Goal: Task Accomplishment & Management: Manage account settings

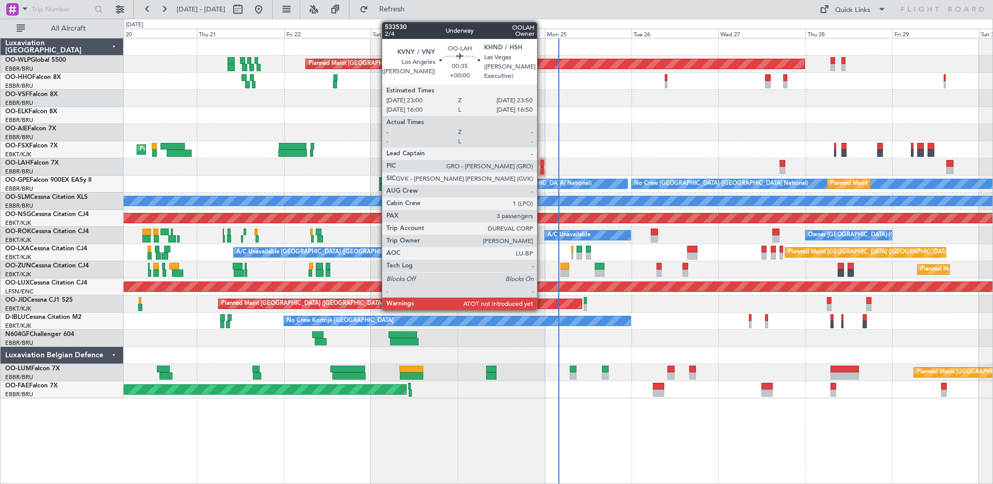
click at [542, 164] on div at bounding box center [542, 163] width 3 height 7
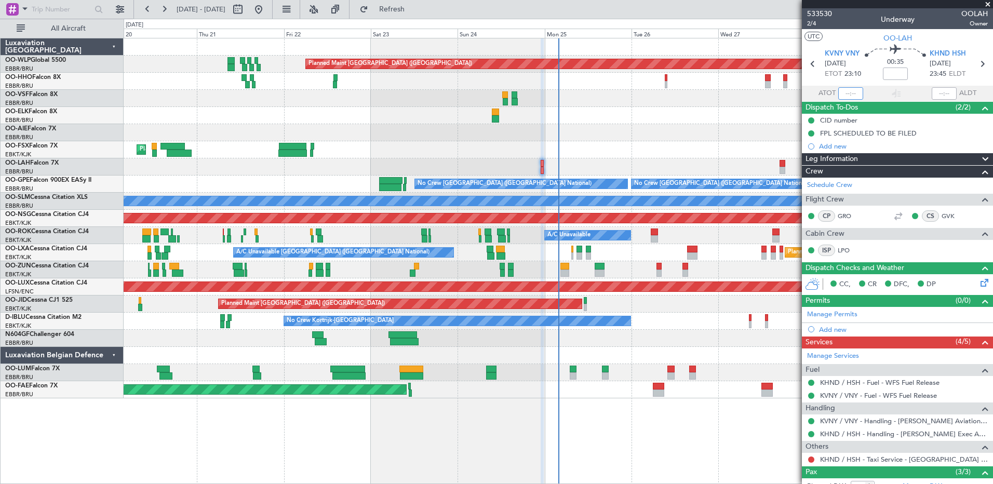
click at [841, 96] on input "text" at bounding box center [850, 93] width 25 height 12
type input "23:03"
click at [937, 94] on input "text" at bounding box center [944, 93] width 25 height 12
type input "23:45"
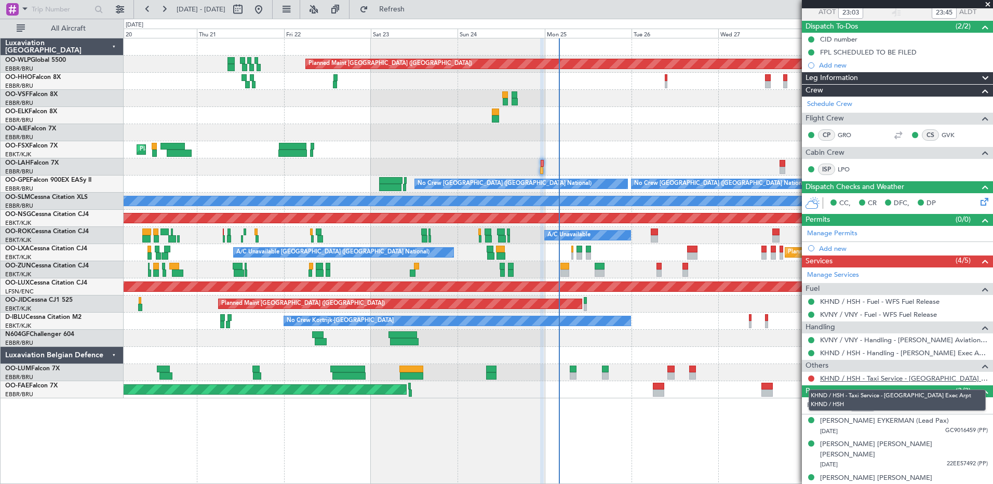
click at [837, 378] on link "KHND / HSH - Taxi Service - [GEOGRAPHIC_DATA] Exec Arpt KHND / HSH" at bounding box center [904, 378] width 168 height 9
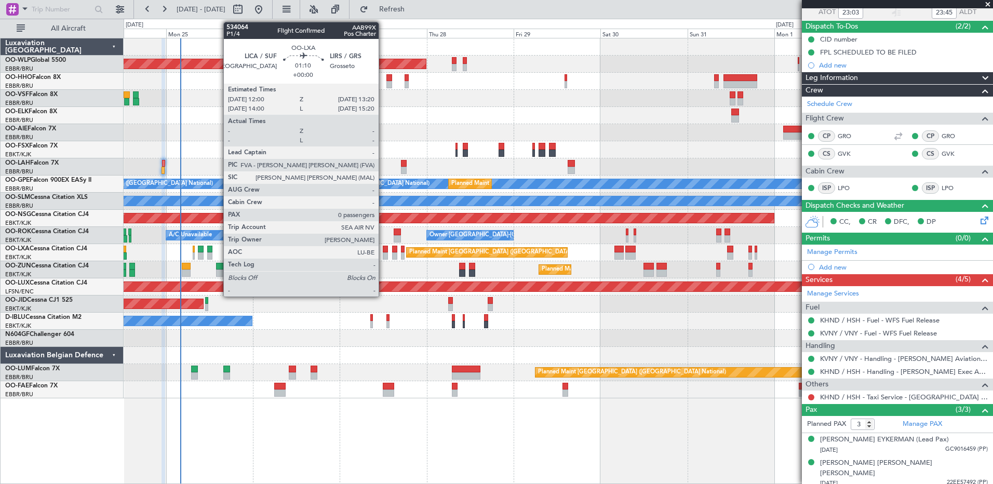
click at [383, 253] on div at bounding box center [385, 255] width 5 height 7
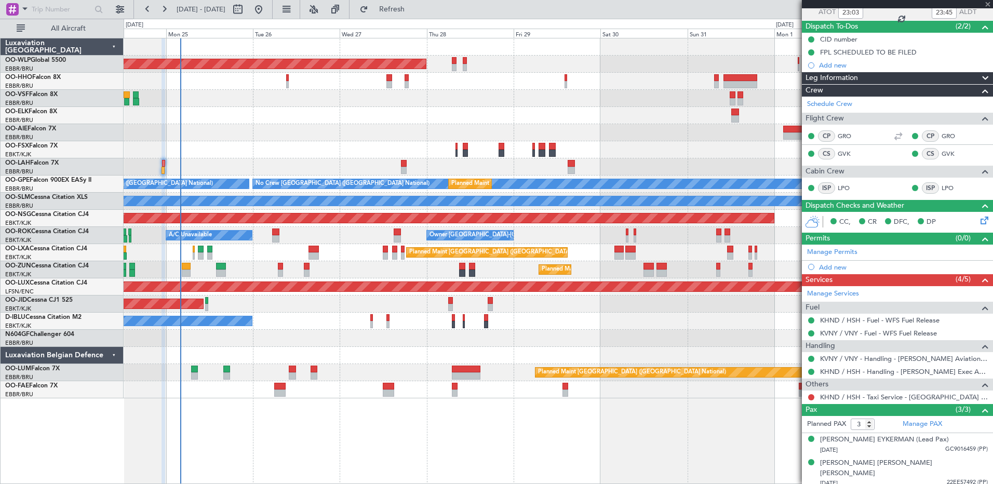
type input "0"
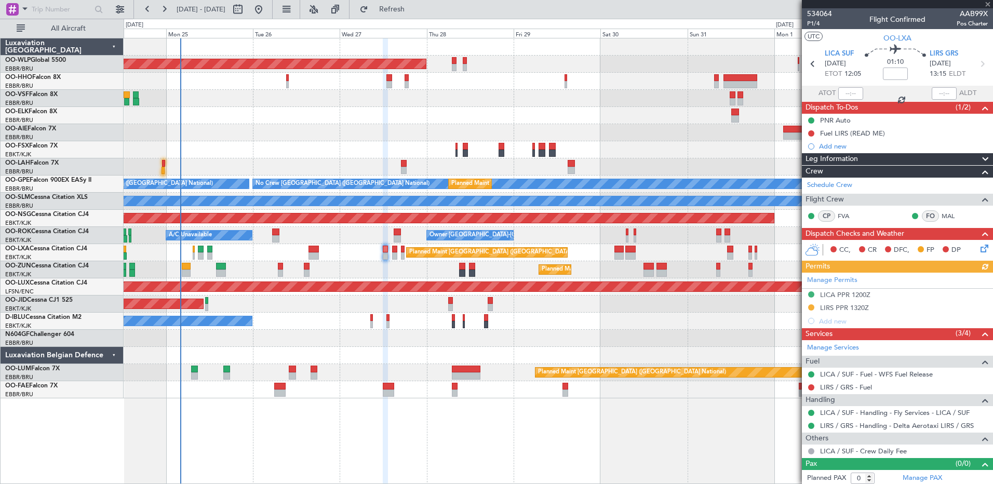
scroll to position [3, 0]
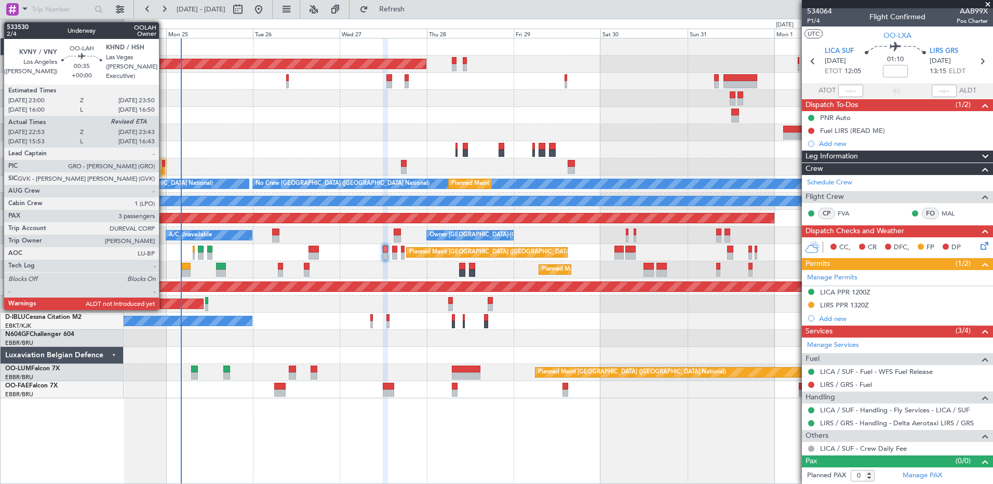
click at [164, 171] on div at bounding box center [163, 170] width 3 height 7
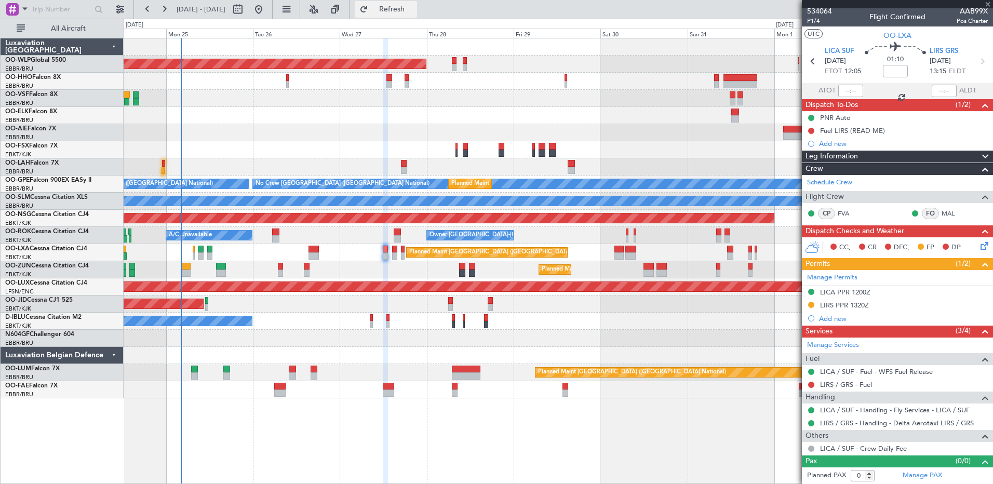
type input "23:03"
type input "3"
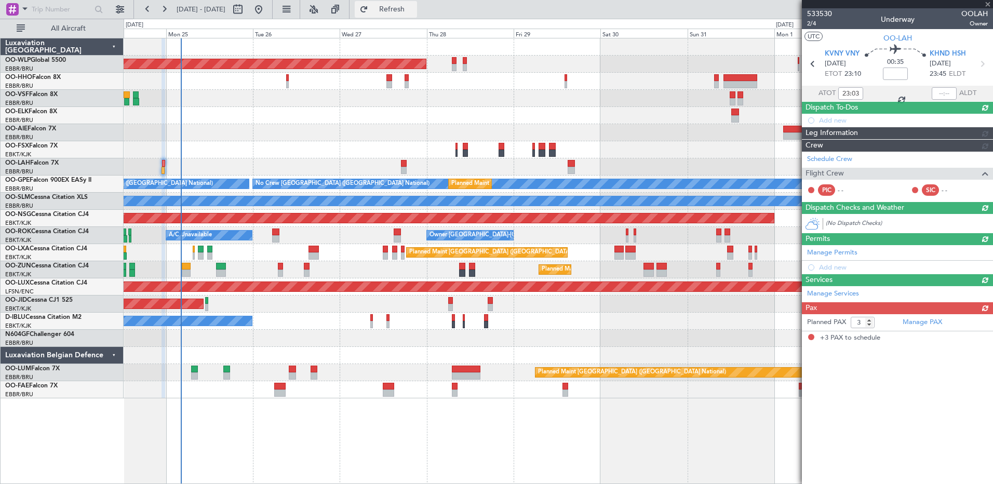
scroll to position [0, 0]
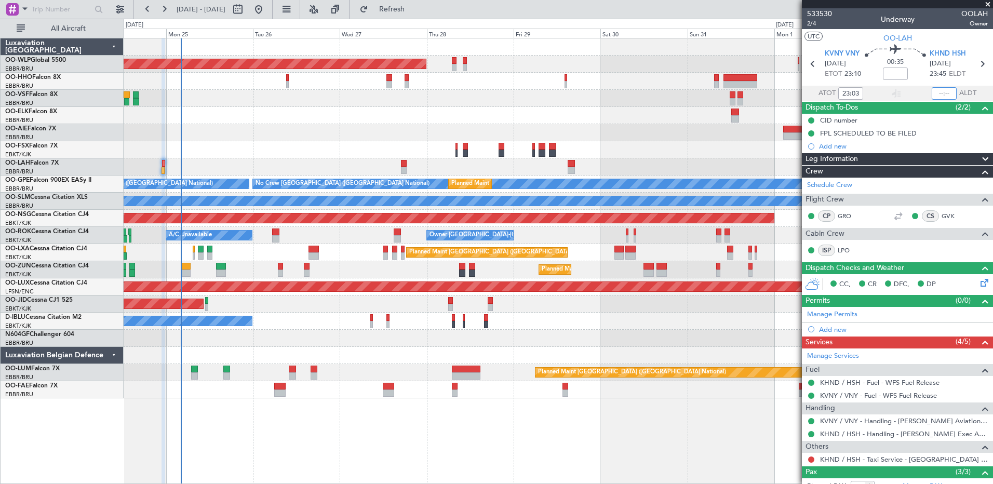
click at [932, 90] on input "text" at bounding box center [944, 93] width 25 height 12
type input "2345"
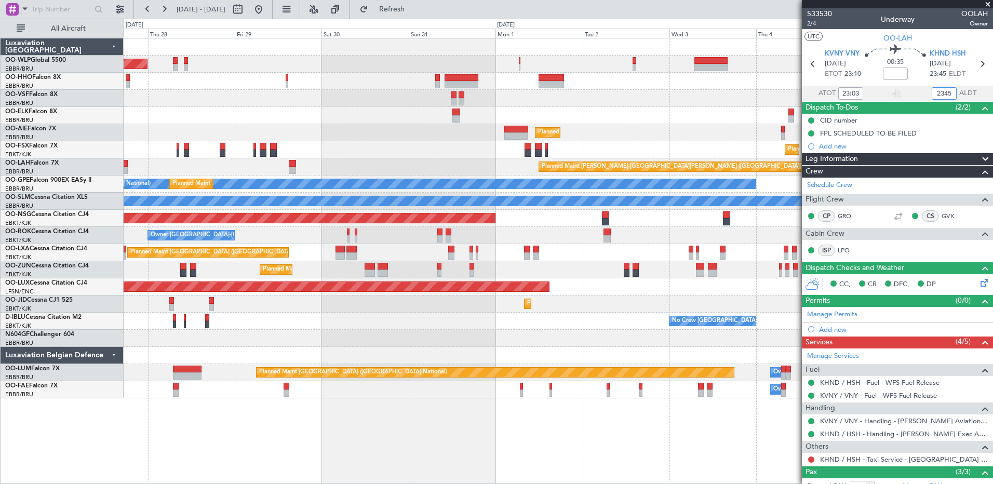
click at [375, 238] on div "Planned Maint [GEOGRAPHIC_DATA] ([GEOGRAPHIC_DATA]) Planned Maint [GEOGRAPHIC_D…" at bounding box center [558, 218] width 869 height 360
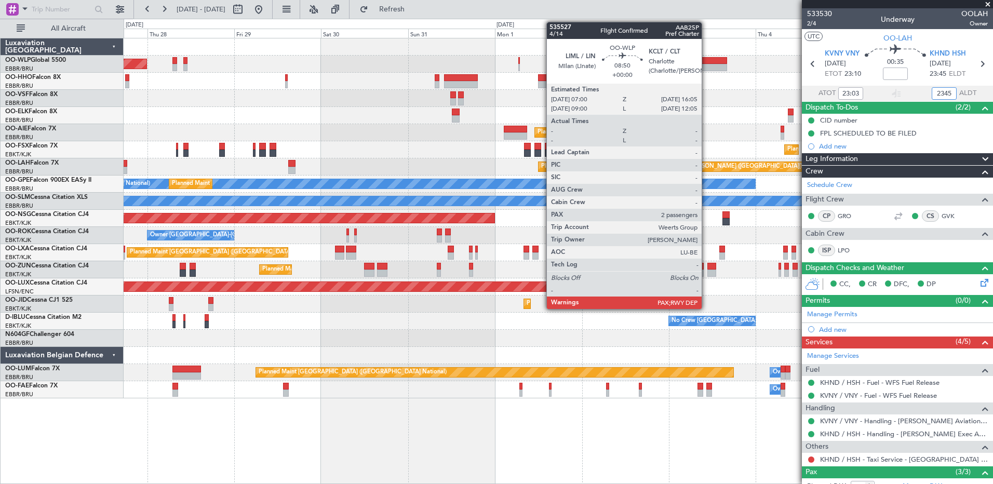
click at [706, 64] on div at bounding box center [710, 67] width 33 height 7
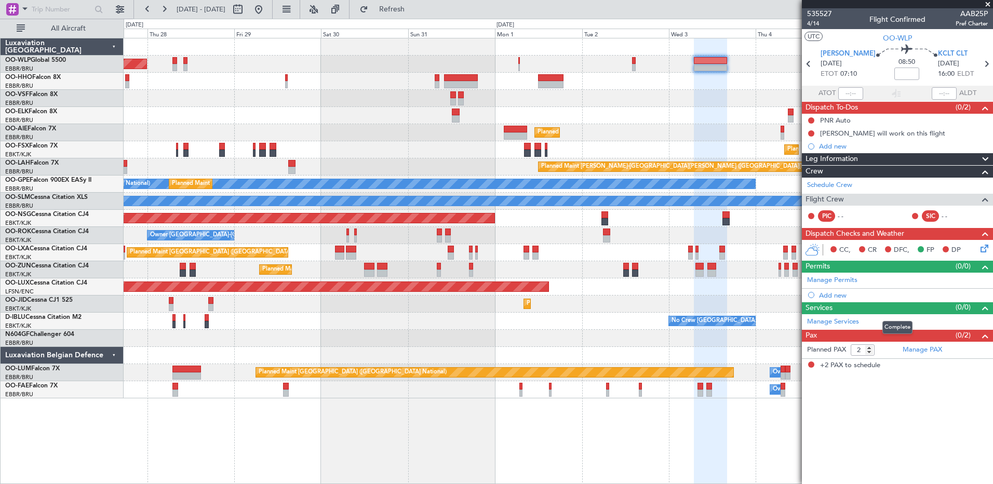
click at [987, 307] on span at bounding box center [985, 308] width 12 height 12
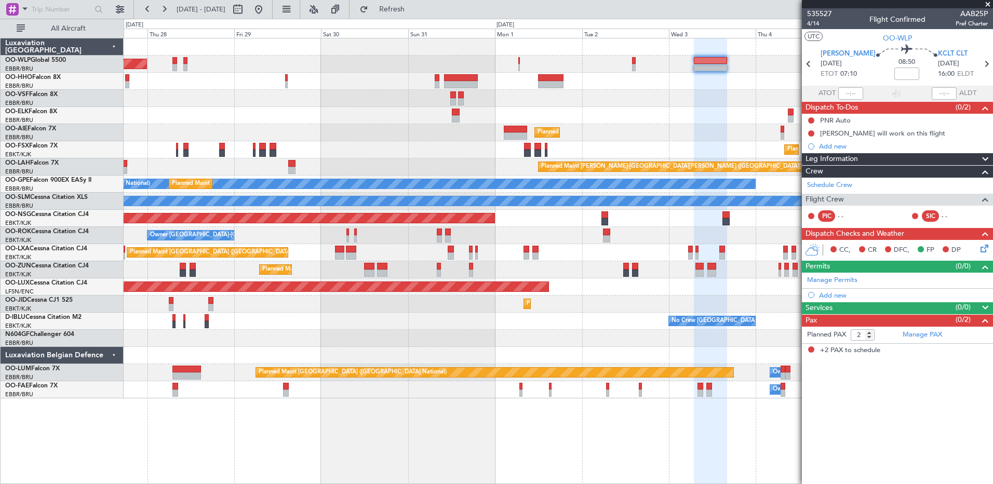
click at [987, 307] on span at bounding box center [985, 308] width 12 height 12
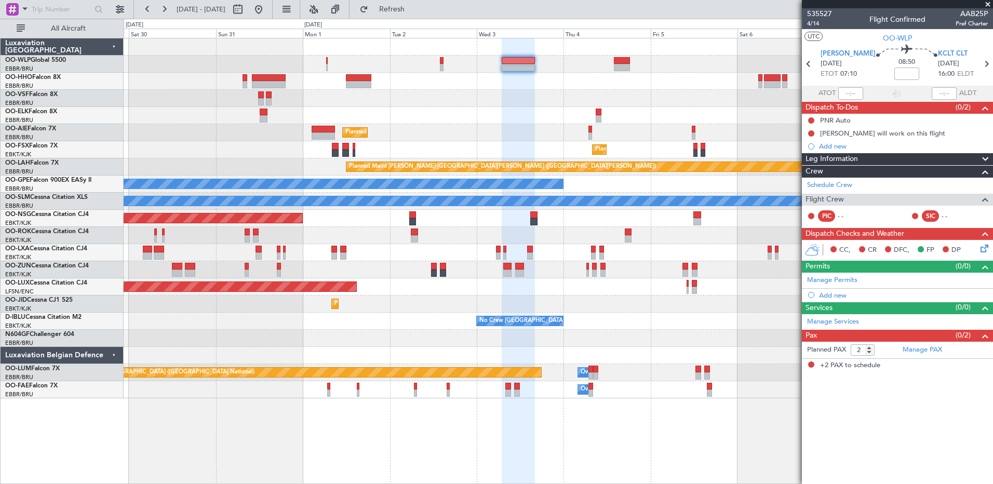
click at [447, 134] on div "Planned Maint [GEOGRAPHIC_DATA] ([GEOGRAPHIC_DATA])" at bounding box center [558, 132] width 869 height 17
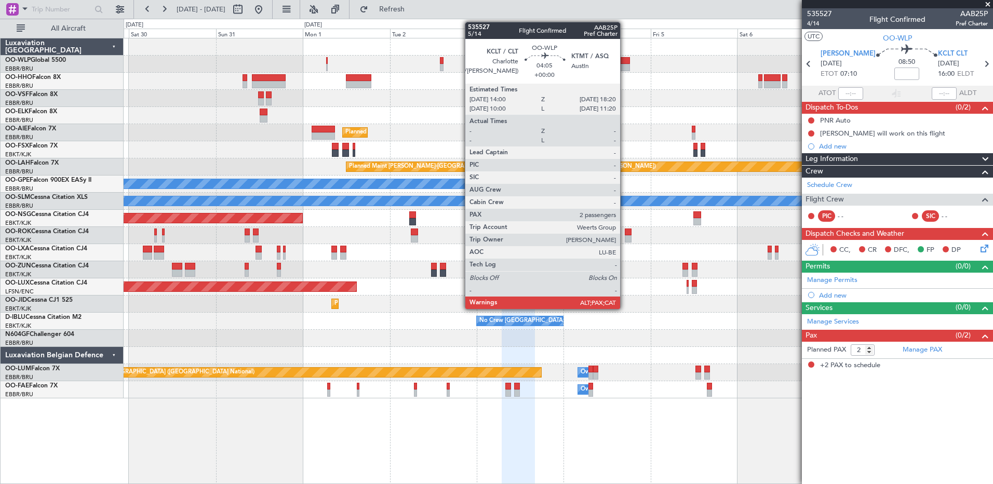
click at [620, 67] on div at bounding box center [622, 67] width 16 height 7
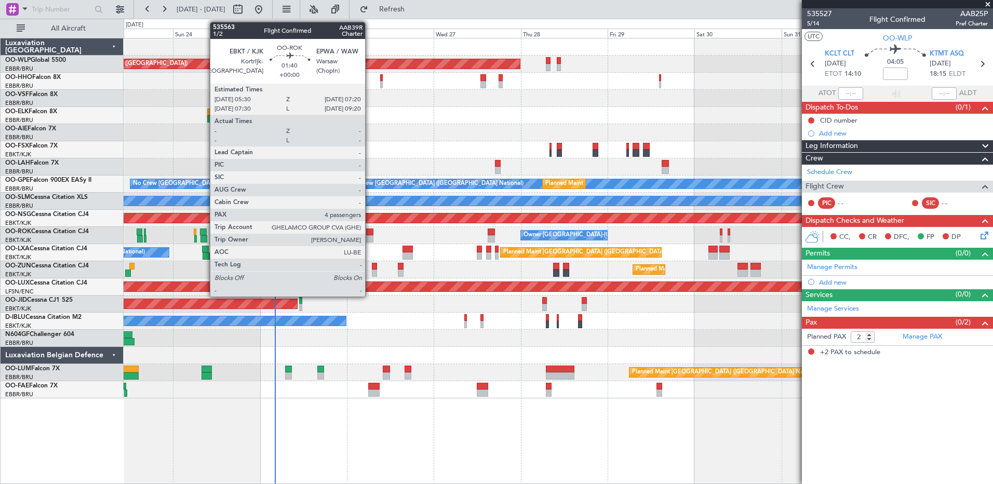
click at [370, 237] on div at bounding box center [369, 238] width 7 height 7
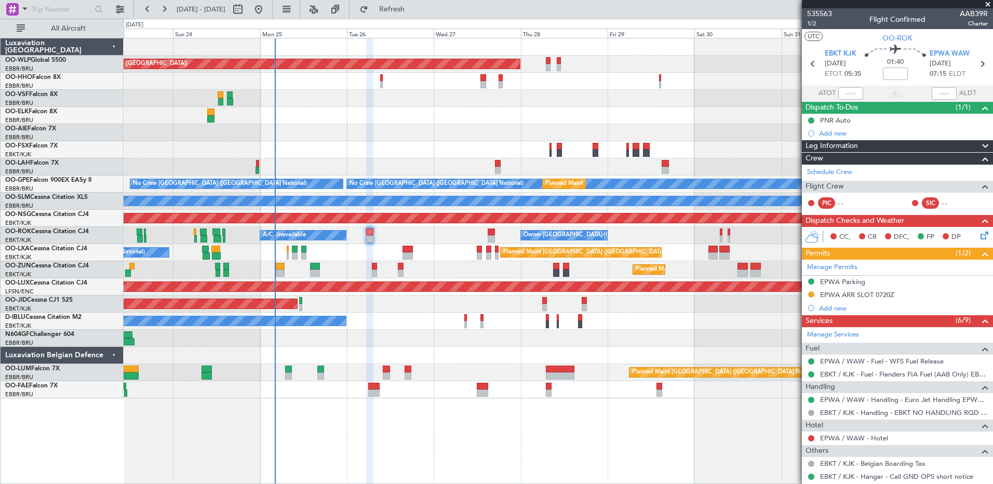
scroll to position [173, 0]
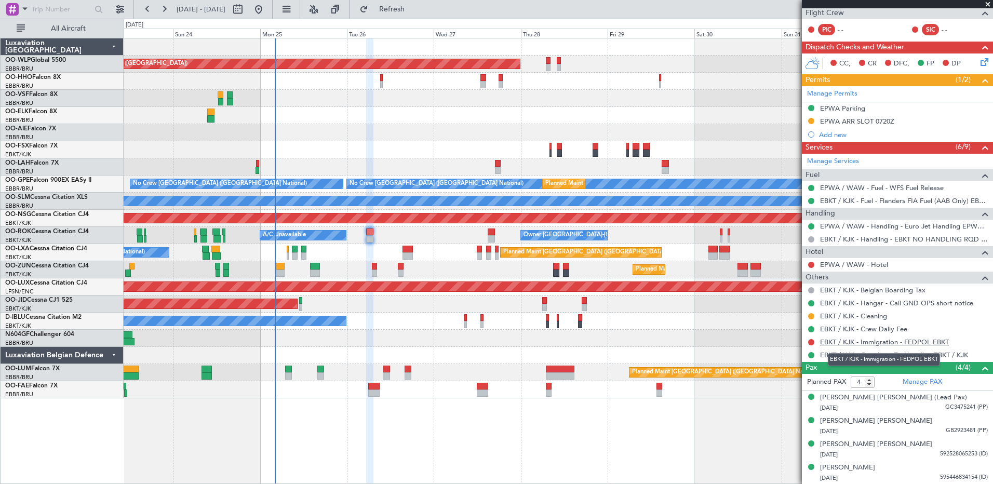
click at [909, 342] on link "EBKT / KJK - Immigration - FEDPOL EBKT" at bounding box center [884, 342] width 129 height 9
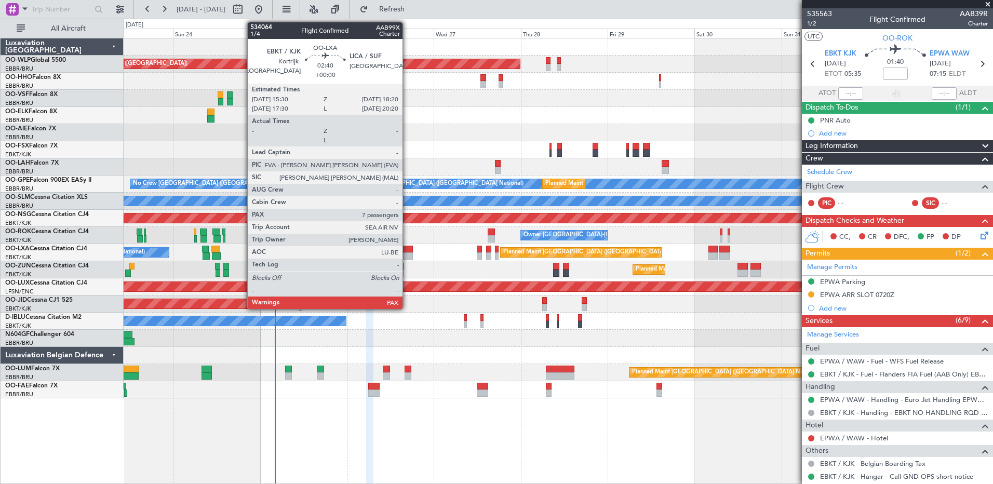
click at [407, 255] on div at bounding box center [408, 255] width 10 height 7
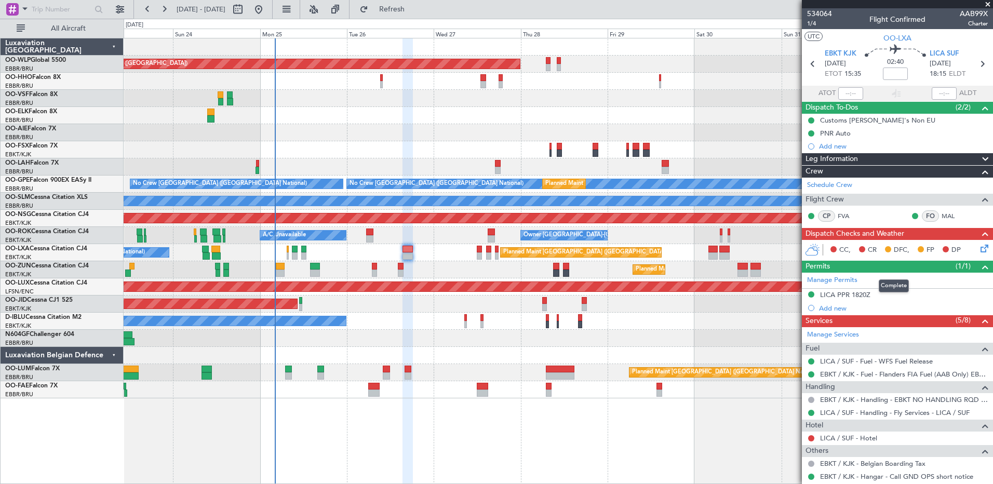
scroll to position [257, 0]
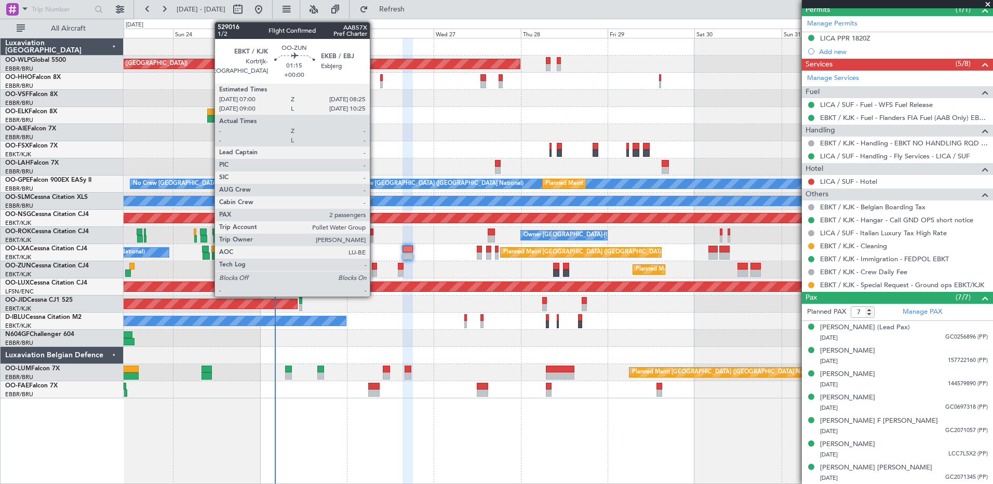
click at [374, 271] on div at bounding box center [374, 273] width 5 height 7
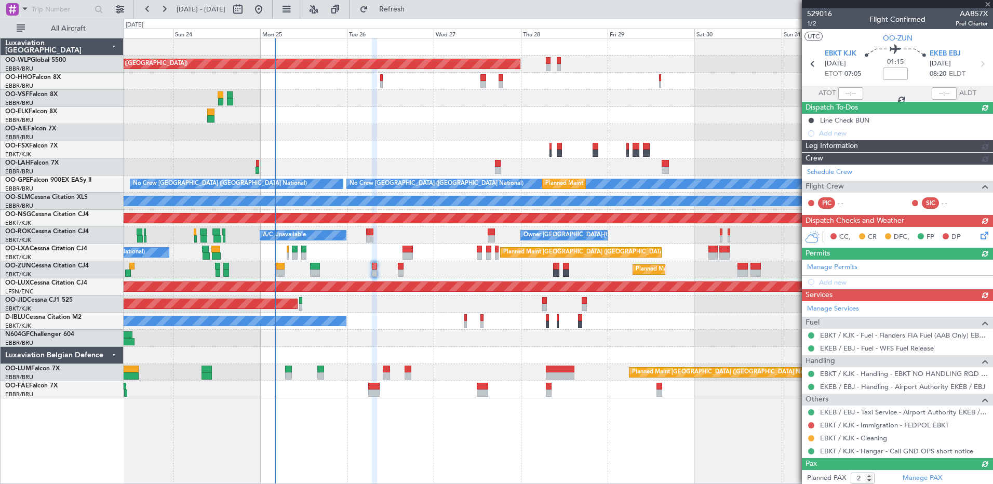
scroll to position [49, 0]
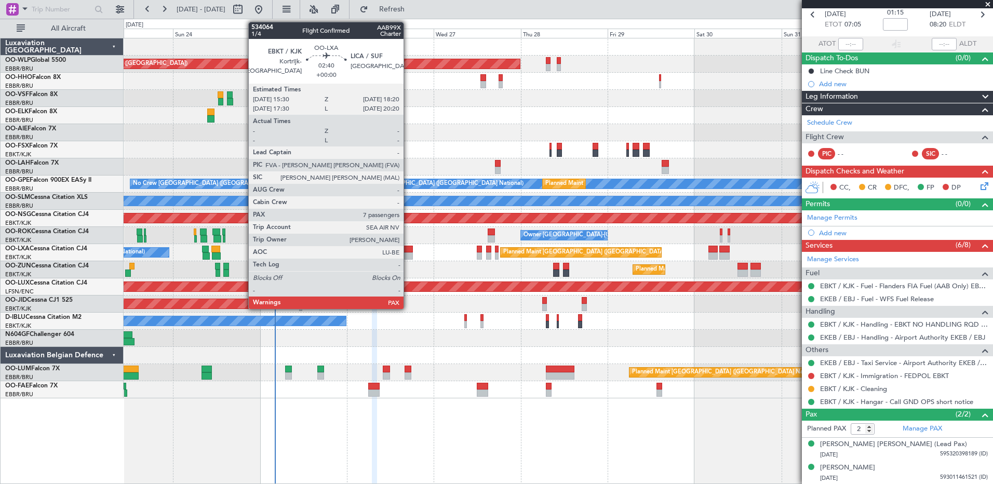
click at [408, 254] on div at bounding box center [408, 255] width 10 height 7
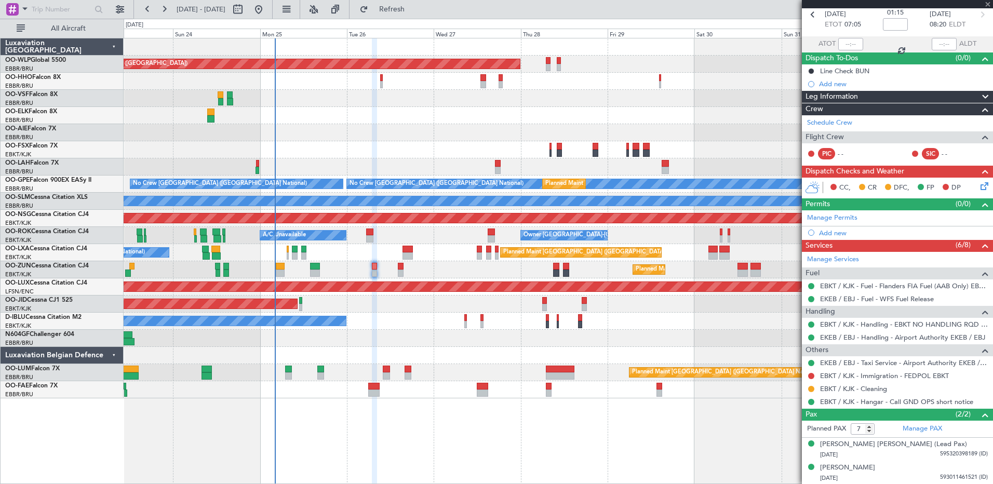
scroll to position [0, 0]
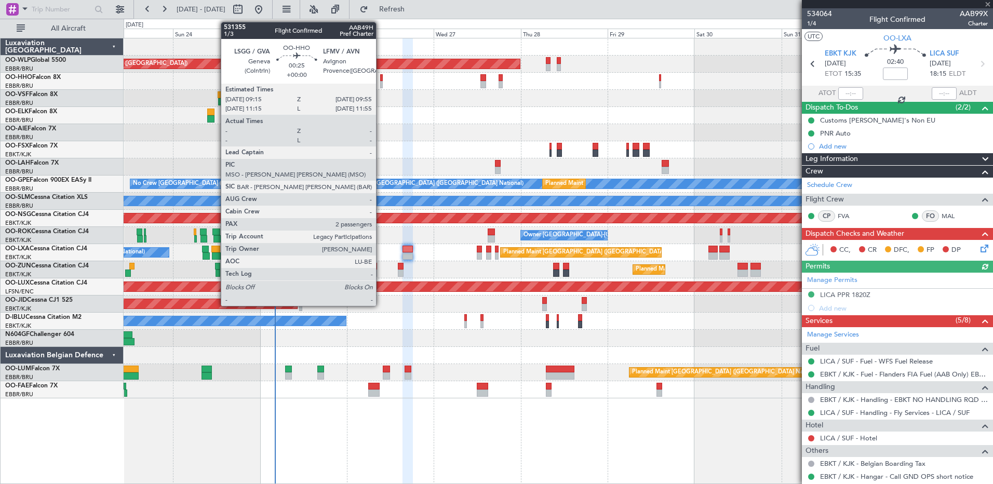
click at [381, 82] on div at bounding box center [381, 84] width 3 height 7
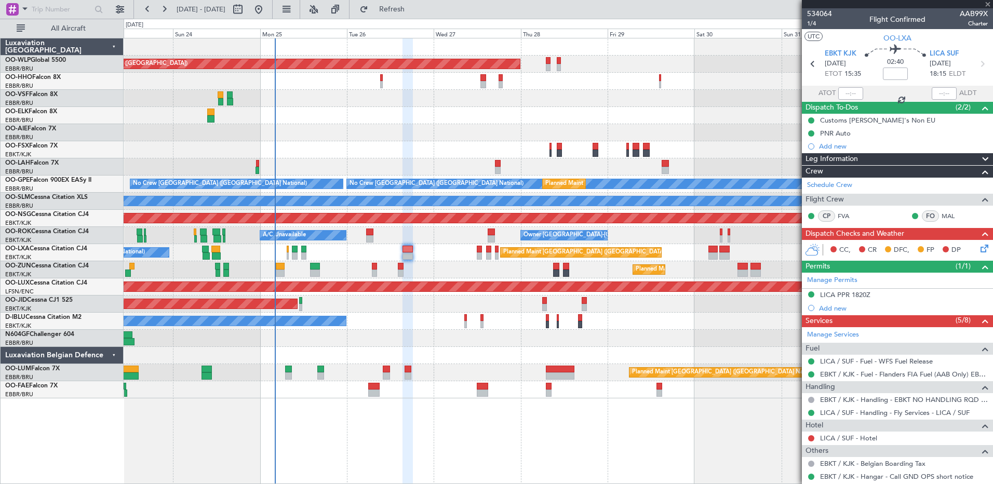
type input "2"
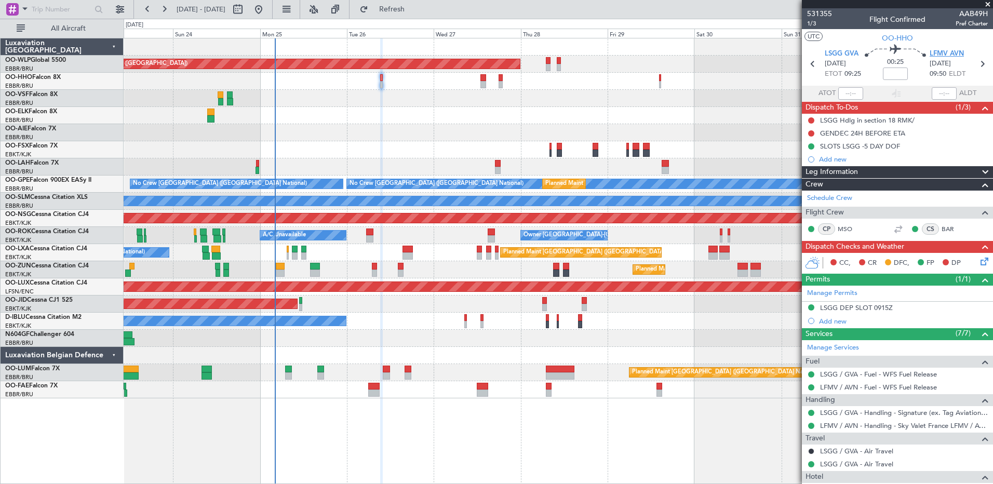
click at [943, 49] on span "LFMV AVN" at bounding box center [947, 54] width 34 height 10
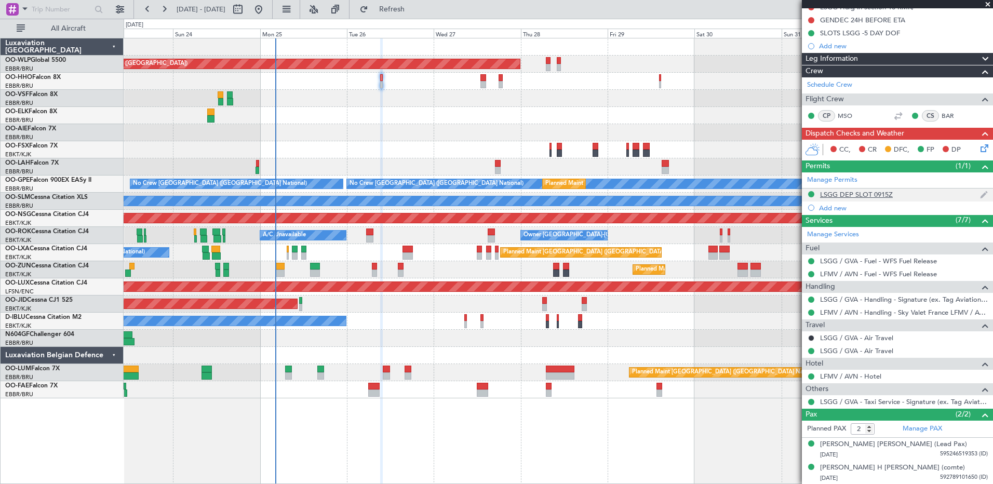
click at [886, 199] on div "LSGG DEP SLOT 0915Z" at bounding box center [897, 195] width 191 height 13
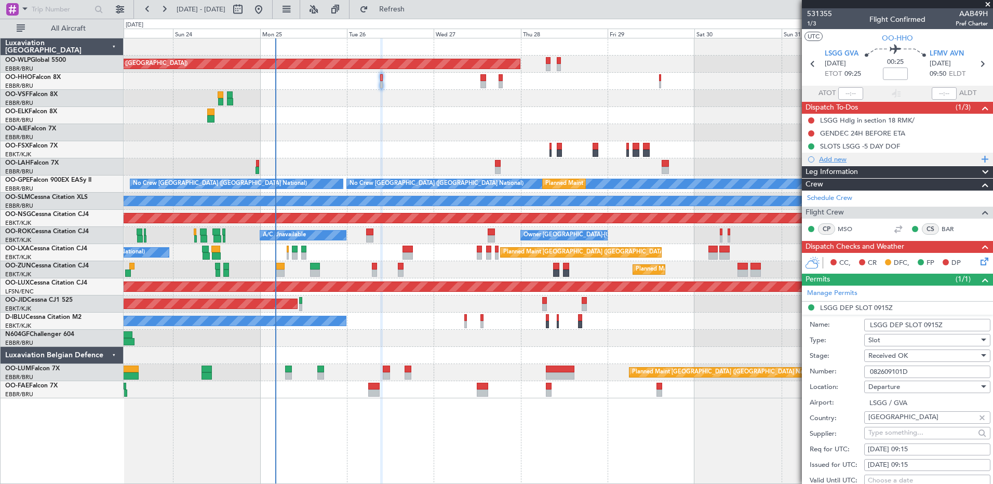
scroll to position [156, 0]
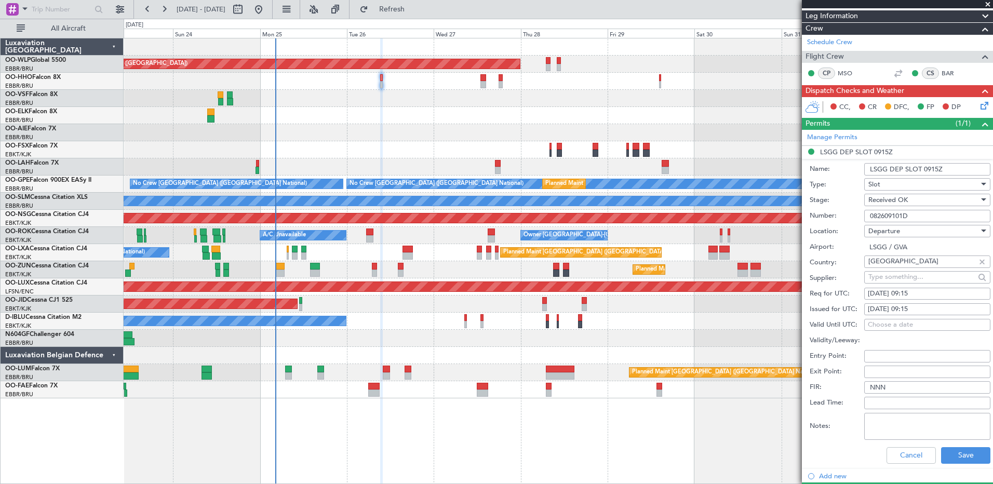
drag, startPoint x: 914, startPoint y: 216, endPoint x: 856, endPoint y: 216, distance: 57.1
click at [856, 216] on div "Number: 082609101D" at bounding box center [900, 216] width 181 height 16
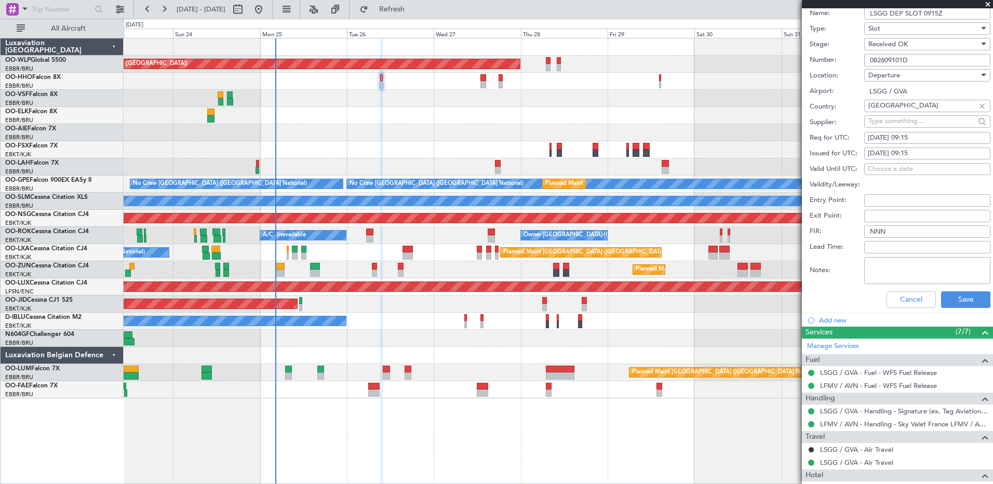
scroll to position [0, 0]
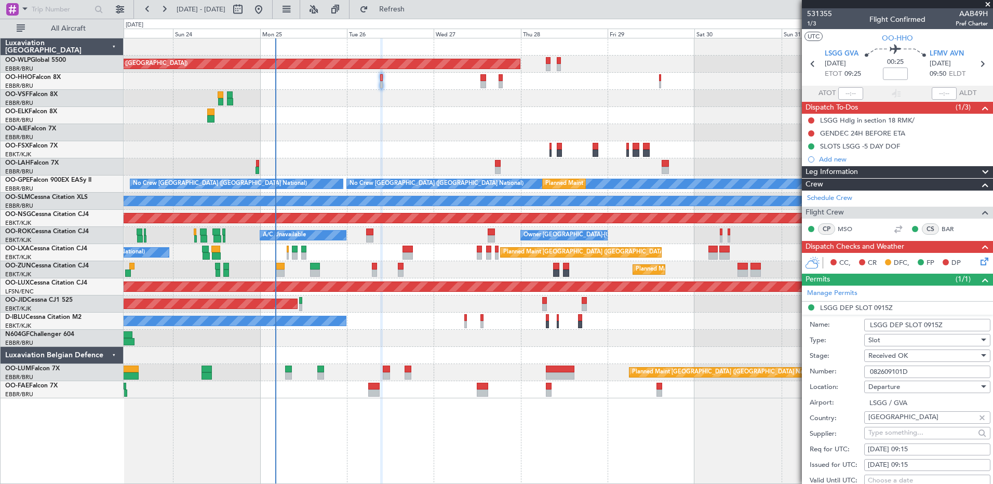
click at [979, 262] on icon at bounding box center [983, 260] width 8 height 8
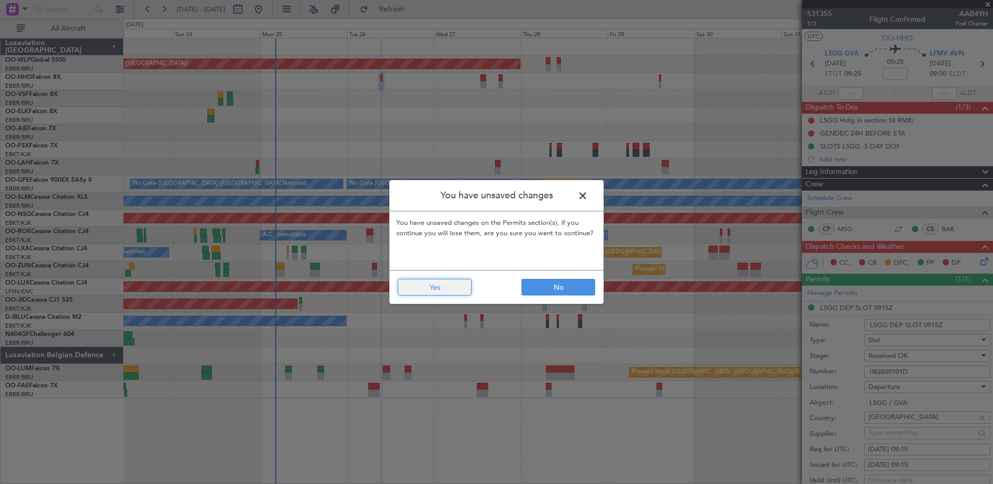
click at [456, 286] on button "Yes" at bounding box center [435, 287] width 74 height 17
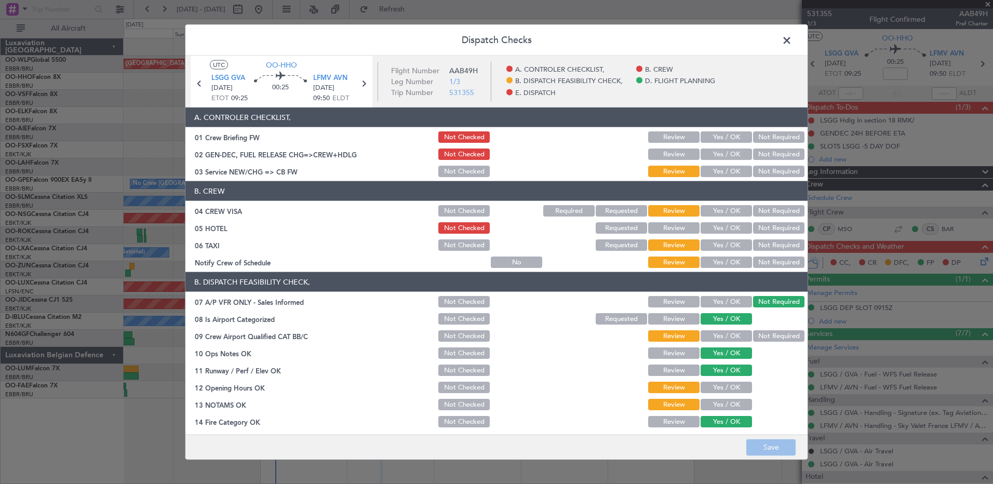
click at [716, 263] on button "Yes / OK" at bounding box center [726, 262] width 51 height 11
drag, startPoint x: 764, startPoint y: 246, endPoint x: 769, endPoint y: 237, distance: 10.0
click at [765, 245] on button "Not Required" at bounding box center [778, 244] width 51 height 11
drag, startPoint x: 770, startPoint y: 234, endPoint x: 774, endPoint y: 222, distance: 12.6
click at [772, 232] on div "Not Required" at bounding box center [778, 228] width 52 height 15
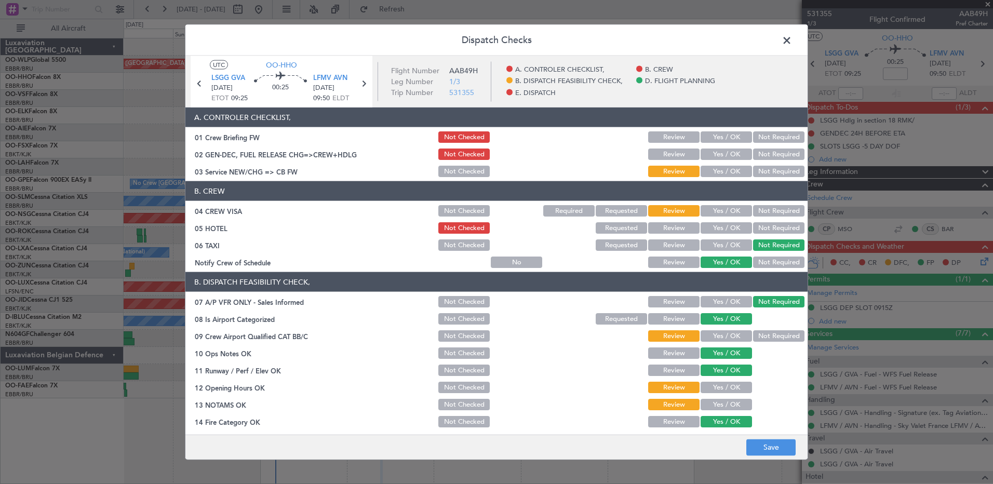
click at [773, 222] on button "Not Required" at bounding box center [778, 227] width 51 height 11
drag, startPoint x: 774, startPoint y: 213, endPoint x: 775, endPoint y: 191, distance: 22.4
click at [774, 211] on button "Not Required" at bounding box center [778, 210] width 51 height 11
click at [712, 166] on button "Yes / OK" at bounding box center [726, 171] width 51 height 11
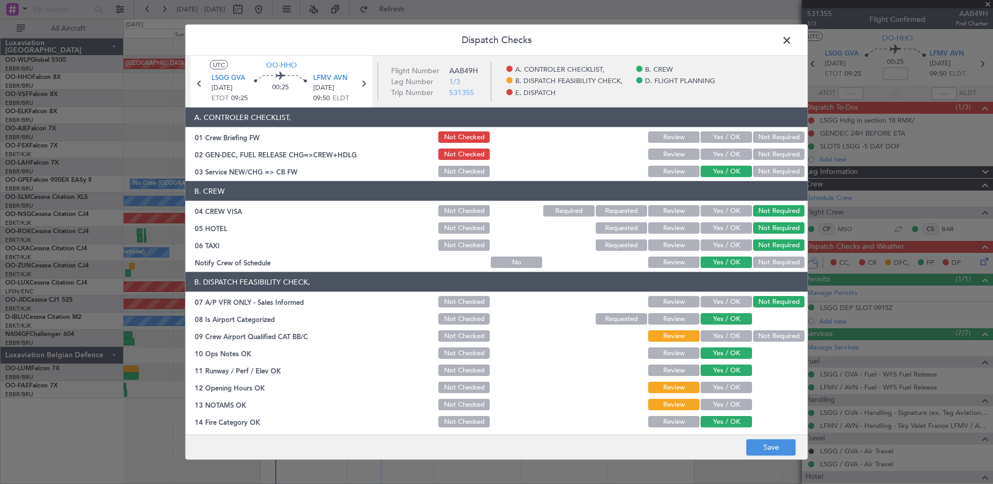
click at [772, 342] on div "Not Required" at bounding box center [778, 336] width 52 height 15
click at [757, 337] on button "Not Required" at bounding box center [778, 335] width 51 height 11
click at [733, 386] on button "Yes / OK" at bounding box center [726, 387] width 51 height 11
click at [737, 403] on button "Yes / OK" at bounding box center [726, 404] width 51 height 11
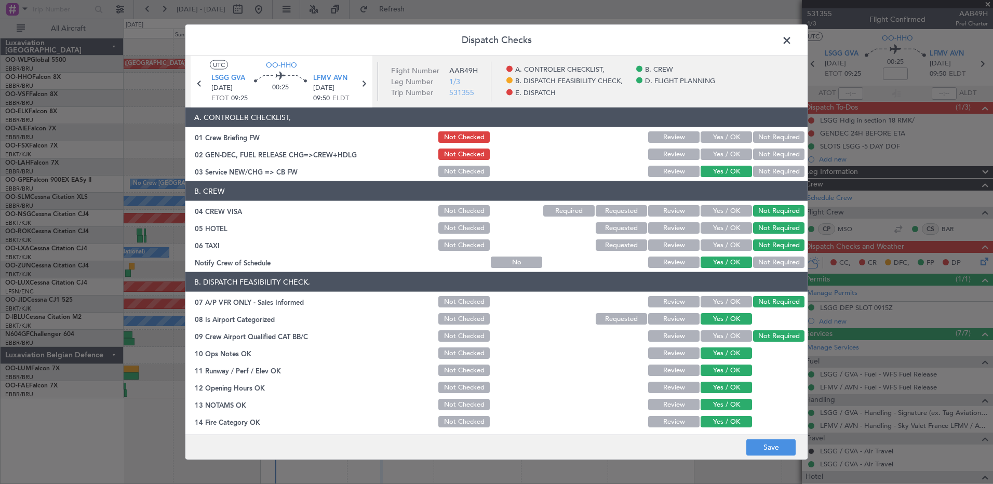
scroll to position [203, 0]
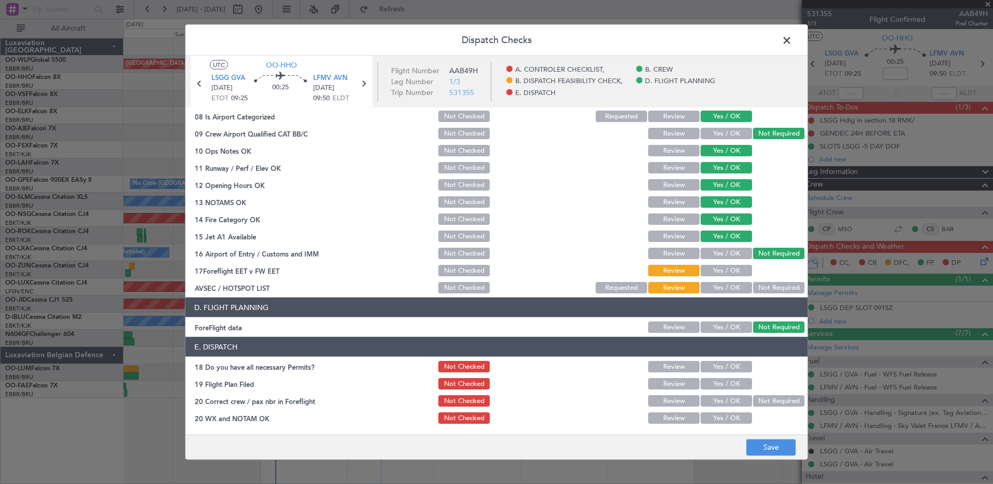
click at [708, 274] on button "Yes / OK" at bounding box center [726, 270] width 51 height 11
drag, startPoint x: 759, startPoint y: 286, endPoint x: 755, endPoint y: 300, distance: 14.1
click at [759, 286] on button "Not Required" at bounding box center [778, 287] width 51 height 11
click at [731, 369] on button "Yes / OK" at bounding box center [726, 366] width 51 height 11
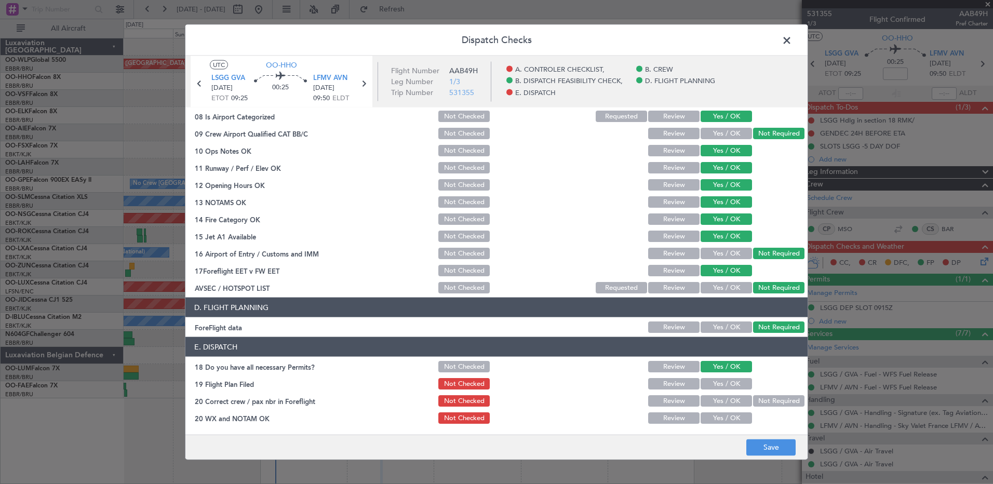
click at [736, 386] on button "Yes / OK" at bounding box center [726, 383] width 51 height 11
click at [740, 401] on button "Yes / OK" at bounding box center [726, 400] width 51 height 11
click at [734, 421] on button "Yes / OK" at bounding box center [726, 417] width 51 height 11
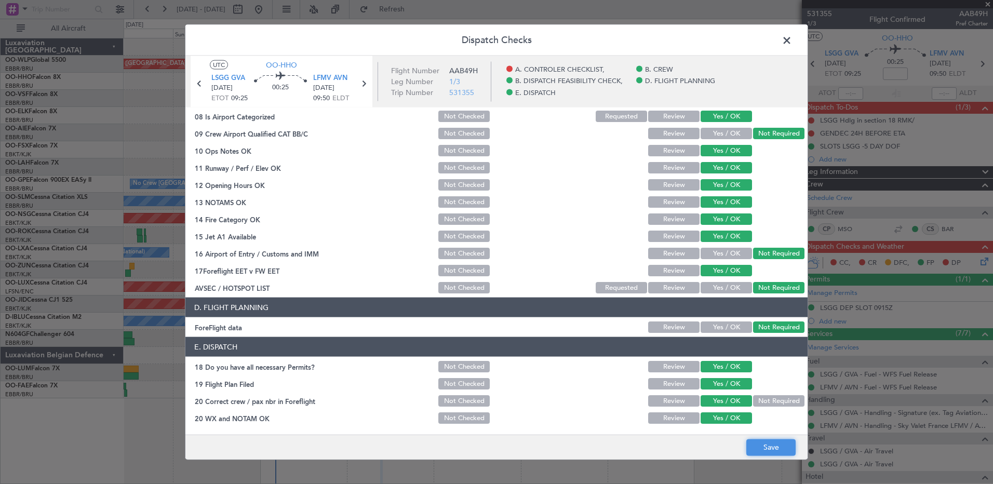
click at [779, 446] on button "Save" at bounding box center [770, 447] width 49 height 17
click at [792, 39] on span at bounding box center [792, 43] width 0 height 21
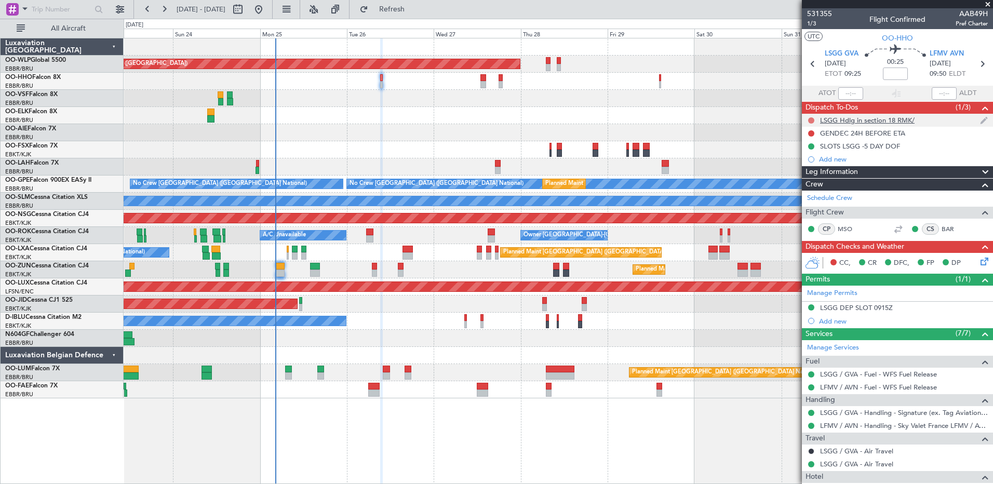
click at [810, 121] on button at bounding box center [811, 120] width 6 height 6
click at [810, 163] on span "Completed" at bounding box center [816, 166] width 34 height 10
click at [812, 22] on span "1/3" at bounding box center [819, 23] width 25 height 9
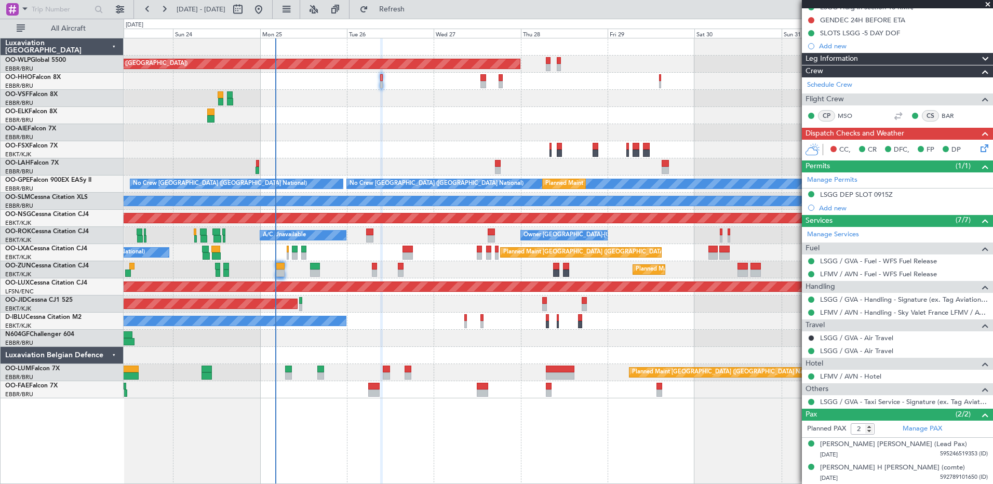
scroll to position [0, 0]
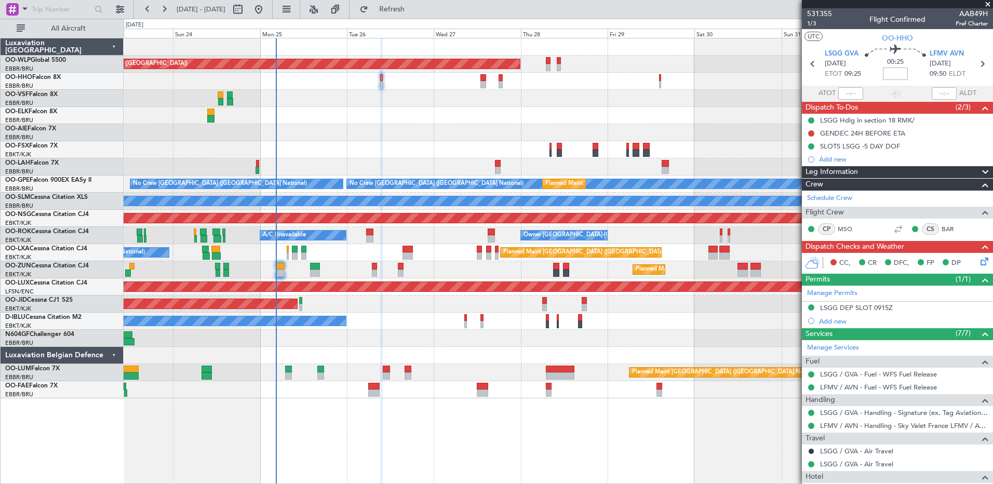
click at [894, 71] on input at bounding box center [895, 74] width 25 height 12
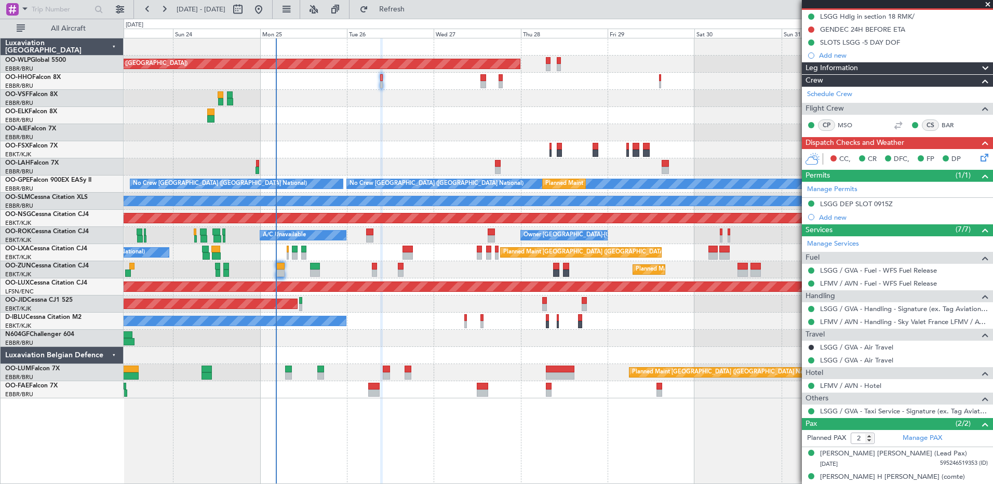
type input "+00:00"
click at [979, 153] on icon at bounding box center [983, 156] width 8 height 8
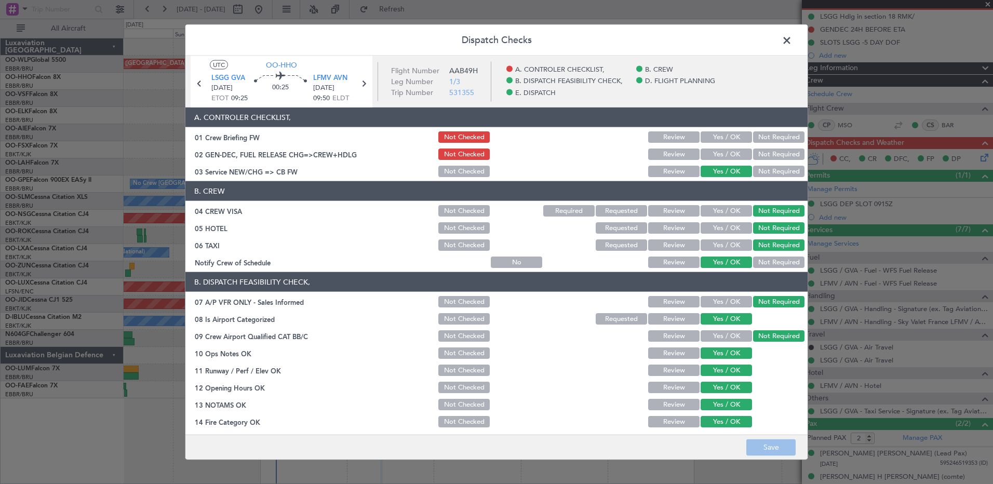
click at [713, 156] on button "Yes / OK" at bounding box center [726, 154] width 51 height 11
click at [771, 449] on button "Save" at bounding box center [770, 447] width 49 height 17
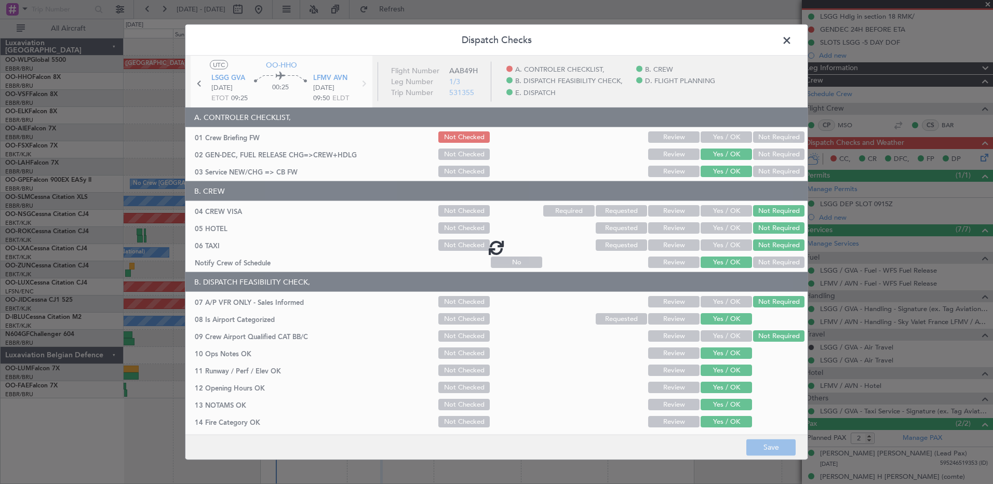
click at [792, 44] on span at bounding box center [792, 43] width 0 height 21
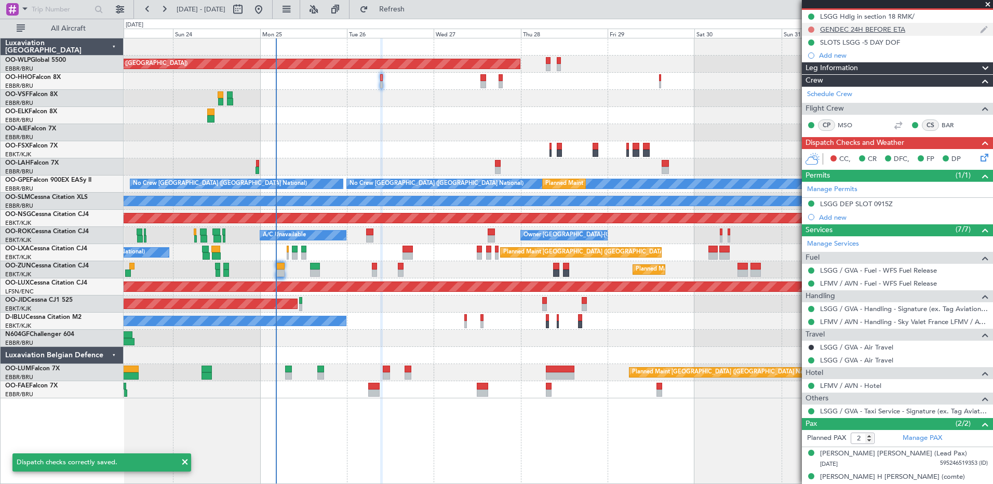
click at [812, 29] on button at bounding box center [811, 29] width 6 height 6
click at [816, 73] on span "Completed" at bounding box center [816, 75] width 34 height 10
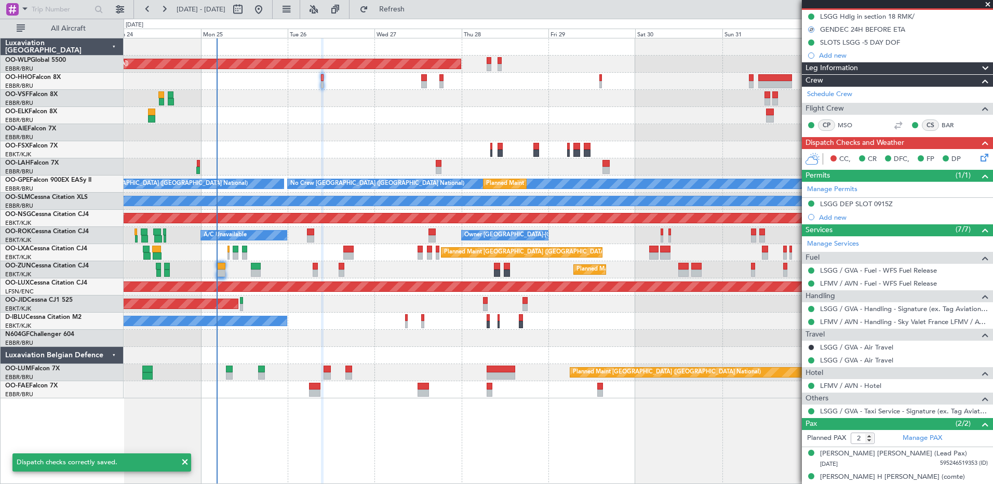
click at [481, 114] on div at bounding box center [558, 115] width 869 height 17
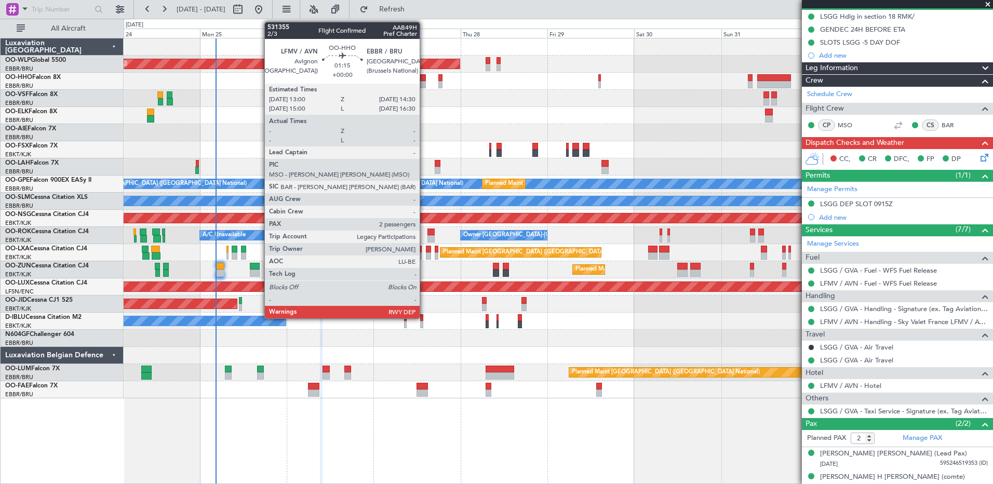
click at [424, 83] on div at bounding box center [423, 84] width 6 height 7
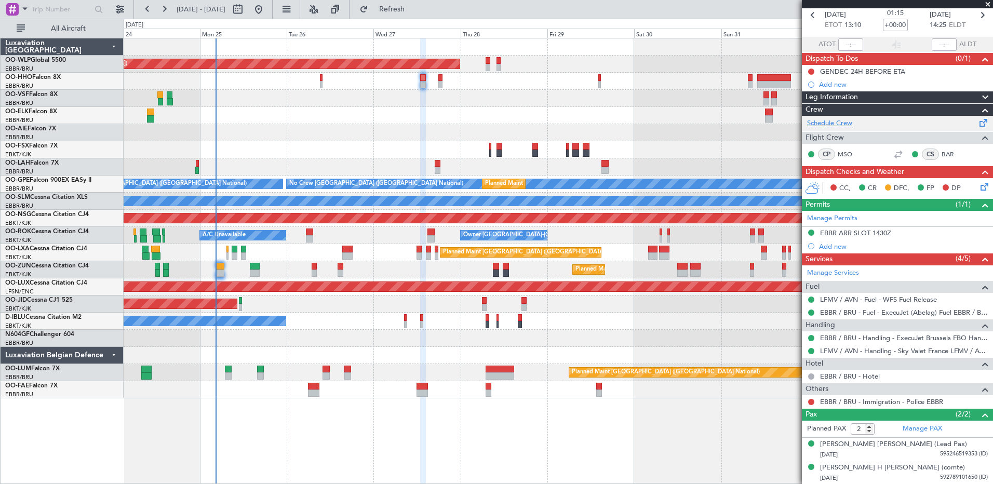
scroll to position [0, 0]
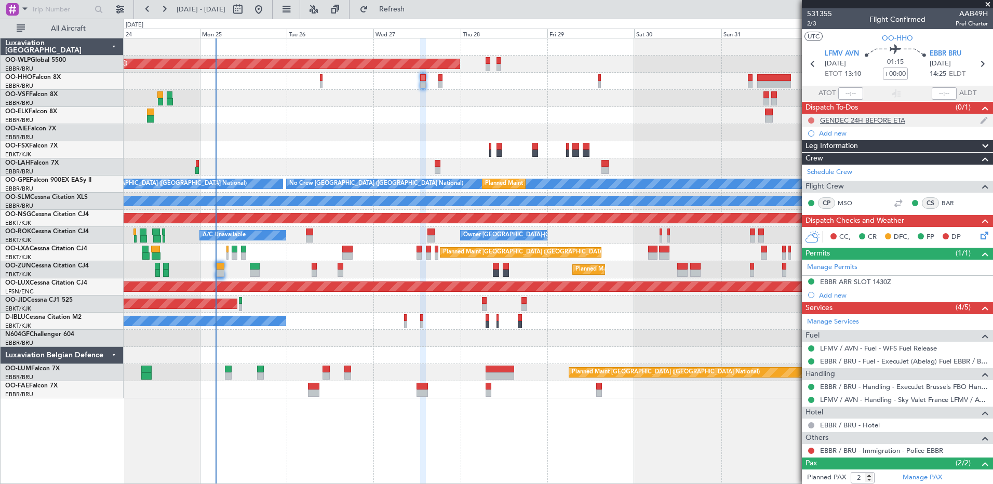
click at [812, 120] on button at bounding box center [811, 120] width 6 height 6
click at [815, 166] on span "Completed" at bounding box center [816, 166] width 34 height 10
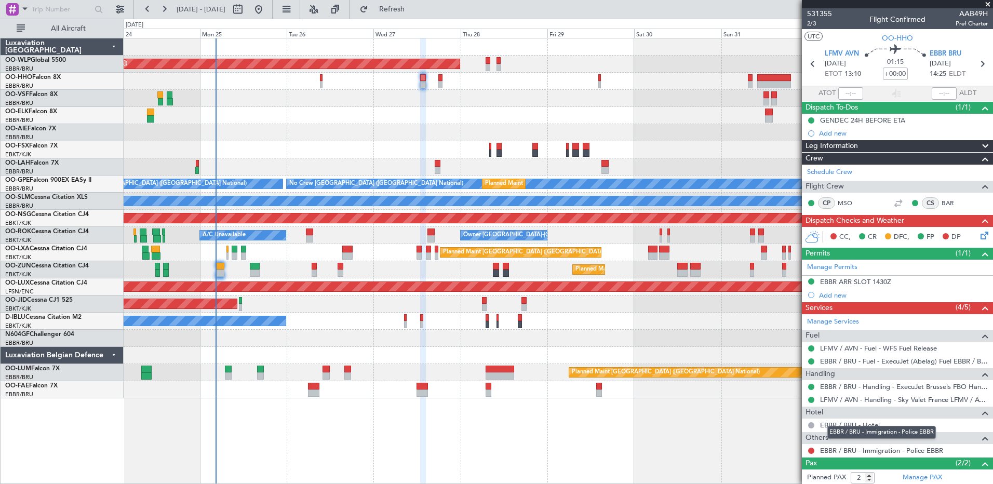
click at [845, 445] on mat-tooltip-component "EBBR / BRU - Immigration - Police EBBR" at bounding box center [881, 433] width 123 height 28
click at [844, 450] on link "EBBR / BRU - Immigration - Police EBBR" at bounding box center [881, 450] width 123 height 9
click at [414, 12] on span "Refresh" at bounding box center [392, 9] width 44 height 7
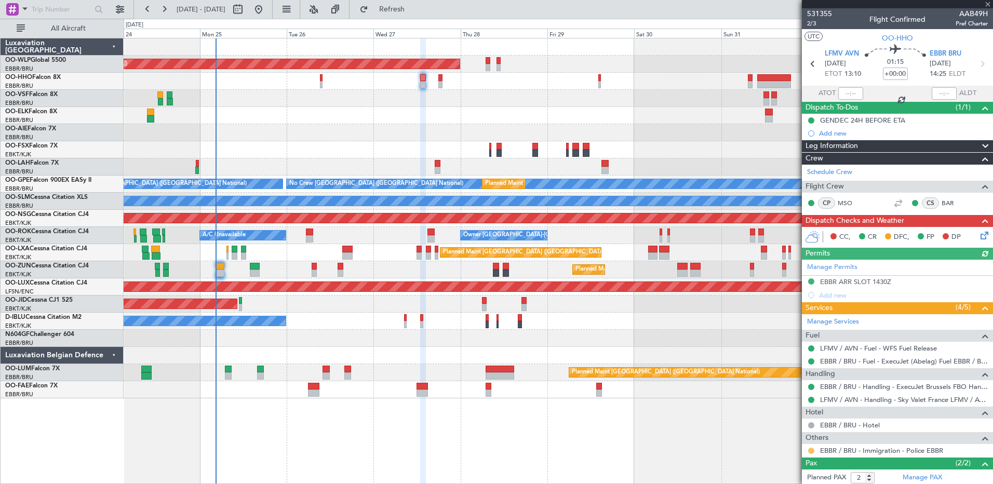
click at [812, 452] on button at bounding box center [811, 451] width 6 height 6
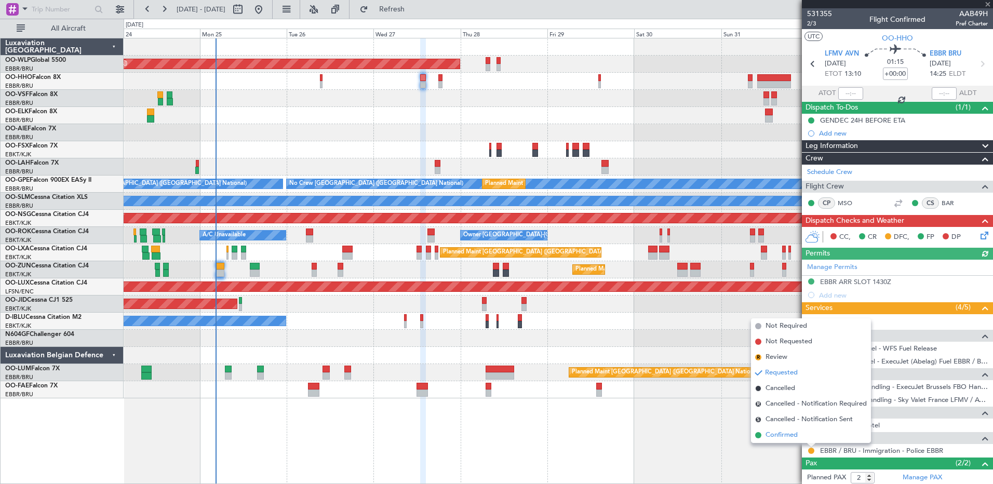
click at [781, 437] on span "Confirmed" at bounding box center [782, 435] width 32 height 10
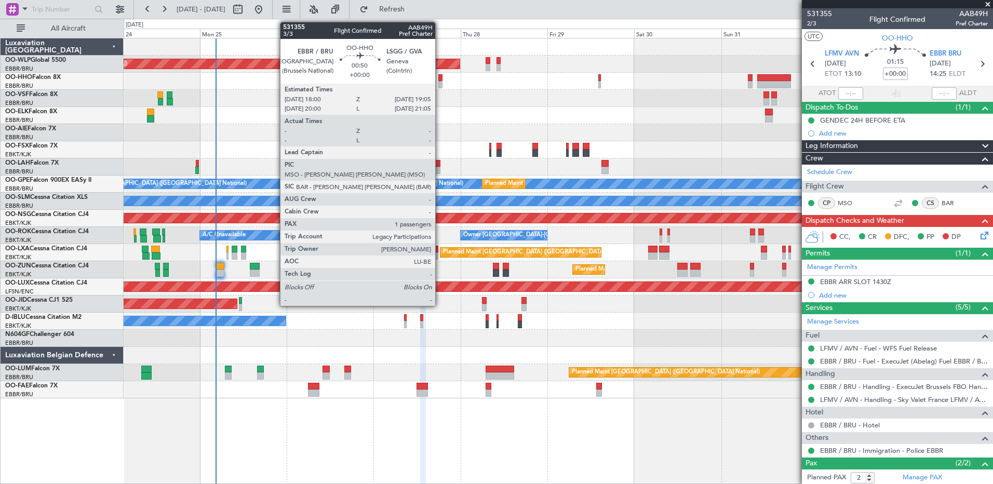
click at [440, 82] on div at bounding box center [440, 84] width 4 height 7
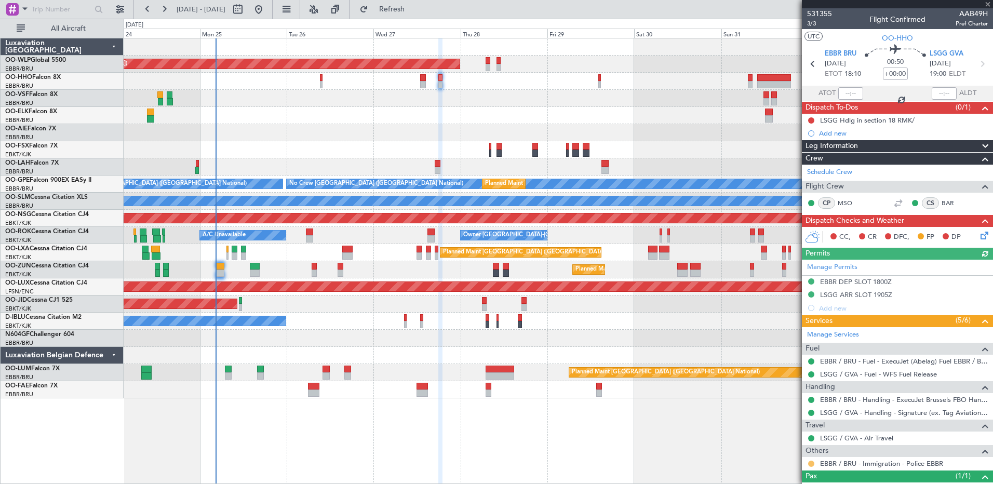
click at [813, 464] on button at bounding box center [811, 464] width 6 height 6
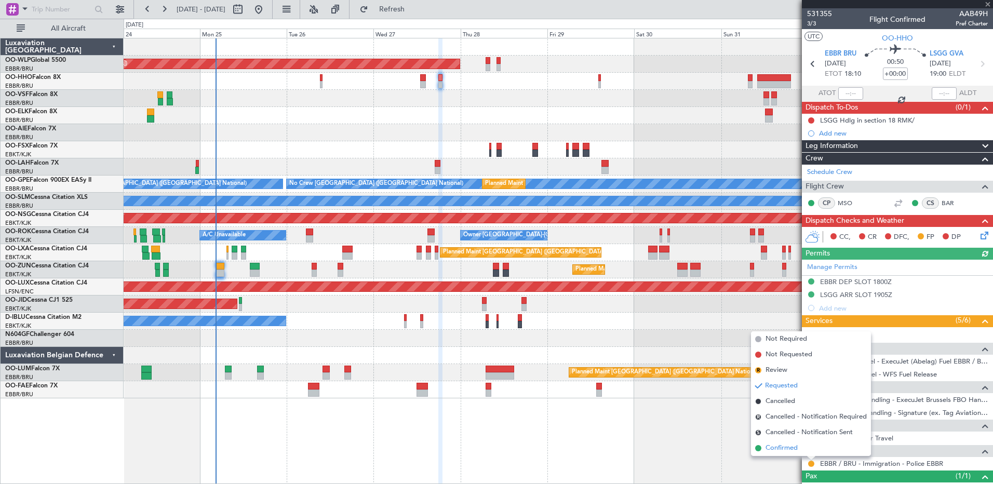
click at [775, 450] on span "Confirmed" at bounding box center [782, 448] width 32 height 10
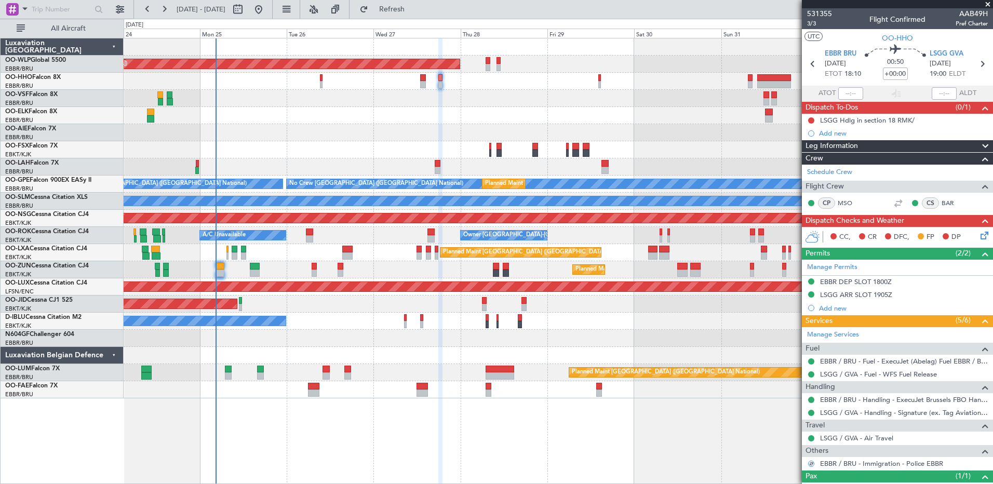
click at [979, 237] on icon at bounding box center [983, 234] width 8 height 8
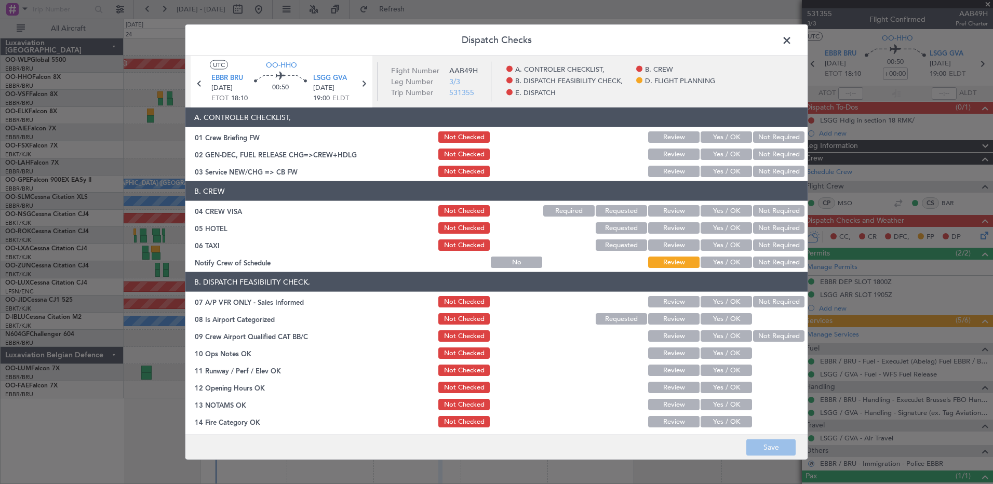
click at [720, 171] on button "Yes / OK" at bounding box center [726, 171] width 51 height 11
click at [721, 158] on button "Yes / OK" at bounding box center [726, 154] width 51 height 11
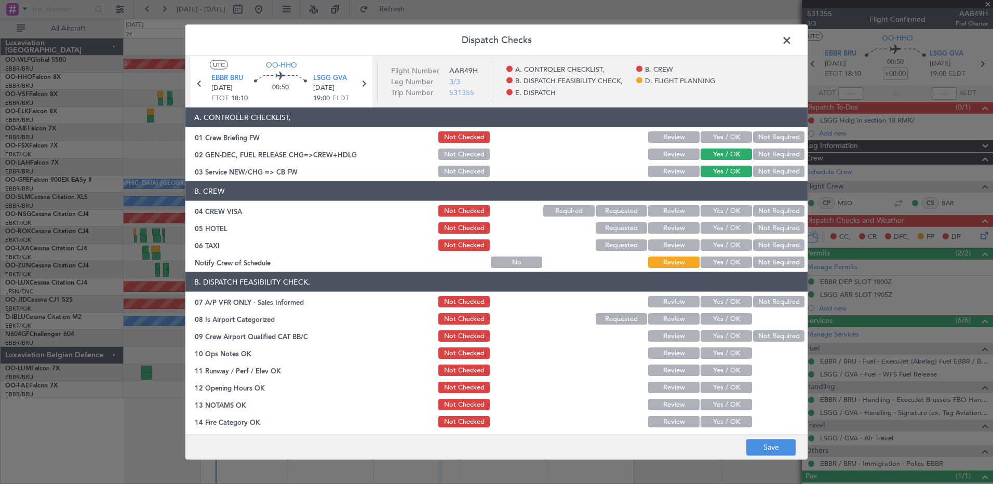
click at [779, 216] on button "Not Required" at bounding box center [778, 210] width 51 height 11
click at [780, 229] on button "Not Required" at bounding box center [778, 227] width 51 height 11
drag, startPoint x: 779, startPoint y: 246, endPoint x: 770, endPoint y: 260, distance: 17.0
click at [779, 247] on button "Not Required" at bounding box center [778, 244] width 51 height 11
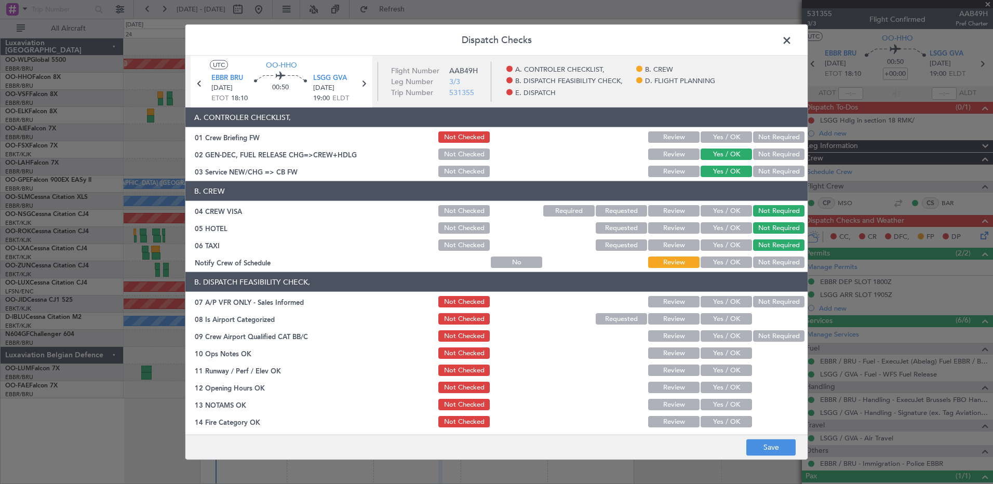
click at [753, 264] on button "Not Required" at bounding box center [778, 262] width 51 height 11
click at [764, 302] on button "Not Required" at bounding box center [778, 301] width 51 height 11
click at [730, 320] on button "Yes / OK" at bounding box center [726, 318] width 51 height 11
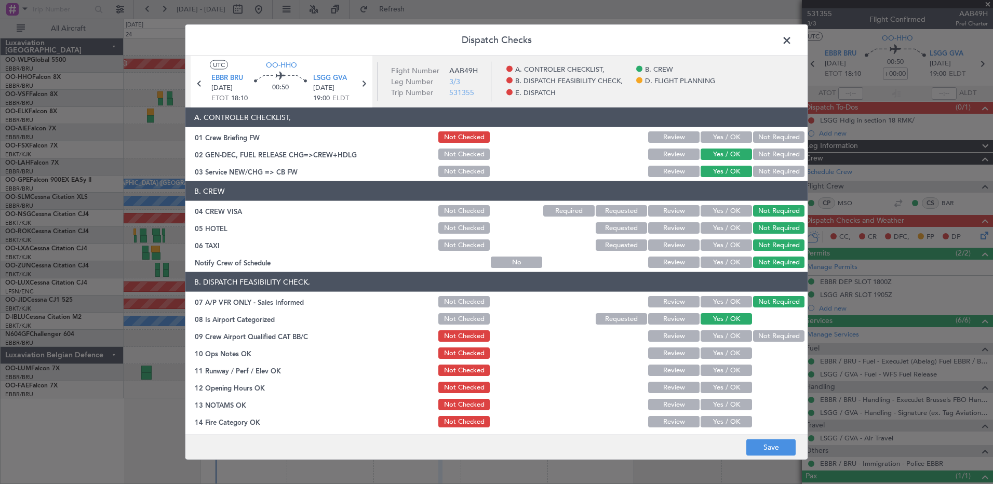
drag, startPoint x: 747, startPoint y: 333, endPoint x: 749, endPoint y: 340, distance: 6.6
click at [753, 337] on button "Not Required" at bounding box center [778, 335] width 51 height 11
drag, startPoint x: 734, startPoint y: 355, endPoint x: 730, endPoint y: 368, distance: 13.3
click at [733, 356] on button "Yes / OK" at bounding box center [726, 352] width 51 height 11
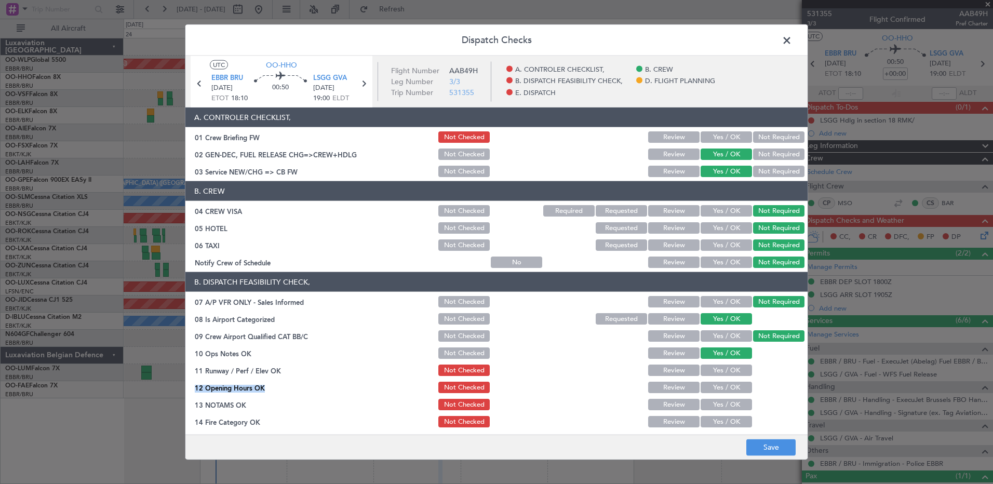
click at [729, 378] on section "B. DISPATCH FEASIBILITY CHECK, 07 A/P VFR ONLY - Sales Informed Not Checked Rev…" at bounding box center [496, 384] width 622 height 225
drag, startPoint x: 729, startPoint y: 378, endPoint x: 715, endPoint y: 374, distance: 14.5
click at [715, 375] on button "Yes / OK" at bounding box center [726, 370] width 51 height 11
click at [722, 393] on div "Yes / OK" at bounding box center [725, 387] width 52 height 15
drag, startPoint x: 727, startPoint y: 391, endPoint x: 730, endPoint y: 409, distance: 17.9
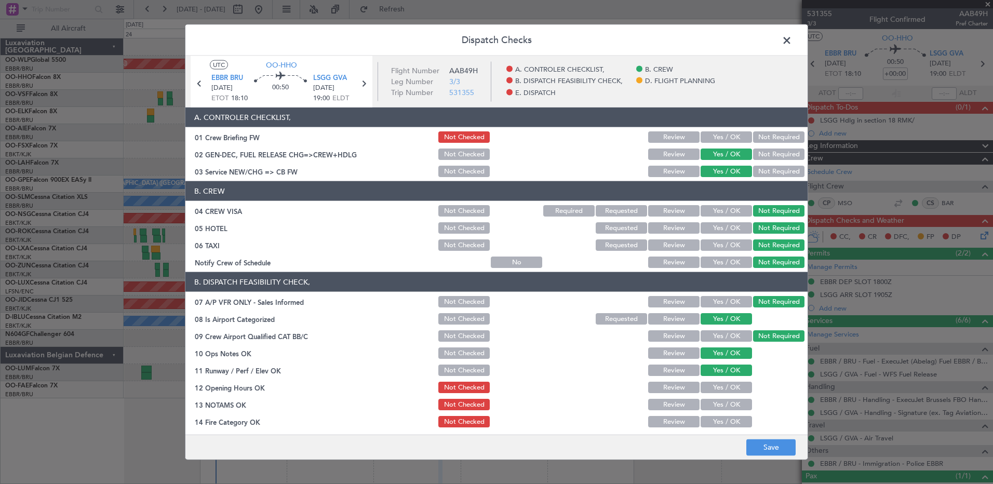
click at [727, 393] on div "Yes / OK" at bounding box center [725, 387] width 52 height 15
click at [730, 411] on div "Yes / OK" at bounding box center [725, 404] width 52 height 15
click at [729, 404] on button "Yes / OK" at bounding box center [726, 404] width 51 height 11
click at [726, 386] on button "Yes / OK" at bounding box center [726, 387] width 51 height 11
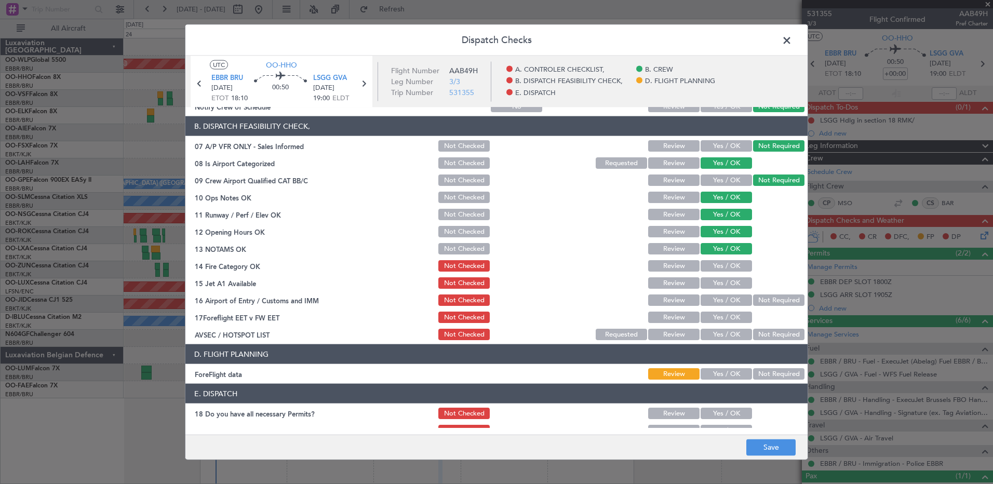
scroll to position [203, 0]
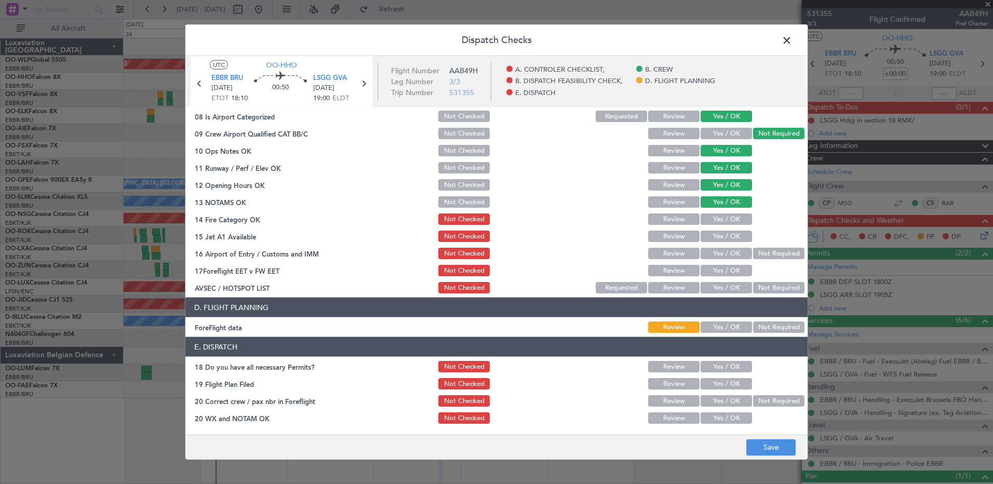
click at [728, 218] on button "Yes / OK" at bounding box center [726, 218] width 51 height 11
click at [718, 231] on button "Yes / OK" at bounding box center [726, 236] width 51 height 11
click at [752, 243] on div at bounding box center [778, 236] width 52 height 15
drag, startPoint x: 752, startPoint y: 252, endPoint x: 742, endPoint y: 257, distance: 11.2
click at [753, 252] on button "Not Required" at bounding box center [778, 253] width 51 height 11
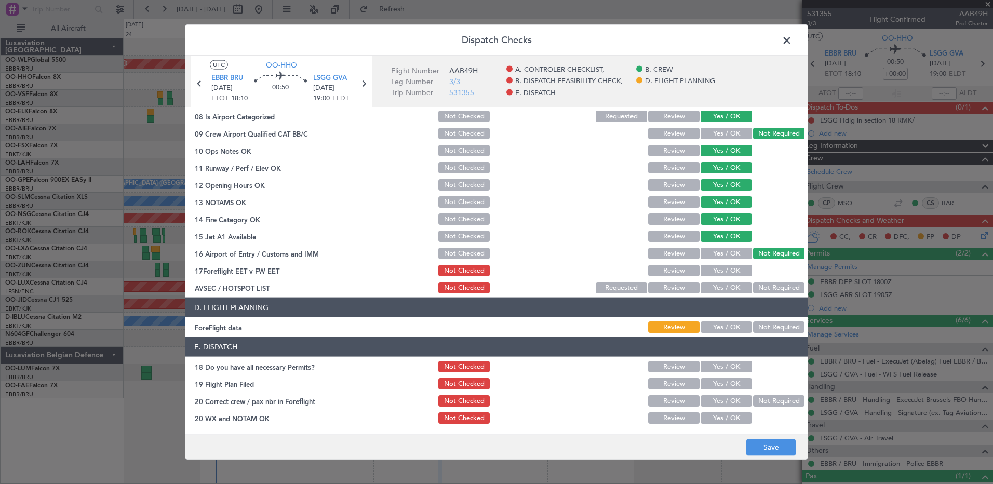
click at [760, 280] on div "Not Required" at bounding box center [778, 287] width 52 height 15
click at [762, 289] on button "Not Required" at bounding box center [778, 287] width 51 height 11
click at [729, 331] on button "Yes / OK" at bounding box center [726, 327] width 51 height 11
click at [788, 450] on button "Save" at bounding box center [770, 447] width 49 height 17
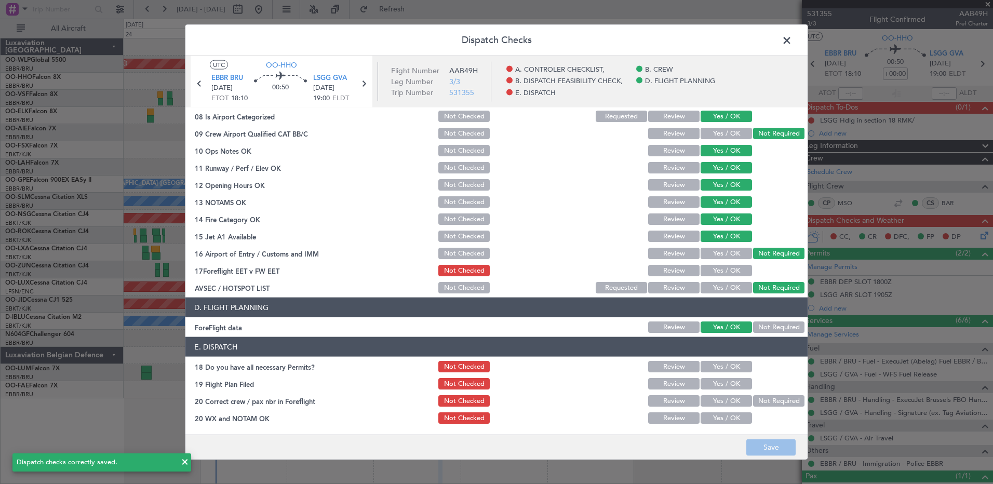
click at [792, 41] on span at bounding box center [792, 43] width 0 height 21
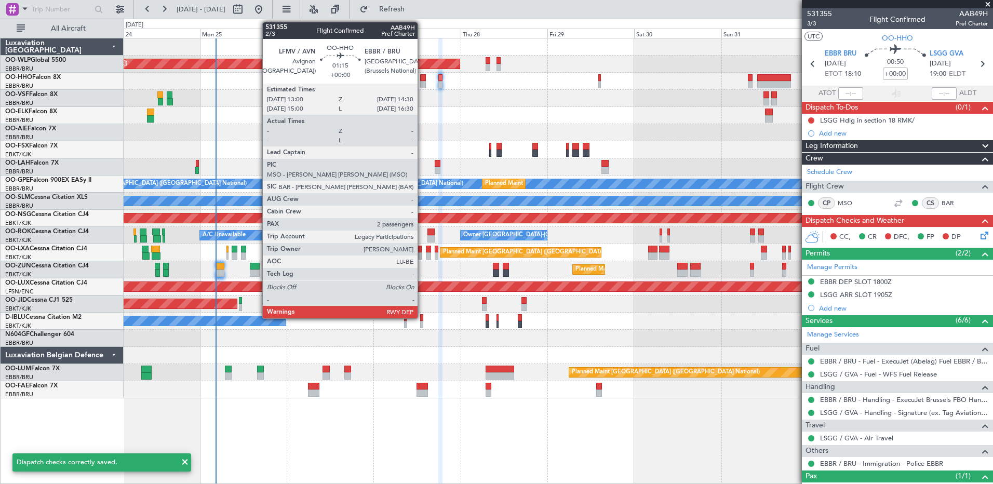
click at [422, 79] on div at bounding box center [423, 77] width 6 height 7
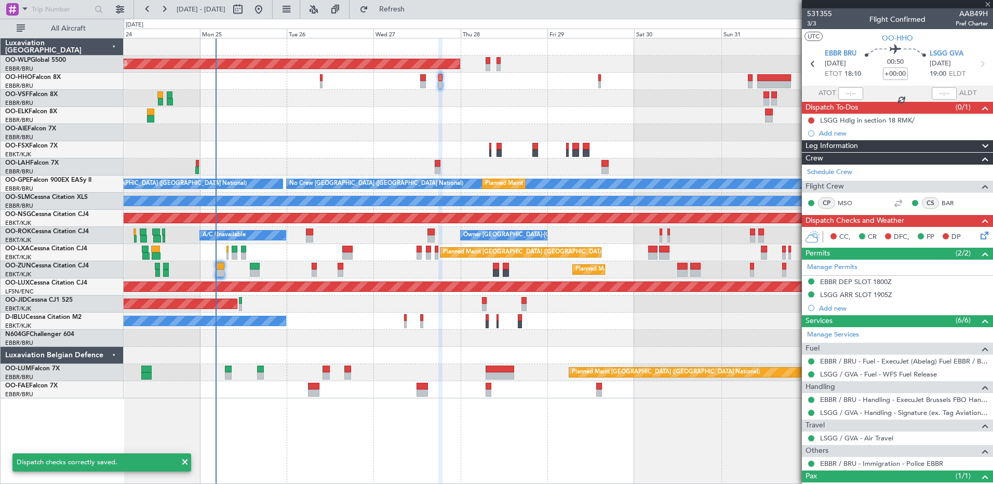
type input "2"
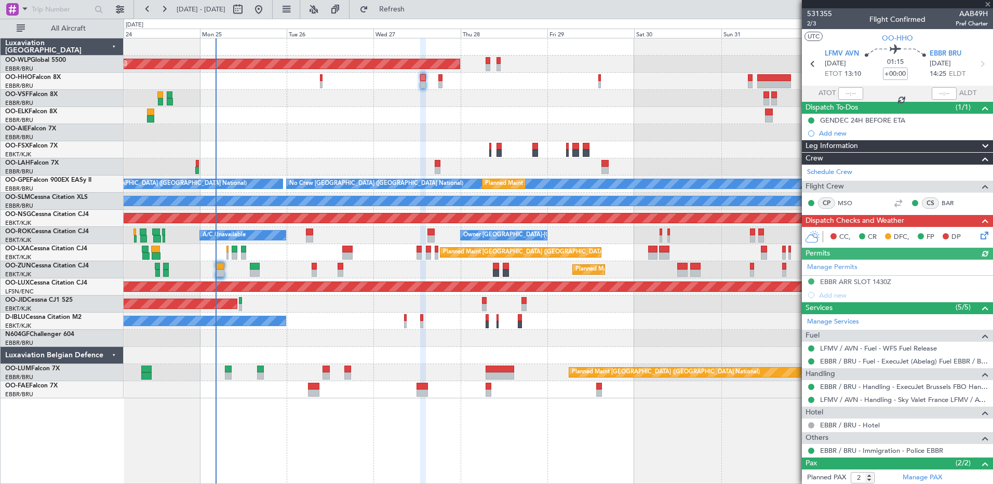
click at [979, 234] on icon at bounding box center [983, 234] width 8 height 8
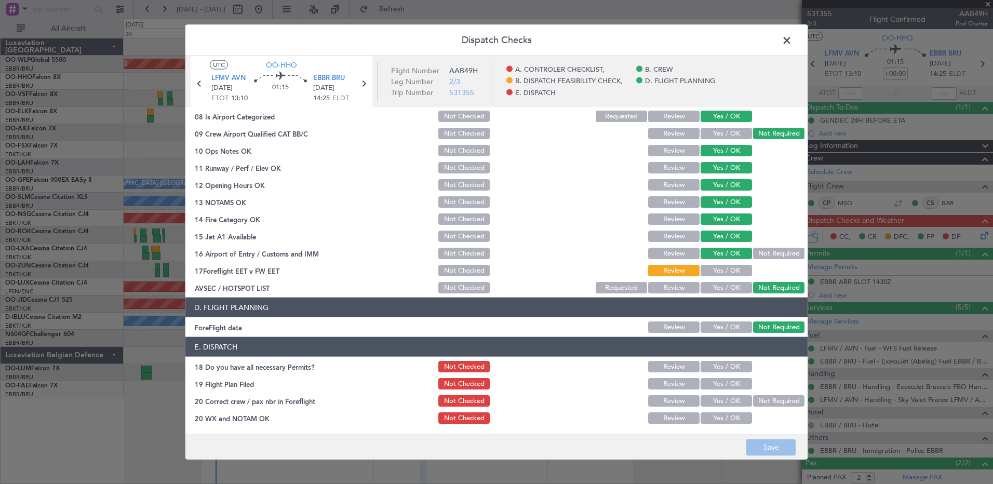
click at [792, 39] on span at bounding box center [792, 43] width 0 height 21
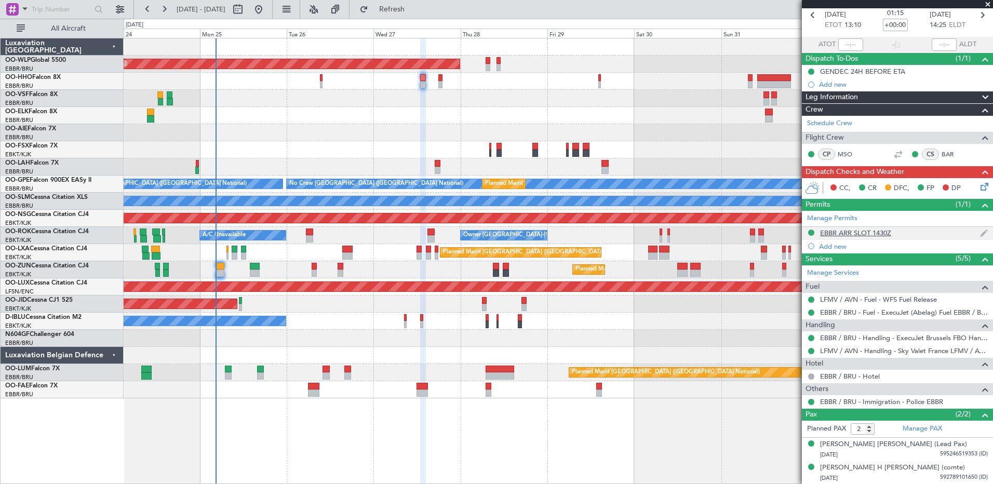
scroll to position [0, 0]
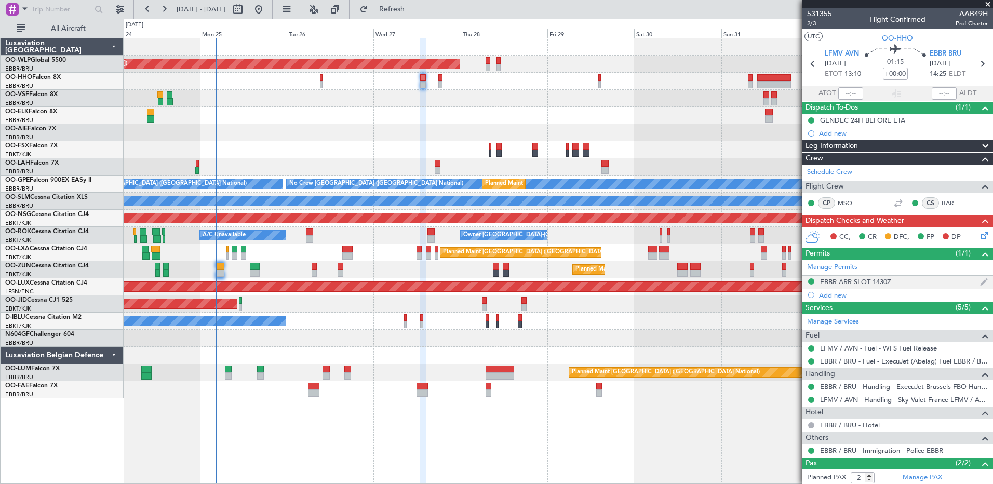
click at [870, 283] on div "EBBR ARR SLOT 1430Z" at bounding box center [855, 281] width 71 height 9
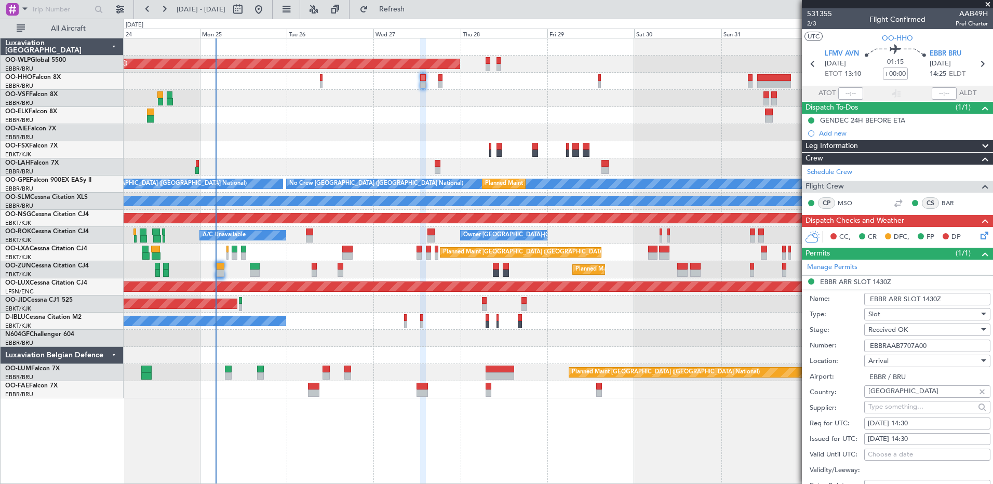
drag, startPoint x: 940, startPoint y: 343, endPoint x: 860, endPoint y: 345, distance: 80.5
click at [860, 345] on div "Number: EBBRAAB7707A00" at bounding box center [900, 346] width 181 height 16
click at [893, 75] on input "+00:00" at bounding box center [895, 74] width 25 height 12
type input "-00:10"
click at [979, 238] on icon at bounding box center [983, 234] width 8 height 8
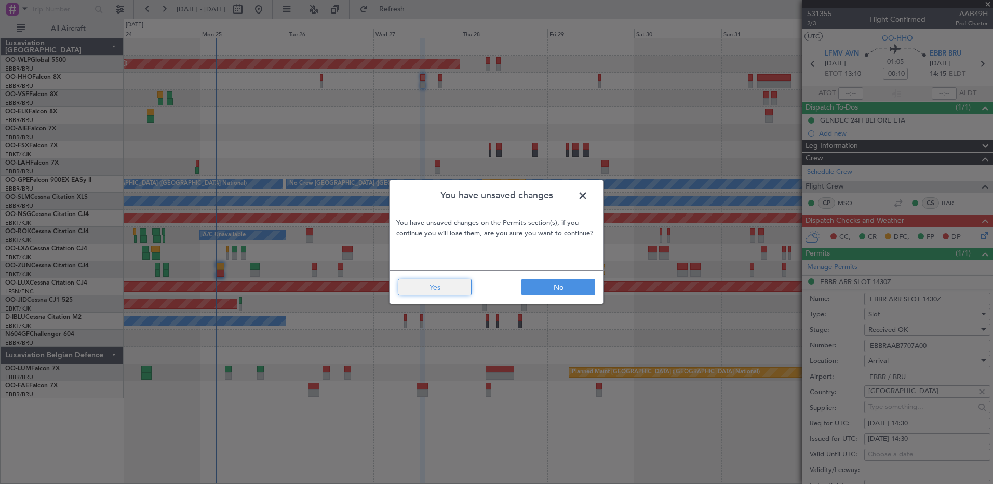
click at [440, 289] on button "Yes" at bounding box center [435, 287] width 74 height 17
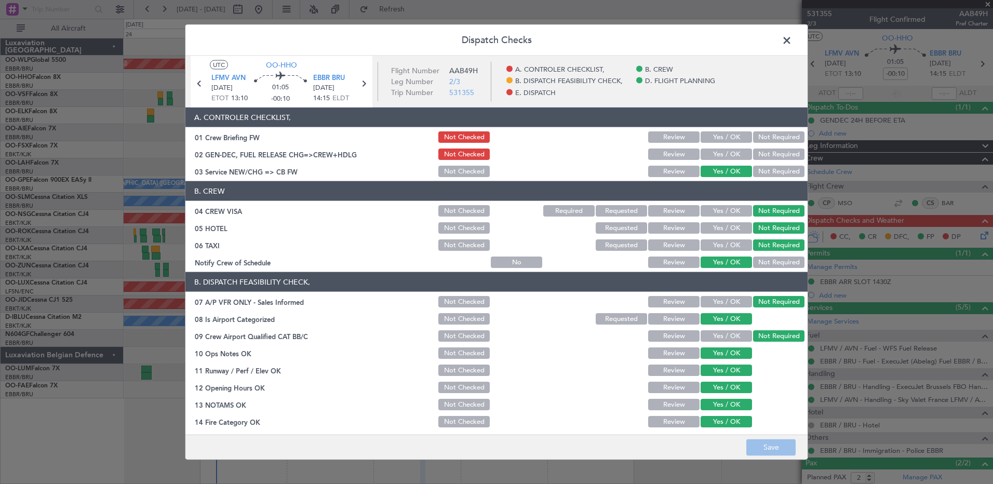
scroll to position [203, 0]
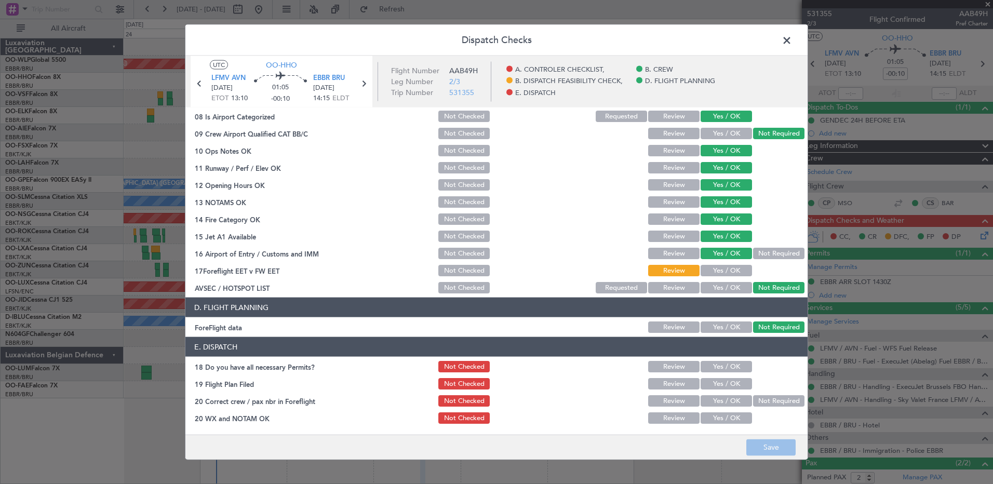
click at [717, 273] on button "Yes / OK" at bounding box center [726, 270] width 51 height 11
drag, startPoint x: 762, startPoint y: 442, endPoint x: 724, endPoint y: 417, distance: 46.2
click at [724, 417] on div "Dispatch Checks UTC OO-HHO LFMV AVN 27/08/2025 ETOT 13:10 01:05 -00:10 EBBR BRU…" at bounding box center [496, 242] width 623 height 436
click at [722, 415] on button "Yes / OK" at bounding box center [726, 417] width 51 height 11
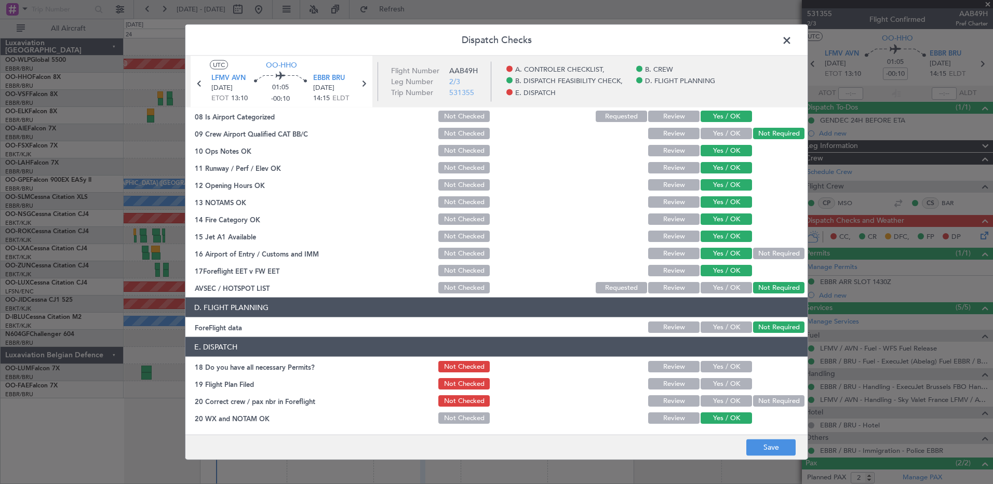
click at [724, 406] on button "Yes / OK" at bounding box center [726, 400] width 51 height 11
click at [726, 369] on button "Yes / OK" at bounding box center [726, 366] width 51 height 11
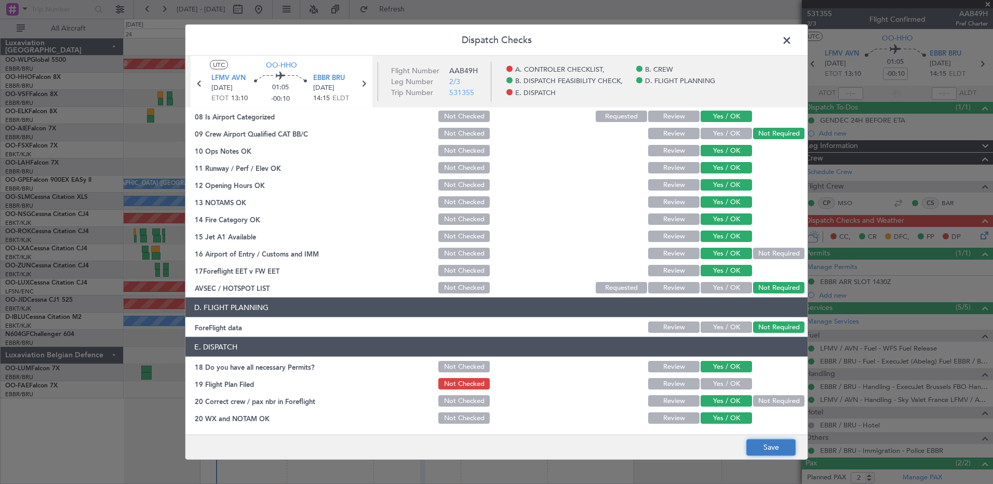
click at [770, 442] on button "Save" at bounding box center [770, 447] width 49 height 17
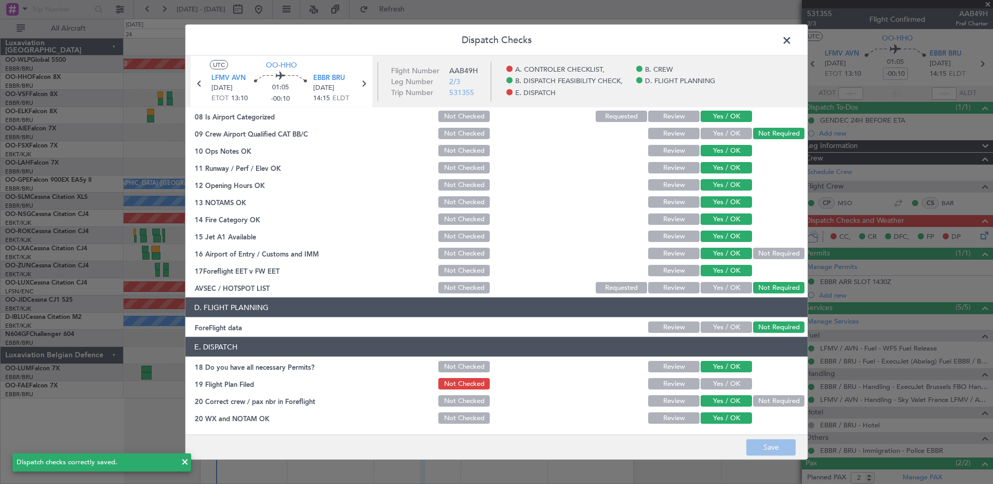
scroll to position [0, 0]
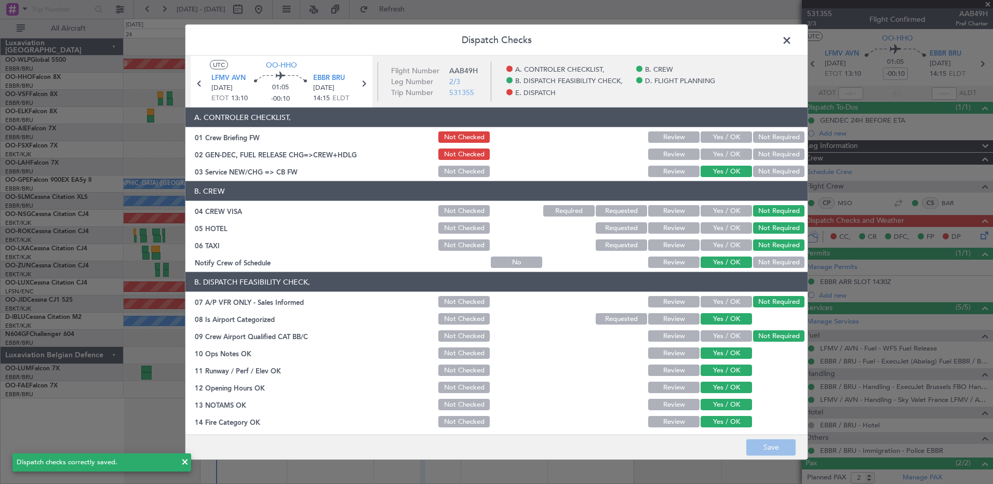
click at [725, 153] on button "Yes / OK" at bounding box center [726, 154] width 51 height 11
click at [778, 444] on button "Save" at bounding box center [770, 447] width 49 height 17
click at [792, 36] on span at bounding box center [792, 43] width 0 height 21
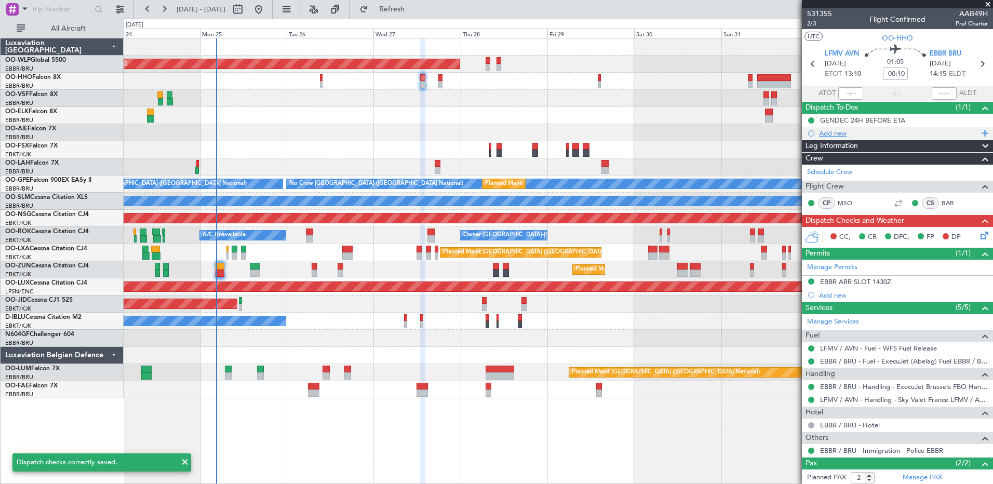
click at [834, 129] on div "Add new" at bounding box center [898, 133] width 159 height 9
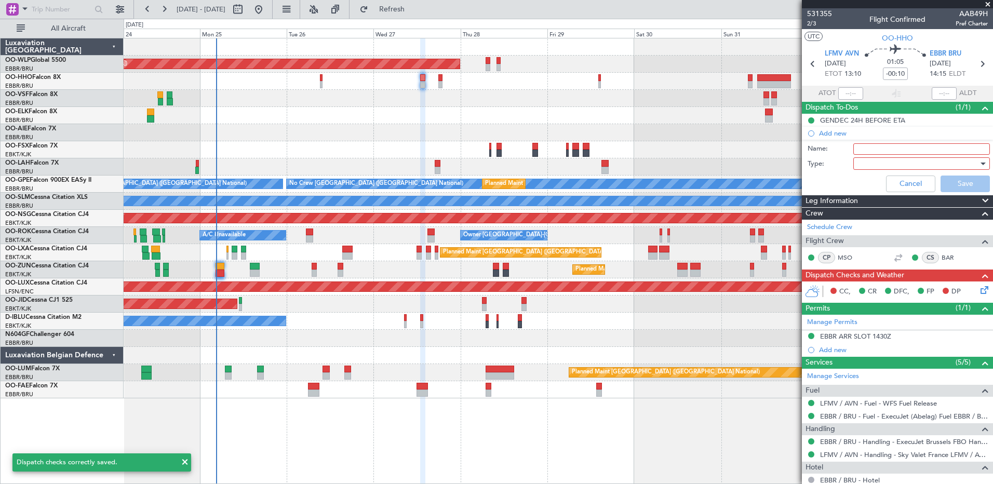
click at [898, 147] on input "Name:" at bounding box center [921, 148] width 137 height 11
type input "FPL in FF and release to the crew"
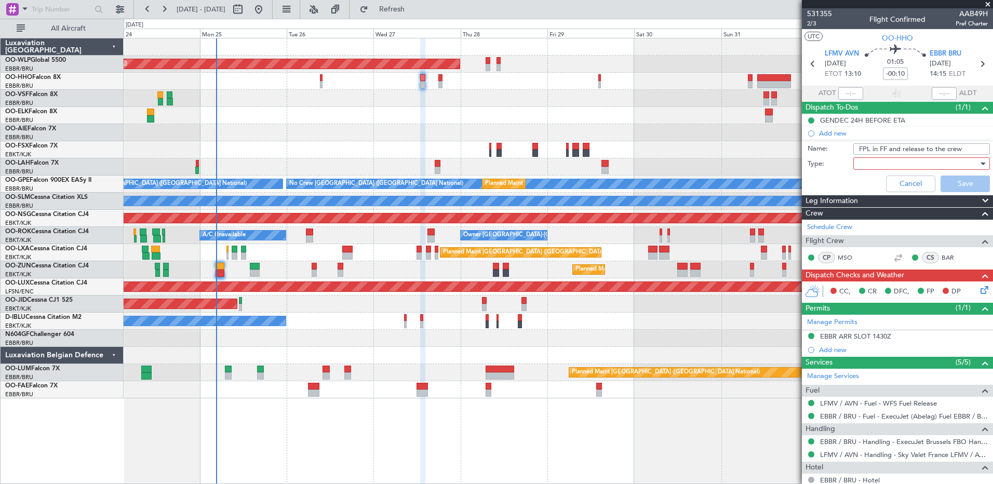
click at [892, 165] on div at bounding box center [918, 164] width 121 height 16
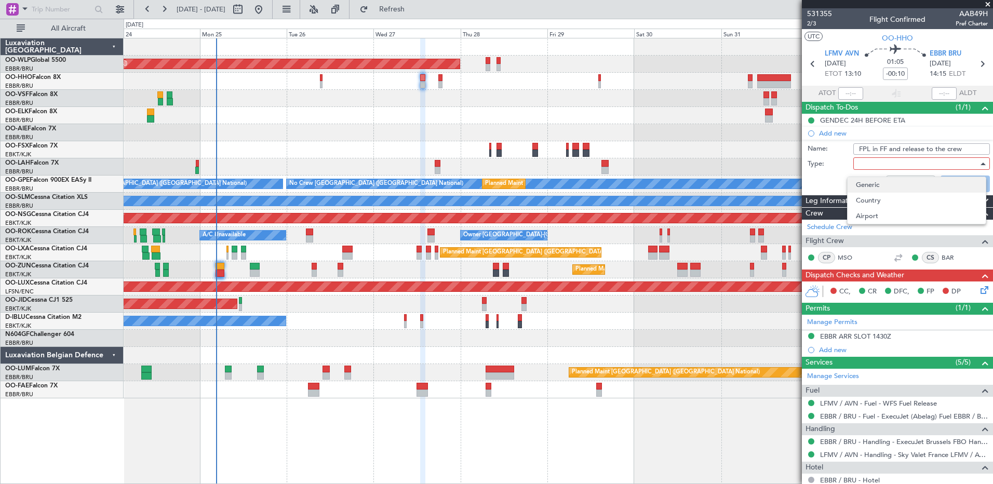
click at [875, 186] on span "Generic" at bounding box center [917, 185] width 122 height 16
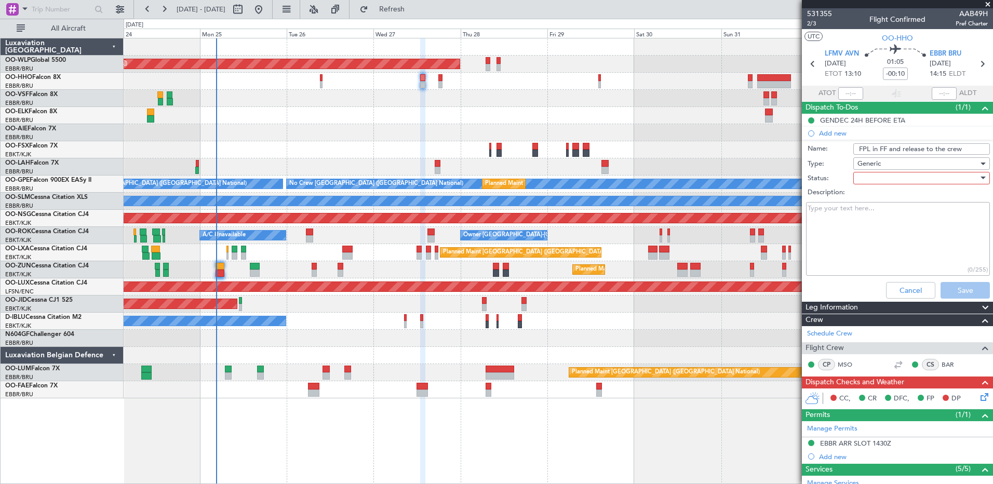
click at [875, 175] on div at bounding box center [918, 178] width 121 height 16
click at [880, 210] on span "In Progress" at bounding box center [917, 215] width 122 height 16
click at [961, 290] on button "Save" at bounding box center [965, 290] width 49 height 17
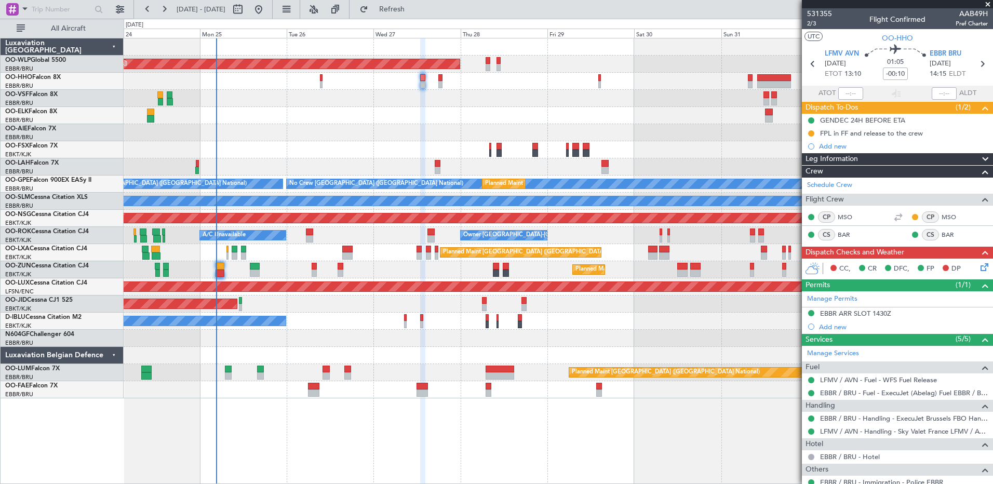
scroll to position [81, 0]
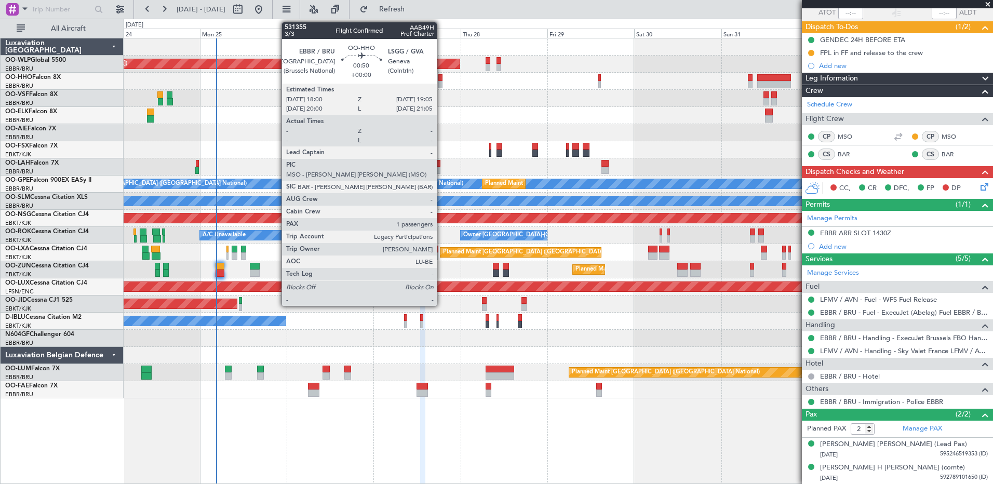
click at [441, 82] on div at bounding box center [440, 84] width 4 height 7
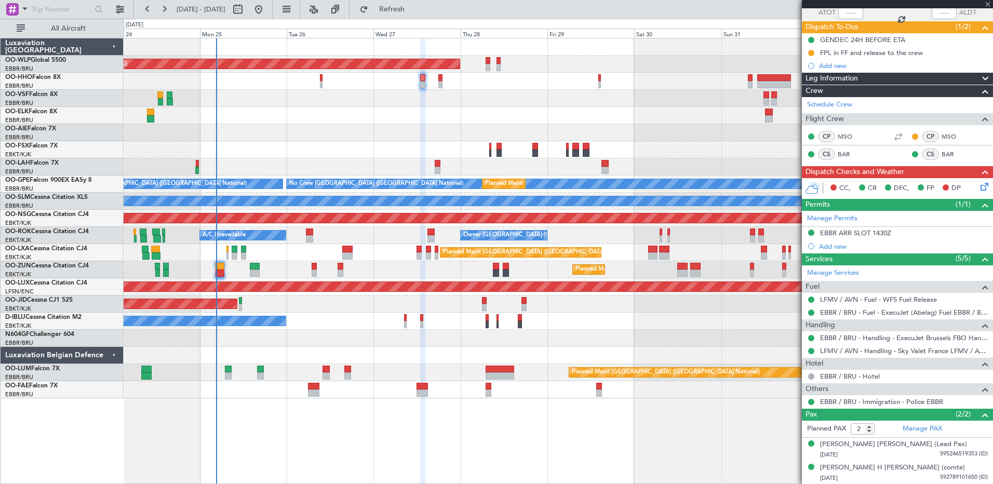
type input "1"
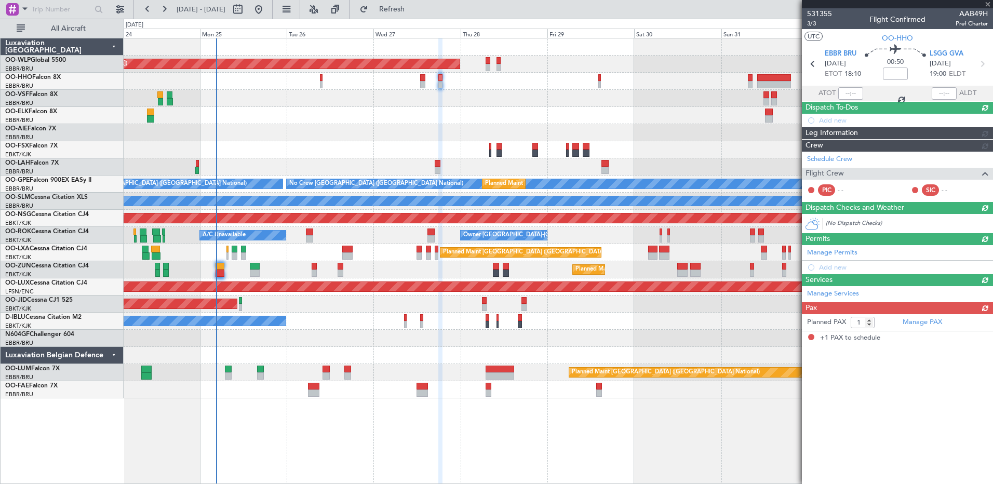
scroll to position [0, 0]
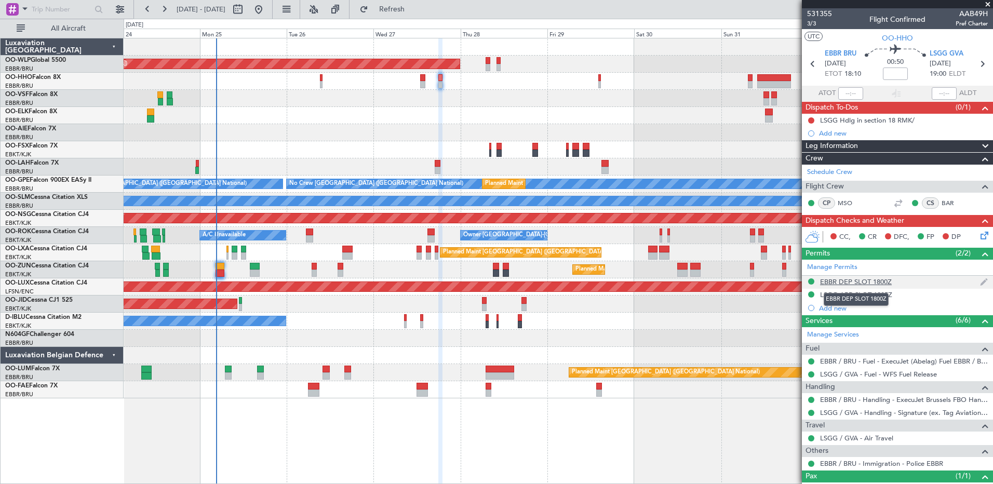
click at [870, 278] on div "EBBR DEP SLOT 1800Z" at bounding box center [856, 281] width 72 height 9
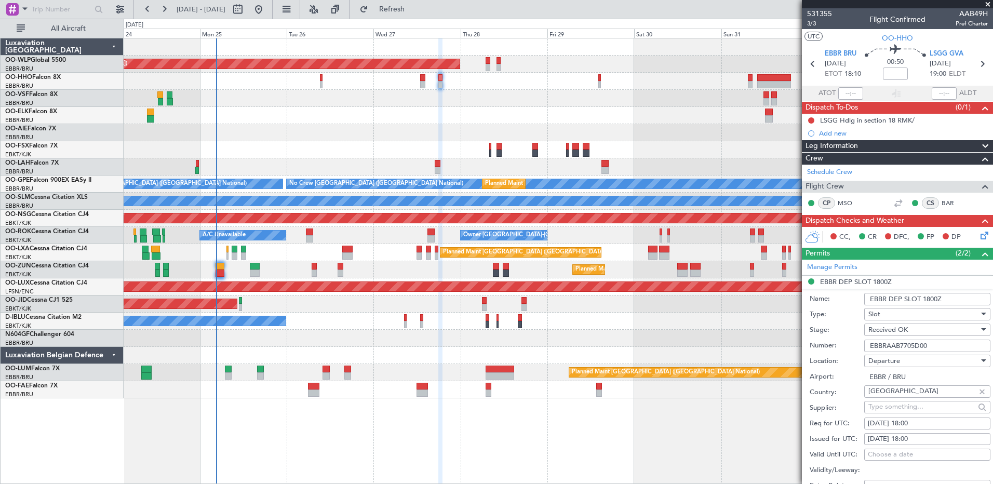
drag, startPoint x: 940, startPoint y: 346, endPoint x: 833, endPoint y: 346, distance: 107.5
click at [833, 346] on div "Number: EBBRAAB7705D00" at bounding box center [900, 346] width 181 height 16
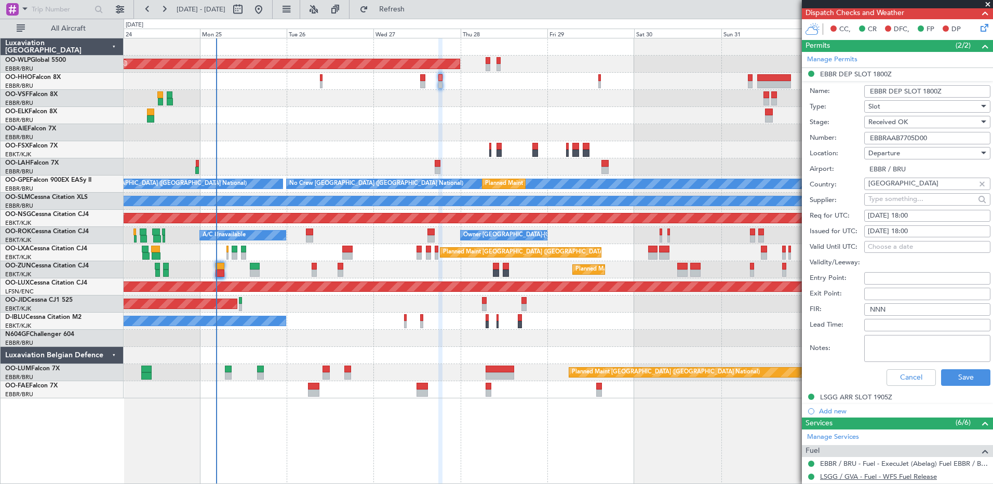
scroll to position [349, 0]
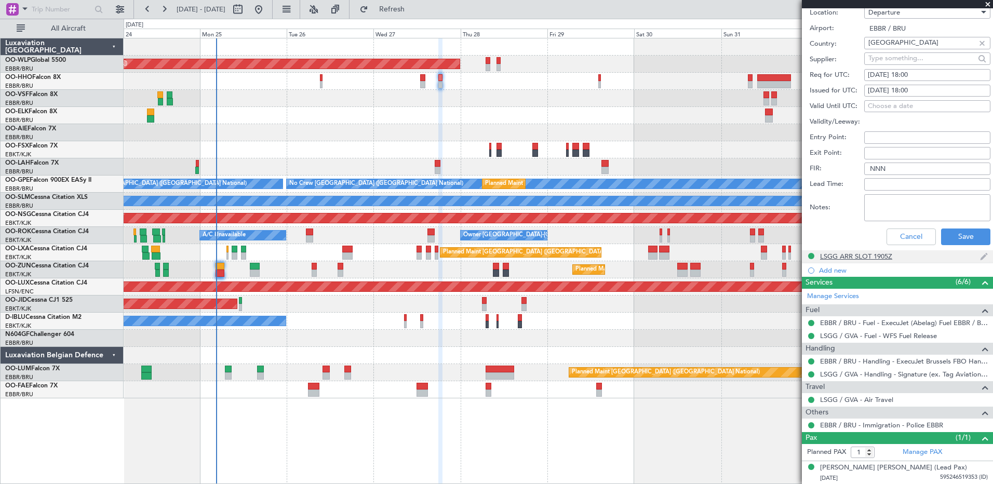
click at [861, 255] on div "LSGG ARR SLOT 1905Z" at bounding box center [856, 256] width 72 height 9
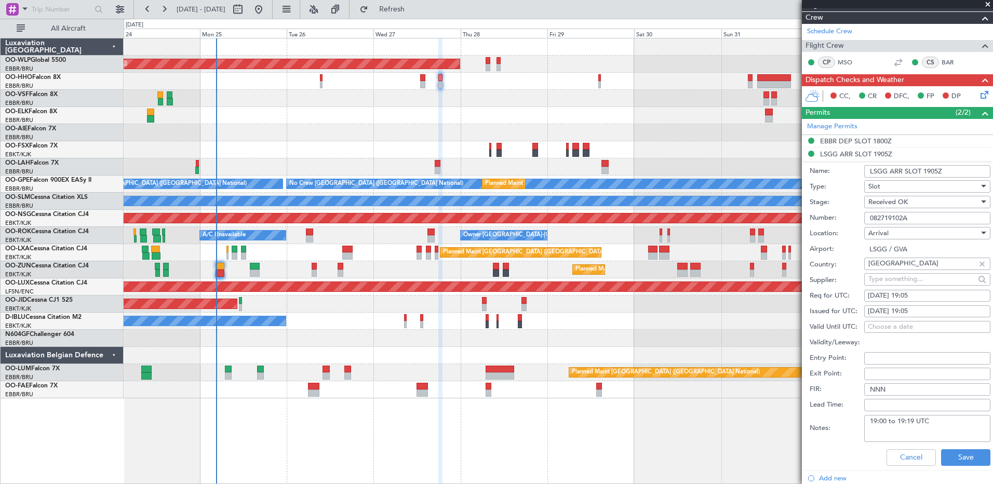
scroll to position [89, 0]
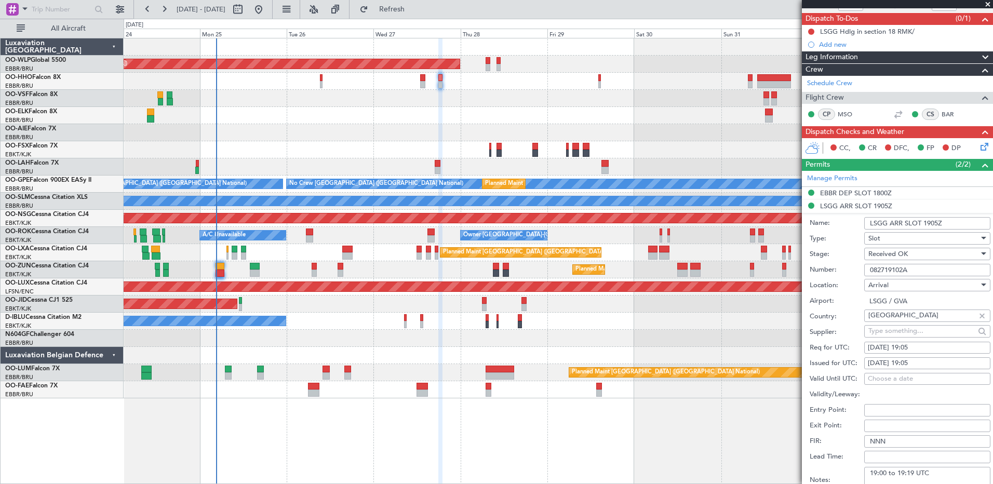
drag, startPoint x: 928, startPoint y: 271, endPoint x: 855, endPoint y: 269, distance: 73.3
click at [856, 270] on div "Number: 082719102A" at bounding box center [900, 270] width 181 height 16
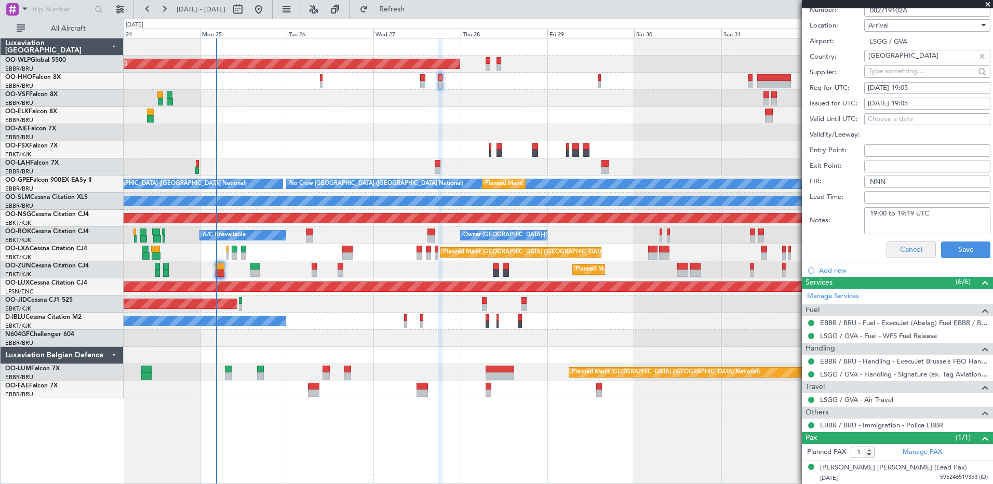
scroll to position [245, 0]
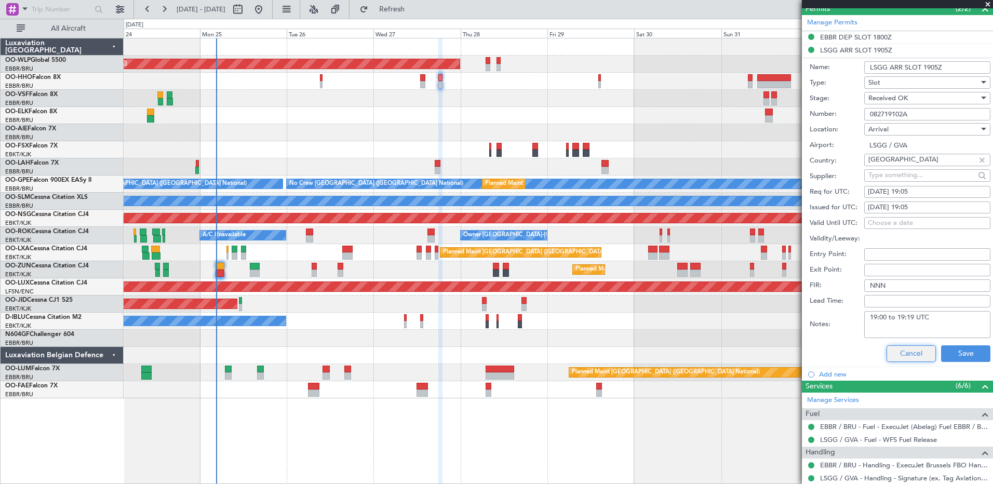
click at [910, 351] on button "Cancel" at bounding box center [911, 353] width 49 height 17
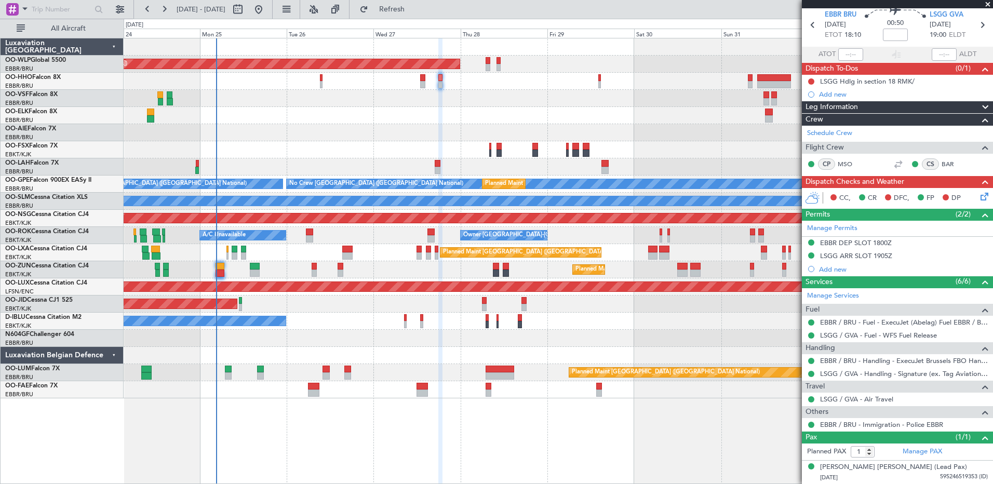
scroll to position [38, 0]
click at [810, 83] on button at bounding box center [811, 82] width 6 height 6
click at [812, 127] on span "Completed" at bounding box center [816, 128] width 34 height 10
click at [895, 31] on input at bounding box center [895, 35] width 25 height 12
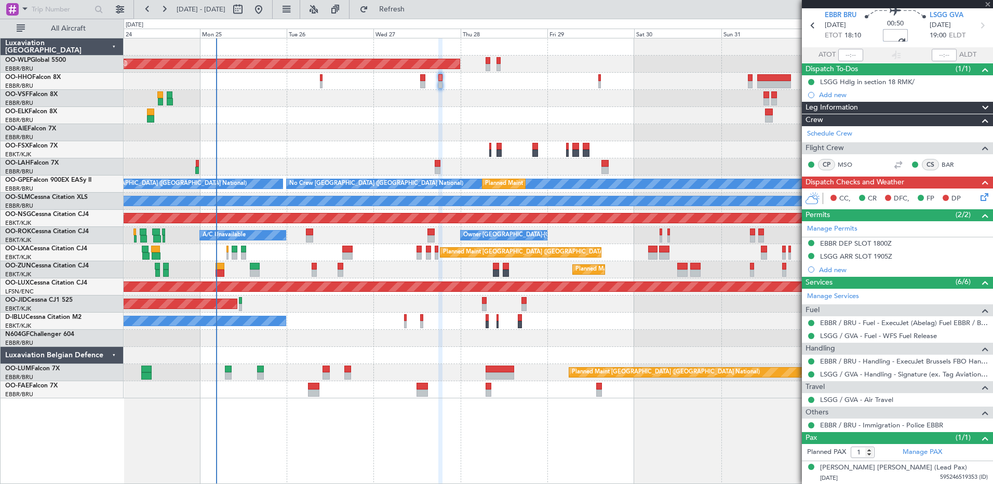
type input "+00:05"
click at [979, 197] on icon at bounding box center [983, 195] width 8 height 8
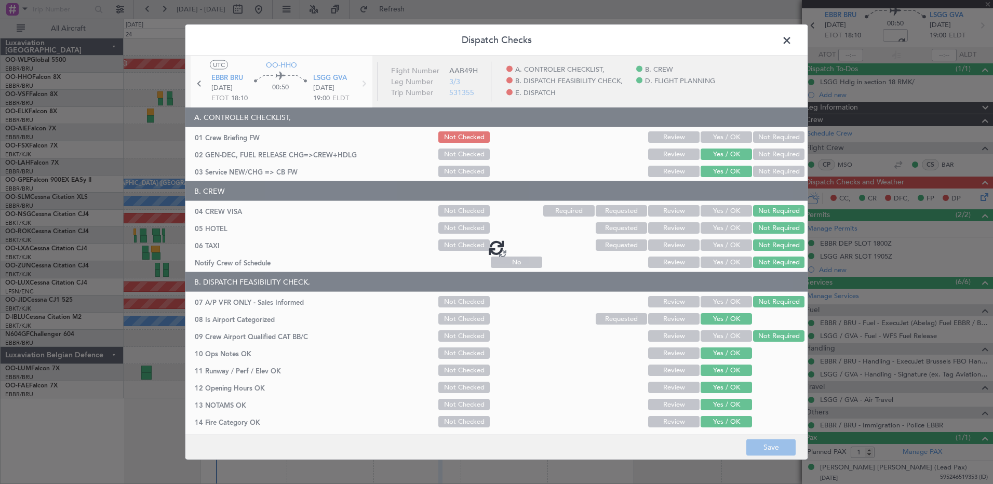
type input "+00:05"
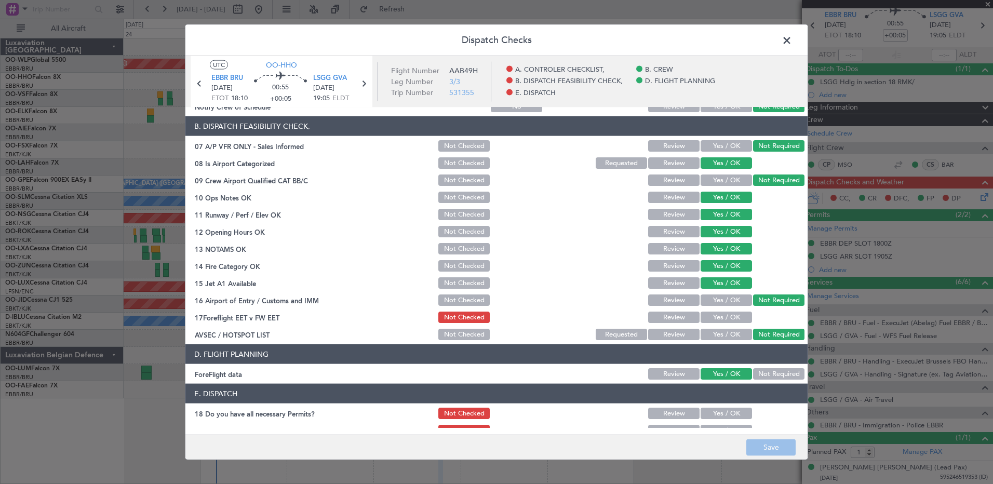
scroll to position [203, 0]
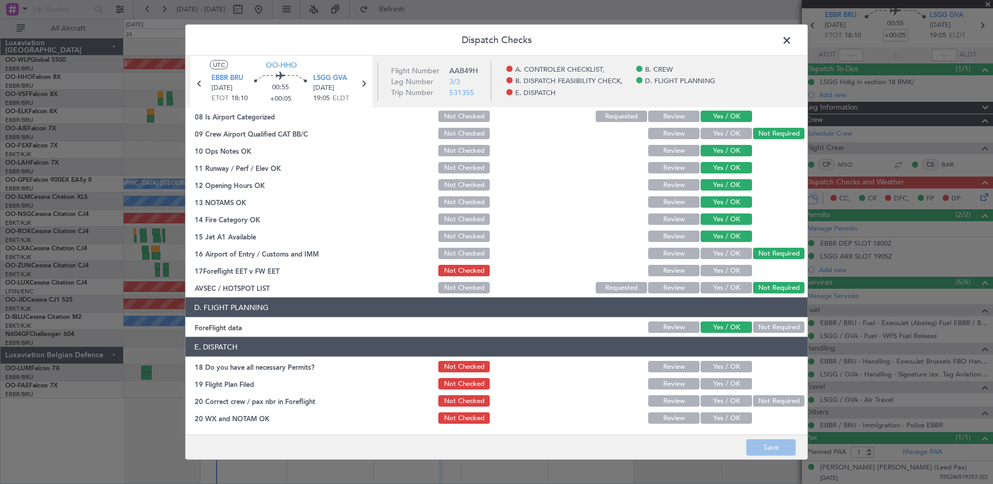
click at [715, 271] on button "Yes / OK" at bounding box center [726, 270] width 51 height 11
click at [711, 367] on button "Yes / OK" at bounding box center [726, 366] width 51 height 11
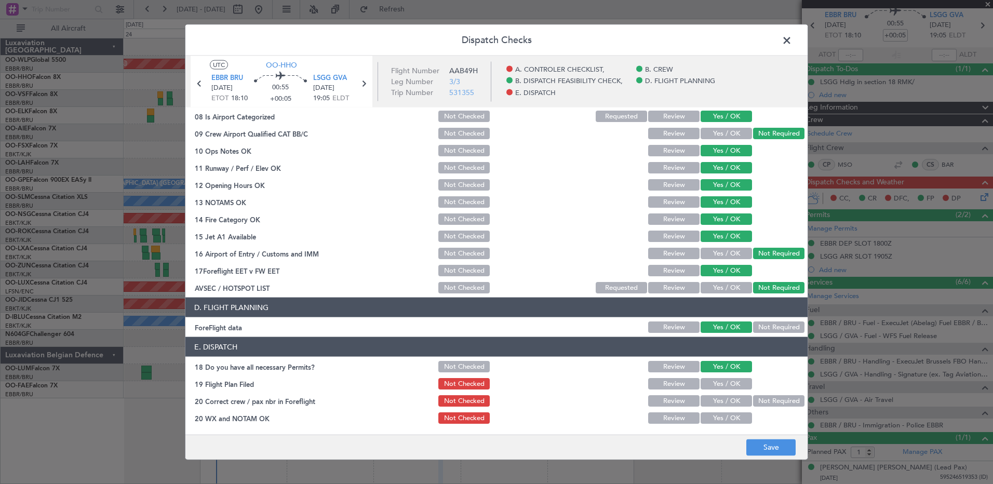
click at [716, 398] on button "Yes / OK" at bounding box center [726, 400] width 51 height 11
click at [718, 419] on button "Yes / OK" at bounding box center [726, 417] width 51 height 11
click at [768, 449] on button "Save" at bounding box center [770, 447] width 49 height 17
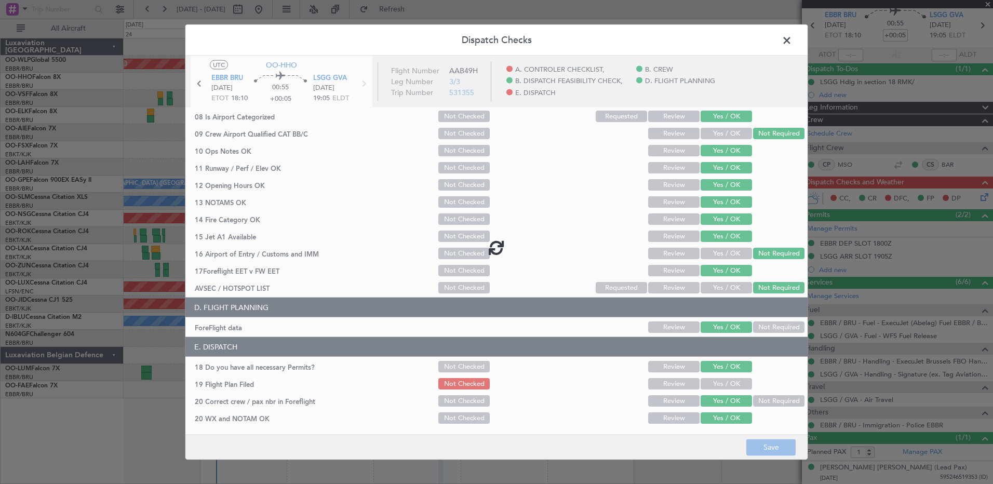
click at [792, 44] on span at bounding box center [792, 43] width 0 height 21
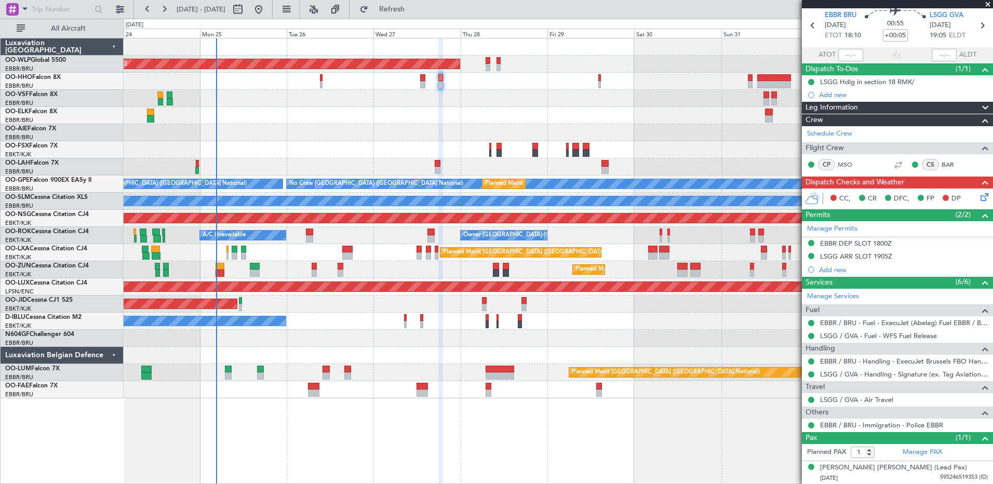
scroll to position [0, 0]
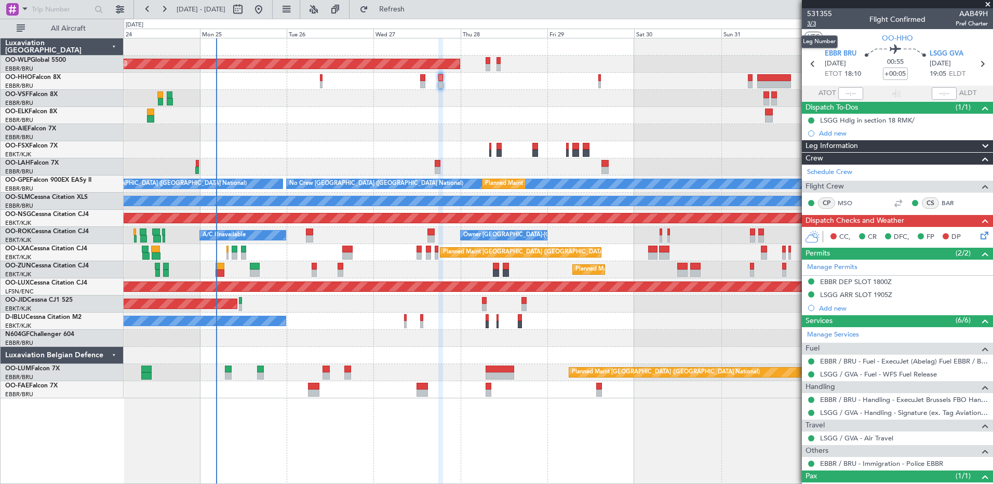
click at [812, 22] on span "3/3" at bounding box center [819, 23] width 25 height 9
click at [979, 237] on icon at bounding box center [983, 234] width 8 height 8
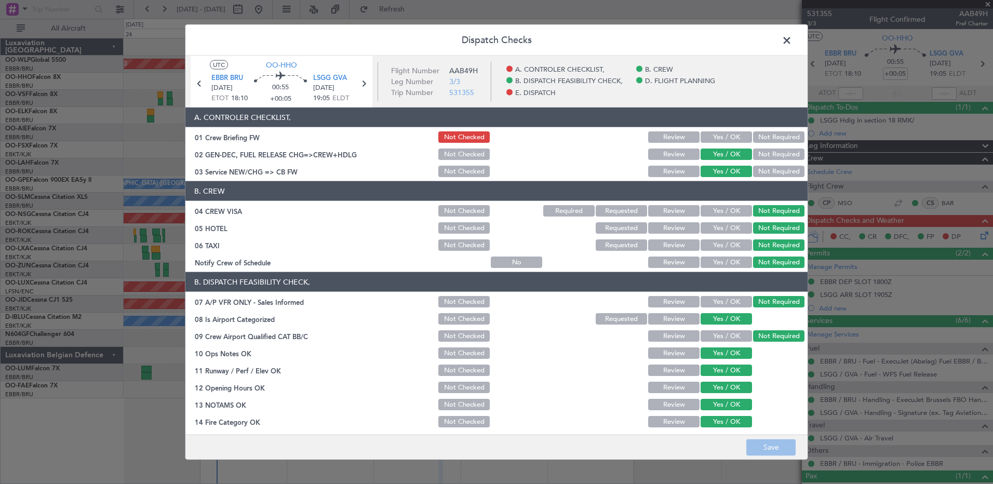
click at [720, 137] on button "Yes / OK" at bounding box center [726, 136] width 51 height 11
click at [771, 450] on button "Save" at bounding box center [770, 447] width 49 height 17
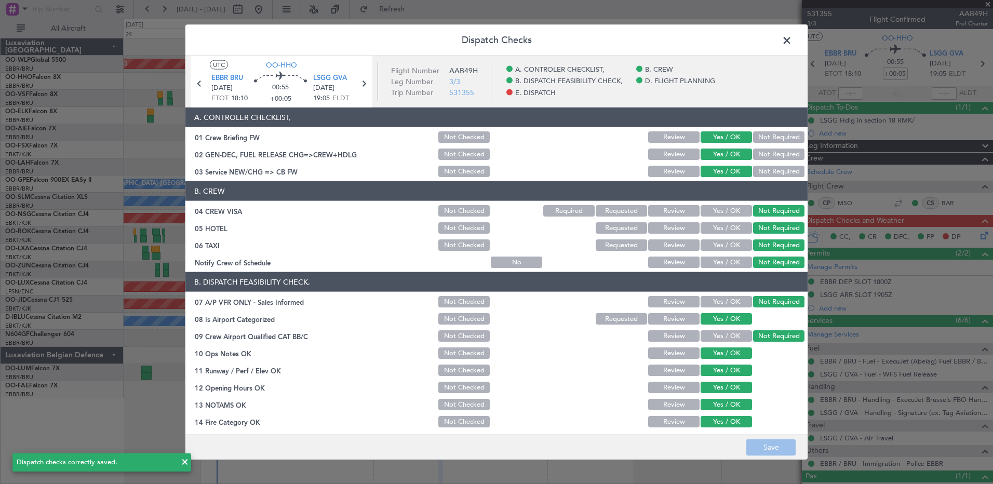
click at [792, 40] on span at bounding box center [792, 43] width 0 height 21
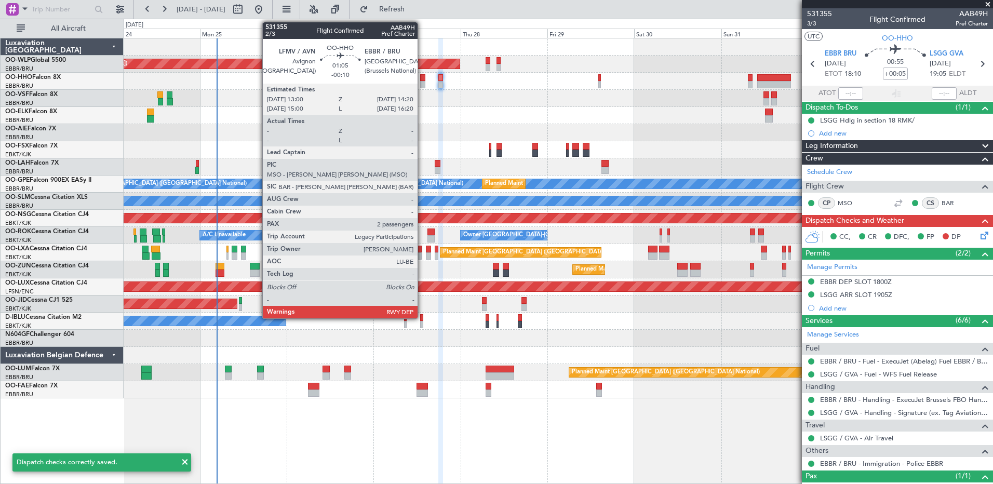
click at [422, 83] on div at bounding box center [422, 84] width 5 height 7
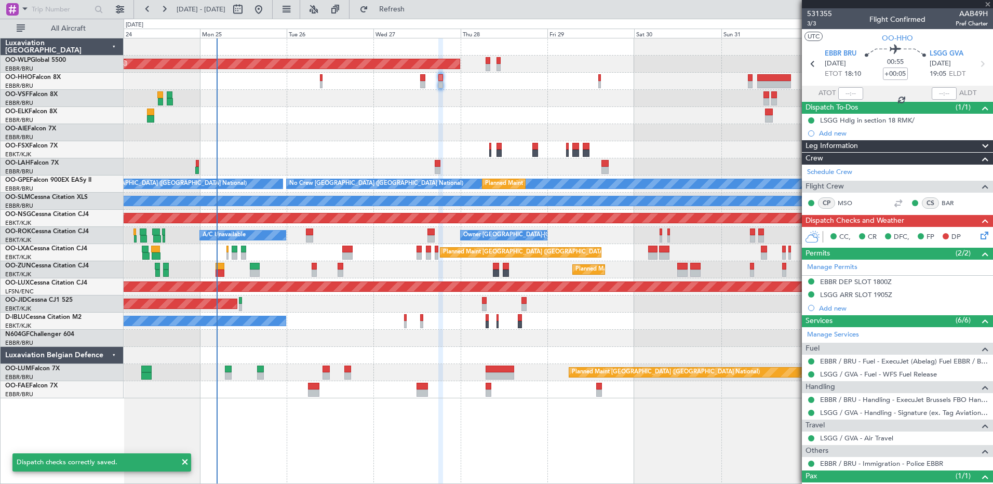
type input "-00:10"
type input "2"
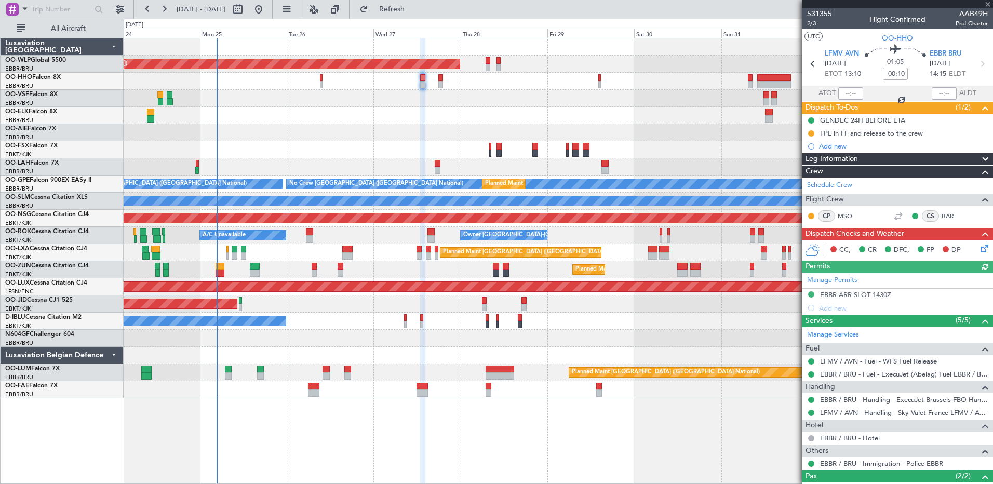
click at [968, 250] on div "CC, CR DFC, FP DP" at bounding box center [902, 251] width 153 height 16
click at [979, 245] on icon at bounding box center [983, 247] width 8 height 8
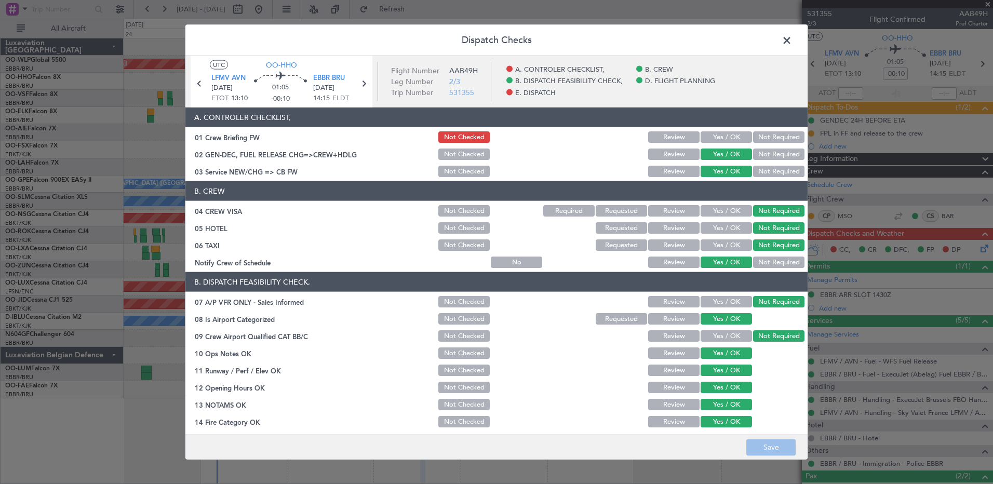
click at [727, 137] on button "Yes / OK" at bounding box center [726, 136] width 51 height 11
click at [771, 446] on button "Save" at bounding box center [770, 447] width 49 height 17
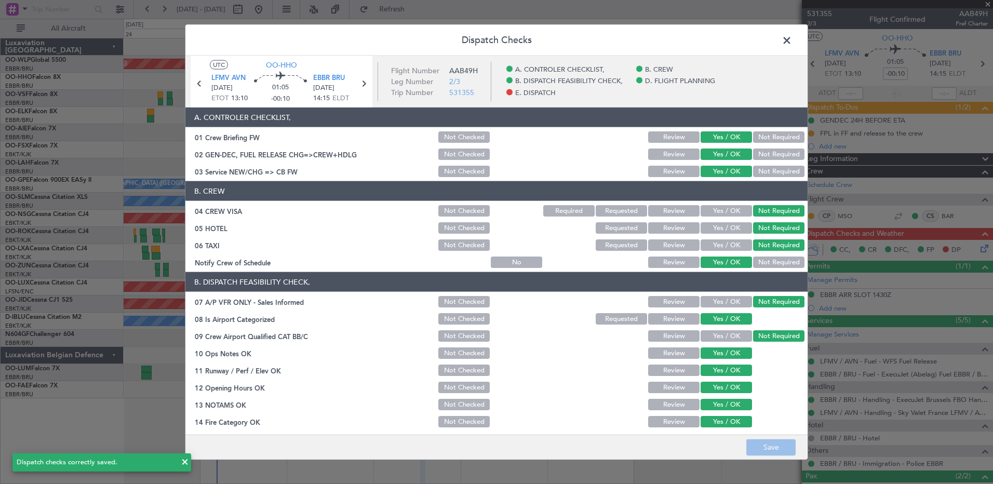
click at [792, 39] on span at bounding box center [792, 43] width 0 height 21
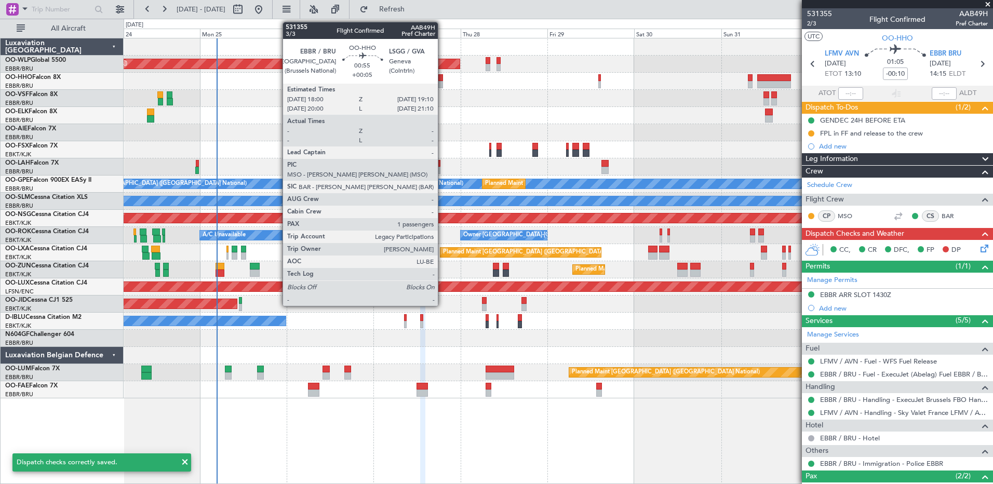
click at [443, 85] on div at bounding box center [440, 84] width 5 height 7
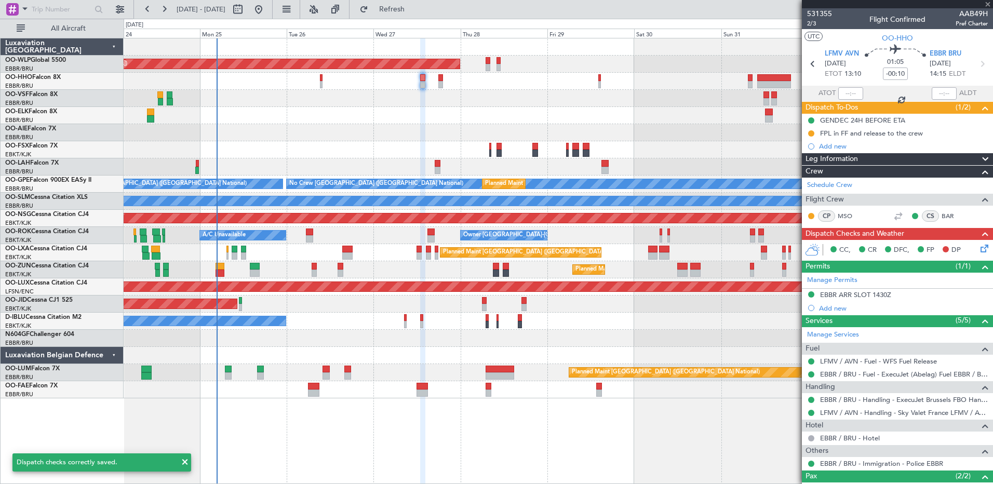
type input "+00:05"
type input "1"
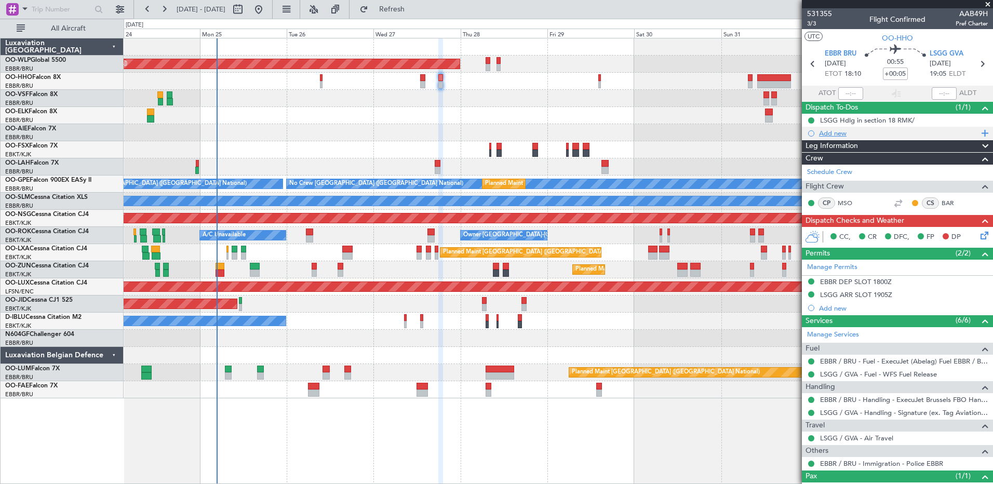
click at [834, 133] on div "Add new" at bounding box center [898, 133] width 159 height 9
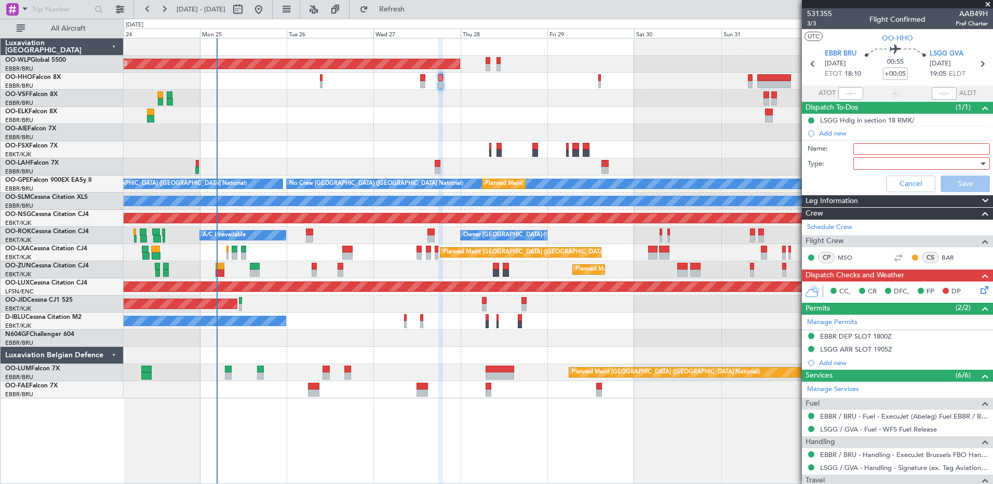
click at [886, 146] on input "Name:" at bounding box center [921, 148] width 137 height 11
type input "FPL in FF and release to the crew"
click at [892, 164] on div at bounding box center [918, 164] width 121 height 16
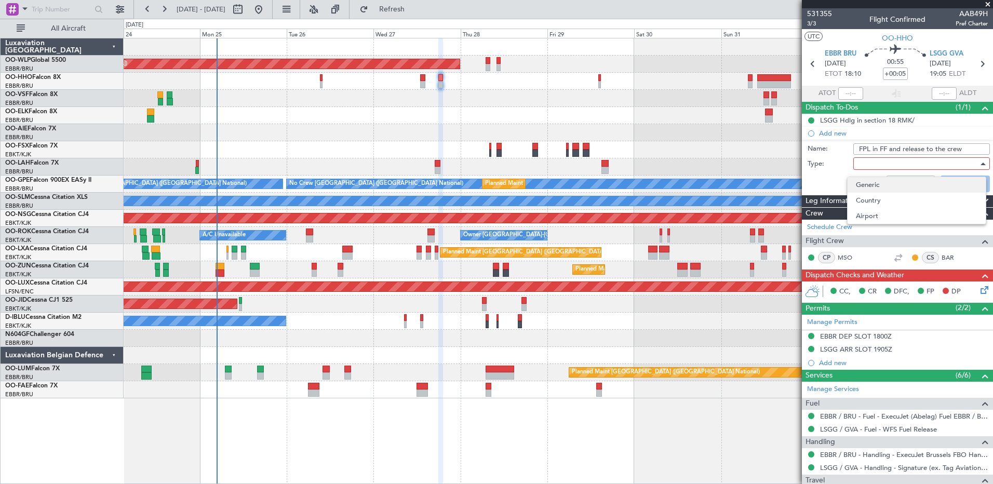
click at [889, 185] on span "Generic" at bounding box center [917, 185] width 122 height 16
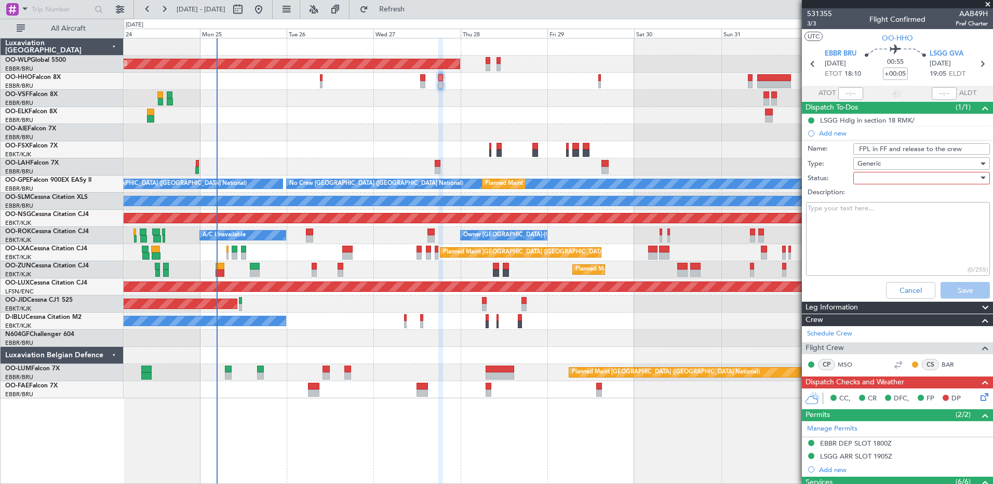
click at [880, 179] on div at bounding box center [918, 178] width 121 height 16
click at [893, 217] on span "In Progress" at bounding box center [917, 215] width 122 height 16
click at [961, 291] on button "Save" at bounding box center [965, 290] width 49 height 17
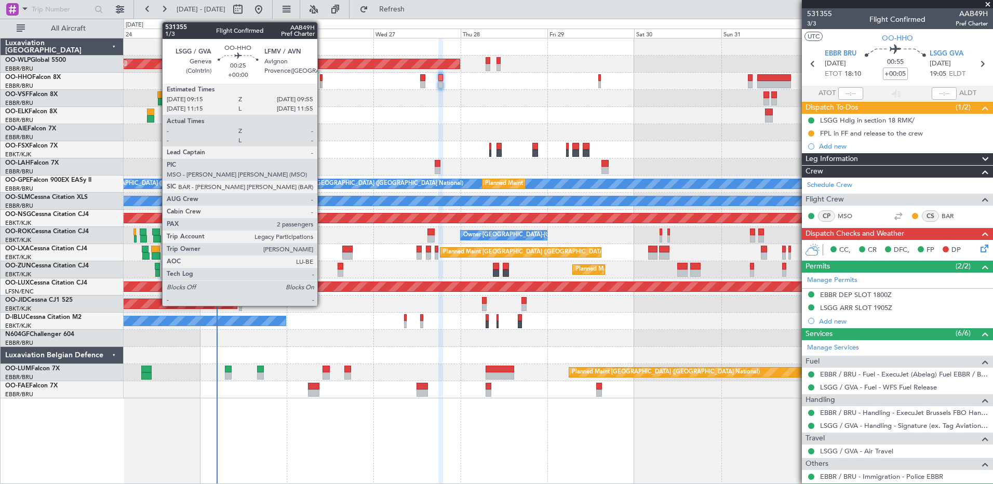
click at [322, 85] on div at bounding box center [321, 84] width 3 height 7
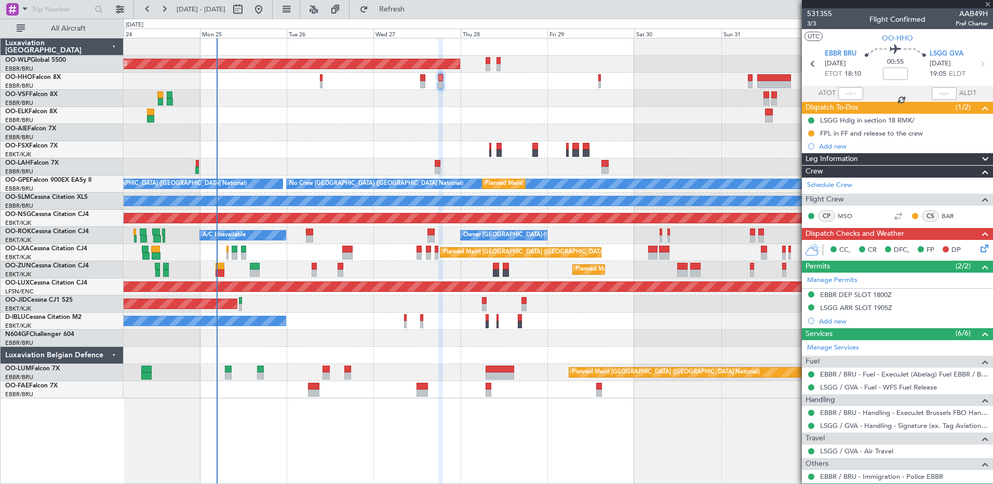
type input "2"
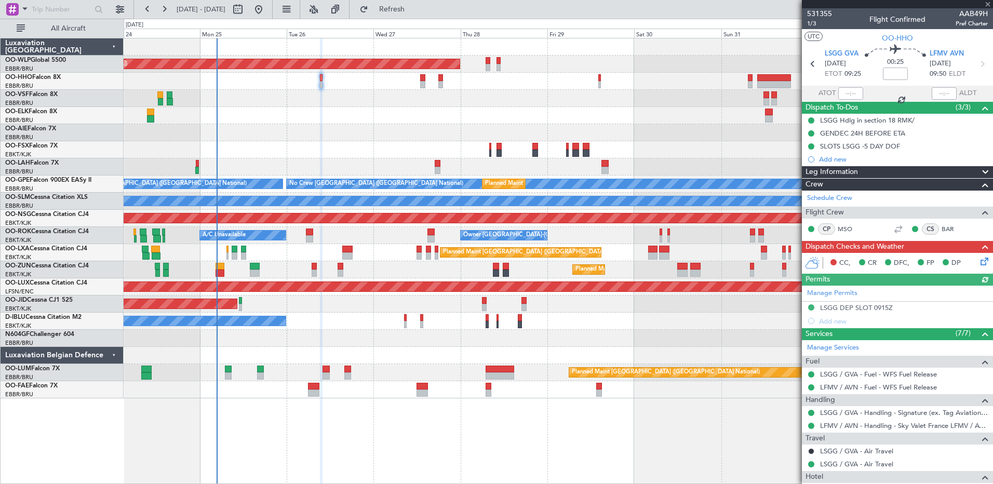
click at [979, 264] on icon at bounding box center [983, 260] width 8 height 8
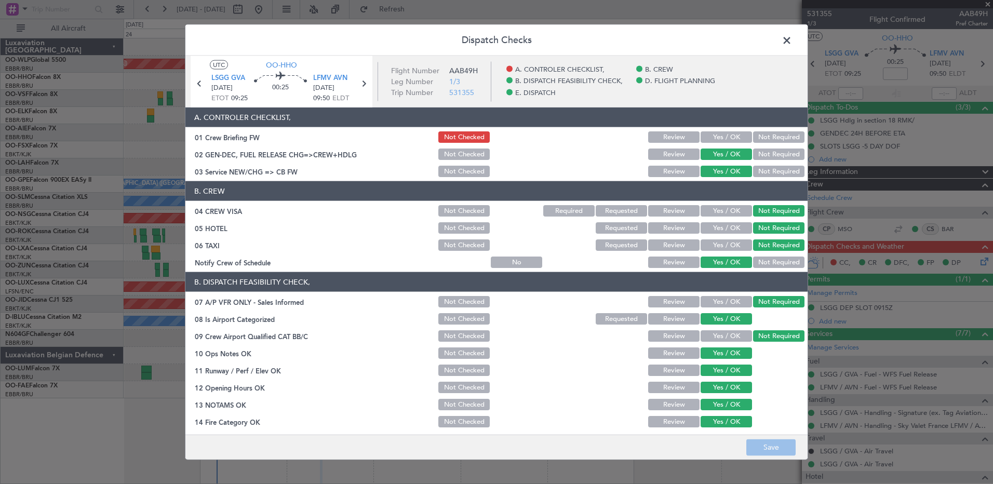
click at [716, 138] on button "Yes / OK" at bounding box center [726, 136] width 51 height 11
click at [778, 449] on button "Save" at bounding box center [770, 447] width 49 height 17
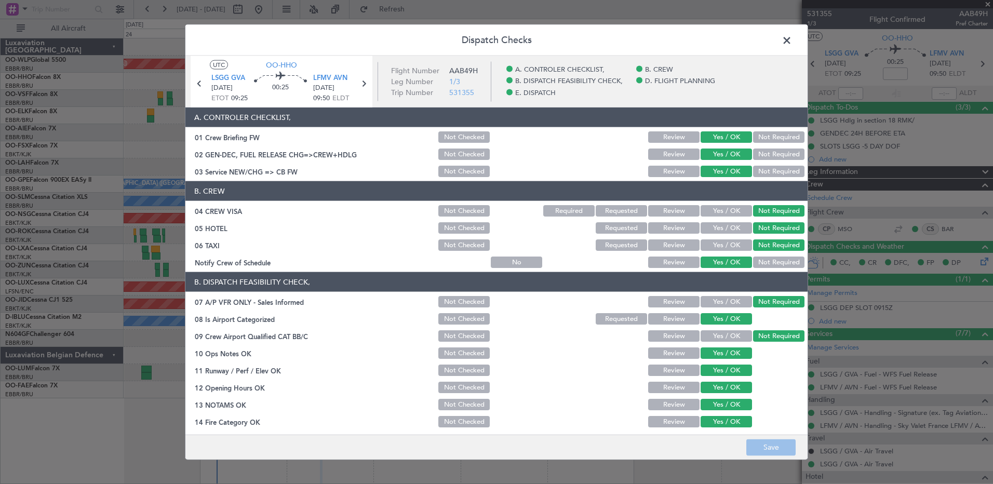
scroll to position [203, 0]
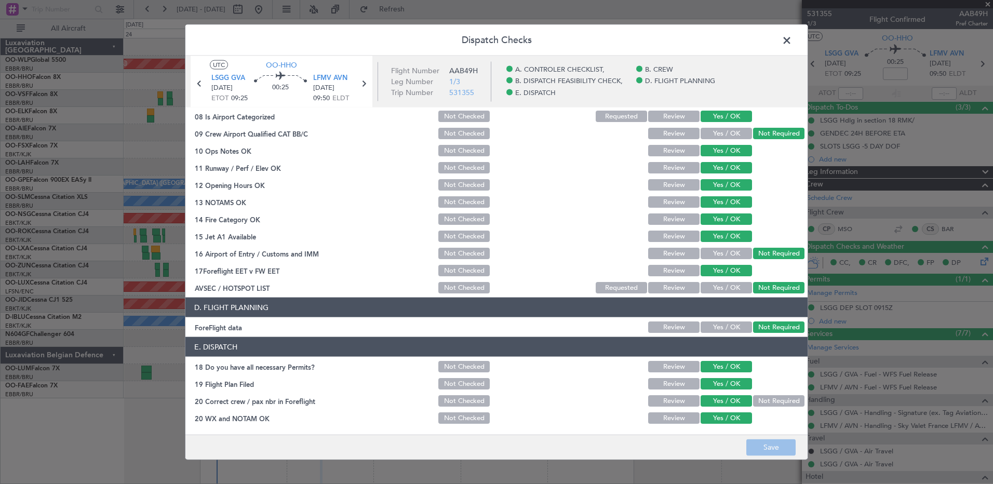
click at [792, 43] on span at bounding box center [792, 43] width 0 height 21
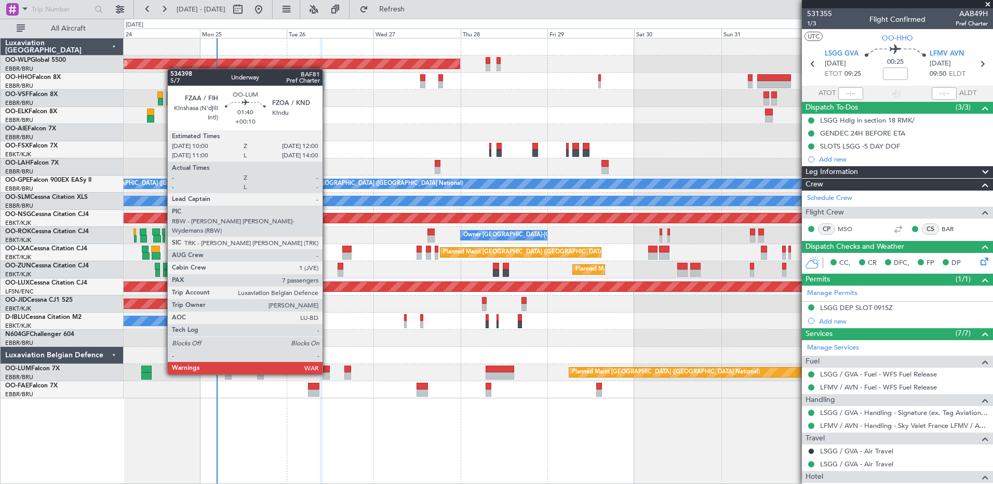
click at [327, 373] on div at bounding box center [326, 375] width 7 height 7
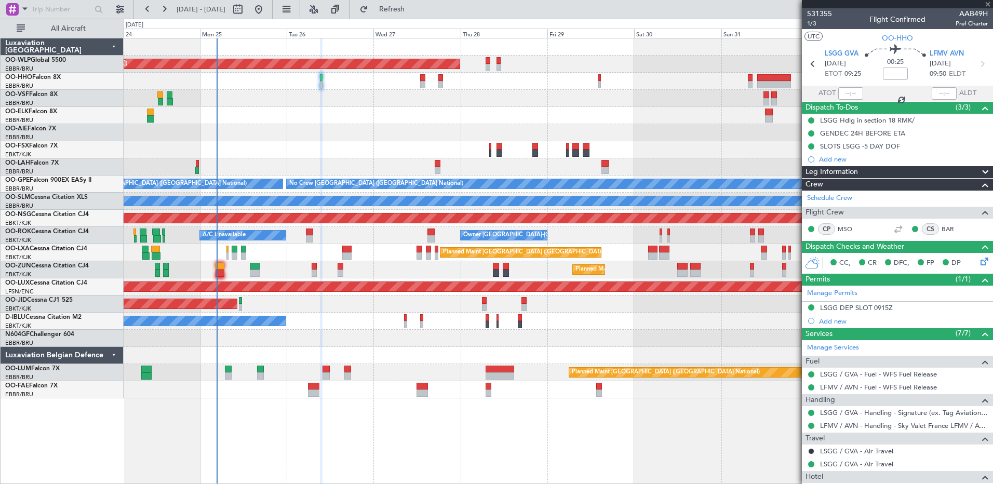
type input "+00:10"
type input "7"
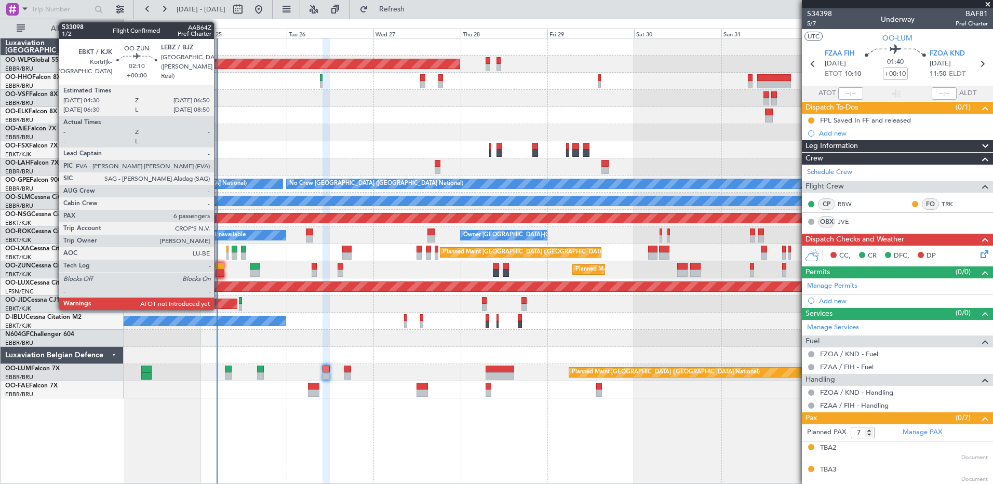
click at [219, 267] on div at bounding box center [220, 266] width 9 height 7
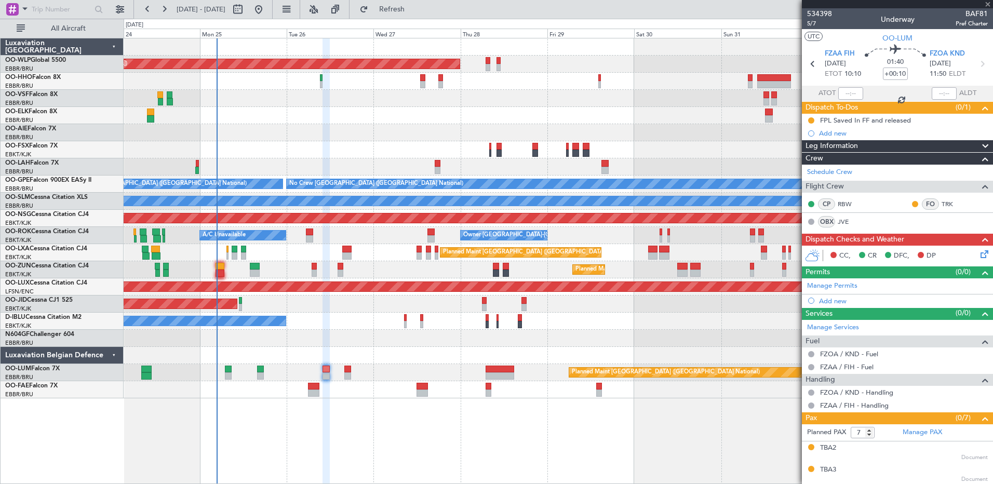
type input "6"
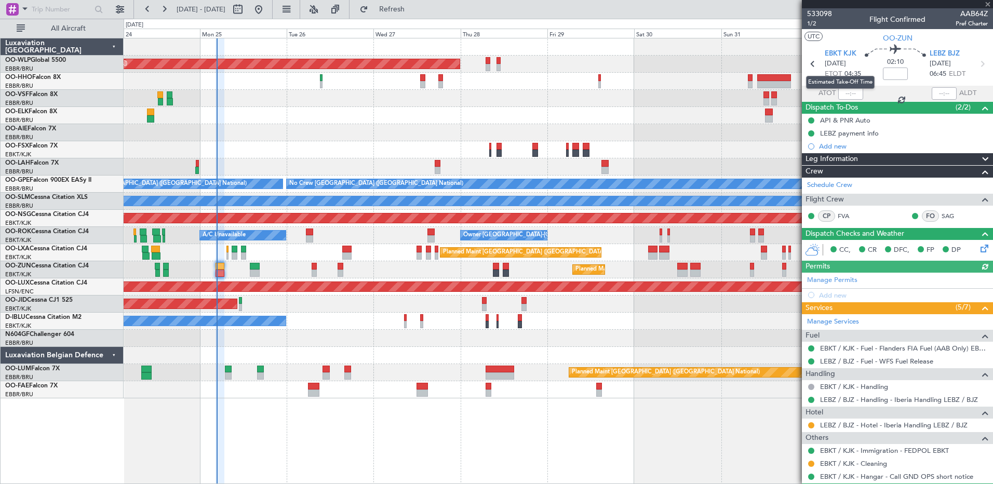
click at [846, 96] on body "24 Aug 2025 - 03 Sep 2025 Refresh Quick Links All Aircraft Planned Maint Berlin…" at bounding box center [496, 242] width 993 height 484
click at [841, 94] on input "text" at bounding box center [850, 93] width 25 height 12
type input "04:41"
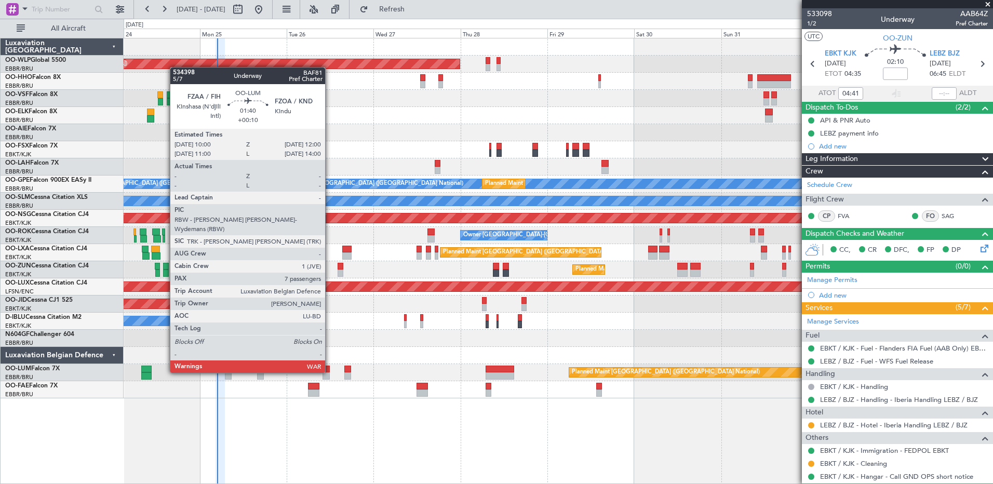
click at [330, 372] on div at bounding box center [326, 369] width 7 height 7
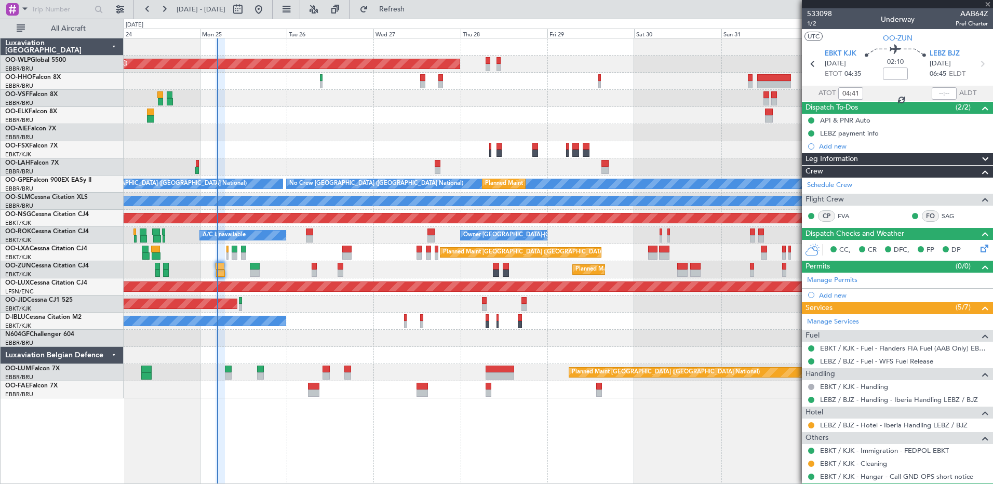
type input "+00:10"
type input "7"
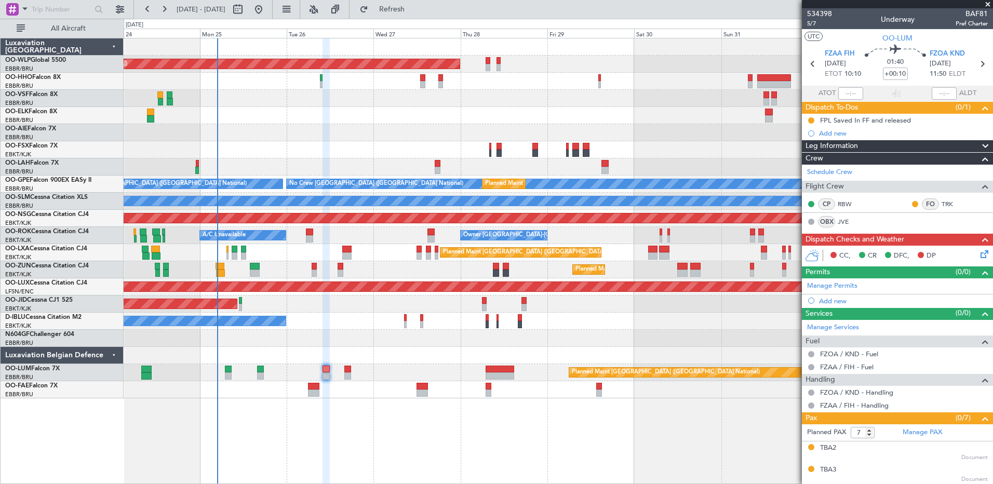
click at [979, 255] on icon at bounding box center [983, 252] width 8 height 8
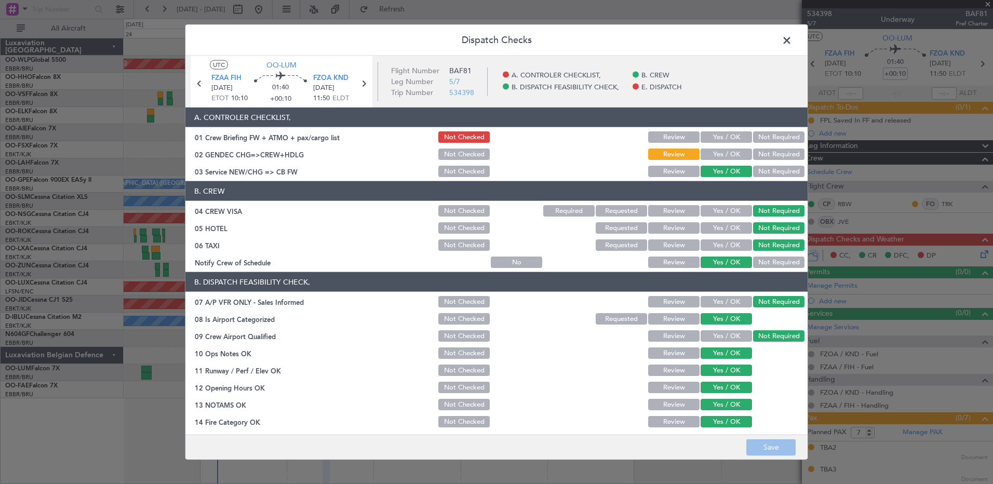
click at [722, 151] on button "Yes / OK" at bounding box center [726, 154] width 51 height 11
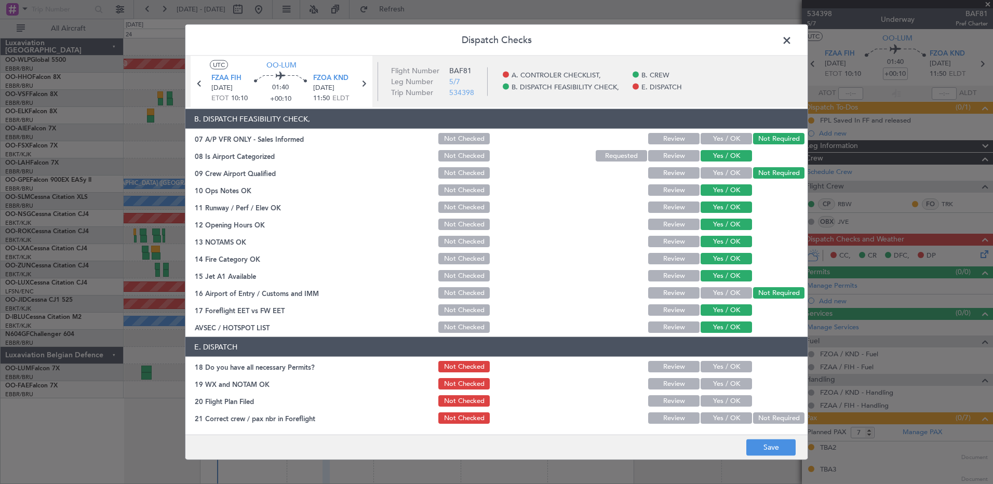
click at [728, 366] on div "Yes / OK" at bounding box center [725, 366] width 52 height 15
click at [728, 370] on button "Yes / OK" at bounding box center [726, 366] width 51 height 11
click at [731, 395] on button "Yes / OK" at bounding box center [726, 400] width 51 height 11
click at [732, 418] on button "Yes / OK" at bounding box center [726, 417] width 51 height 11
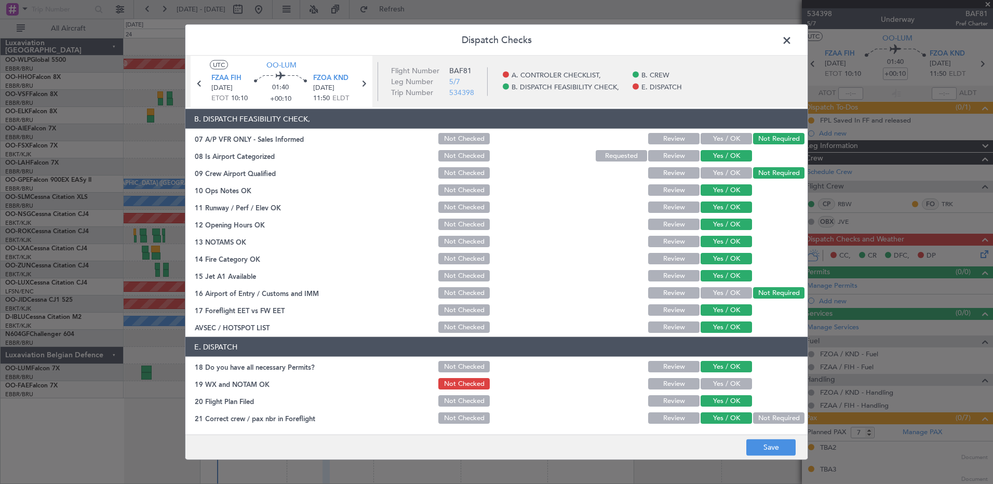
click at [727, 383] on button "Yes / OK" at bounding box center [726, 383] width 51 height 11
click at [771, 446] on button "Save" at bounding box center [770, 447] width 49 height 17
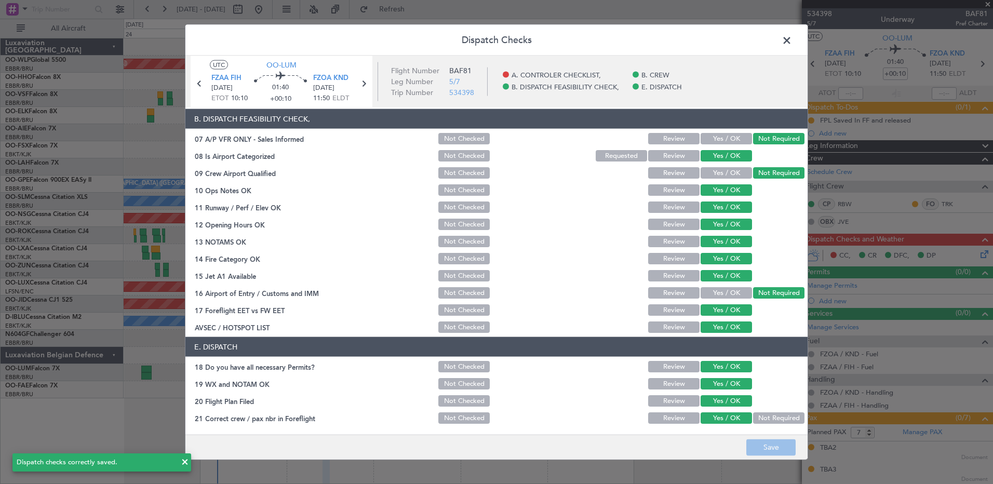
click at [792, 37] on span at bounding box center [792, 43] width 0 height 21
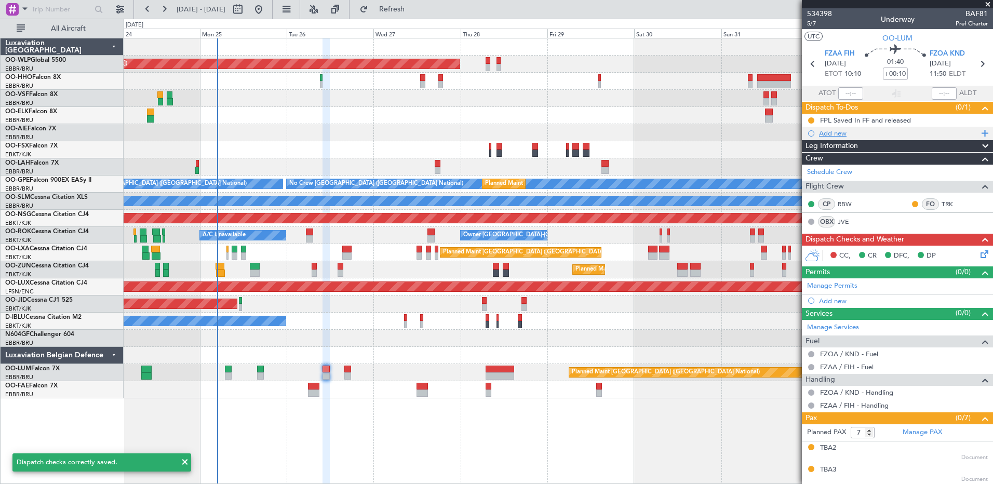
click at [834, 137] on div "Add new" at bounding box center [897, 133] width 191 height 13
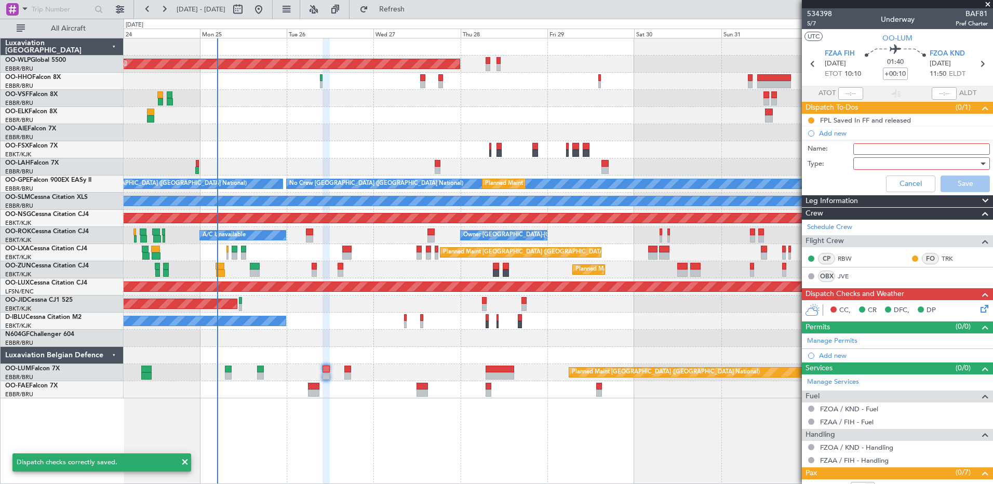
click at [879, 150] on input "Name:" at bounding box center [921, 148] width 137 height 11
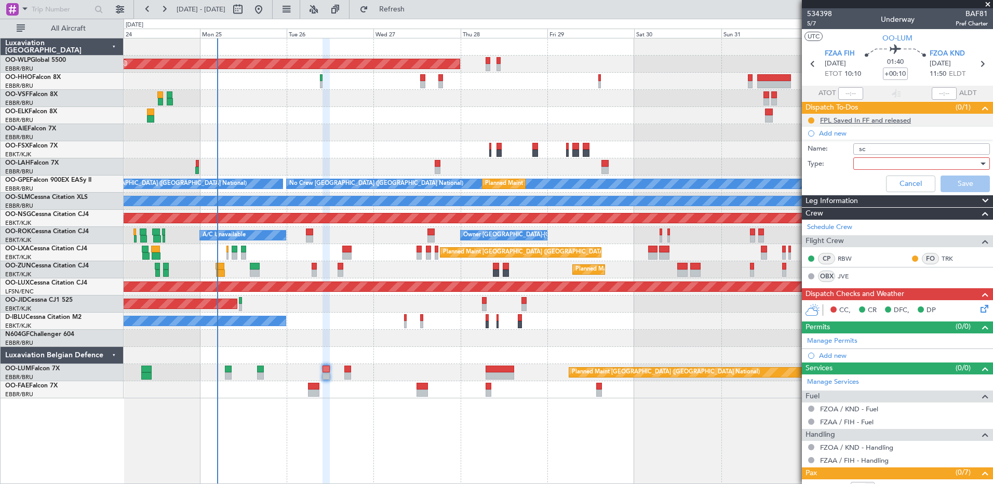
type input "s"
type input "Schedule to be file 1200Z"
click at [919, 162] on div at bounding box center [918, 164] width 121 height 16
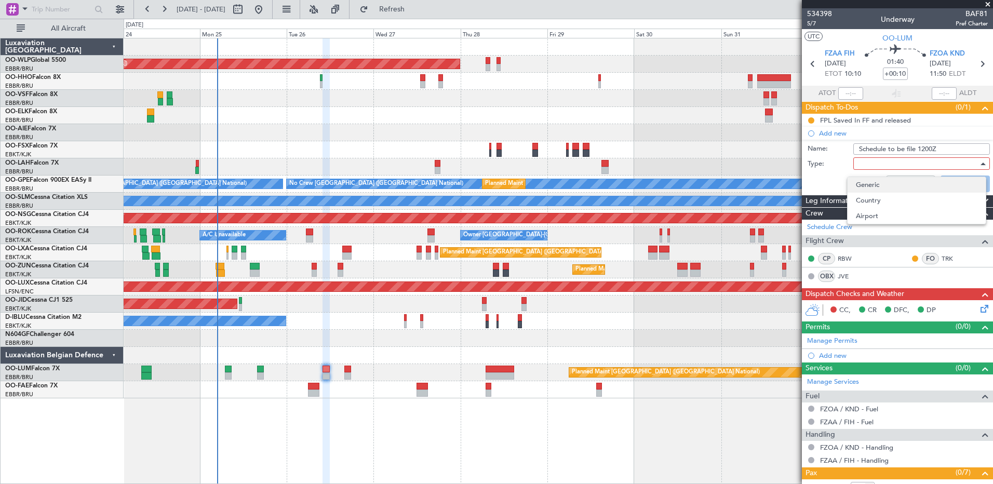
click at [912, 189] on span "Generic" at bounding box center [917, 185] width 122 height 16
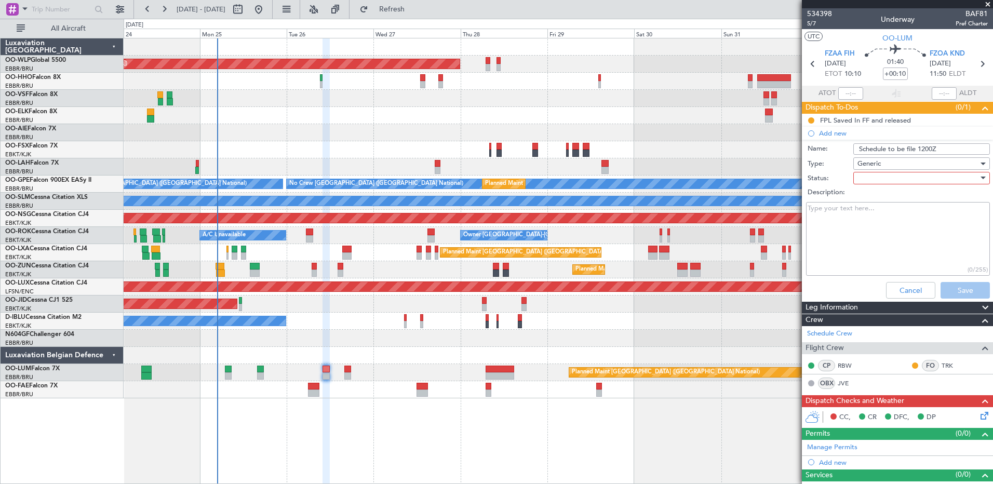
click at [894, 181] on div at bounding box center [918, 178] width 121 height 16
click at [899, 196] on span "Not Started" at bounding box center [917, 199] width 122 height 16
drag, startPoint x: 970, startPoint y: 294, endPoint x: 919, endPoint y: 170, distance: 134.6
click at [919, 176] on form "Name: Schedule to be file 1200Z Type: Generic Status: Not Started Description: …" at bounding box center [898, 222] width 202 height 162
click at [914, 179] on div "Not Started" at bounding box center [918, 178] width 121 height 16
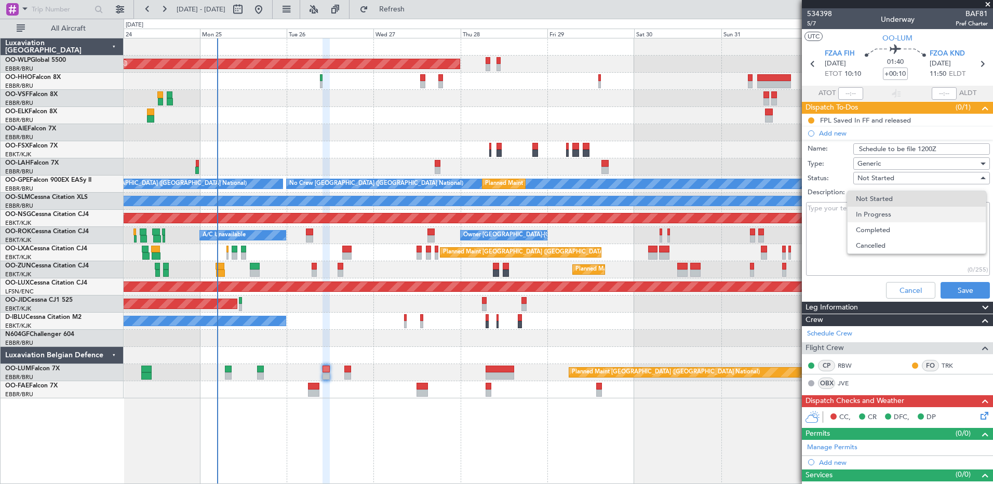
click at [893, 213] on span "In Progress" at bounding box center [917, 215] width 122 height 16
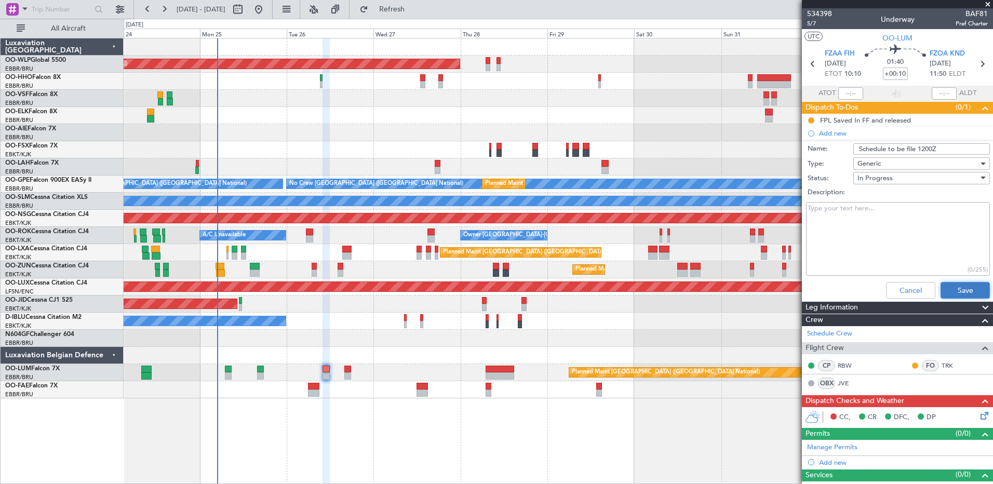
click at [950, 296] on button "Save" at bounding box center [965, 290] width 49 height 17
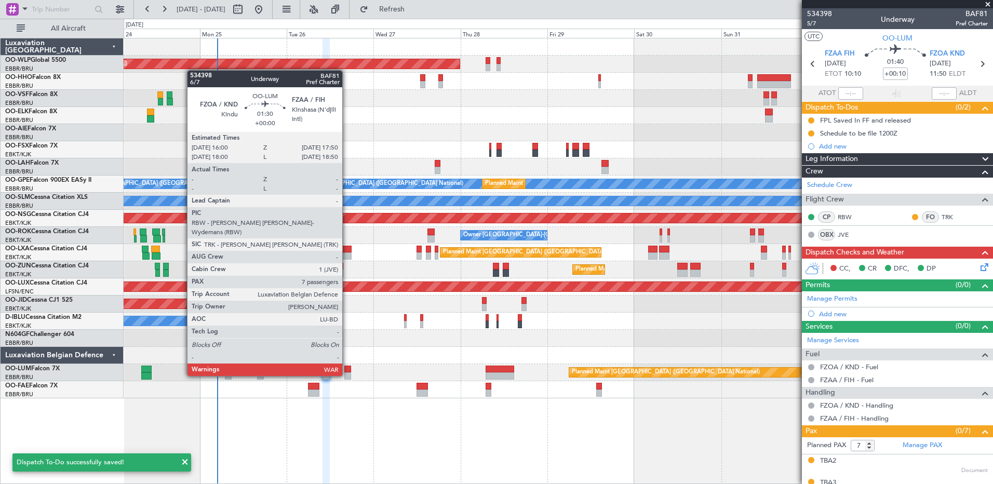
click at [347, 375] on div at bounding box center [347, 375] width 7 height 7
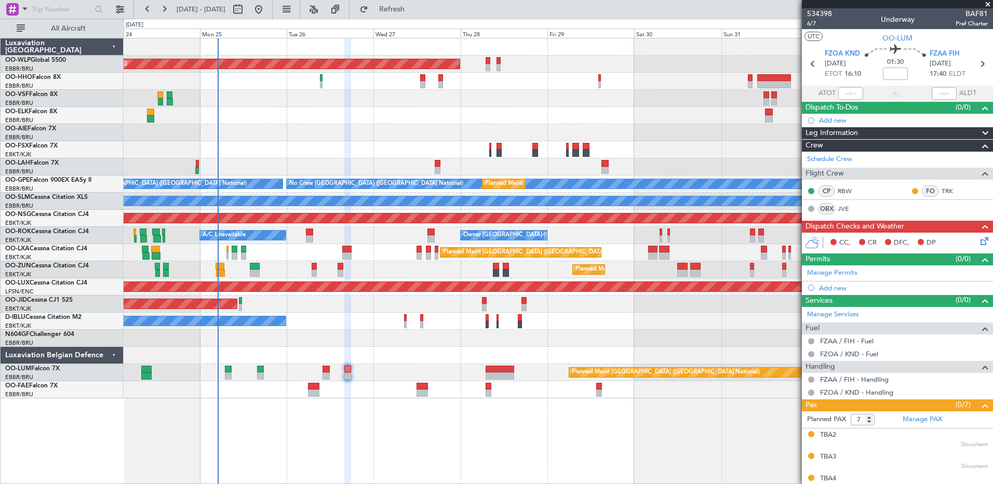
click at [979, 244] on icon at bounding box center [983, 239] width 8 height 8
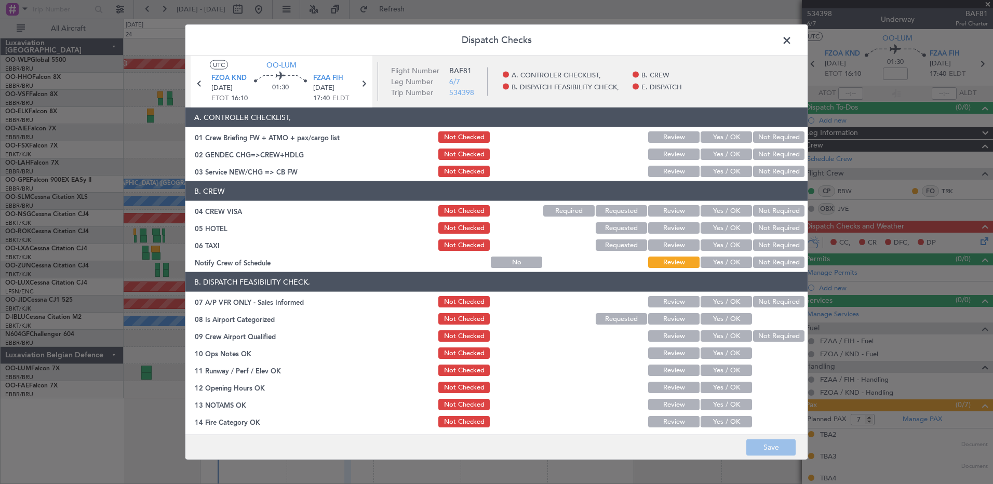
click at [709, 263] on button "Yes / OK" at bounding box center [726, 262] width 51 height 11
click at [782, 244] on button "Not Required" at bounding box center [778, 244] width 51 height 11
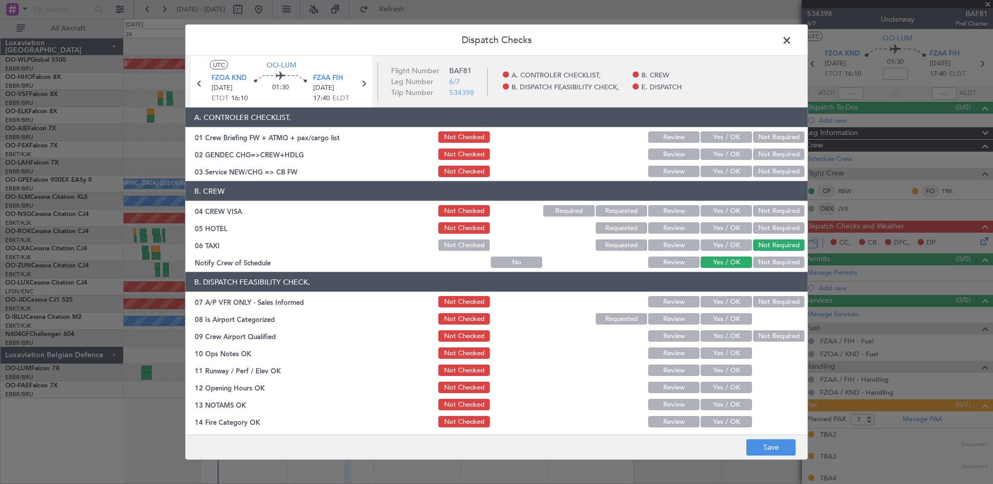
click at [776, 226] on button "Not Required" at bounding box center [778, 227] width 51 height 11
click at [774, 211] on button "Not Required" at bounding box center [778, 210] width 51 height 11
click at [722, 171] on button "Yes / OK" at bounding box center [726, 171] width 51 height 11
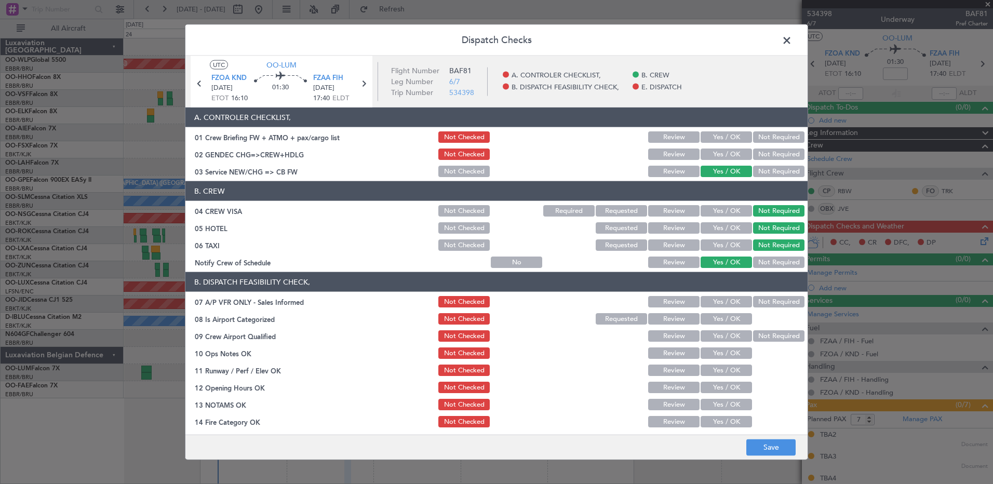
click at [759, 154] on button "Not Required" at bounding box center [778, 154] width 51 height 11
click at [766, 301] on button "Not Required" at bounding box center [778, 301] width 51 height 11
click at [733, 316] on button "Yes / OK" at bounding box center [726, 318] width 51 height 11
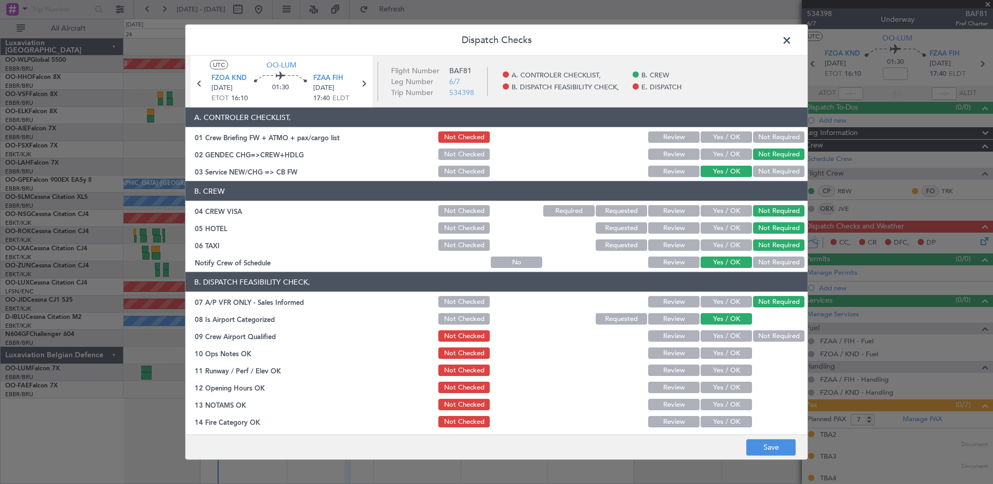
click at [768, 337] on button "Not Required" at bounding box center [778, 335] width 51 height 11
click at [729, 351] on button "Yes / OK" at bounding box center [726, 352] width 51 height 11
drag, startPoint x: 726, startPoint y: 373, endPoint x: 726, endPoint y: 383, distance: 9.9
click at [726, 373] on button "Yes / OK" at bounding box center [726, 370] width 51 height 11
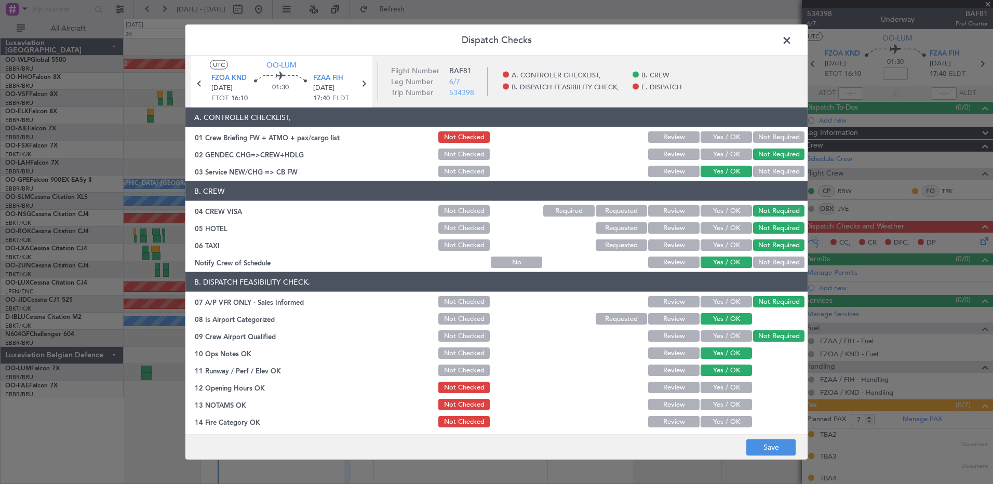
click at [728, 390] on button "Yes / OK" at bounding box center [726, 387] width 51 height 11
drag, startPoint x: 729, startPoint y: 399, endPoint x: 729, endPoint y: 409, distance: 9.9
click at [729, 402] on button "Yes / OK" at bounding box center [726, 404] width 51 height 11
click at [730, 420] on button "Yes / OK" at bounding box center [726, 421] width 51 height 11
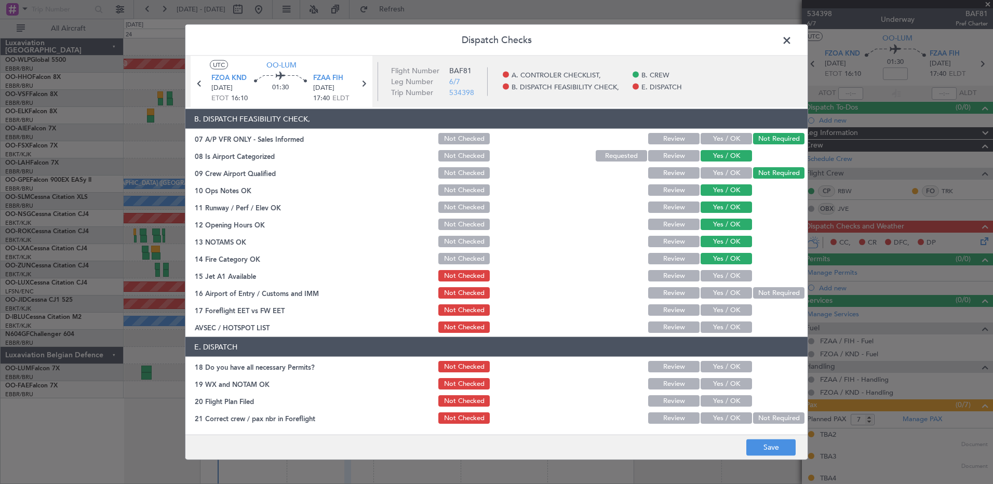
click at [732, 273] on button "Yes / OK" at bounding box center [726, 275] width 51 height 11
click at [766, 294] on button "Not Required" at bounding box center [778, 292] width 51 height 11
drag, startPoint x: 728, startPoint y: 314, endPoint x: 729, endPoint y: 324, distance: 10.4
click at [728, 314] on button "Yes / OK" at bounding box center [726, 309] width 51 height 11
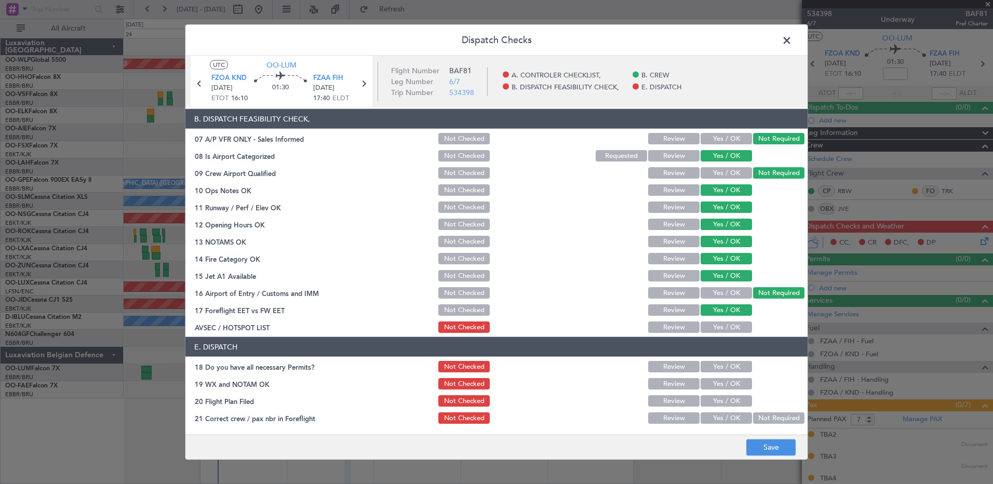
click at [729, 333] on div "Yes / OK" at bounding box center [725, 327] width 52 height 15
click at [730, 366] on button "Yes / OK" at bounding box center [726, 366] width 51 height 11
drag, startPoint x: 727, startPoint y: 386, endPoint x: 726, endPoint y: 399, distance: 12.5
click at [727, 387] on button "Yes / OK" at bounding box center [726, 383] width 51 height 11
click at [726, 405] on button "Yes / OK" at bounding box center [726, 400] width 51 height 11
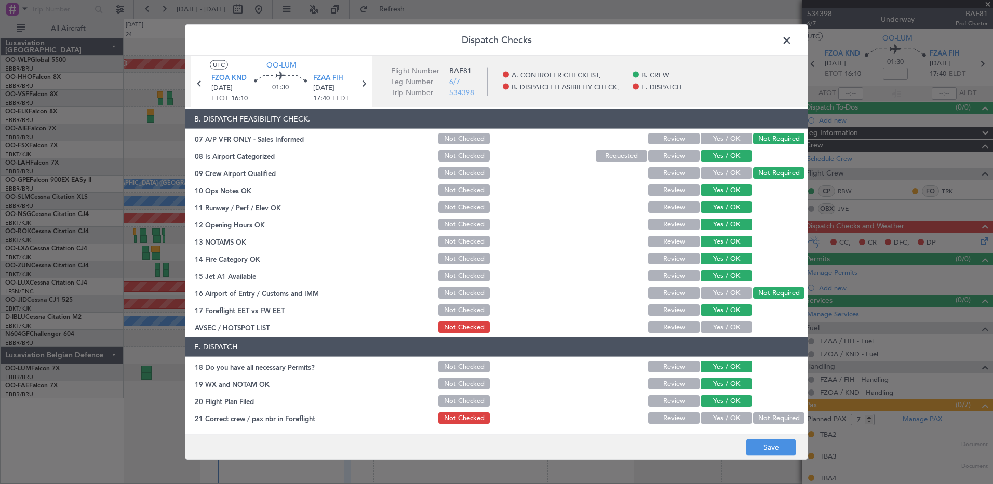
click at [724, 417] on button "Yes / OK" at bounding box center [726, 417] width 51 height 11
click at [727, 334] on article "A. CONTROLER CHECKLIST, 01 Crew Briefing FW + ATMO + pax/cargo list Not Checked…" at bounding box center [496, 268] width 622 height 320
click at [730, 328] on button "Yes / OK" at bounding box center [726, 327] width 51 height 11
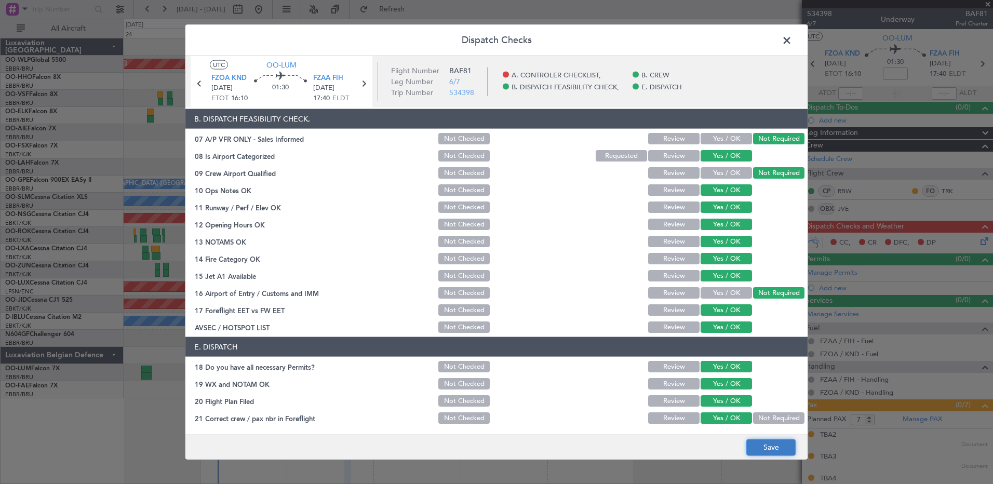
click at [760, 447] on button "Save" at bounding box center [770, 447] width 49 height 17
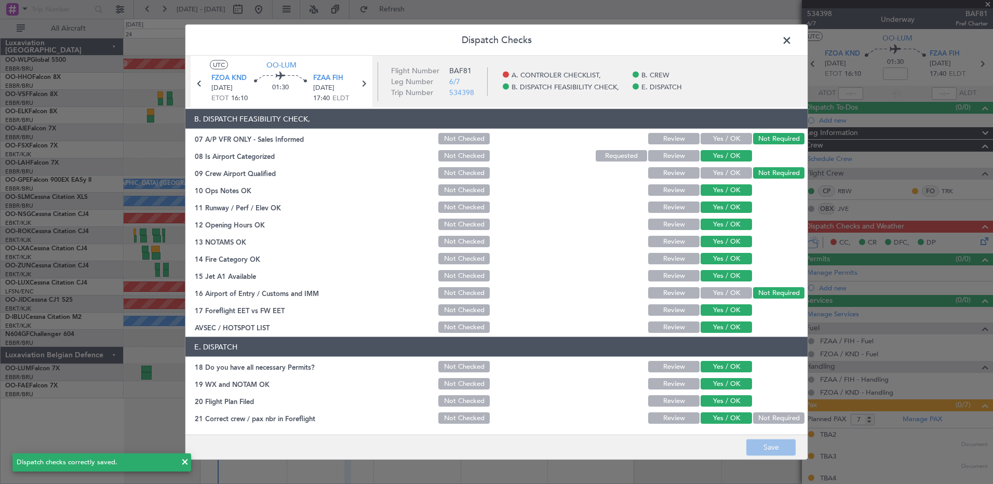
scroll to position [0, 0]
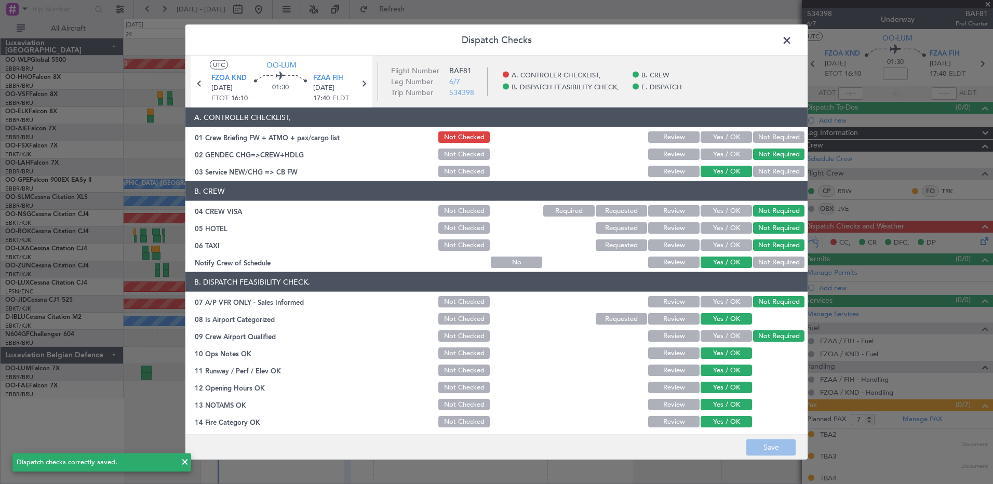
click at [792, 38] on span at bounding box center [792, 43] width 0 height 21
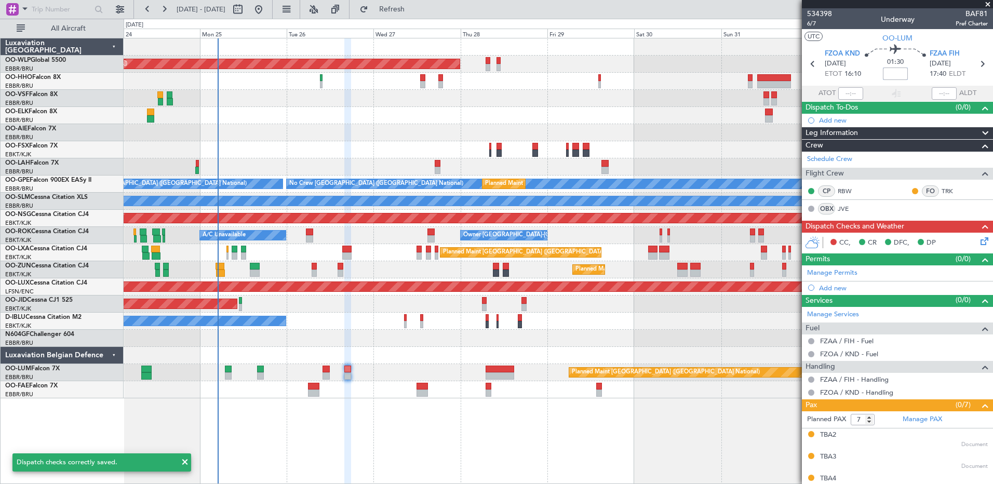
click at [893, 74] on input at bounding box center [895, 74] width 25 height 12
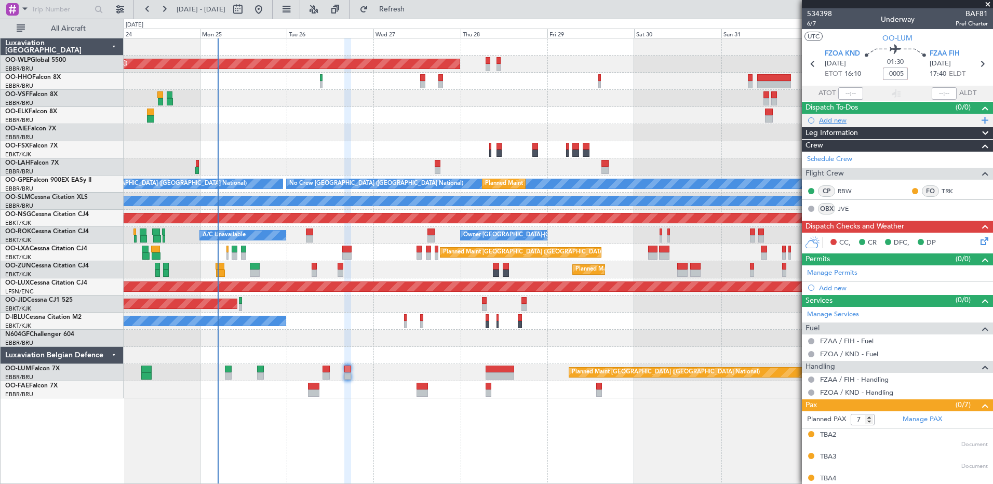
click at [833, 120] on div "Add new" at bounding box center [898, 120] width 159 height 9
type input "-00:05"
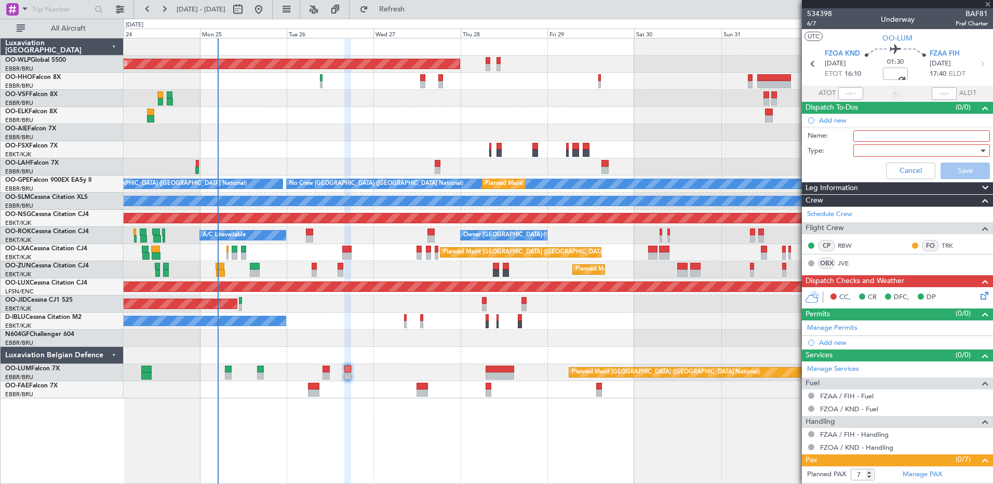
click at [889, 136] on input "Name:" at bounding box center [921, 135] width 137 height 11
type input "s"
type input "Scheduled to be filed 1800Z"
click at [869, 151] on div at bounding box center [918, 151] width 121 height 16
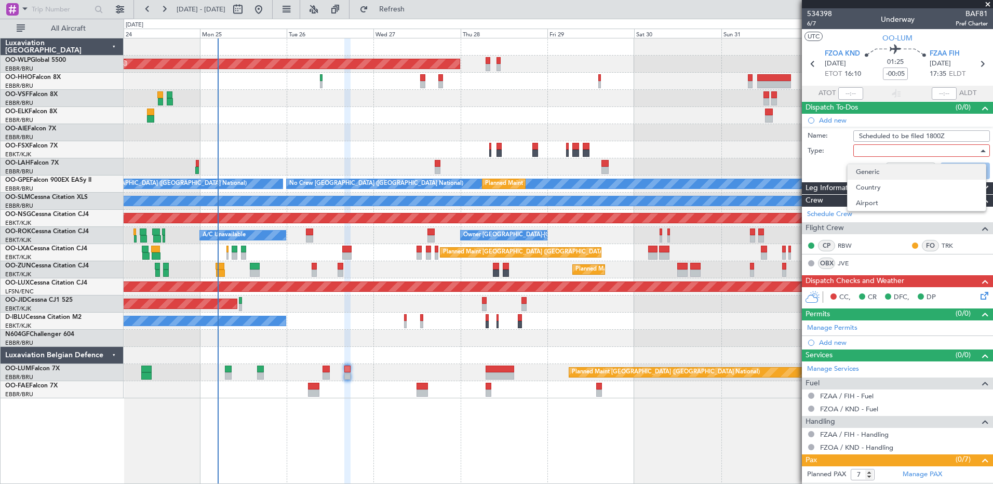
click at [869, 170] on span "Generic" at bounding box center [917, 172] width 122 height 16
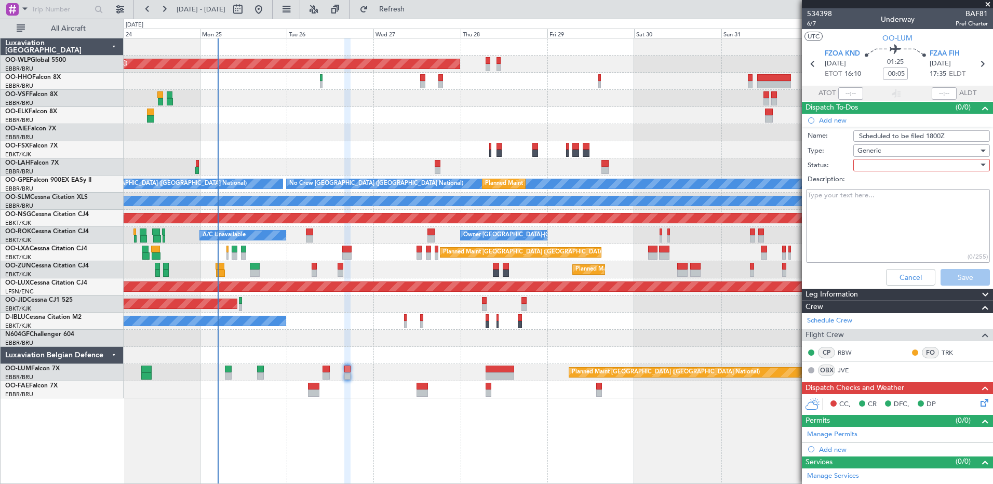
click at [876, 165] on div at bounding box center [918, 165] width 121 height 16
click at [881, 181] on span "Not Started" at bounding box center [917, 186] width 122 height 16
click at [895, 162] on div "Not Started" at bounding box center [918, 165] width 121 height 16
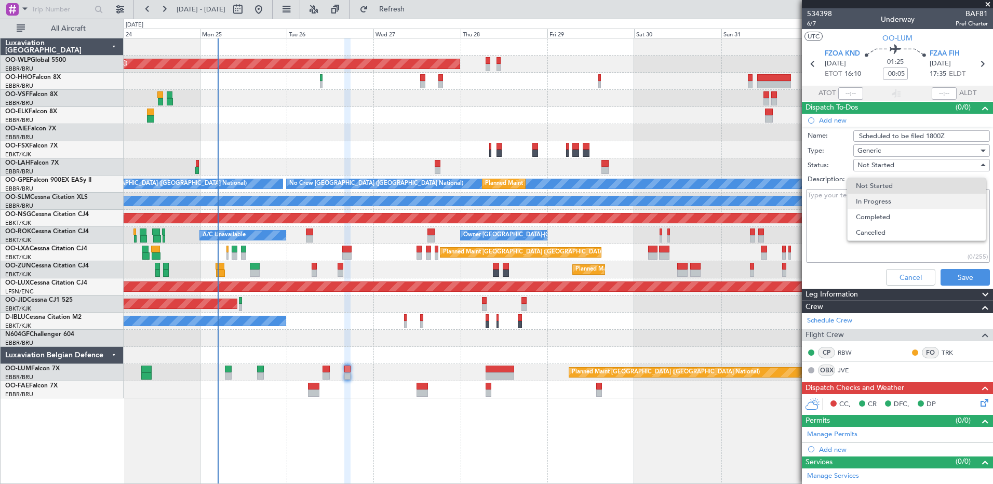
click at [894, 202] on span "In Progress" at bounding box center [917, 202] width 122 height 16
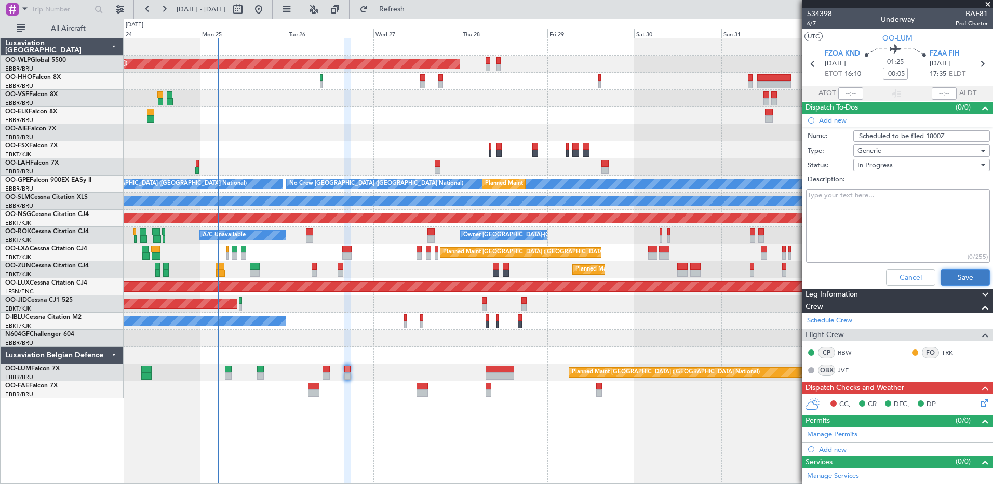
click at [957, 279] on button "Save" at bounding box center [965, 277] width 49 height 17
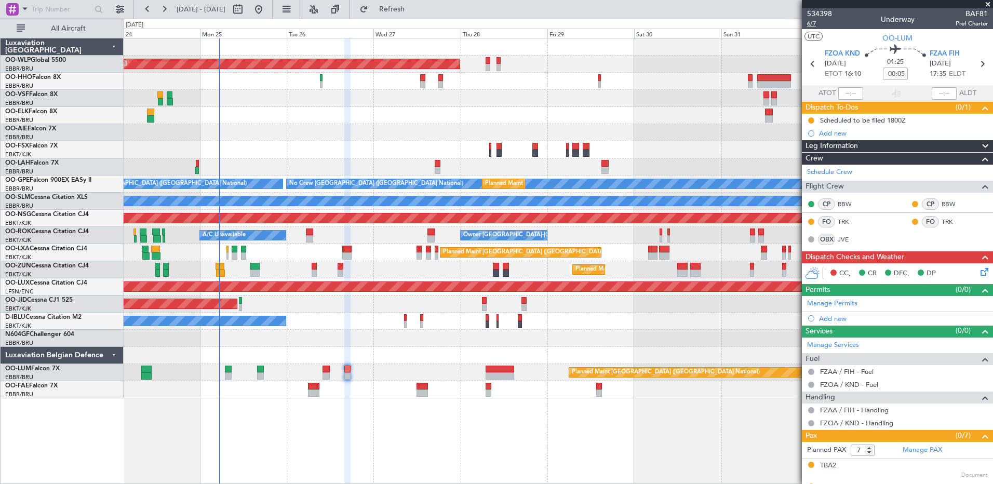
click at [812, 23] on span "6/7" at bounding box center [819, 23] width 25 height 9
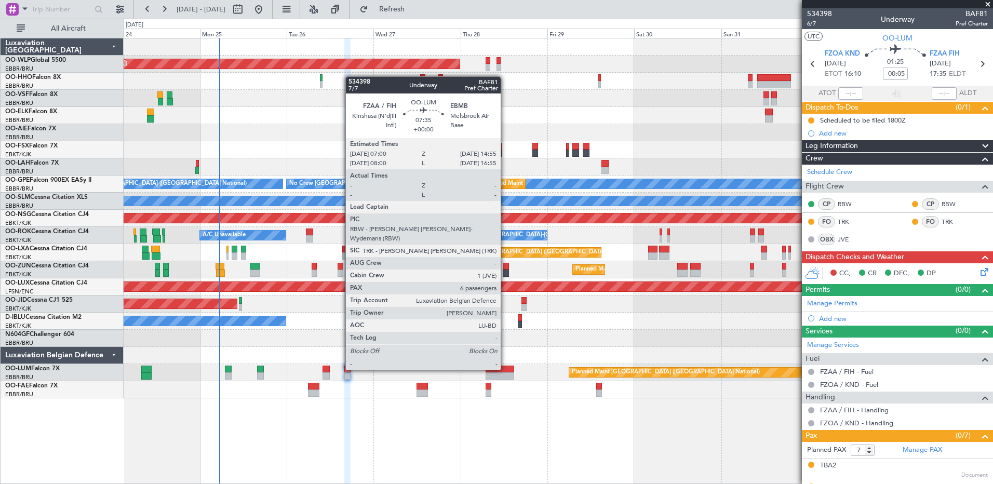
click at [504, 369] on div at bounding box center [500, 369] width 29 height 7
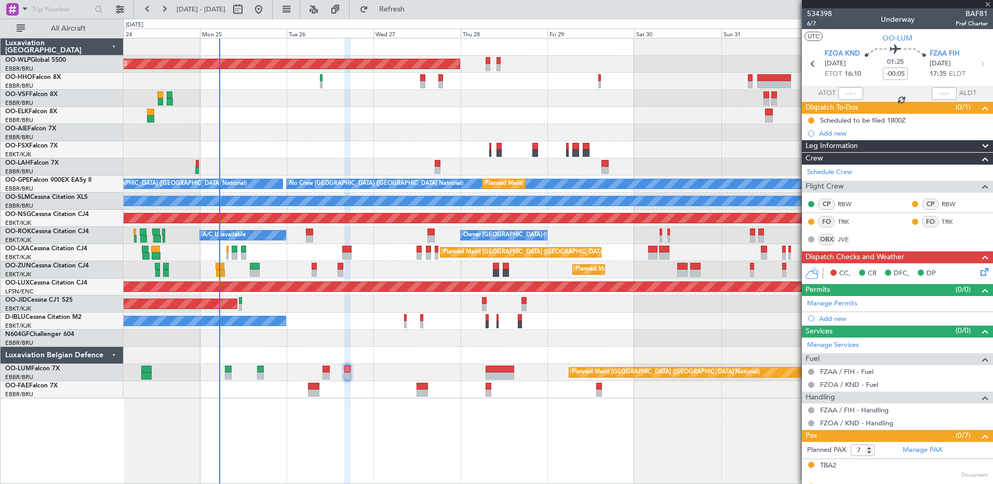
type input "6"
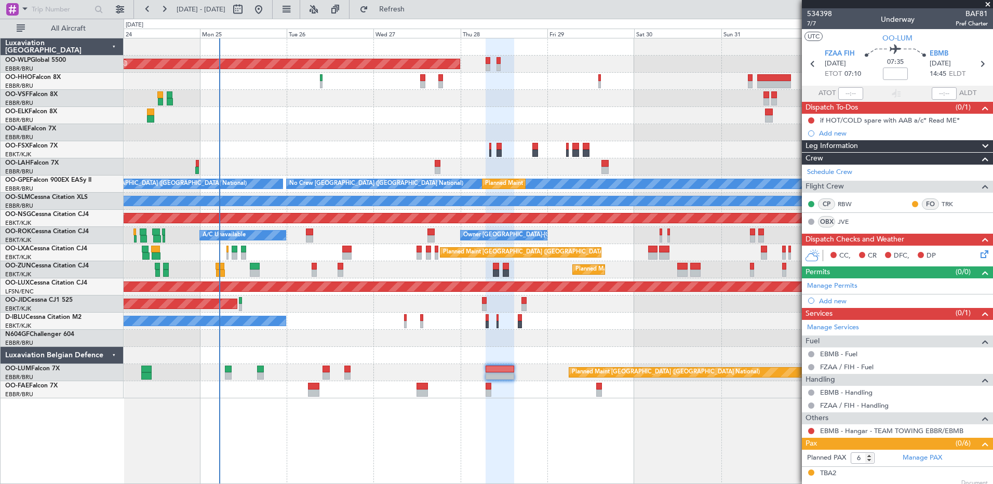
click at [979, 249] on icon at bounding box center [983, 252] width 8 height 8
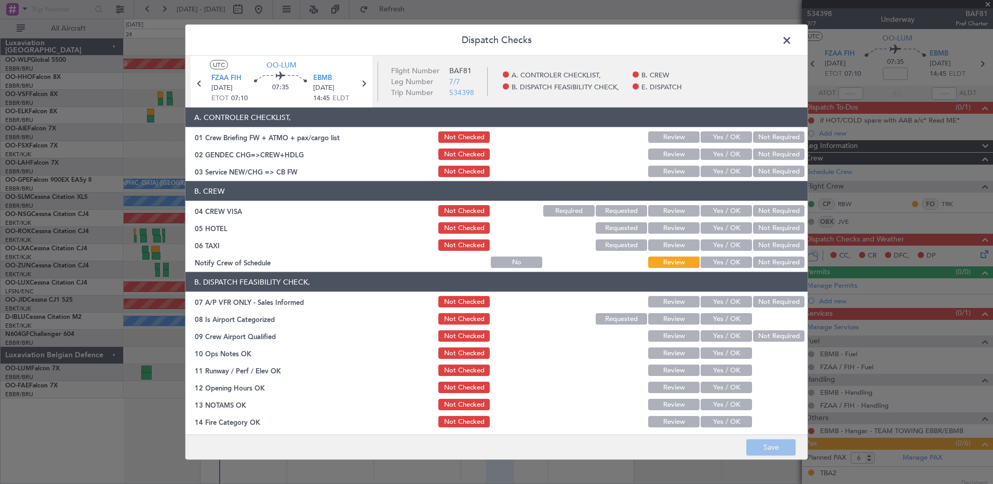
click at [731, 261] on button "Yes / OK" at bounding box center [726, 262] width 51 height 11
drag, startPoint x: 766, startPoint y: 246, endPoint x: 770, endPoint y: 234, distance: 12.8
click at [767, 244] on button "Not Required" at bounding box center [778, 244] width 51 height 11
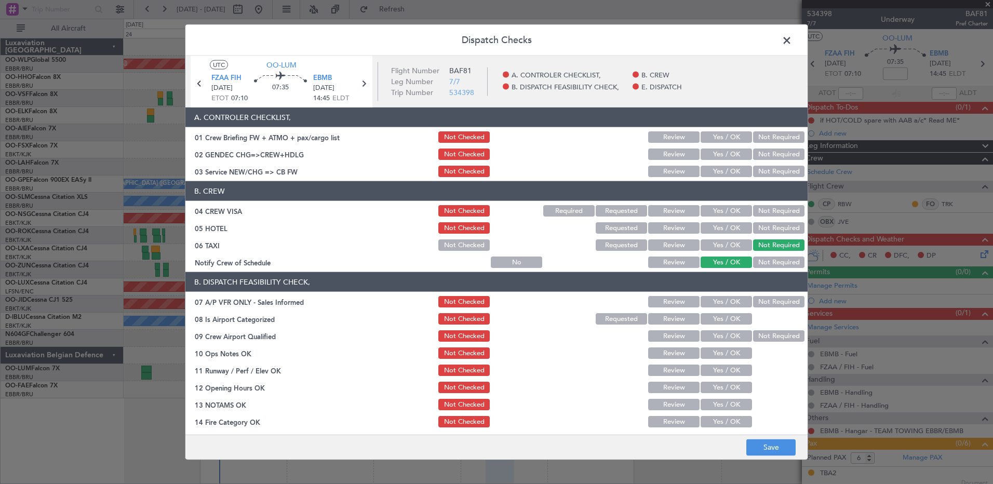
drag, startPoint x: 771, startPoint y: 233, endPoint x: 772, endPoint y: 224, distance: 9.0
click at [771, 231] on button "Not Required" at bounding box center [778, 227] width 51 height 11
click at [771, 212] on button "Not Required" at bounding box center [778, 210] width 51 height 11
click at [713, 166] on button "Yes / OK" at bounding box center [726, 171] width 51 height 11
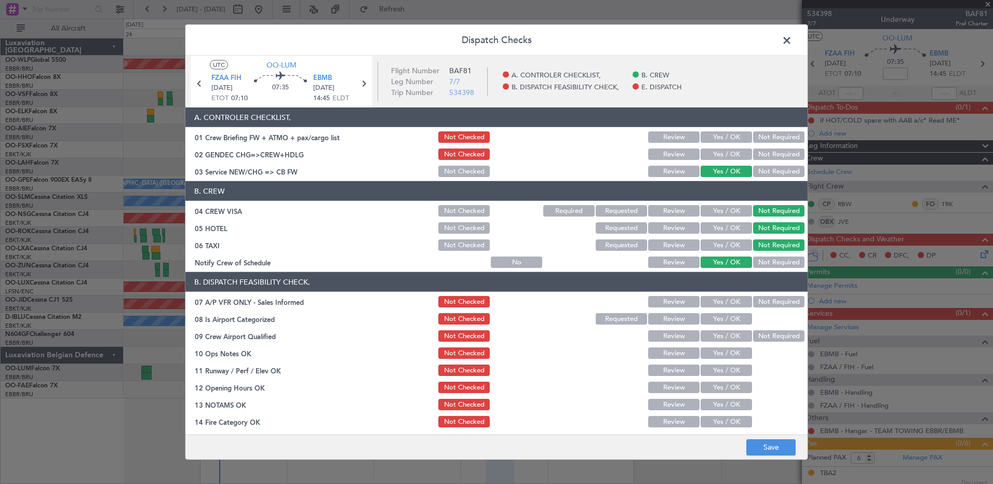
click at [766, 299] on button "Not Required" at bounding box center [778, 301] width 51 height 11
drag, startPoint x: 733, startPoint y: 321, endPoint x: 756, endPoint y: 332, distance: 26.0
click at [734, 321] on button "Yes / OK" at bounding box center [726, 318] width 51 height 11
drag, startPoint x: 760, startPoint y: 334, endPoint x: 743, endPoint y: 343, distance: 19.3
click at [759, 336] on button "Not Required" at bounding box center [778, 335] width 51 height 11
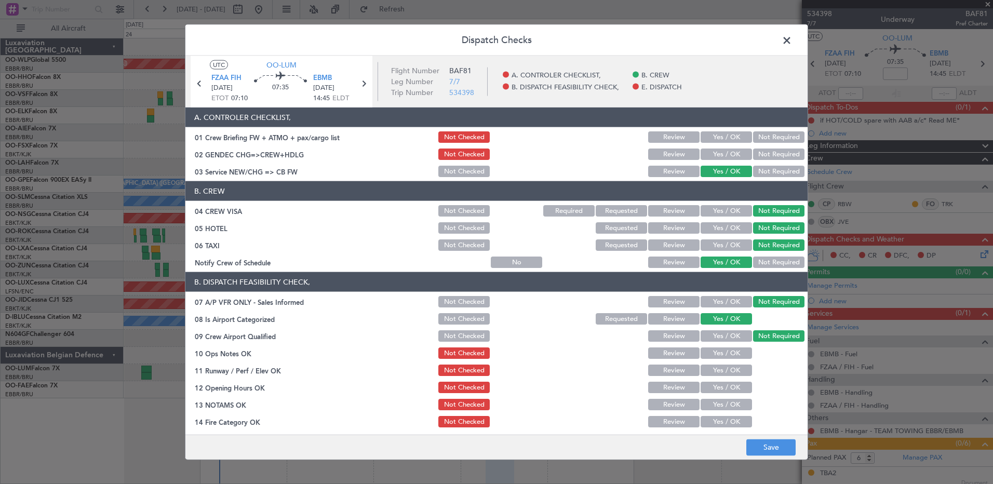
click at [726, 350] on button "Yes / OK" at bounding box center [726, 352] width 51 height 11
click at [730, 372] on button "Yes / OK" at bounding box center [726, 370] width 51 height 11
click at [727, 387] on button "Yes / OK" at bounding box center [726, 387] width 51 height 11
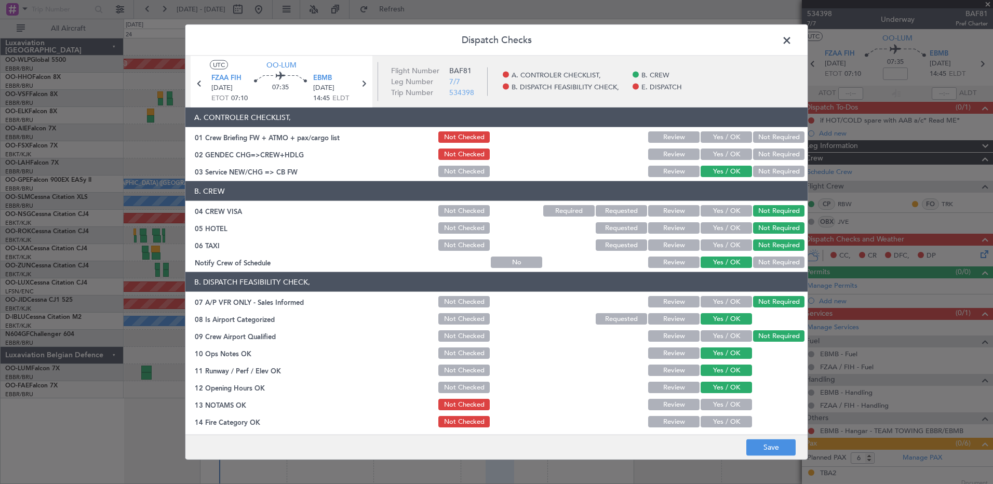
click at [727, 402] on button "Yes / OK" at bounding box center [726, 404] width 51 height 11
click at [728, 418] on button "Yes / OK" at bounding box center [726, 421] width 51 height 11
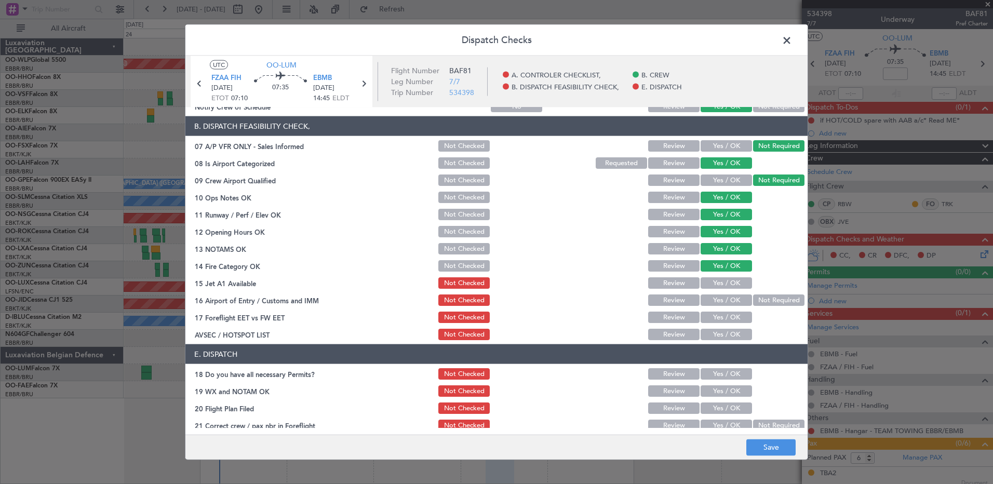
drag, startPoint x: 724, startPoint y: 286, endPoint x: 758, endPoint y: 300, distance: 37.5
click at [725, 285] on button "Yes / OK" at bounding box center [726, 282] width 51 height 11
click at [763, 301] on button "Not Required" at bounding box center [778, 299] width 51 height 11
click at [736, 315] on button "Yes / OK" at bounding box center [726, 317] width 51 height 11
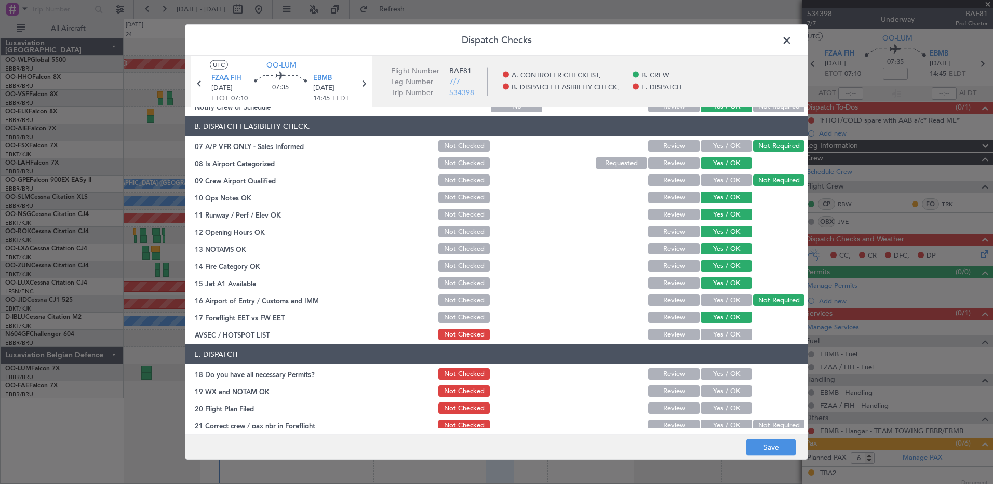
click at [720, 337] on button "Yes / OK" at bounding box center [726, 334] width 51 height 11
click at [722, 370] on button "Yes / OK" at bounding box center [726, 373] width 51 height 11
click at [449, 369] on button "Not Checked" at bounding box center [463, 373] width 51 height 11
click at [786, 450] on button "Save" at bounding box center [770, 447] width 49 height 17
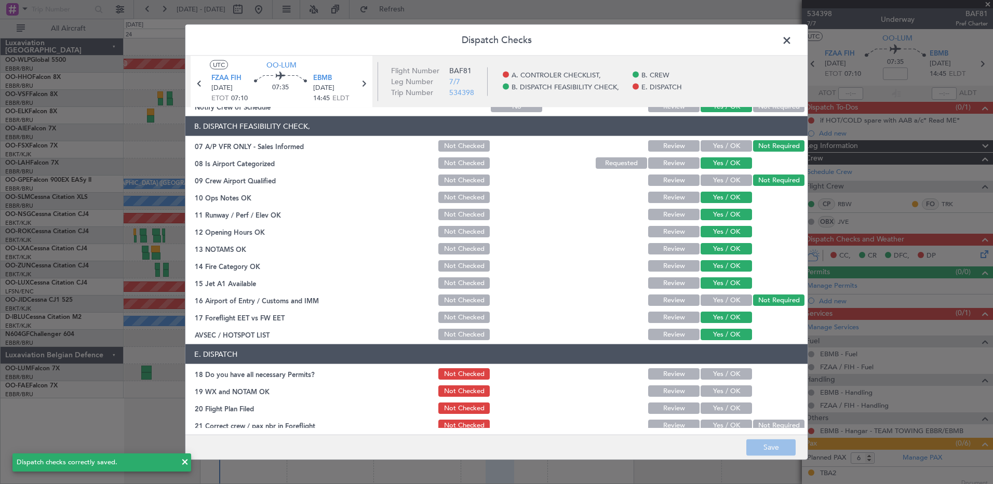
scroll to position [0, 0]
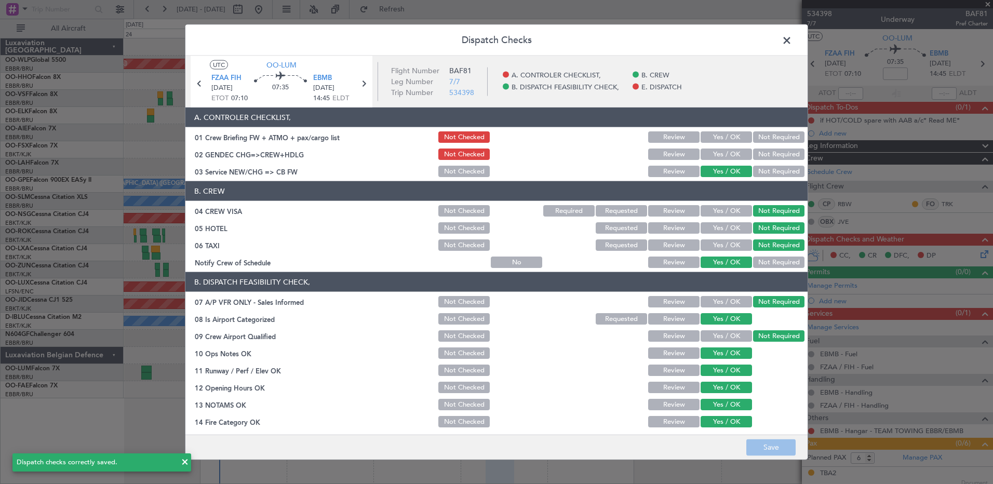
click at [771, 151] on button "Not Required" at bounding box center [778, 154] width 51 height 11
click at [776, 454] on button "Save" at bounding box center [770, 447] width 49 height 17
click at [792, 41] on span at bounding box center [792, 43] width 0 height 21
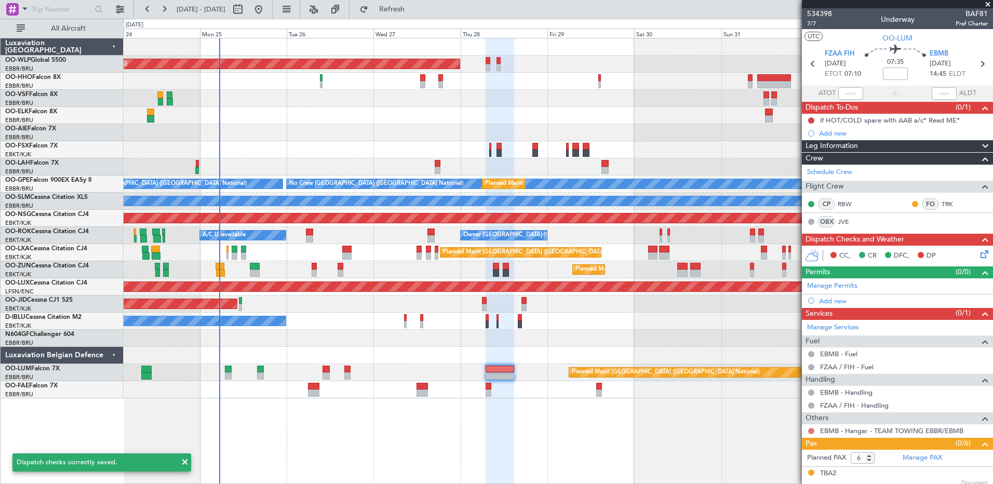
click at [810, 431] on button at bounding box center [811, 431] width 6 height 6
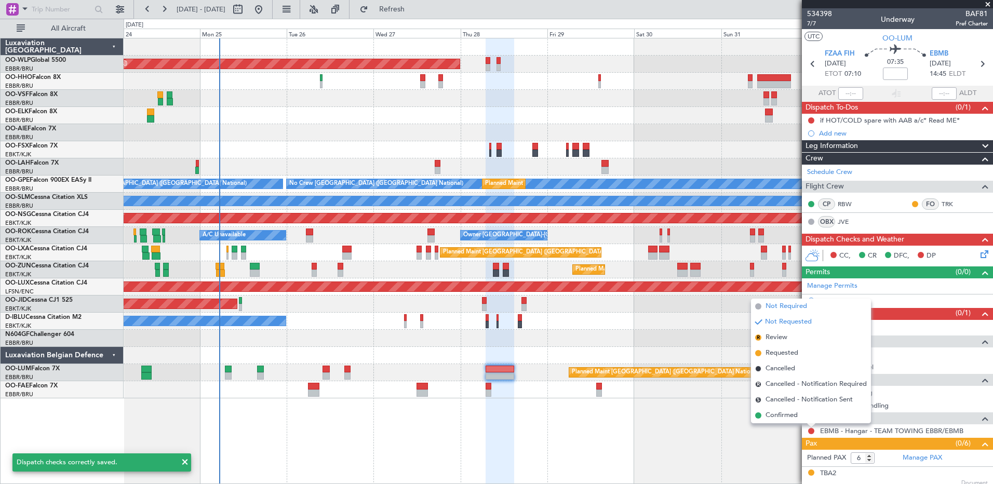
click at [786, 307] on span "Not Required" at bounding box center [787, 306] width 42 height 10
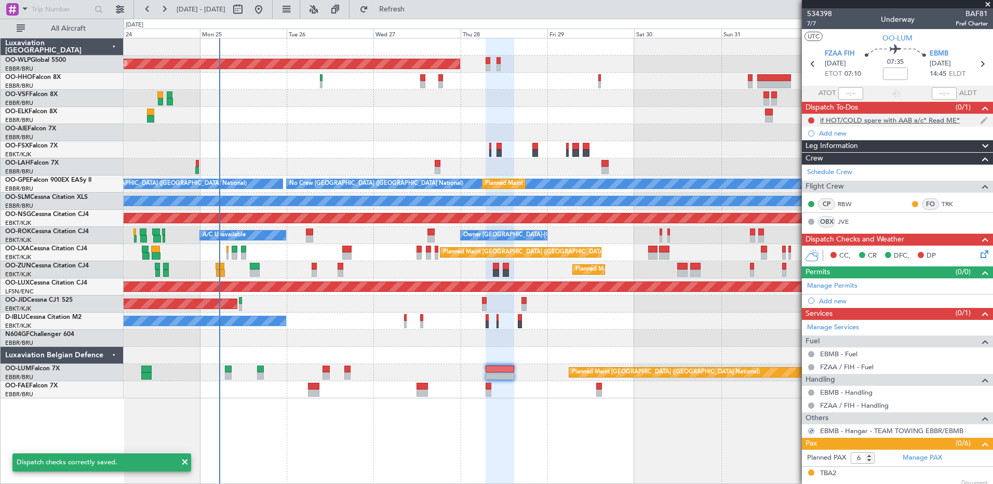
click at [815, 122] on nimbus-traffic-light at bounding box center [811, 120] width 8 height 8
click at [814, 117] on div at bounding box center [811, 120] width 8 height 8
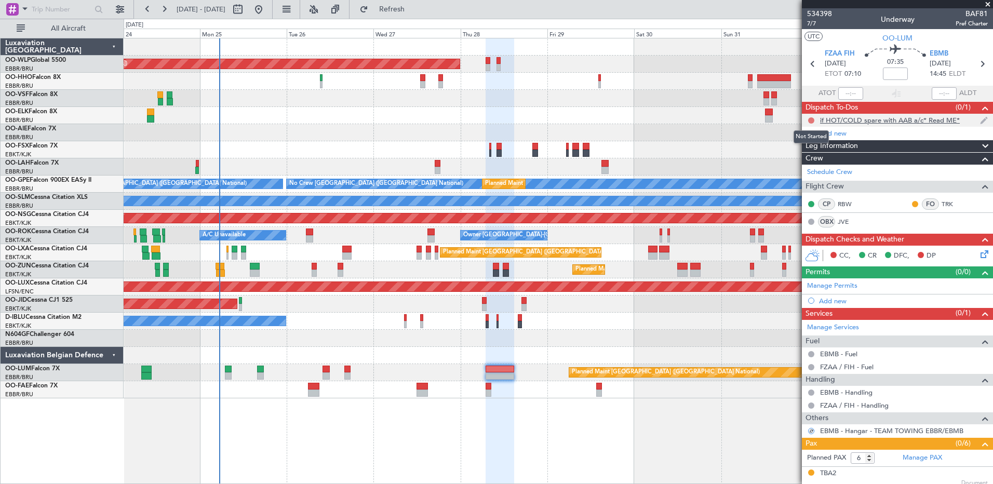
click at [812, 119] on button at bounding box center [811, 120] width 6 height 6
click at [805, 182] on span "Cancelled" at bounding box center [814, 182] width 30 height 10
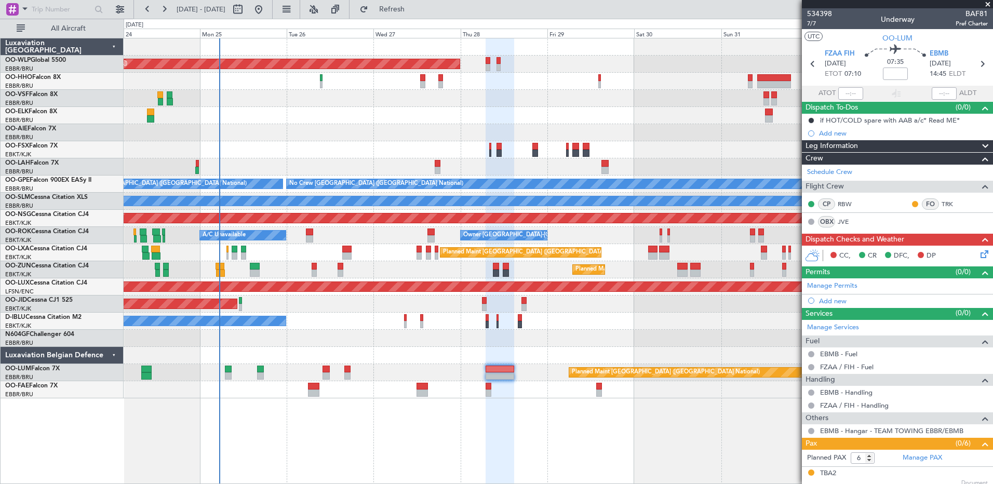
click at [982, 253] on icon at bounding box center [983, 252] width 8 height 8
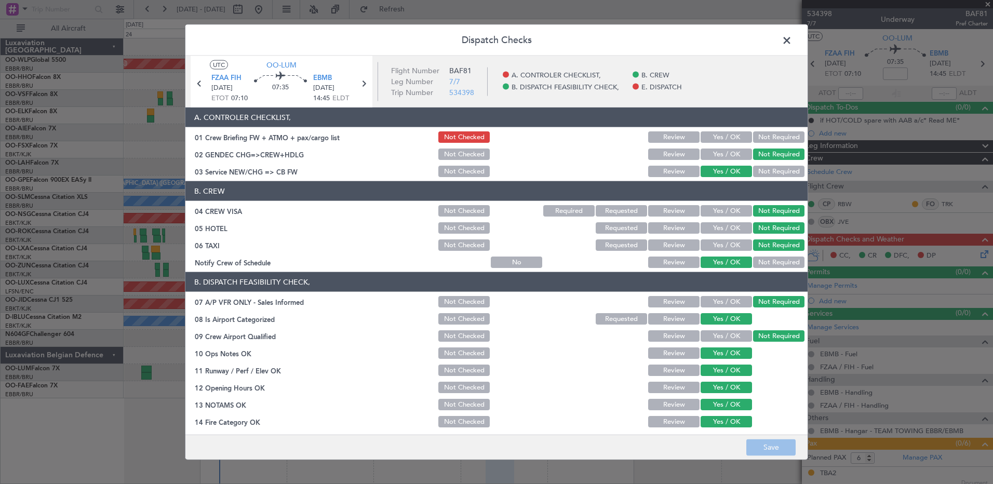
click at [707, 136] on button "Yes / OK" at bounding box center [726, 136] width 51 height 11
click at [786, 450] on button "Save" at bounding box center [770, 447] width 49 height 17
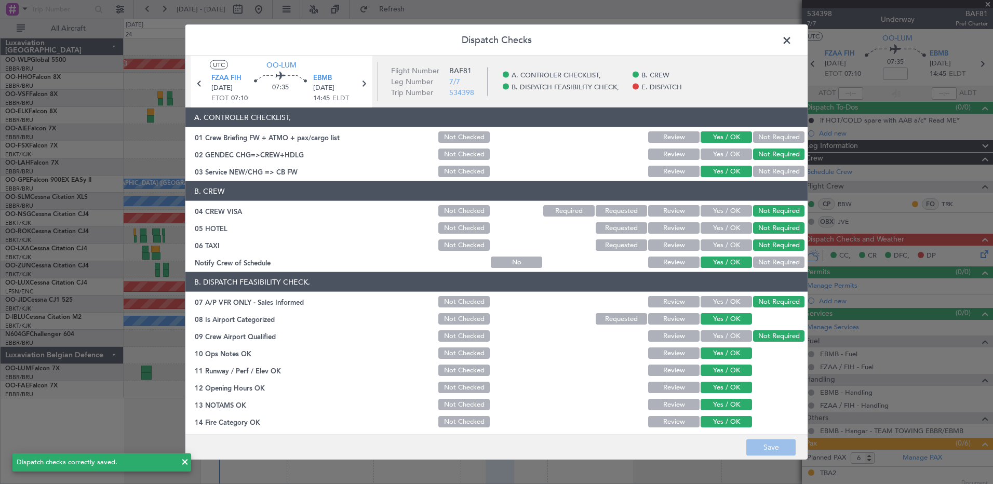
click at [792, 40] on span at bounding box center [792, 43] width 0 height 21
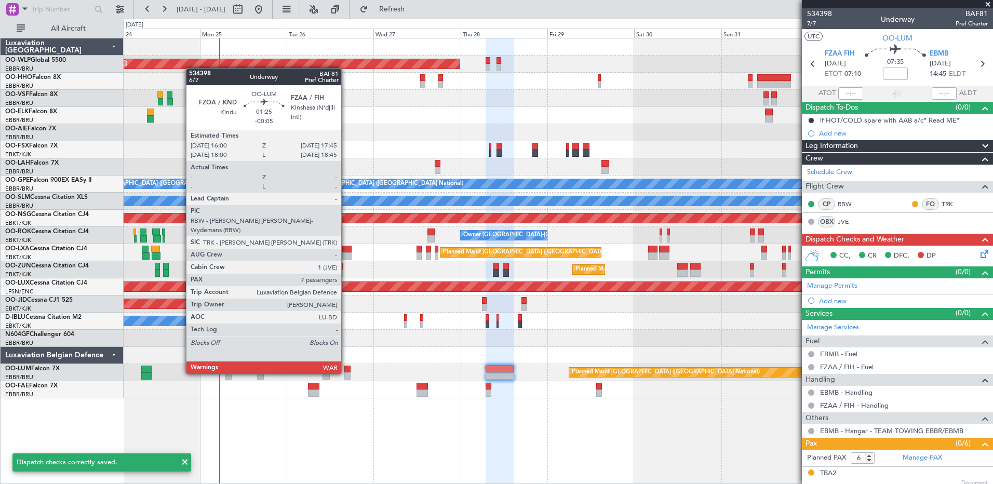
click at [346, 373] on div at bounding box center [347, 375] width 7 height 7
type input "-00:05"
type input "7"
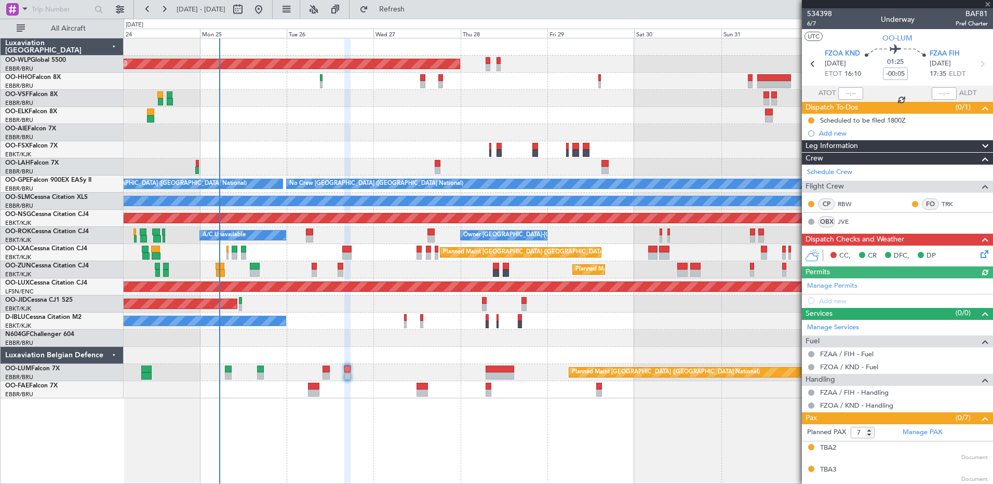
click at [979, 255] on icon at bounding box center [983, 252] width 8 height 8
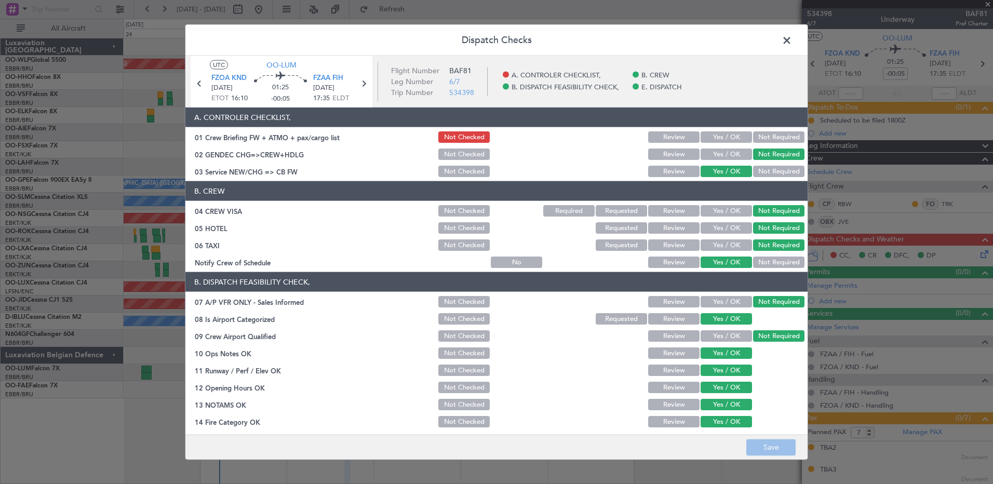
click at [723, 132] on button "Yes / OK" at bounding box center [726, 136] width 51 height 11
click at [765, 441] on button "Save" at bounding box center [770, 447] width 49 height 17
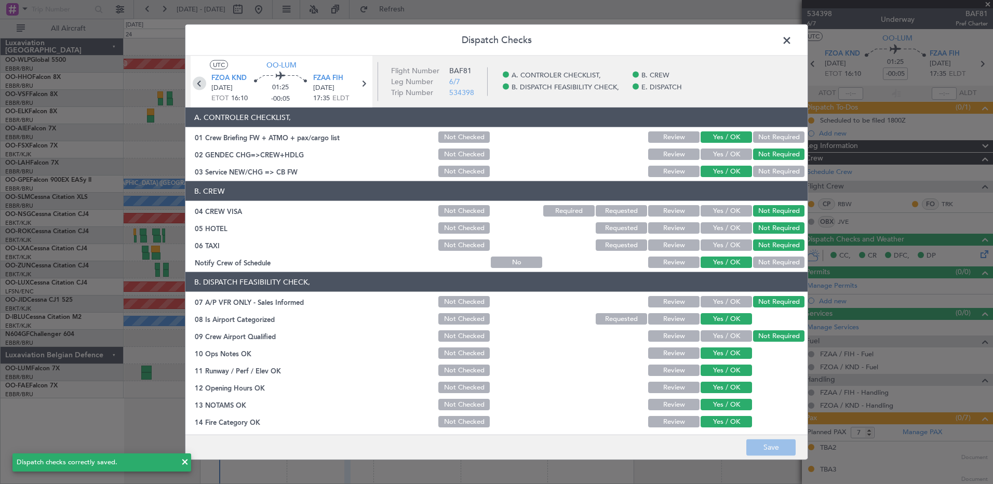
click at [197, 84] on icon at bounding box center [200, 84] width 14 height 14
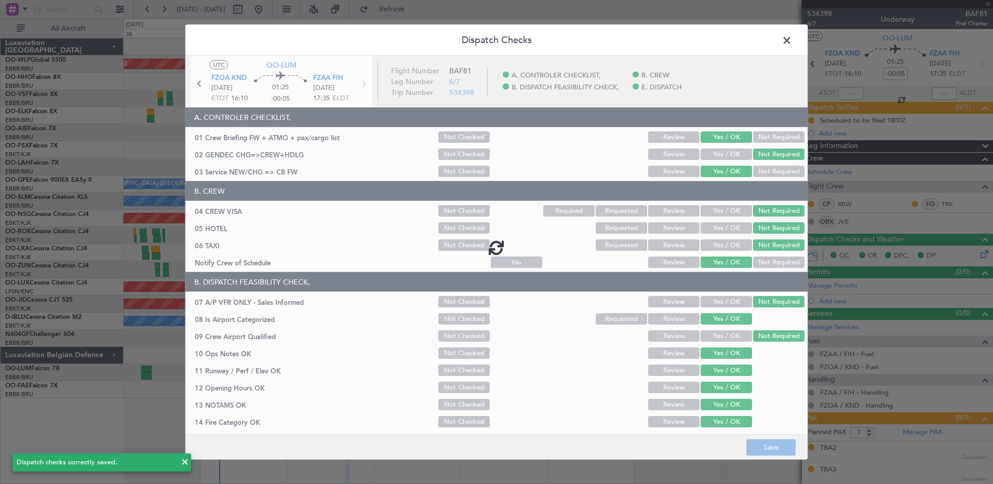
type input "+00:10"
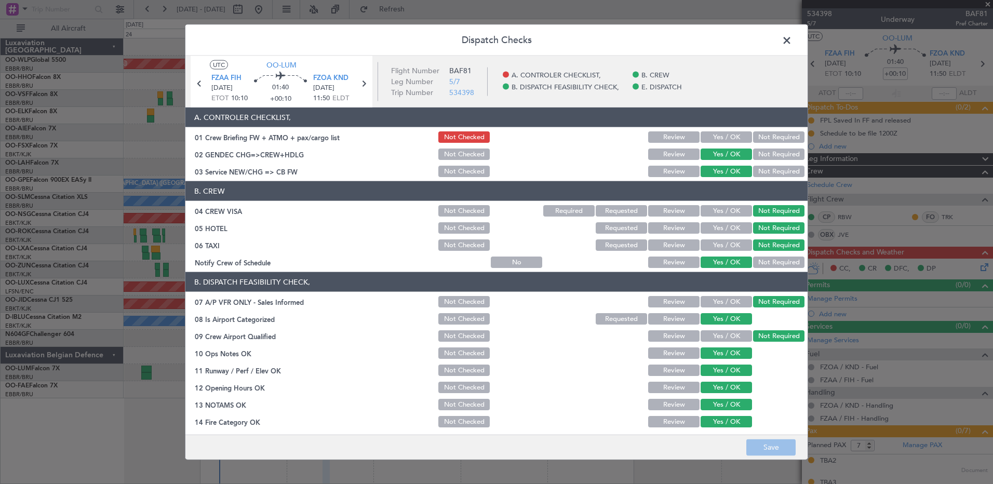
click at [756, 154] on button "Not Required" at bounding box center [778, 154] width 51 height 11
click at [726, 135] on button "Yes / OK" at bounding box center [726, 136] width 51 height 11
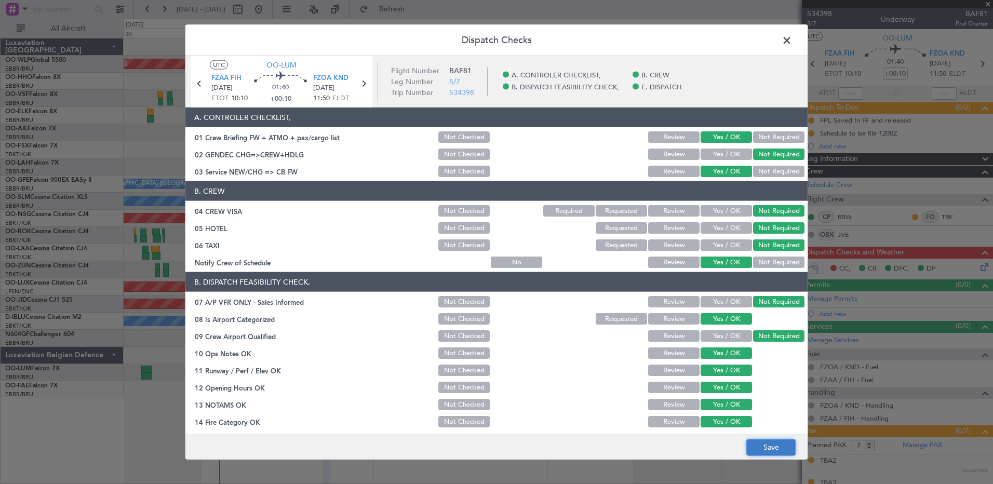
click at [769, 442] on button "Save" at bounding box center [770, 447] width 49 height 17
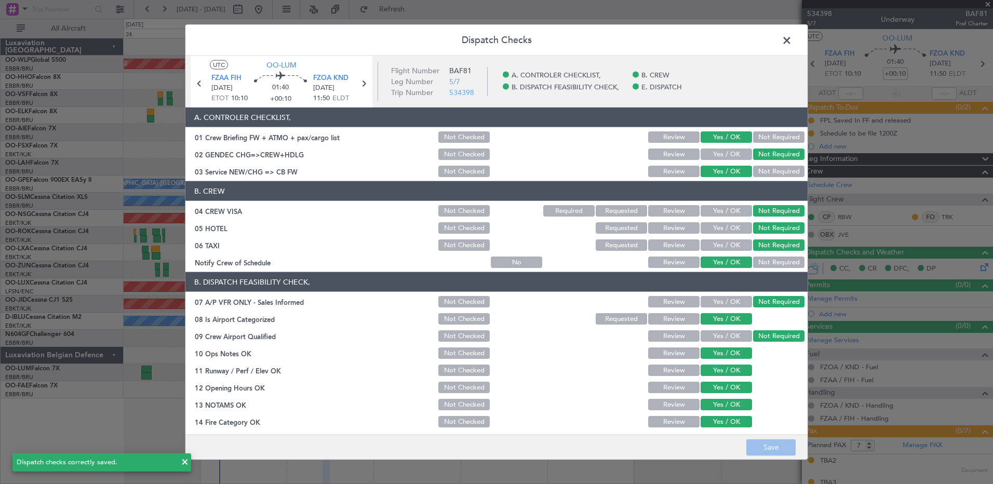
click at [792, 41] on span at bounding box center [792, 43] width 0 height 21
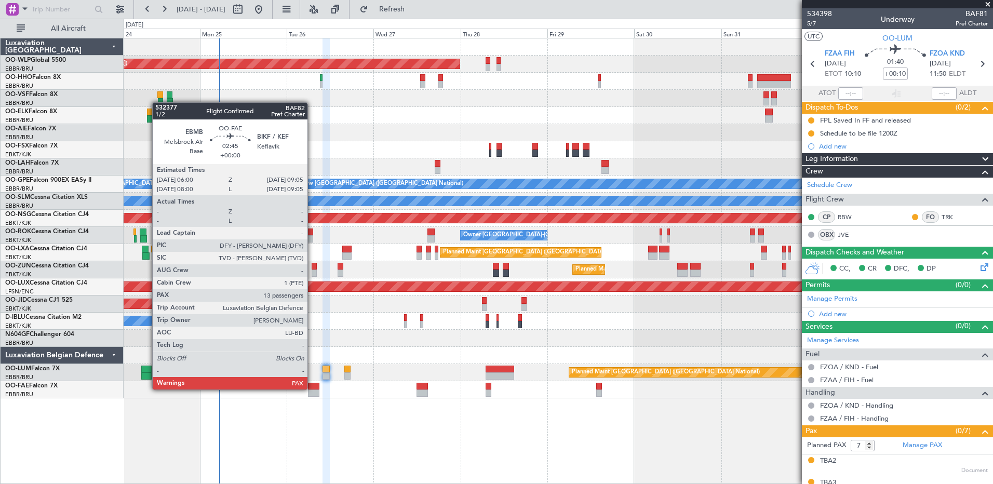
click at [312, 389] on div at bounding box center [313, 386] width 11 height 7
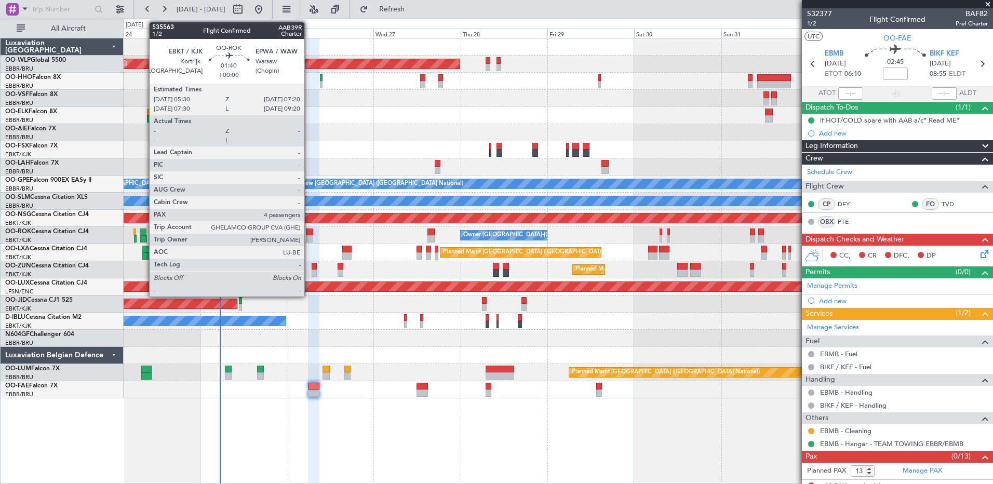
click at [309, 237] on div at bounding box center [309, 238] width 7 height 7
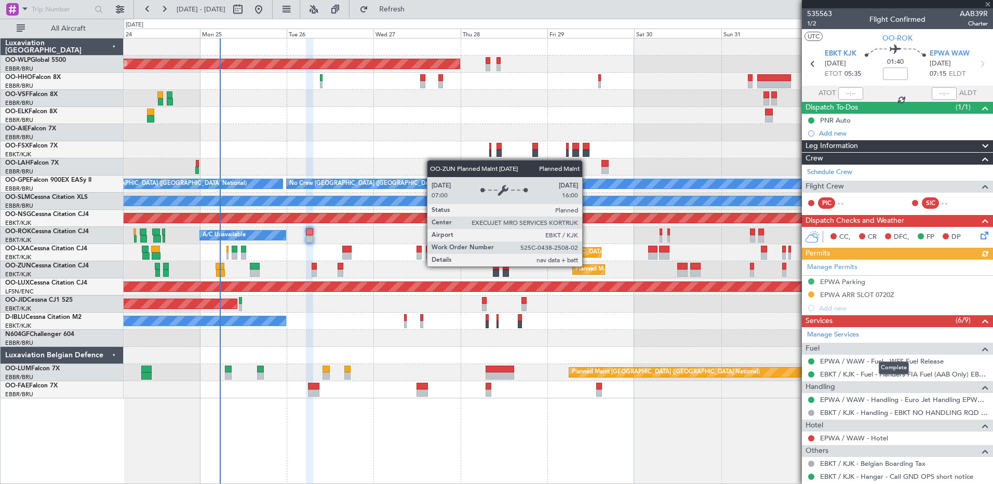
scroll to position [52, 0]
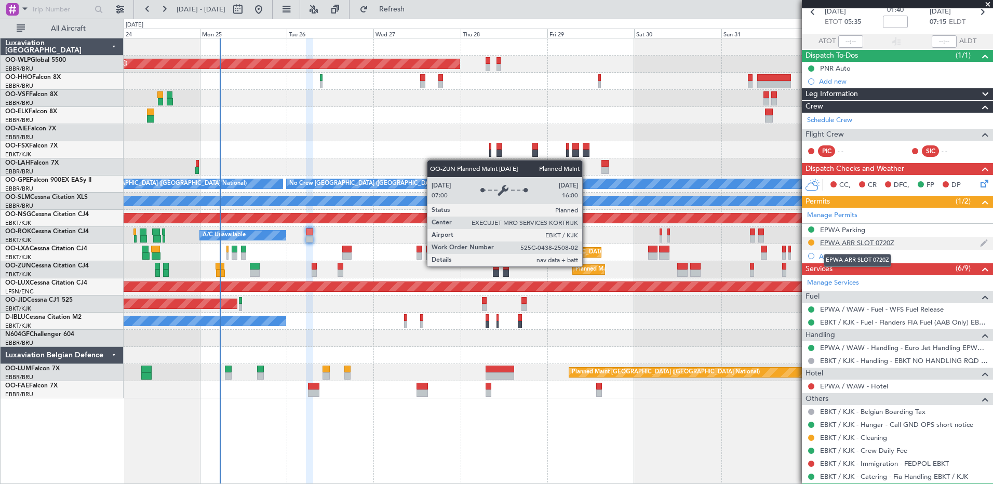
click at [878, 246] on div "EPWA ARR SLOT 0720Z" at bounding box center [857, 242] width 74 height 9
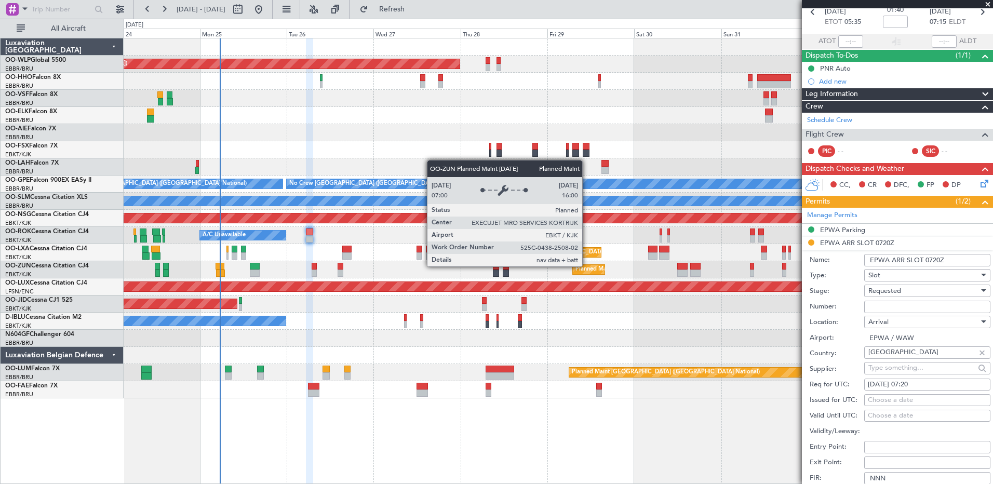
scroll to position [364, 0]
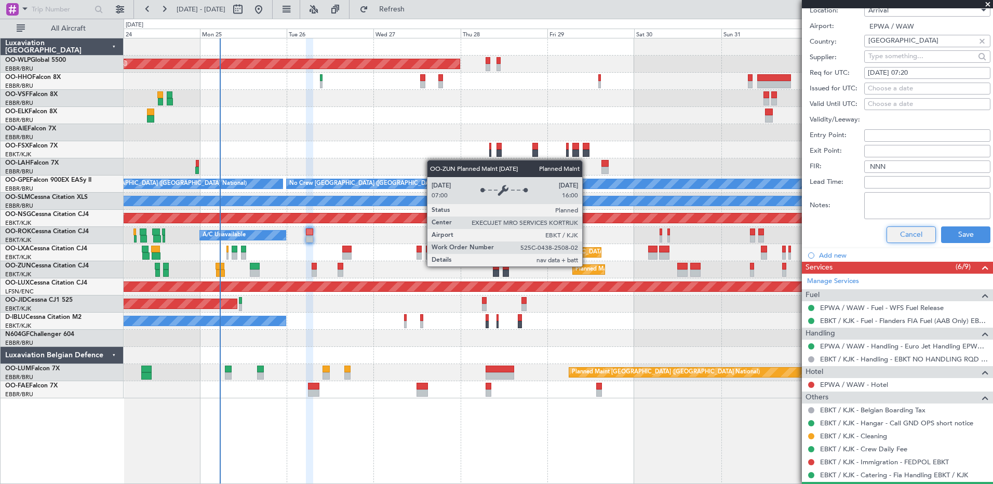
click at [892, 236] on button "Cancel" at bounding box center [911, 234] width 49 height 17
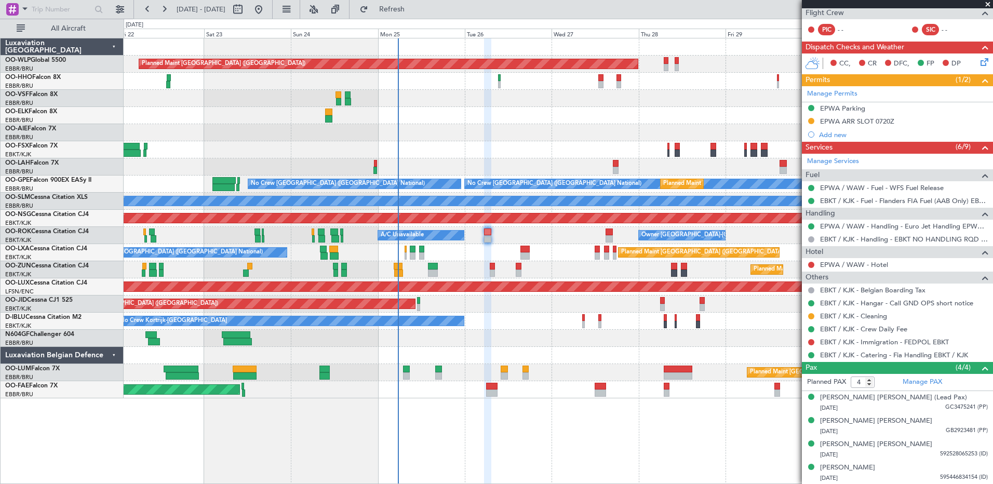
click at [677, 432] on div "Planned Maint Berlin (Brandenburg) Planned Maint London (Farnborough) Planned M…" at bounding box center [558, 261] width 869 height 446
click at [295, 458] on div "Planned Maint Berlin (Brandenburg) Planned Maint London (Farnborough) Planned M…" at bounding box center [558, 261] width 869 height 446
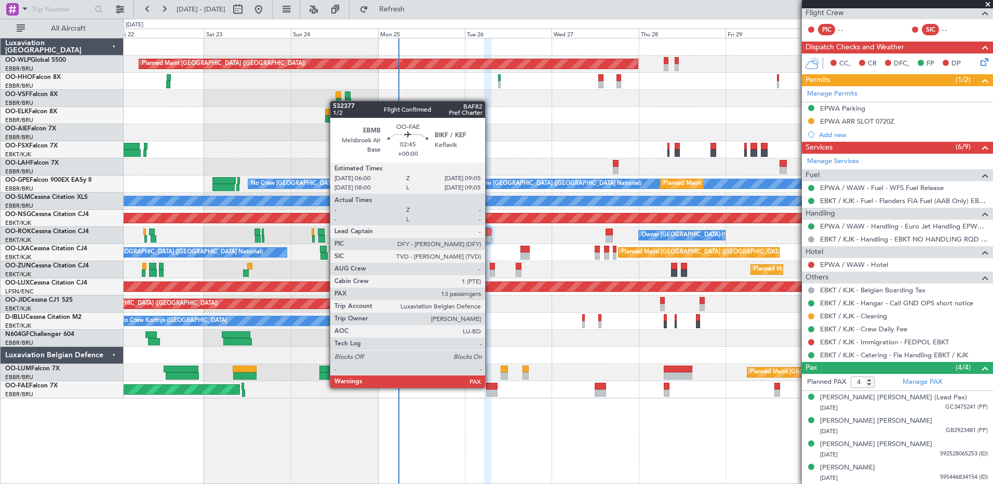
click at [490, 387] on div at bounding box center [491, 386] width 11 height 7
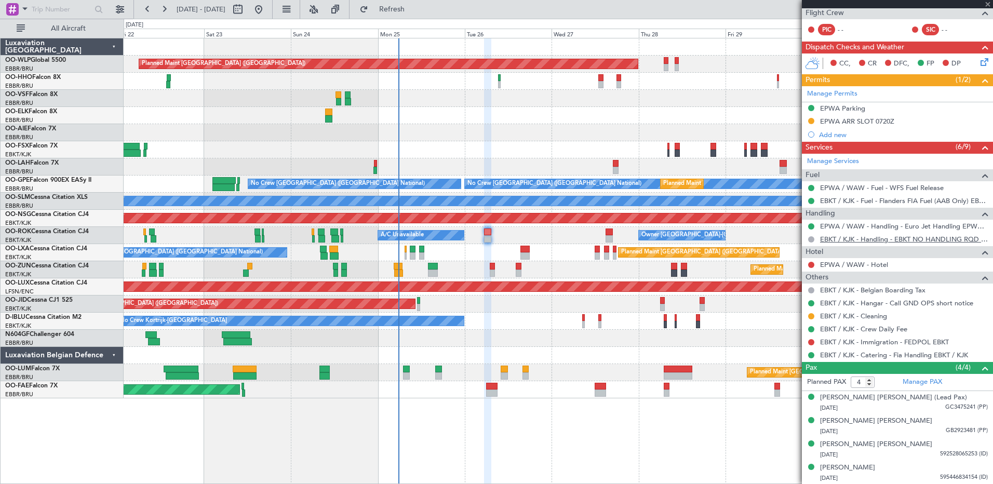
scroll to position [0, 0]
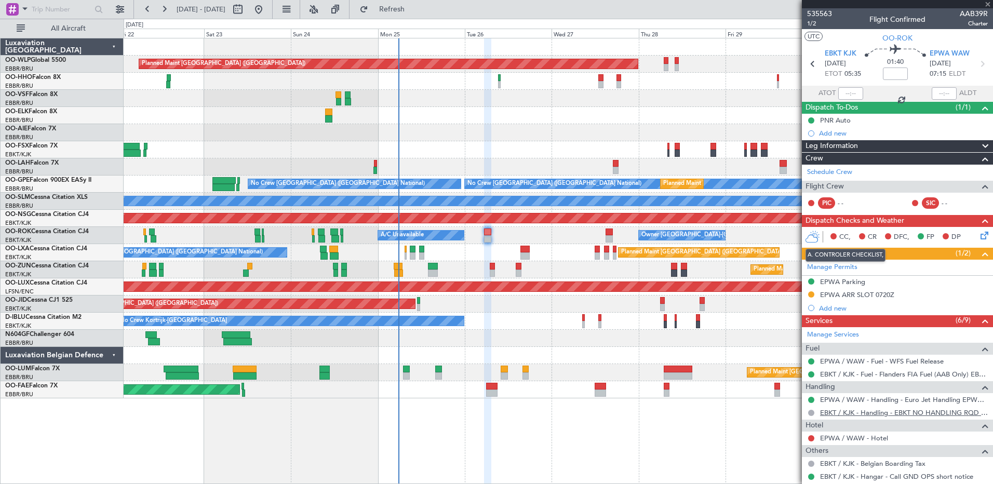
type input "13"
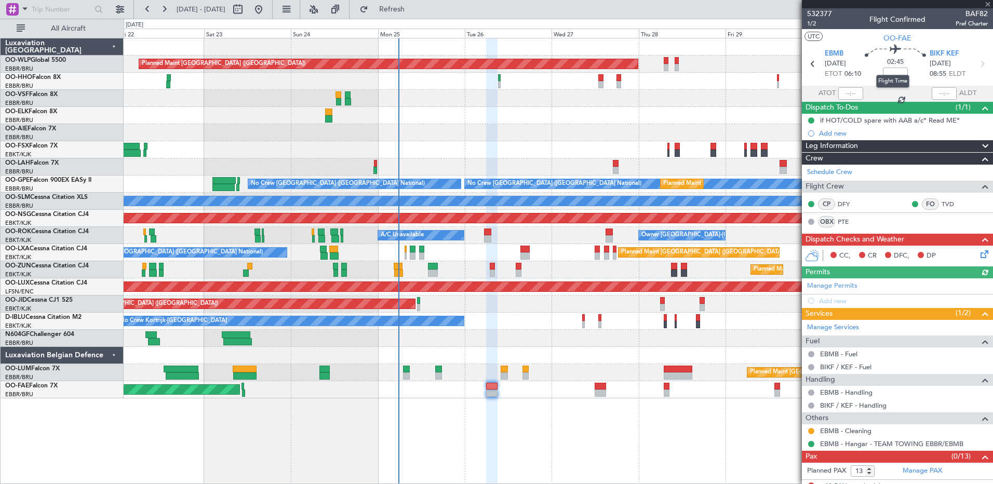
click at [890, 73] on mat-tooltip-component "Flight Time" at bounding box center [893, 82] width 48 height 28
click at [894, 72] on input at bounding box center [895, 74] width 25 height 12
click at [568, 120] on div at bounding box center [558, 115] width 869 height 17
type input "-00:10"
click at [435, 446] on div "Planned Maint Berlin (Brandenburg) Planned Maint London (Farnborough) Planned M…" at bounding box center [558, 261] width 869 height 446
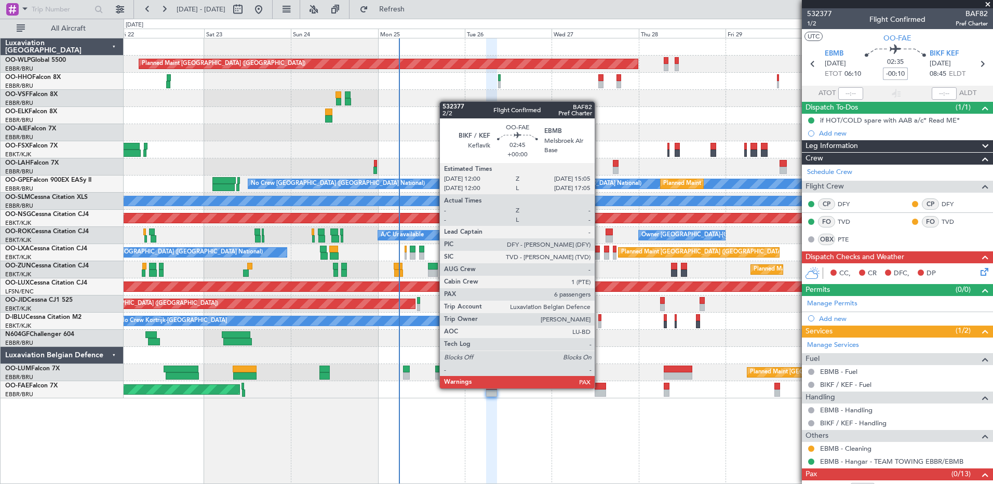
click at [599, 387] on div at bounding box center [600, 386] width 11 height 7
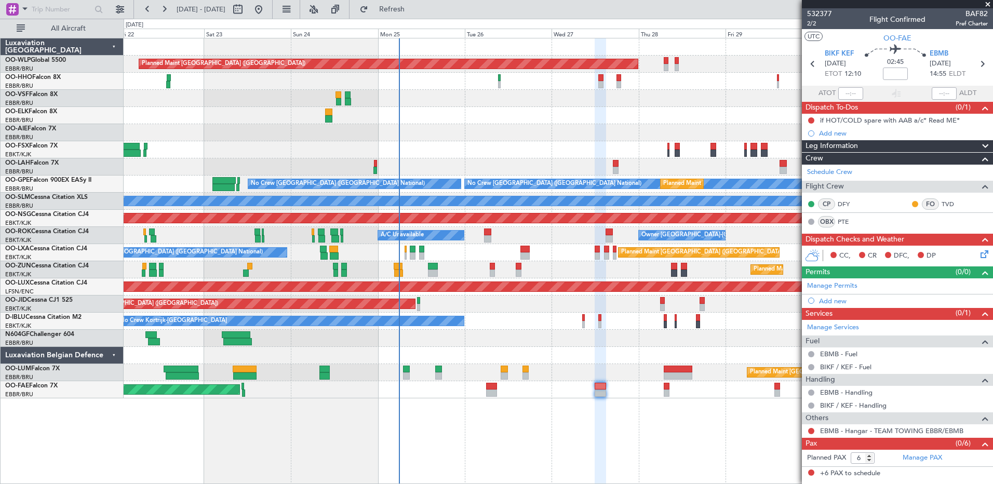
click at [982, 252] on icon at bounding box center [983, 252] width 8 height 8
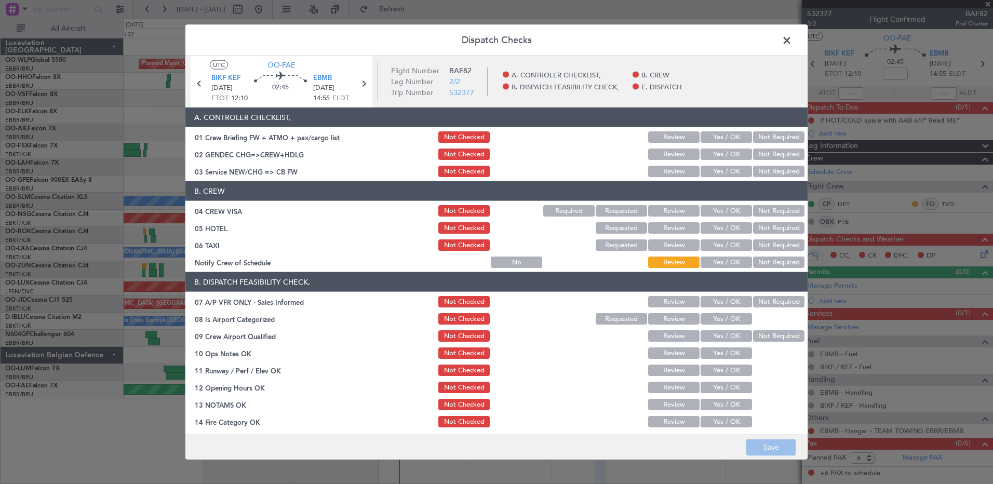
click at [722, 261] on button "Yes / OK" at bounding box center [726, 262] width 51 height 11
drag, startPoint x: 770, startPoint y: 249, endPoint x: 772, endPoint y: 238, distance: 11.6
click at [771, 247] on button "Not Required" at bounding box center [778, 244] width 51 height 11
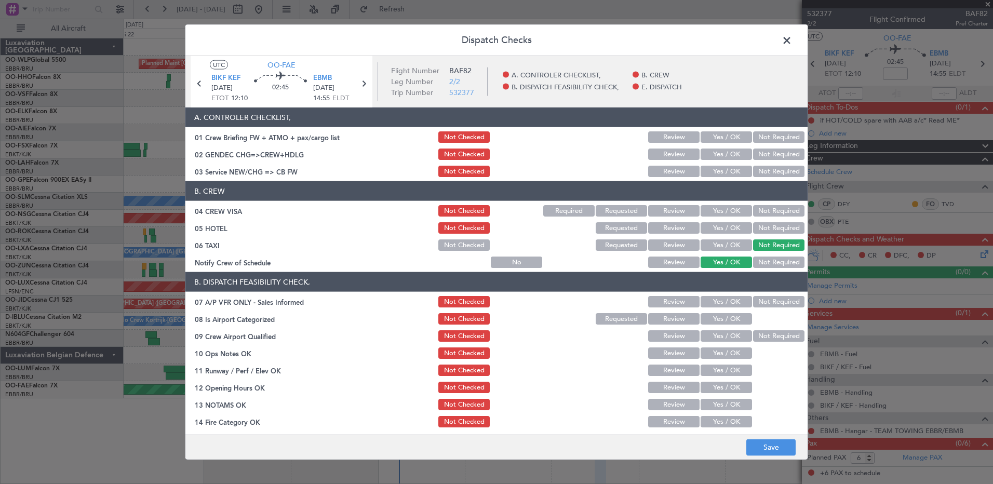
click at [772, 229] on button "Not Required" at bounding box center [778, 227] width 51 height 11
drag, startPoint x: 769, startPoint y: 212, endPoint x: 768, endPoint y: 206, distance: 6.9
click at [769, 211] on button "Not Required" at bounding box center [778, 210] width 51 height 11
click at [721, 166] on button "Yes / OK" at bounding box center [726, 171] width 51 height 11
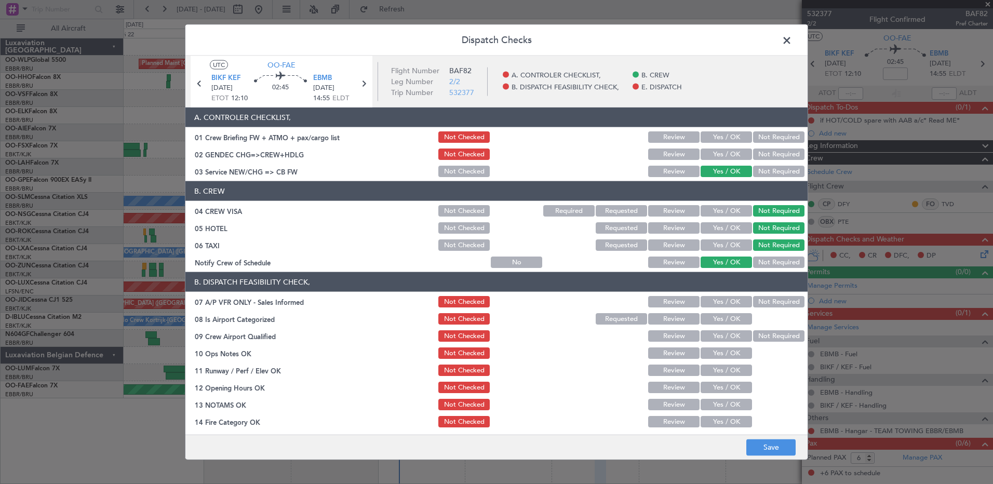
click at [757, 152] on button "Not Required" at bounding box center [778, 154] width 51 height 11
click at [770, 299] on button "Not Required" at bounding box center [778, 301] width 51 height 11
click at [724, 320] on button "Yes / OK" at bounding box center [726, 318] width 51 height 11
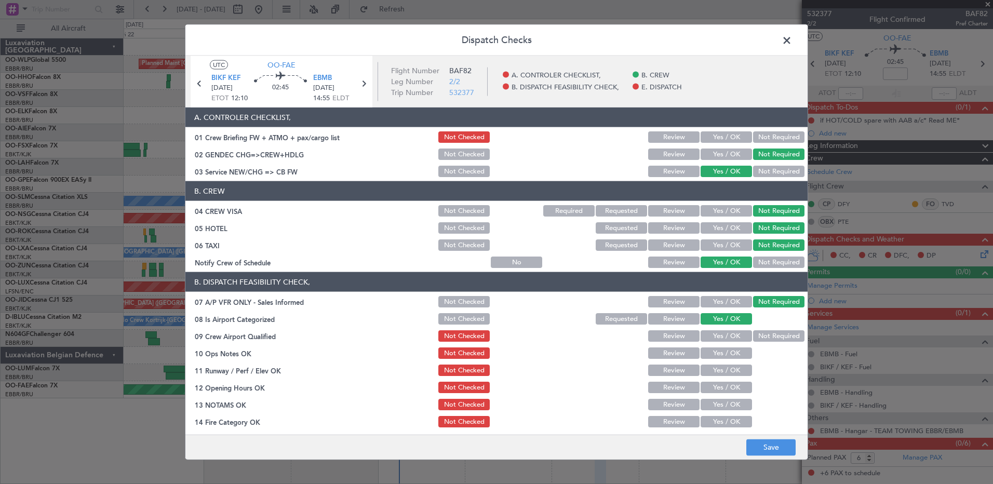
click at [762, 338] on button "Not Required" at bounding box center [778, 335] width 51 height 11
click at [738, 352] on button "Yes / OK" at bounding box center [726, 352] width 51 height 11
drag, startPoint x: 726, startPoint y: 371, endPoint x: 725, endPoint y: 384, distance: 12.5
click at [726, 372] on button "Yes / OK" at bounding box center [726, 370] width 51 height 11
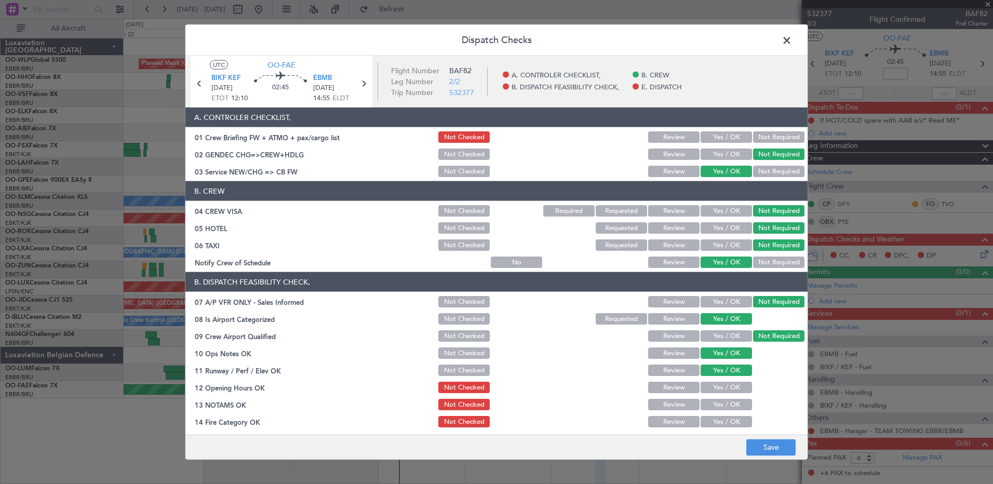
click at [724, 390] on button "Yes / OK" at bounding box center [726, 387] width 51 height 11
drag, startPoint x: 727, startPoint y: 408, endPoint x: 728, endPoint y: 416, distance: 7.8
click at [727, 409] on button "Yes / OK" at bounding box center [726, 404] width 51 height 11
click at [728, 421] on button "Yes / OK" at bounding box center [726, 421] width 51 height 11
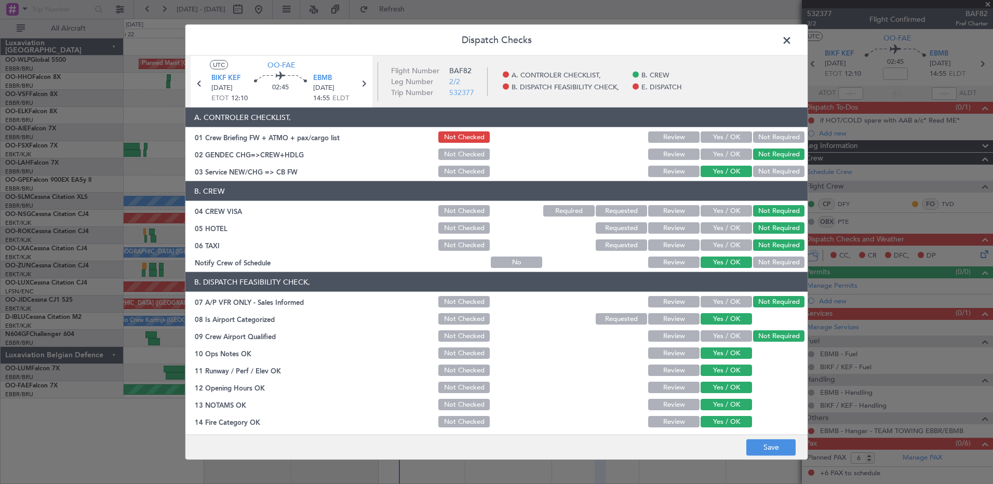
scroll to position [163, 0]
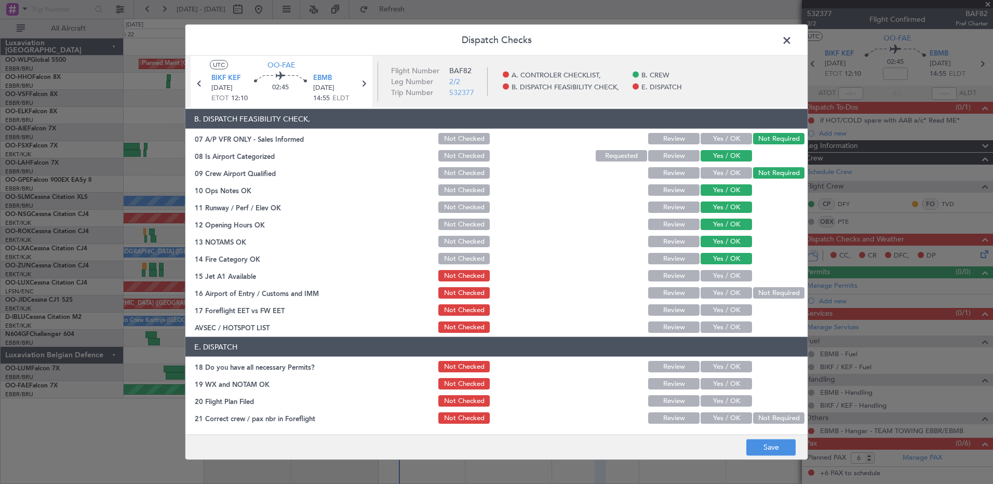
drag, startPoint x: 722, startPoint y: 273, endPoint x: 728, endPoint y: 277, distance: 7.1
click at [725, 274] on button "Yes / OK" at bounding box center [726, 275] width 51 height 11
drag, startPoint x: 750, startPoint y: 292, endPoint x: 736, endPoint y: 300, distance: 15.6
click at [753, 292] on button "Not Required" at bounding box center [778, 292] width 51 height 11
click at [727, 309] on button "Yes / OK" at bounding box center [726, 309] width 51 height 11
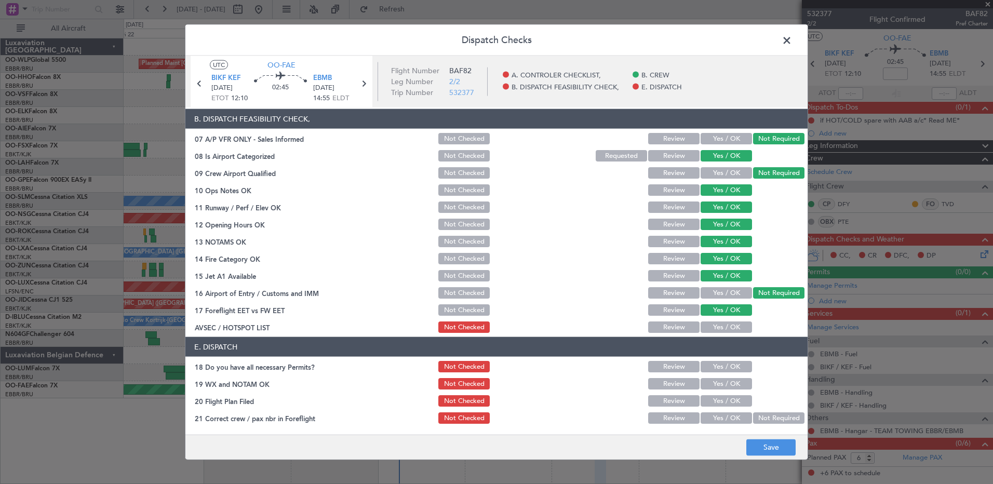
click at [727, 293] on button "Yes / OK" at bounding box center [726, 292] width 51 height 11
click at [726, 322] on button "Yes / OK" at bounding box center [726, 327] width 51 height 11
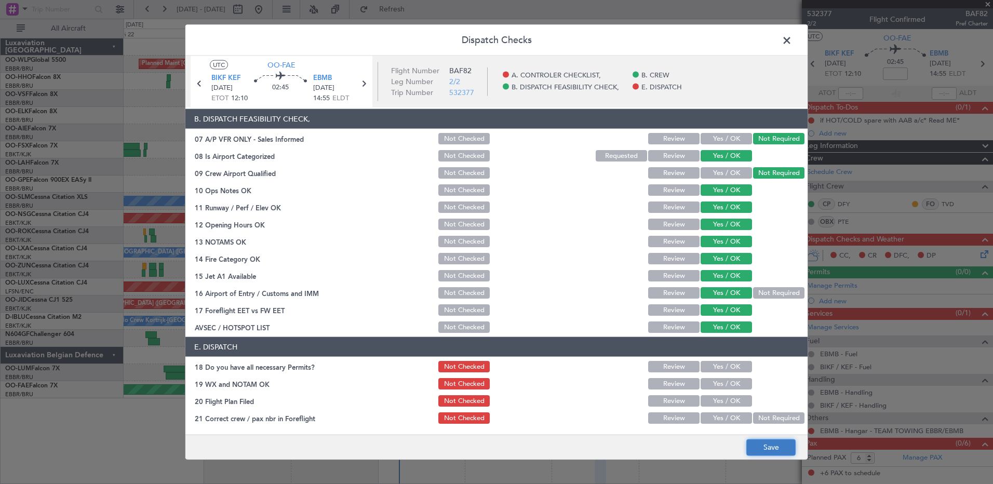
click at [765, 451] on button "Save" at bounding box center [770, 447] width 49 height 17
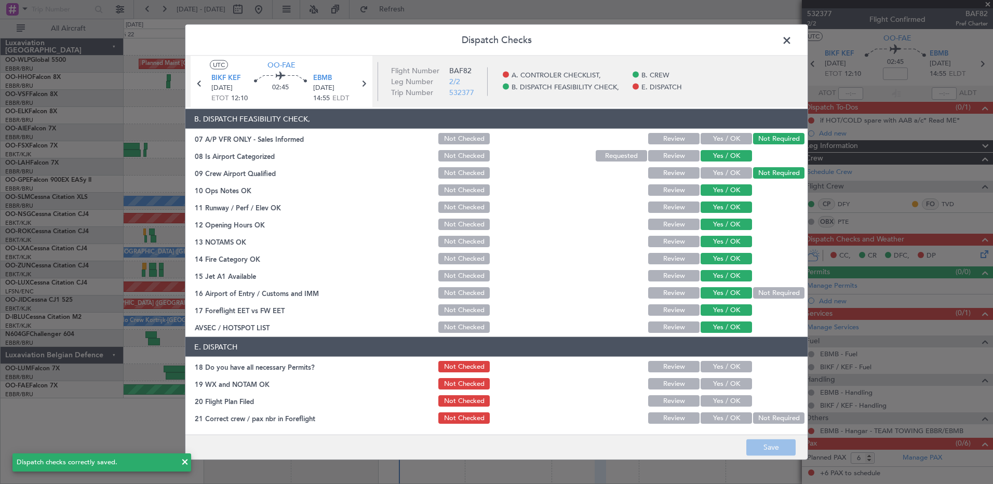
click at [792, 43] on span at bounding box center [792, 43] width 0 height 21
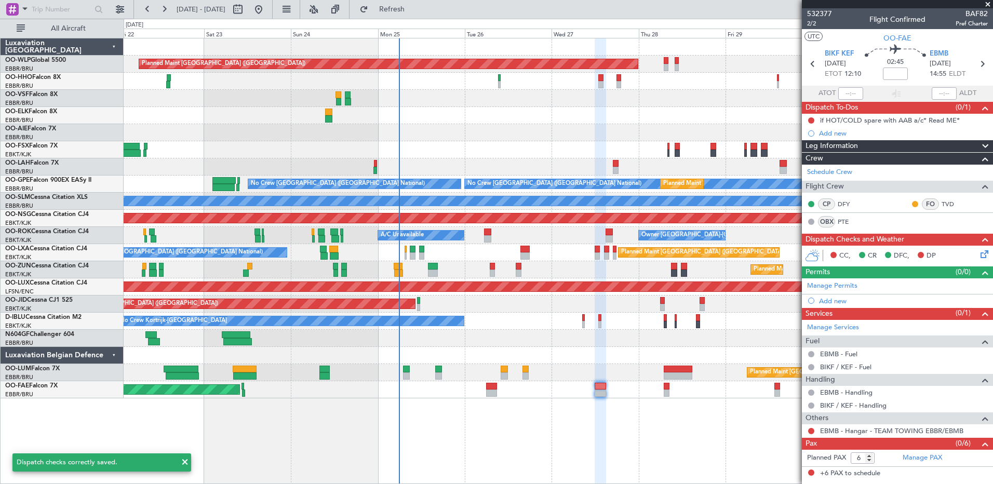
click at [812, 427] on nimbus-traffic-light at bounding box center [811, 431] width 8 height 8
click at [810, 430] on button at bounding box center [811, 431] width 6 height 6
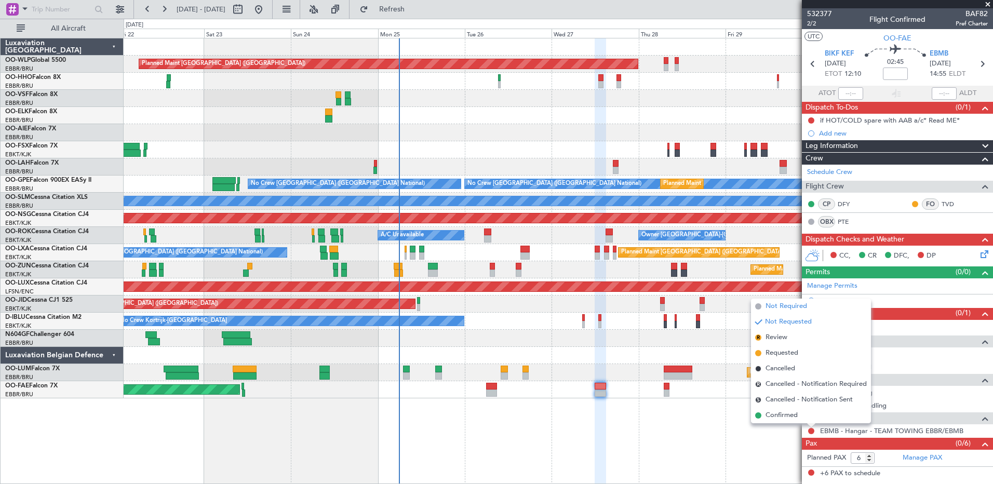
click at [775, 301] on span "Not Required" at bounding box center [787, 306] width 42 height 10
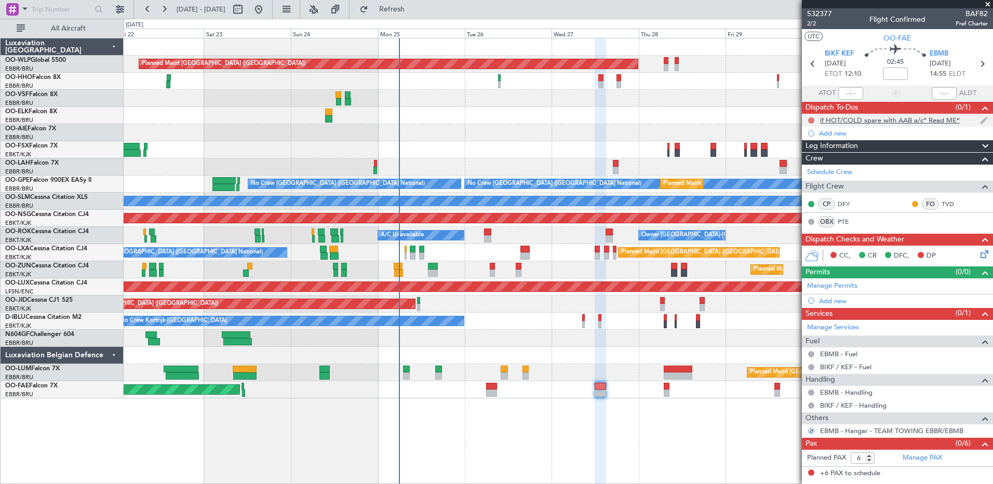
click at [810, 118] on button at bounding box center [811, 120] width 6 height 6
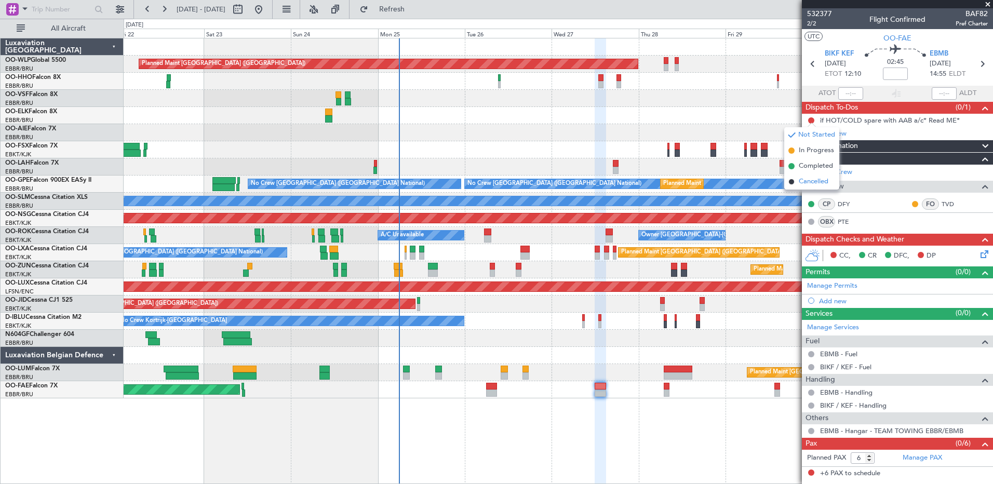
click at [802, 185] on span "Cancelled" at bounding box center [814, 182] width 30 height 10
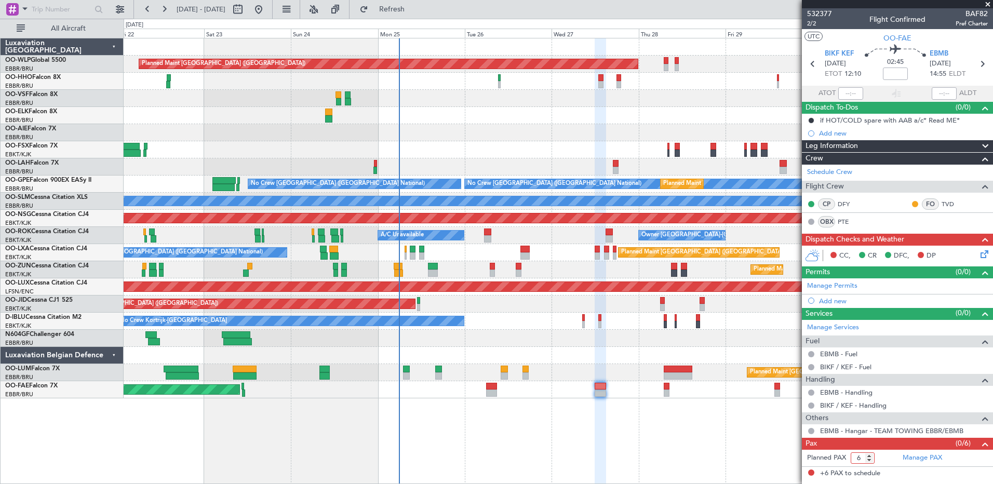
click at [869, 453] on input "6" at bounding box center [863, 457] width 24 height 11
click at [869, 454] on input "7" at bounding box center [863, 457] width 24 height 11
click at [870, 454] on input "8" at bounding box center [863, 457] width 24 height 11
click at [870, 454] on input "9" at bounding box center [863, 457] width 24 height 11
click at [870, 453] on input "7" at bounding box center [863, 457] width 24 height 11
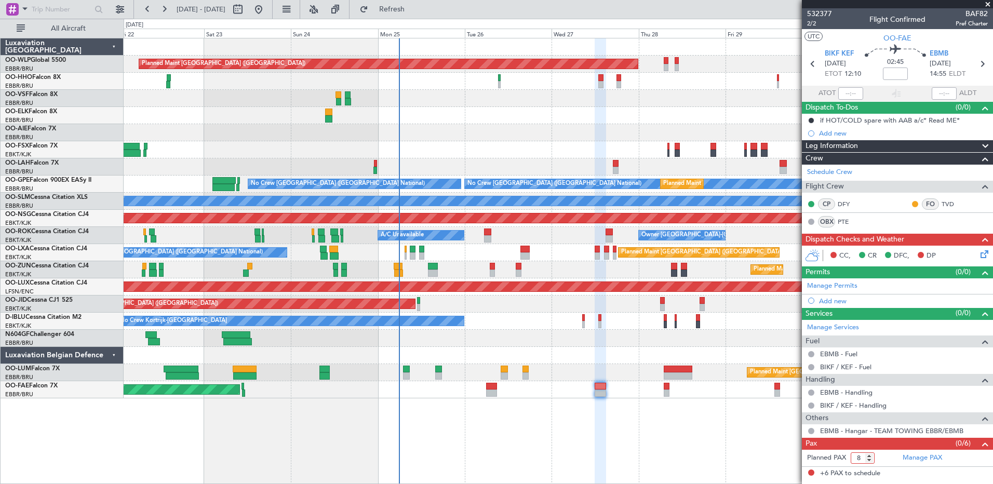
click at [870, 453] on input "8" at bounding box center [863, 457] width 24 height 11
type input "9"
click at [871, 453] on input "9" at bounding box center [863, 457] width 24 height 11
click at [877, 455] on form "Planned PAX" at bounding box center [850, 458] width 96 height 17
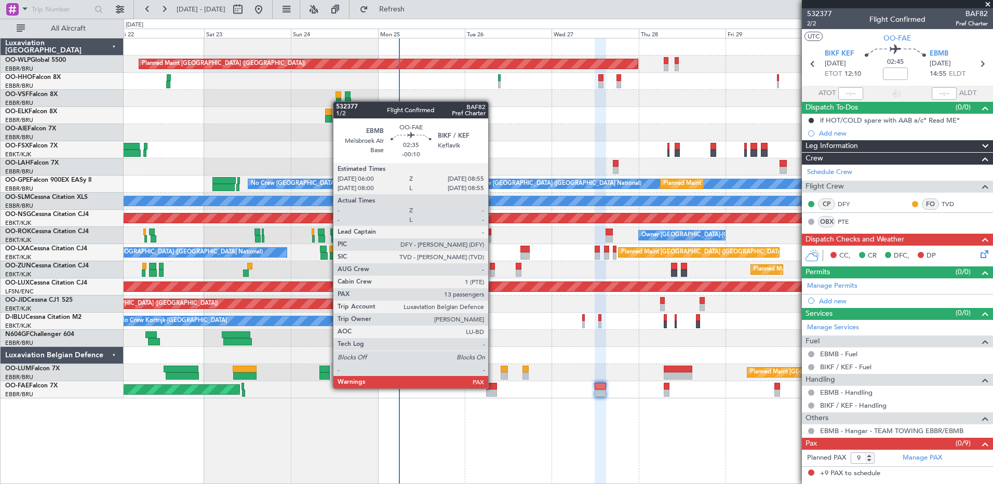
click at [493, 387] on div at bounding box center [491, 386] width 11 height 7
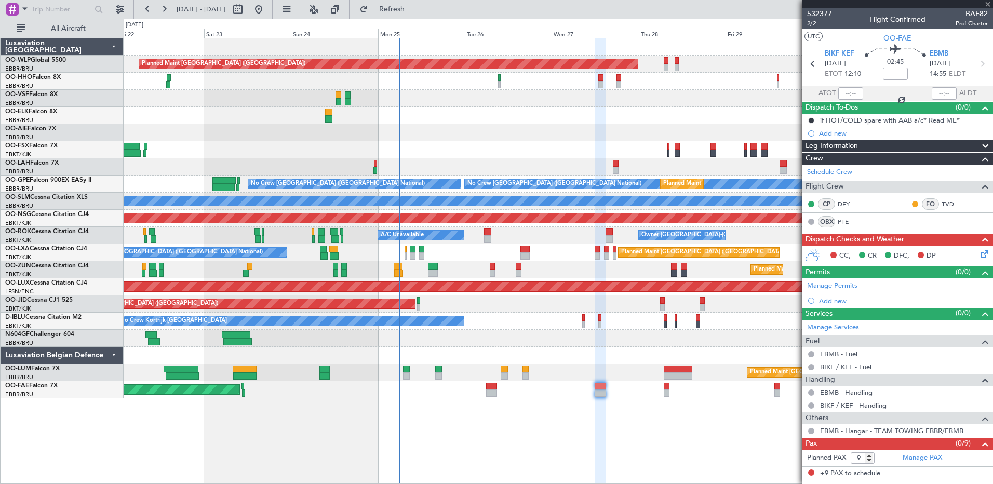
type input "-00:10"
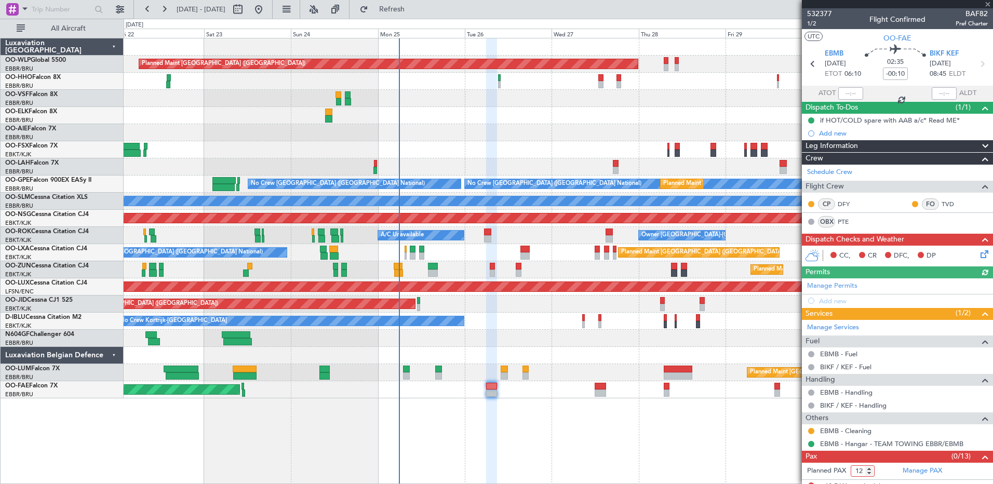
click at [870, 473] on input "12" at bounding box center [863, 470] width 24 height 11
click at [870, 473] on input "11" at bounding box center [863, 470] width 24 height 11
click at [870, 473] on input "10" at bounding box center [863, 470] width 24 height 11
type input "9"
click at [870, 473] on input "9" at bounding box center [863, 470] width 24 height 11
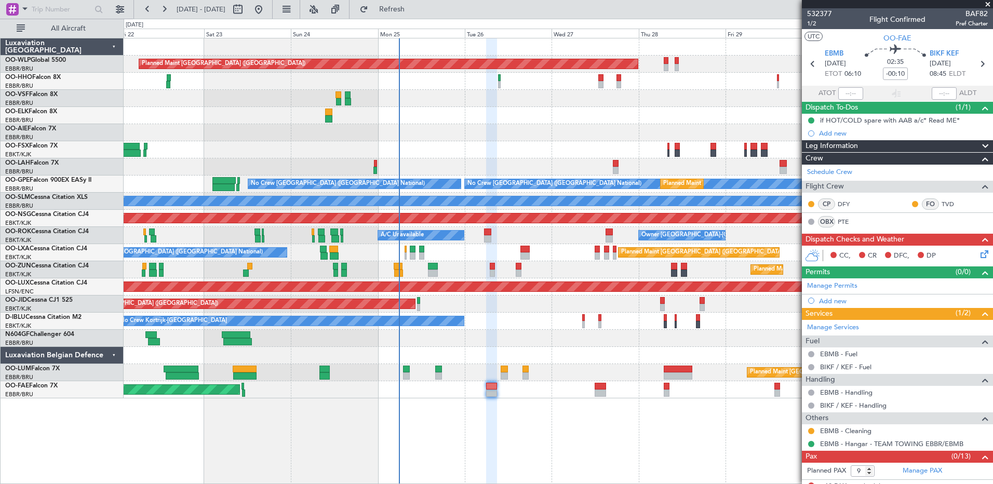
click at [887, 472] on form "Planned PAX 9" at bounding box center [850, 471] width 96 height 17
click at [922, 466] on link "Manage PAX" at bounding box center [922, 471] width 39 height 10
click at [414, 12] on span "Refresh" at bounding box center [392, 9] width 44 height 7
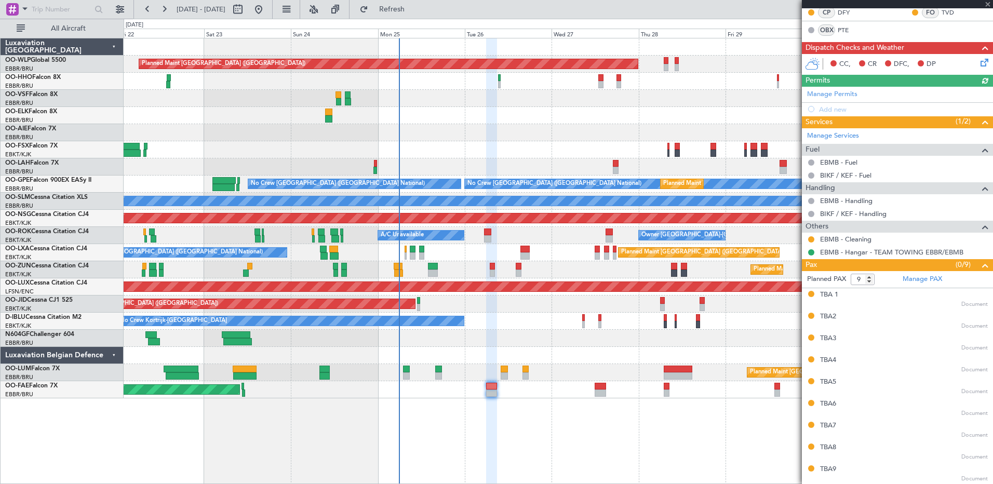
scroll to position [0, 0]
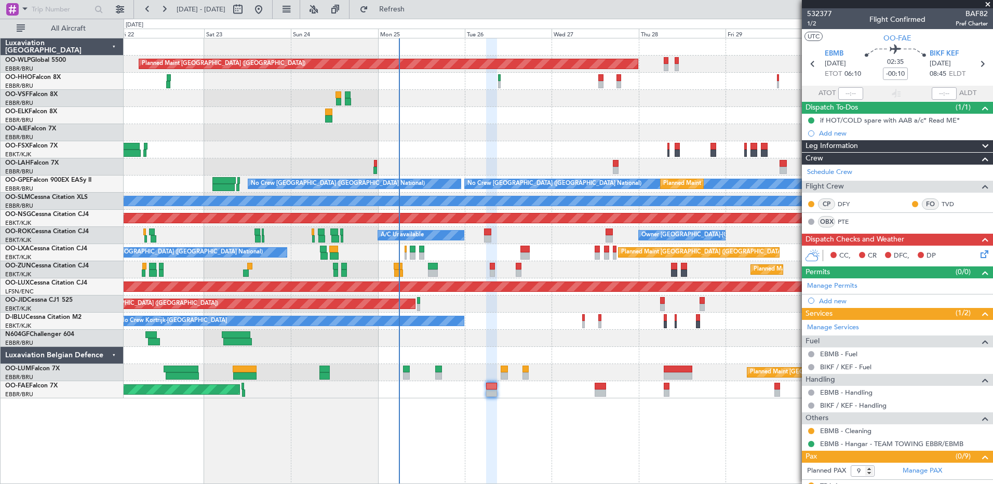
click at [979, 250] on icon at bounding box center [983, 252] width 8 height 8
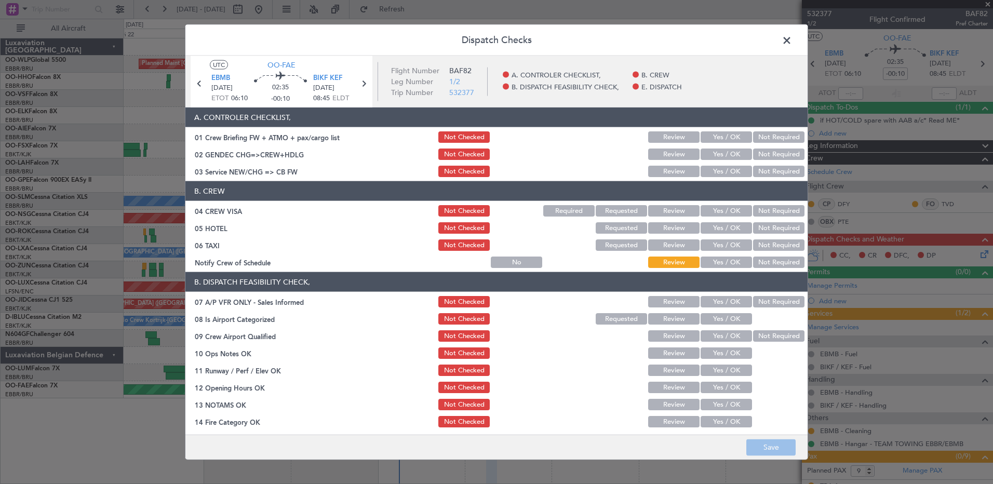
click at [725, 262] on button "Yes / OK" at bounding box center [726, 262] width 51 height 11
click at [774, 244] on button "Not Required" at bounding box center [778, 244] width 51 height 11
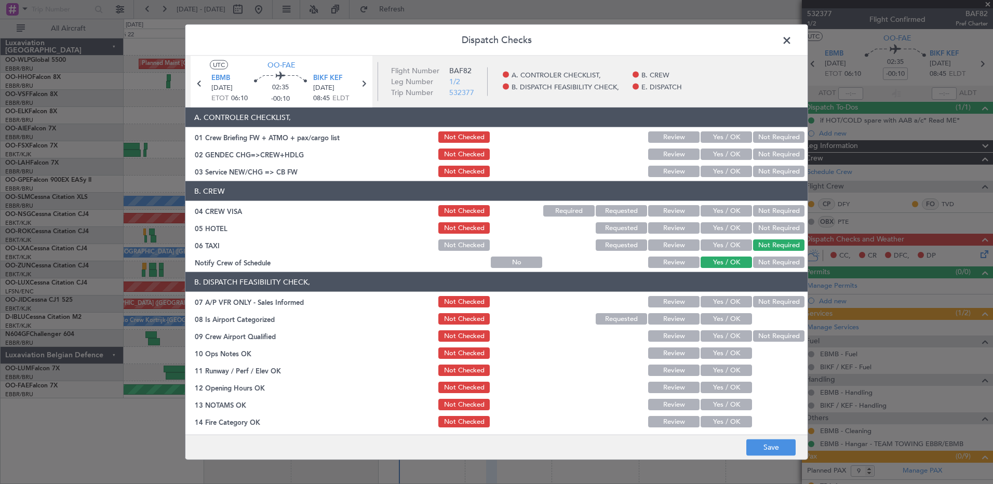
drag, startPoint x: 776, startPoint y: 229, endPoint x: 776, endPoint y: 222, distance: 6.3
click at [776, 226] on button "Not Required" at bounding box center [778, 227] width 51 height 11
click at [776, 210] on button "Not Required" at bounding box center [778, 210] width 51 height 11
click at [732, 171] on button "Yes / OK" at bounding box center [726, 171] width 51 height 11
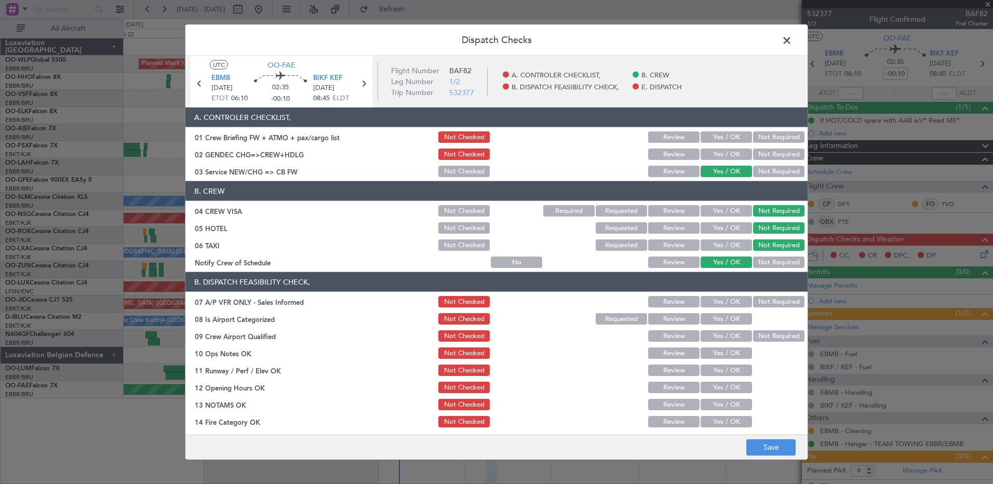
click at [758, 151] on button "Not Required" at bounding box center [778, 154] width 51 height 11
click at [784, 302] on button "Not Required" at bounding box center [778, 301] width 51 height 11
click at [723, 318] on button "Yes / OK" at bounding box center [726, 318] width 51 height 11
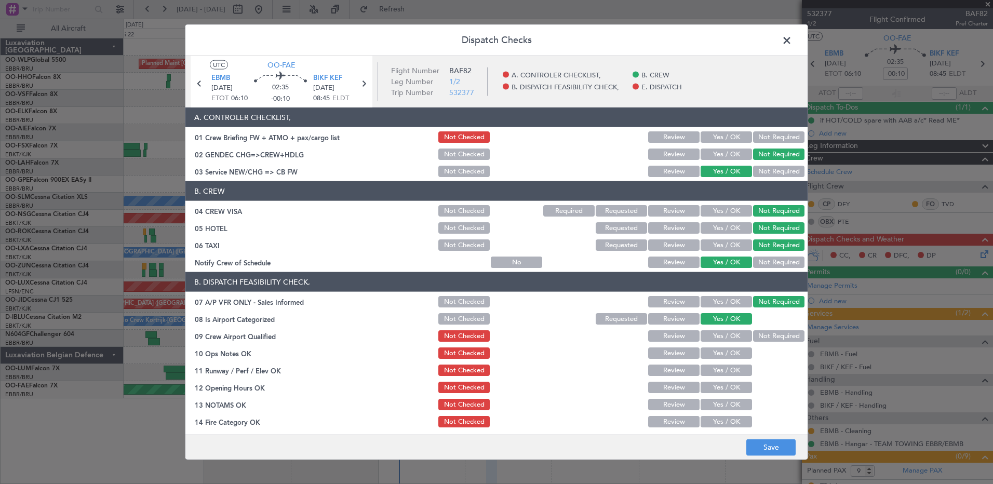
click at [761, 334] on button "Not Required" at bounding box center [778, 335] width 51 height 11
drag, startPoint x: 728, startPoint y: 353, endPoint x: 720, endPoint y: 370, distance: 19.1
click at [728, 353] on button "Yes / OK" at bounding box center [726, 352] width 51 height 11
click at [720, 372] on button "Yes / OK" at bounding box center [726, 370] width 51 height 11
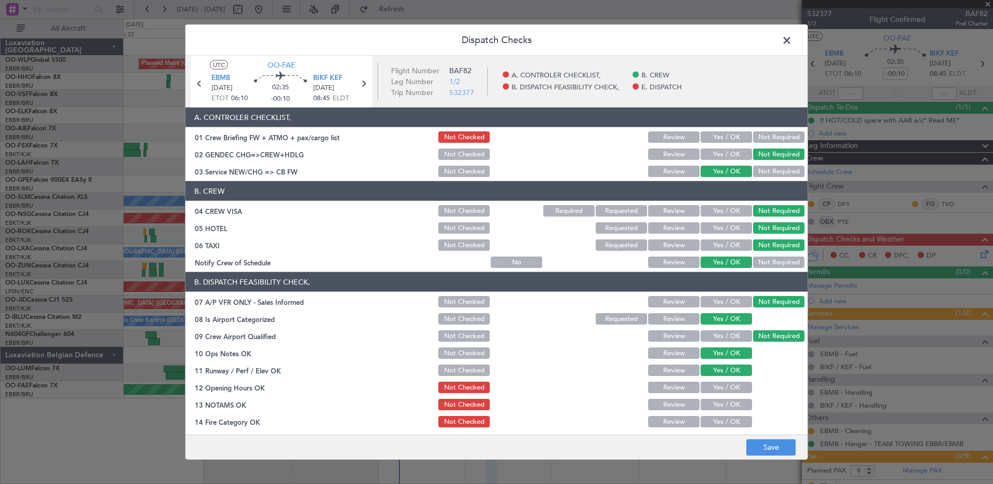
drag, startPoint x: 720, startPoint y: 385, endPoint x: 720, endPoint y: 396, distance: 10.9
click at [720, 386] on button "Yes / OK" at bounding box center [726, 387] width 51 height 11
click at [720, 408] on button "Yes / OK" at bounding box center [726, 404] width 51 height 11
click at [721, 423] on button "Yes / OK" at bounding box center [726, 421] width 51 height 11
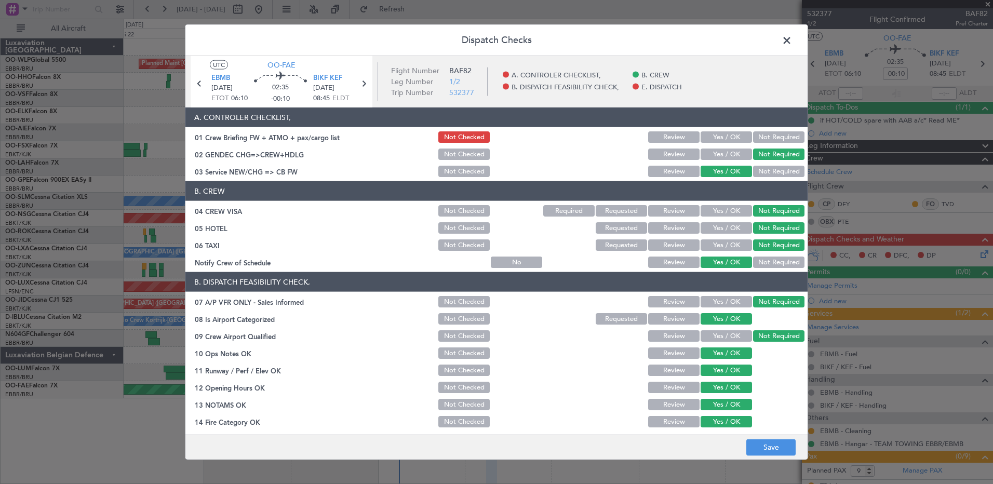
scroll to position [163, 0]
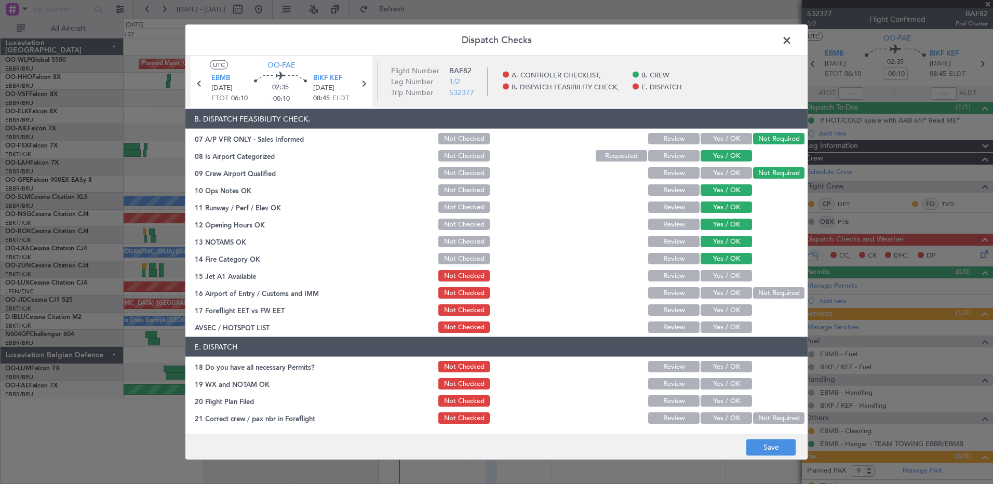
click at [723, 274] on button "Yes / OK" at bounding box center [726, 275] width 51 height 11
click at [762, 297] on button "Not Required" at bounding box center [778, 292] width 51 height 11
click at [725, 295] on button "Yes / OK" at bounding box center [726, 292] width 51 height 11
click at [723, 313] on button "Yes / OK" at bounding box center [726, 309] width 51 height 11
drag, startPoint x: 726, startPoint y: 328, endPoint x: 726, endPoint y: 349, distance: 21.3
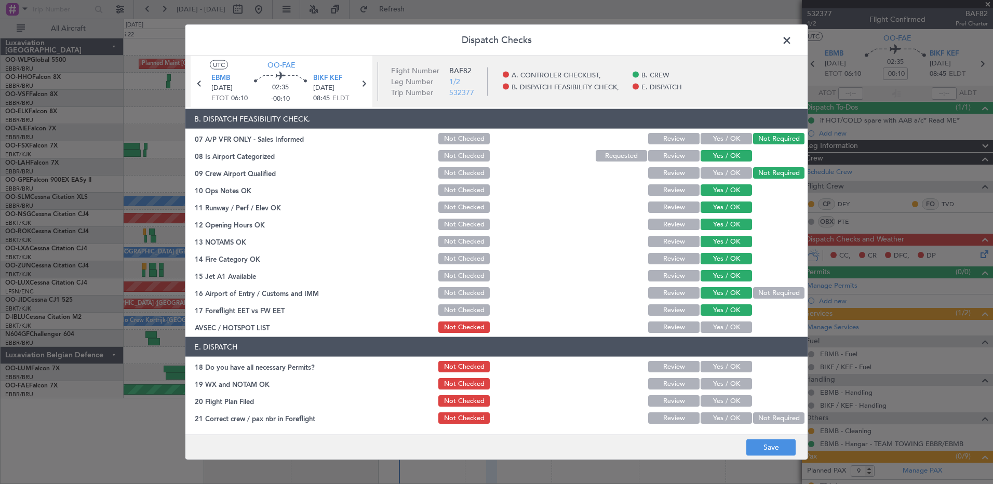
click at [726, 328] on button "Yes / OK" at bounding box center [726, 327] width 51 height 11
click at [724, 370] on button "Yes / OK" at bounding box center [726, 366] width 51 height 11
click at [723, 383] on button "Yes / OK" at bounding box center [726, 383] width 51 height 11
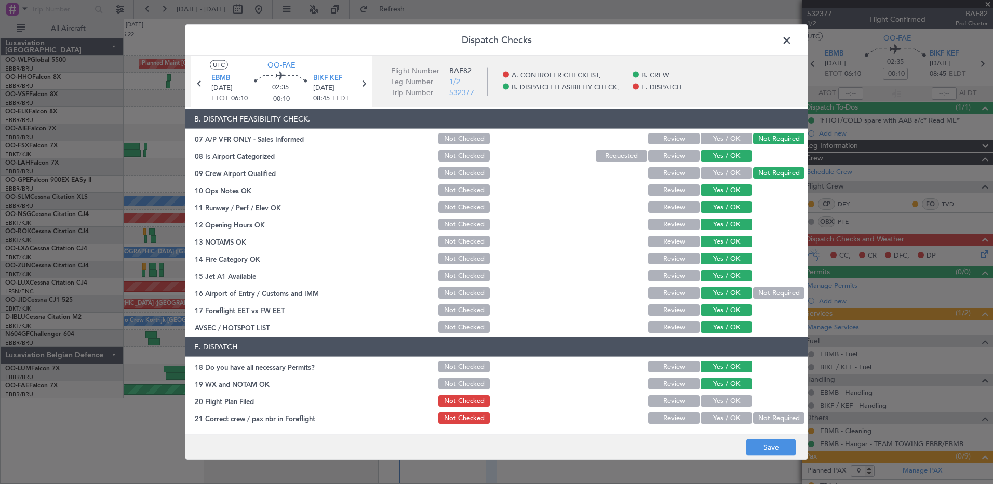
click at [724, 400] on button "Yes / OK" at bounding box center [726, 400] width 51 height 11
click at [727, 418] on button "Yes / OK" at bounding box center [726, 417] width 51 height 11
click at [777, 453] on button "Save" at bounding box center [770, 447] width 49 height 17
click at [792, 41] on span at bounding box center [792, 43] width 0 height 21
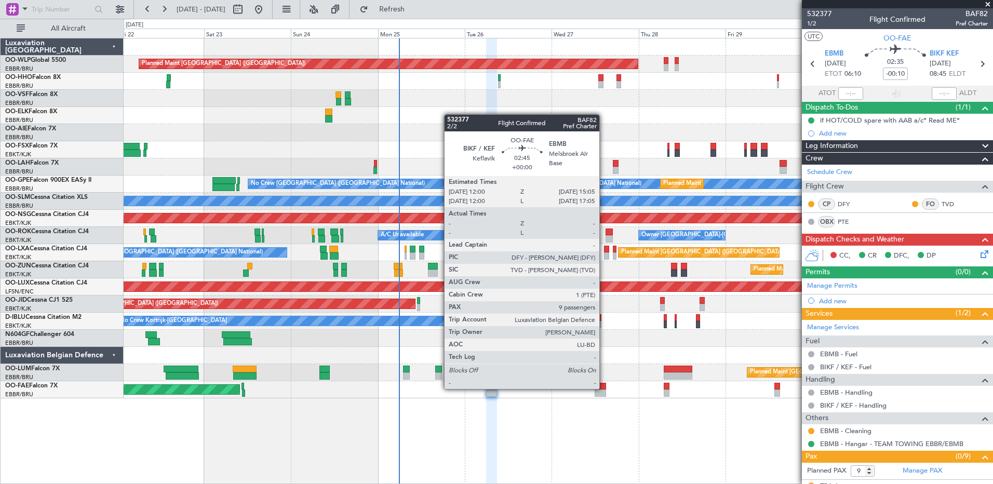
click at [603, 390] on div at bounding box center [600, 393] width 11 height 7
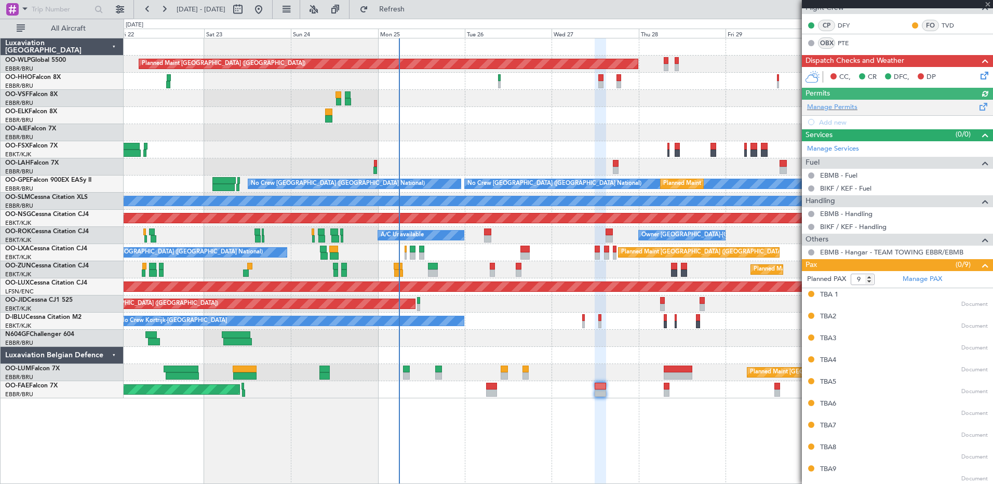
scroll to position [0, 0]
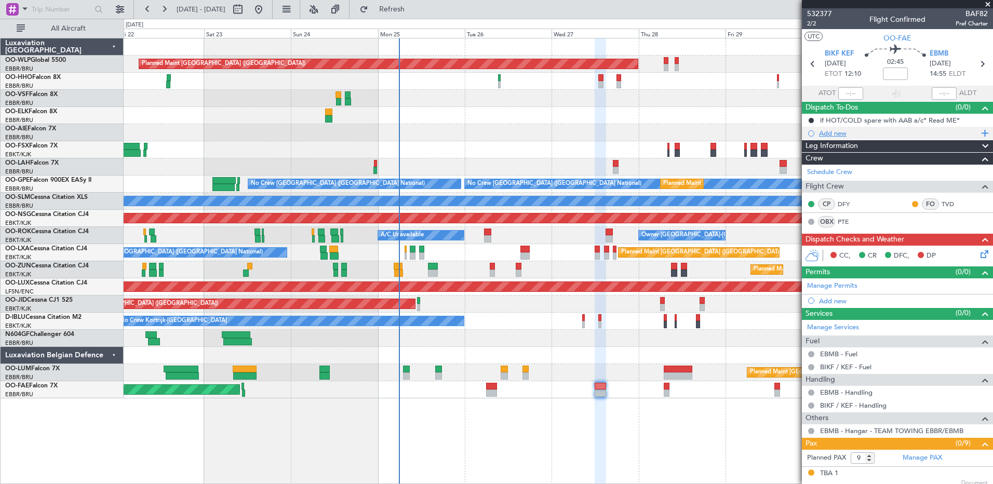
click at [841, 131] on div "Add new" at bounding box center [898, 133] width 159 height 9
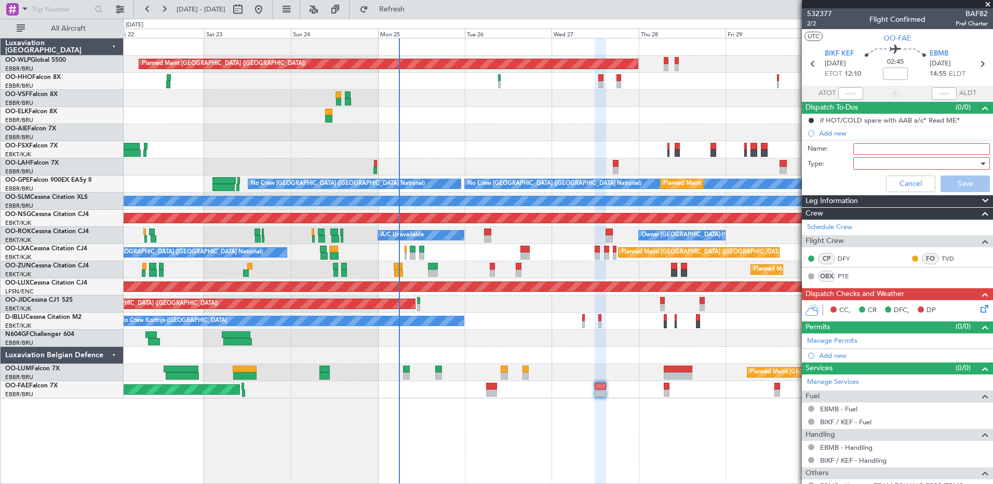
click at [871, 149] on input "Name:" at bounding box center [921, 148] width 137 height 11
type input "FPL in FF and release to the crew"
click at [880, 158] on div at bounding box center [918, 164] width 121 height 16
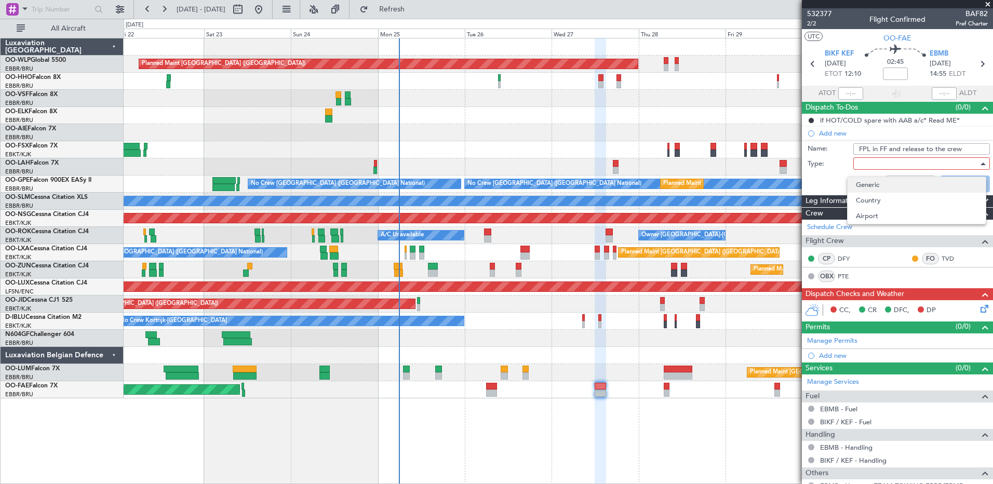
click at [881, 182] on span "Generic" at bounding box center [917, 185] width 122 height 16
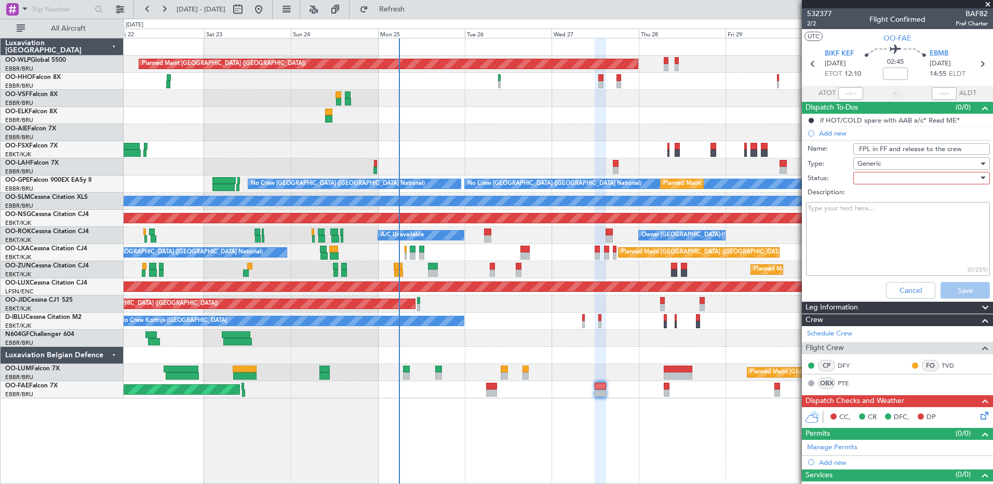
click at [878, 177] on div at bounding box center [918, 178] width 121 height 16
click at [899, 215] on span "In Progress" at bounding box center [917, 215] width 122 height 16
click at [960, 291] on button "Save" at bounding box center [965, 290] width 49 height 17
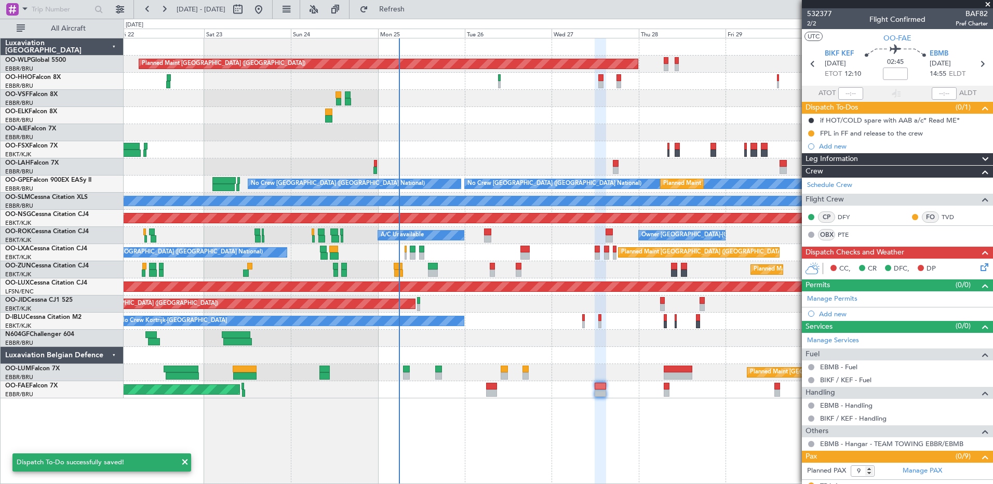
click at [979, 267] on icon at bounding box center [983, 265] width 8 height 8
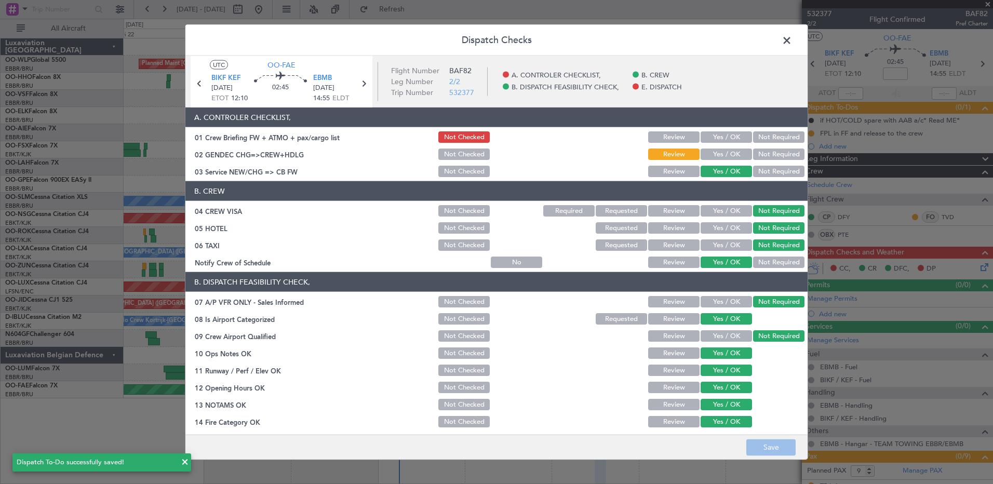
click at [725, 153] on button "Yes / OK" at bounding box center [726, 154] width 51 height 11
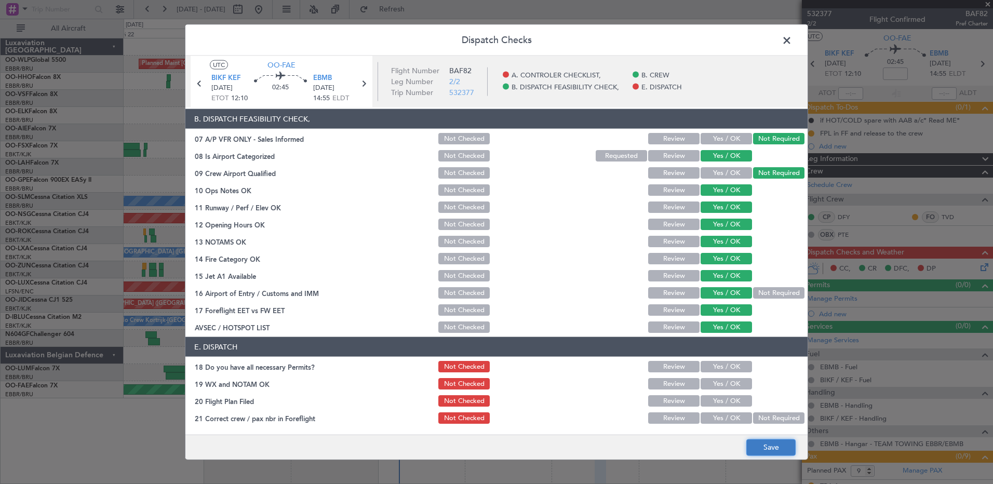
click at [764, 449] on button "Save" at bounding box center [770, 447] width 49 height 17
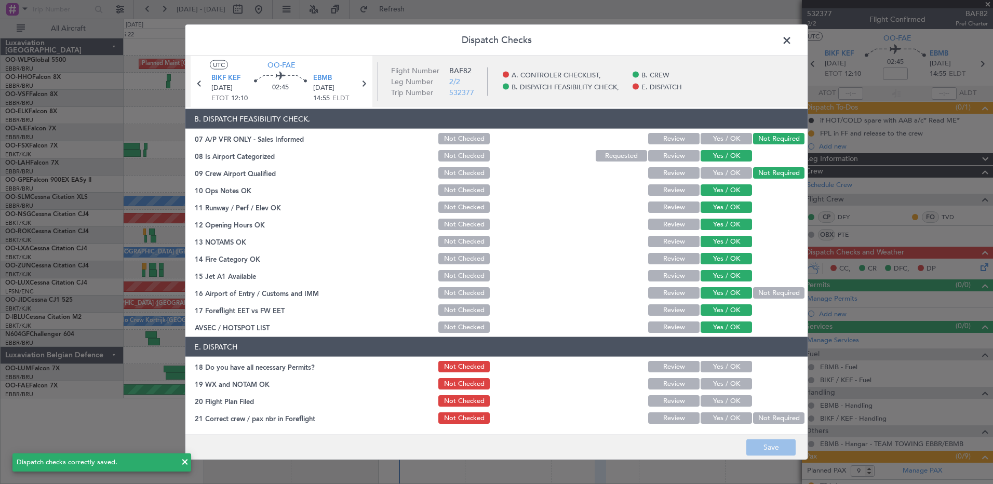
scroll to position [0, 0]
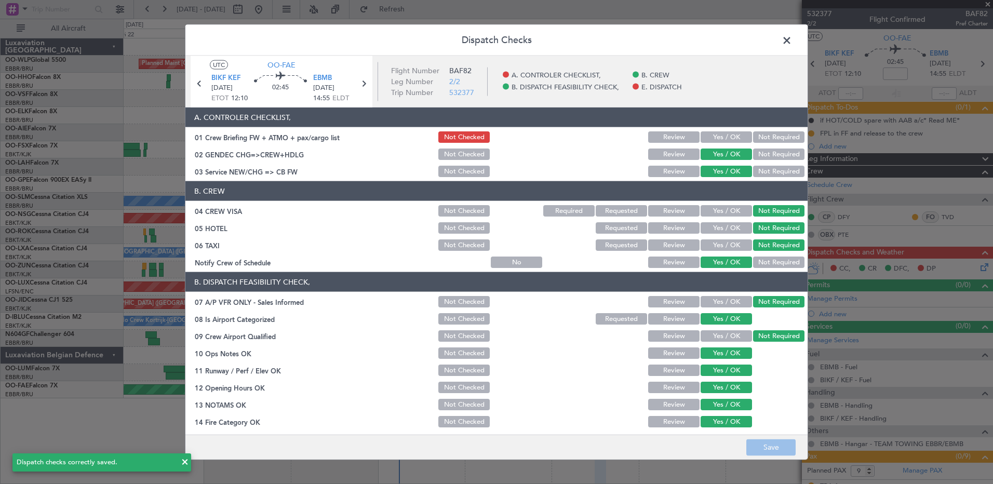
click at [756, 154] on button "Not Required" at bounding box center [778, 154] width 51 height 11
click at [721, 132] on button "Yes / OK" at bounding box center [726, 136] width 51 height 11
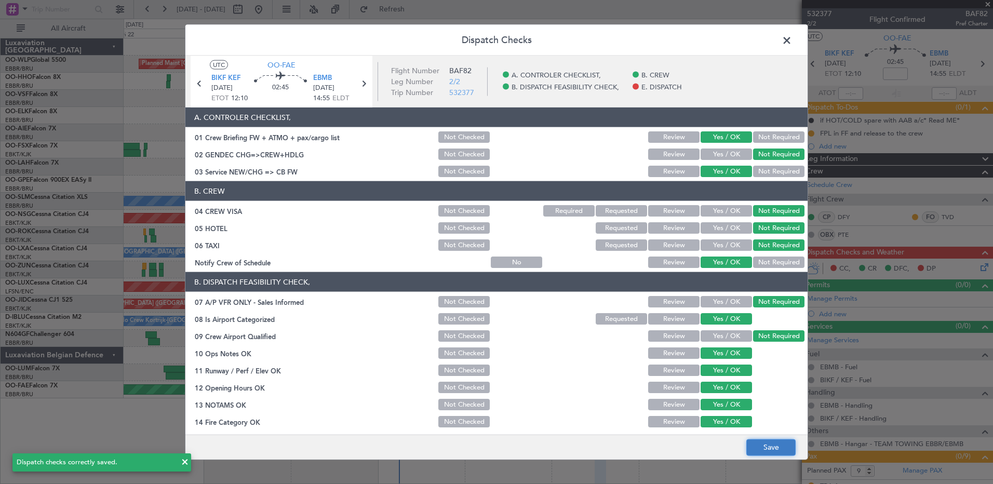
click at [778, 446] on button "Save" at bounding box center [770, 447] width 49 height 17
click at [792, 38] on span at bounding box center [792, 43] width 0 height 21
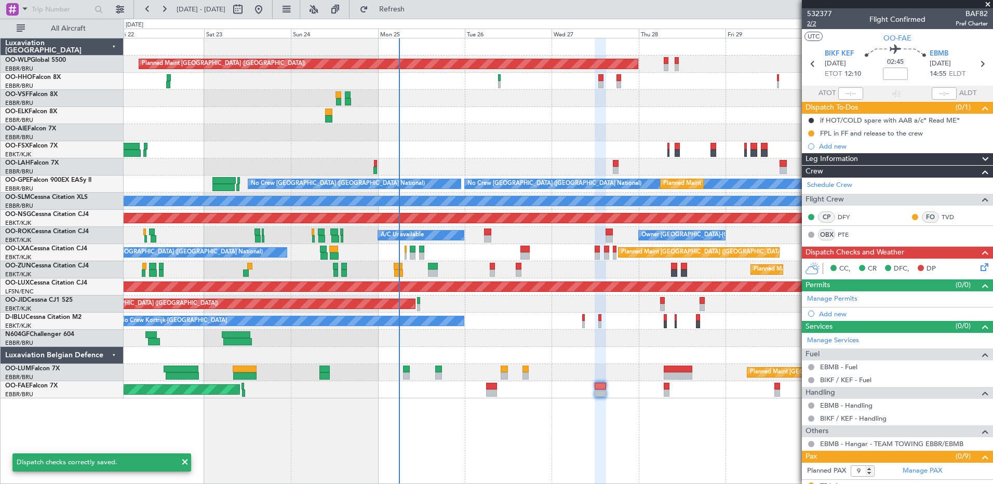
click at [820, 27] on span "2/2" at bounding box center [819, 23] width 25 height 9
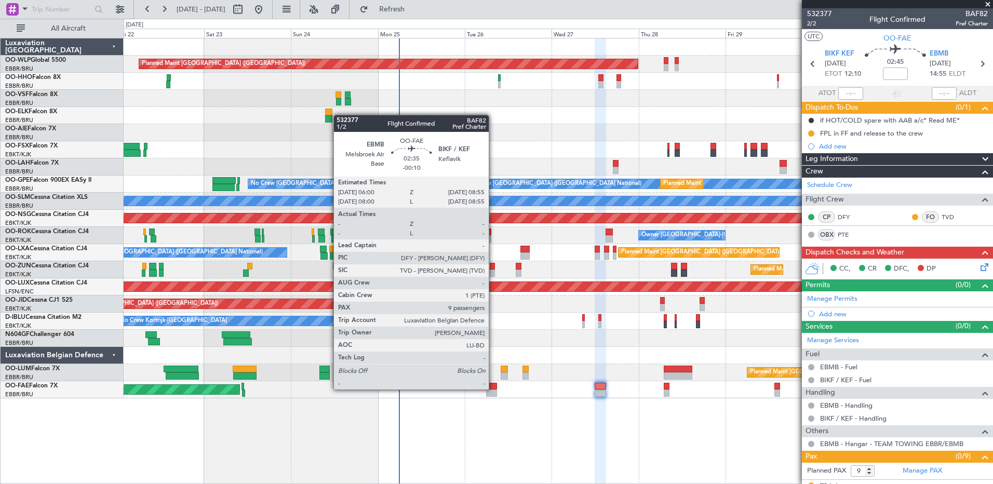
click at [492, 391] on div at bounding box center [491, 393] width 11 height 7
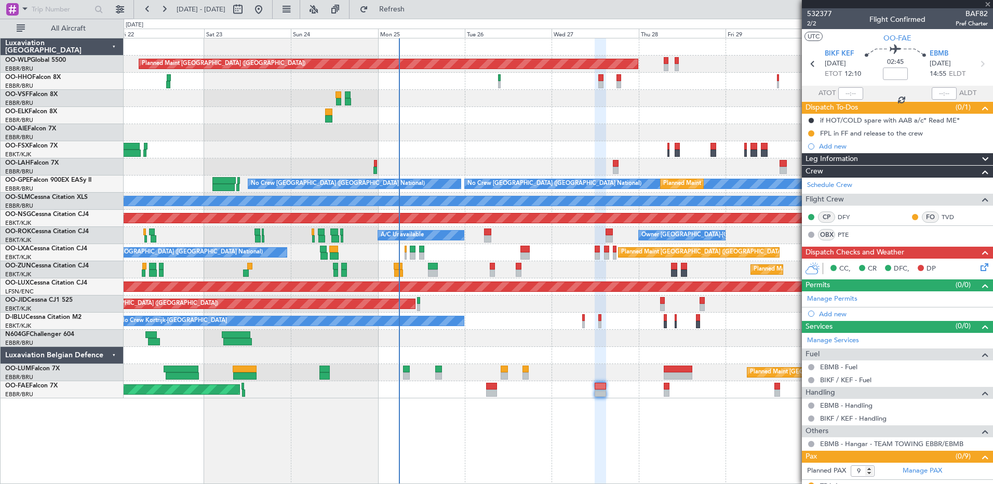
type input "-00:10"
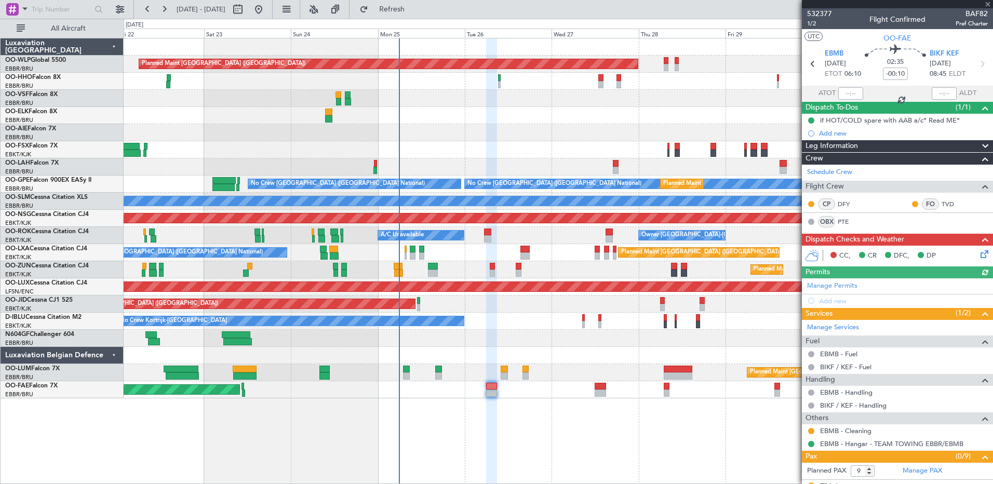
click at [979, 253] on icon at bounding box center [983, 252] width 8 height 8
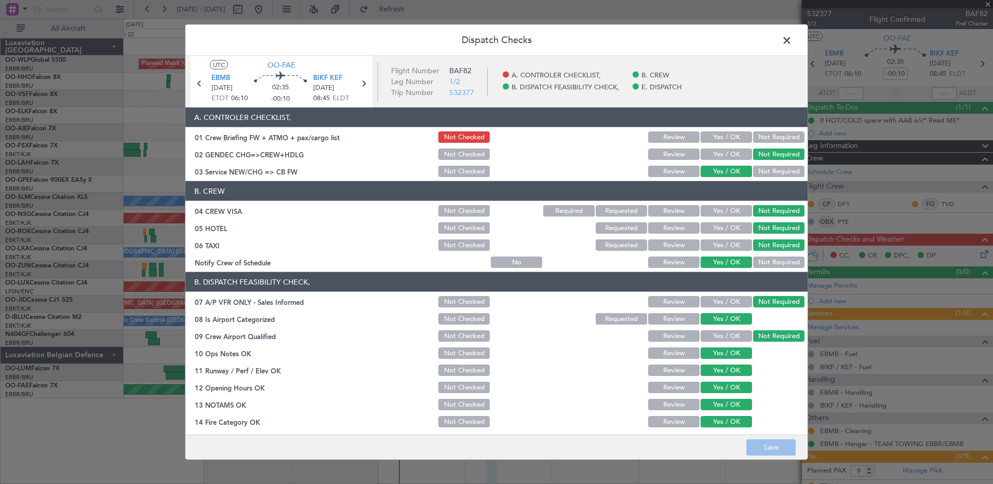
click at [727, 141] on button "Yes / OK" at bounding box center [726, 136] width 51 height 11
click at [782, 447] on button "Save" at bounding box center [770, 447] width 49 height 17
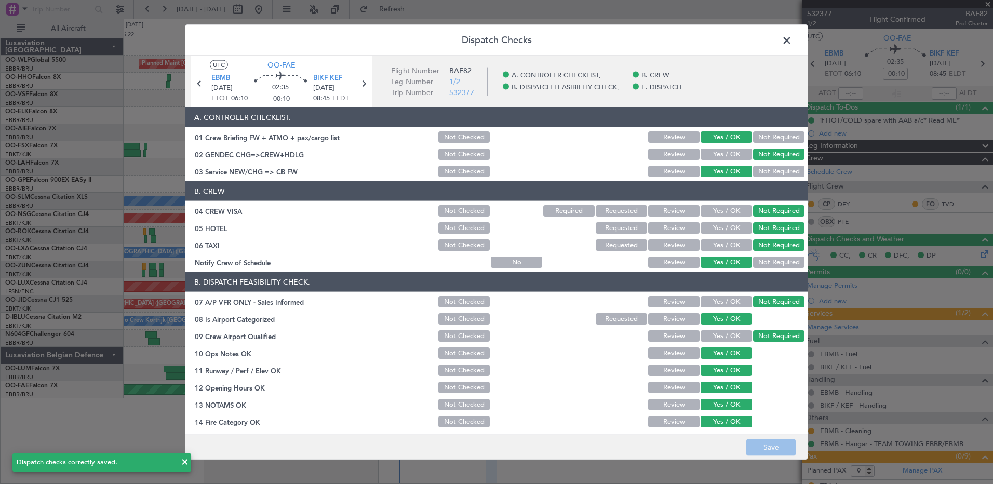
click at [792, 38] on span at bounding box center [792, 43] width 0 height 21
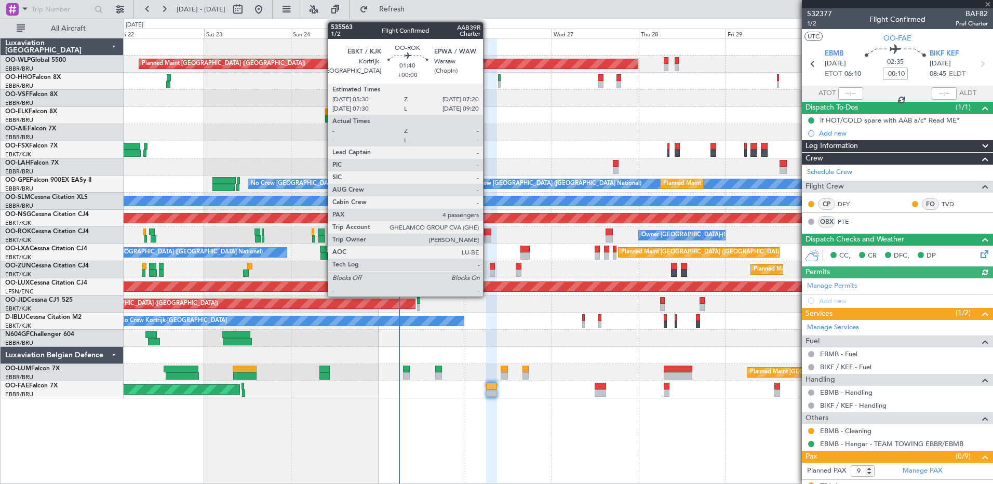
click at [488, 235] on div at bounding box center [487, 232] width 7 height 7
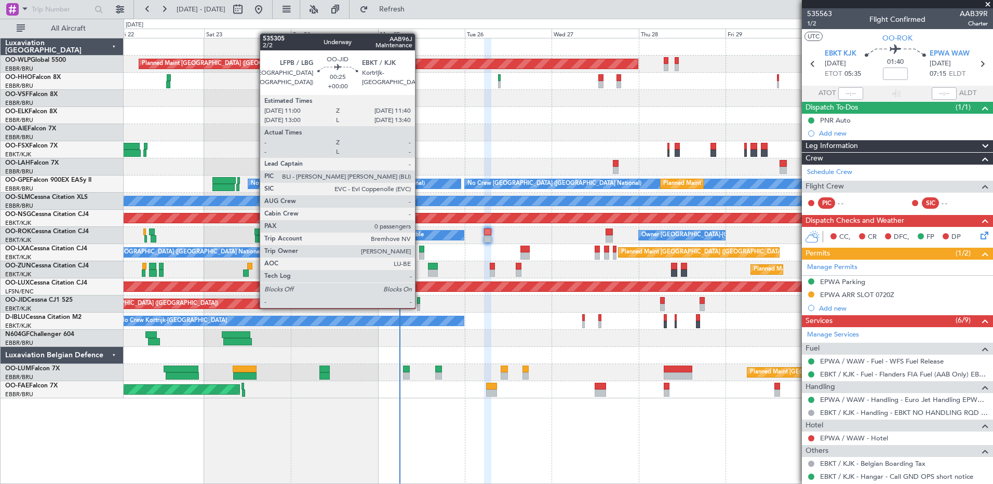
click at [420, 307] on div at bounding box center [418, 307] width 3 height 7
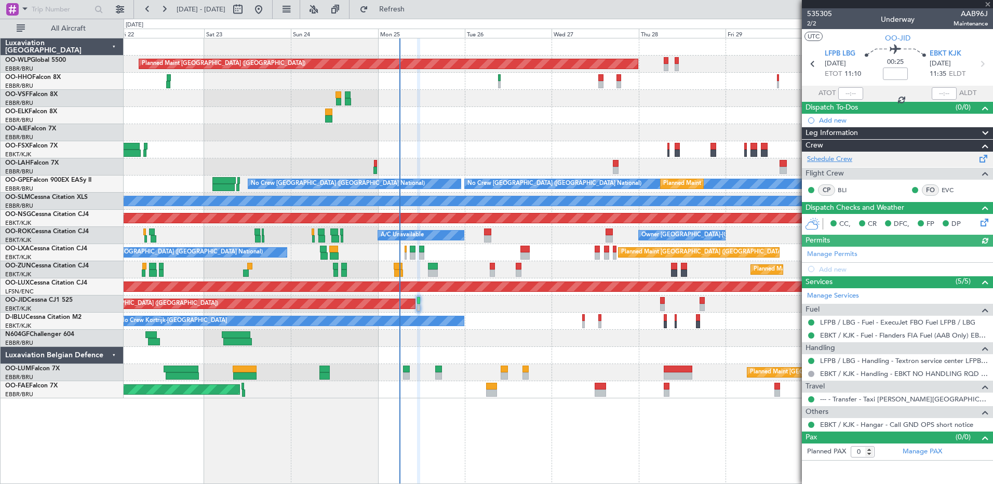
click at [840, 163] on link "Schedule Crew" at bounding box center [829, 159] width 45 height 10
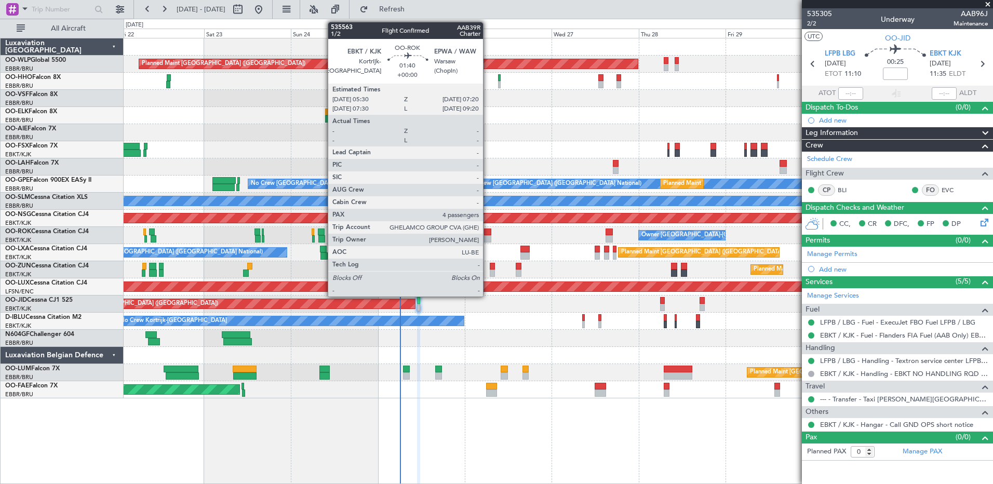
click at [488, 234] on div at bounding box center [487, 232] width 7 height 7
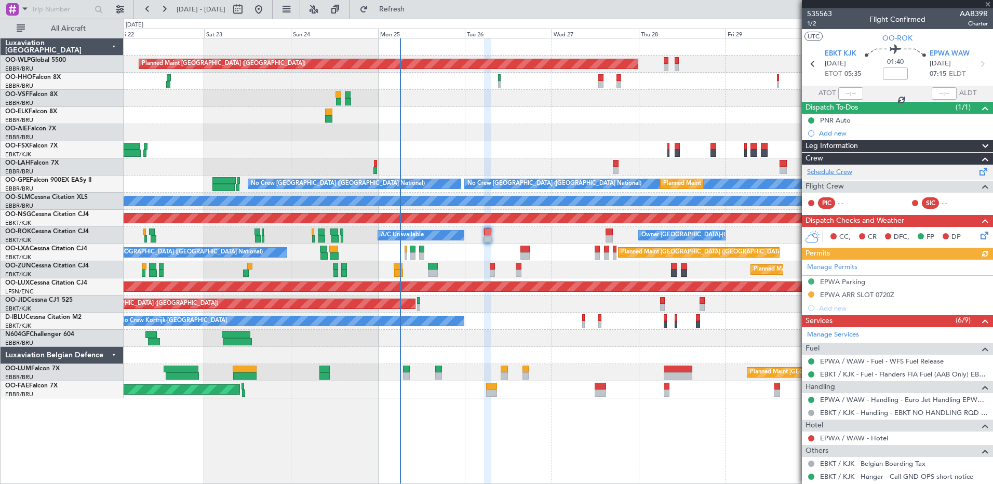
click at [846, 171] on link "Schedule Crew" at bounding box center [829, 172] width 45 height 10
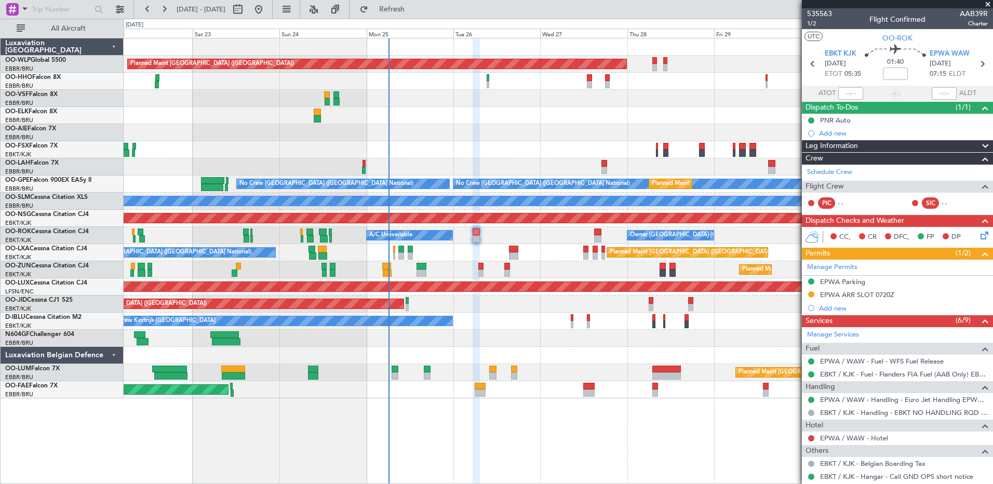
click at [718, 339] on div at bounding box center [558, 338] width 869 height 17
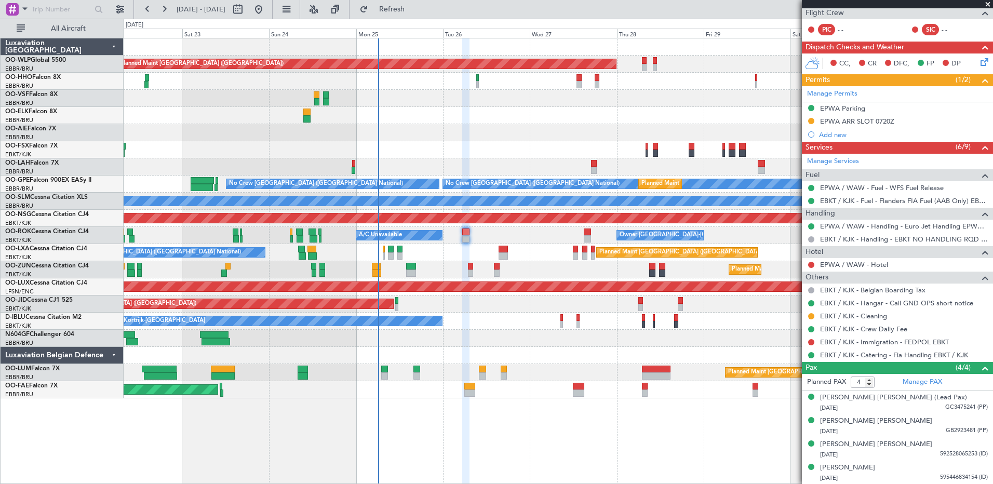
click at [475, 330] on div "Planned Maint Berlin (Brandenburg) Planned Maint London (Farnborough) Planned M…" at bounding box center [558, 218] width 869 height 360
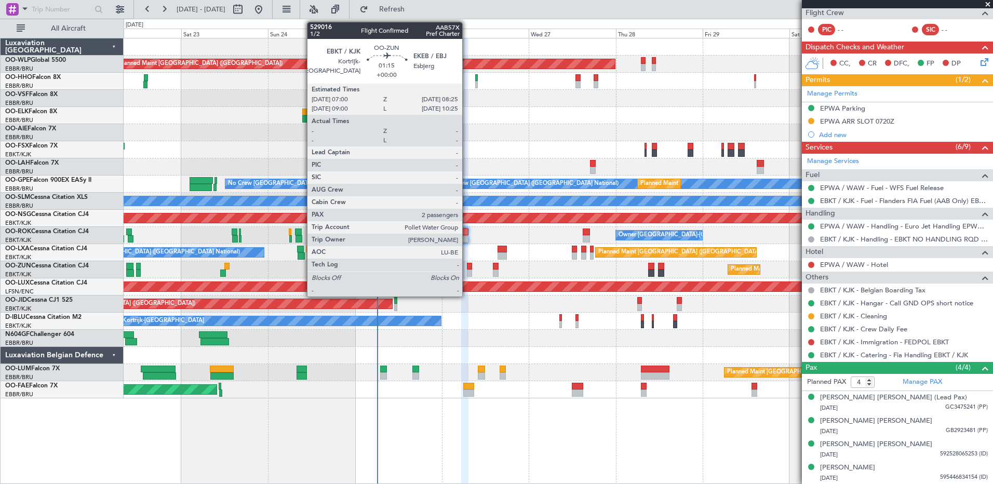
click at [467, 268] on div at bounding box center [469, 266] width 5 height 7
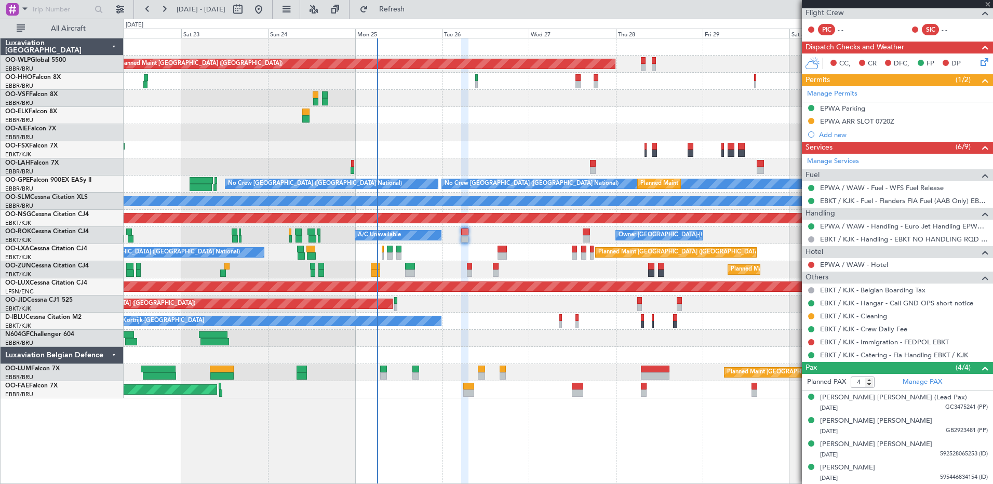
type input "2"
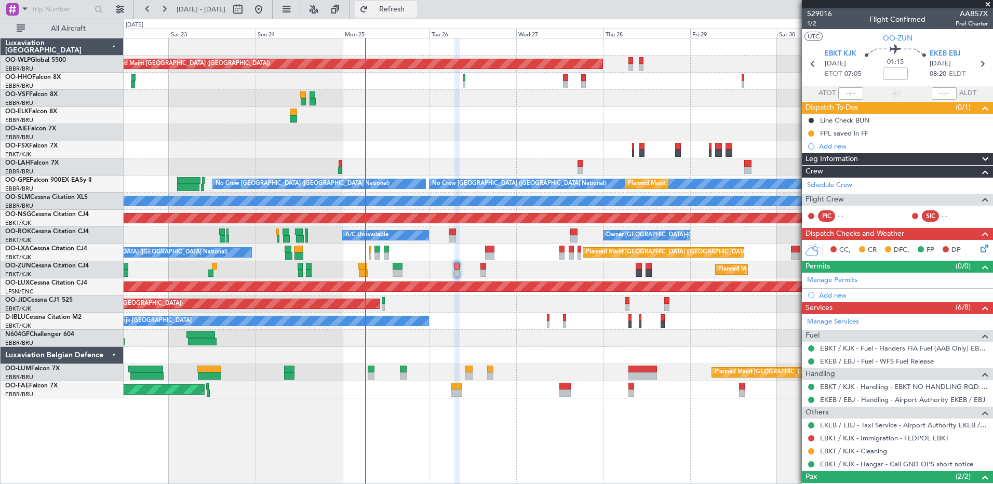
click at [414, 10] on span "Refresh" at bounding box center [392, 9] width 44 height 7
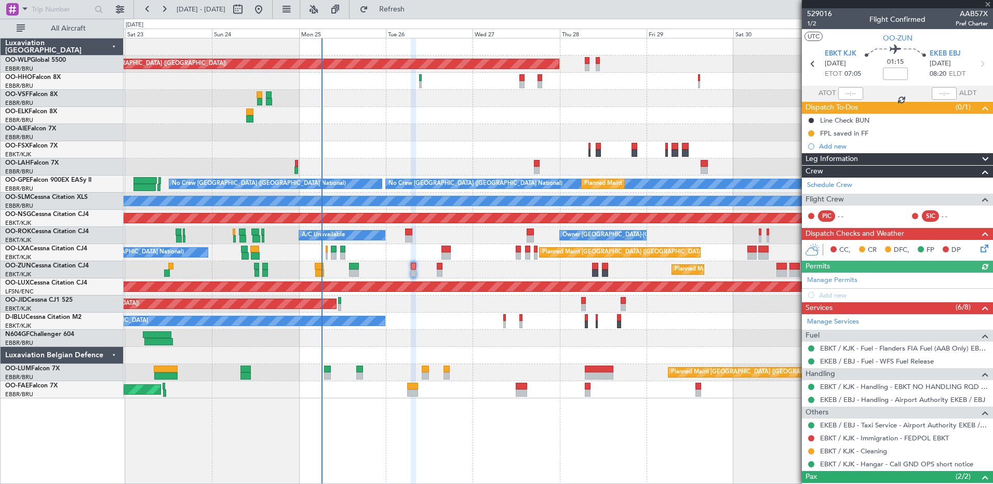
click at [471, 131] on div "Planned Maint [GEOGRAPHIC_DATA] ([GEOGRAPHIC_DATA])" at bounding box center [558, 132] width 869 height 17
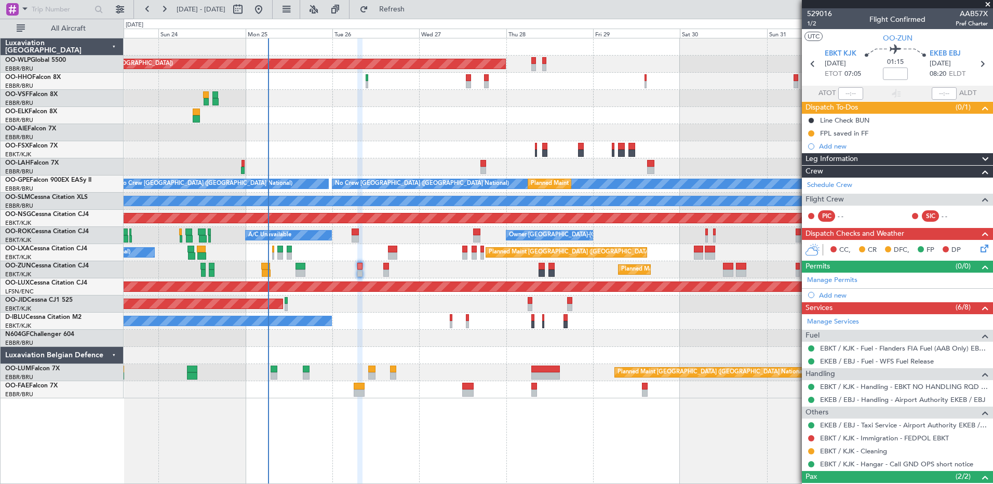
click at [371, 400] on div "Planned Maint Berlin (Brandenburg) Planned Maint London (Farnborough) Planned M…" at bounding box center [558, 261] width 869 height 446
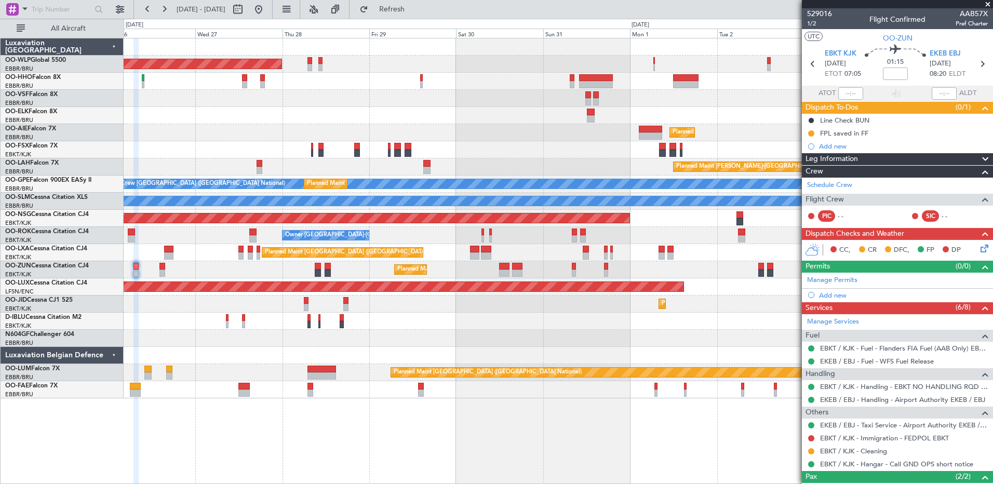
click at [192, 148] on div "Planned Maint Berlin (Brandenburg) Planned Maint London (Farnborough) Planned M…" at bounding box center [558, 218] width 869 height 360
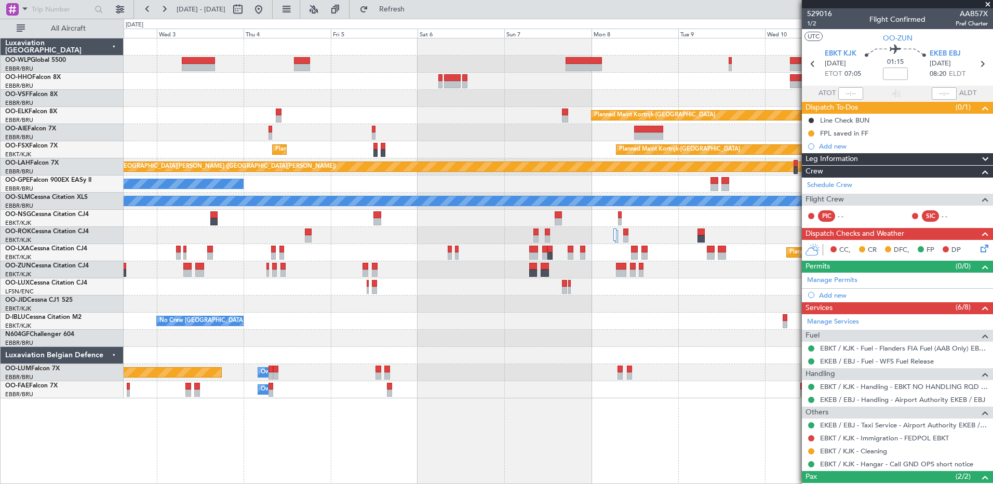
click at [157, 236] on div "Planned Maint Kortrijk-Wevelgem Planned Maint London (Farnborough) Planned Main…" at bounding box center [558, 218] width 869 height 360
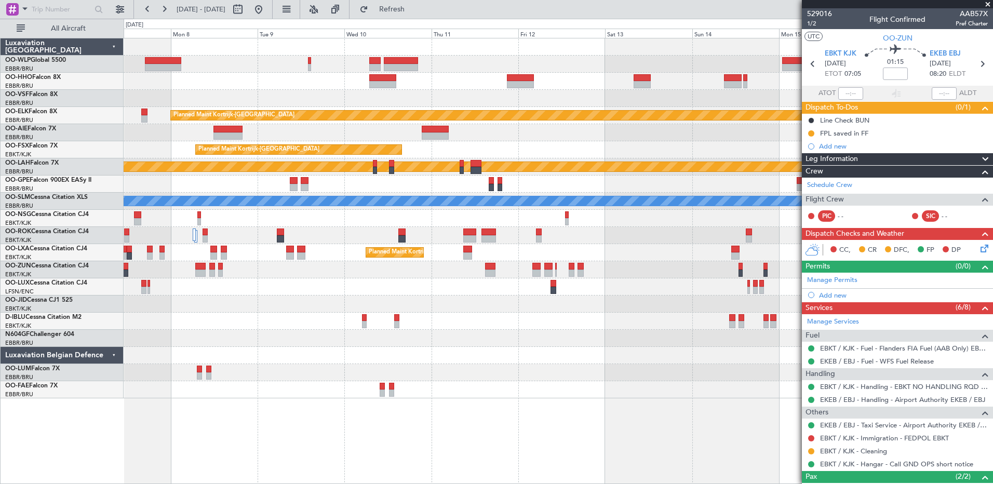
click at [244, 68] on div at bounding box center [558, 64] width 869 height 17
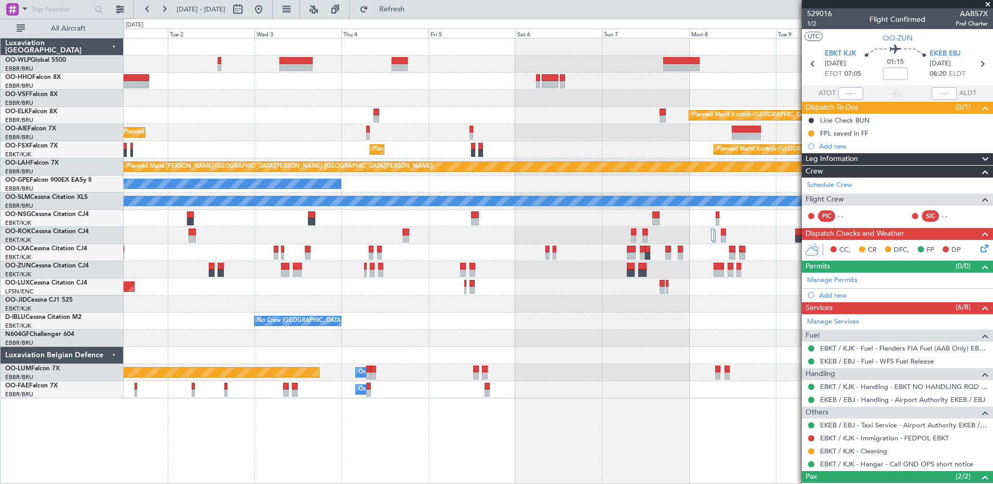
click at [777, 89] on div at bounding box center [558, 81] width 869 height 17
click at [267, 13] on button at bounding box center [258, 9] width 17 height 17
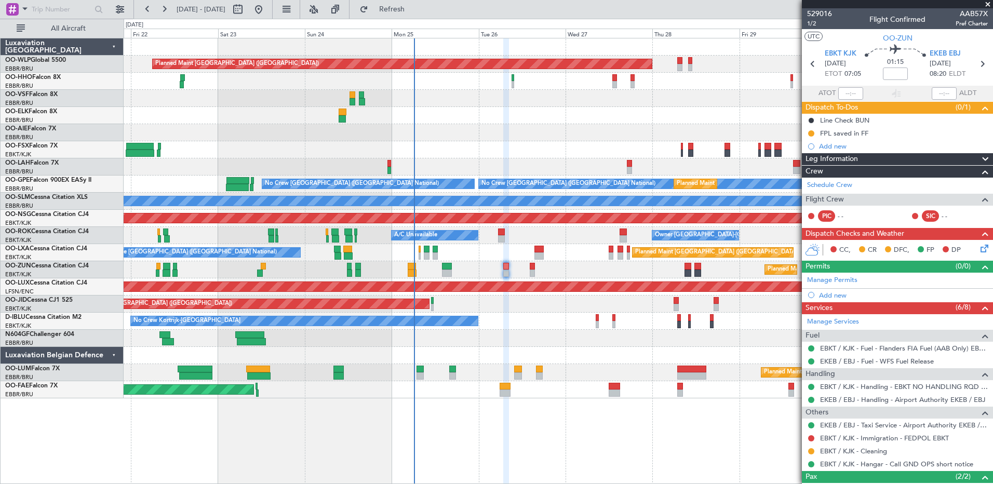
click at [536, 116] on div "Planned Maint Berlin (Brandenburg) Planned Maint London (Farnborough) Planned M…" at bounding box center [558, 218] width 869 height 360
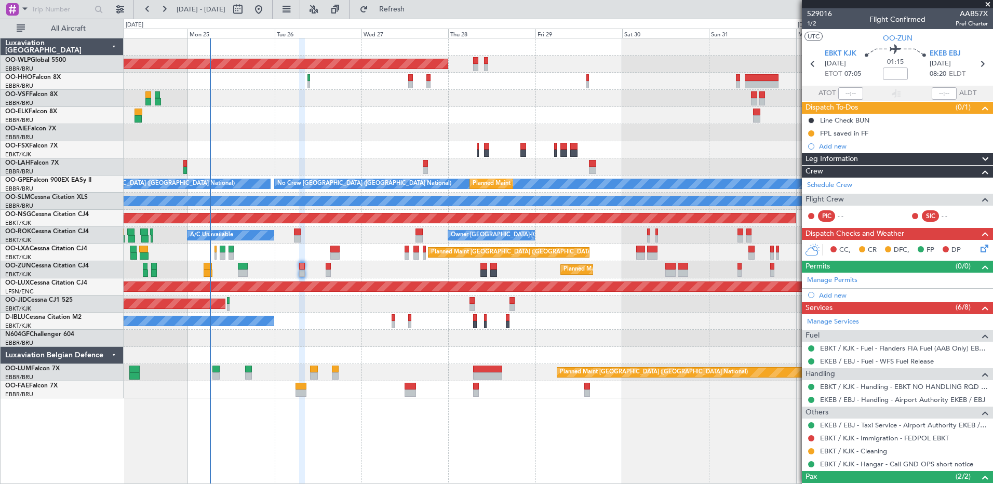
click at [367, 347] on div "Planned Maint Berlin (Brandenburg) Planned Maint London (Farnborough) Planned M…" at bounding box center [558, 218] width 869 height 360
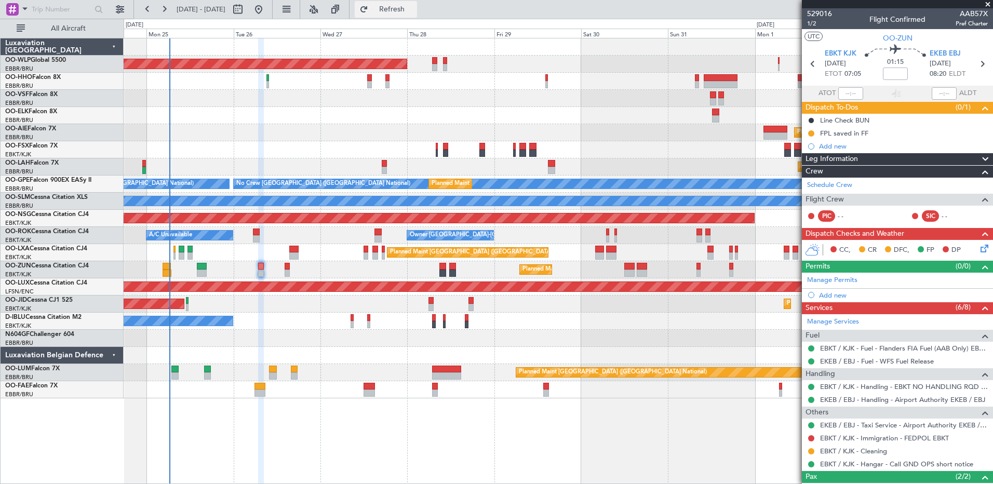
click at [406, 9] on span "Refresh" at bounding box center [392, 9] width 44 height 7
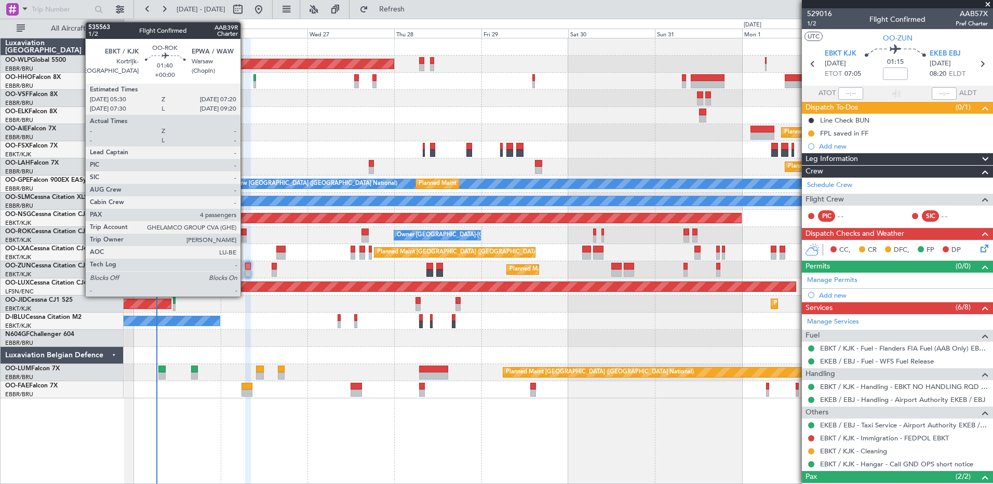
click at [245, 236] on div at bounding box center [243, 238] width 7 height 7
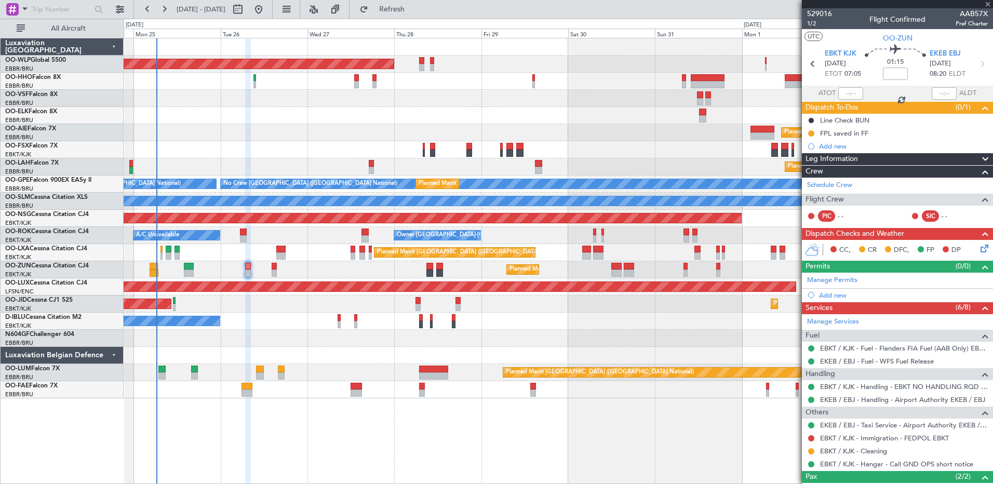
type input "4"
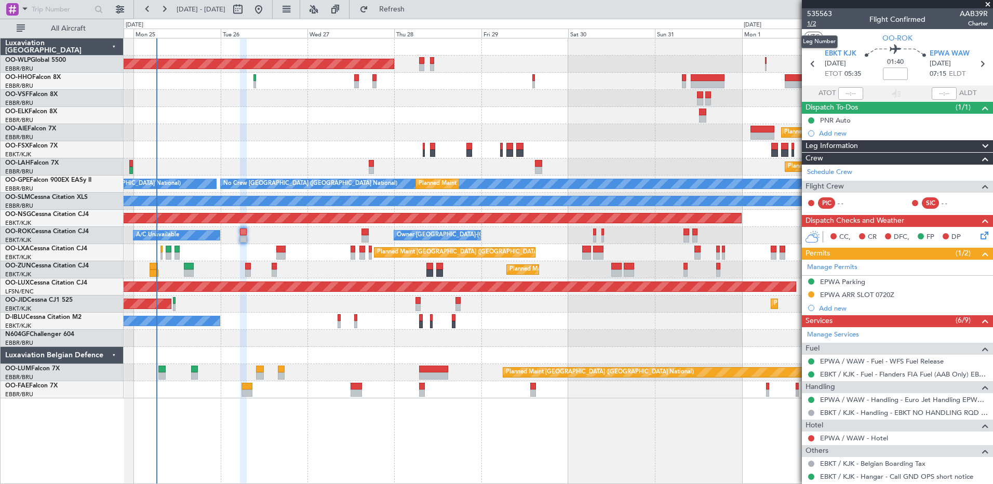
click at [818, 23] on span "1/2" at bounding box center [819, 23] width 25 height 9
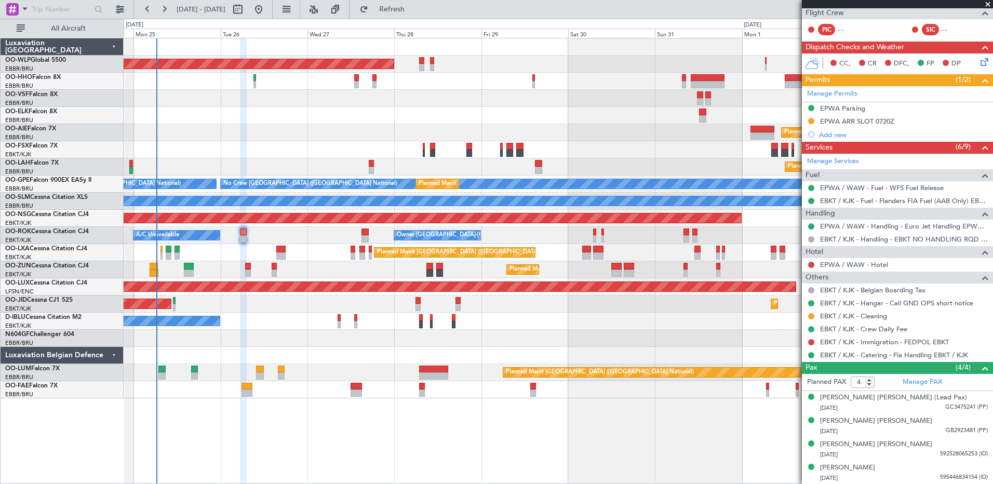
click at [313, 394] on div "Owner Melsbroek Air Base Planned Maint Kortrijk-Wevelgem" at bounding box center [558, 389] width 869 height 17
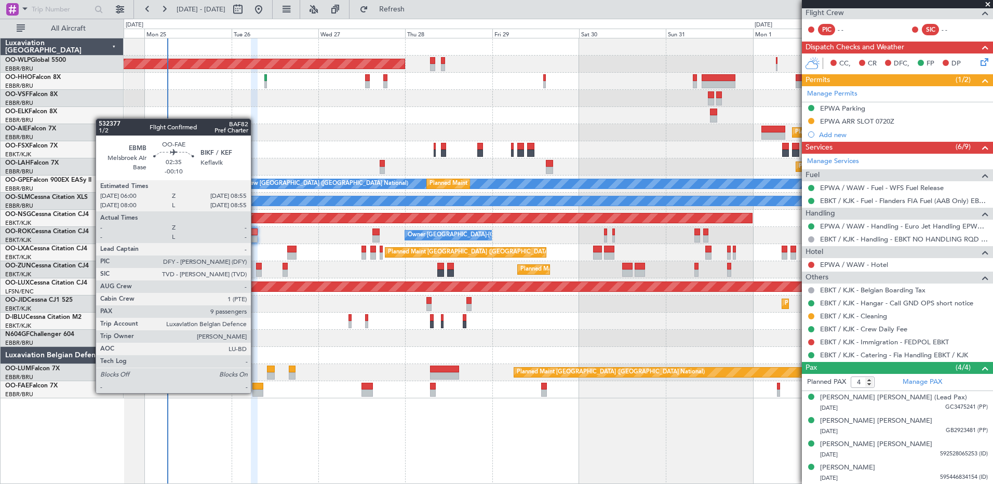
click at [256, 392] on div at bounding box center [257, 393] width 11 height 7
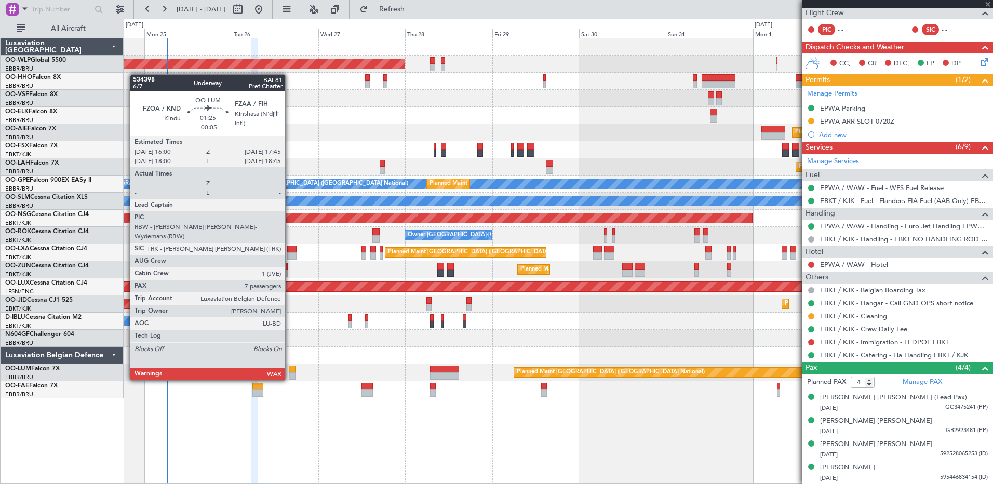
type input "-00:10"
type input "9"
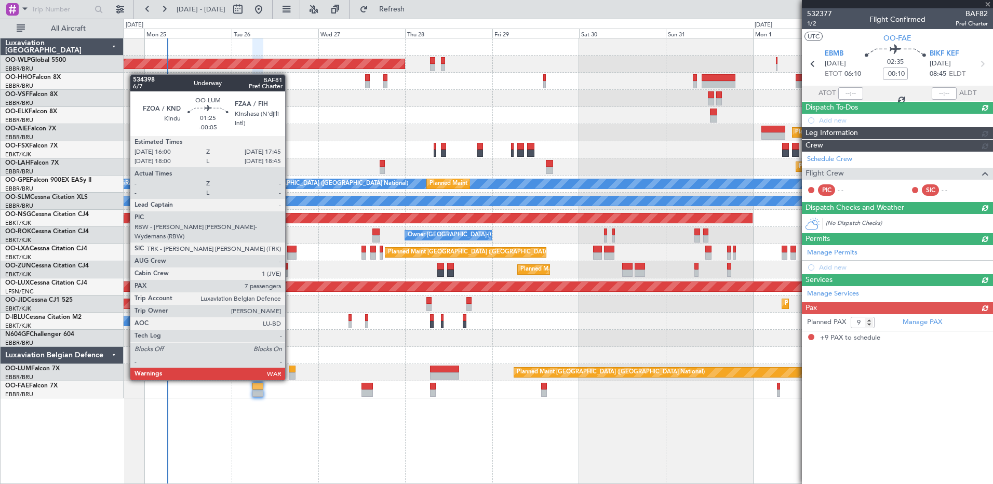
scroll to position [0, 0]
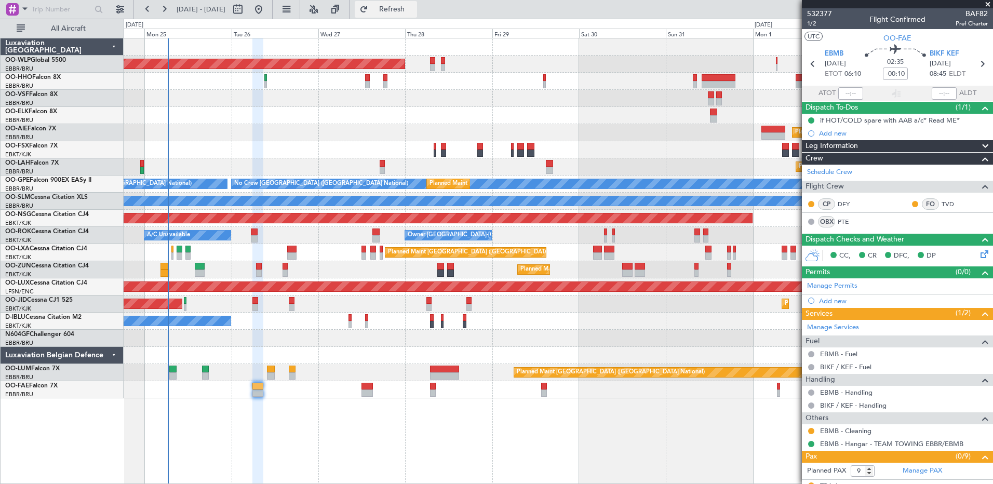
click at [414, 11] on span "Refresh" at bounding box center [392, 9] width 44 height 7
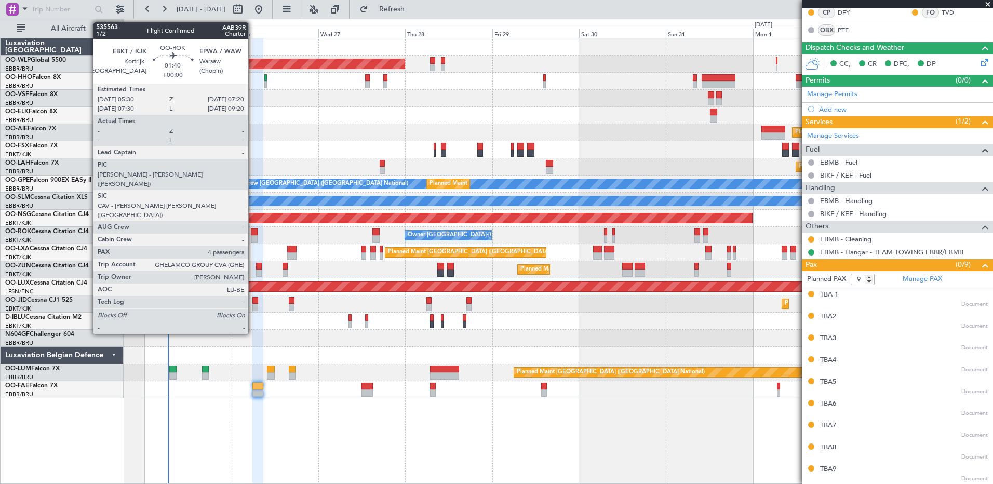
click at [254, 233] on div at bounding box center [254, 232] width 7 height 7
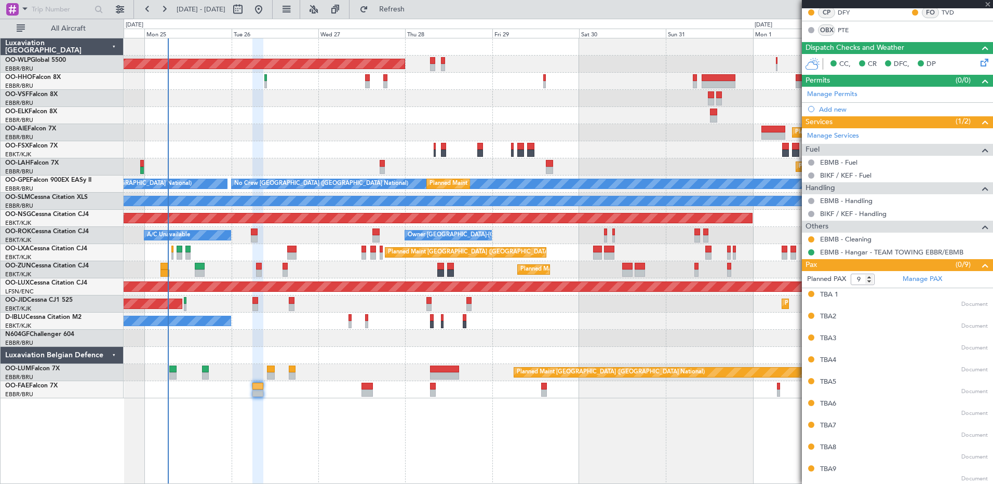
type input "4"
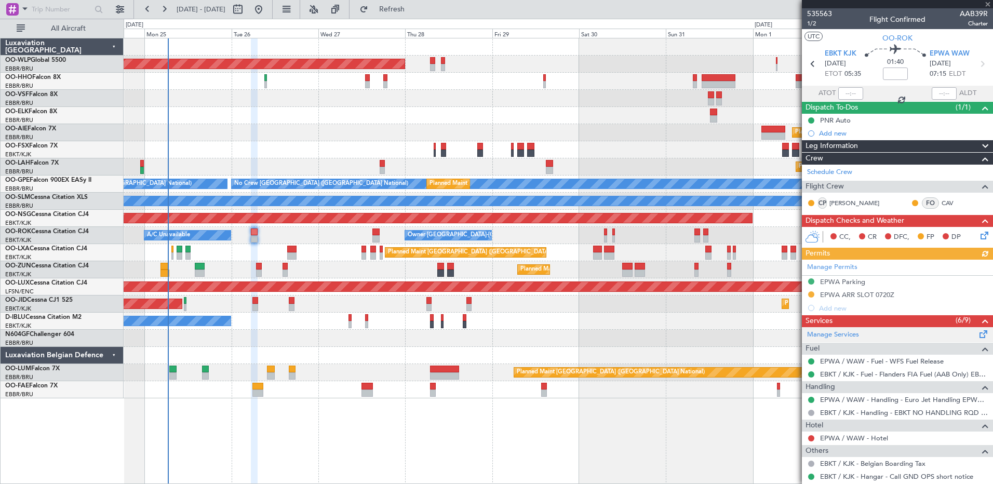
scroll to position [173, 0]
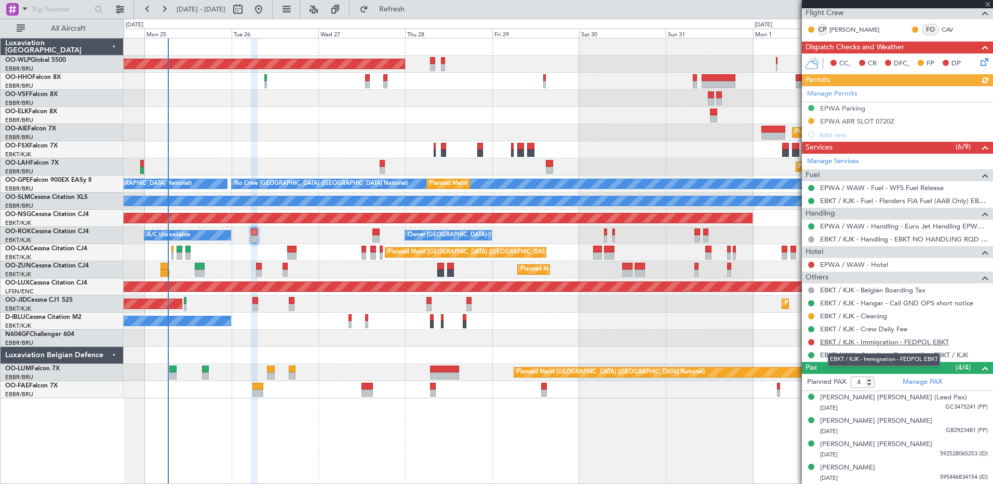
click at [915, 339] on link "EBKT / KJK - Immigration - FEDPOL EBKT" at bounding box center [884, 342] width 129 height 9
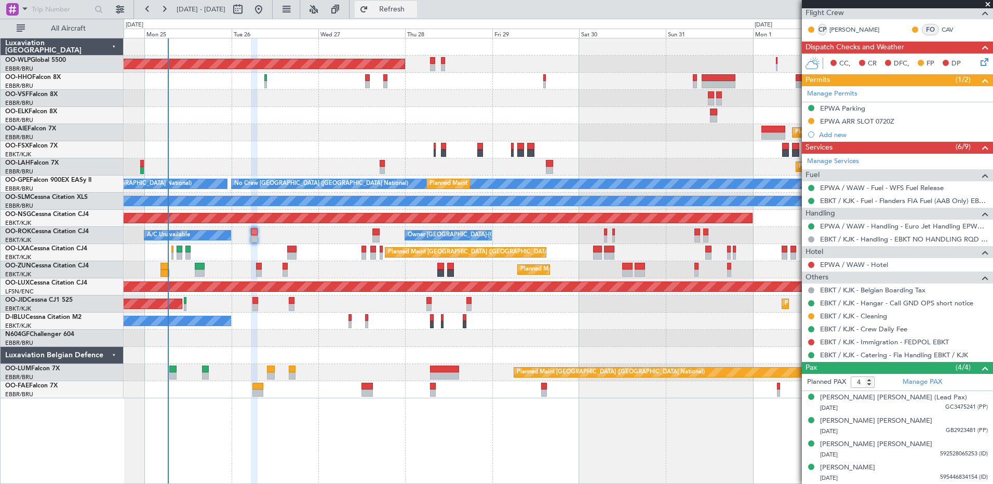
click at [414, 11] on span "Refresh" at bounding box center [392, 9] width 44 height 7
click at [414, 9] on span "Refresh" at bounding box center [392, 9] width 44 height 7
click at [414, 12] on span "Refresh" at bounding box center [392, 9] width 44 height 7
click at [809, 341] on button at bounding box center [811, 342] width 6 height 6
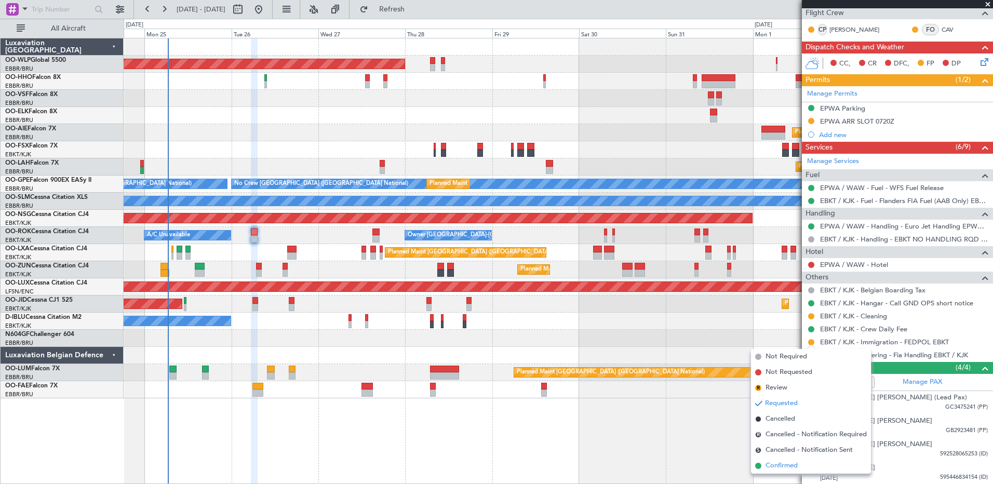
click at [774, 461] on span "Confirmed" at bounding box center [782, 466] width 32 height 10
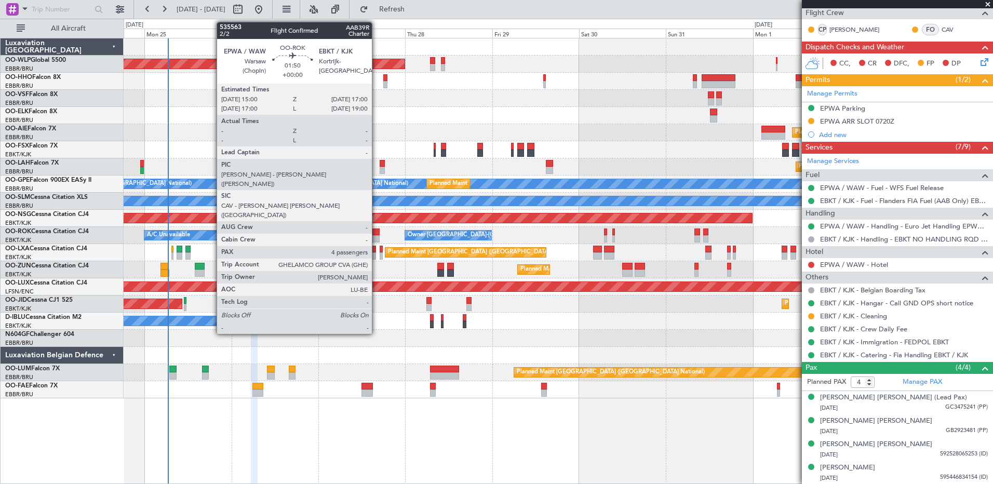
click at [377, 232] on div at bounding box center [375, 232] width 7 height 7
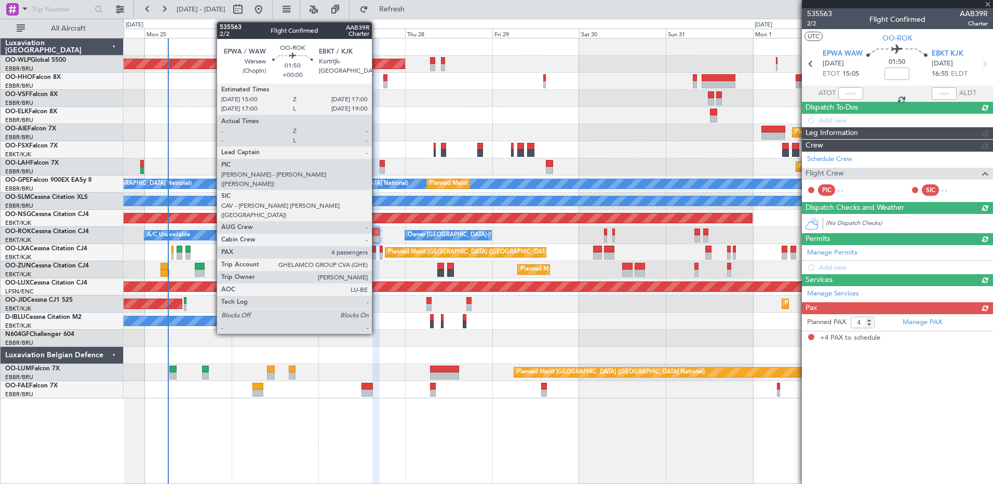
scroll to position [0, 0]
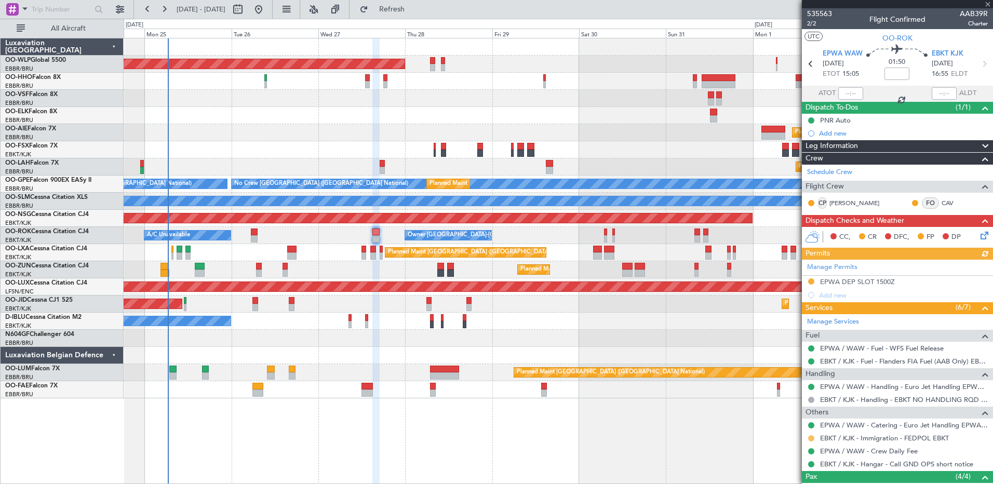
click at [810, 435] on button at bounding box center [811, 438] width 6 height 6
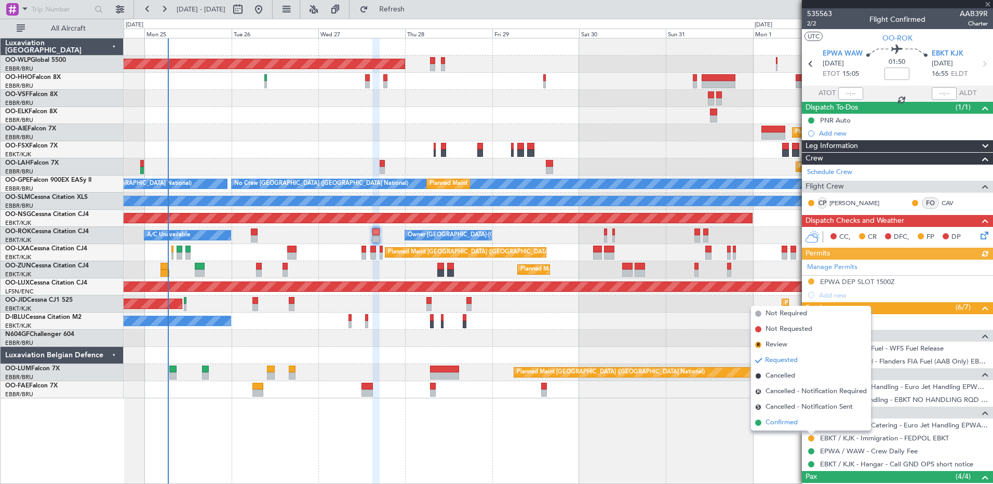
click at [778, 418] on span "Confirmed" at bounding box center [782, 423] width 32 height 10
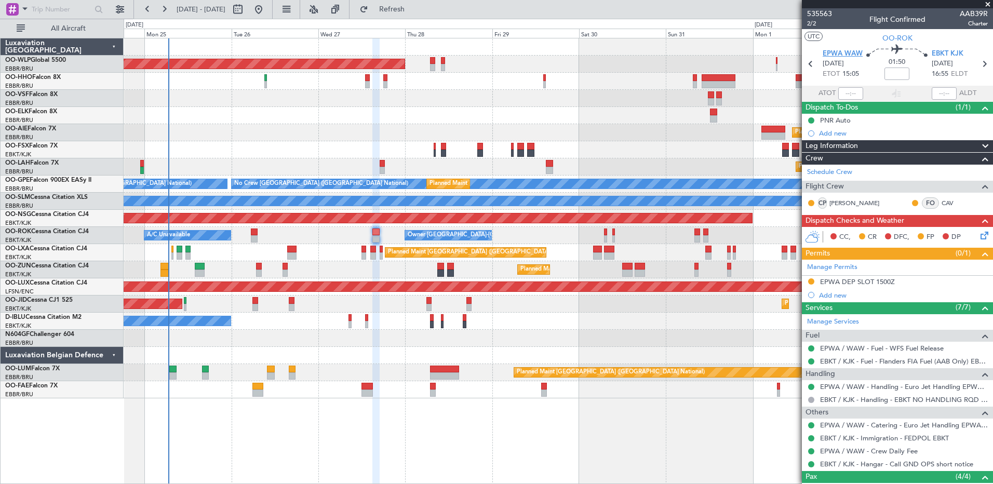
click at [839, 55] on span "EPWA WAW" at bounding box center [843, 54] width 40 height 10
click at [895, 69] on input at bounding box center [897, 74] width 25 height 12
type input "+00:05"
click at [979, 238] on icon at bounding box center [983, 234] width 8 height 8
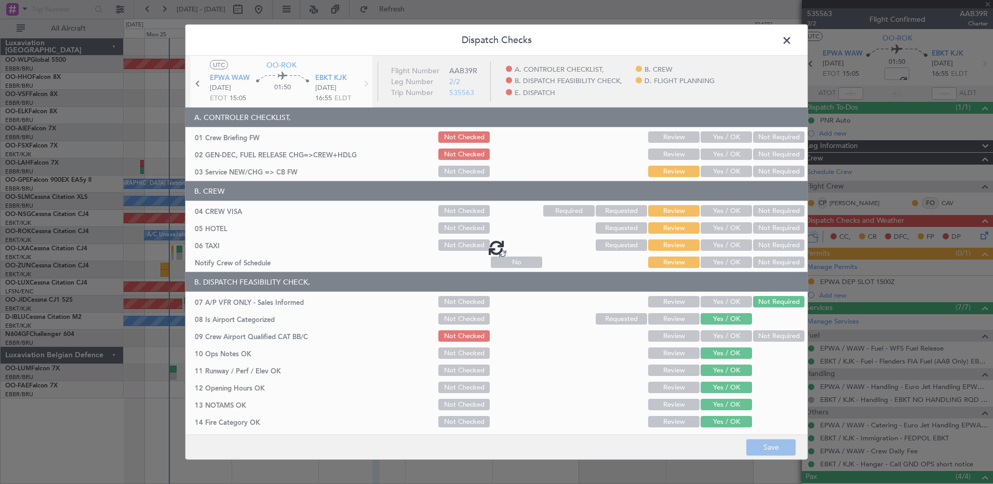
type input "+00:05"
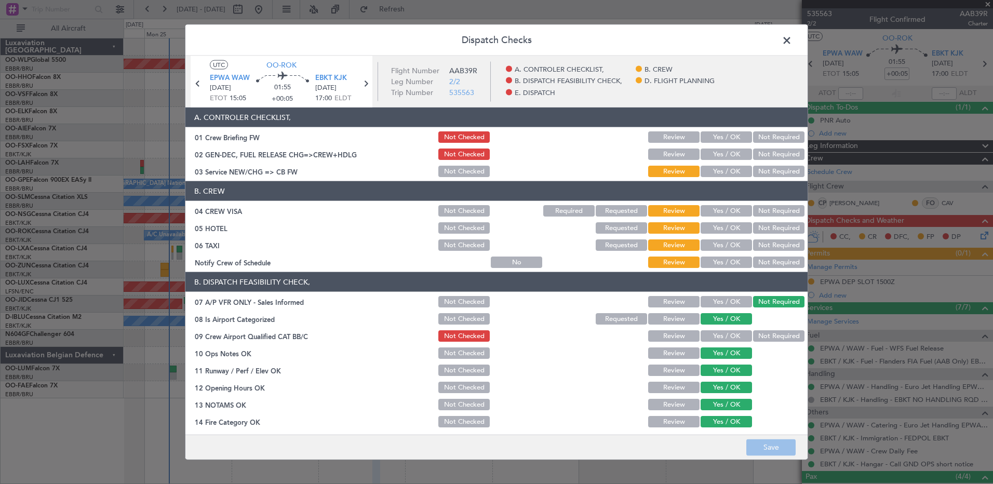
click at [721, 262] on button "Yes / OK" at bounding box center [726, 262] width 51 height 11
click at [758, 244] on button "Not Required" at bounding box center [778, 244] width 51 height 11
click at [763, 228] on button "Not Required" at bounding box center [778, 227] width 51 height 11
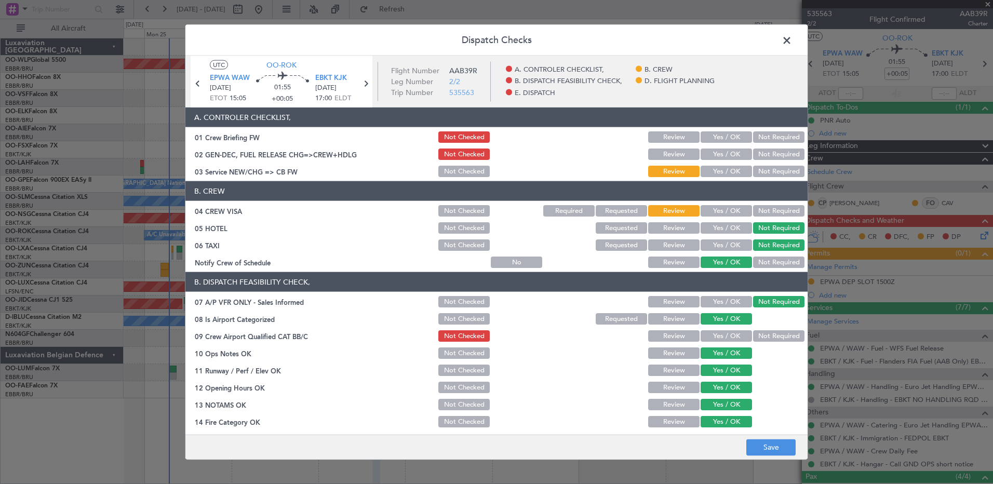
click at [766, 205] on button "Not Required" at bounding box center [778, 210] width 51 height 11
click at [720, 170] on button "Yes / OK" at bounding box center [726, 171] width 51 height 11
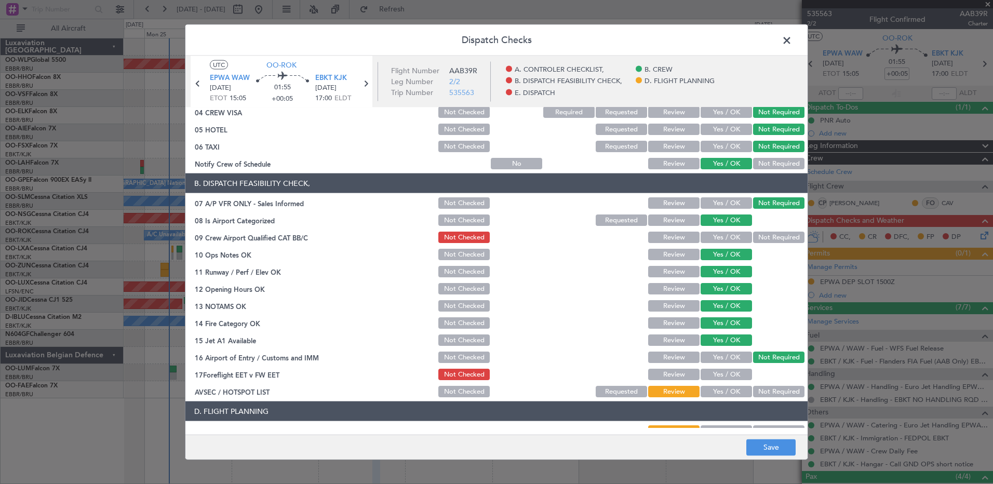
scroll to position [47, 0]
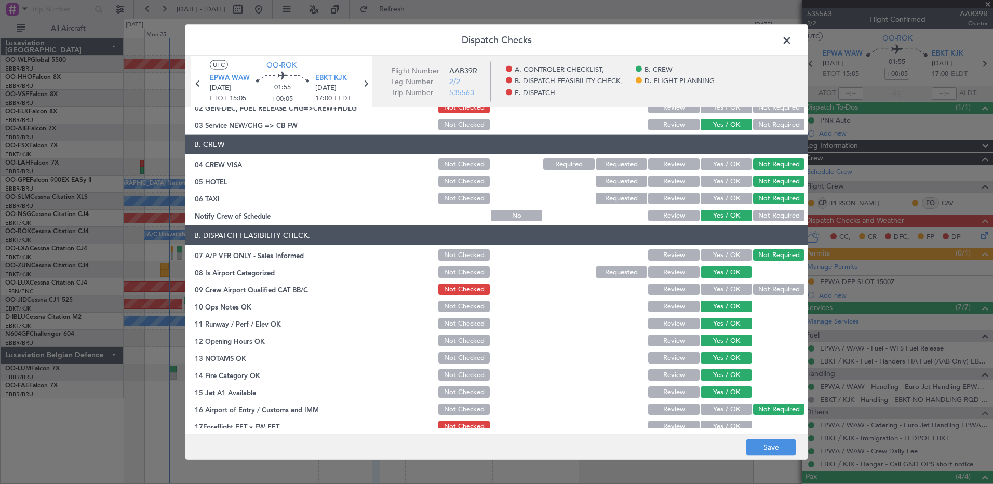
click at [728, 291] on button "Yes / OK" at bounding box center [726, 289] width 51 height 11
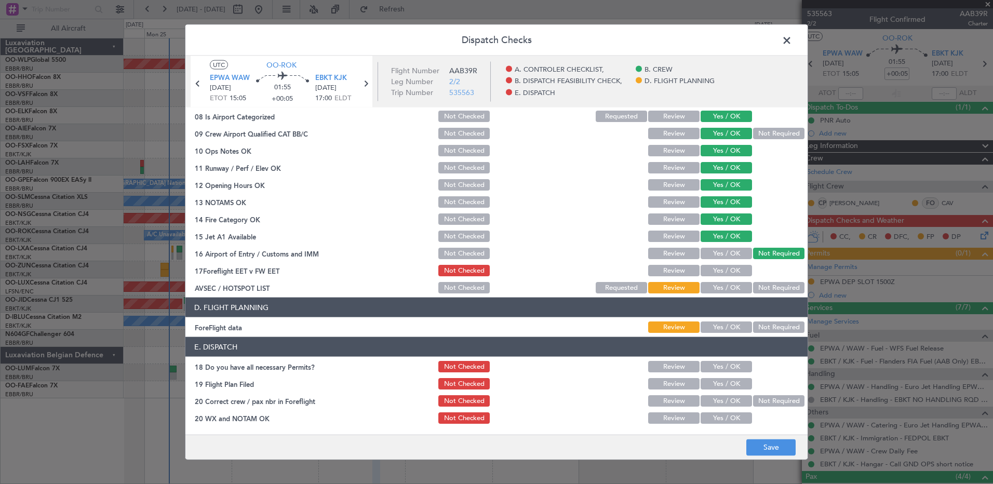
click at [728, 266] on button "Yes / OK" at bounding box center [726, 270] width 51 height 11
click at [753, 289] on button "Not Required" at bounding box center [778, 287] width 51 height 11
click at [727, 329] on button "Yes / OK" at bounding box center [726, 327] width 51 height 11
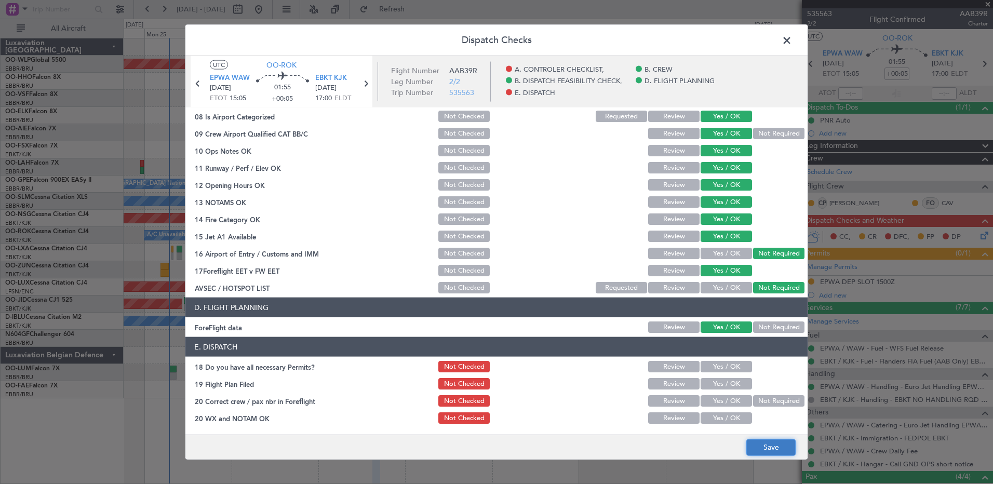
click at [770, 451] on button "Save" at bounding box center [770, 447] width 49 height 17
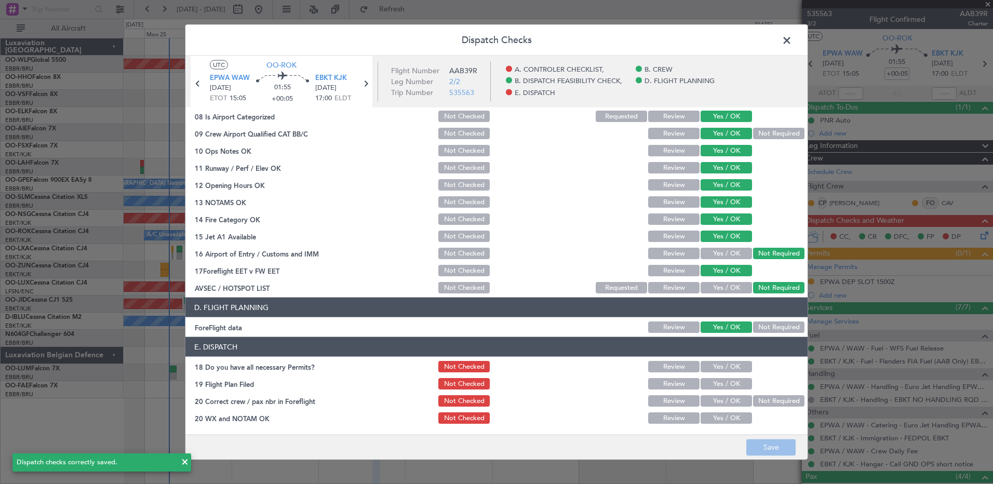
click at [792, 44] on span at bounding box center [792, 43] width 0 height 21
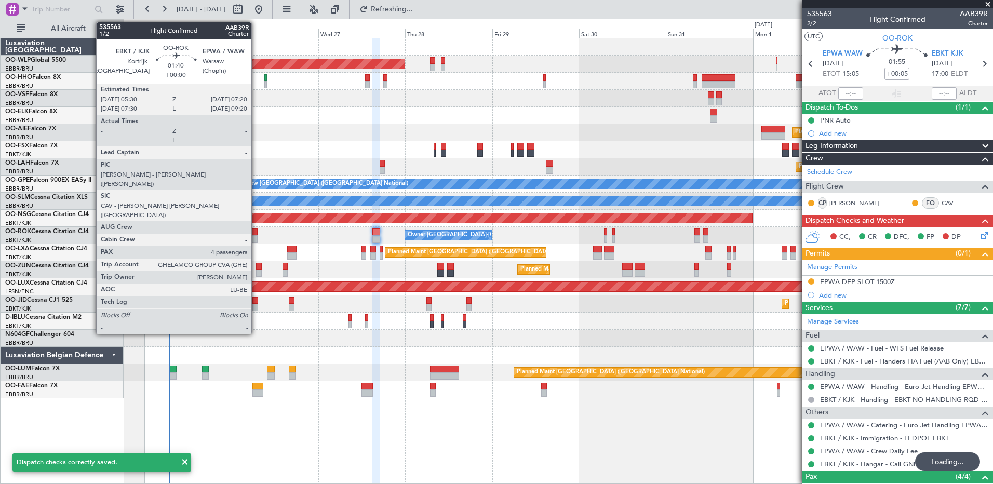
click at [256, 234] on div at bounding box center [254, 232] width 7 height 7
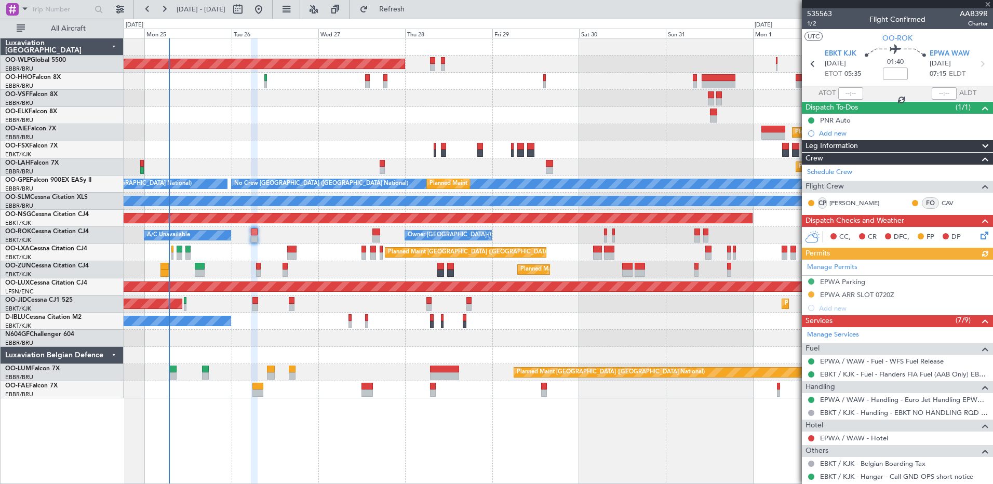
click at [979, 234] on icon at bounding box center [983, 234] width 8 height 8
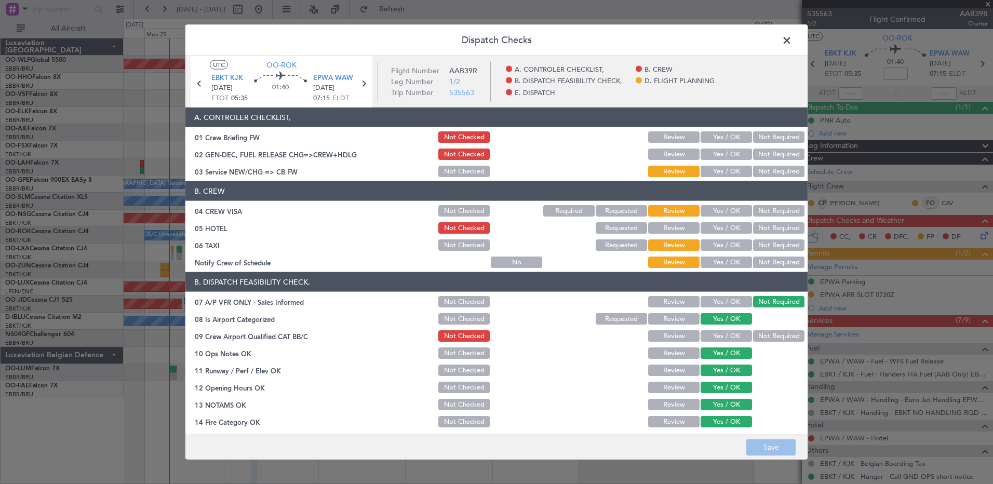
drag, startPoint x: 726, startPoint y: 260, endPoint x: 736, endPoint y: 256, distance: 11.2
click at [727, 260] on button "Yes / OK" at bounding box center [726, 262] width 51 height 11
click at [769, 242] on button "Not Required" at bounding box center [778, 244] width 51 height 11
click at [771, 227] on button "Not Required" at bounding box center [778, 227] width 51 height 11
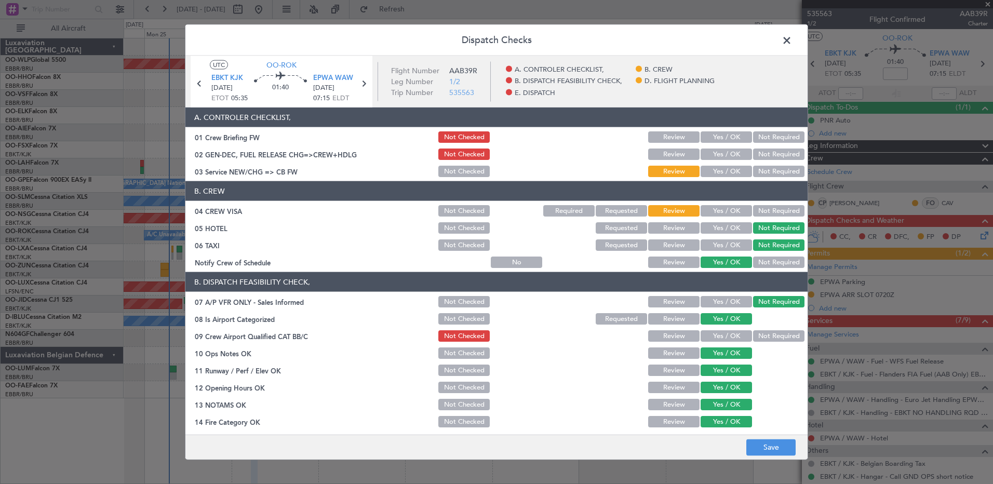
click at [768, 215] on button "Not Required" at bounding box center [778, 210] width 51 height 11
click at [722, 167] on button "Yes / OK" at bounding box center [726, 171] width 51 height 11
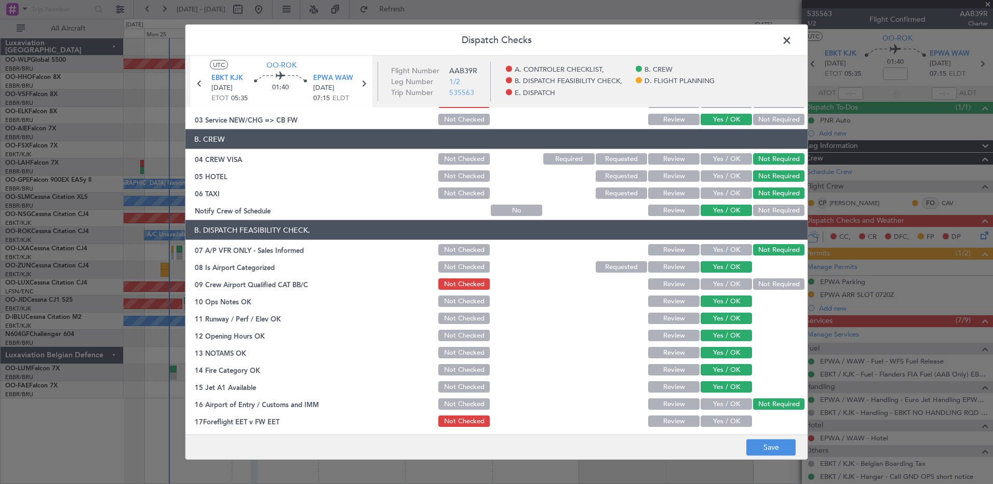
click at [763, 279] on button "Not Required" at bounding box center [778, 283] width 51 height 11
click at [718, 420] on button "Yes / OK" at bounding box center [726, 421] width 51 height 11
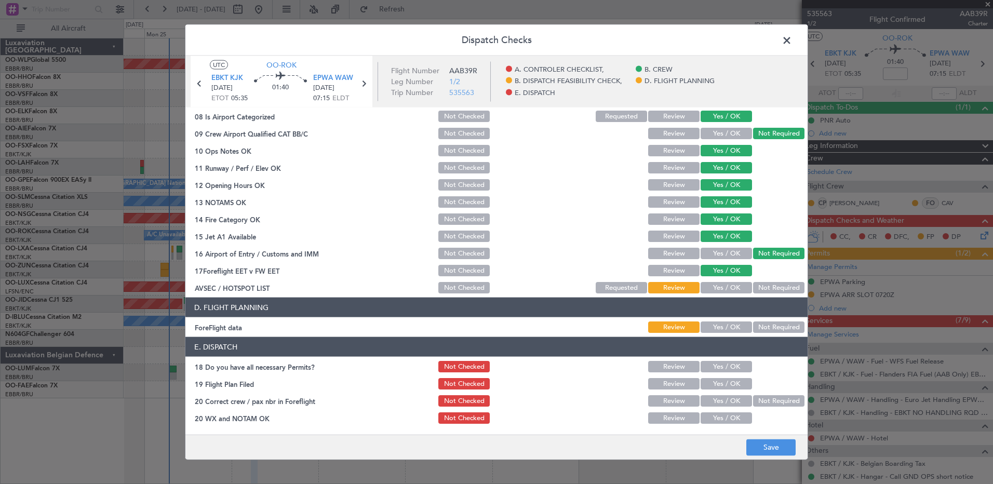
click at [764, 289] on button "Not Required" at bounding box center [778, 287] width 51 height 11
click at [729, 329] on button "Yes / OK" at bounding box center [726, 327] width 51 height 11
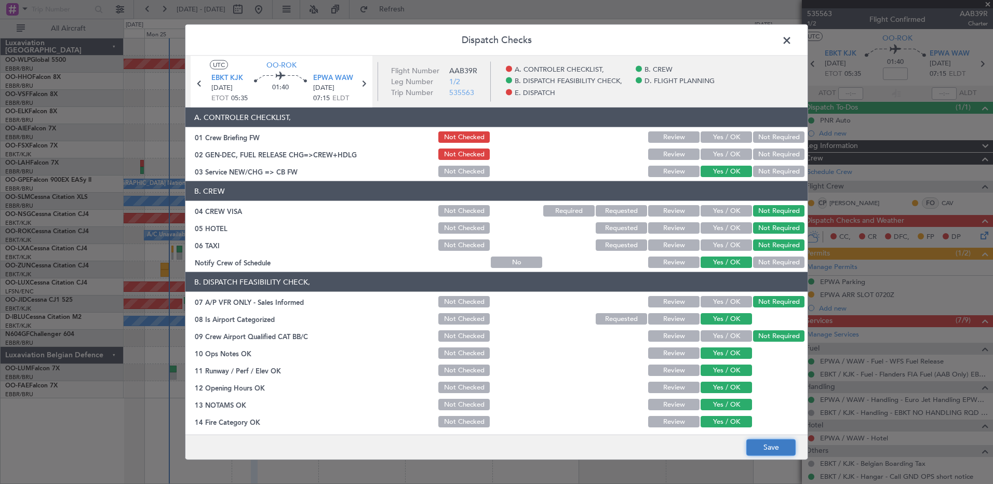
click at [785, 450] on button "Save" at bounding box center [770, 447] width 49 height 17
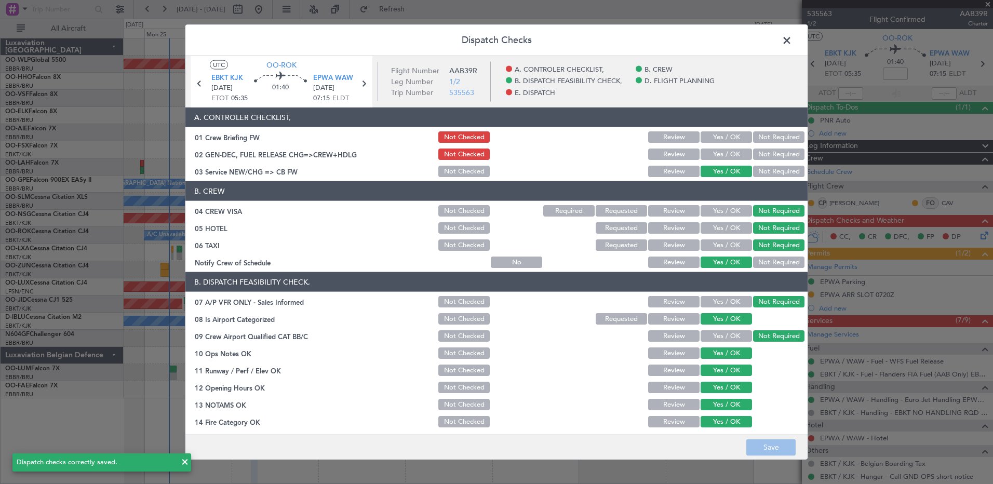
click at [792, 41] on span at bounding box center [792, 43] width 0 height 21
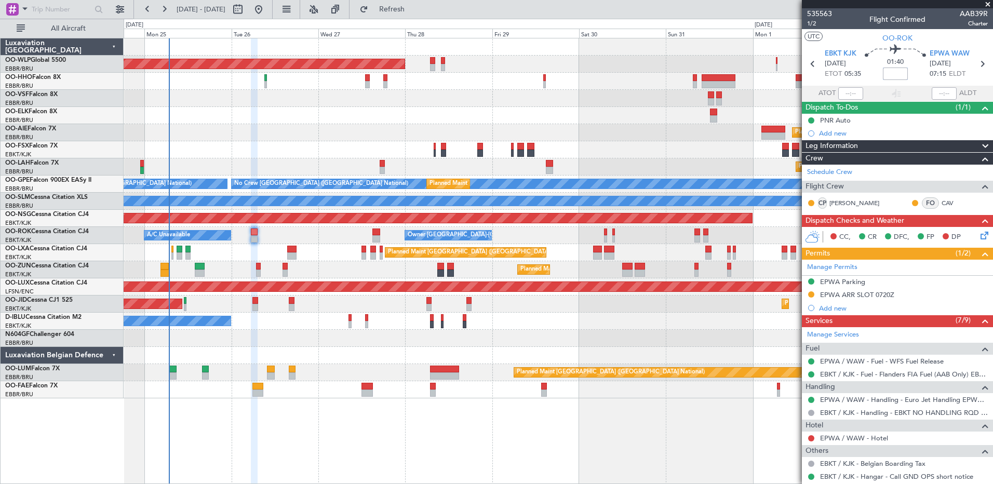
click at [895, 74] on input at bounding box center [895, 74] width 25 height 12
type input "+00:05"
click at [664, 337] on div at bounding box center [558, 338] width 869 height 17
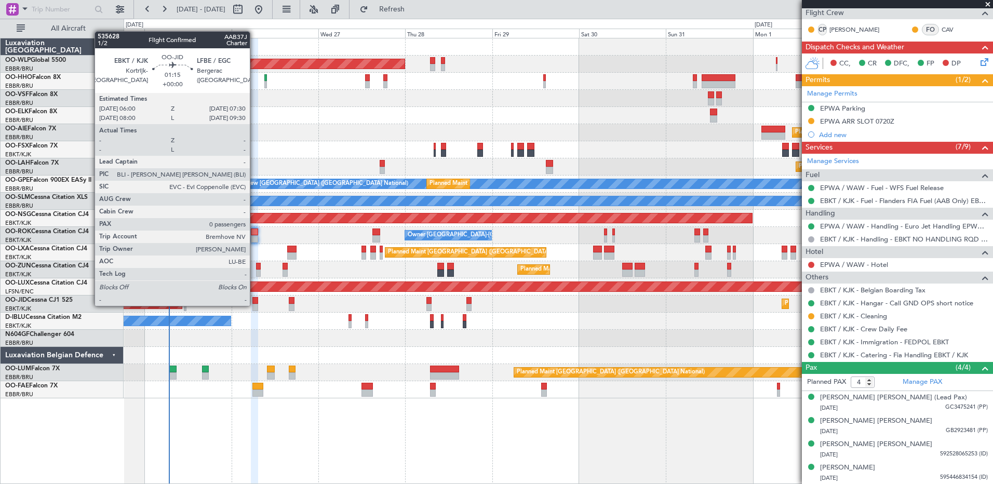
click at [255, 305] on div at bounding box center [255, 307] width 6 height 7
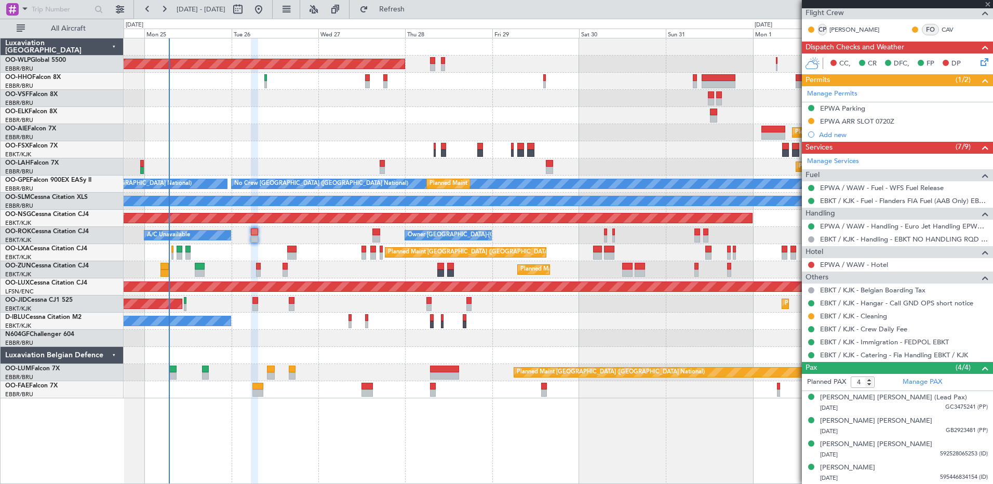
type input "0"
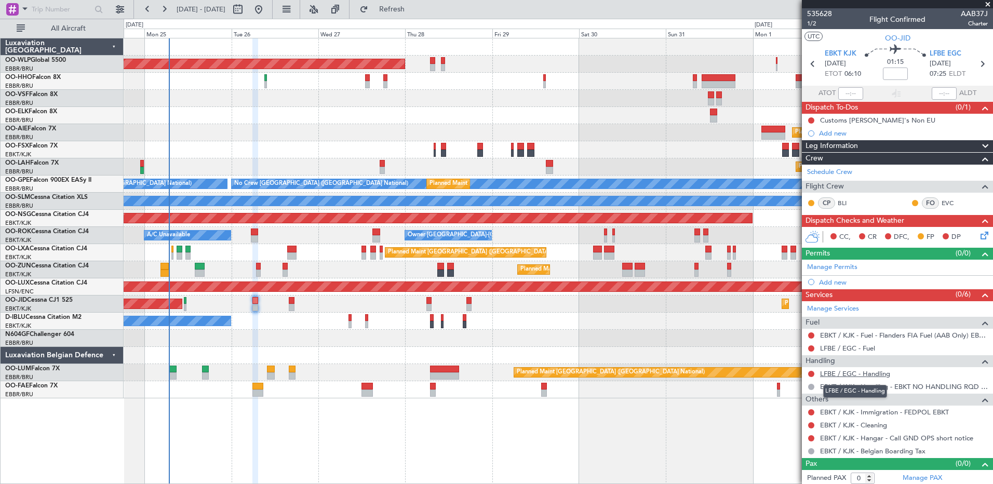
click at [857, 371] on link "LFBE / EGC - Handling" at bounding box center [855, 373] width 70 height 9
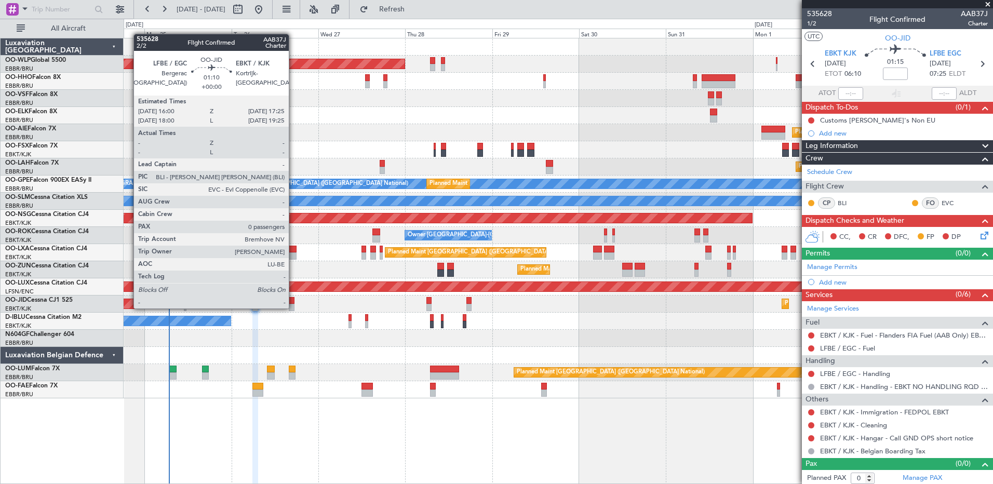
click at [293, 307] on div at bounding box center [291, 307] width 5 height 7
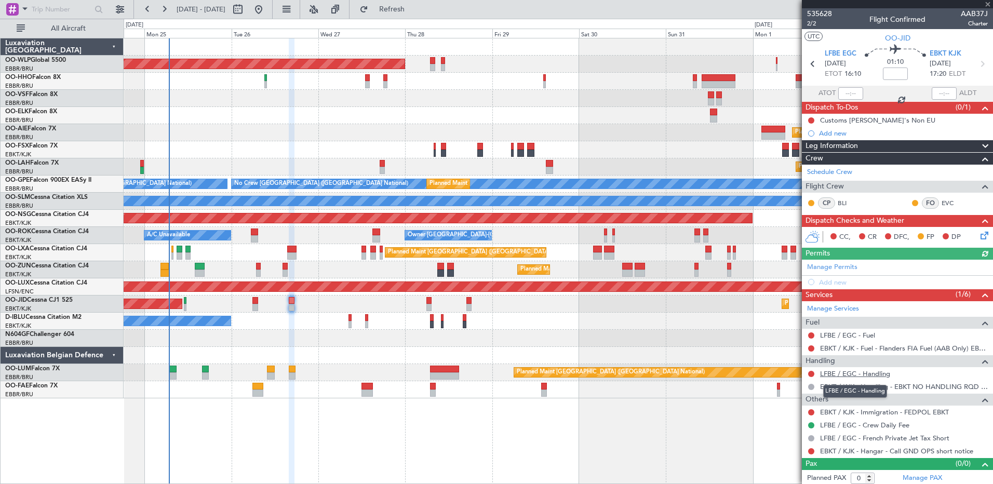
click at [877, 376] on link "LFBE / EGC - Handling" at bounding box center [855, 373] width 70 height 9
click at [417, 14] on button "Refresh" at bounding box center [386, 9] width 62 height 17
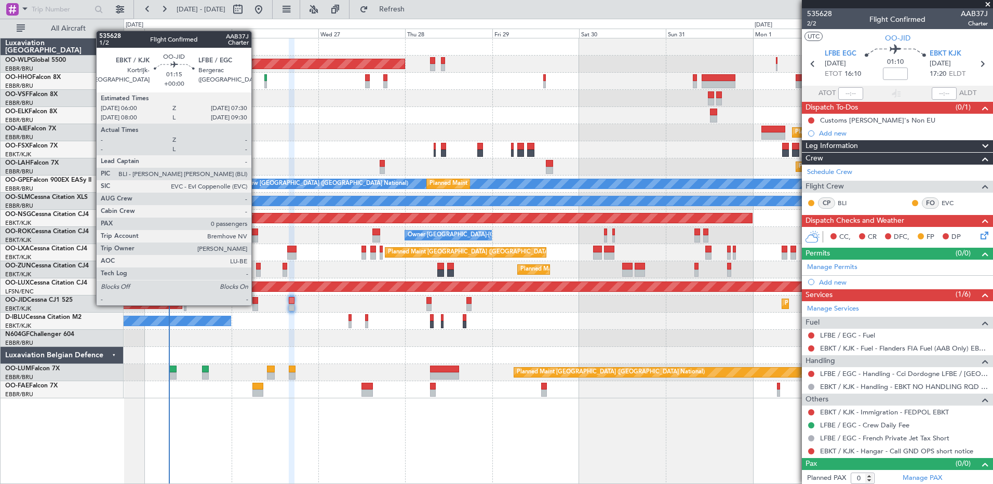
click at [256, 304] on div at bounding box center [255, 307] width 6 height 7
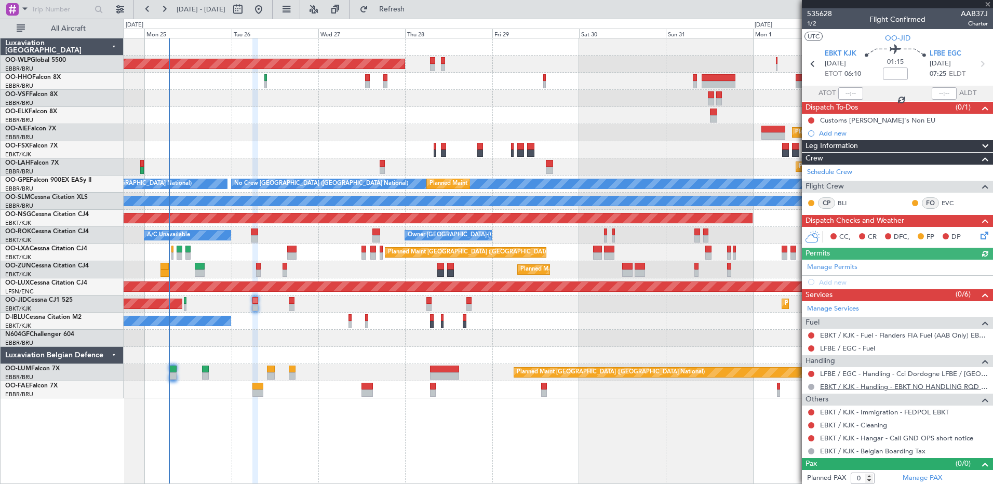
scroll to position [3, 0]
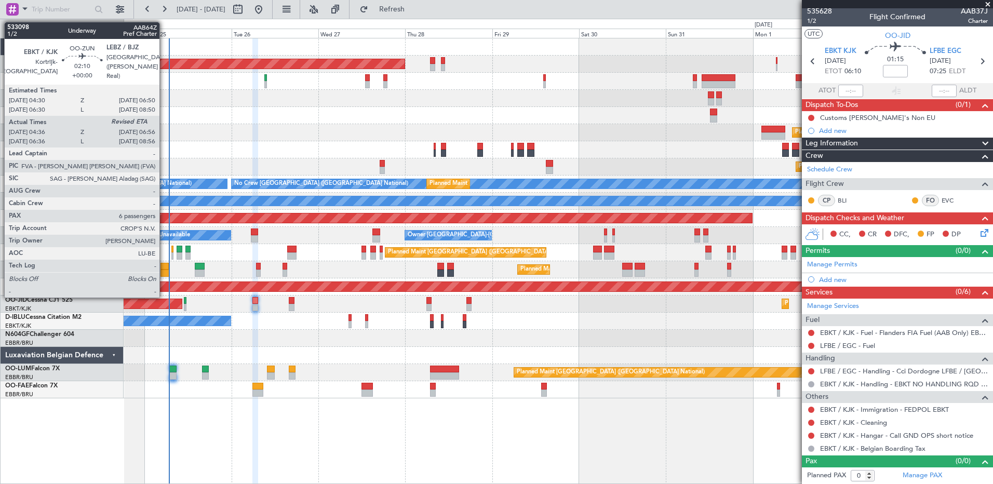
click at [164, 265] on div at bounding box center [164, 266] width 9 height 7
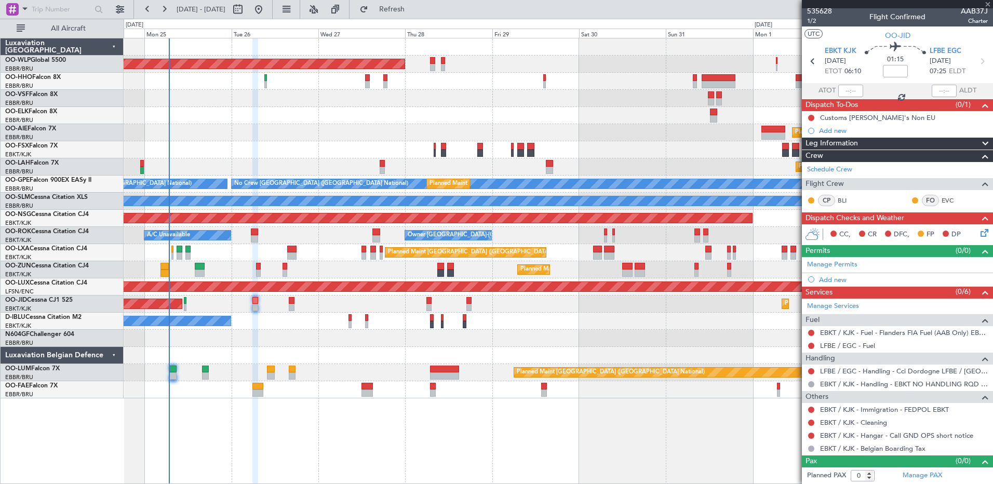
type input "04:41"
type input "6"
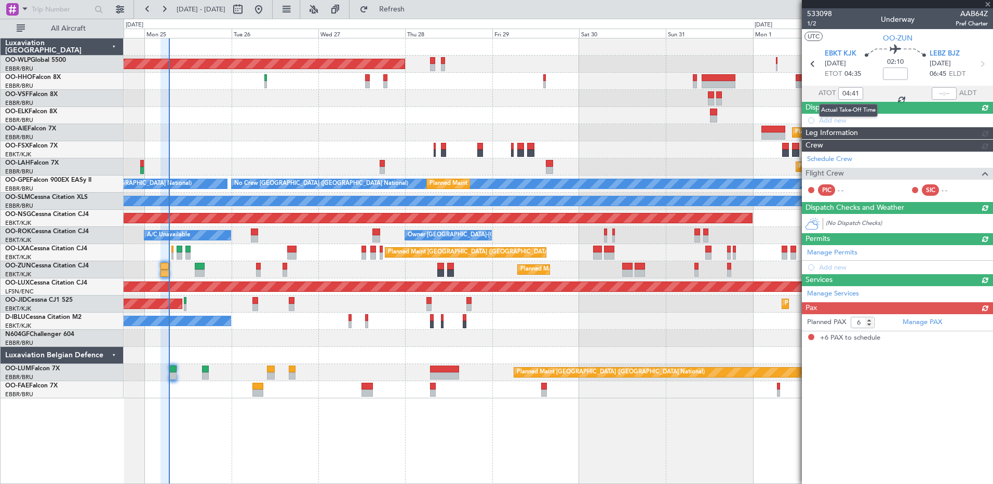
scroll to position [0, 0]
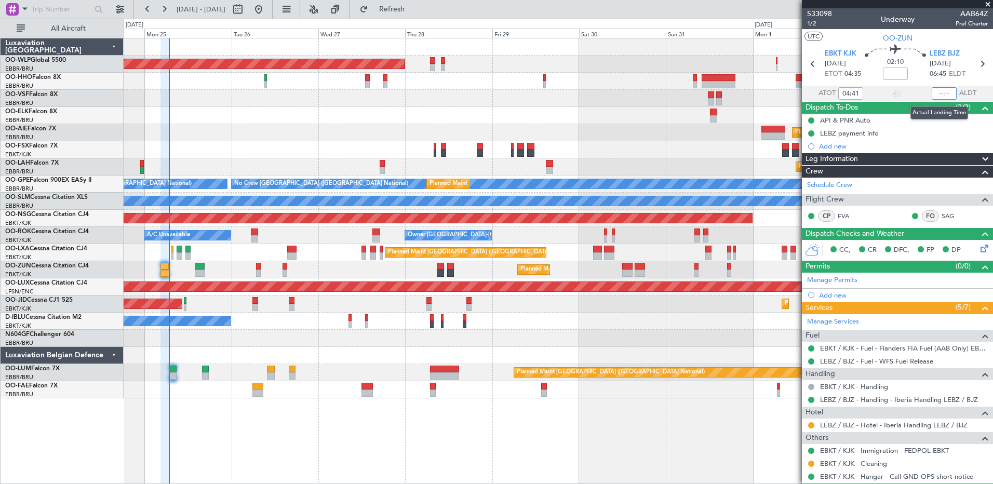
click at [932, 91] on input "text" at bounding box center [944, 93] width 25 height 12
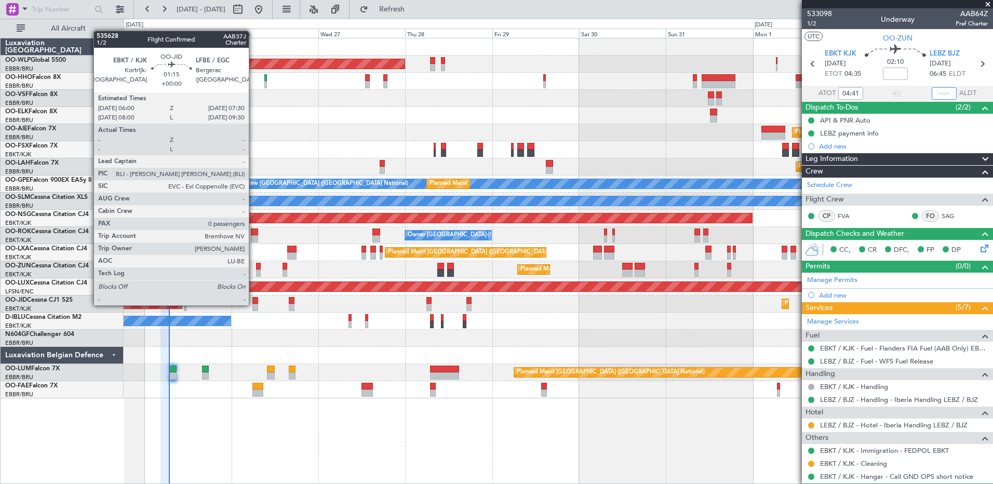
click at [253, 304] on div at bounding box center [255, 307] width 6 height 7
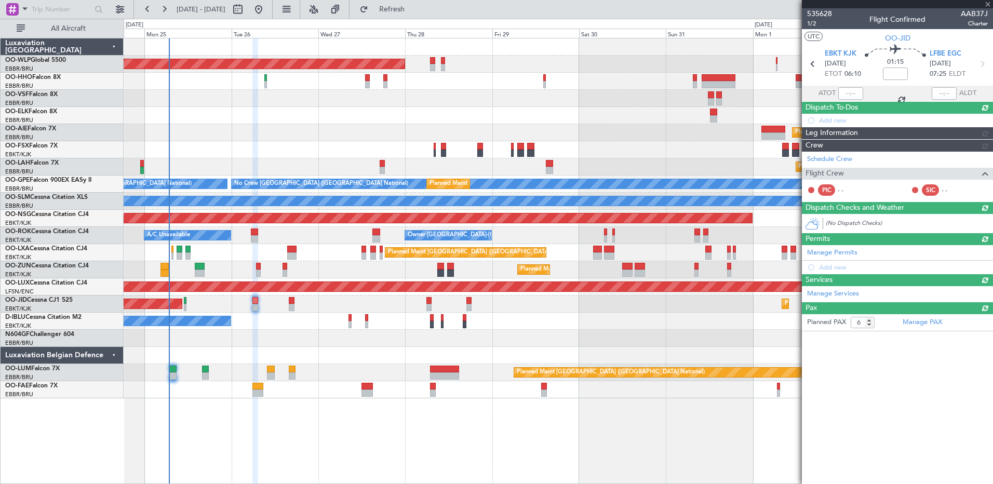
type input "0"
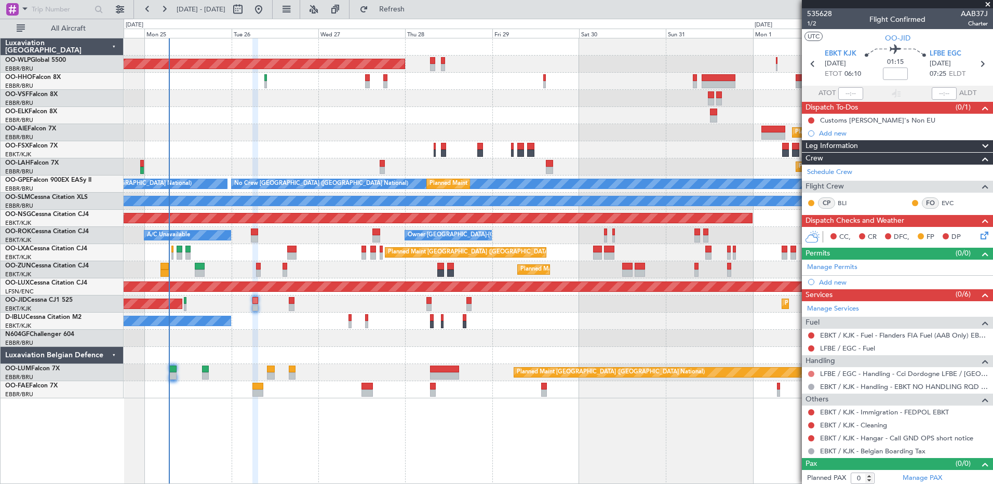
click at [812, 374] on button at bounding box center [811, 374] width 6 height 6
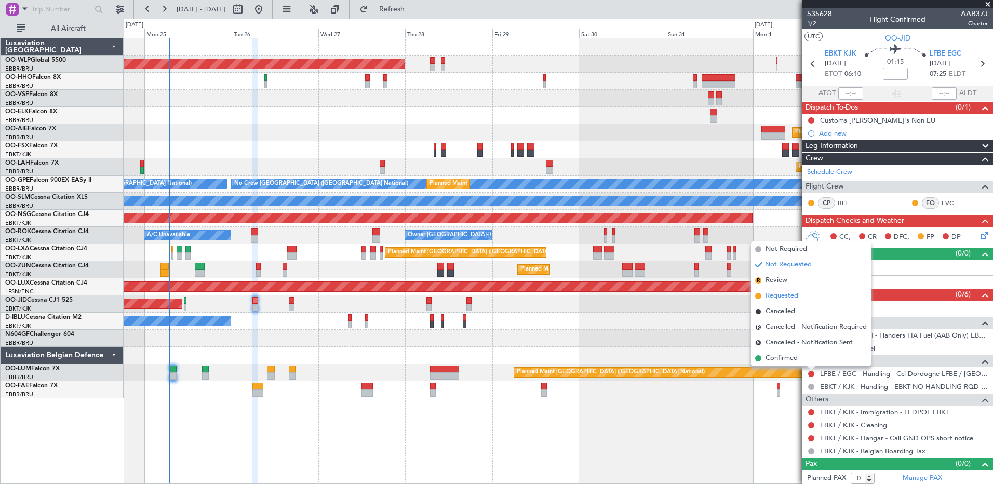
click at [787, 295] on span "Requested" at bounding box center [782, 296] width 33 height 10
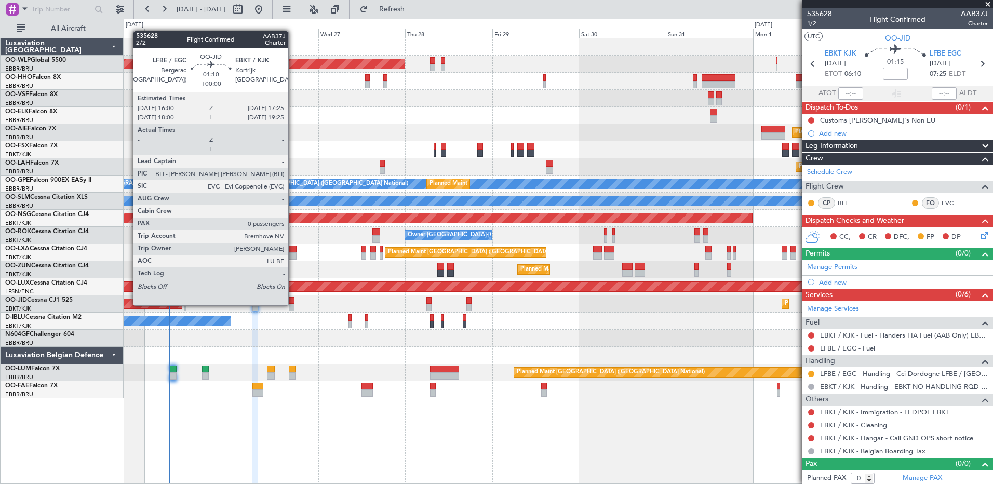
click at [293, 304] on div at bounding box center [291, 307] width 5 height 7
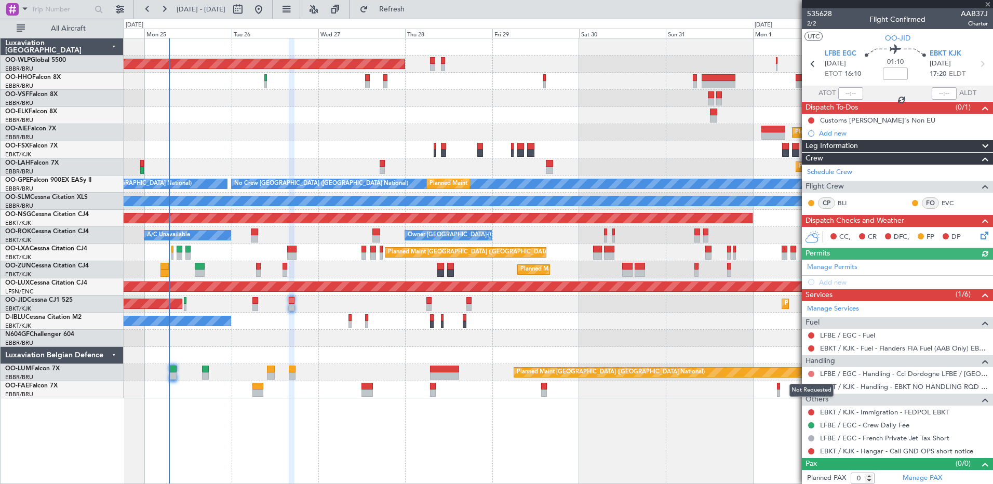
click at [812, 371] on button at bounding box center [811, 374] width 6 height 6
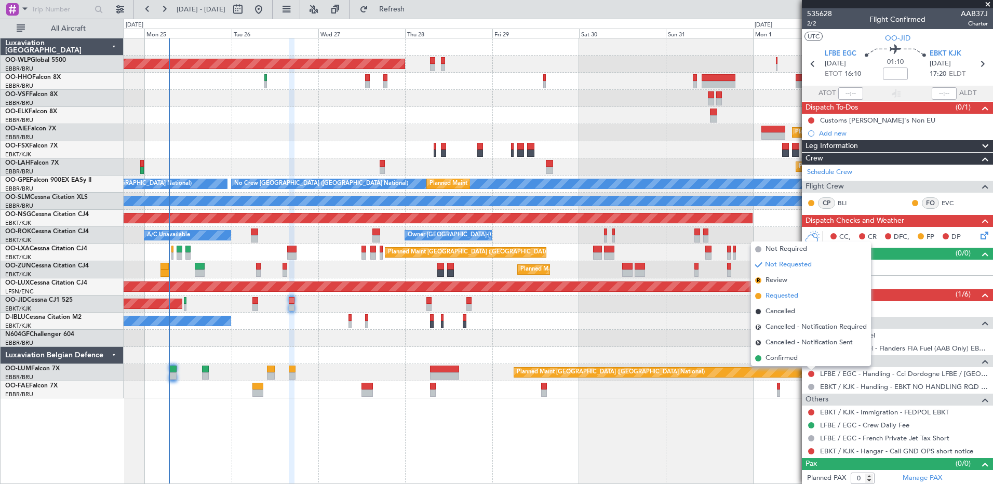
click at [786, 297] on span "Requested" at bounding box center [782, 296] width 33 height 10
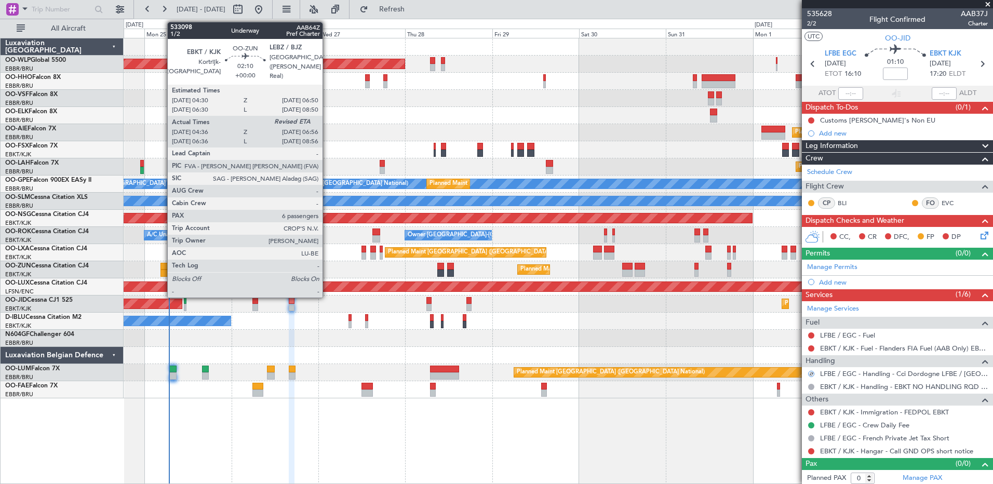
click at [162, 263] on div at bounding box center [164, 266] width 9 height 7
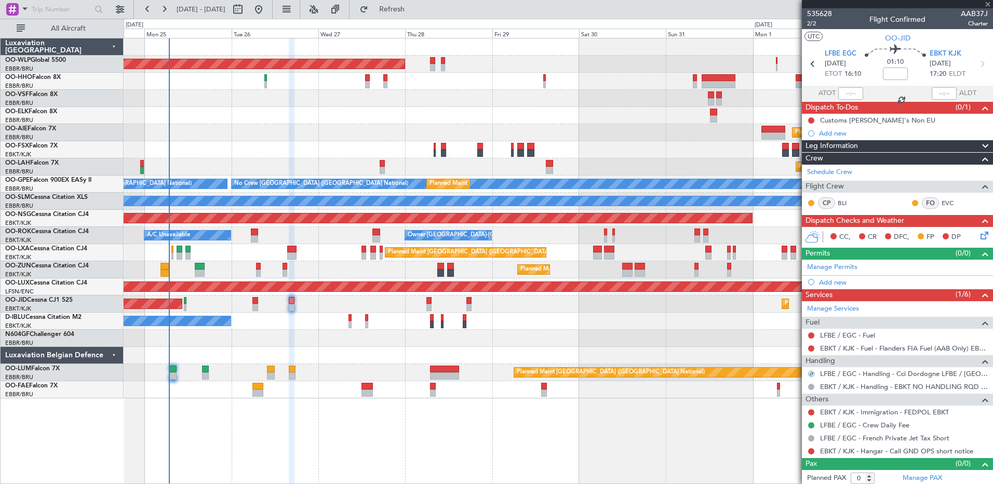
type input "04:41"
type input "6"
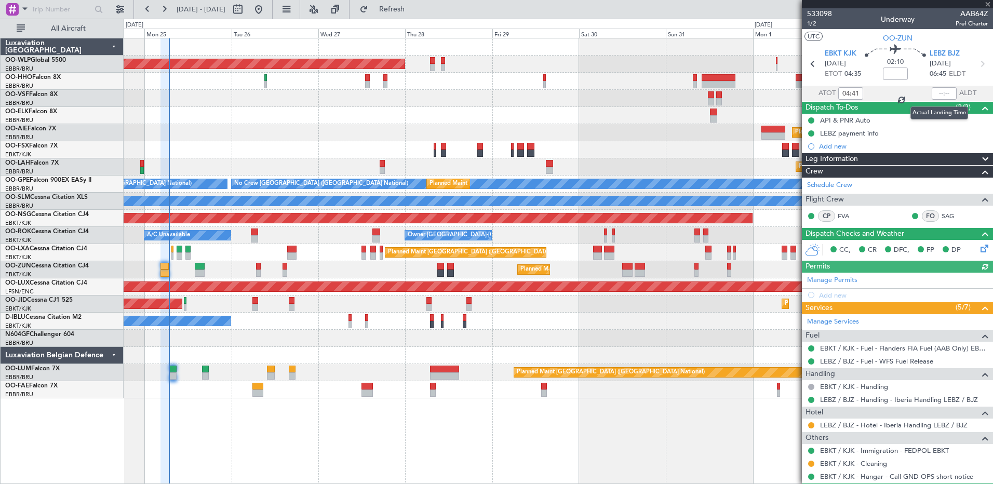
click at [932, 94] on div at bounding box center [944, 93] width 25 height 12
click at [934, 90] on input "text" at bounding box center [944, 93] width 25 height 12
click at [933, 89] on input "text" at bounding box center [944, 93] width 25 height 12
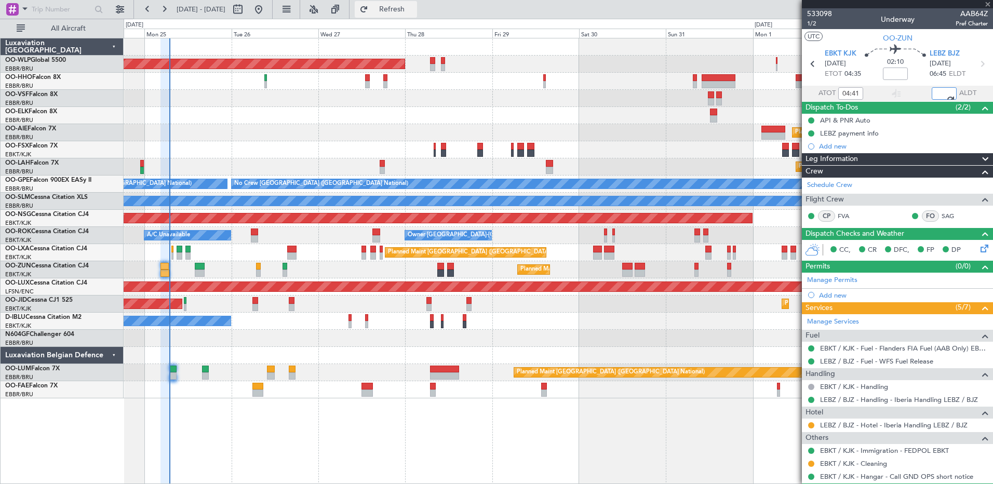
type input "06:50"
click at [414, 13] on span "Refresh" at bounding box center [392, 9] width 44 height 7
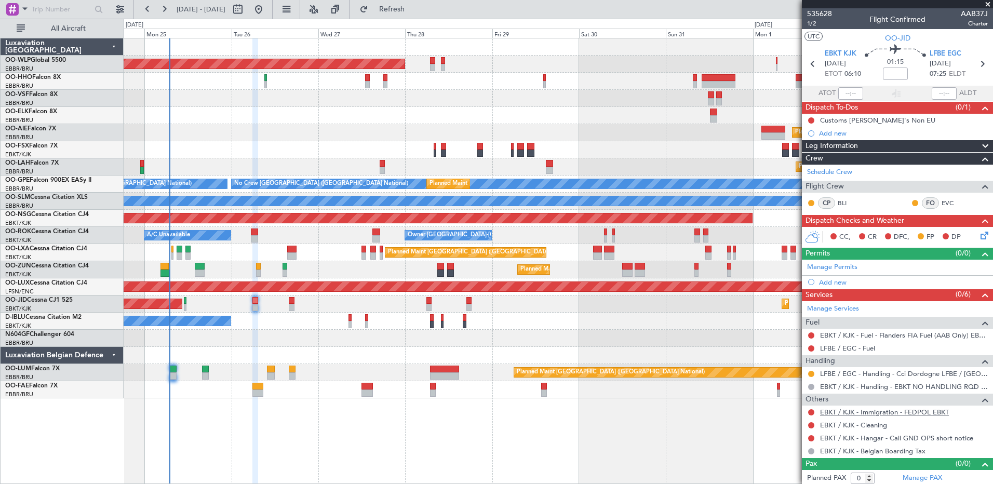
scroll to position [3, 0]
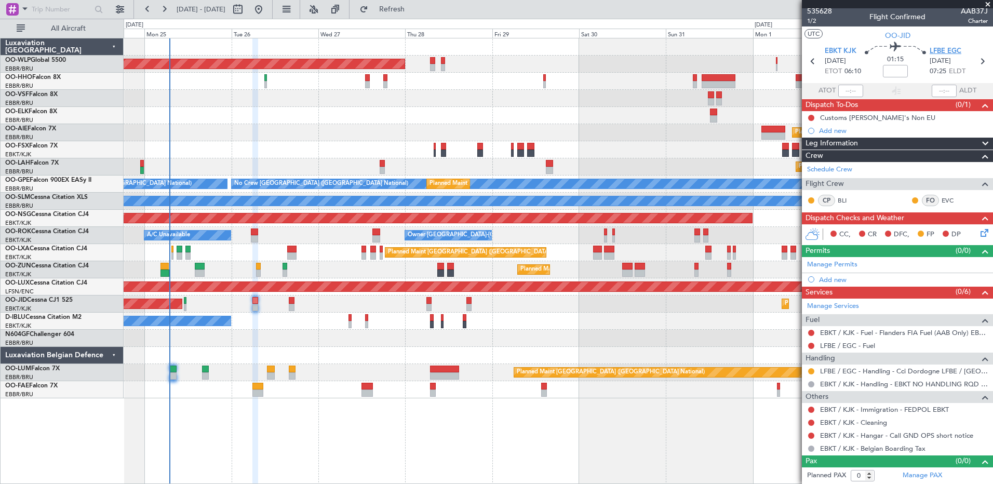
click at [940, 52] on span "LFBE EGC" at bounding box center [946, 51] width 32 height 10
click at [858, 344] on link "LFBE / EGC - Fuel" at bounding box center [847, 345] width 55 height 9
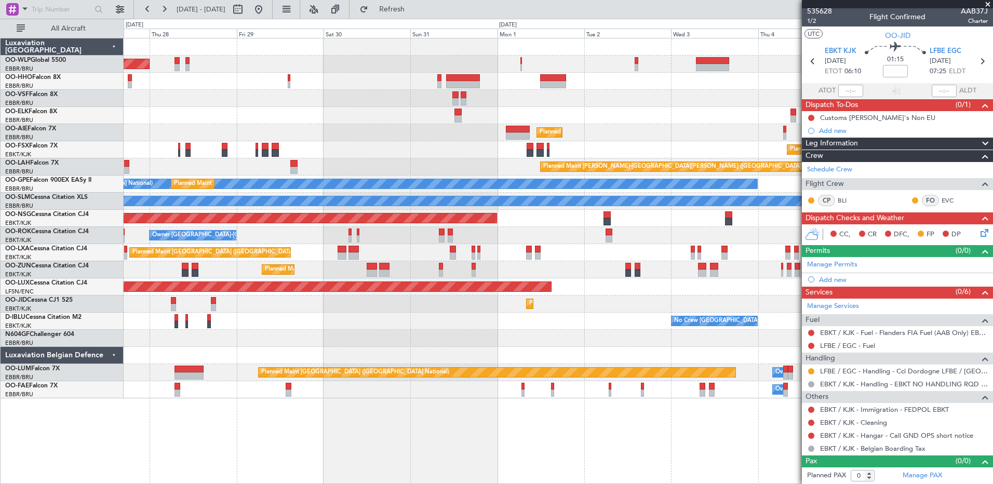
click at [419, 122] on div "Planned Maint Berlin (Brandenburg) Planned Maint Kortrijk-Wevelgem Planned Main…" at bounding box center [558, 218] width 869 height 360
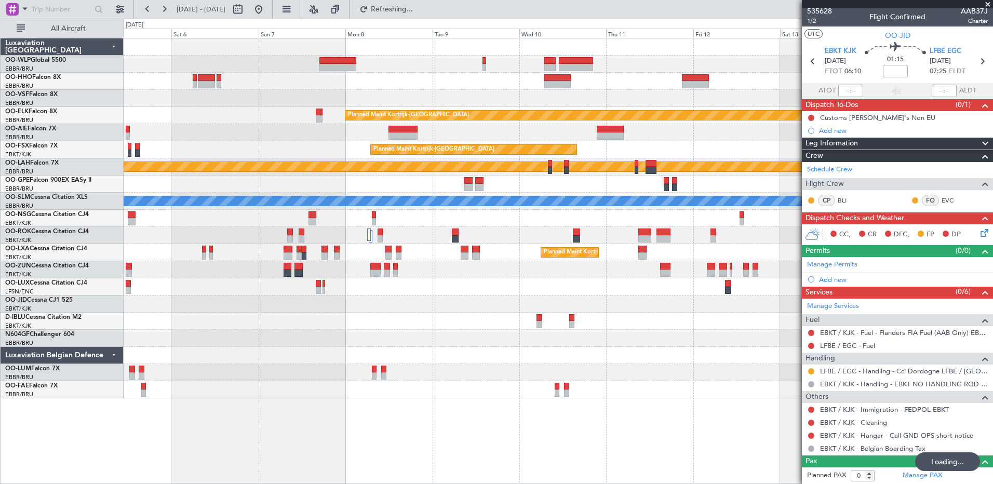
click at [308, 158] on div "Planned Maint Kortrijk-Wevelgem Planned Maint Kortrijk-Wevelgem Planned Maint K…" at bounding box center [558, 218] width 869 height 360
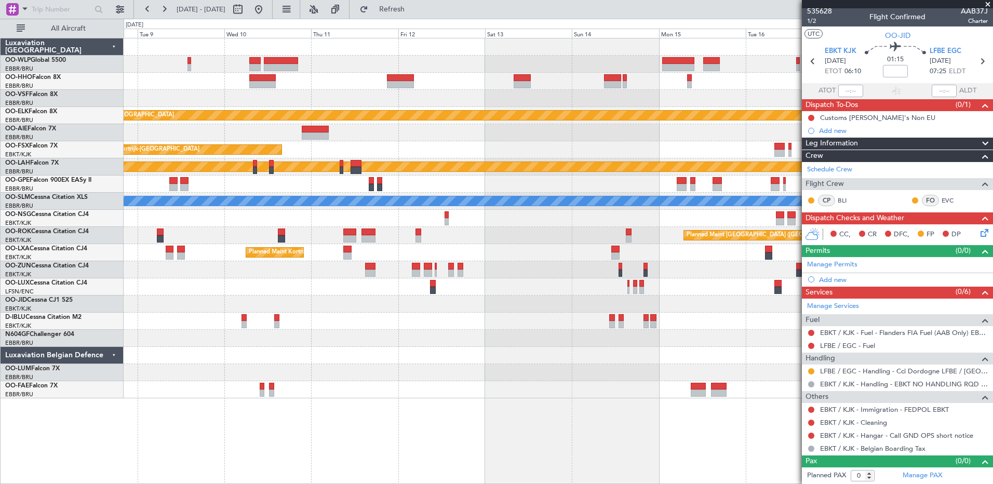
click at [407, 150] on div "Planned Maint Kortrijk-Wevelgem Planned Maint Kortrijk-Wevelgem EBKT 08:50 Z KL…" at bounding box center [558, 218] width 869 height 360
click at [267, 15] on button at bounding box center [258, 9] width 17 height 17
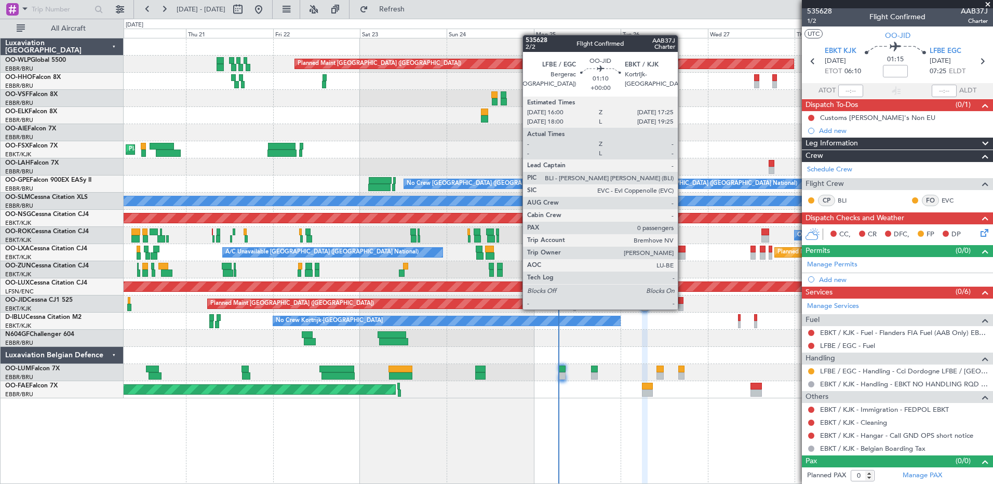
click at [682, 309] on div at bounding box center [680, 307] width 5 height 7
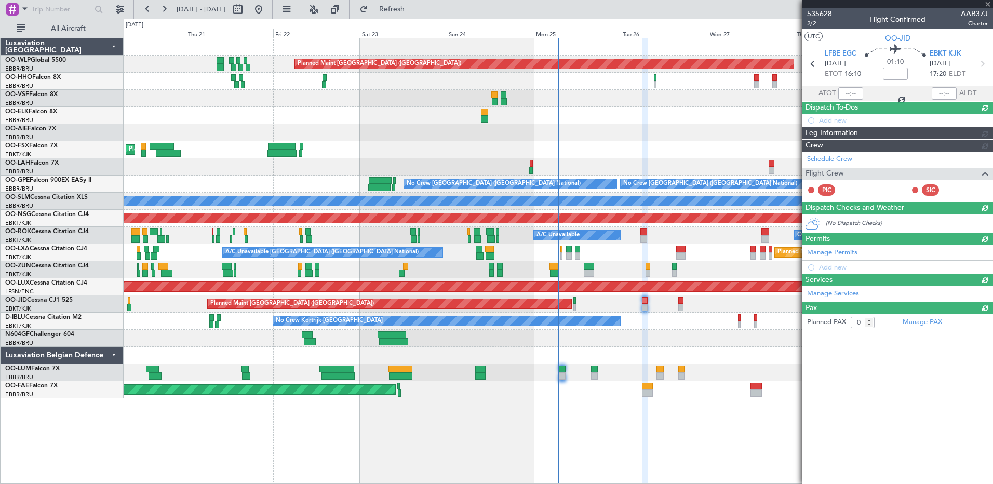
scroll to position [0, 0]
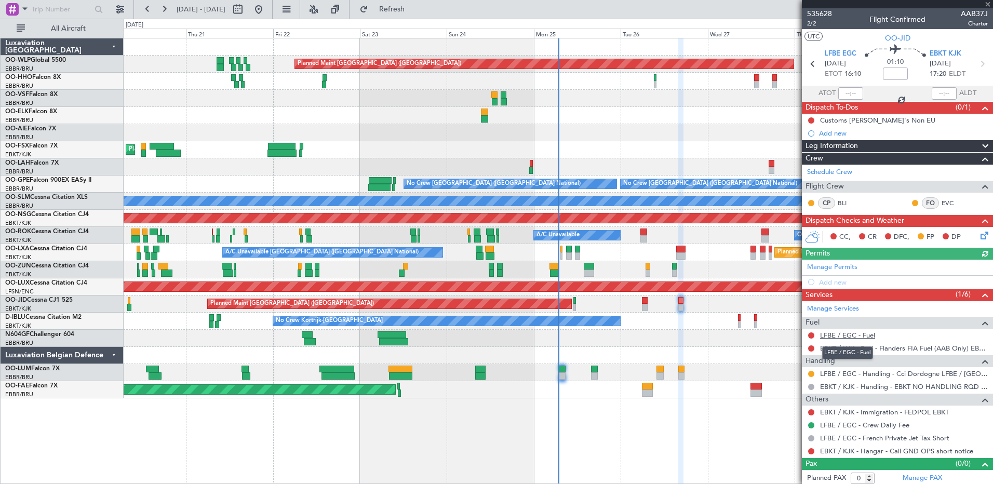
click at [859, 337] on link "LFBE / EGC - Fuel" at bounding box center [847, 335] width 55 height 9
click at [414, 13] on span "Refresh" at bounding box center [392, 9] width 44 height 7
click at [849, 334] on link "LFBE / EGC - Fuel - WFS Fuel Release" at bounding box center [877, 335] width 115 height 9
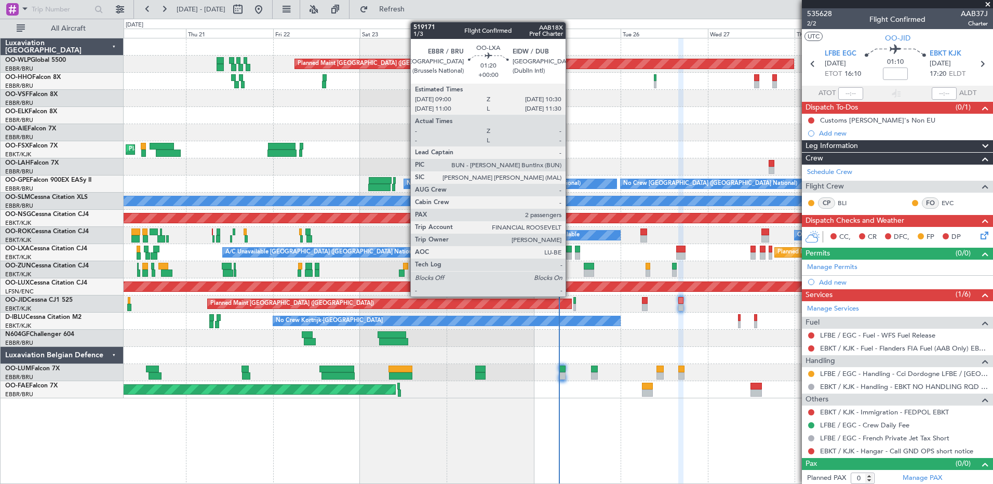
click at [570, 252] on div at bounding box center [569, 249] width 6 height 7
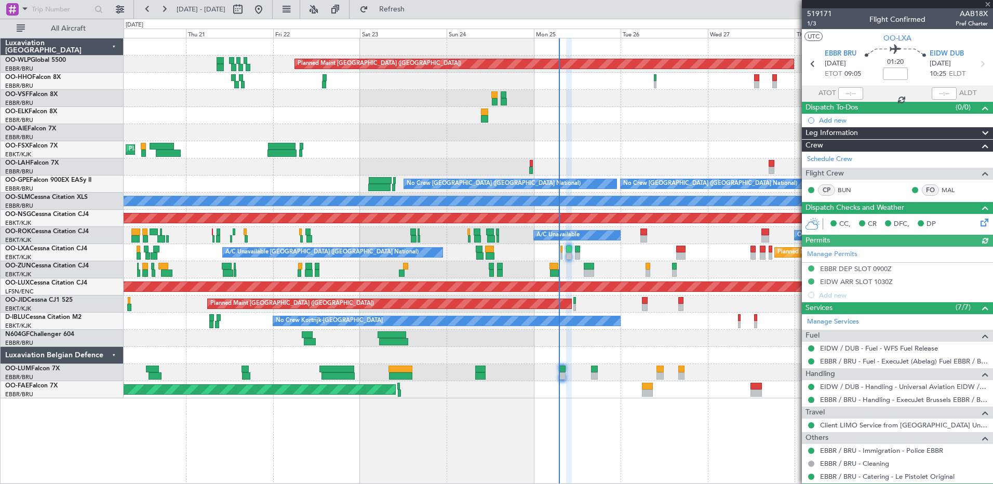
scroll to position [52, 0]
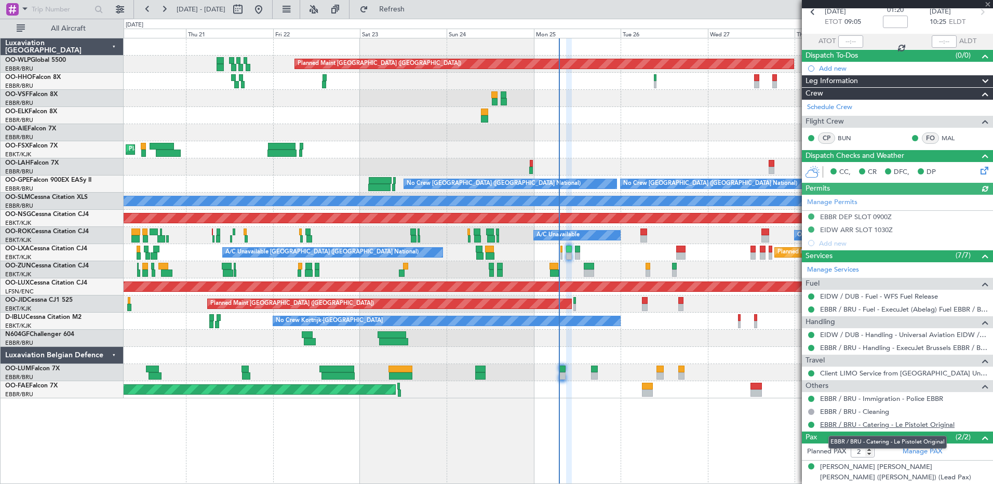
click at [910, 424] on link "EBBR / BRU - Catering - Le Pistolet Original" at bounding box center [887, 424] width 135 height 9
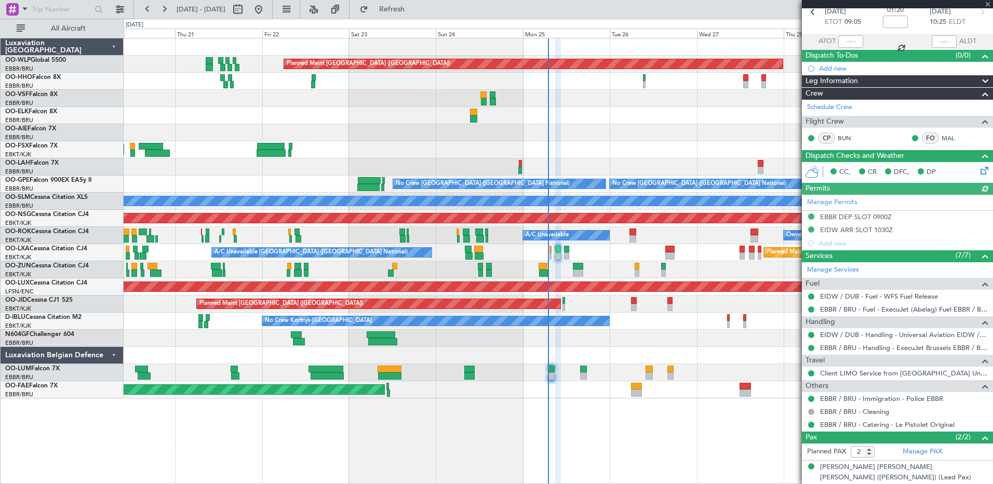
click at [630, 347] on div "Planned Maint Berlin (Brandenburg) Planned Maint London (Farnborough) Planned M…" at bounding box center [558, 218] width 869 height 360
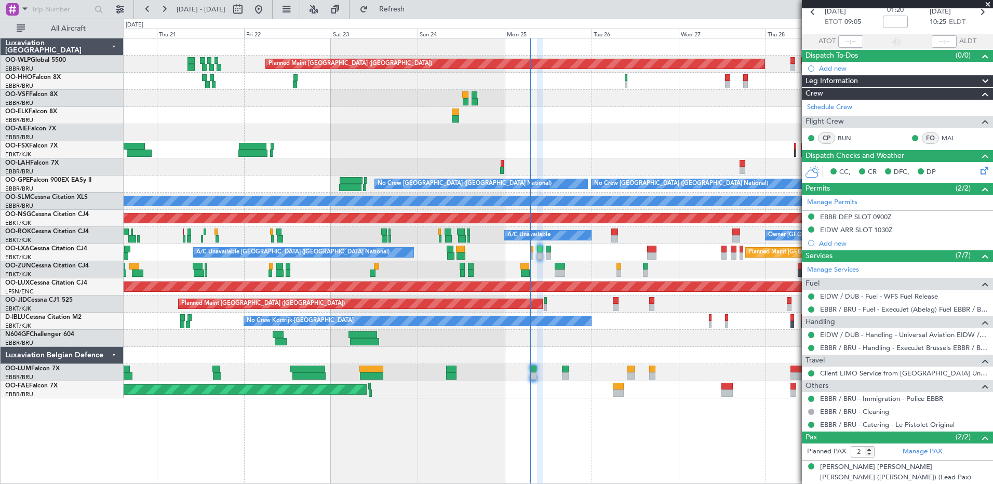
click at [619, 322] on div "No Crew Kortrijk-[GEOGRAPHIC_DATA]" at bounding box center [558, 321] width 869 height 17
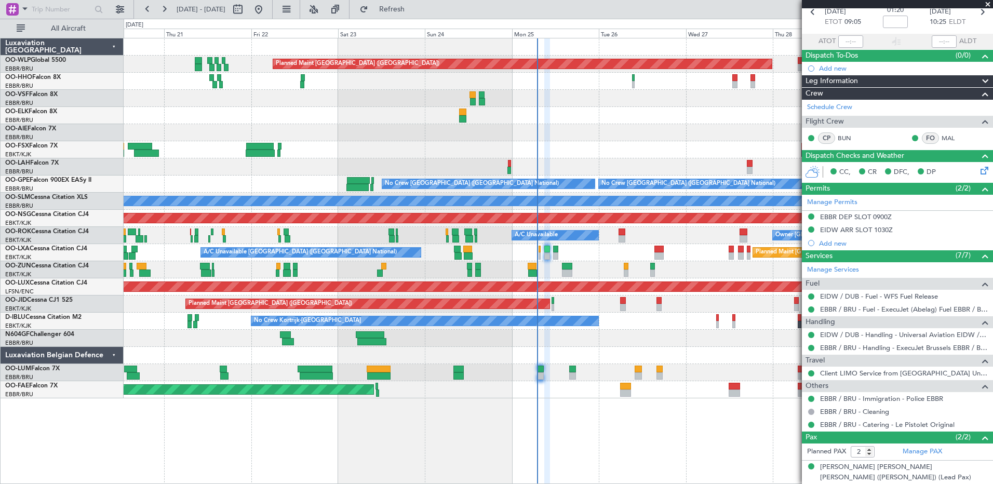
click at [606, 309] on div "Planned Maint Paris (Le Bourget) Planned Maint Kortrijk-Wevelgem" at bounding box center [558, 304] width 869 height 17
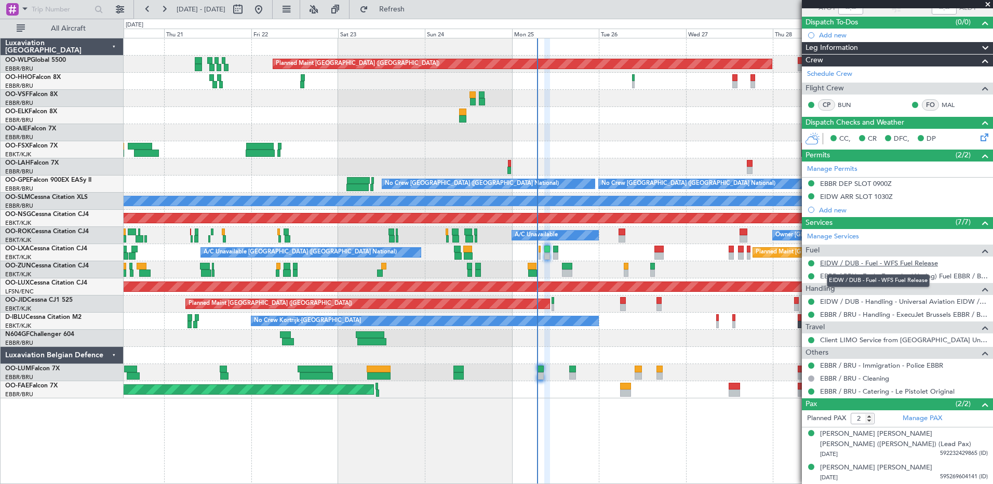
scroll to position [0, 0]
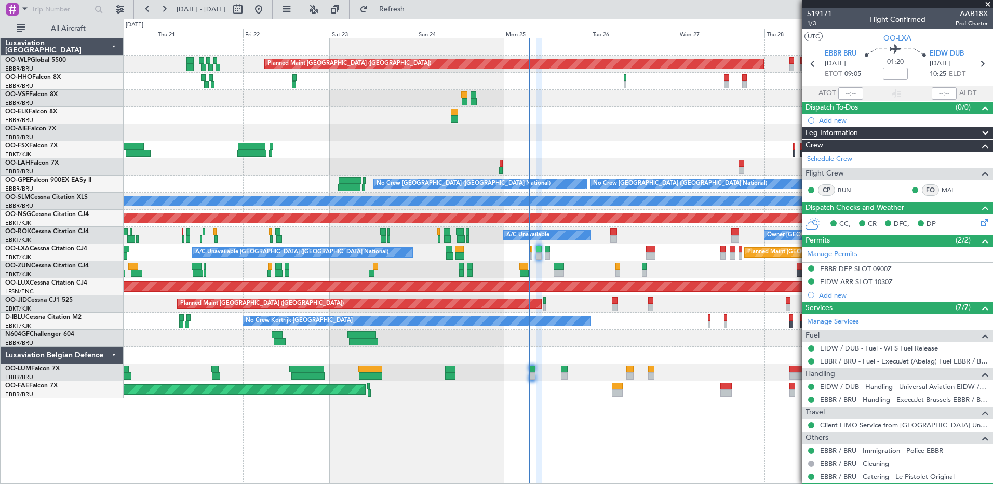
click at [612, 334] on div "Planned Maint Berlin (Brandenburg) Planned Maint London (Farnborough) Planned M…" at bounding box center [558, 218] width 869 height 360
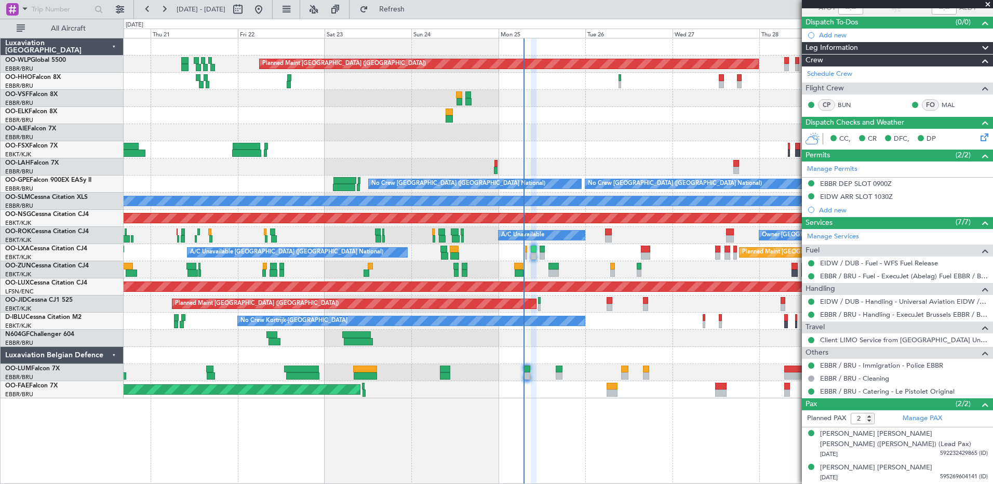
click at [622, 349] on div "Planned Maint Berlin (Brandenburg) Planned Maint London (Farnborough) Planned M…" at bounding box center [558, 218] width 869 height 360
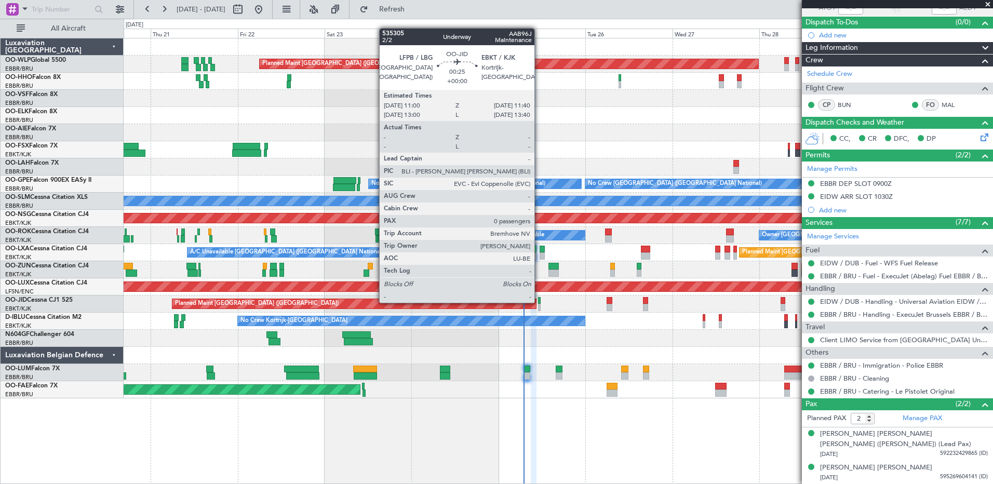
click at [539, 302] on div at bounding box center [539, 300] width 3 height 7
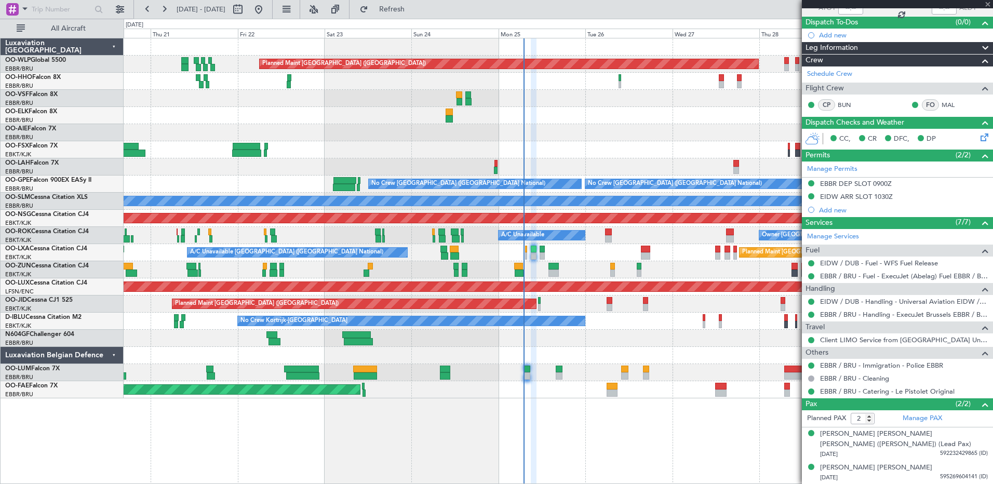
type input "0"
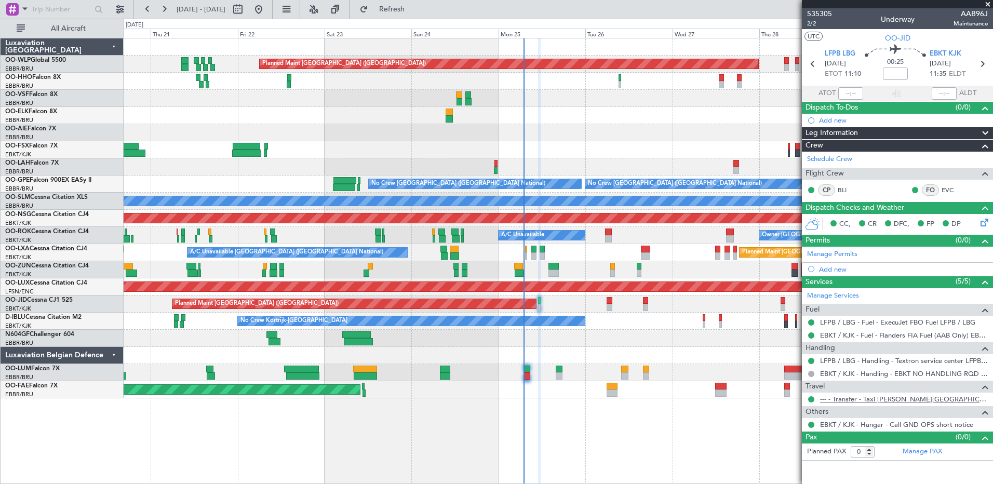
click at [890, 399] on link "--- - Transfer - Taxi Sam Kortrijk" at bounding box center [904, 399] width 168 height 9
click at [811, 399] on button at bounding box center [811, 399] width 6 height 6
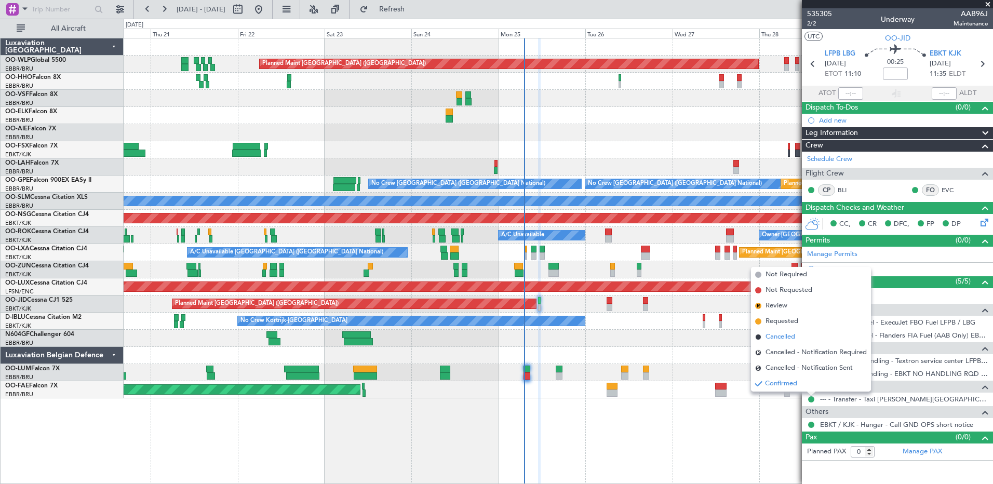
click at [782, 337] on span "Cancelled" at bounding box center [781, 337] width 30 height 10
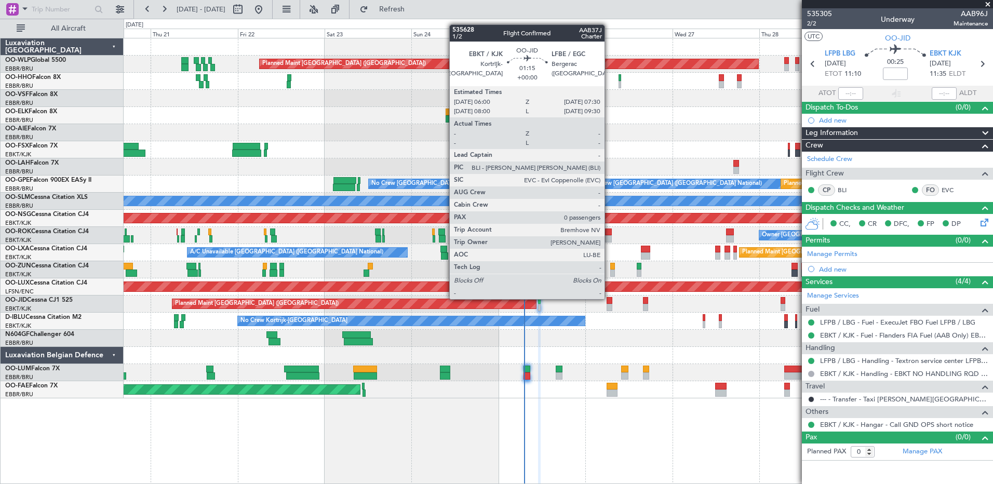
click at [609, 298] on div at bounding box center [610, 300] width 6 height 7
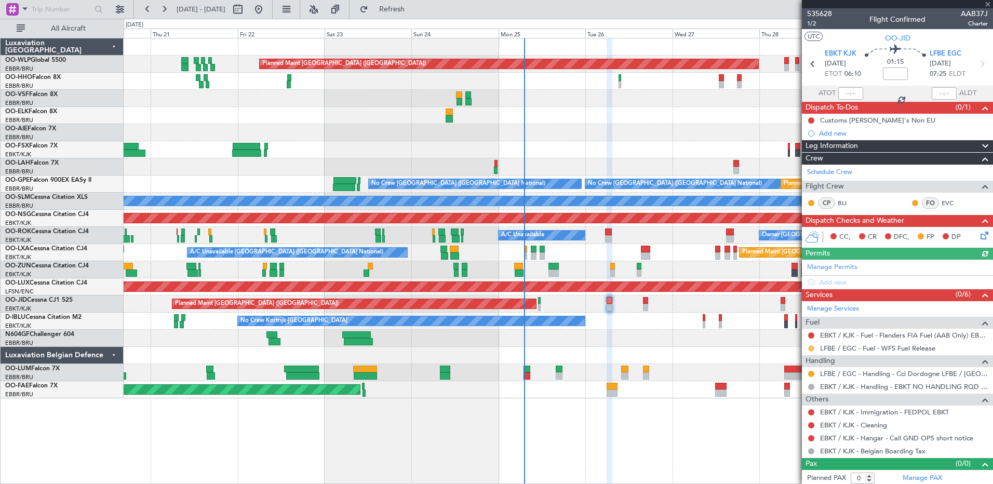
click at [810, 348] on button at bounding box center [811, 348] width 6 height 6
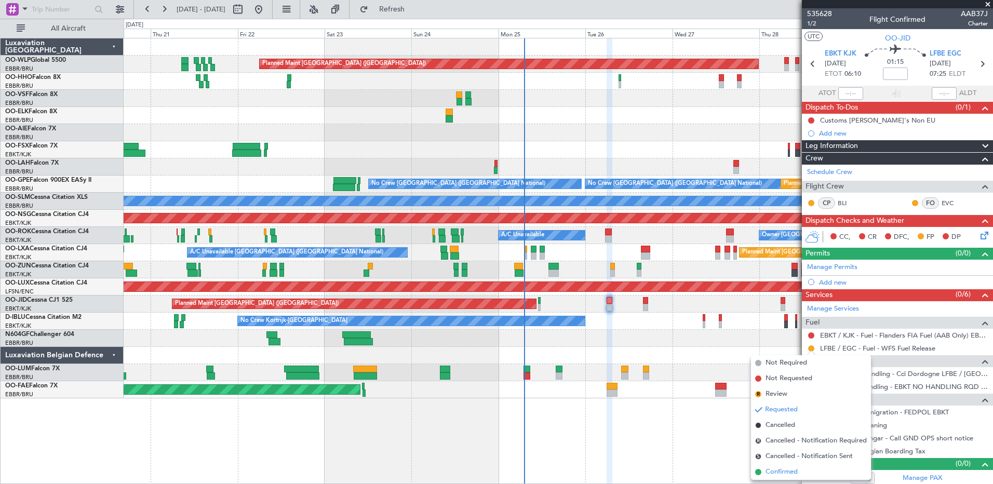
click at [772, 469] on span "Confirmed" at bounding box center [782, 472] width 32 height 10
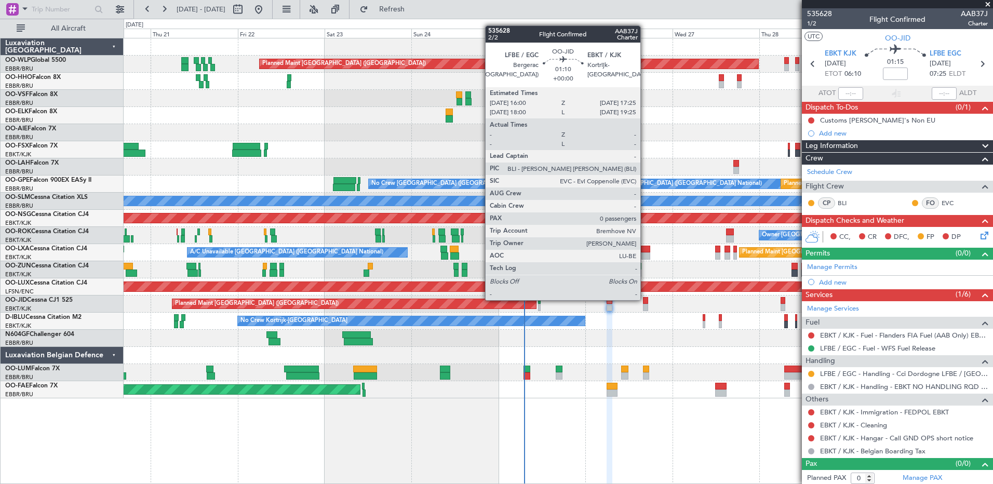
click at [645, 299] on div at bounding box center [645, 300] width 5 height 7
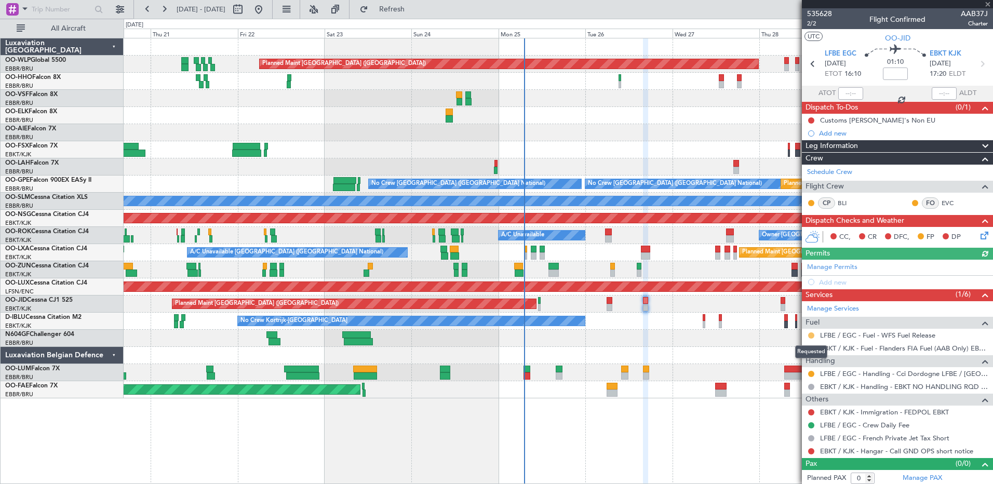
click at [810, 334] on button at bounding box center [811, 335] width 6 height 6
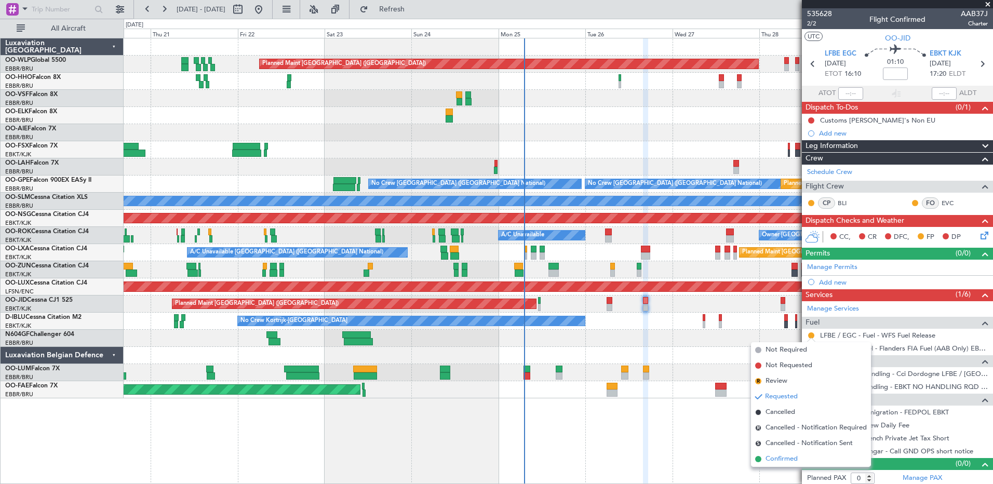
click at [779, 460] on span "Confirmed" at bounding box center [782, 459] width 32 height 10
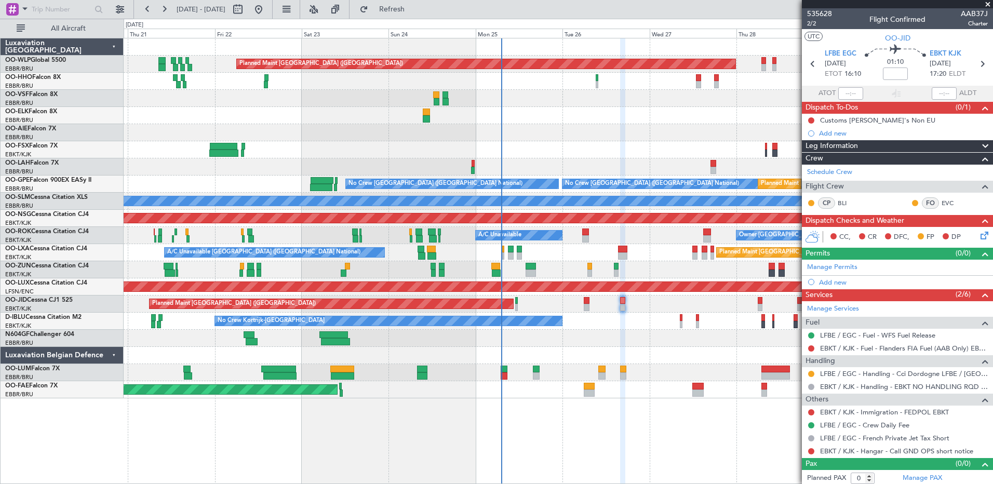
click at [653, 346] on div at bounding box center [558, 338] width 869 height 17
click at [417, 17] on button "Refresh" at bounding box center [386, 9] width 62 height 17
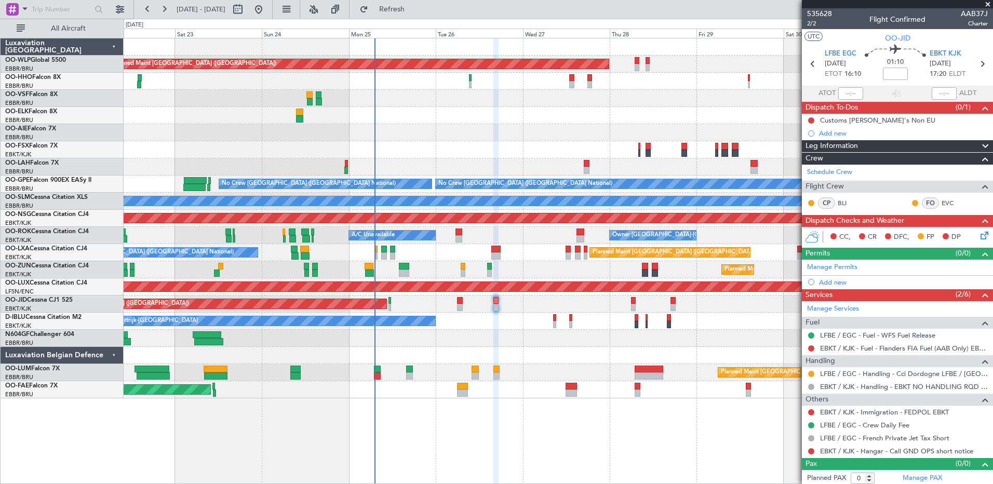
scroll to position [3, 0]
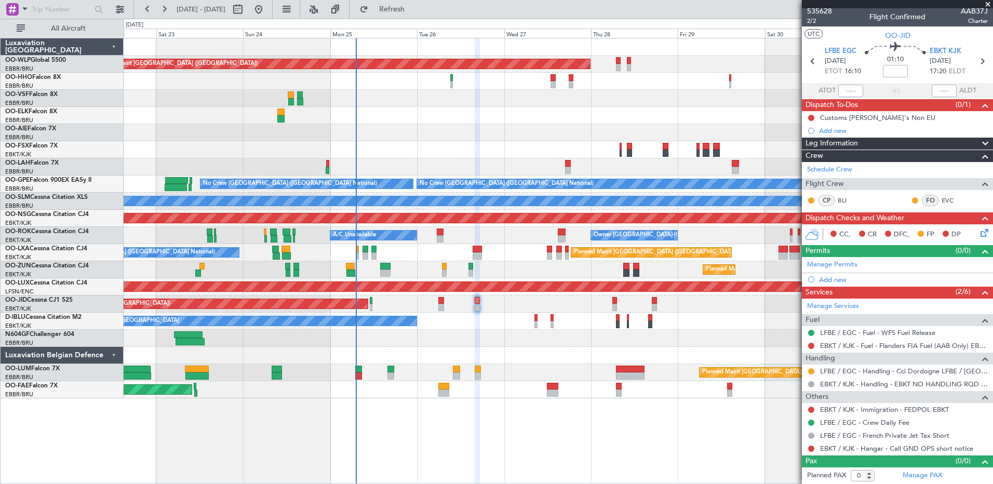
click at [513, 260] on div "A/C Unavailable Brussels (Brussels National) Planned Maint Brussels (Brussels N…" at bounding box center [558, 252] width 869 height 17
click at [402, 16] on button "Refresh" at bounding box center [386, 9] width 62 height 17
click at [809, 116] on button at bounding box center [811, 118] width 6 height 6
click at [822, 167] on span "Completed" at bounding box center [816, 163] width 34 height 10
click at [979, 230] on icon at bounding box center [983, 231] width 8 height 8
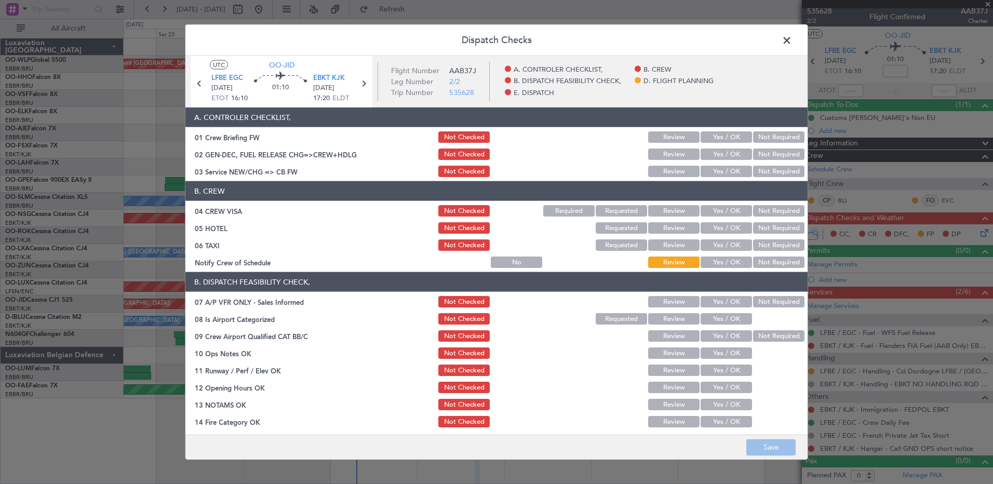
click at [709, 263] on button "Yes / OK" at bounding box center [726, 262] width 51 height 11
click at [754, 240] on button "Not Required" at bounding box center [778, 244] width 51 height 11
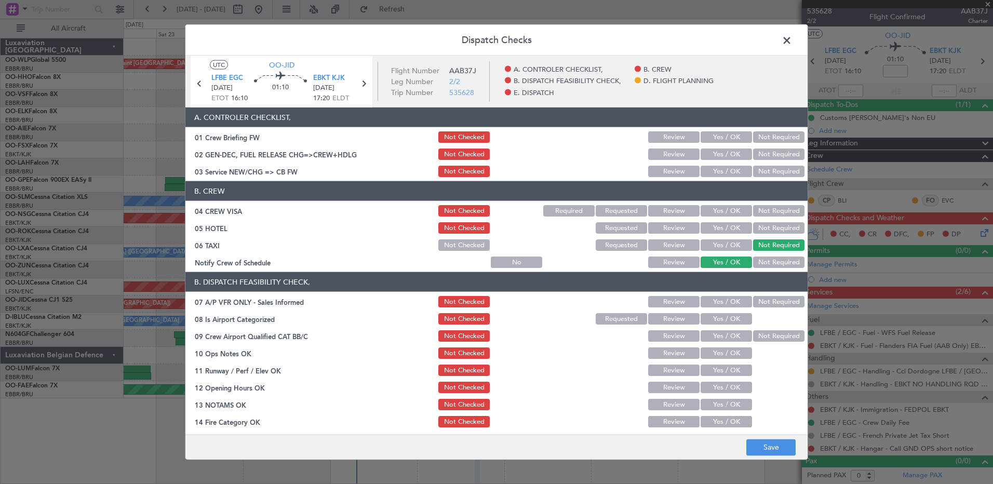
drag, startPoint x: 759, startPoint y: 232, endPoint x: 756, endPoint y: 219, distance: 13.0
click at [759, 230] on button "Not Required" at bounding box center [778, 227] width 51 height 11
click at [754, 213] on button "Not Required" at bounding box center [778, 210] width 51 height 11
click at [717, 173] on button "Yes / OK" at bounding box center [726, 171] width 51 height 11
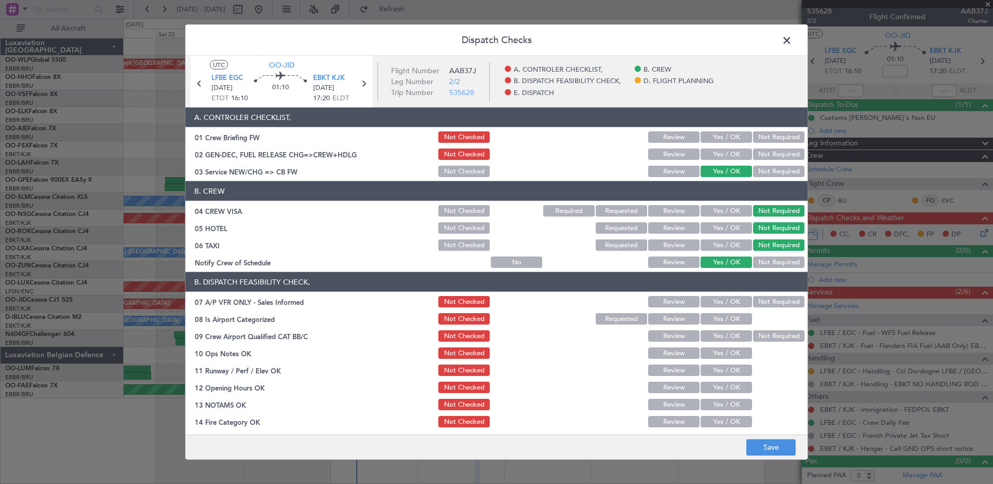
click at [763, 297] on button "Not Required" at bounding box center [778, 301] width 51 height 11
click at [725, 319] on button "Yes / OK" at bounding box center [726, 318] width 51 height 11
click at [756, 333] on button "Not Required" at bounding box center [778, 335] width 51 height 11
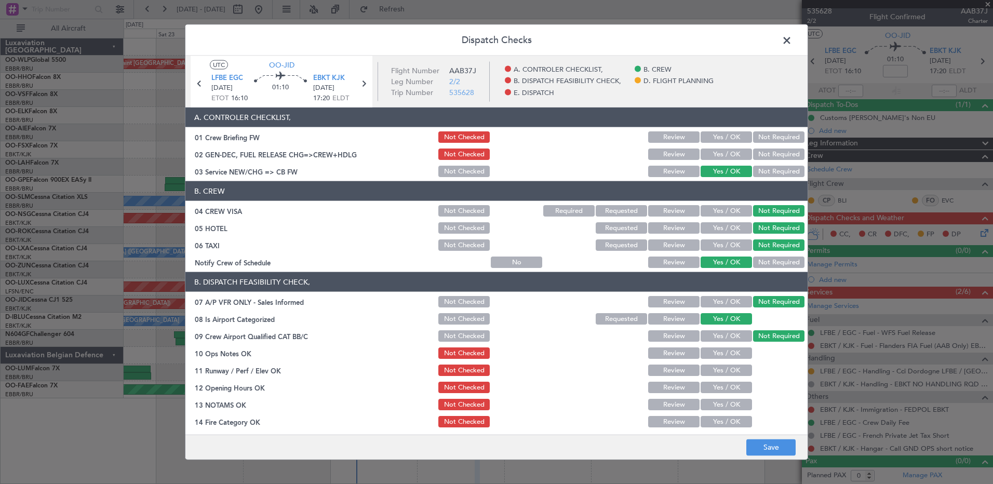
click at [732, 352] on button "Yes / OK" at bounding box center [726, 352] width 51 height 11
click at [730, 369] on button "Yes / OK" at bounding box center [726, 370] width 51 height 11
click at [731, 389] on button "Yes / OK" at bounding box center [726, 387] width 51 height 11
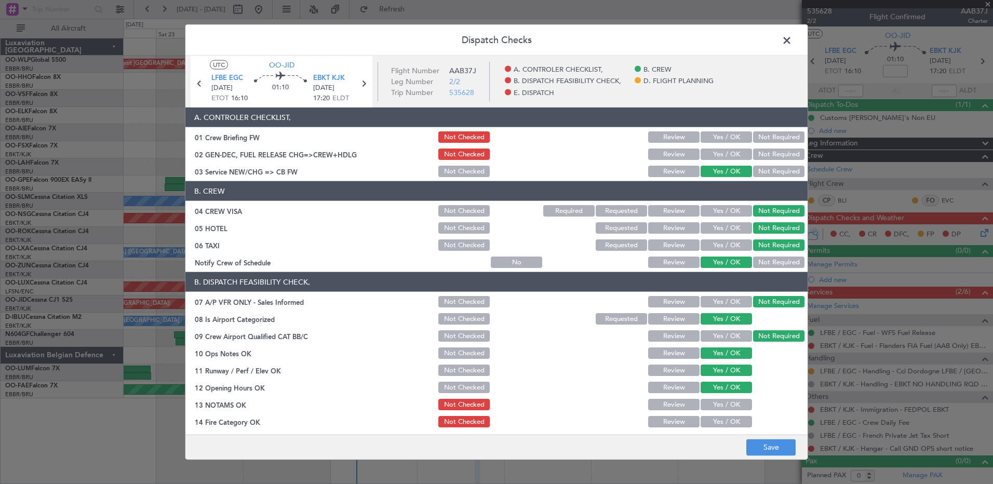
click at [732, 406] on button "Yes / OK" at bounding box center [726, 404] width 51 height 11
click at [732, 421] on button "Yes / OK" at bounding box center [726, 421] width 51 height 11
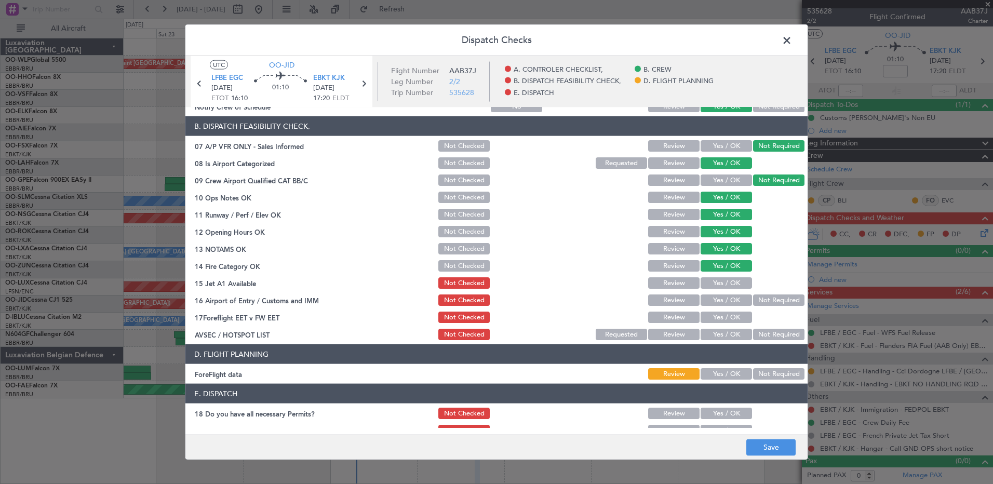
click at [733, 283] on button "Yes / OK" at bounding box center [726, 282] width 51 height 11
drag, startPoint x: 764, startPoint y: 299, endPoint x: 742, endPoint y: 306, distance: 22.5
click at [764, 300] on button "Not Required" at bounding box center [778, 299] width 51 height 11
click at [728, 314] on button "Yes / OK" at bounding box center [726, 317] width 51 height 11
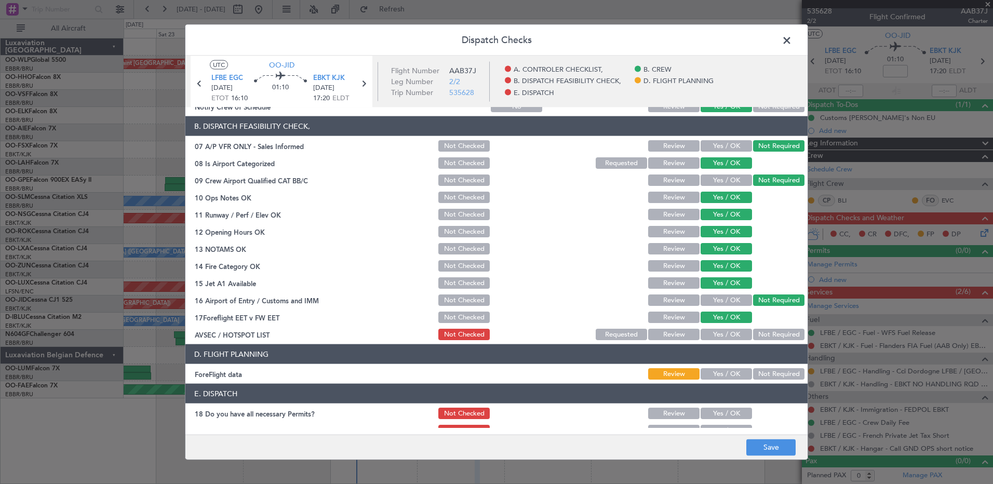
click at [757, 337] on button "Not Required" at bounding box center [778, 334] width 51 height 11
click at [734, 375] on button "Yes / OK" at bounding box center [726, 373] width 51 height 11
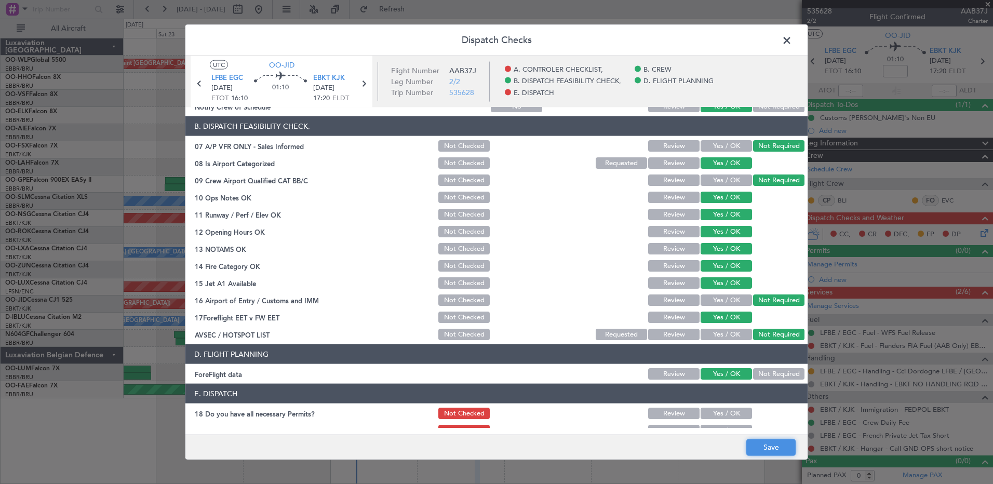
click at [770, 448] on button "Save" at bounding box center [770, 447] width 49 height 17
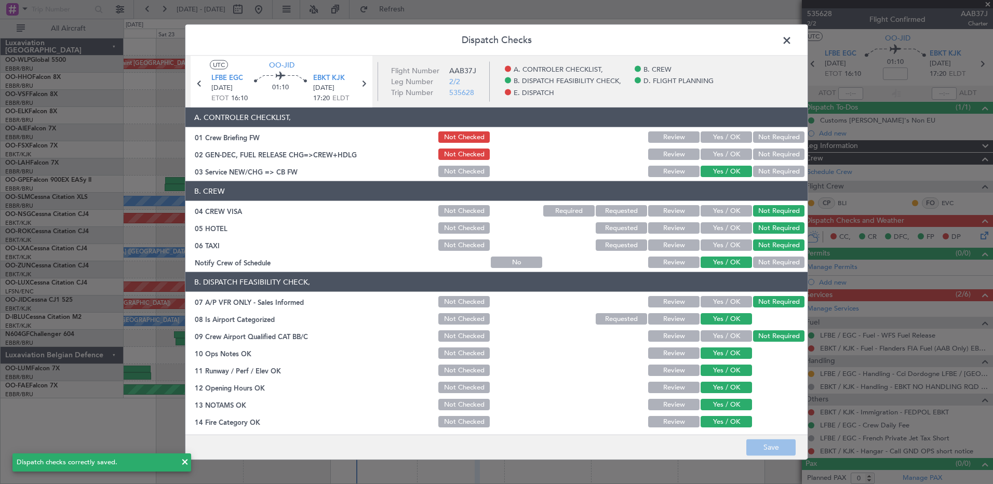
scroll to position [156, 0]
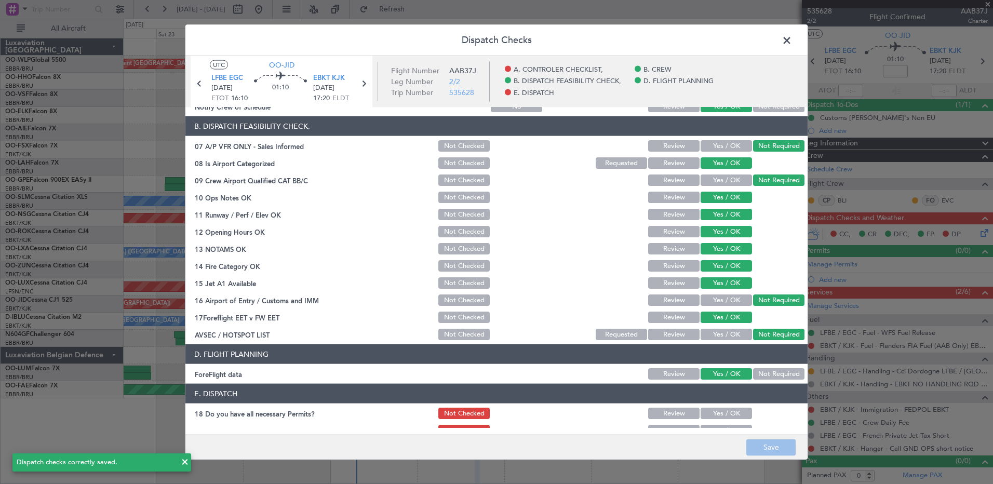
click at [792, 44] on span at bounding box center [792, 43] width 0 height 21
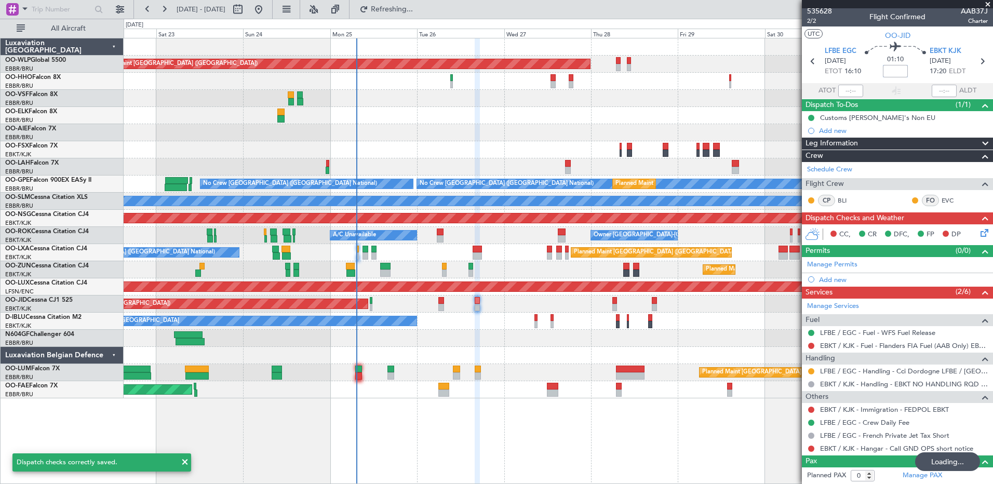
click at [891, 70] on input at bounding box center [895, 71] width 25 height 12
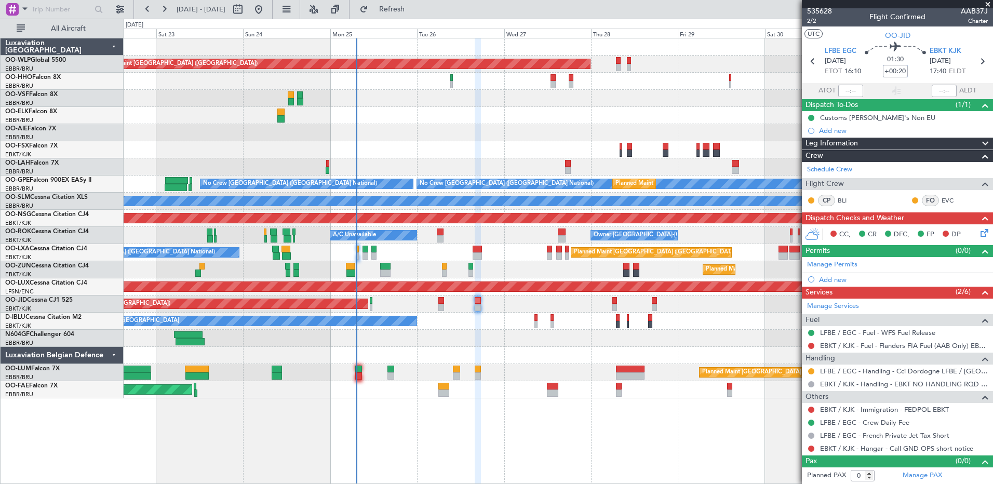
type input "+00:20"
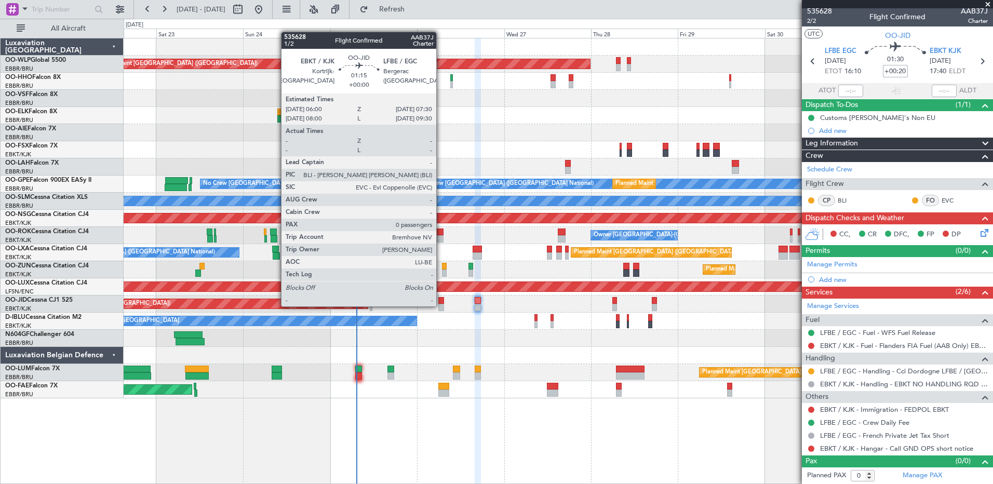
click at [441, 305] on div at bounding box center [441, 307] width 6 height 7
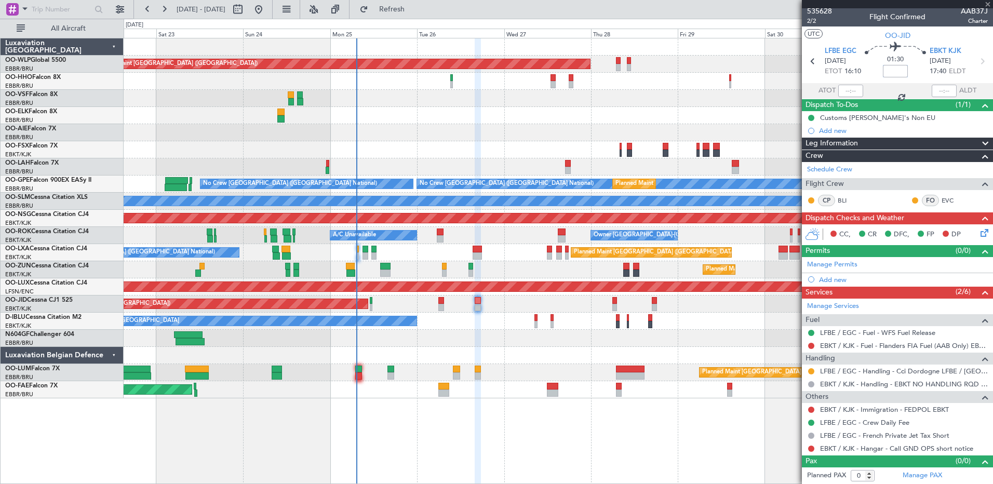
scroll to position [0, 0]
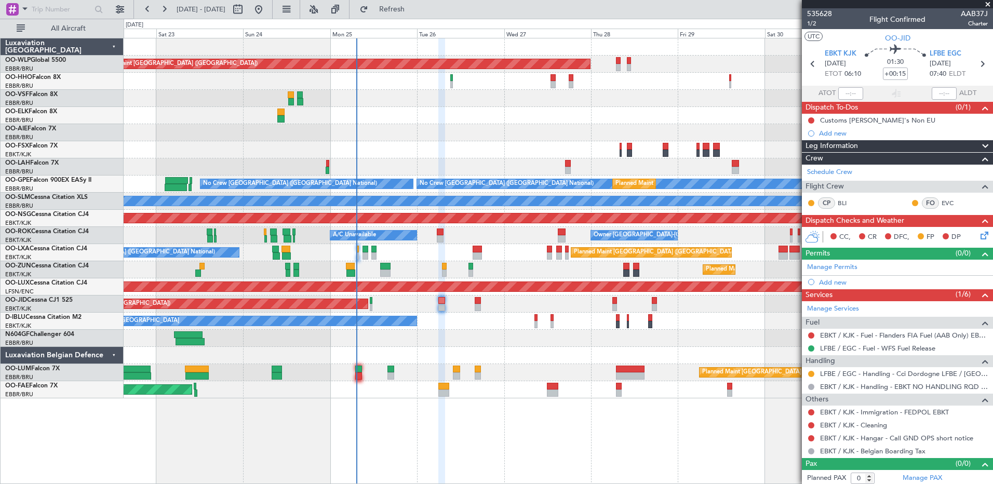
click at [979, 237] on icon at bounding box center [983, 234] width 8 height 8
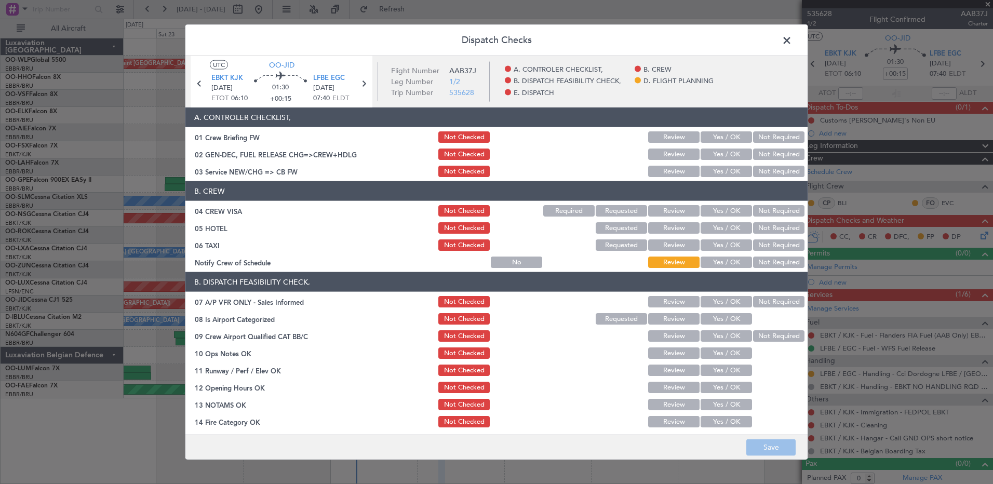
click at [727, 258] on button "Yes / OK" at bounding box center [726, 262] width 51 height 11
click at [753, 243] on button "Not Required" at bounding box center [778, 244] width 51 height 11
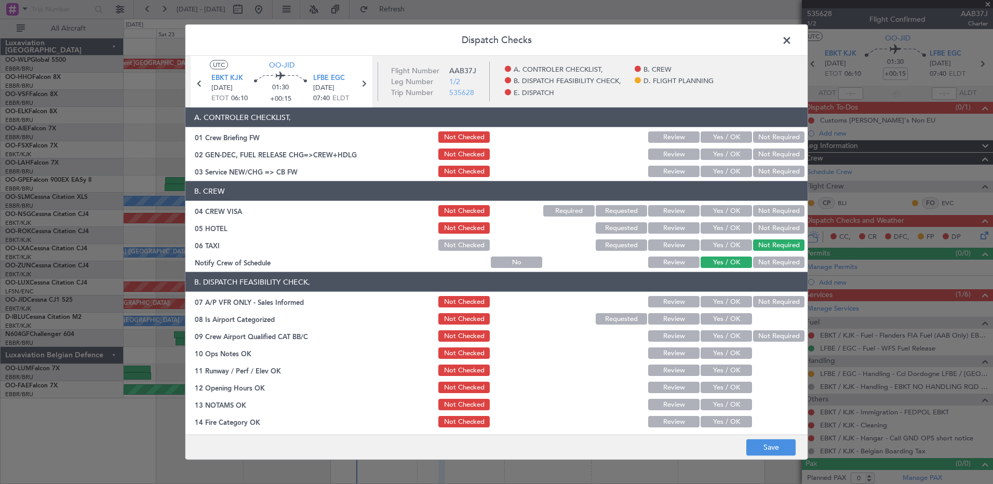
drag, startPoint x: 759, startPoint y: 233, endPoint x: 763, endPoint y: 220, distance: 13.5
click at [761, 227] on button "Not Required" at bounding box center [778, 227] width 51 height 11
click at [763, 215] on section "B. CREW 04 CREW VISA Not Checked Required Requested Review Yes / OK Not Require…" at bounding box center [496, 225] width 622 height 88
drag, startPoint x: 763, startPoint y: 215, endPoint x: 759, endPoint y: 208, distance: 7.2
click at [761, 209] on button "Not Required" at bounding box center [778, 210] width 51 height 11
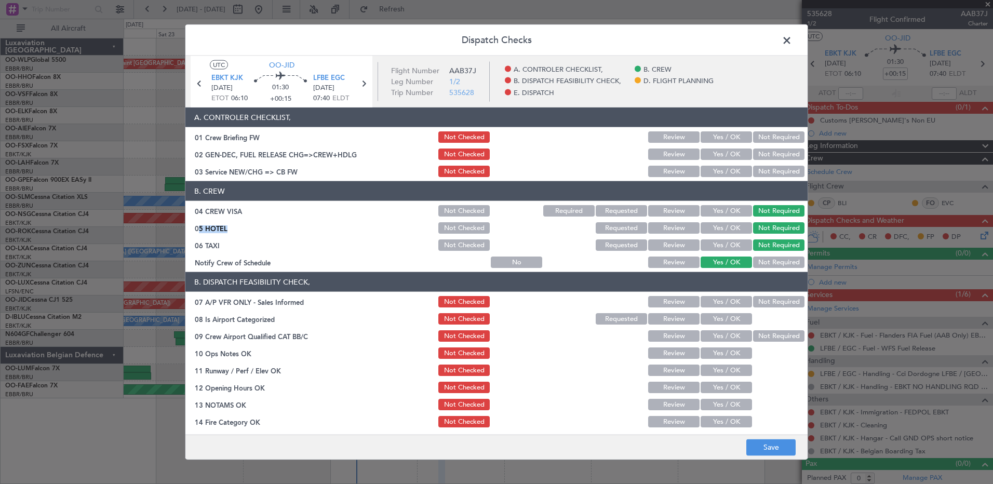
click at [721, 175] on button "Yes / OK" at bounding box center [726, 171] width 51 height 11
drag, startPoint x: 757, startPoint y: 302, endPoint x: 743, endPoint y: 309, distance: 15.8
click at [756, 302] on button "Not Required" at bounding box center [778, 301] width 51 height 11
click at [726, 324] on button "Yes / OK" at bounding box center [726, 318] width 51 height 11
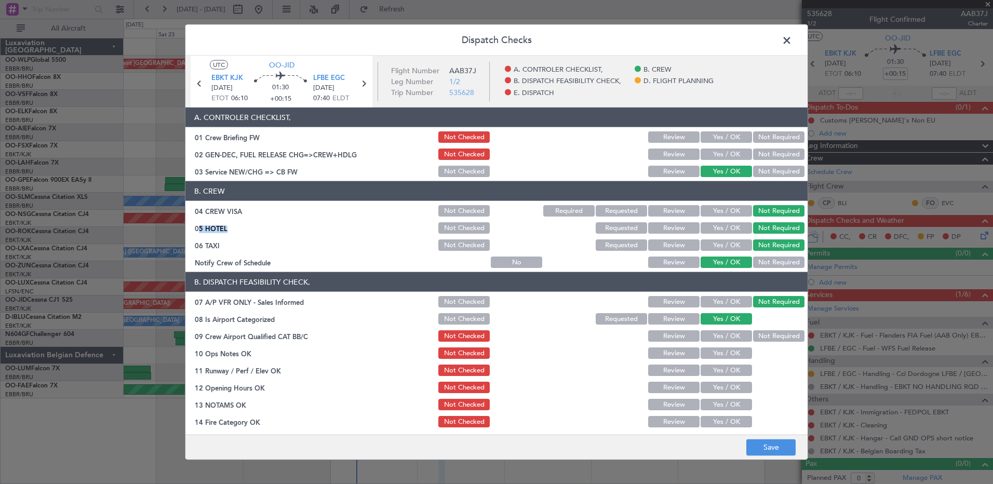
click at [758, 333] on button "Not Required" at bounding box center [778, 335] width 51 height 11
drag, startPoint x: 727, startPoint y: 353, endPoint x: 724, endPoint y: 366, distance: 13.2
click at [727, 354] on button "Yes / OK" at bounding box center [726, 352] width 51 height 11
drag, startPoint x: 724, startPoint y: 368, endPoint x: 729, endPoint y: 386, distance: 18.8
click at [725, 372] on button "Yes / OK" at bounding box center [726, 370] width 51 height 11
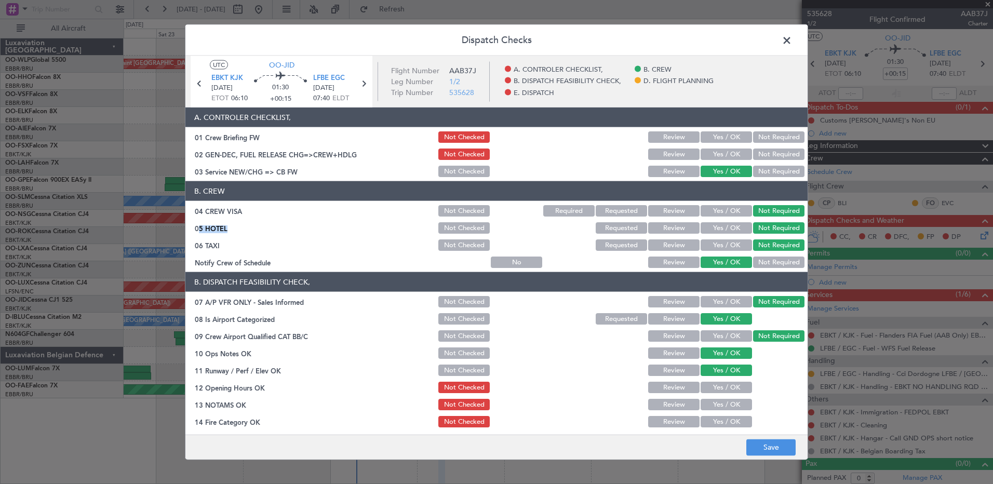
click at [730, 390] on button "Yes / OK" at bounding box center [726, 387] width 51 height 11
drag, startPoint x: 731, startPoint y: 401, endPoint x: 735, endPoint y: 417, distance: 16.5
click at [731, 404] on button "Yes / OK" at bounding box center [726, 404] width 51 height 11
click at [734, 422] on button "Yes / OK" at bounding box center [726, 421] width 51 height 11
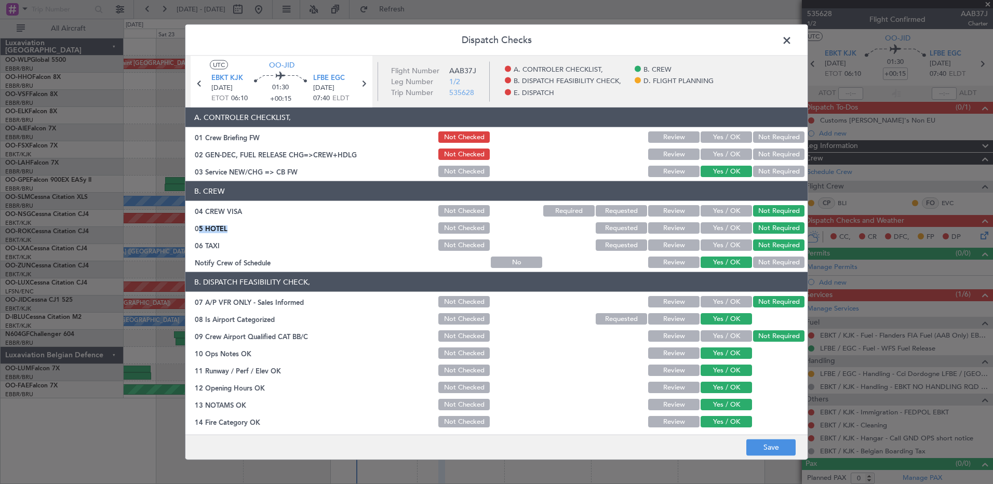
scroll to position [203, 0]
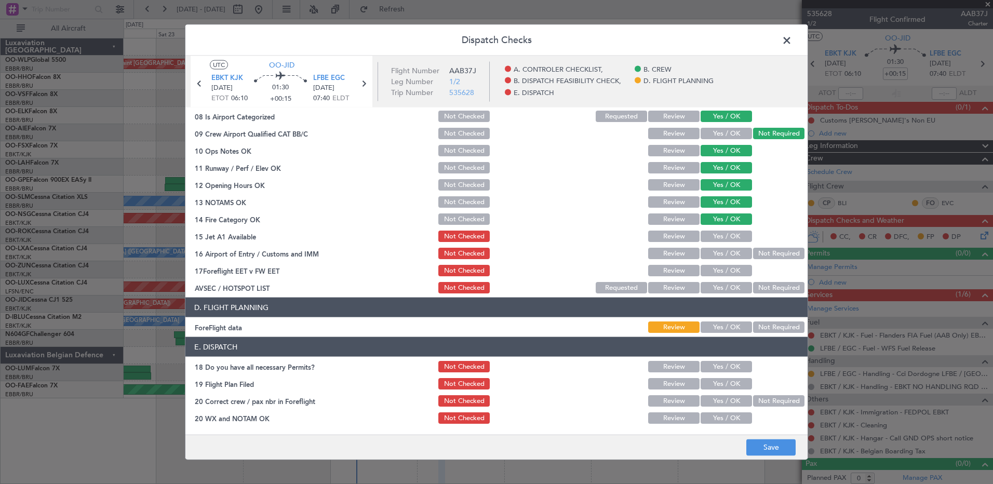
click at [733, 235] on button "Yes / OK" at bounding box center [726, 236] width 51 height 11
click at [756, 251] on button "Not Required" at bounding box center [778, 253] width 51 height 11
click at [730, 278] on section "B. DISPATCH FEASIBILITY CHECK, 07 A/P VFR ONLY - Sales Informed Not Checked Rev…" at bounding box center [496, 182] width 622 height 225
drag, startPoint x: 737, startPoint y: 277, endPoint x: 742, endPoint y: 278, distance: 5.3
click at [738, 277] on div "Yes / OK" at bounding box center [725, 270] width 52 height 15
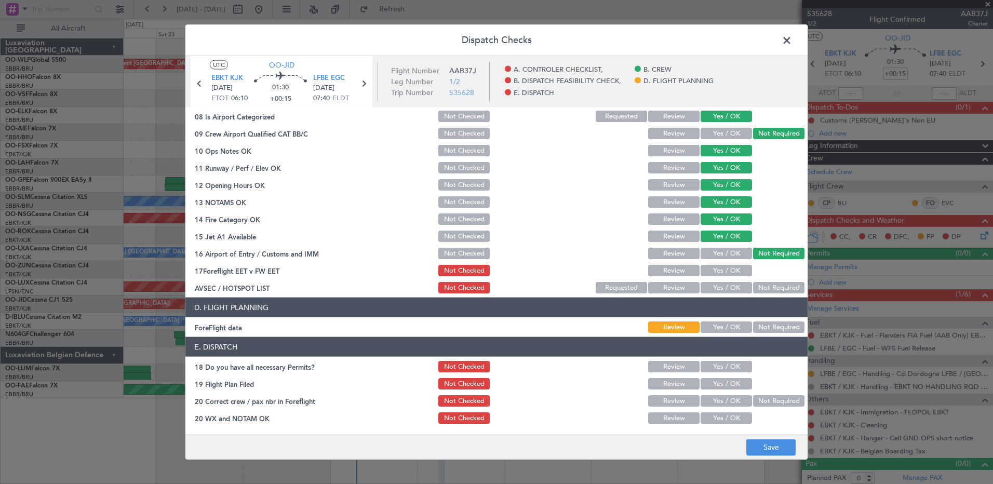
click at [733, 275] on button "Yes / OK" at bounding box center [726, 270] width 51 height 11
click at [764, 291] on button "Not Required" at bounding box center [778, 287] width 51 height 11
click at [713, 327] on button "Yes / OK" at bounding box center [726, 327] width 51 height 11
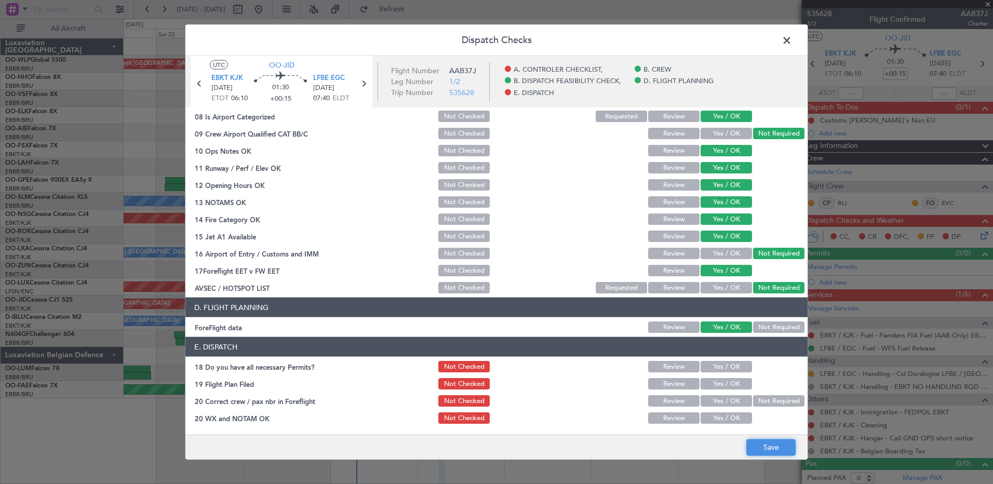
click at [770, 447] on button "Save" at bounding box center [770, 447] width 49 height 17
click at [792, 42] on span at bounding box center [792, 43] width 0 height 21
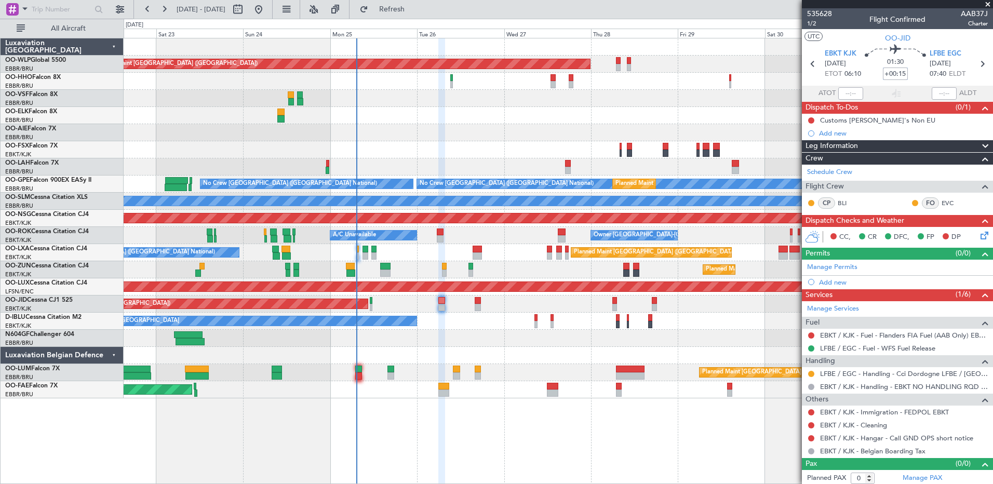
click at [900, 72] on input "+00:15" at bounding box center [895, 74] width 25 height 12
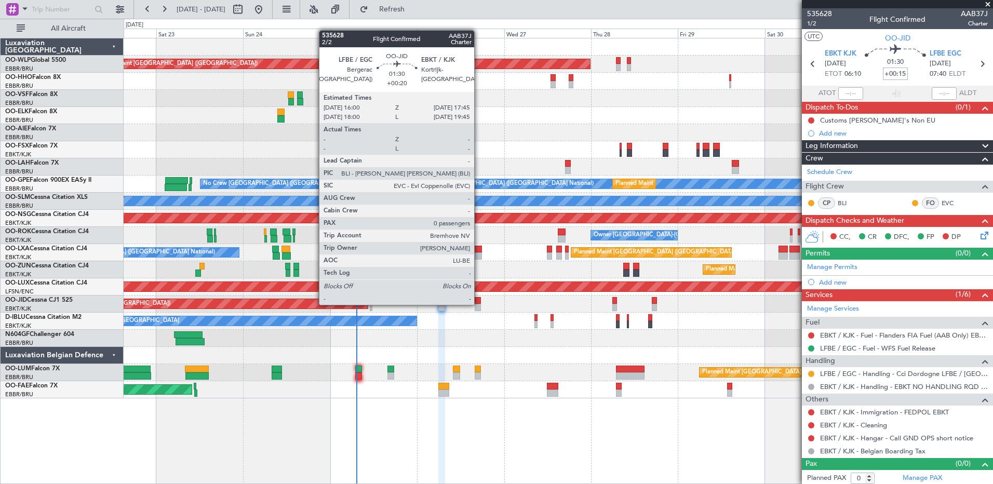
click at [479, 304] on div at bounding box center [478, 307] width 7 height 7
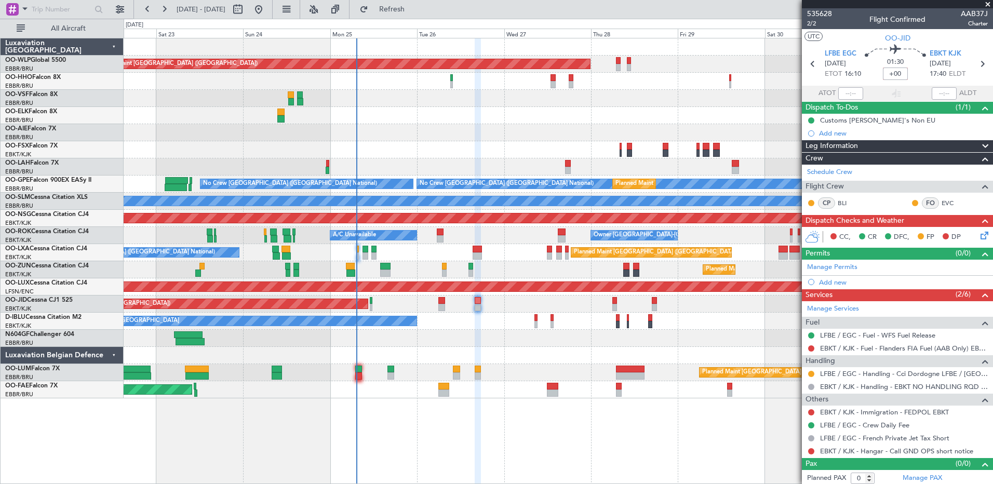
type input "+00:00"
click at [413, 12] on span "Refresh" at bounding box center [392, 9] width 44 height 7
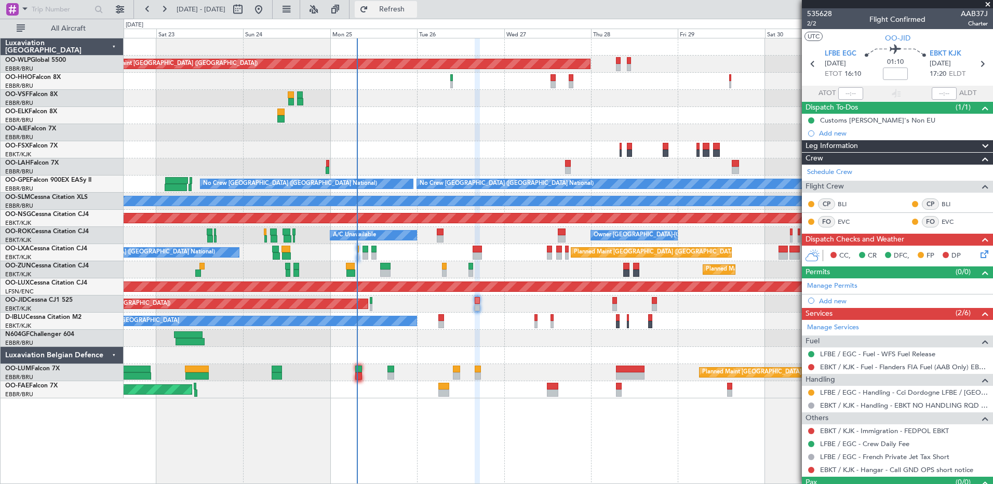
click at [414, 10] on span "Refresh" at bounding box center [392, 9] width 44 height 7
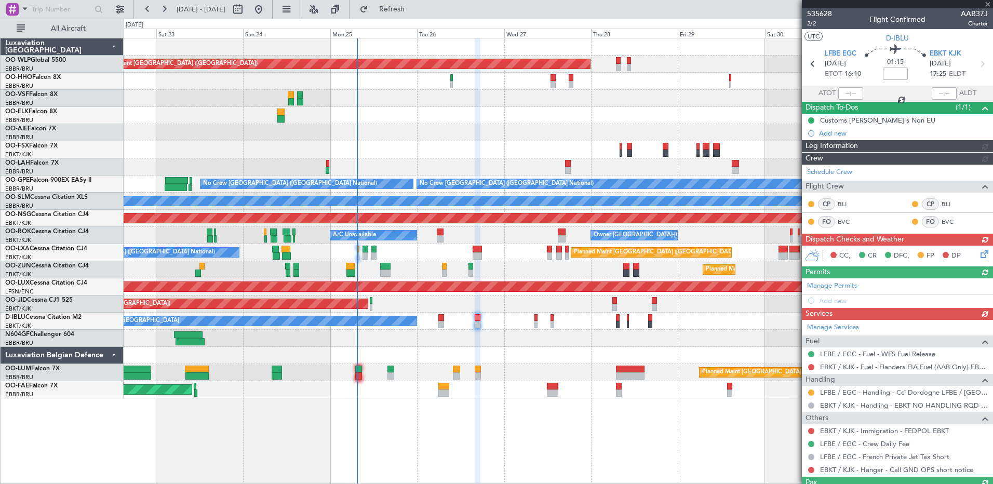
scroll to position [21, 0]
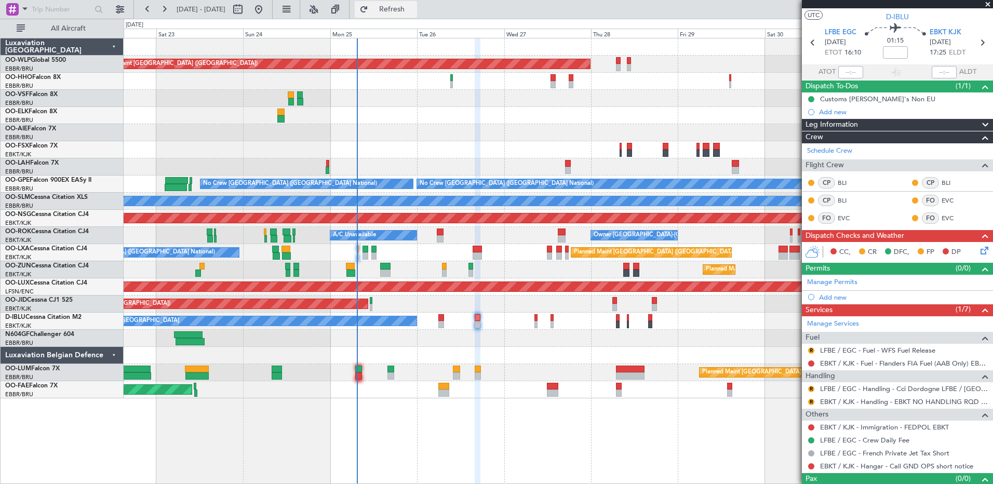
click at [414, 11] on span "Refresh" at bounding box center [392, 9] width 44 height 7
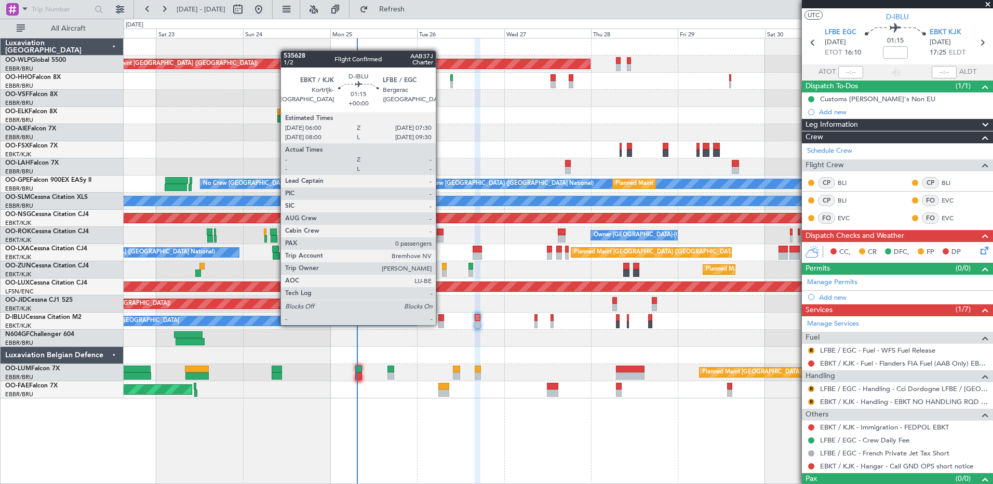
click at [440, 324] on div at bounding box center [441, 324] width 6 height 7
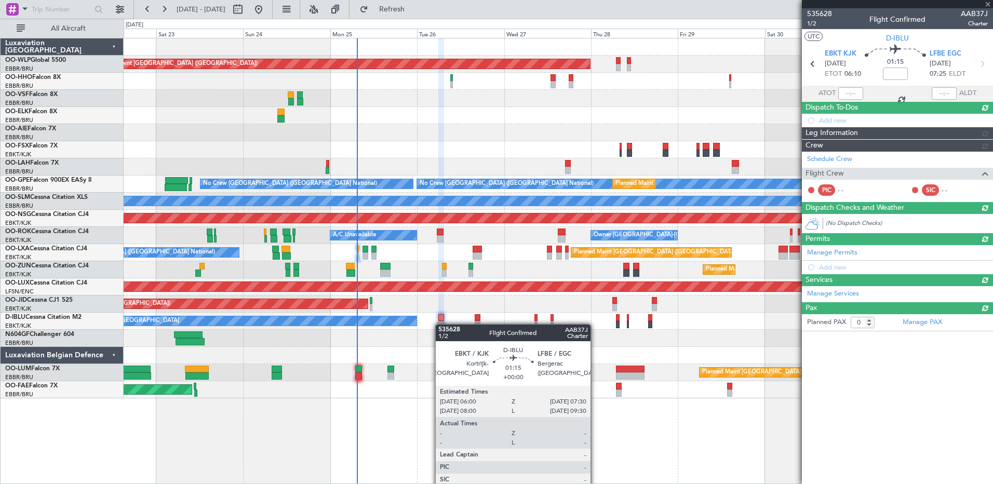
scroll to position [0, 0]
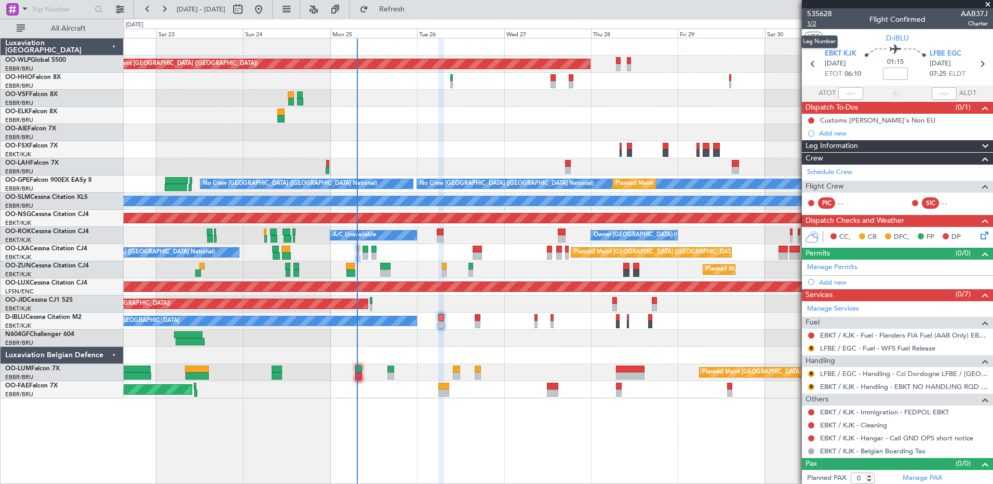
click at [808, 22] on span "1/2" at bounding box center [819, 23] width 25 height 9
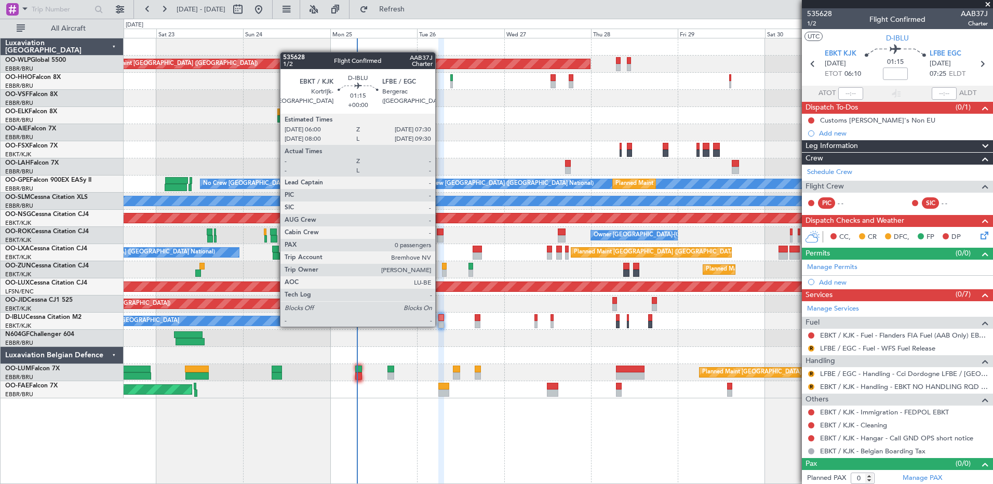
click at [440, 326] on div at bounding box center [441, 324] width 6 height 7
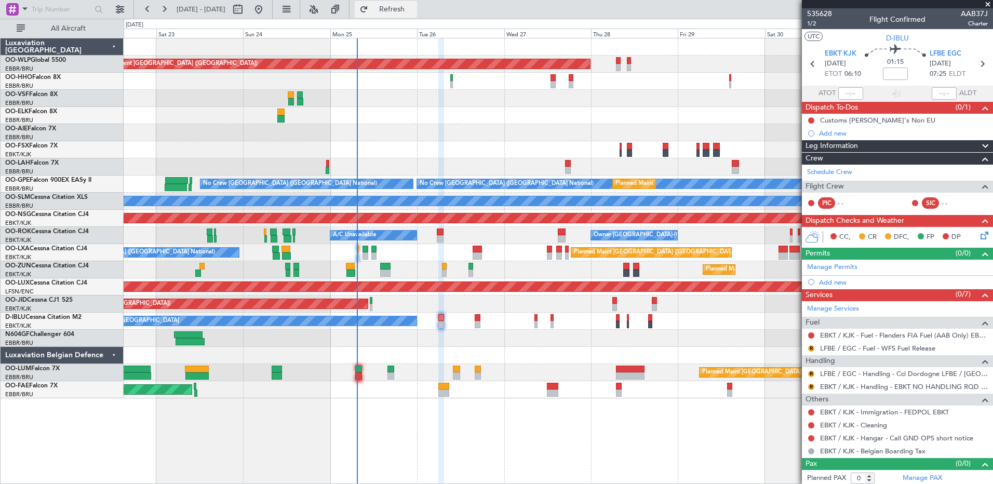
click at [414, 11] on span "Refresh" at bounding box center [392, 9] width 44 height 7
click at [811, 350] on button "R" at bounding box center [811, 348] width 6 height 6
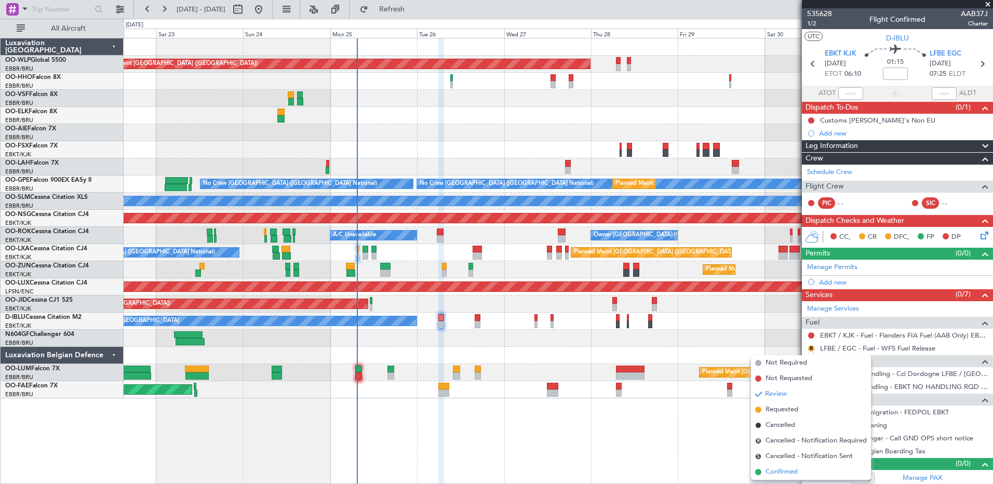
click at [775, 474] on span "Confirmed" at bounding box center [782, 472] width 32 height 10
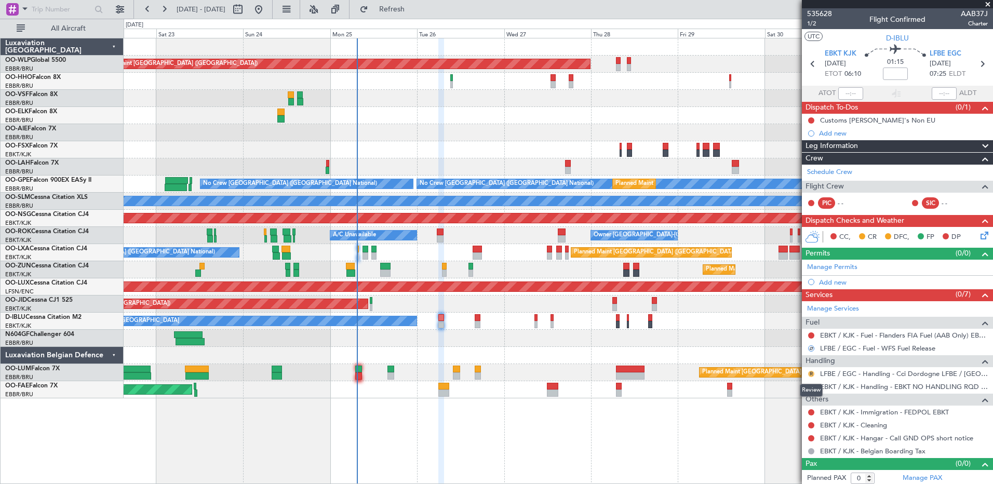
click at [811, 374] on button "R" at bounding box center [811, 374] width 6 height 6
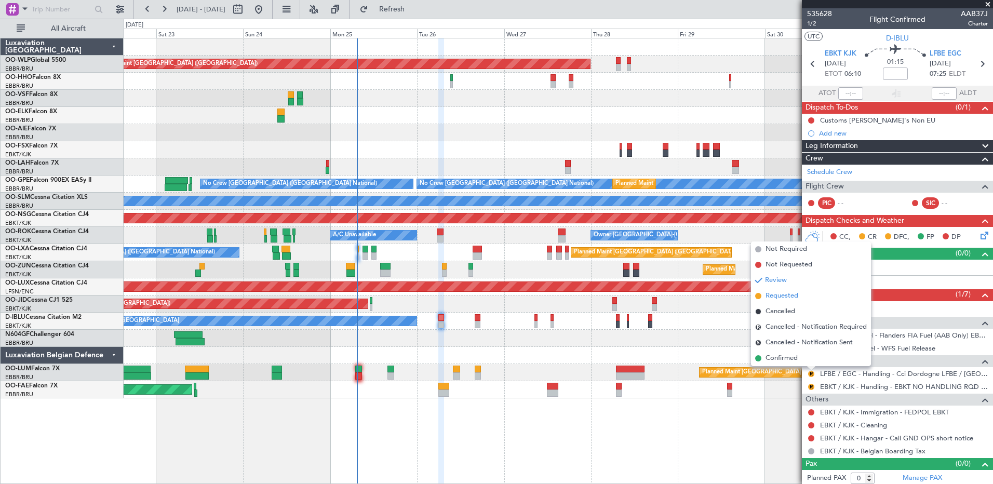
click at [780, 296] on span "Requested" at bounding box center [782, 296] width 33 height 10
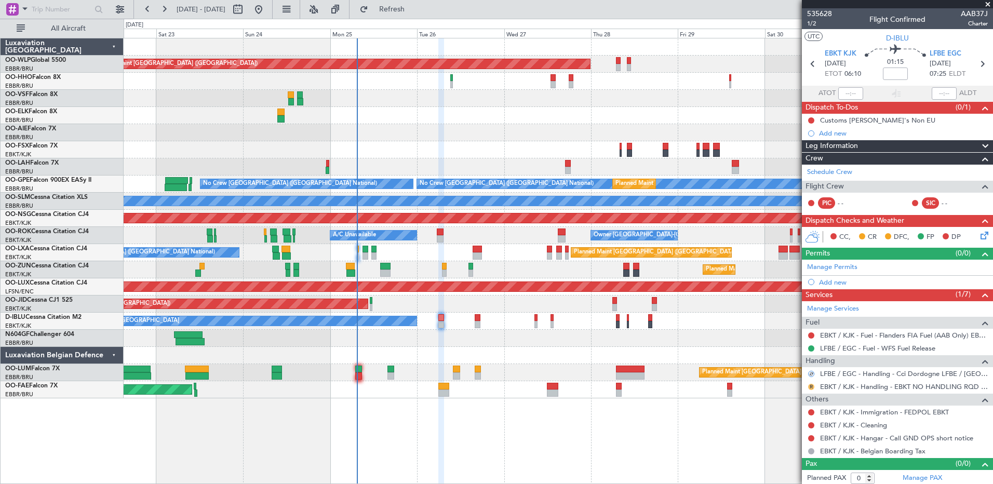
click at [810, 389] on button "R" at bounding box center [811, 387] width 6 height 6
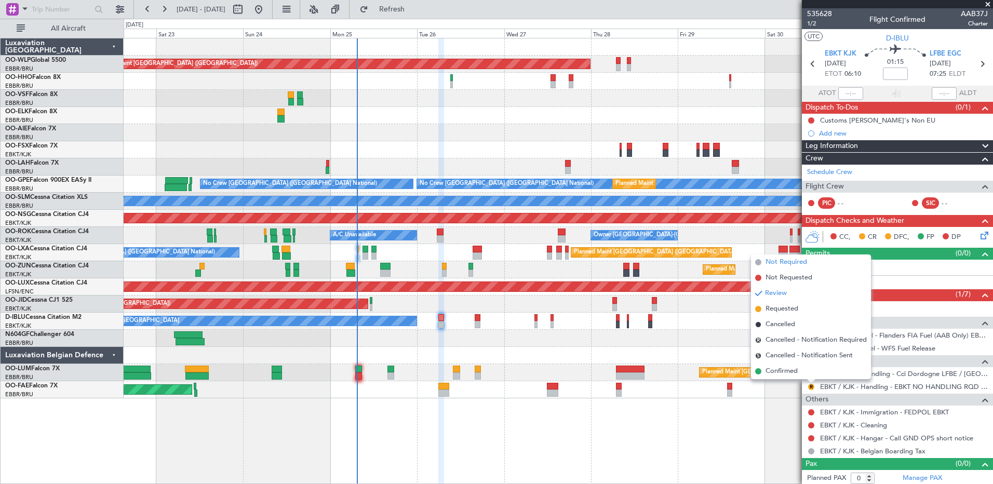
click at [789, 265] on span "Not Required" at bounding box center [787, 262] width 42 height 10
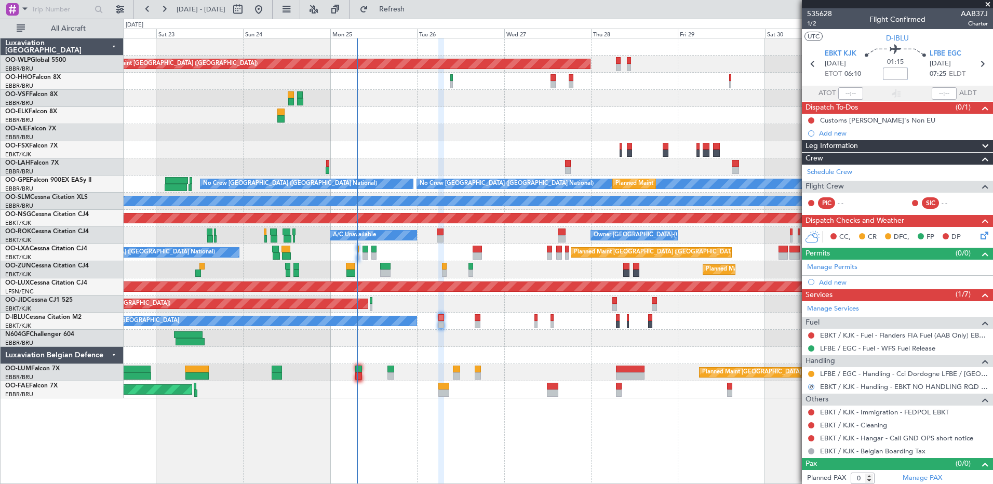
click at [894, 73] on input at bounding box center [895, 74] width 25 height 12
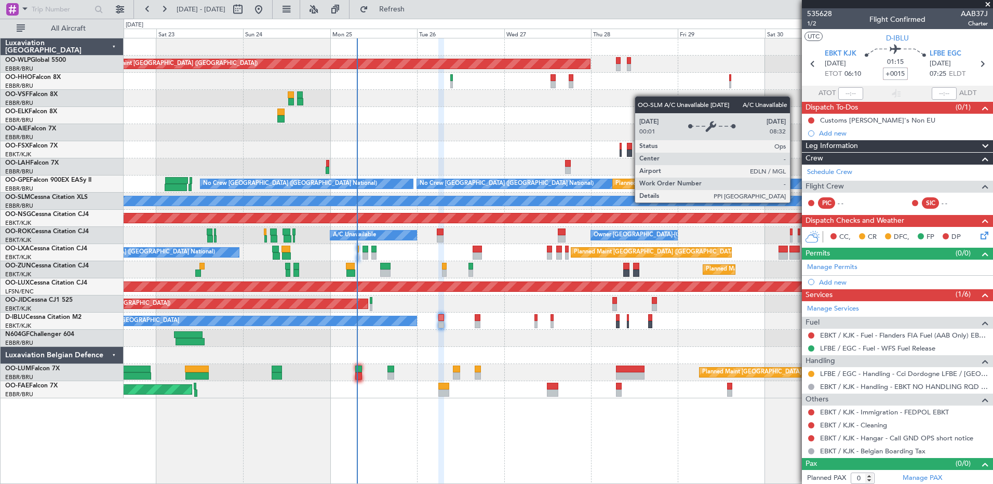
type input "+00:15"
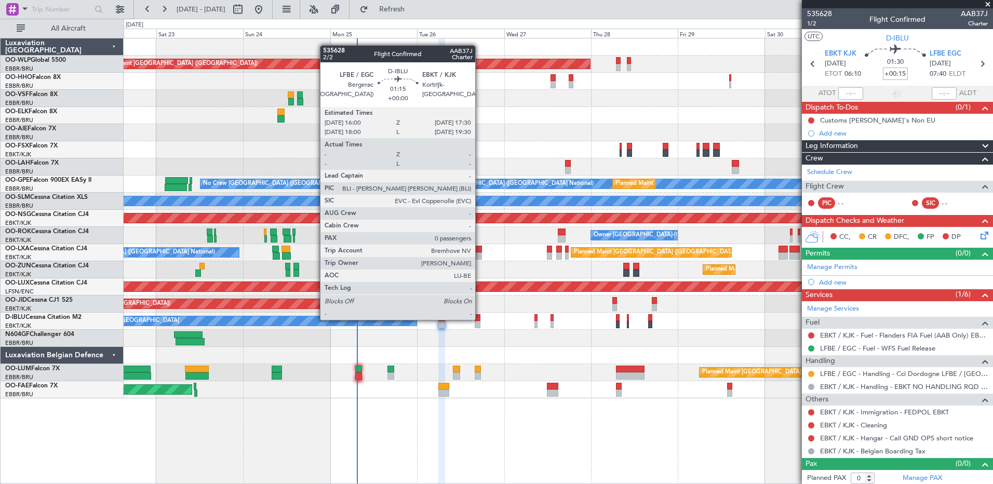
click at [480, 319] on div at bounding box center [478, 317] width 6 height 7
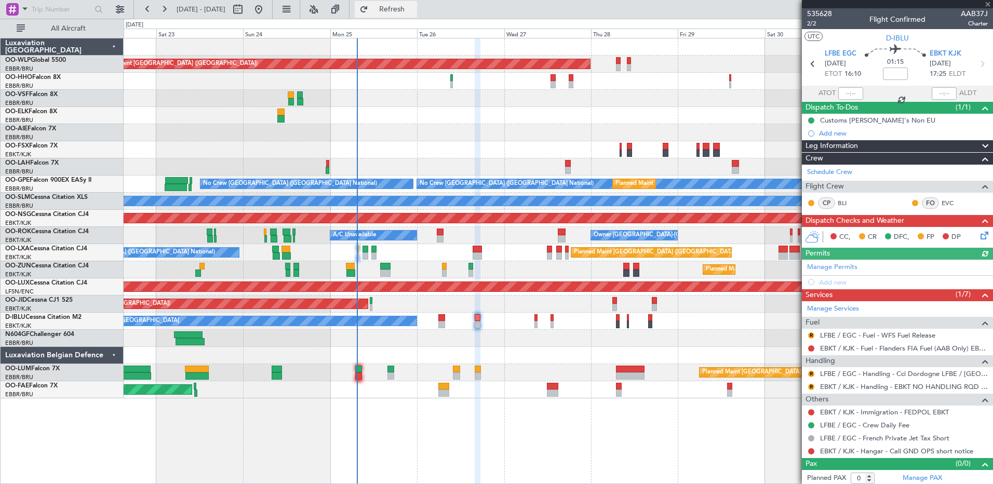
click at [413, 14] on button "Refresh" at bounding box center [386, 9] width 62 height 17
click at [811, 334] on button "R" at bounding box center [811, 335] width 6 height 6
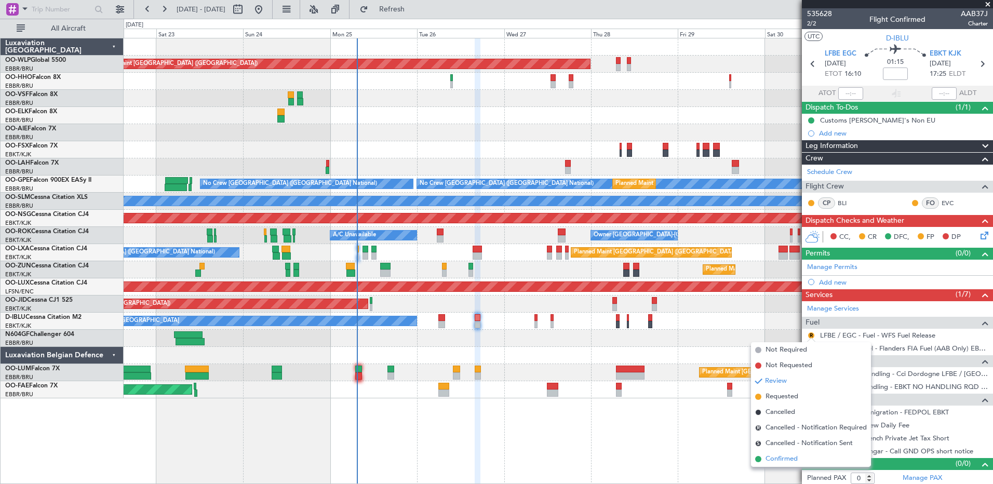
click at [785, 458] on span "Confirmed" at bounding box center [782, 459] width 32 height 10
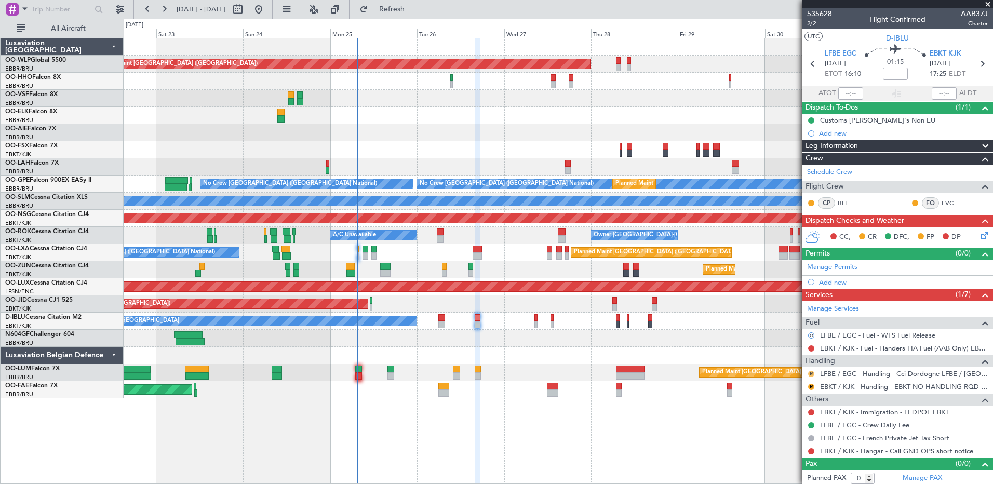
click at [812, 372] on button "R" at bounding box center [811, 374] width 6 height 6
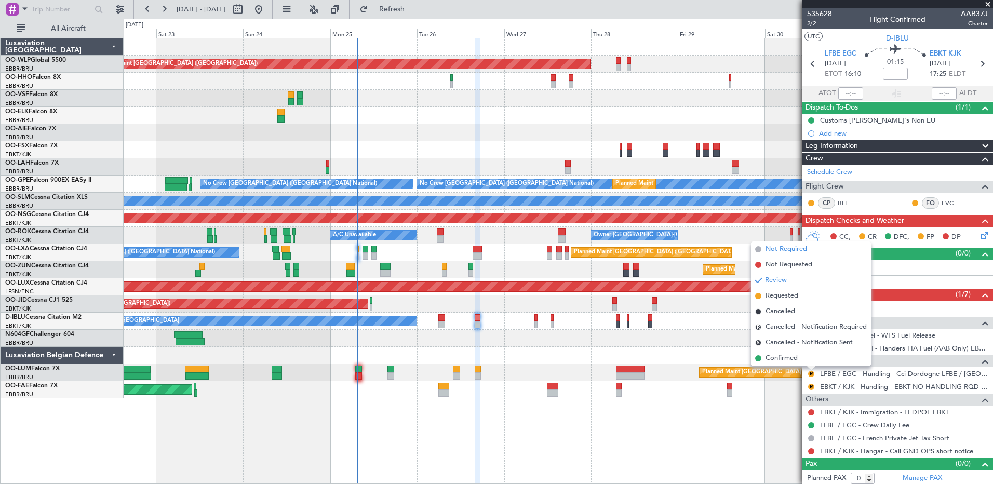
click at [784, 250] on span "Not Required" at bounding box center [787, 249] width 42 height 10
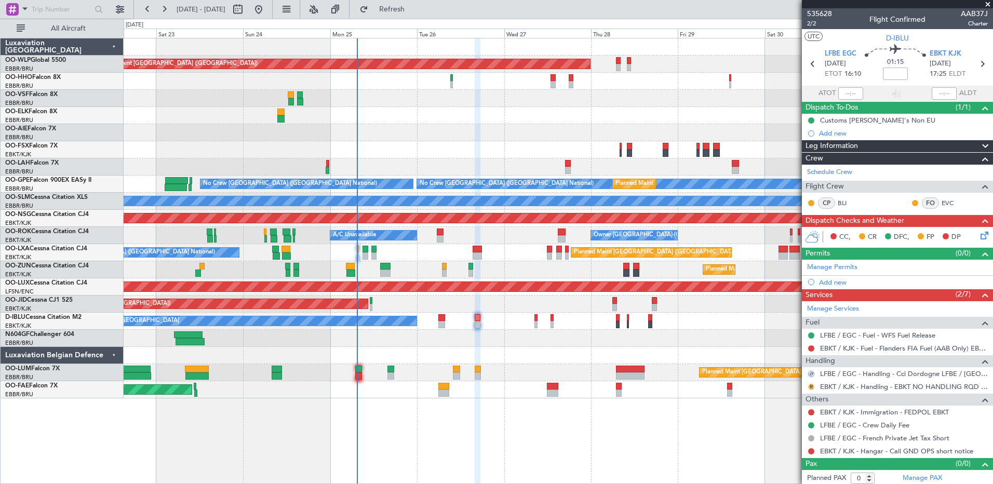
click at [812, 384] on button "R" at bounding box center [811, 387] width 6 height 6
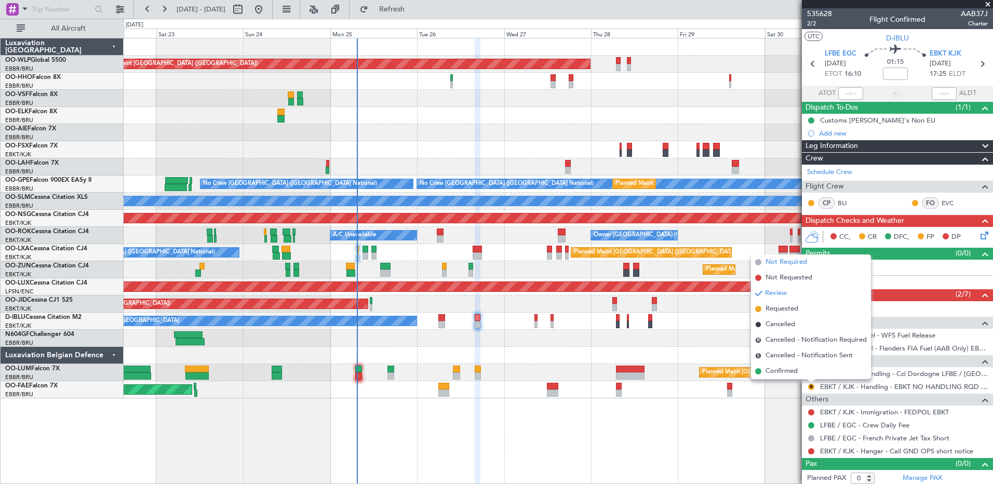
click at [790, 262] on span "Not Required" at bounding box center [787, 262] width 42 height 10
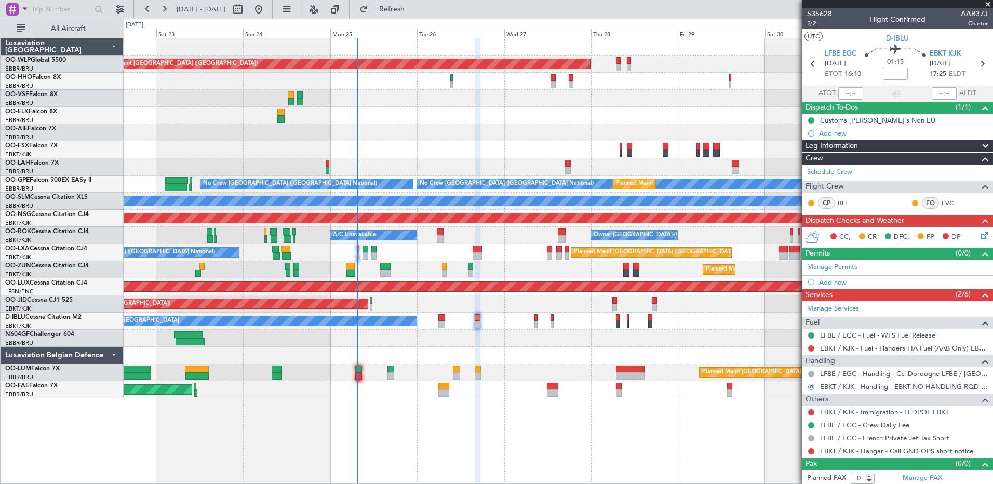
click at [814, 374] on button at bounding box center [811, 374] width 6 height 6
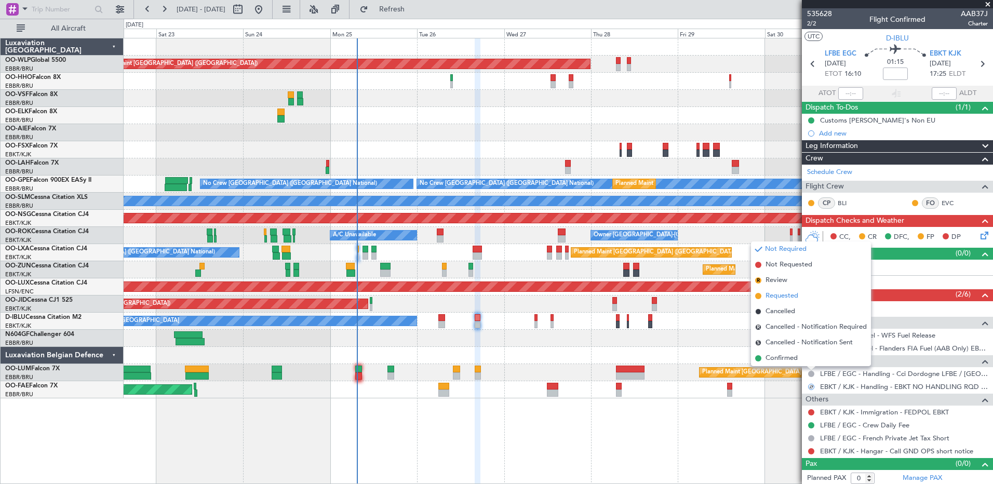
click at [779, 289] on li "Requested" at bounding box center [811, 296] width 120 height 16
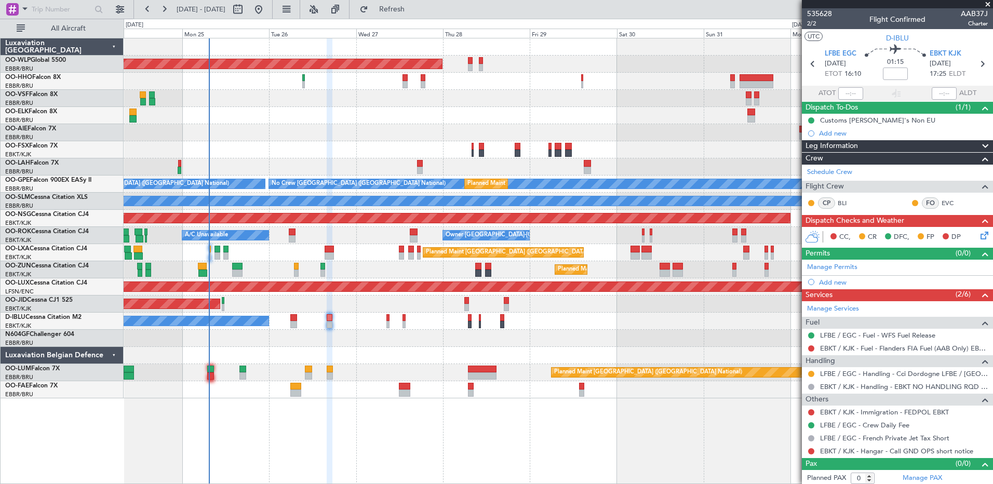
scroll to position [3, 0]
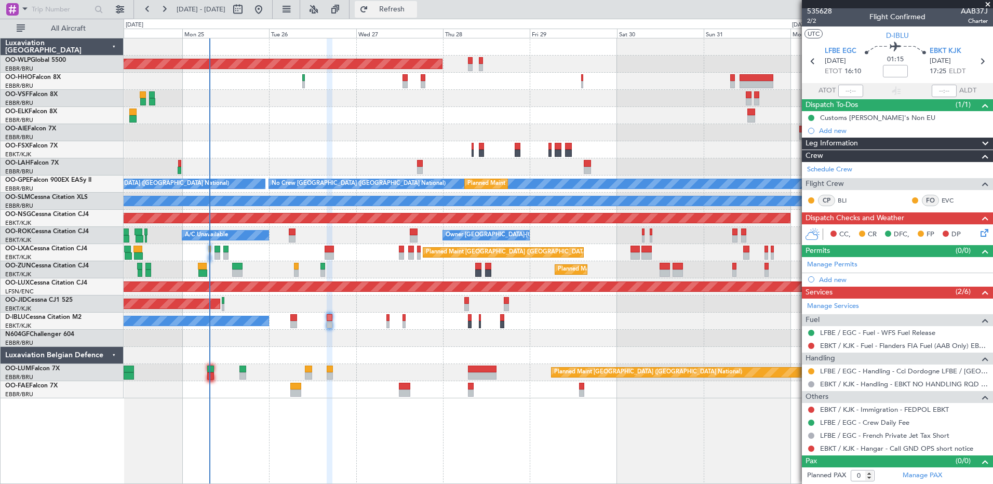
click at [417, 15] on button "Refresh" at bounding box center [386, 9] width 62 height 17
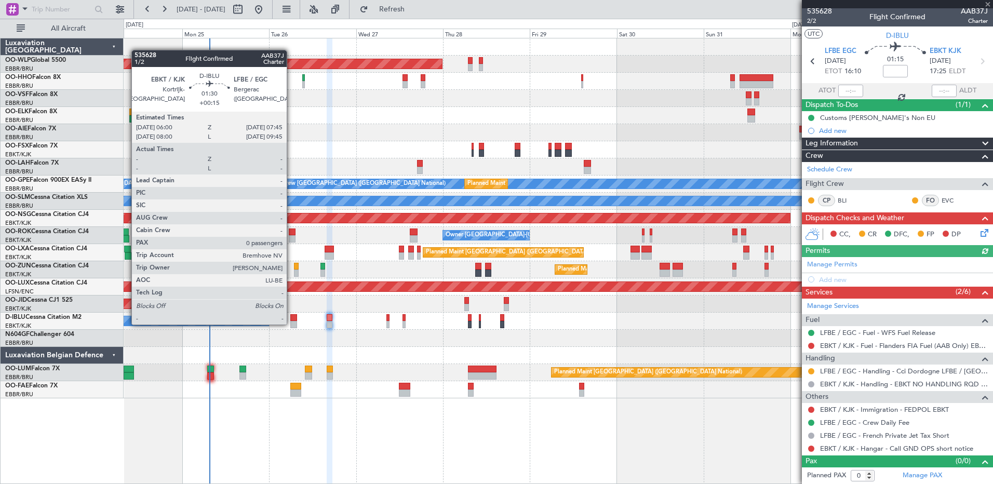
click at [291, 324] on div at bounding box center [293, 324] width 7 height 7
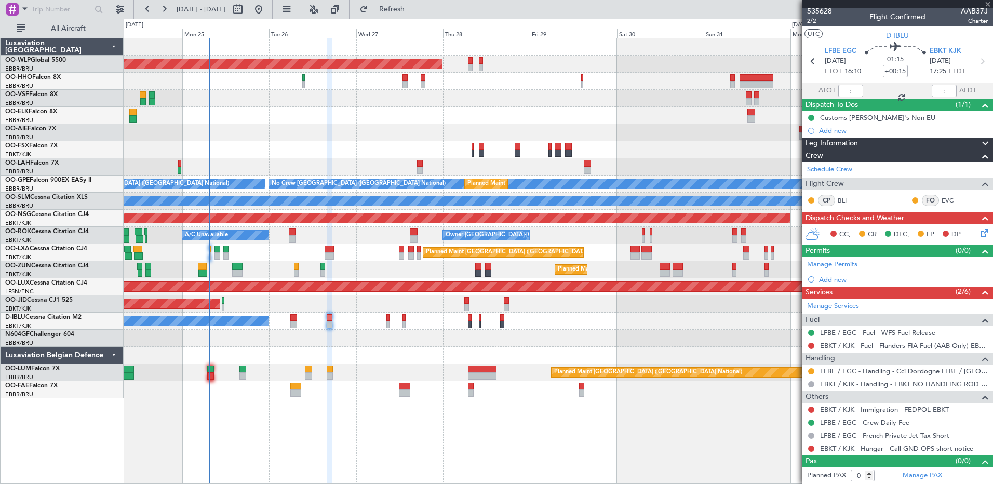
scroll to position [0, 0]
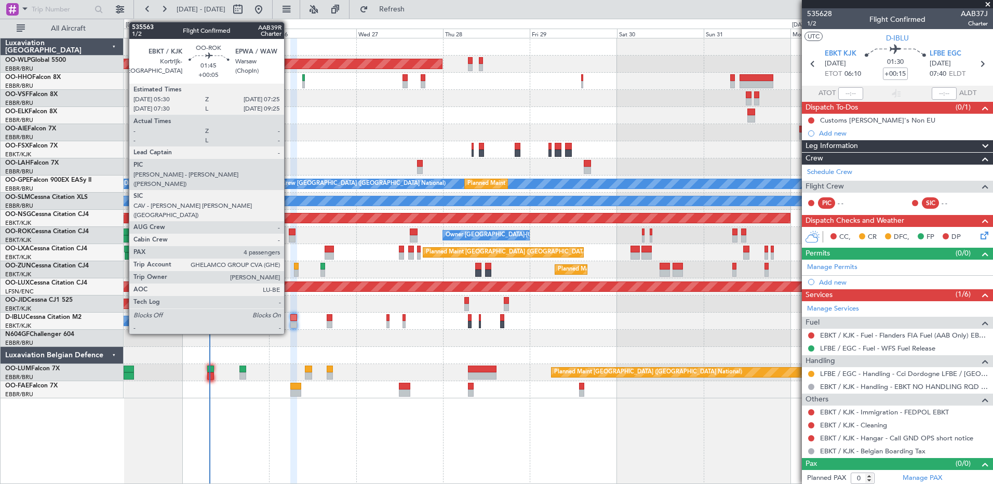
click at [289, 239] on div at bounding box center [292, 238] width 7 height 7
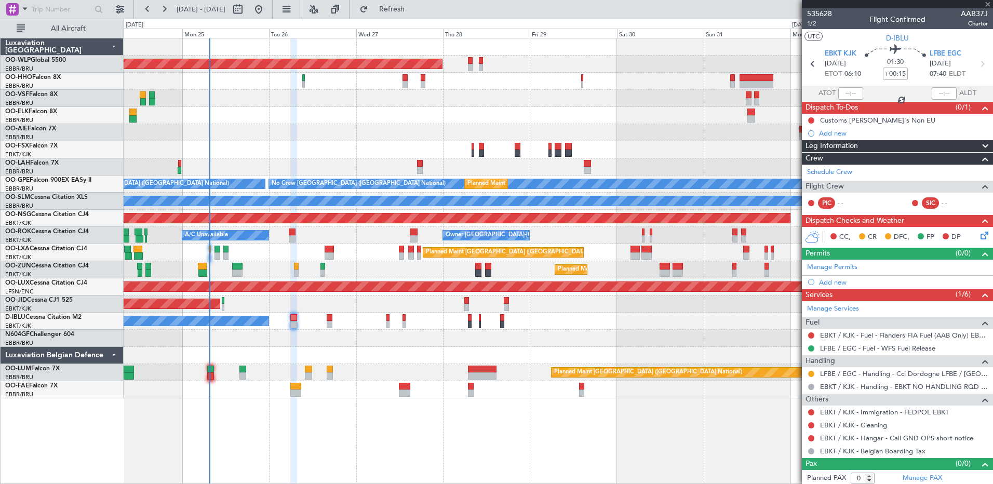
type input "+00:05"
type input "4"
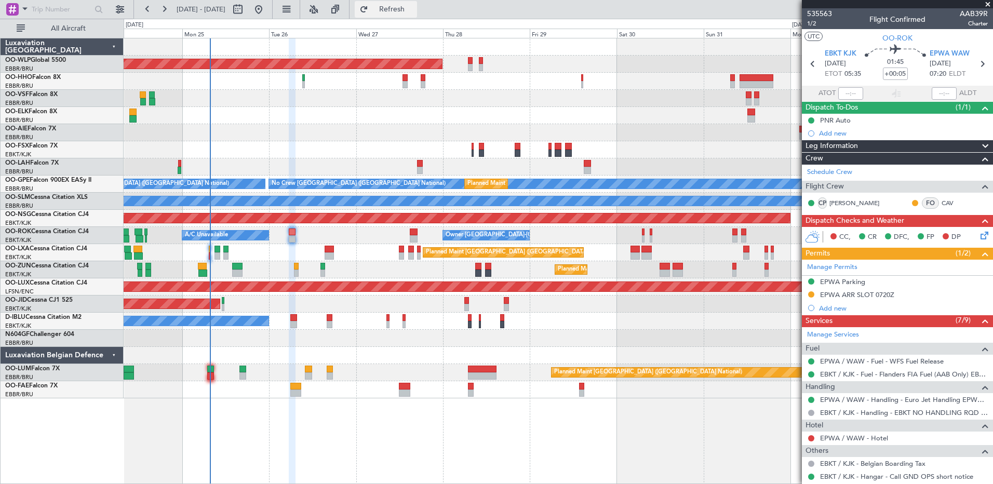
click at [414, 10] on span "Refresh" at bounding box center [392, 9] width 44 height 7
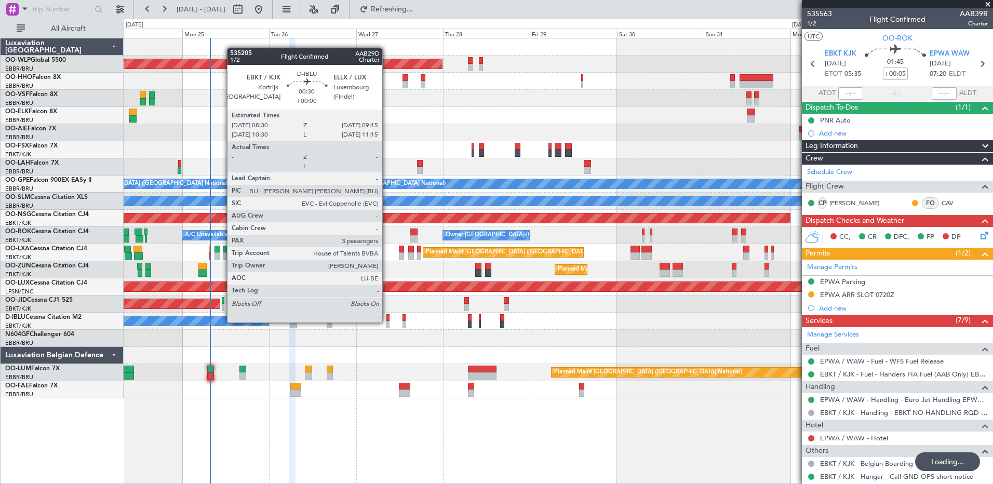
click at [387, 322] on div at bounding box center [387, 324] width 3 height 7
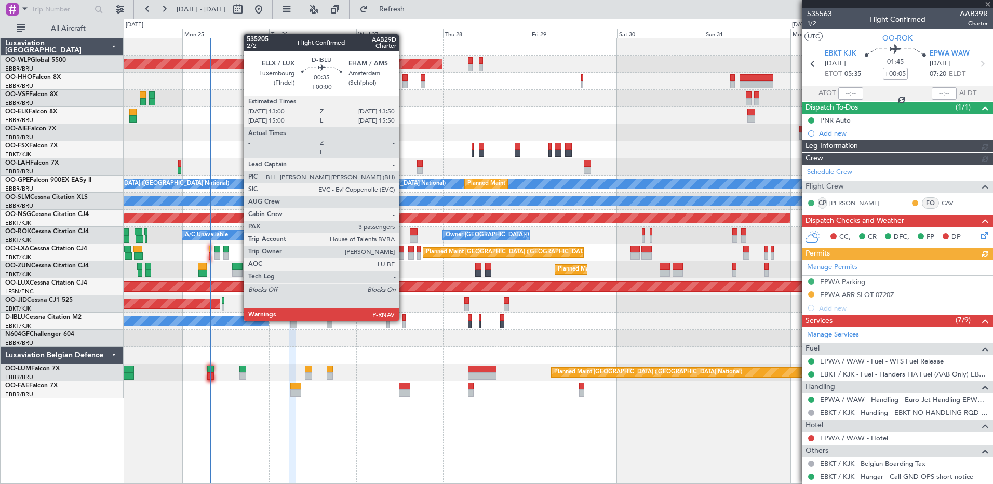
type input "3"
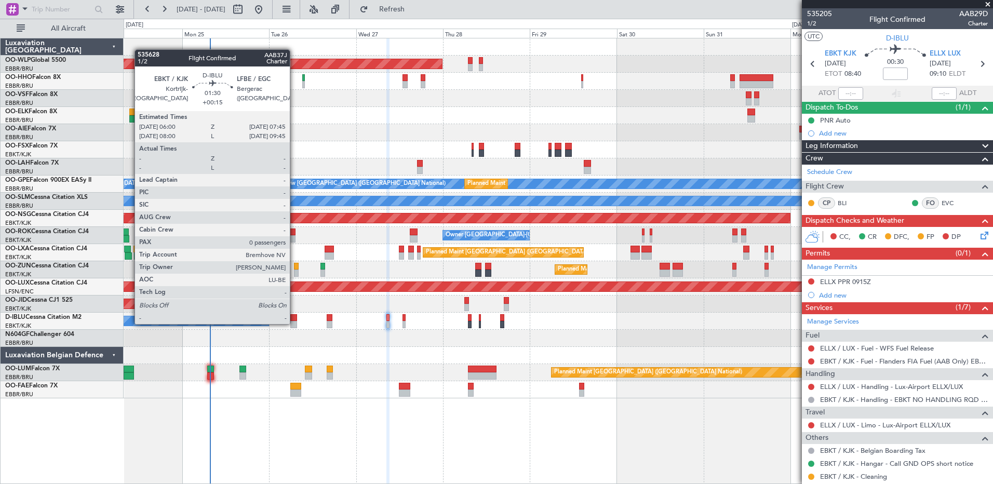
click at [294, 323] on div at bounding box center [293, 324] width 7 height 7
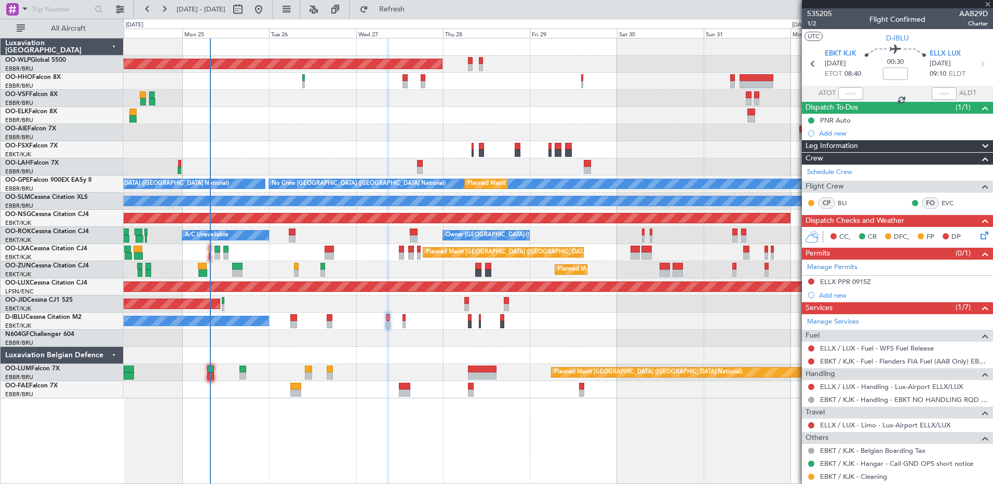
type input "+00:15"
type input "0"
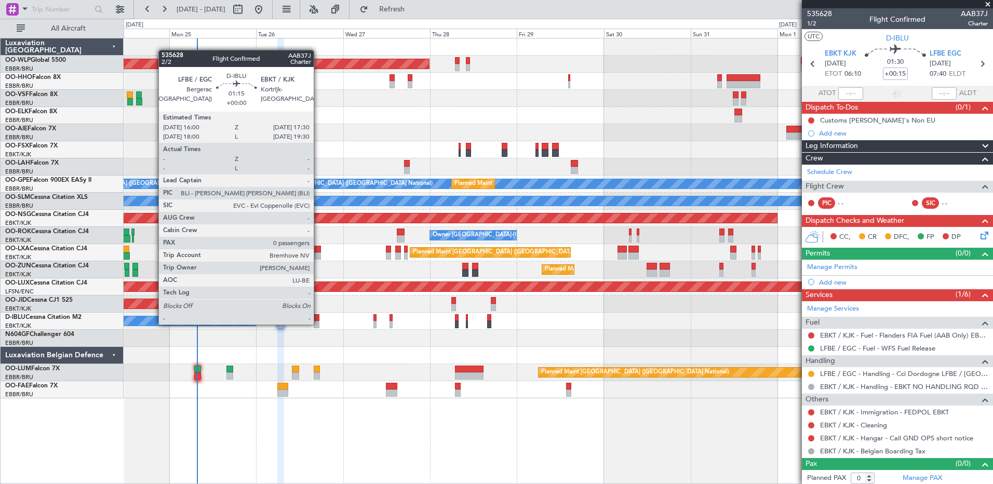
click at [317, 324] on div at bounding box center [317, 324] width 6 height 7
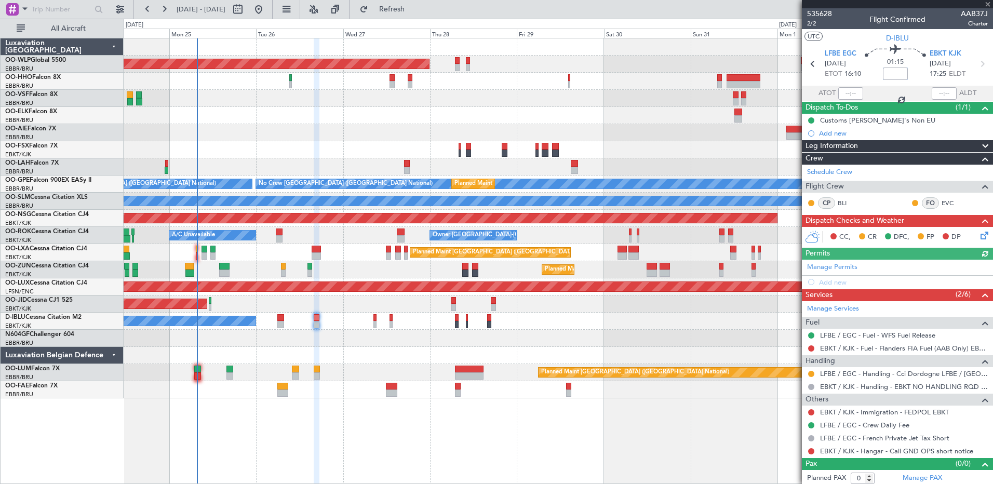
click at [899, 74] on input at bounding box center [895, 74] width 25 height 12
type input "-00:05"
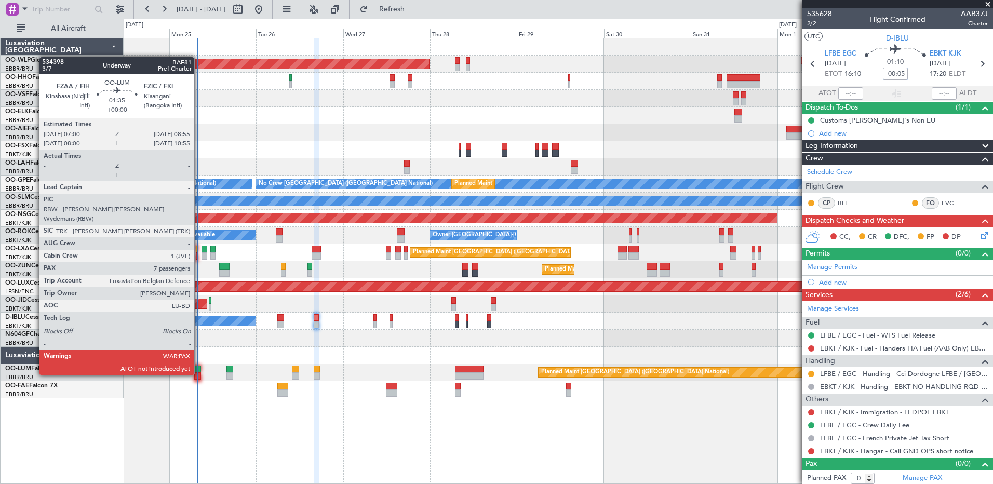
click at [199, 374] on div at bounding box center [197, 375] width 7 height 7
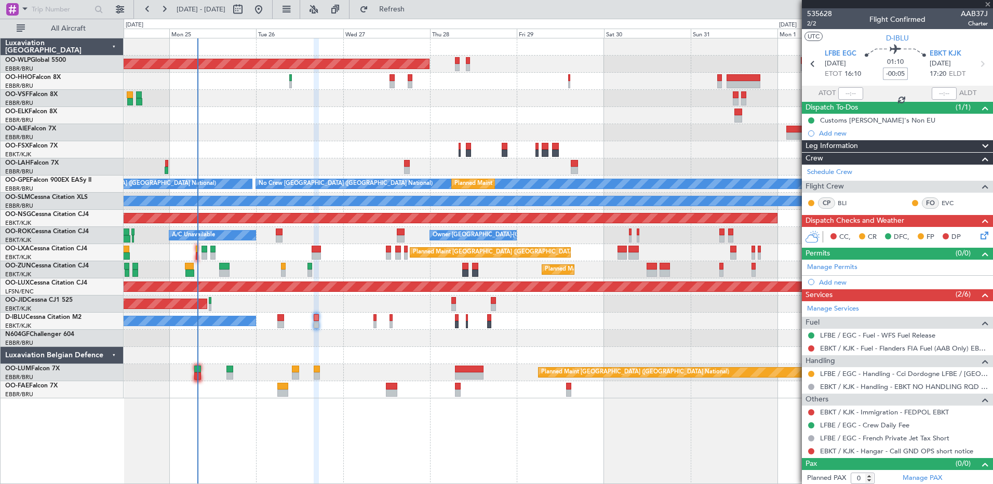
type input "7"
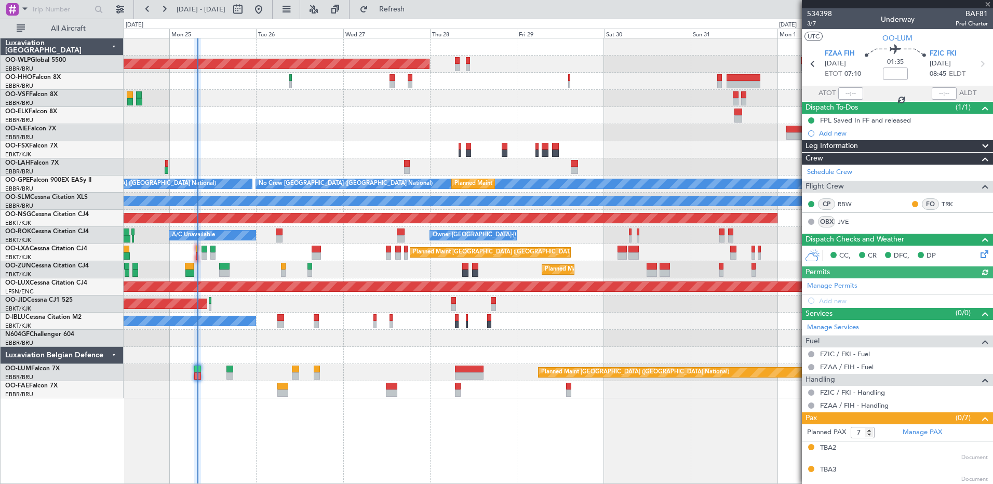
click at [840, 94] on div at bounding box center [850, 93] width 25 height 12
click at [846, 95] on input "text" at bounding box center [850, 93] width 25 height 12
type input "07:46"
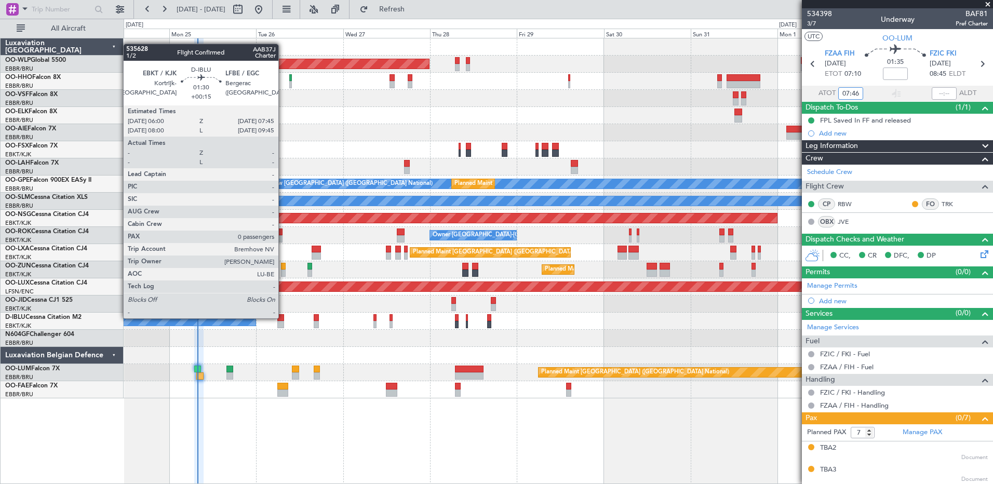
click at [283, 317] on div at bounding box center [280, 317] width 7 height 7
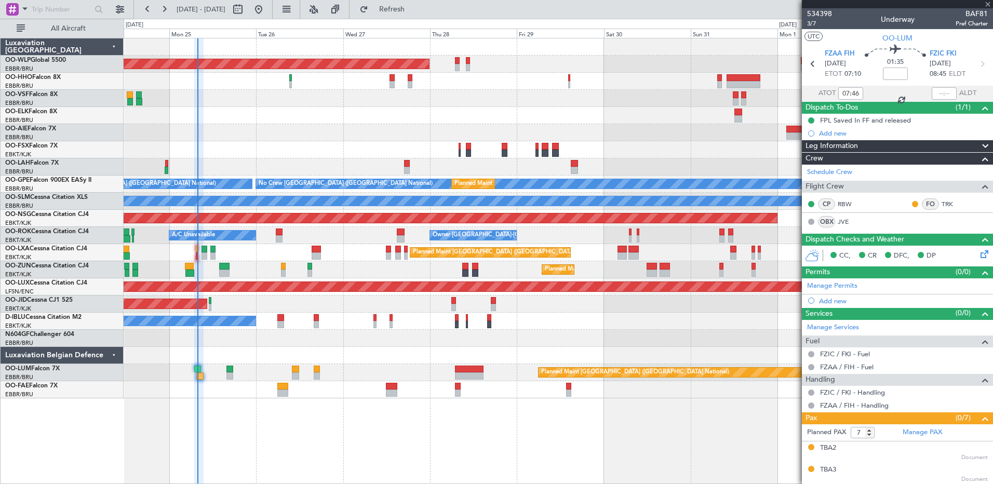
type input "+00:15"
type input "0"
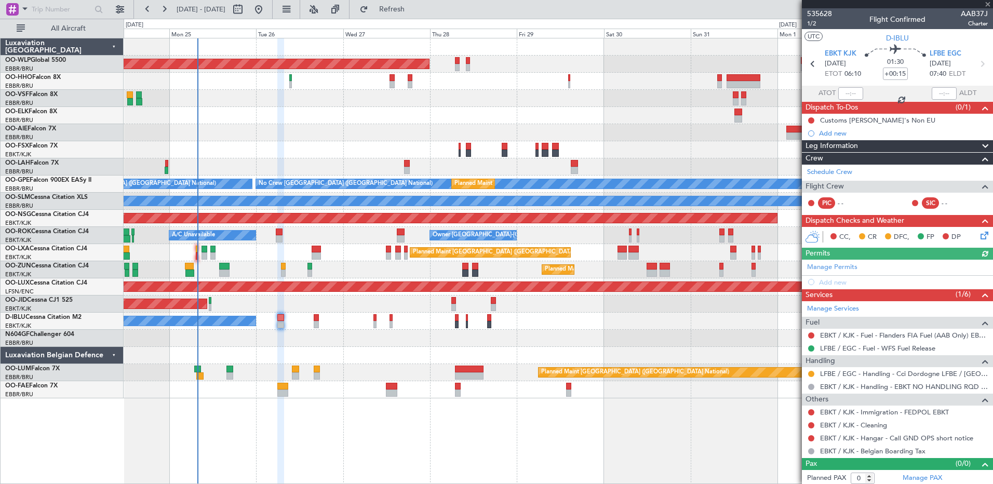
scroll to position [3, 0]
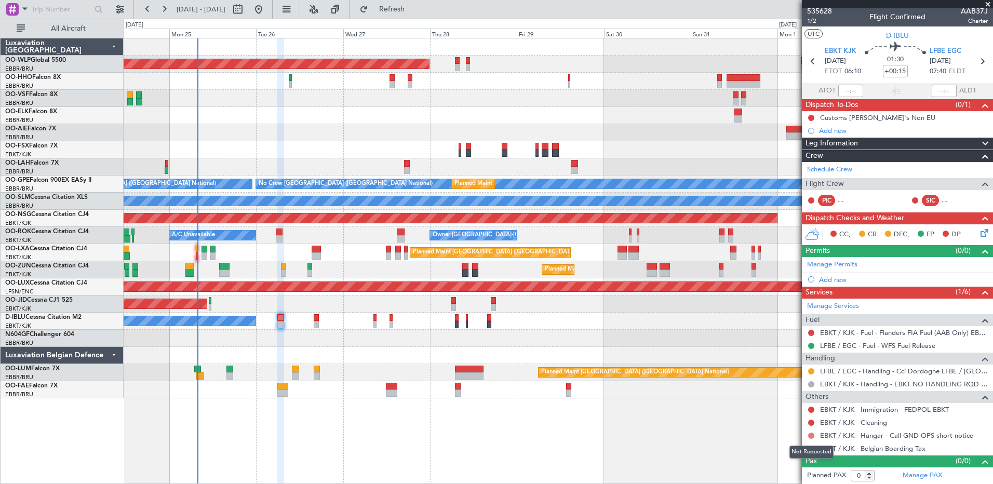
click at [812, 435] on button at bounding box center [811, 436] width 6 height 6
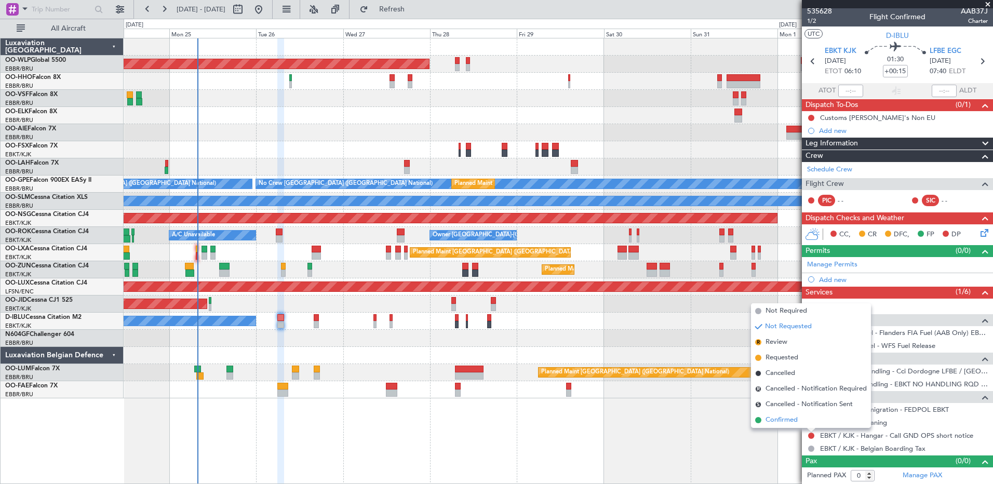
click at [792, 418] on span "Confirmed" at bounding box center [782, 420] width 32 height 10
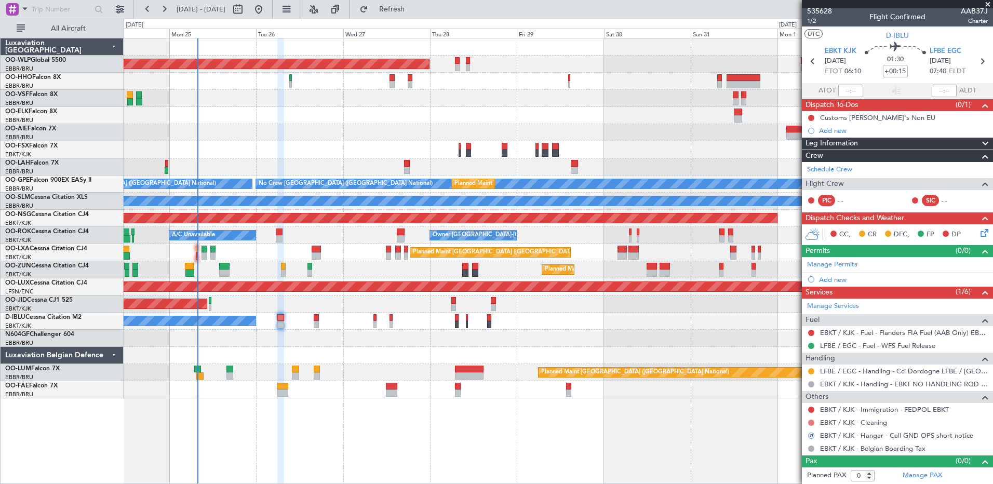
click at [811, 422] on button at bounding box center [811, 423] width 6 height 6
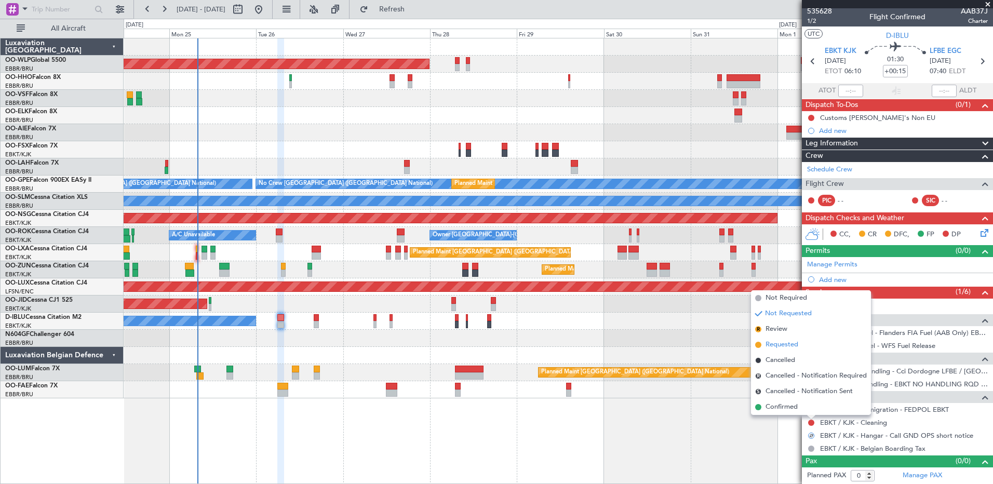
click at [781, 342] on span "Requested" at bounding box center [782, 345] width 33 height 10
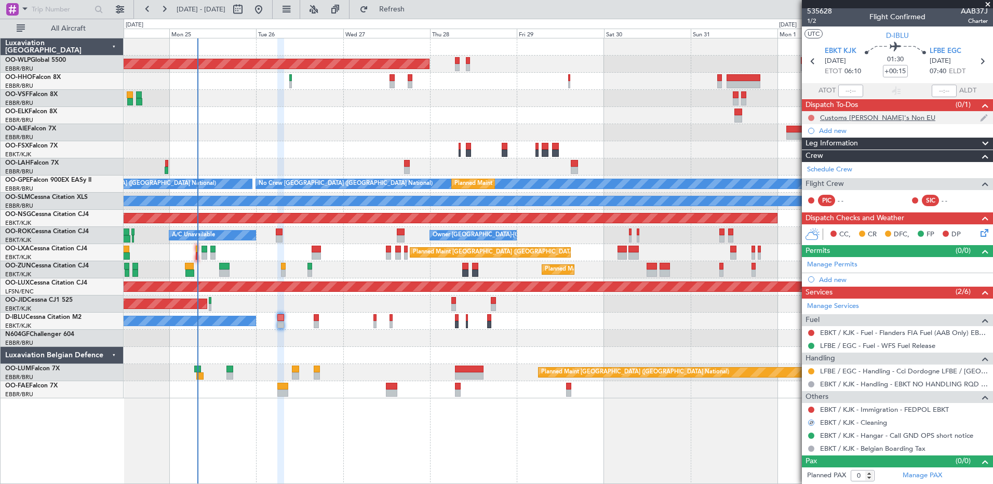
click at [810, 117] on button at bounding box center [811, 118] width 6 height 6
click at [803, 181] on span "Cancelled" at bounding box center [814, 179] width 30 height 10
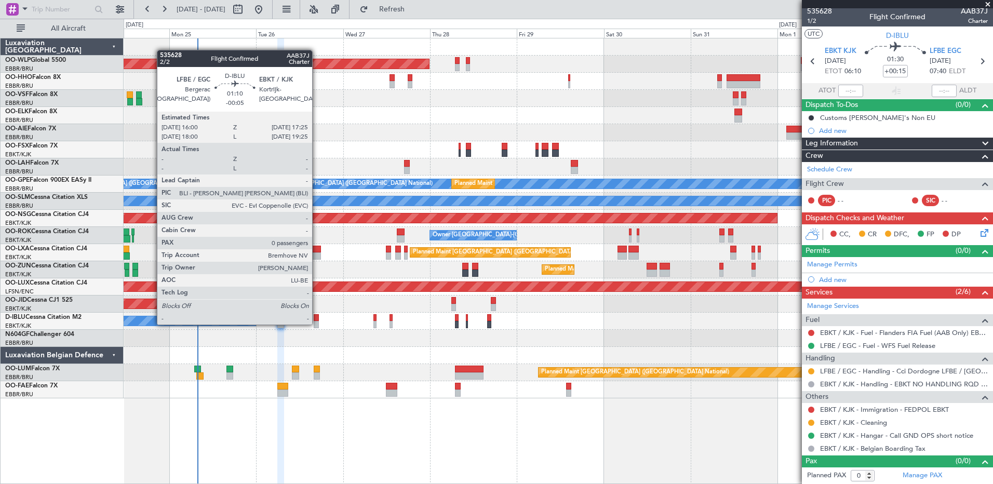
click at [317, 324] on div at bounding box center [316, 324] width 5 height 7
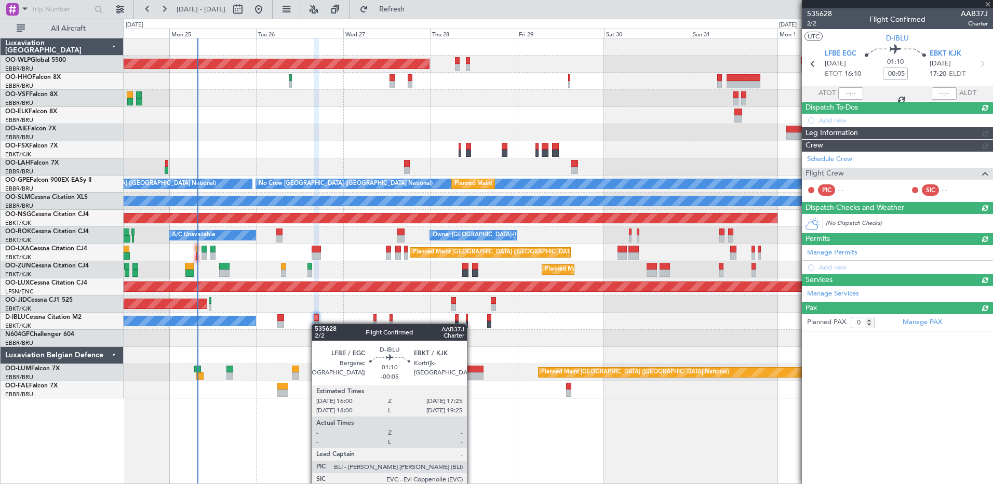
scroll to position [0, 0]
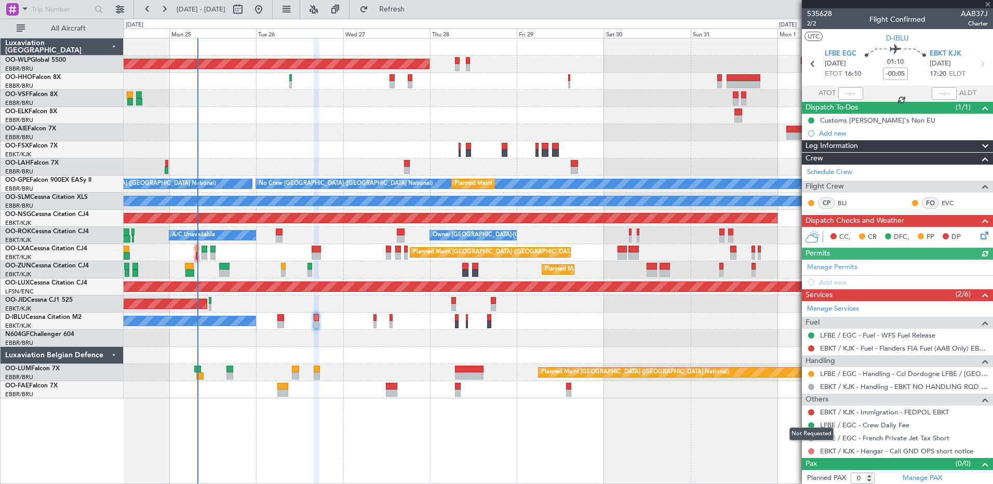
click at [811, 451] on button at bounding box center [811, 451] width 6 height 6
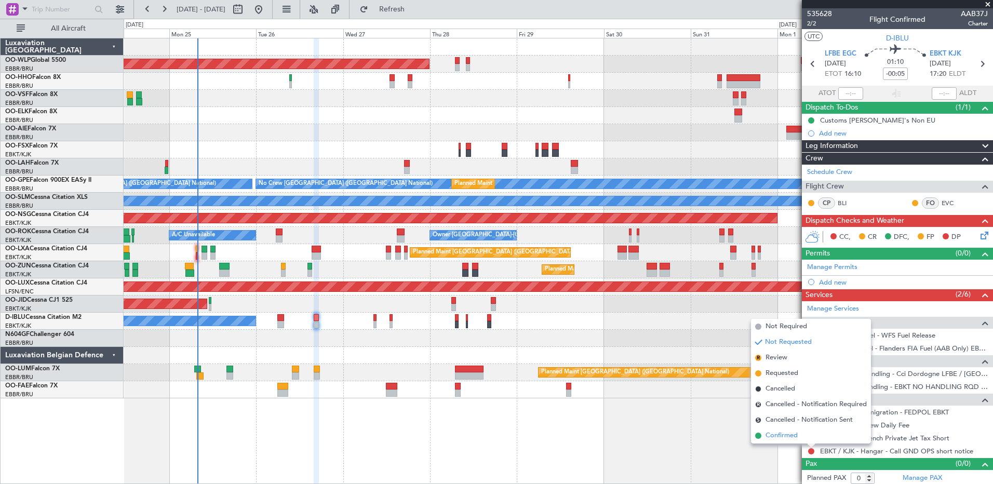
click at [767, 434] on span "Confirmed" at bounding box center [782, 436] width 32 height 10
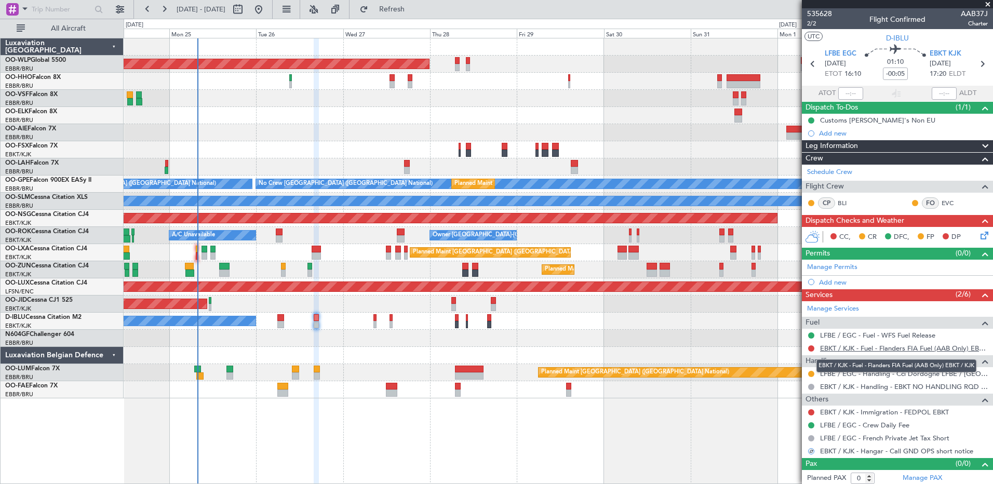
click at [837, 349] on link "EBKT / KJK - Fuel - Flanders FIA Fuel (AAB Only) EBKT / KJK" at bounding box center [904, 348] width 168 height 9
click at [414, 11] on span "Refresh" at bounding box center [392, 9] width 44 height 7
click at [979, 232] on icon at bounding box center [983, 234] width 8 height 8
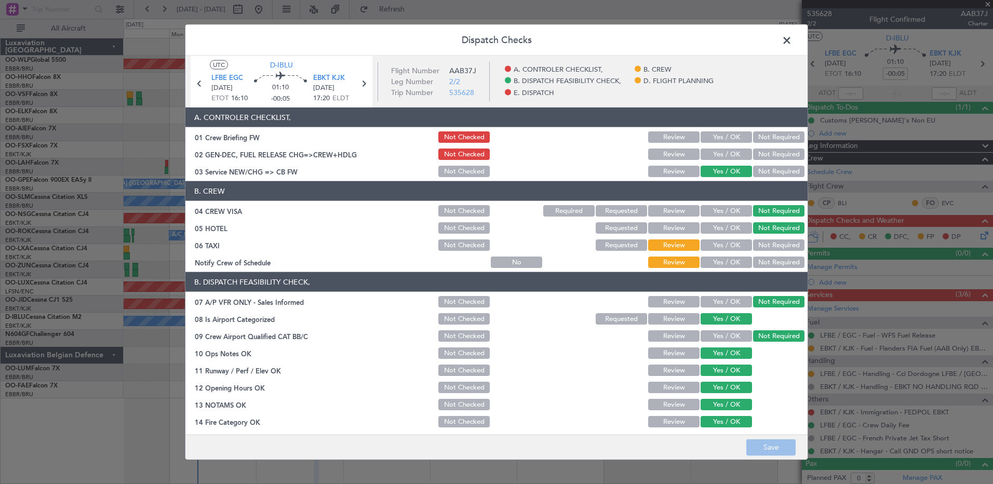
drag, startPoint x: 720, startPoint y: 261, endPoint x: 731, endPoint y: 257, distance: 11.7
click at [720, 261] on button "Yes / OK" at bounding box center [726, 262] width 51 height 11
click at [759, 244] on button "Not Required" at bounding box center [778, 244] width 51 height 11
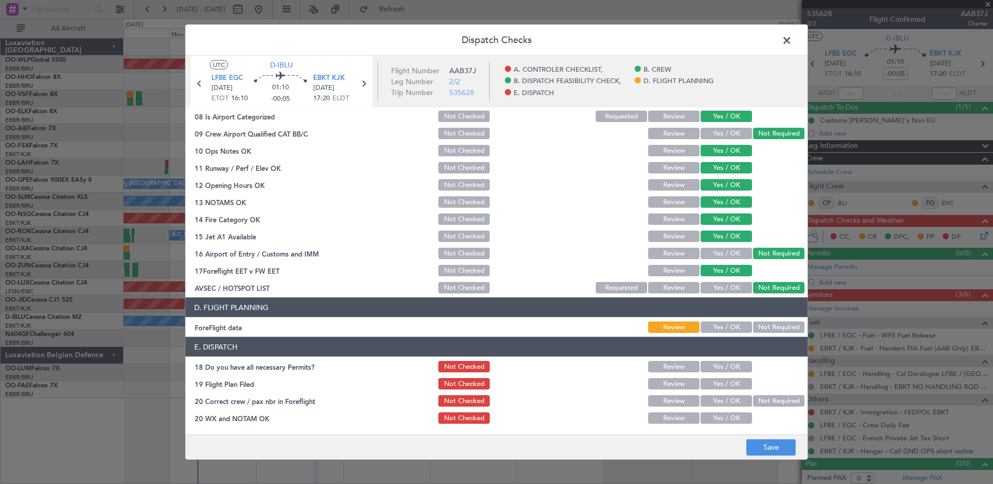
click at [730, 326] on button "Yes / OK" at bounding box center [726, 327] width 51 height 11
click at [768, 440] on button "Save" at bounding box center [770, 447] width 49 height 17
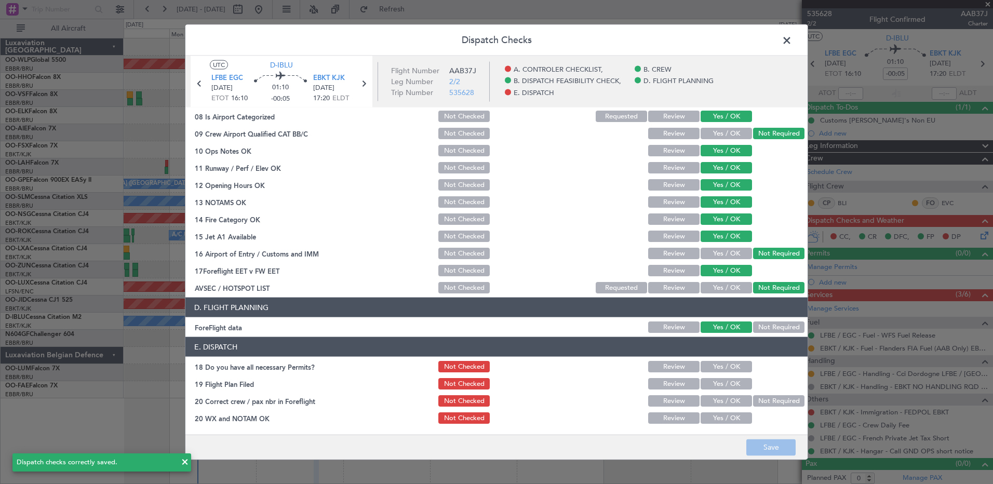
click at [792, 37] on span at bounding box center [792, 43] width 0 height 21
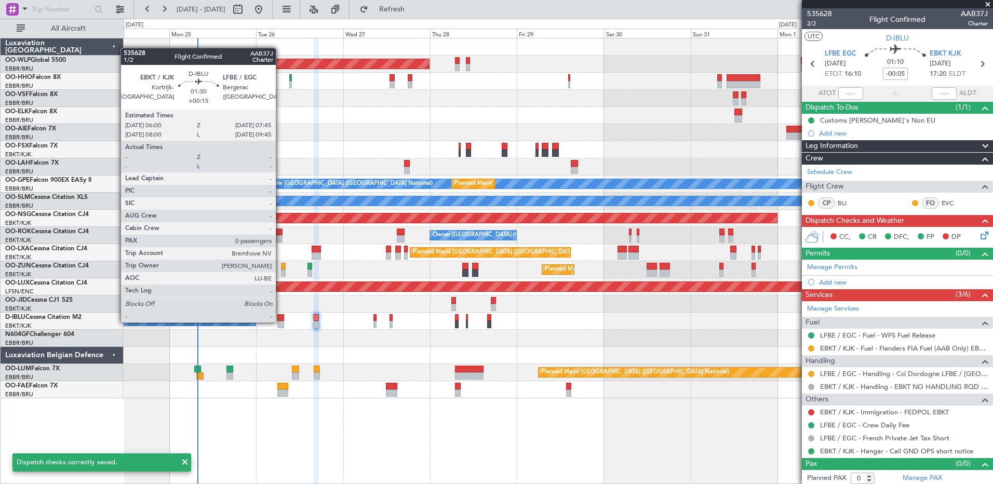
click at [280, 322] on div at bounding box center [280, 324] width 7 height 7
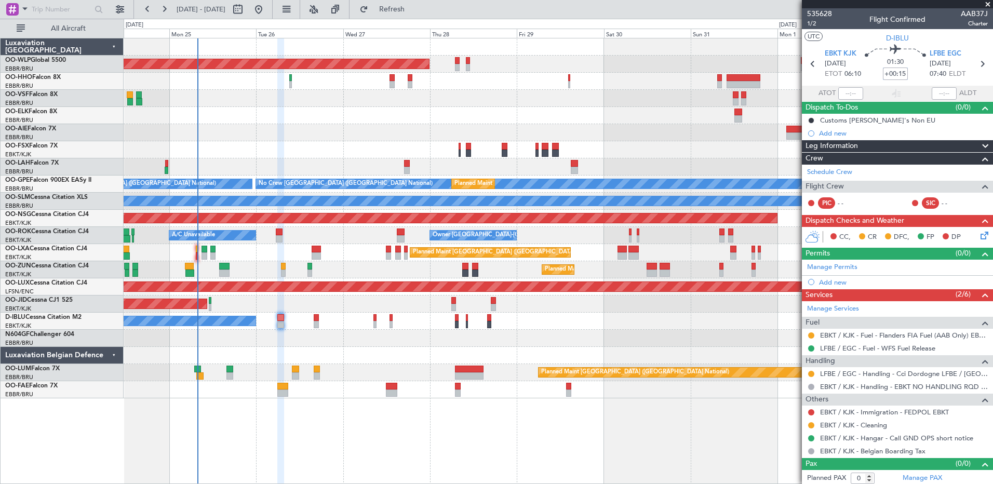
click at [902, 73] on input "+00:15" at bounding box center [895, 74] width 25 height 12
click at [841, 168] on link "Schedule Crew" at bounding box center [829, 172] width 45 height 10
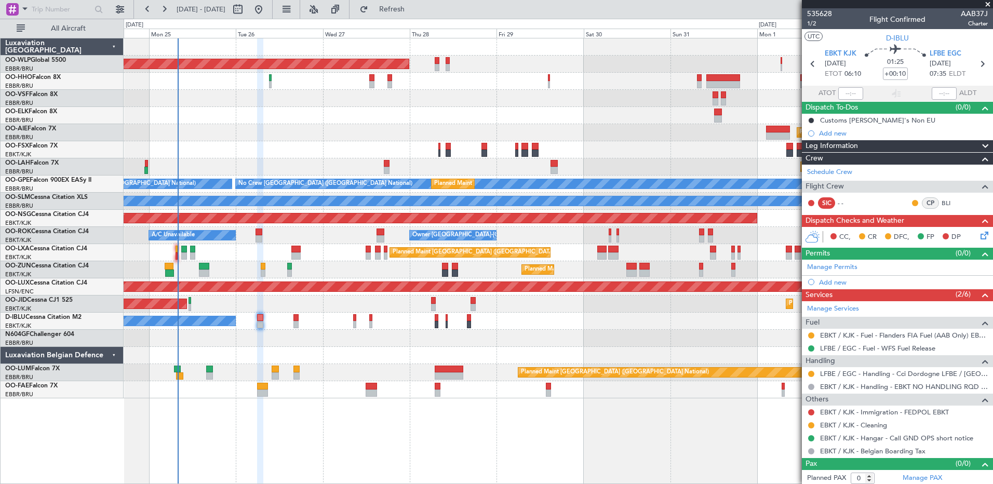
click at [300, 303] on div "Planned Maint [GEOGRAPHIC_DATA] ([GEOGRAPHIC_DATA]) Planned Maint [GEOGRAPHIC_D…" at bounding box center [558, 304] width 869 height 17
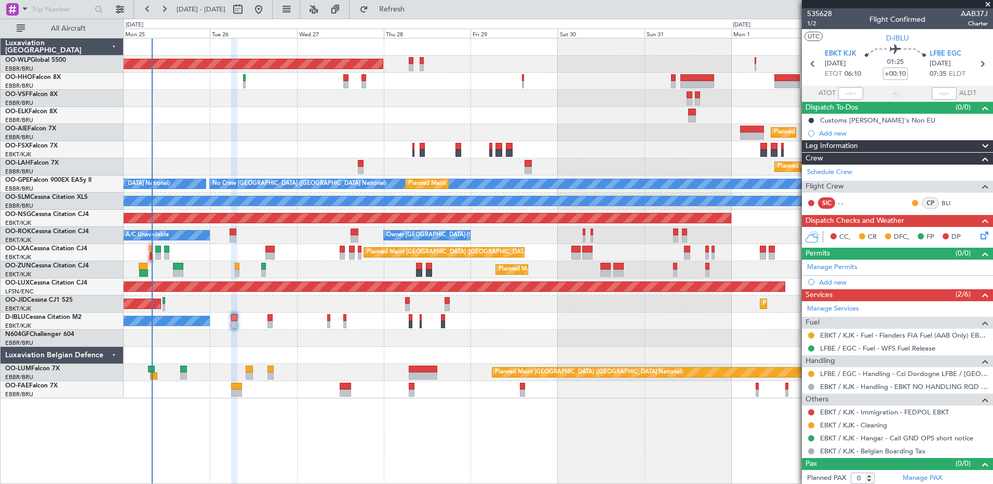
click at [351, 280] on div "Planned Maint [GEOGRAPHIC_DATA] ([GEOGRAPHIC_DATA])" at bounding box center [558, 286] width 869 height 17
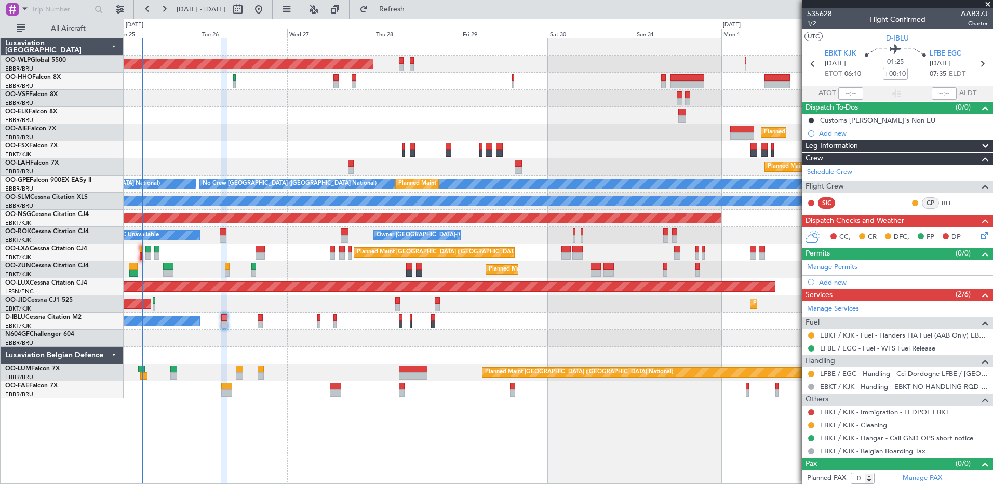
click at [364, 273] on div "Planned Maint Kortrijk-[GEOGRAPHIC_DATA]" at bounding box center [558, 269] width 869 height 17
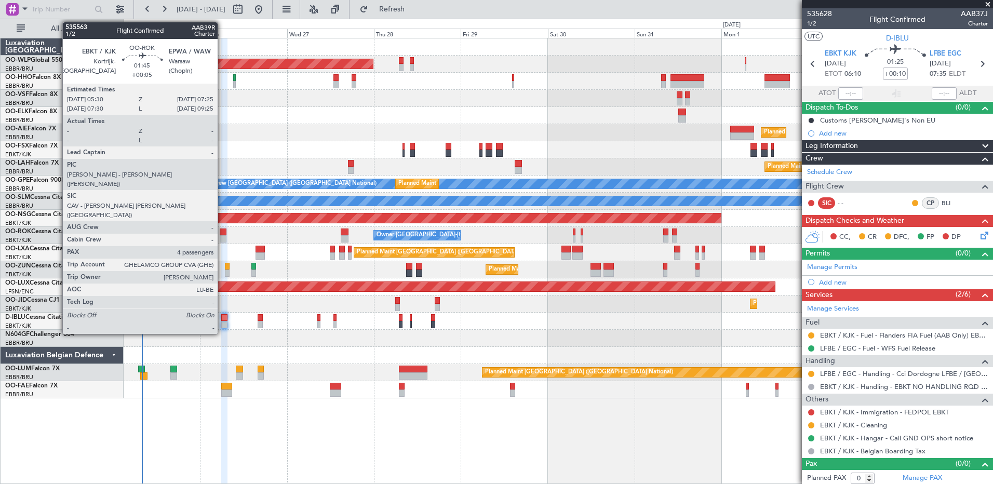
click at [222, 237] on div at bounding box center [223, 238] width 7 height 7
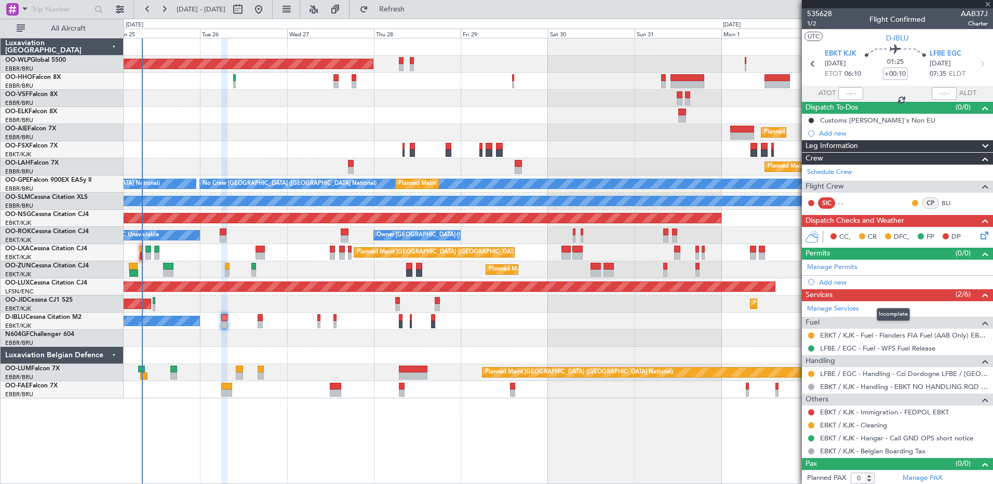
type input "+00:05"
type input "4"
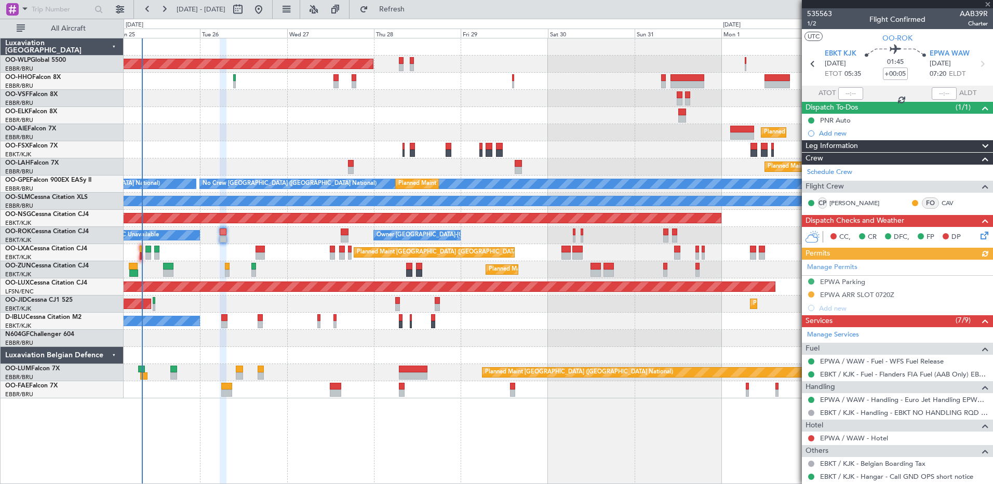
click at [810, 296] on div "Manage Permits EPWA Parking EPWA ARR SLOT 0720Z Add new" at bounding box center [897, 287] width 191 height 55
click at [812, 294] on button at bounding box center [811, 294] width 6 height 6
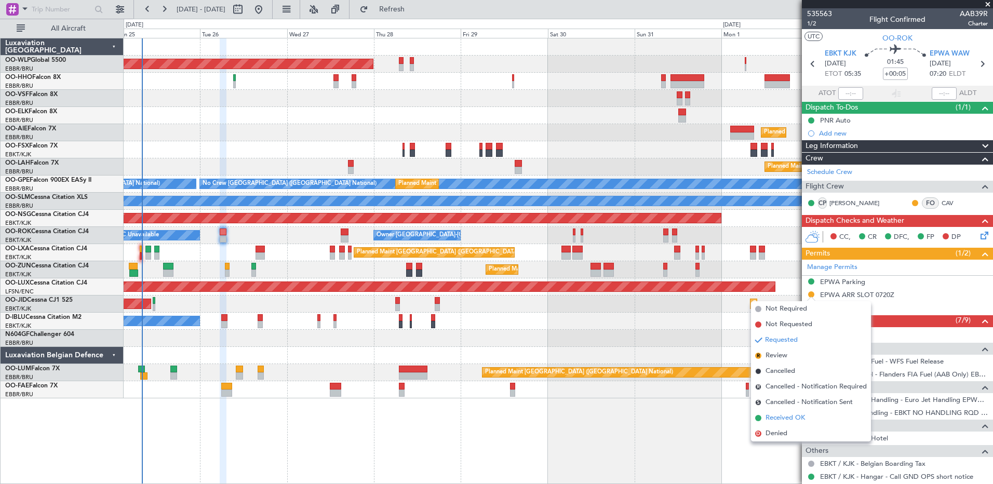
click at [792, 413] on span "Received OK" at bounding box center [785, 418] width 39 height 10
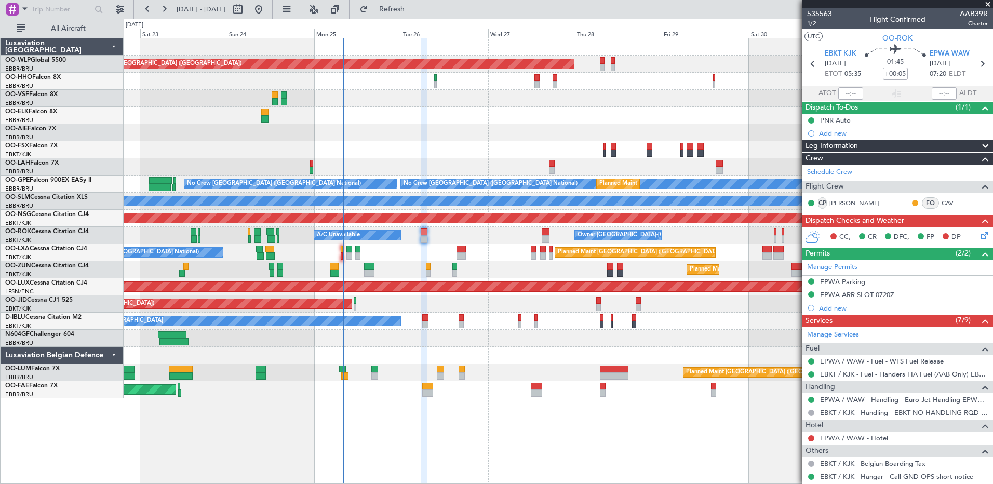
click at [366, 345] on div at bounding box center [558, 338] width 869 height 17
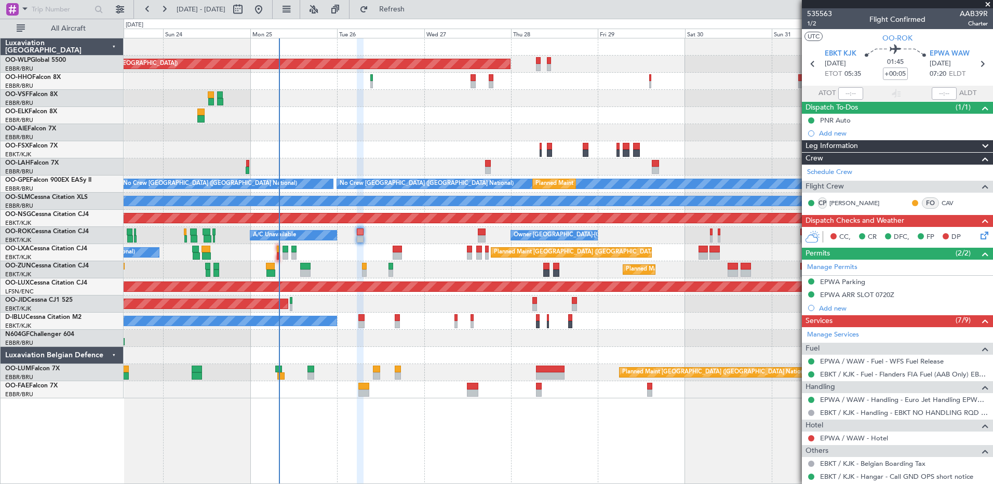
click at [436, 312] on div "Planned Maint Kortrijk-[GEOGRAPHIC_DATA] Planned Maint [GEOGRAPHIC_DATA] ([GEOG…" at bounding box center [558, 304] width 869 height 17
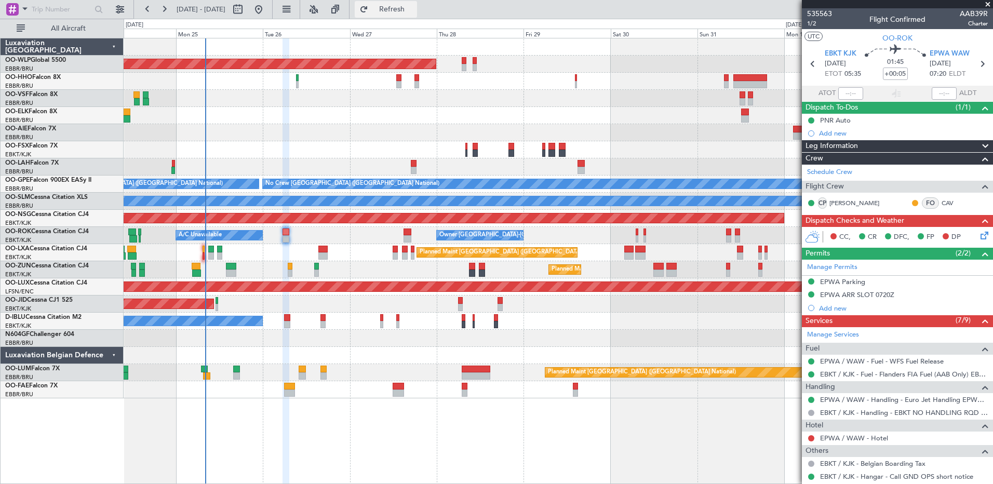
click at [417, 17] on button "Refresh" at bounding box center [386, 9] width 62 height 17
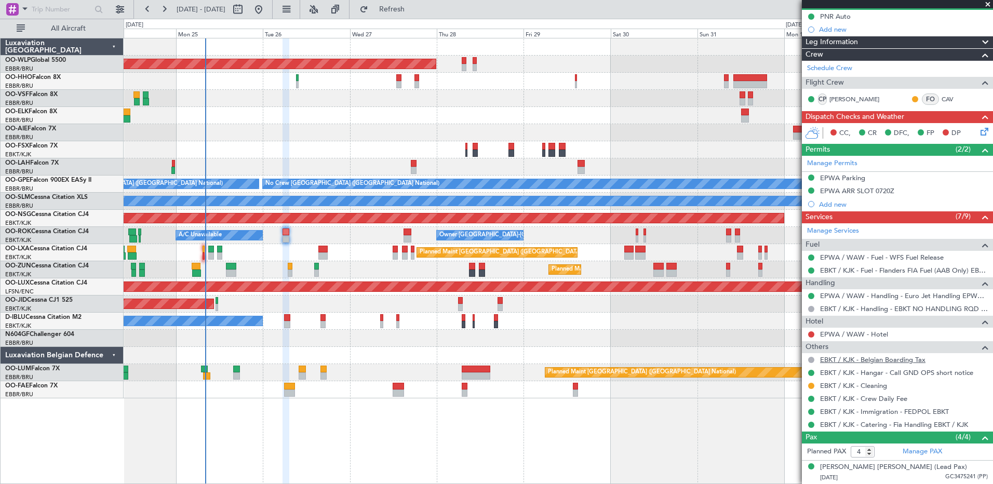
scroll to position [173, 0]
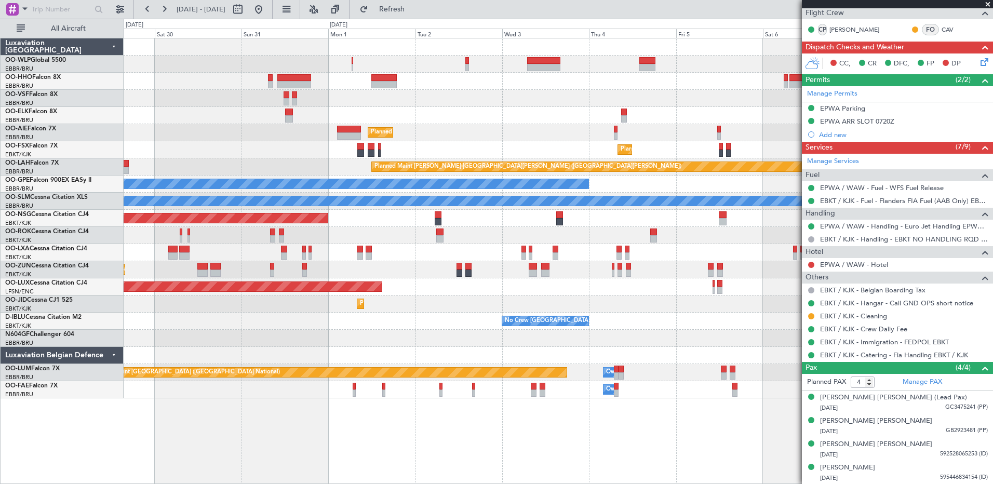
click at [244, 109] on div "Planned Maint [GEOGRAPHIC_DATA] ([GEOGRAPHIC_DATA]) Planned Maint [GEOGRAPHIC_D…" at bounding box center [558, 218] width 869 height 360
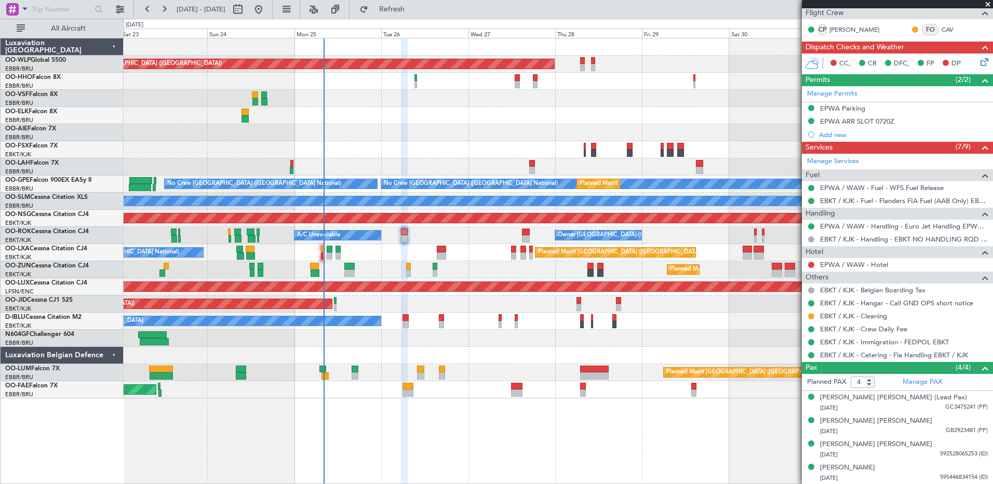
click at [993, 373] on html "[DATE] - [DATE] Refresh Quick Links All Aircraft Planned Maint [GEOGRAPHIC_DATA…" at bounding box center [496, 242] width 993 height 484
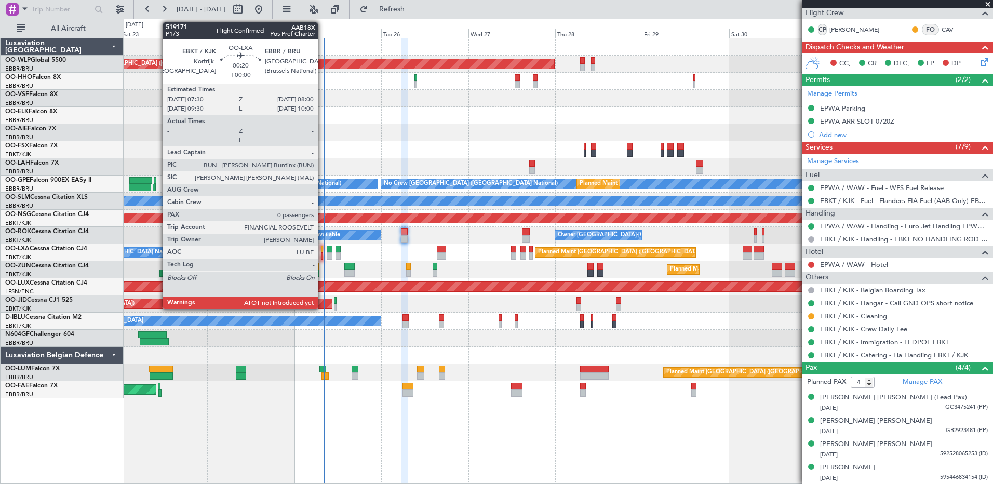
click at [323, 255] on div at bounding box center [322, 255] width 2 height 7
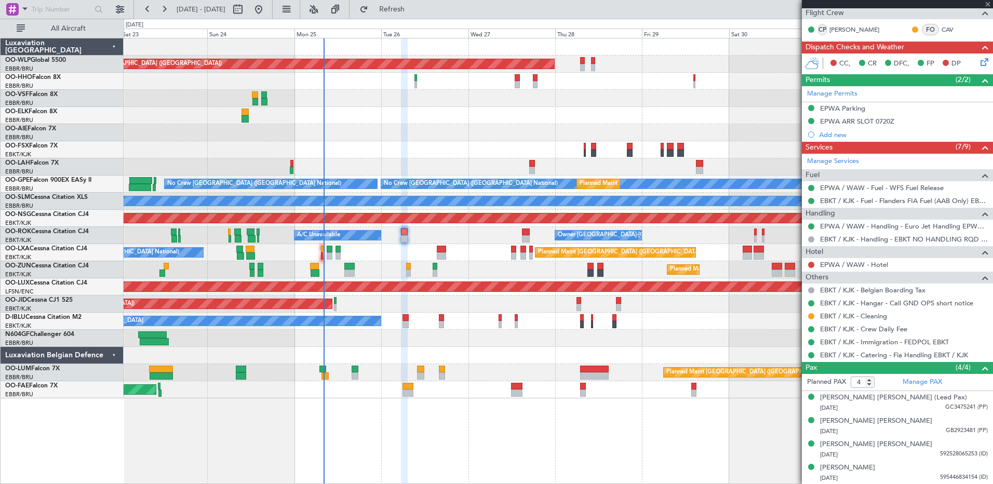
type input "0"
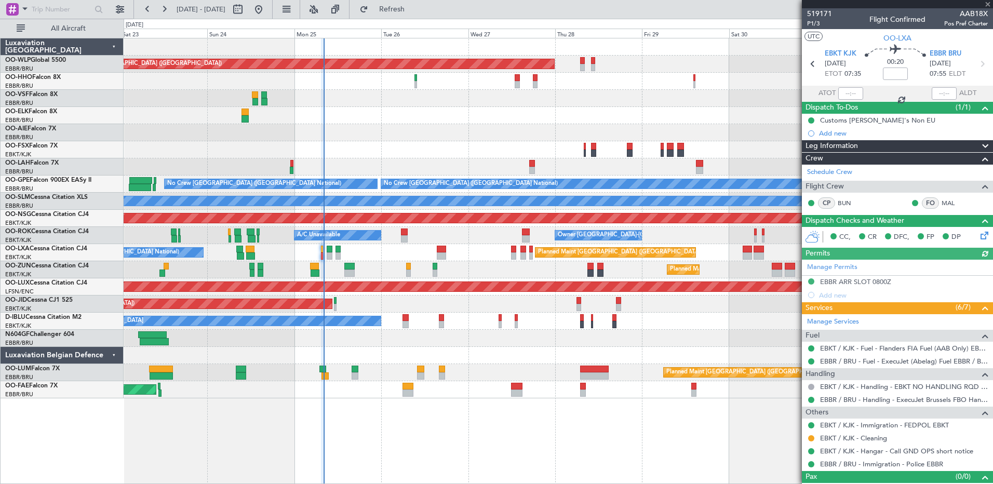
click at [847, 93] on div at bounding box center [850, 93] width 25 height 12
click at [845, 93] on input "text" at bounding box center [850, 93] width 25 height 12
type input "08:05"
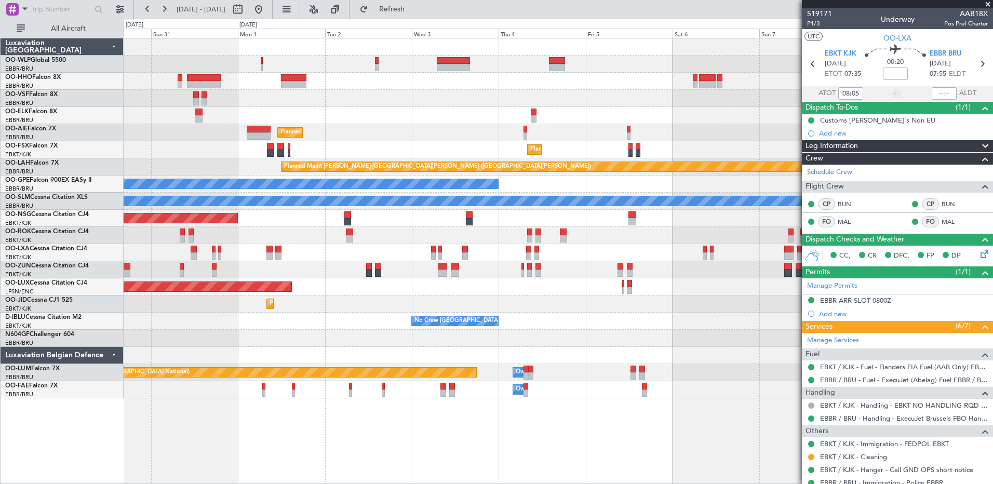
click at [0, 459] on html "[DATE] - [DATE] Refresh Quick Links All Aircraft Planned Maint [GEOGRAPHIC_DATA…" at bounding box center [496, 242] width 993 height 484
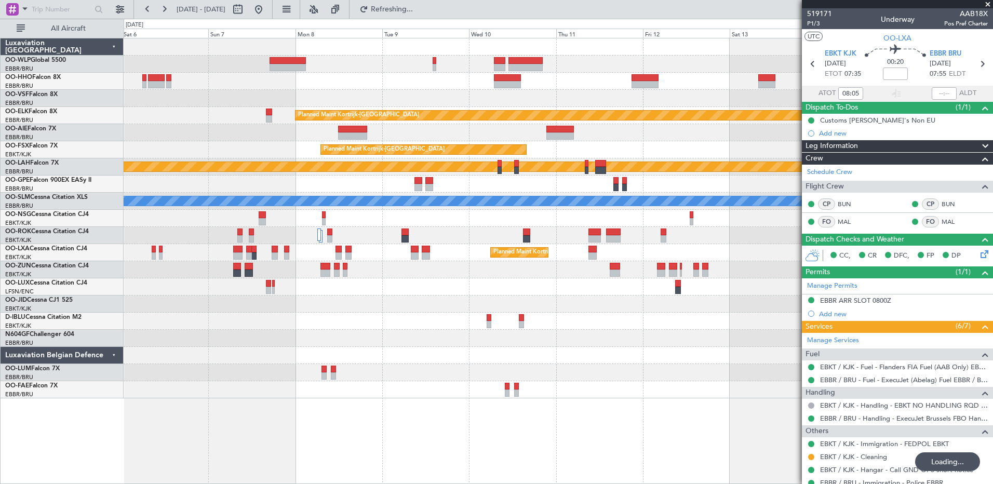
click at [172, 378] on div "Planned Maint Kortrijk-[GEOGRAPHIC_DATA] Planned Maint [GEOGRAPHIC_DATA]-[GEOGR…" at bounding box center [558, 218] width 869 height 360
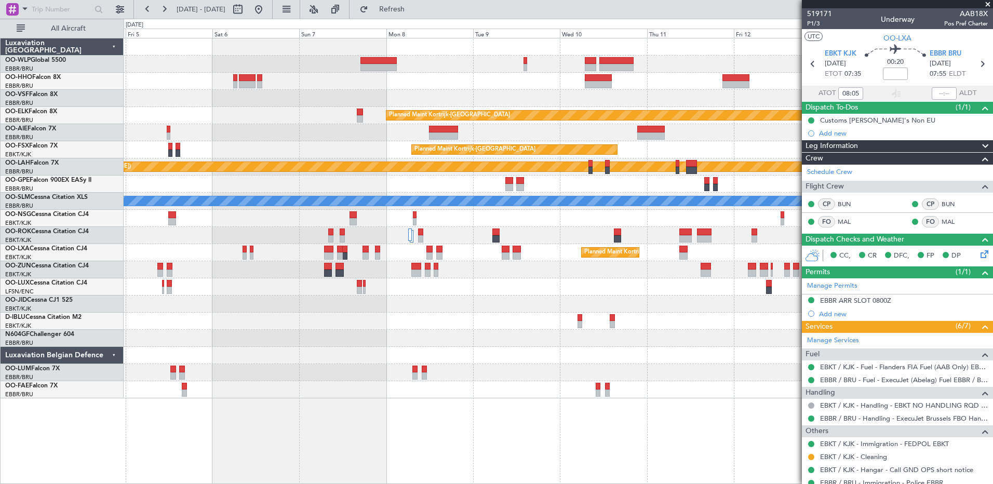
click at [366, 330] on div "Planned Maint Kortrijk-[GEOGRAPHIC_DATA] Planned Maint [GEOGRAPHIC_DATA]-[GEOGR…" at bounding box center [558, 218] width 869 height 360
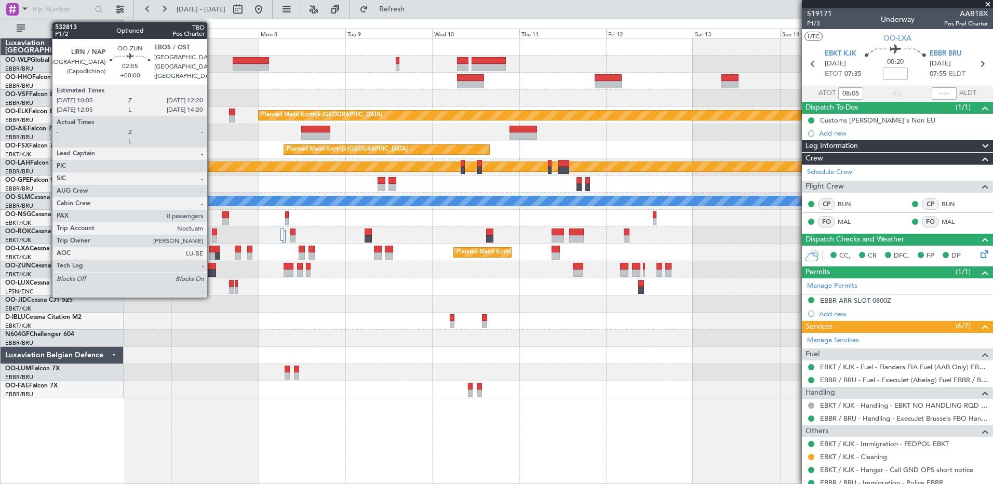
click at [212, 269] on div at bounding box center [212, 266] width 8 height 7
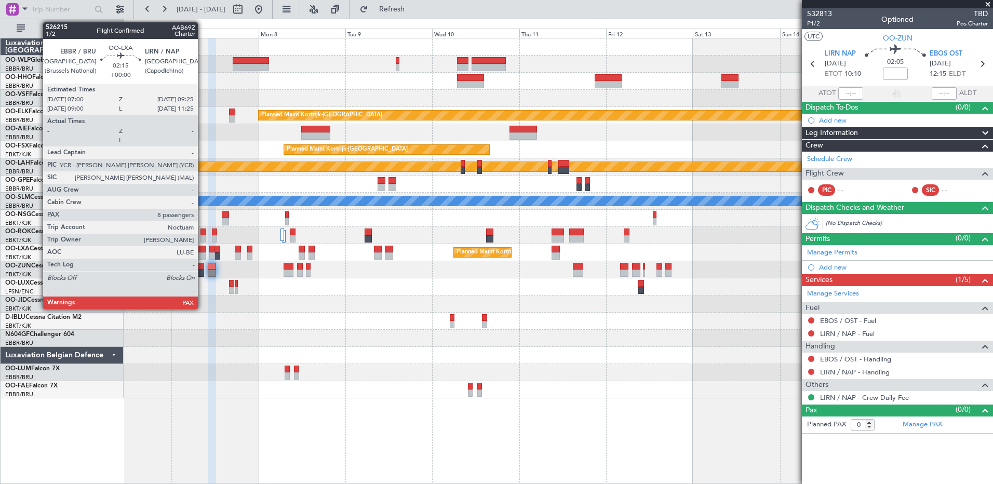
click at [203, 257] on div at bounding box center [200, 255] width 9 height 7
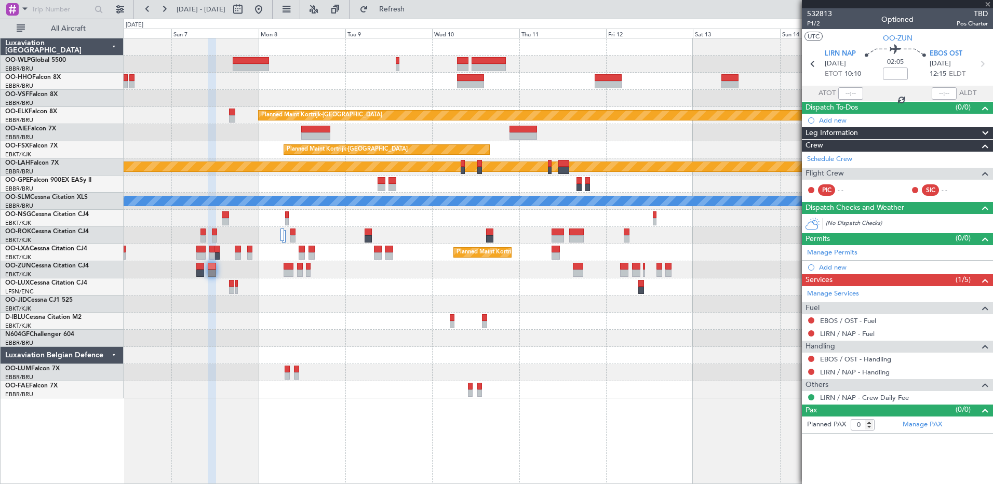
type input "8"
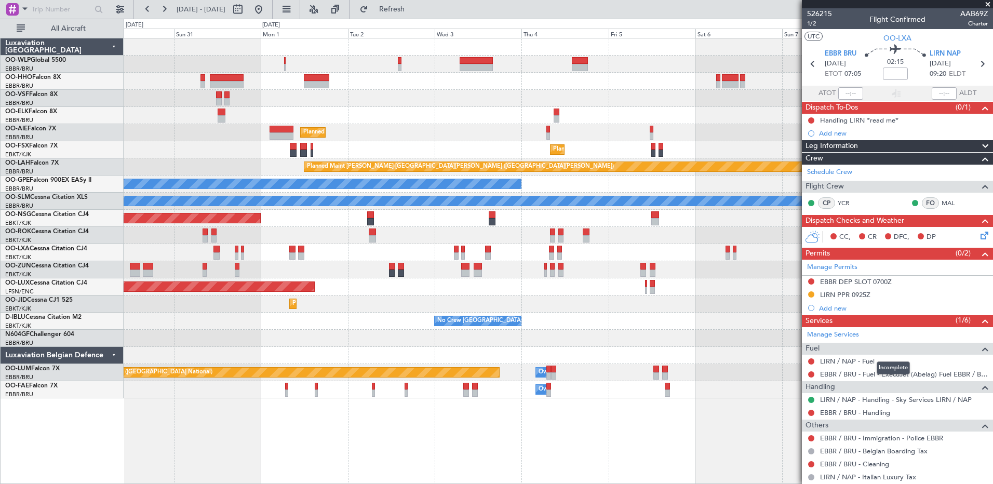
click at [824, 351] on fb-app "[DATE] - [DATE] Refresh Quick Links All Aircraft Planned Maint [GEOGRAPHIC_DATA…" at bounding box center [496, 246] width 993 height 476
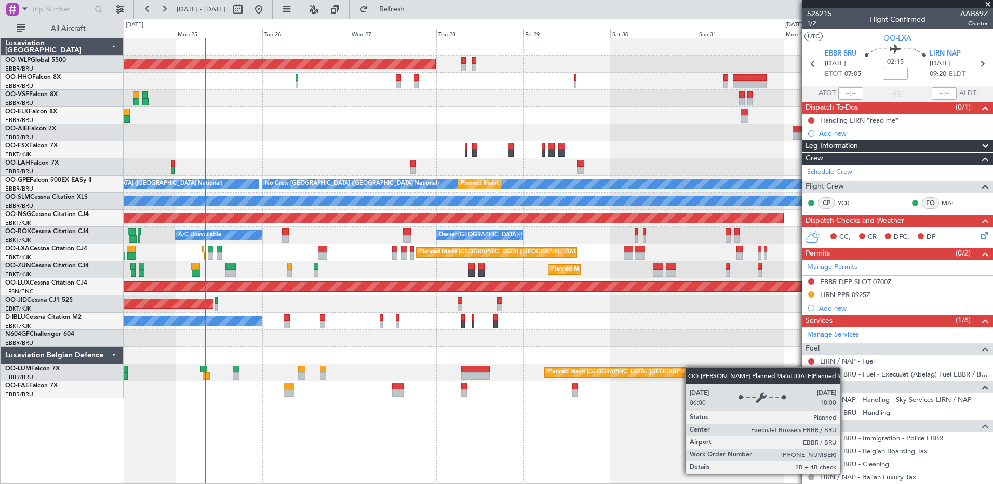
click at [712, 367] on div "Planned Maint [GEOGRAPHIC_DATA] ([GEOGRAPHIC_DATA]) Planned Maint [GEOGRAPHIC_D…" at bounding box center [558, 218] width 869 height 360
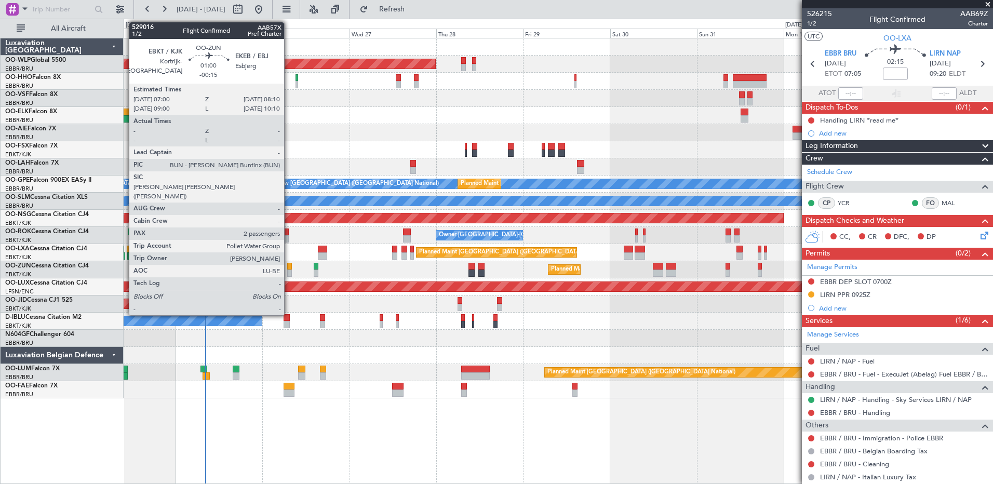
click at [289, 271] on div at bounding box center [289, 273] width 5 height 7
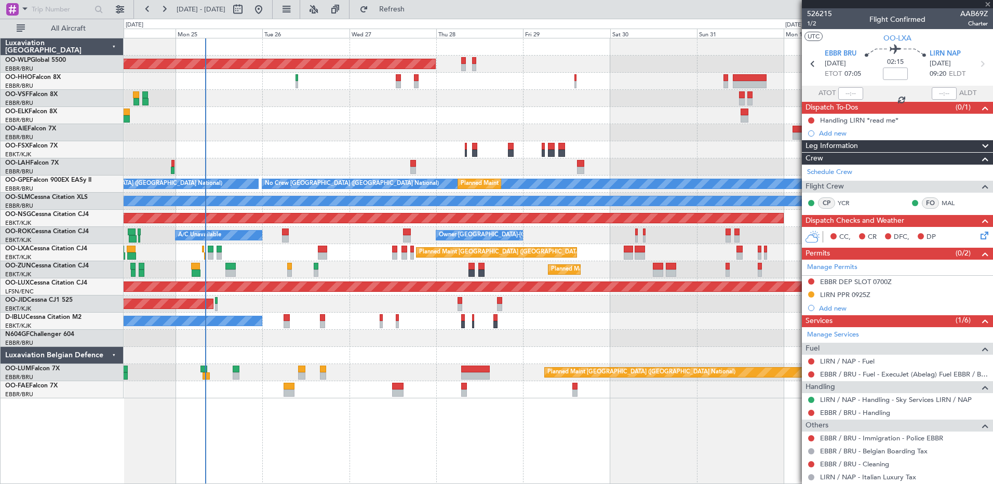
type input "-00:15"
type input "2"
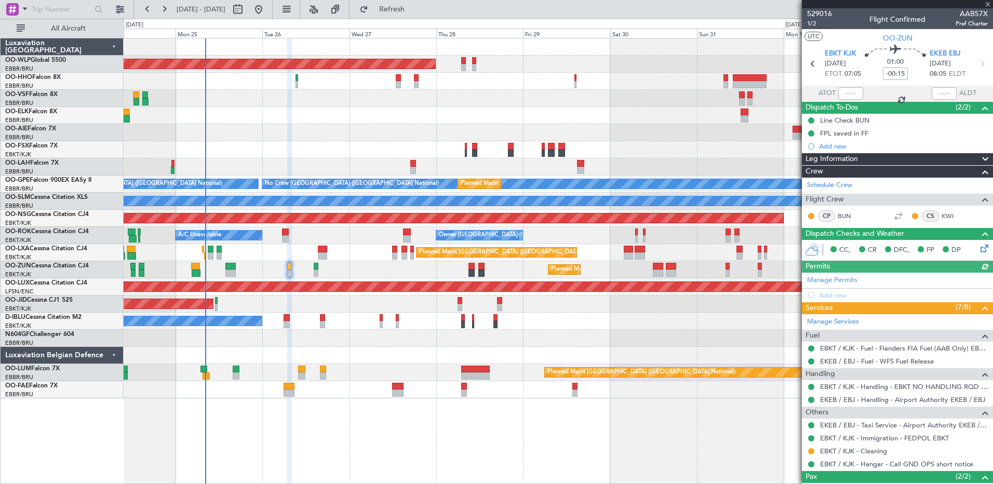
scroll to position [62, 0]
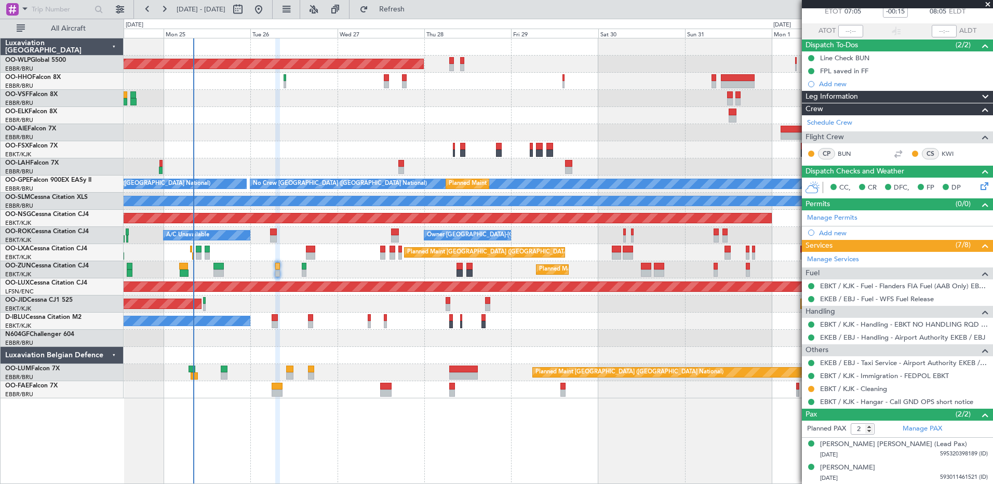
click at [288, 270] on div "Planned Maint Kortrijk-[GEOGRAPHIC_DATA]" at bounding box center [558, 269] width 869 height 17
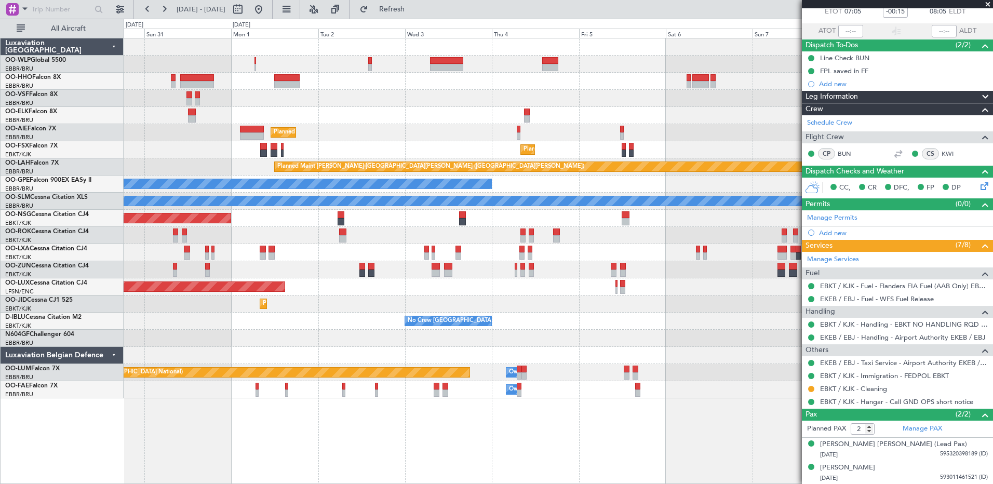
click at [138, 274] on div "Planned Maint Kortrijk-[GEOGRAPHIC_DATA] Planned Maint [GEOGRAPHIC_DATA] ([GEOG…" at bounding box center [558, 218] width 869 height 360
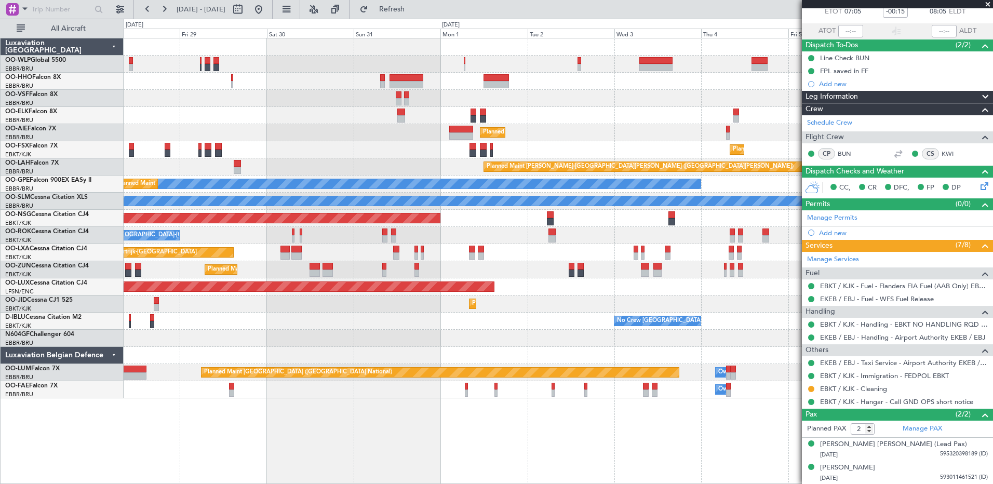
click at [803, 329] on fb-app "[DATE] - [DATE] Refresh Quick Links All Aircraft Planned Maint [GEOGRAPHIC_DATA…" at bounding box center [496, 246] width 993 height 476
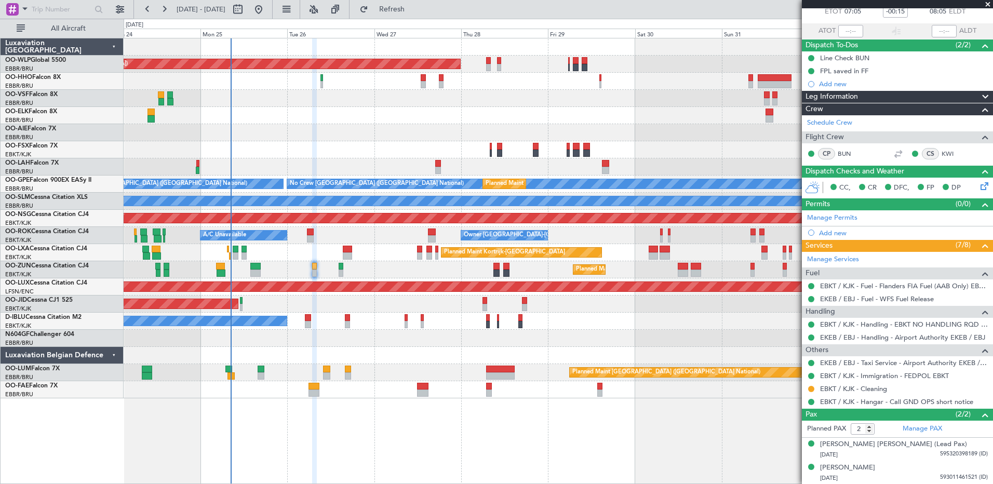
click at [752, 332] on div "Planned Maint [GEOGRAPHIC_DATA] ([GEOGRAPHIC_DATA]) Planned Maint [GEOGRAPHIC_D…" at bounding box center [558, 218] width 869 height 360
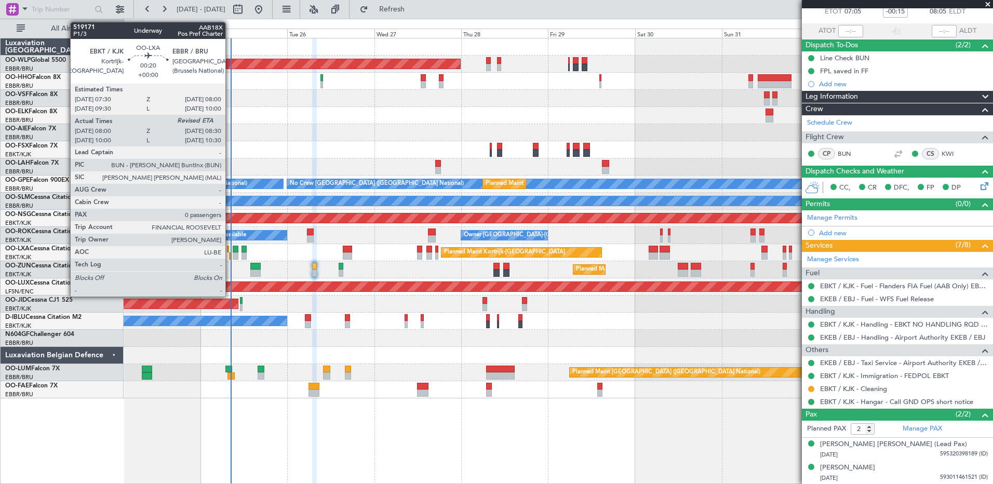
click at [230, 257] on div at bounding box center [230, 255] width 2 height 7
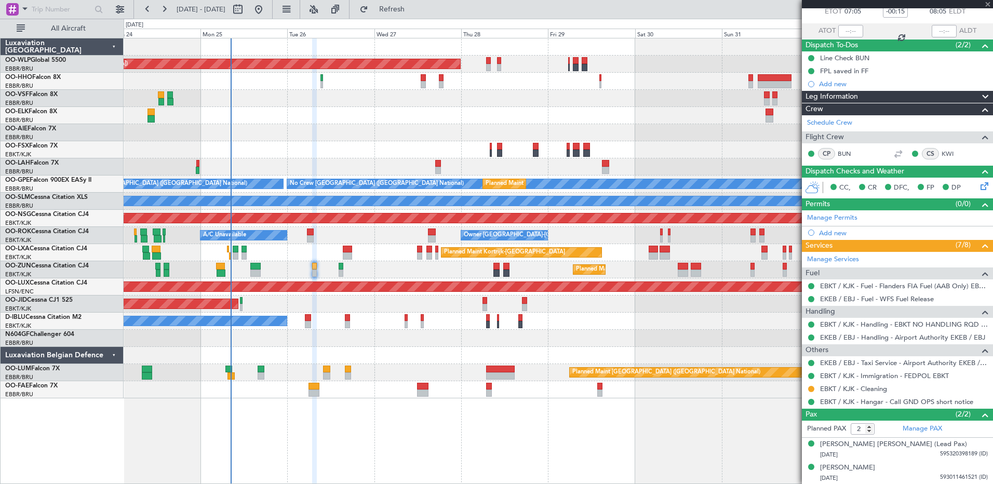
type input "08:05"
type input "0"
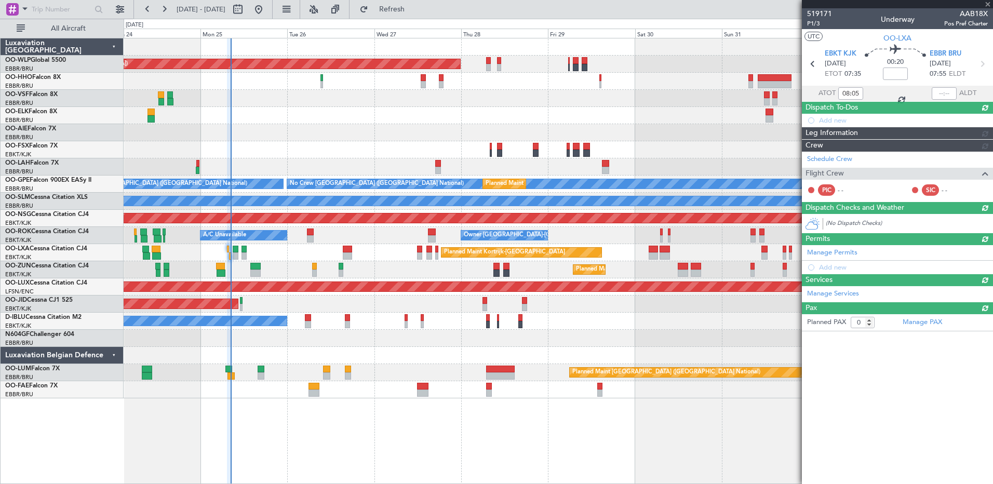
scroll to position [0, 0]
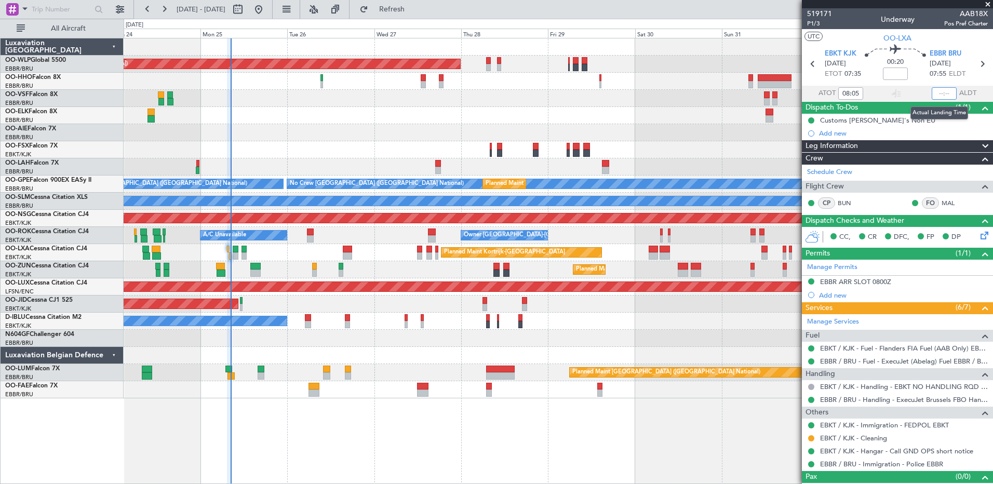
click at [941, 96] on input "text" at bounding box center [944, 93] width 25 height 12
type input "08:26"
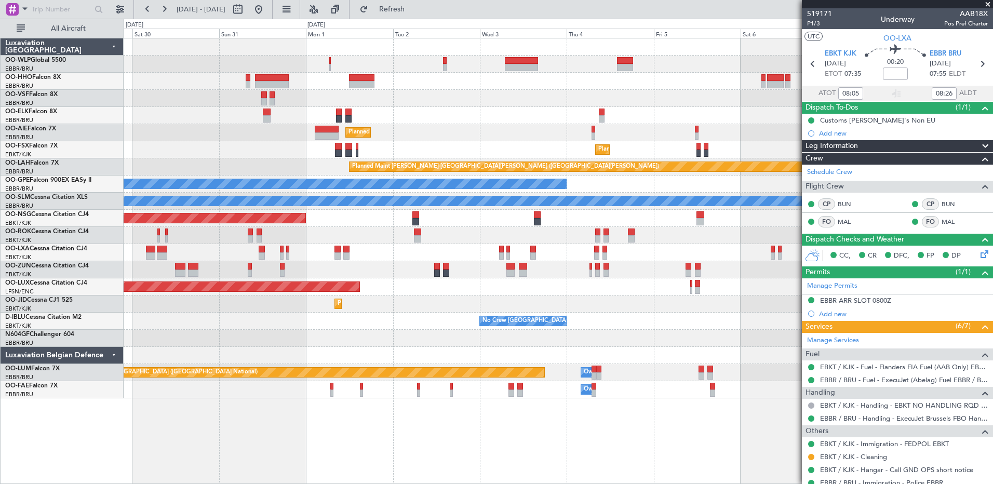
click at [163, 132] on div "Planned Maint [GEOGRAPHIC_DATA] ([GEOGRAPHIC_DATA]) Planned Maint [GEOGRAPHIC_D…" at bounding box center [558, 218] width 869 height 360
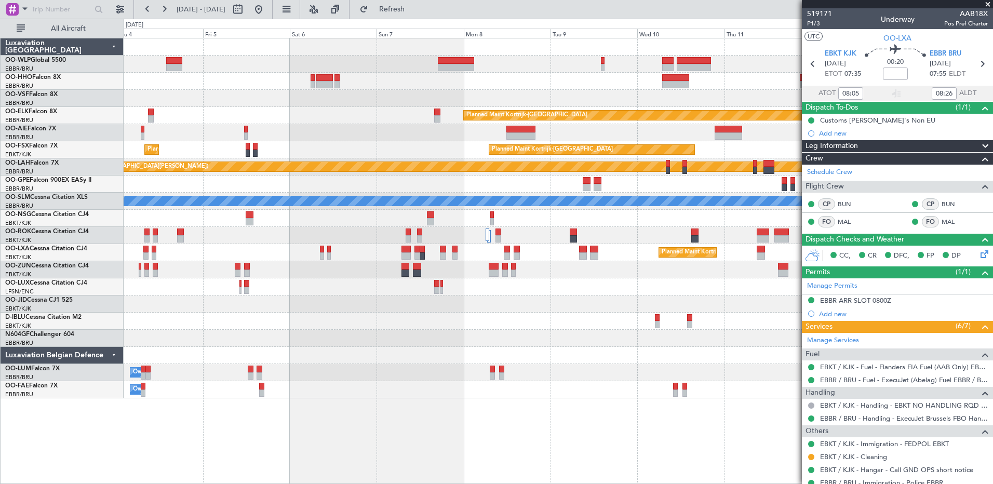
click at [198, 112] on div "Planned Maint Kortrijk-[GEOGRAPHIC_DATA]" at bounding box center [558, 115] width 869 height 17
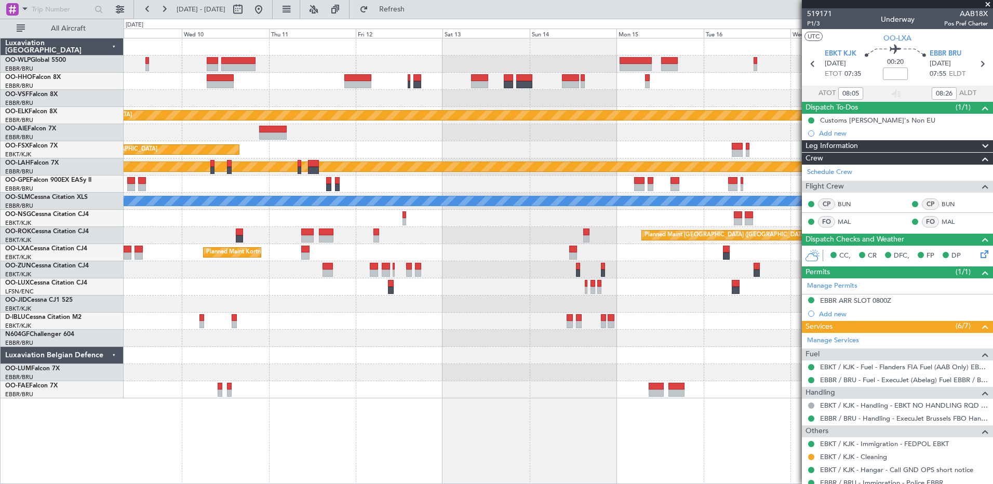
click at [182, 95] on div "Planned Maint Kortrijk-[GEOGRAPHIC_DATA] Planned Maint [GEOGRAPHIC_DATA]-[GEOGR…" at bounding box center [558, 218] width 869 height 360
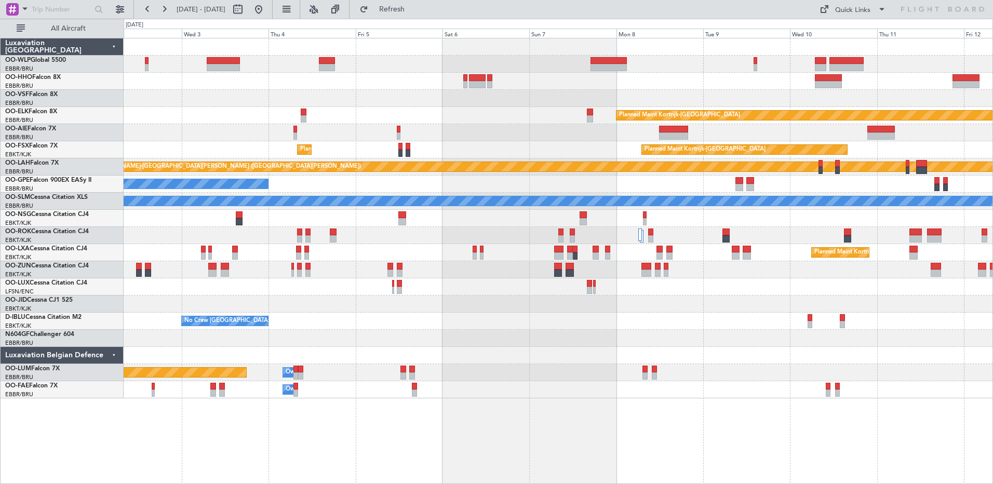
click at [993, 340] on html "[DATE] - [DATE] Refresh Quick Links All Aircraft Planned Maint [GEOGRAPHIC_DATA…" at bounding box center [496, 242] width 993 height 484
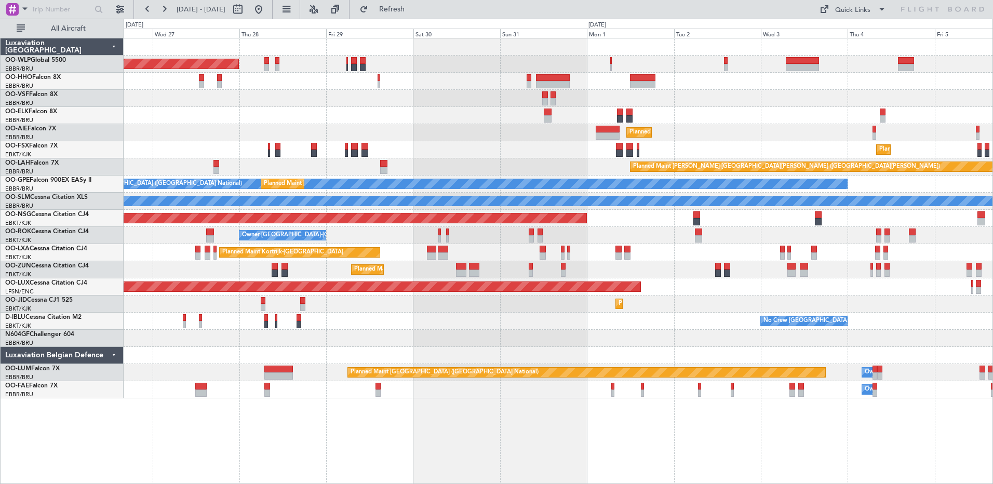
click at [993, 341] on html "[DATE] - [DATE] Refresh Quick Links All Aircraft Planned Maint [GEOGRAPHIC_DATA…" at bounding box center [496, 242] width 993 height 484
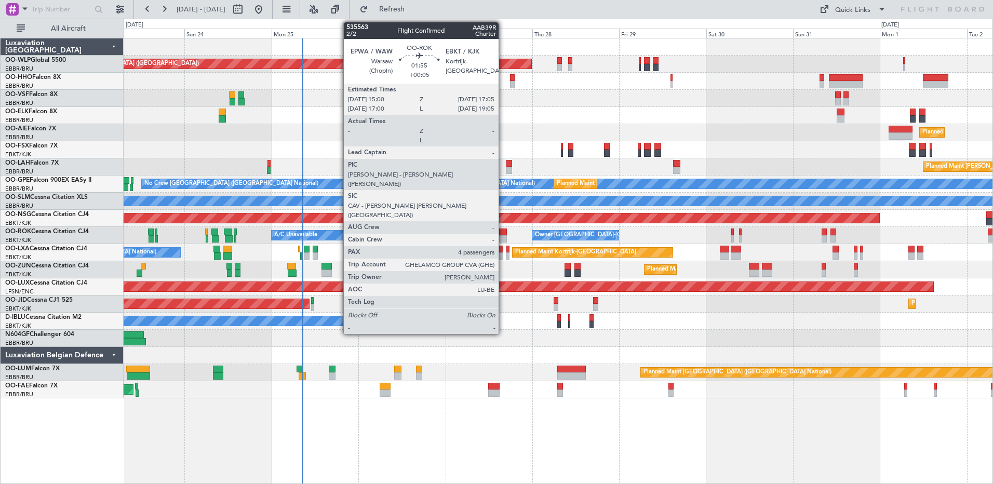
click at [503, 235] on div "Owner [GEOGRAPHIC_DATA]-[GEOGRAPHIC_DATA] A/C Unavailable" at bounding box center [558, 235] width 869 height 17
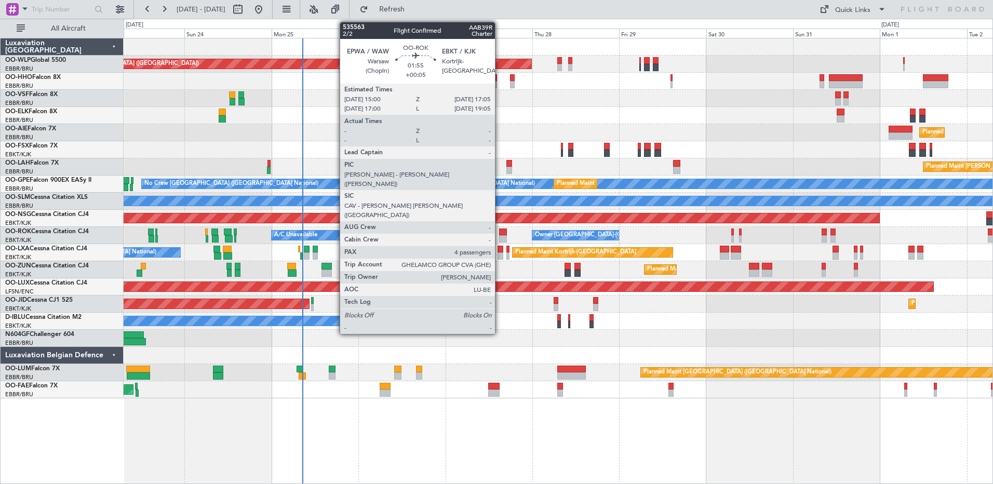
click at [500, 236] on div at bounding box center [503, 238] width 8 height 7
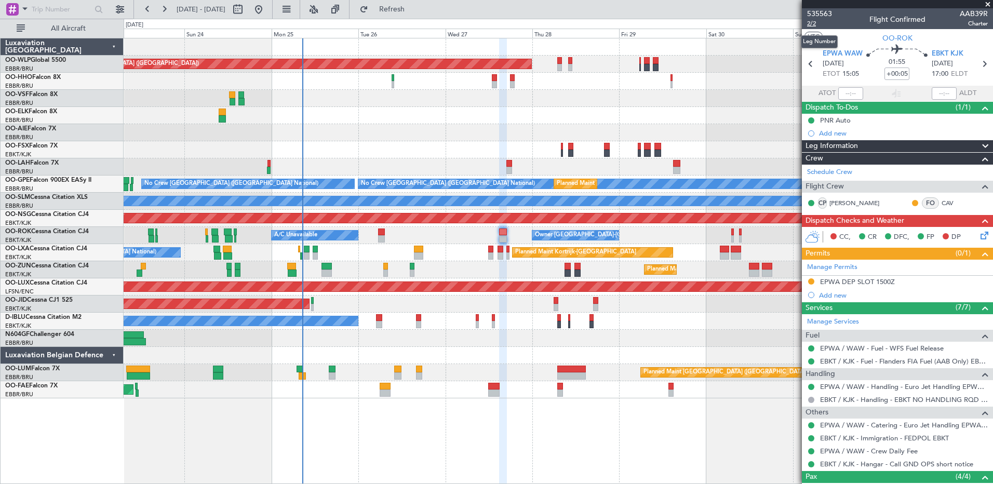
click at [812, 24] on span "2/2" at bounding box center [819, 23] width 25 height 9
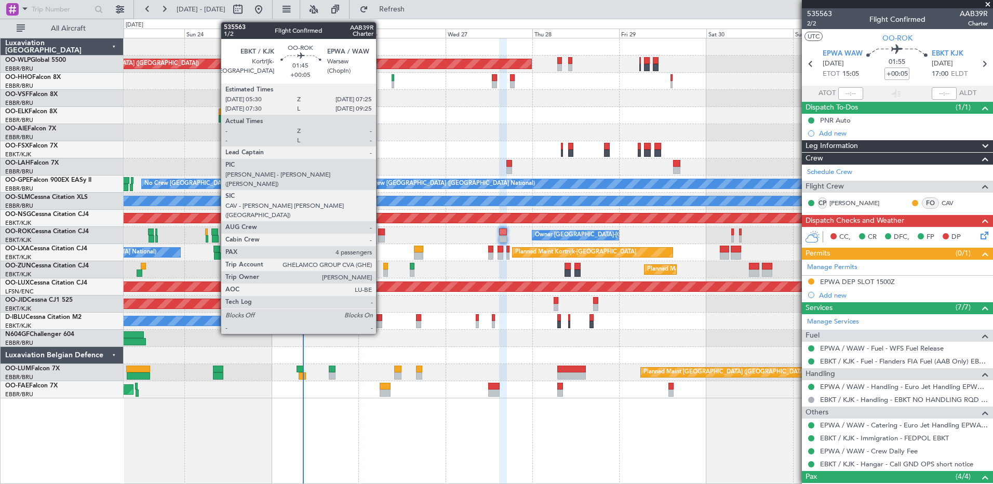
click at [381, 239] on div at bounding box center [381, 238] width 7 height 7
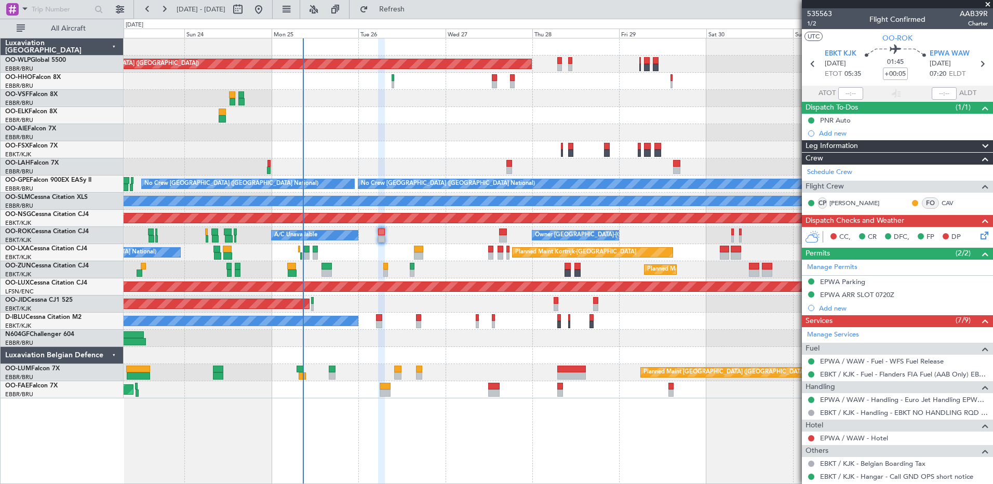
click at [979, 231] on icon at bounding box center [983, 234] width 8 height 8
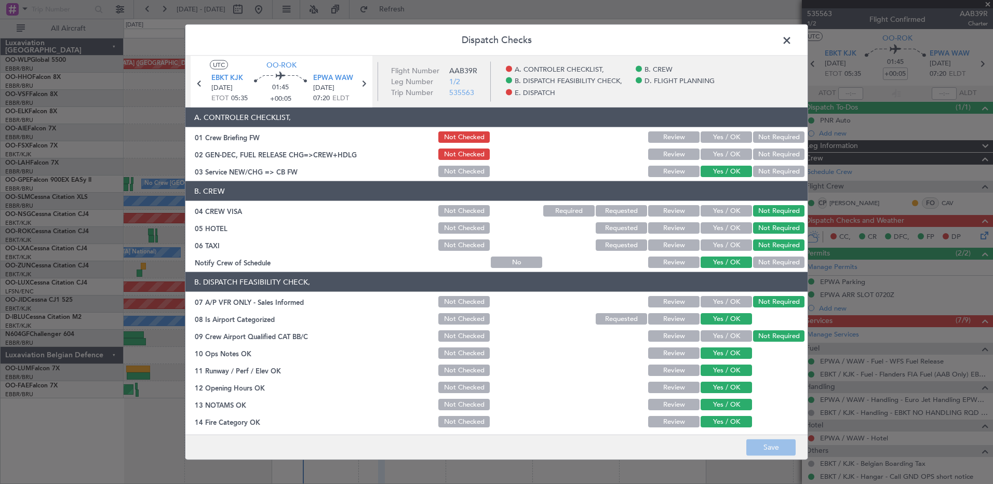
scroll to position [203, 0]
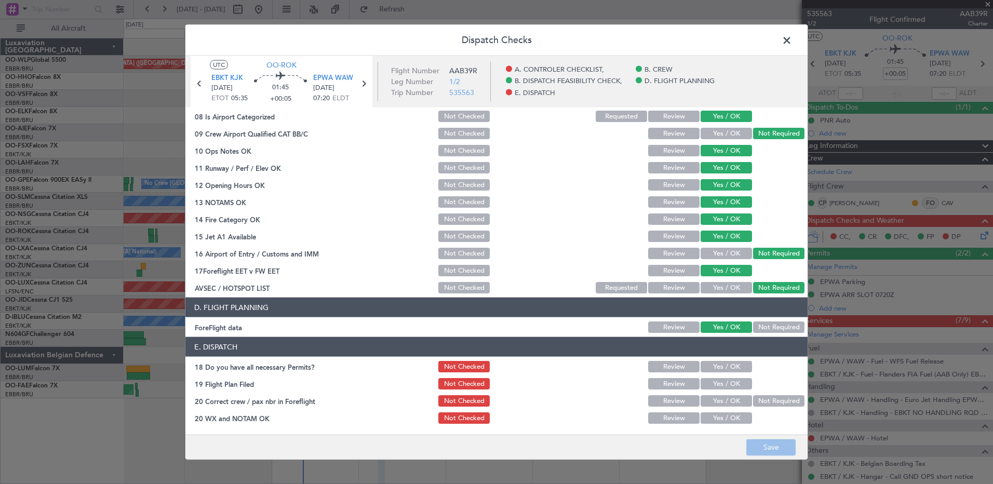
drag, startPoint x: 711, startPoint y: 360, endPoint x: 711, endPoint y: 368, distance: 7.8
click at [711, 361] on button "Yes / OK" at bounding box center [726, 366] width 51 height 11
click at [712, 380] on button "Yes / OK" at bounding box center [726, 383] width 51 height 11
drag, startPoint x: 715, startPoint y: 393, endPoint x: 716, endPoint y: 400, distance: 7.3
click at [716, 395] on div "Yes / OK" at bounding box center [725, 401] width 52 height 15
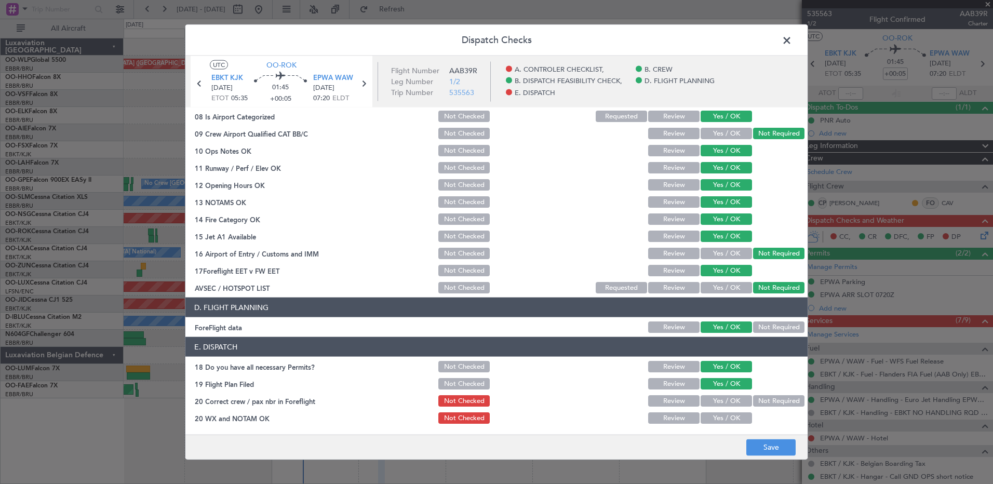
click at [717, 403] on button "Yes / OK" at bounding box center [726, 400] width 51 height 11
click at [716, 420] on button "Yes / OK" at bounding box center [726, 417] width 51 height 11
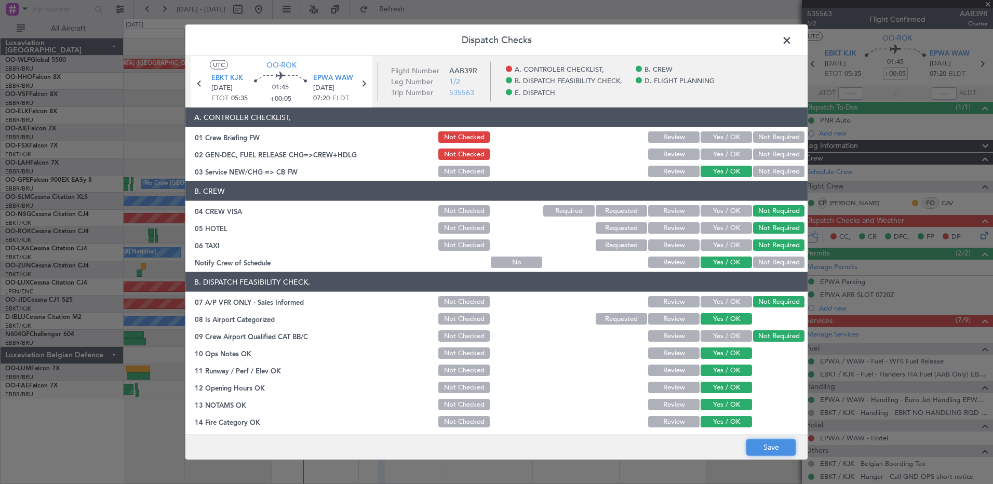
click at [764, 450] on button "Save" at bounding box center [770, 447] width 49 height 17
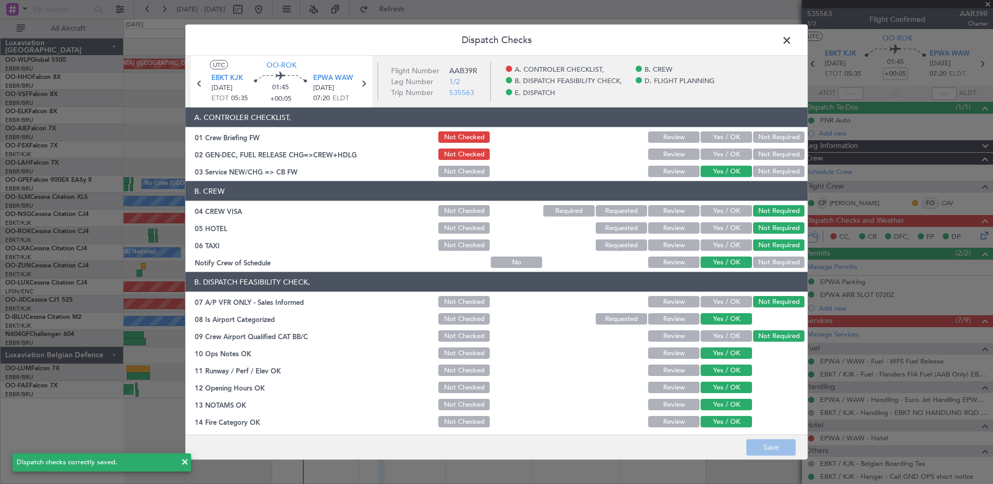
click at [792, 39] on span at bounding box center [792, 43] width 0 height 21
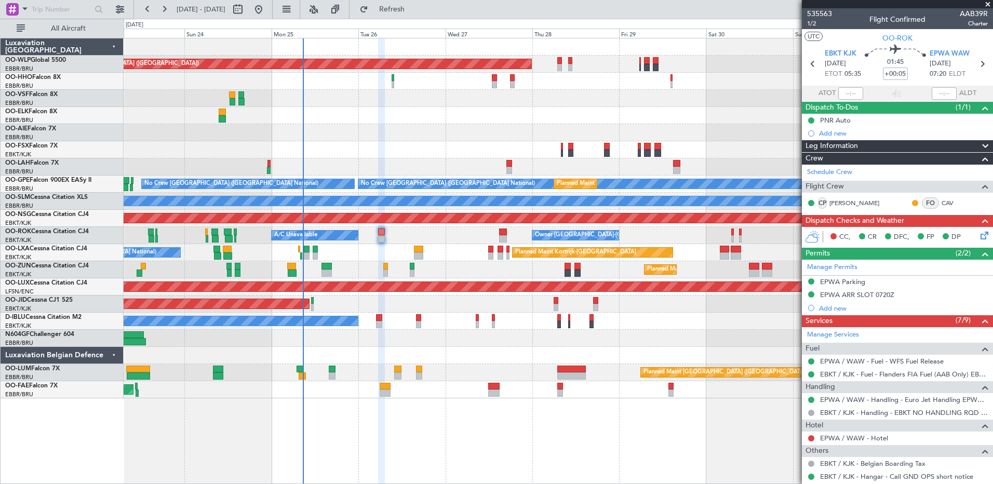
click at [981, 236] on icon at bounding box center [983, 234] width 8 height 8
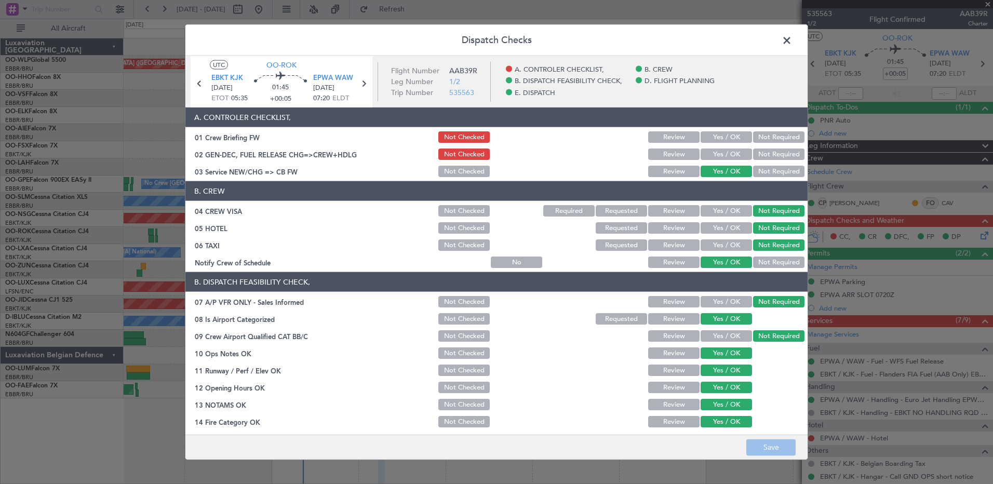
drag, startPoint x: 706, startPoint y: 157, endPoint x: 711, endPoint y: 154, distance: 5.9
click at [708, 155] on button "Yes / OK" at bounding box center [726, 154] width 51 height 11
drag, startPoint x: 719, startPoint y: 139, endPoint x: 723, endPoint y: 151, distance: 13.0
click at [719, 138] on button "Yes / OK" at bounding box center [726, 136] width 51 height 11
click at [756, 444] on button "Save" at bounding box center [770, 447] width 49 height 17
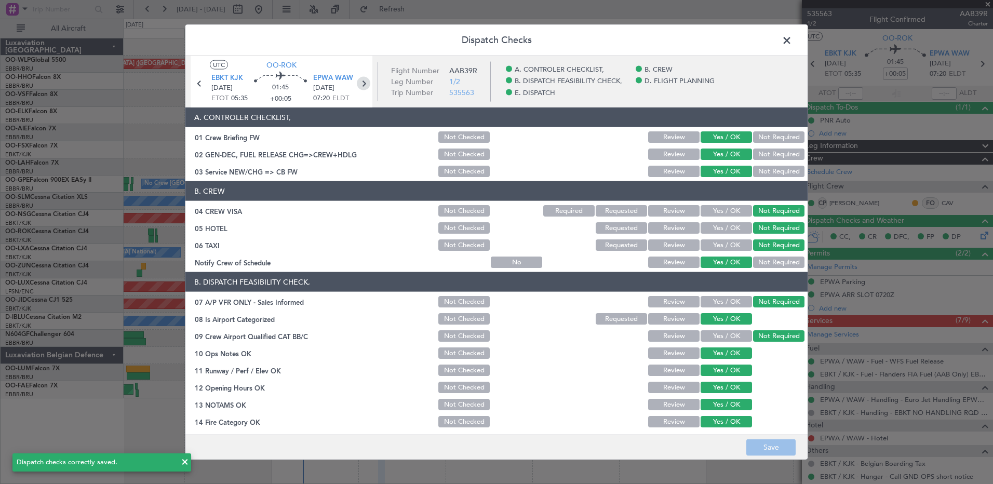
click at [365, 85] on icon at bounding box center [364, 84] width 14 height 14
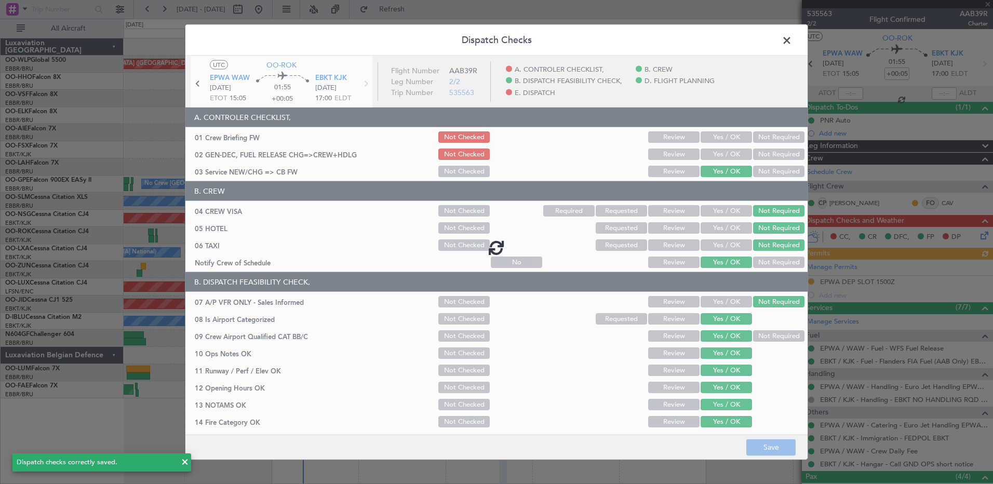
click at [708, 155] on div at bounding box center [496, 247] width 622 height 383
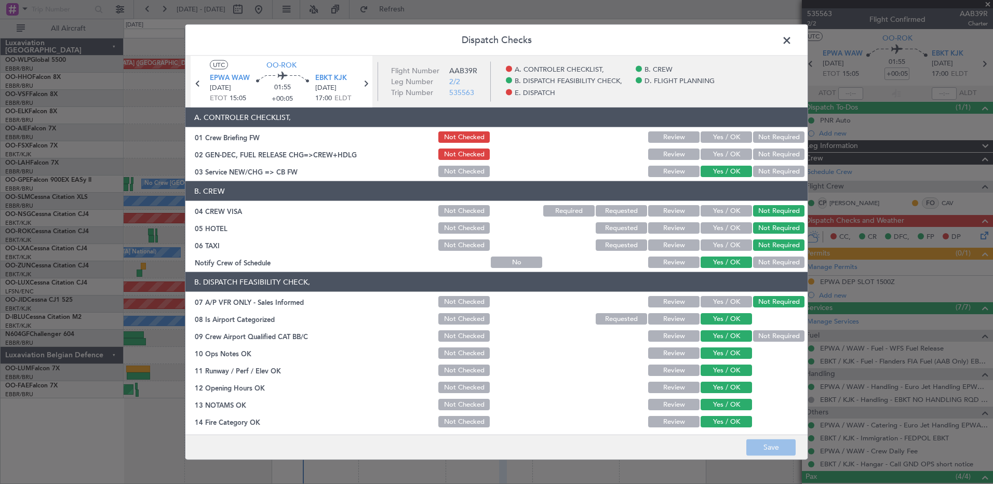
click at [728, 152] on button "Yes / OK" at bounding box center [726, 154] width 51 height 11
click at [724, 138] on button "Yes / OK" at bounding box center [726, 136] width 51 height 11
click at [779, 447] on button "Save" at bounding box center [770, 447] width 49 height 17
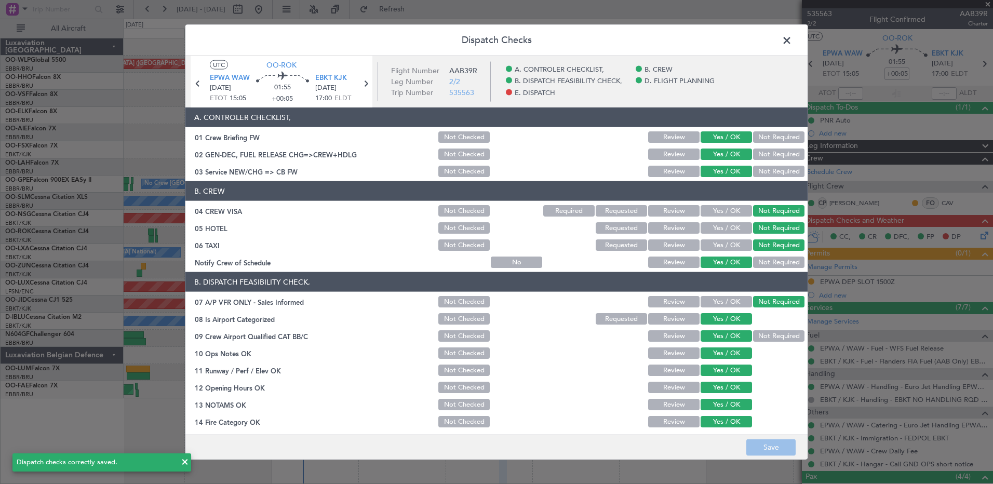
click at [792, 42] on span at bounding box center [792, 43] width 0 height 21
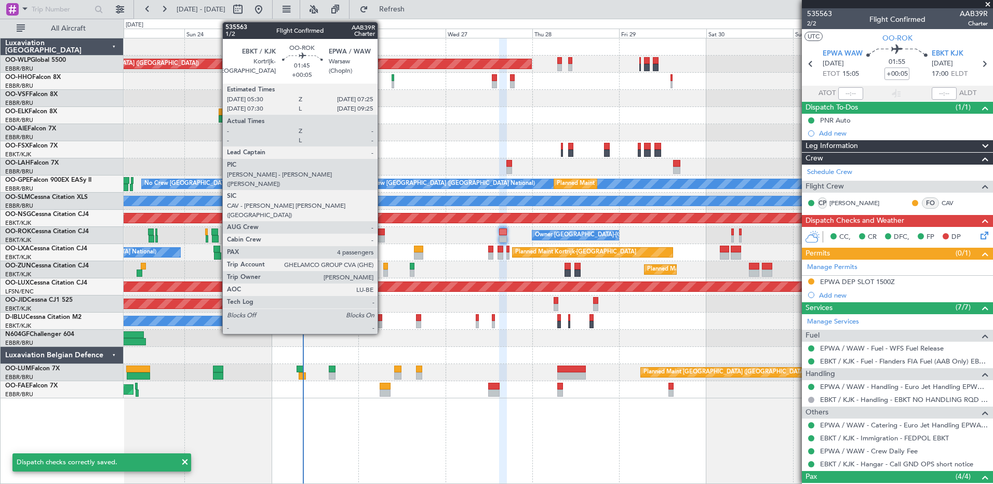
click at [382, 233] on div at bounding box center [381, 232] width 7 height 7
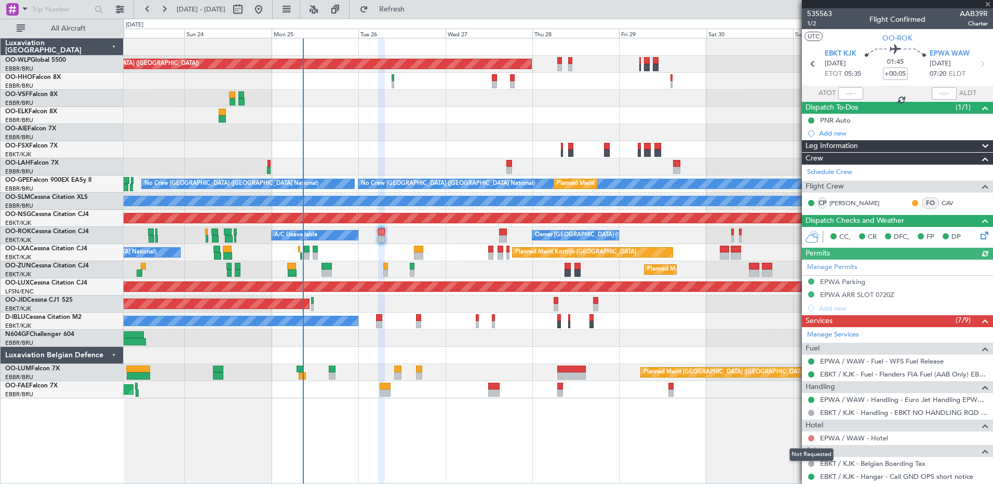
click at [810, 439] on button at bounding box center [811, 438] width 6 height 6
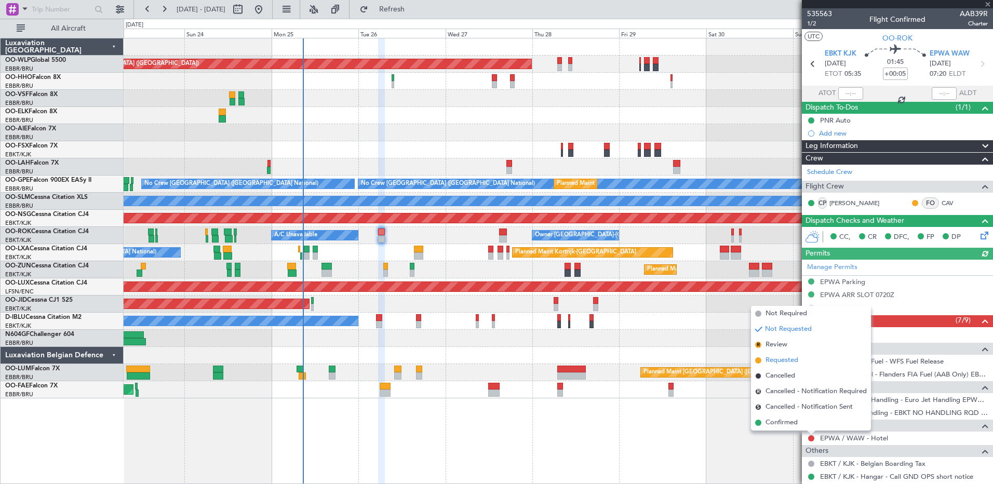
click at [786, 364] on span "Requested" at bounding box center [782, 360] width 33 height 10
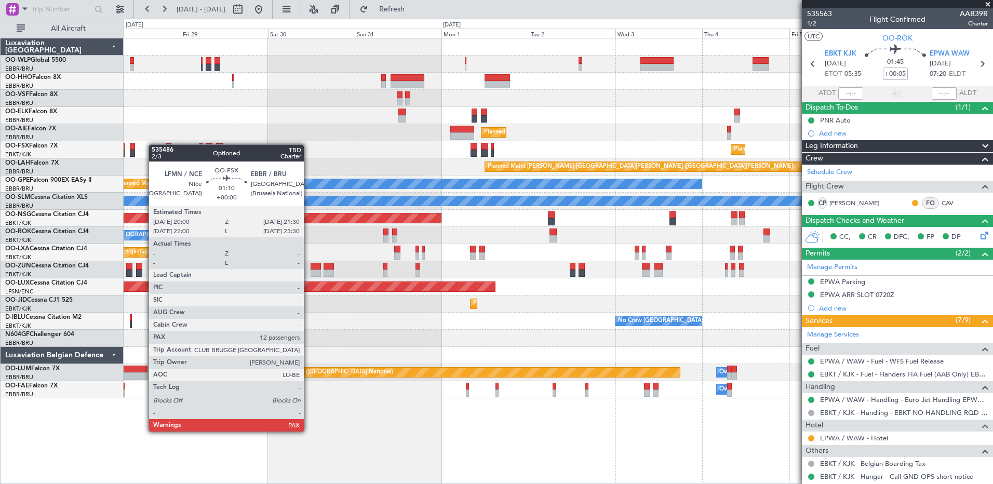
click at [164, 148] on div "Planned Maint Berlin (Brandenburg) Planned Maint Kortrijk-Wevelgem Planned Main…" at bounding box center [558, 218] width 869 height 360
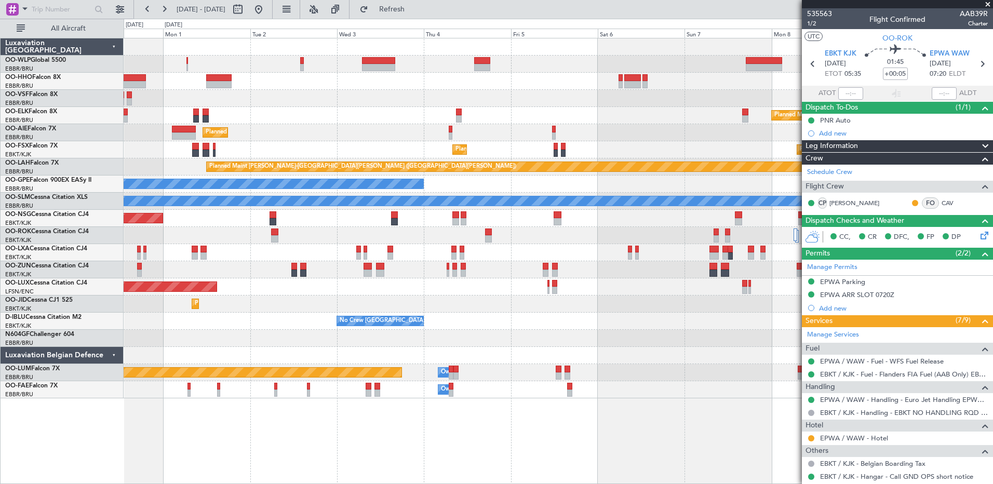
click at [42, 138] on div "Planned Maint Kortrijk-Wevelgem Planned Maint London (Farnborough) Planned Main…" at bounding box center [496, 251] width 993 height 465
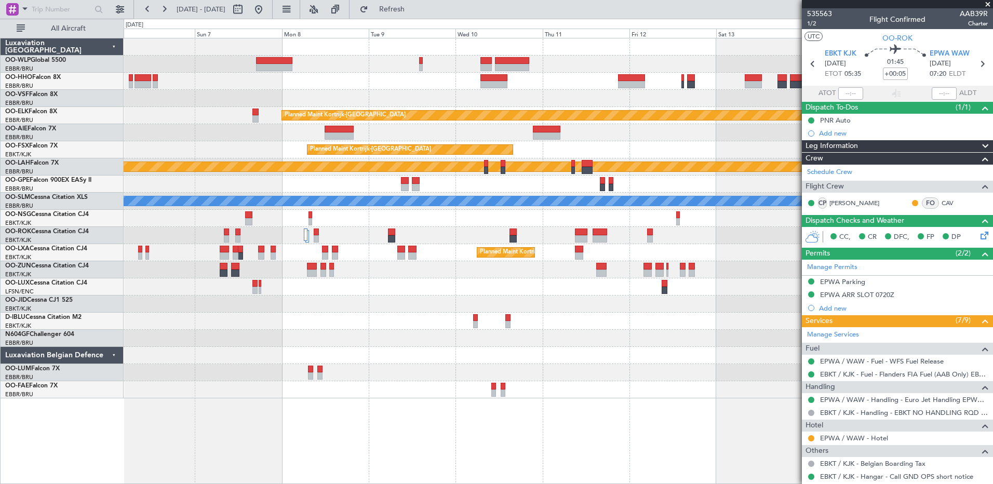
click at [125, 140] on div "Planned Maint Kortrijk-Wevelgem Planned Maint Kortrijk-Wevelgem Planned Maint K…" at bounding box center [558, 218] width 869 height 360
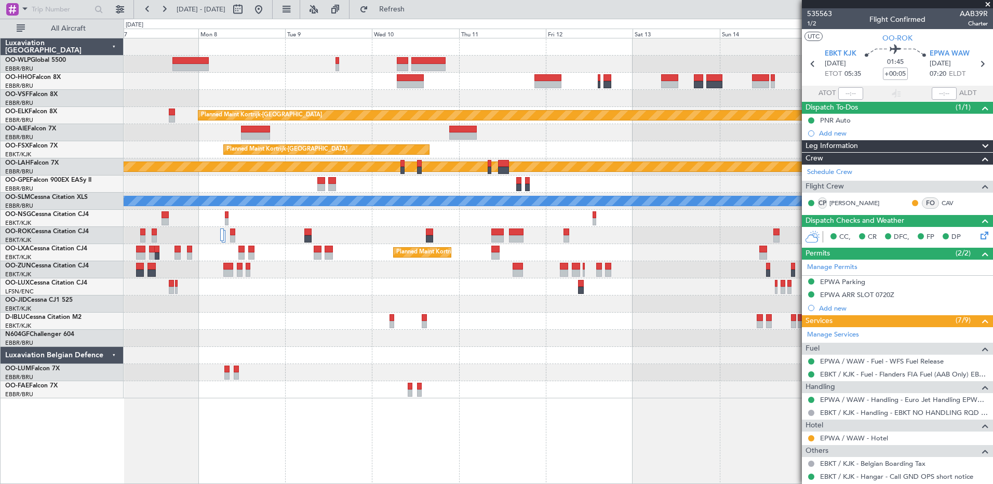
click at [616, 445] on div "Planned Maint Kortrijk-Wevelgem Planned Maint Kortrijk-Wevelgem EBKT 08:50 Z KL…" at bounding box center [558, 261] width 869 height 446
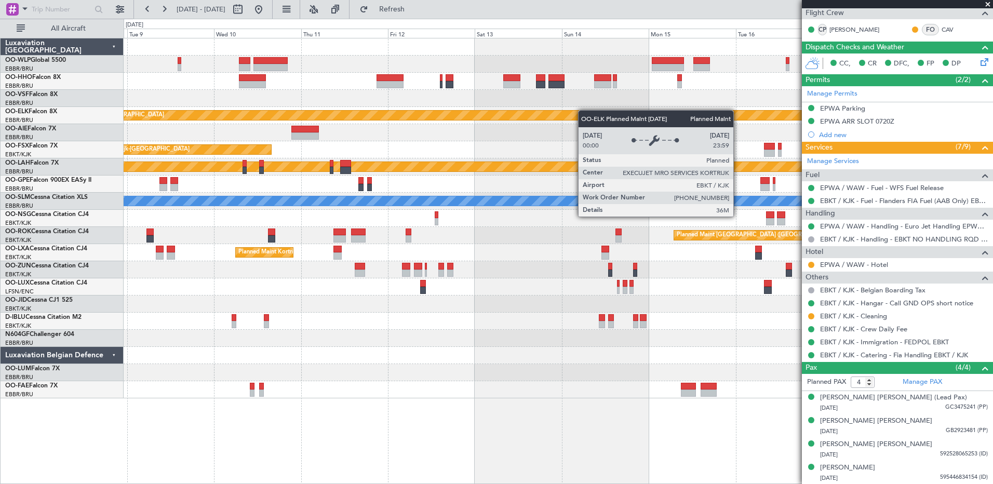
click at [508, 110] on div "Planned Maint Kortrijk-Wevelgem Planned Maint Kortrijk-Wevelgem EBKT 08:50 Z KL…" at bounding box center [558, 218] width 869 height 360
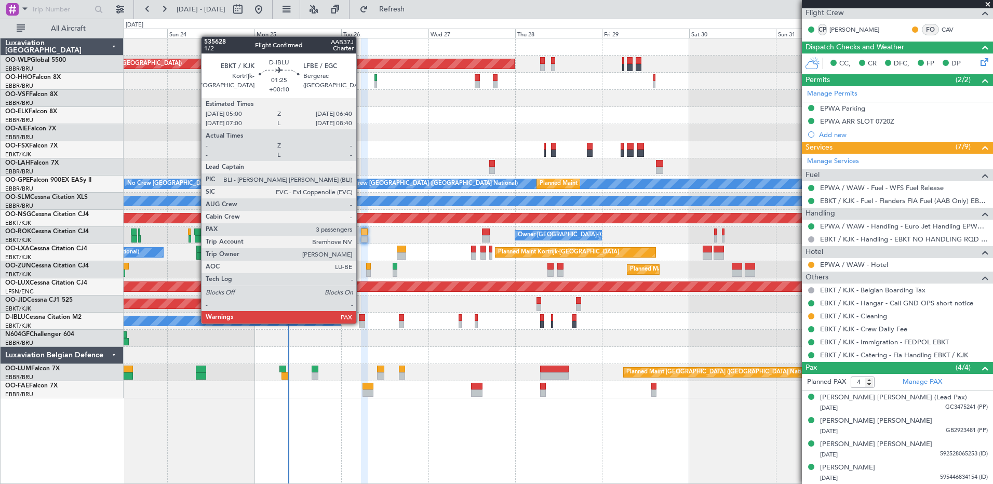
click at [361, 323] on div at bounding box center [362, 324] width 6 height 7
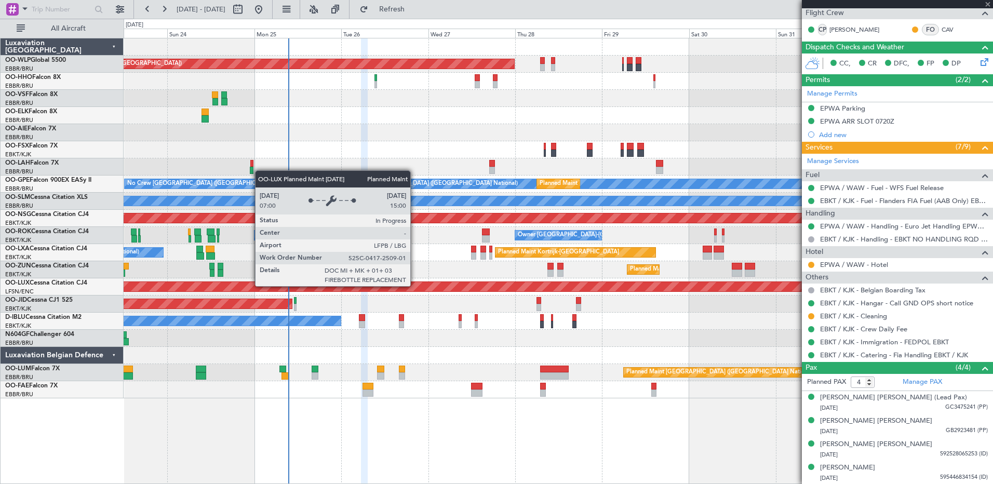
type input "+00:10"
type input "3"
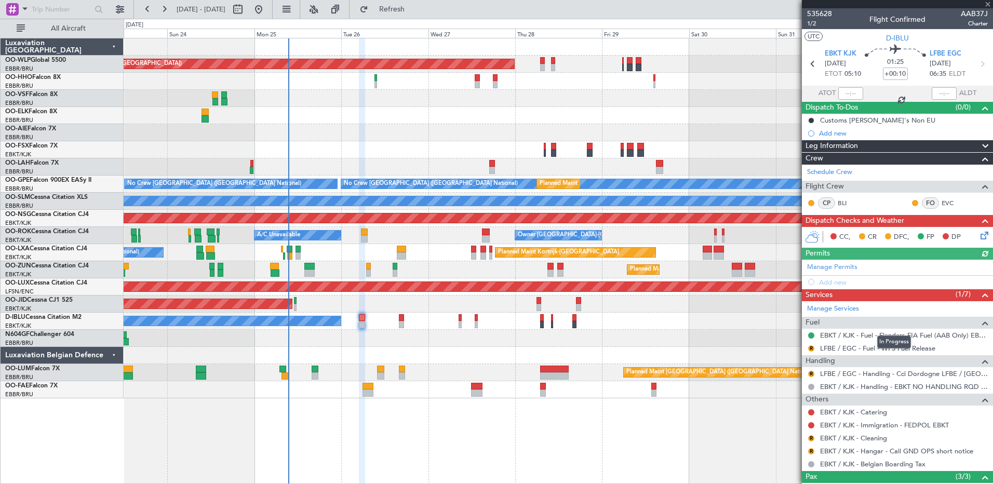
scroll to position [52, 0]
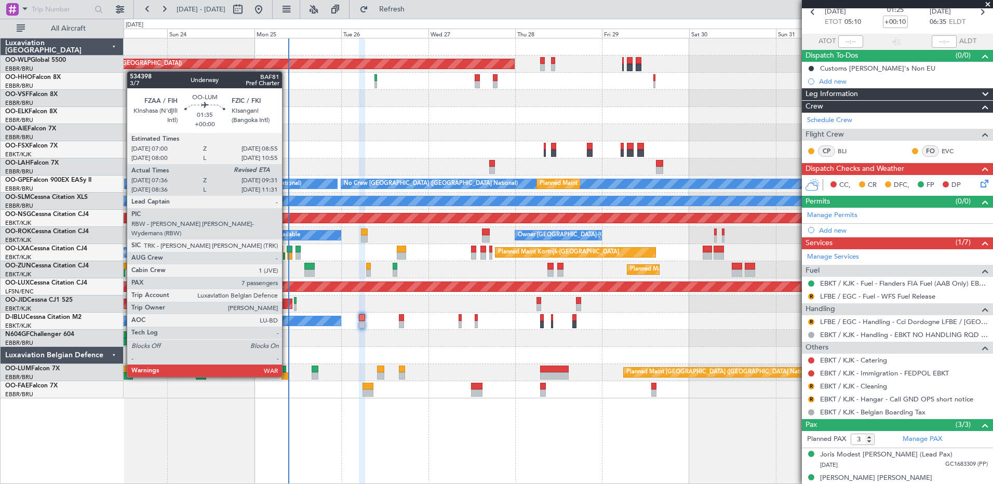
click at [287, 376] on div at bounding box center [285, 375] width 7 height 7
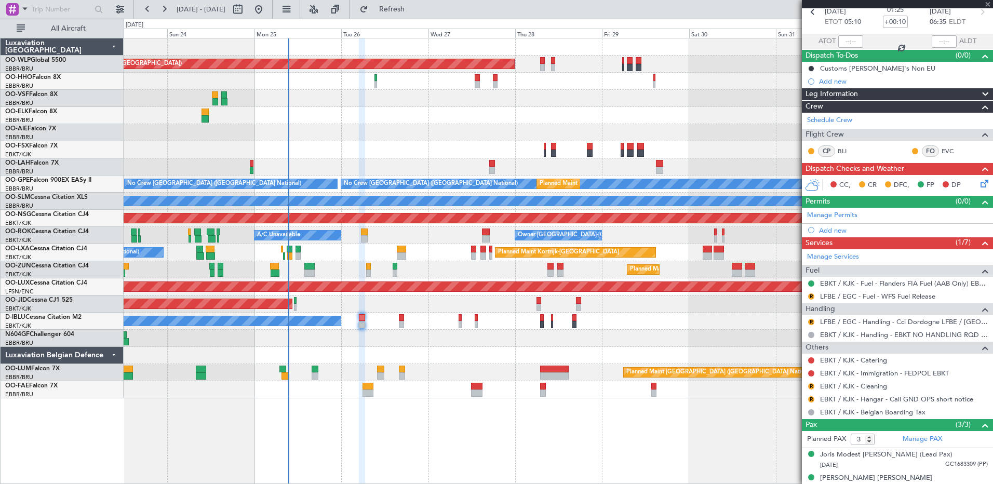
type input "07:46"
type input "7"
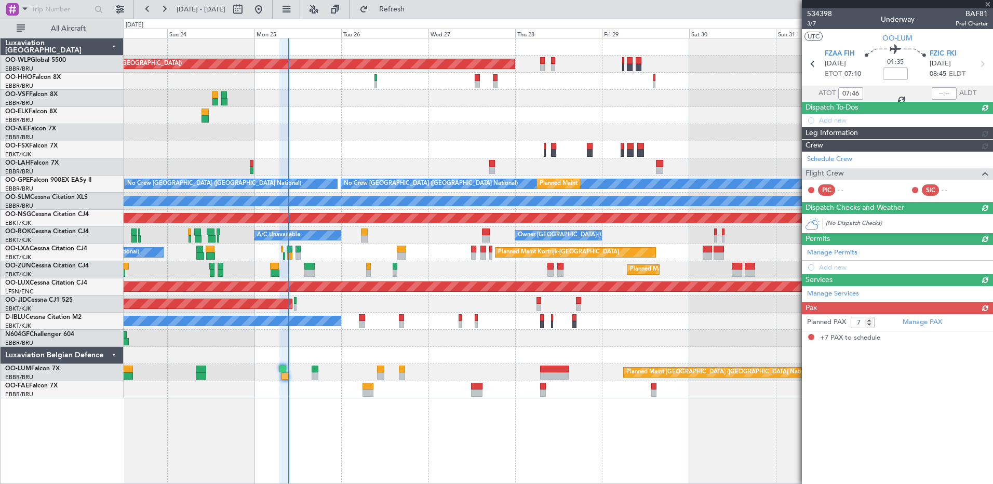
scroll to position [0, 0]
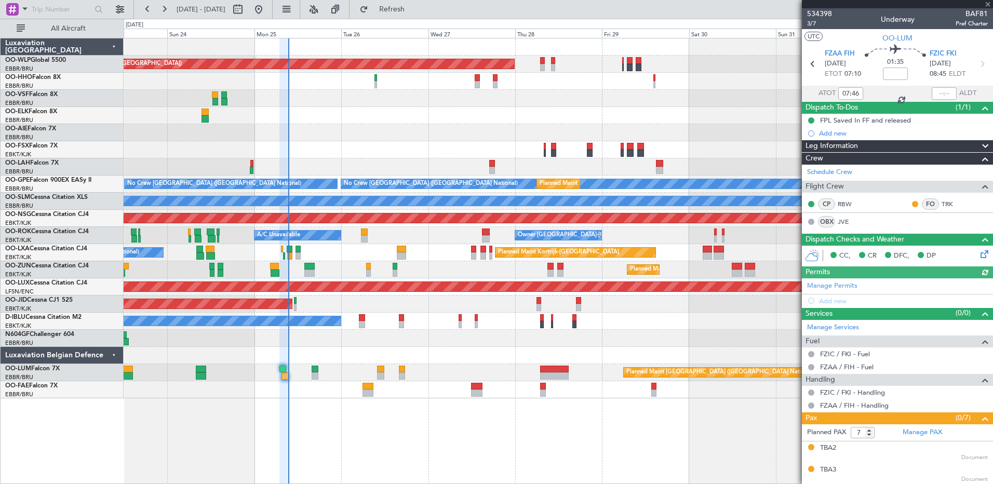
click at [932, 95] on div at bounding box center [944, 93] width 25 height 12
click at [938, 92] on input "text" at bounding box center [944, 93] width 25 height 12
type input "09:26"
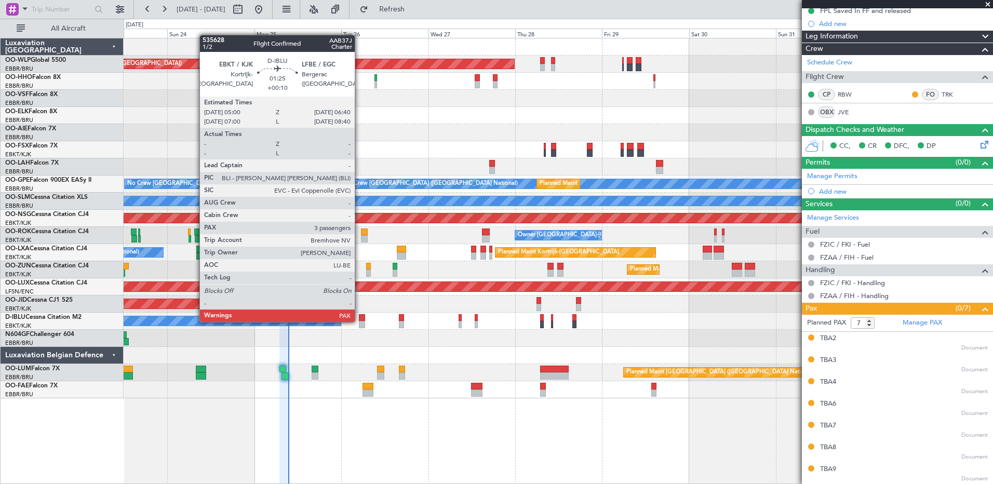
click at [359, 321] on div at bounding box center [362, 324] width 6 height 7
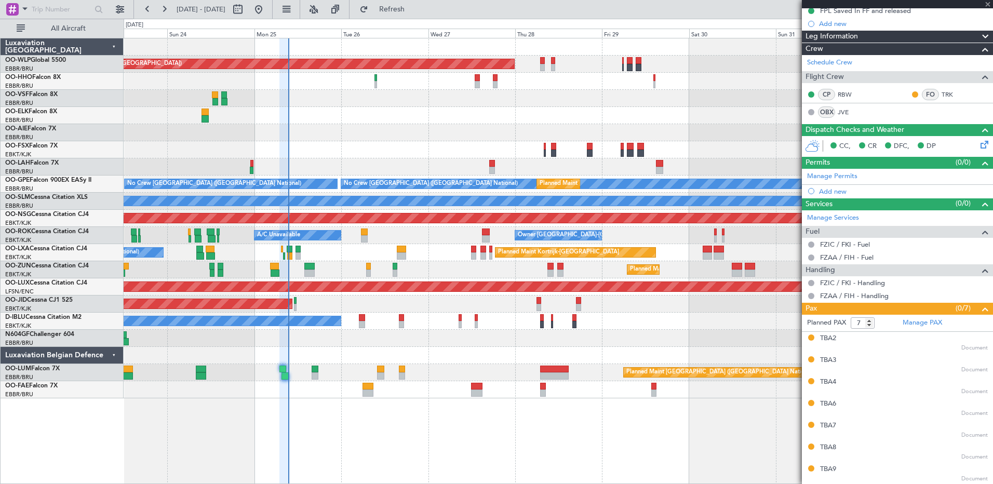
type input "+00:10"
type input "3"
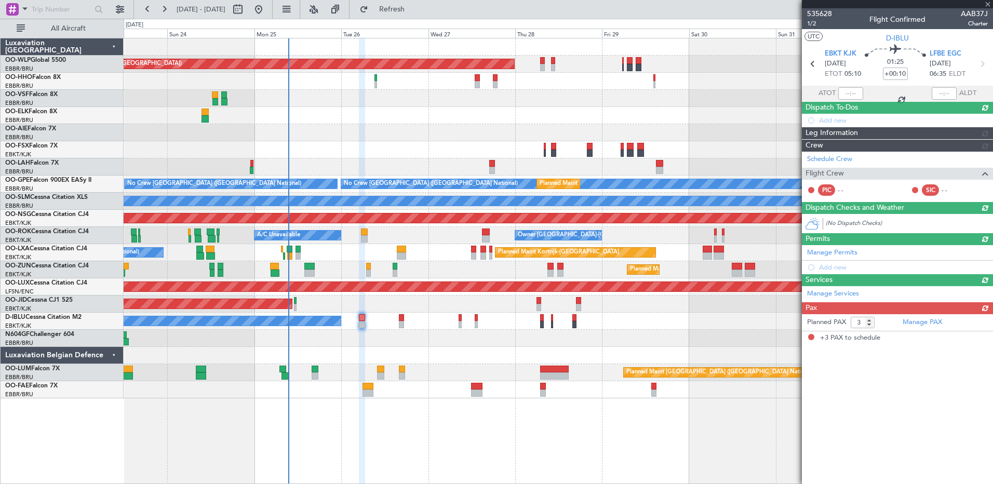
scroll to position [0, 0]
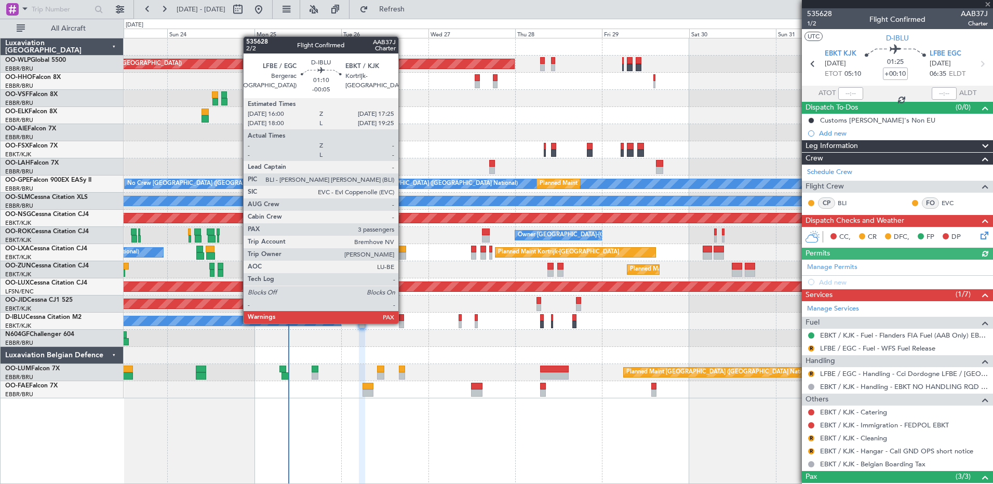
click at [403, 323] on div at bounding box center [401, 324] width 5 height 7
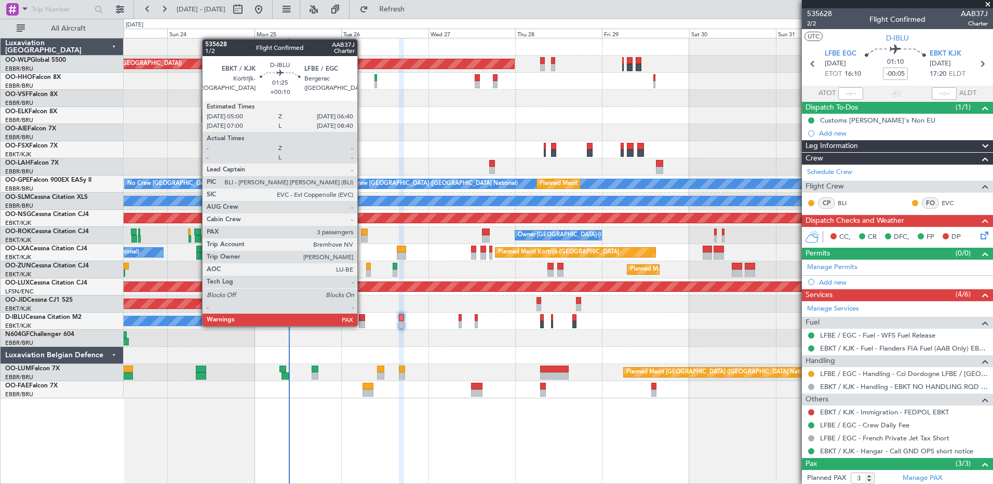
click at [362, 325] on div at bounding box center [362, 324] width 6 height 7
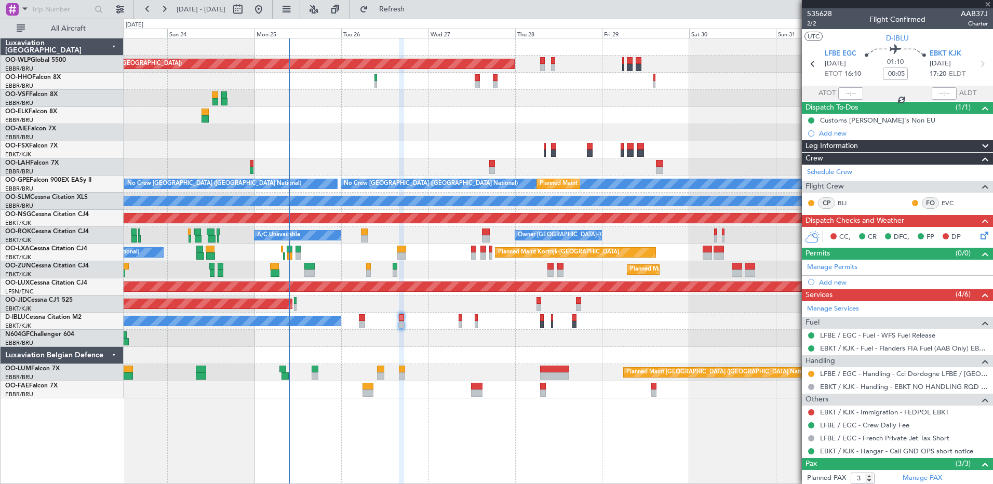
type input "+00:10"
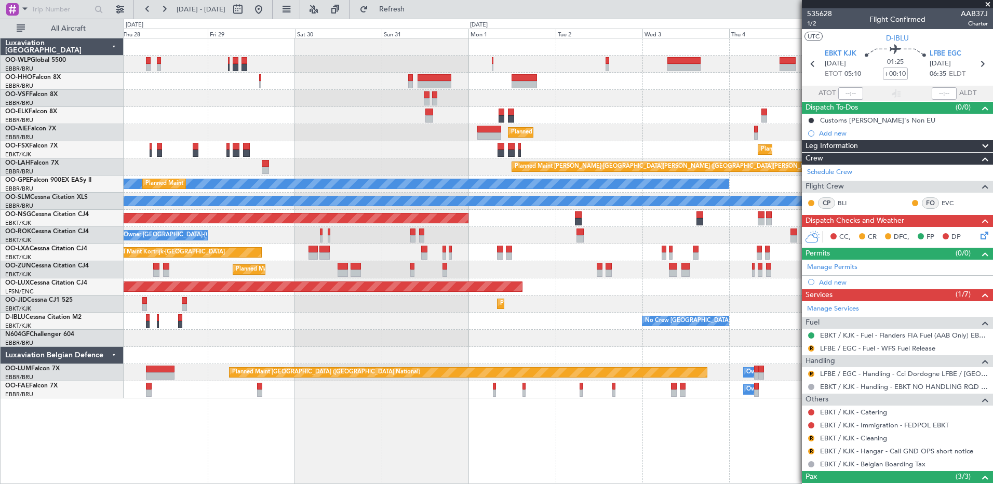
click at [211, 384] on div "Planned Maint Berlin (Brandenburg) Planned Maint Kortrijk-Wevelgem Planned Main…" at bounding box center [558, 261] width 869 height 446
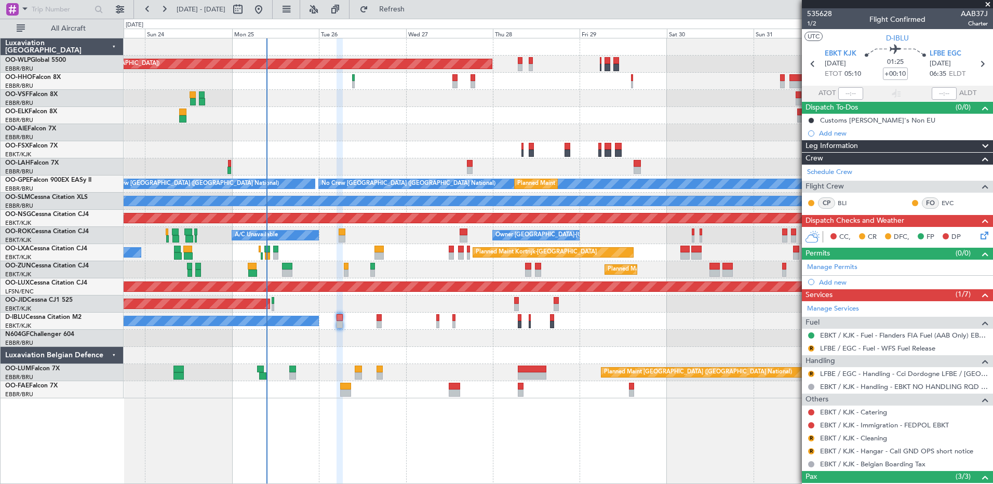
click at [770, 334] on div at bounding box center [558, 338] width 869 height 17
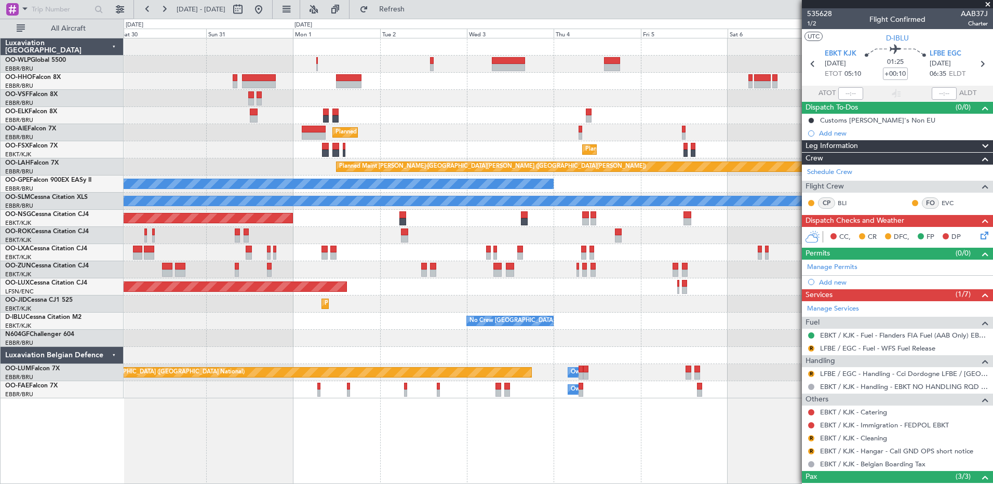
click at [124, 317] on div "Planned Maint Berlin (Brandenburg) Planned Maint Kortrijk-Wevelgem Planned Main…" at bounding box center [496, 251] width 993 height 465
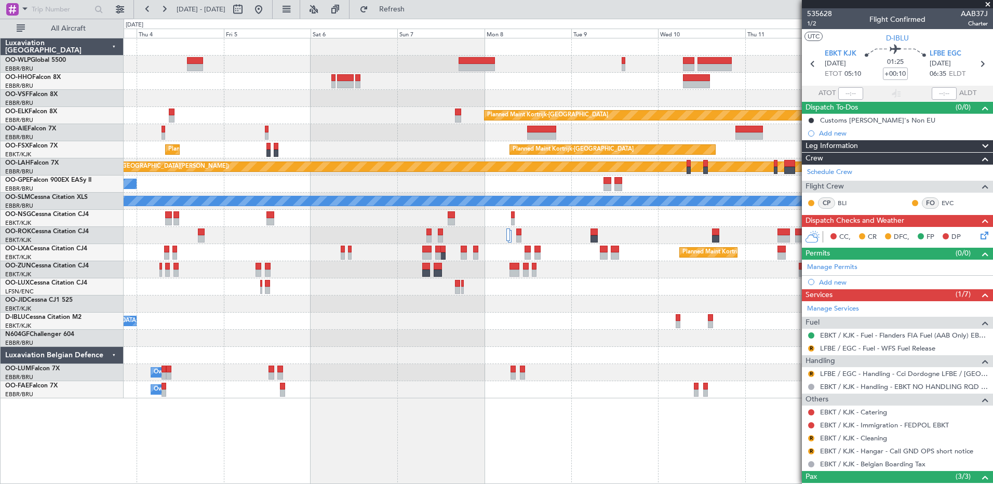
click at [325, 319] on div "No Crew [GEOGRAPHIC_DATA] ([GEOGRAPHIC_DATA] National)" at bounding box center [558, 321] width 869 height 17
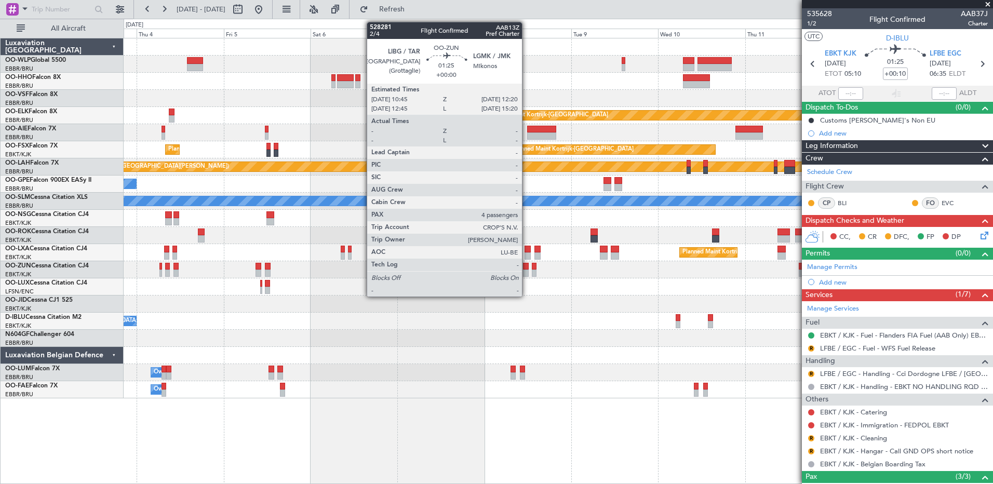
click at [527, 272] on div at bounding box center [526, 273] width 6 height 7
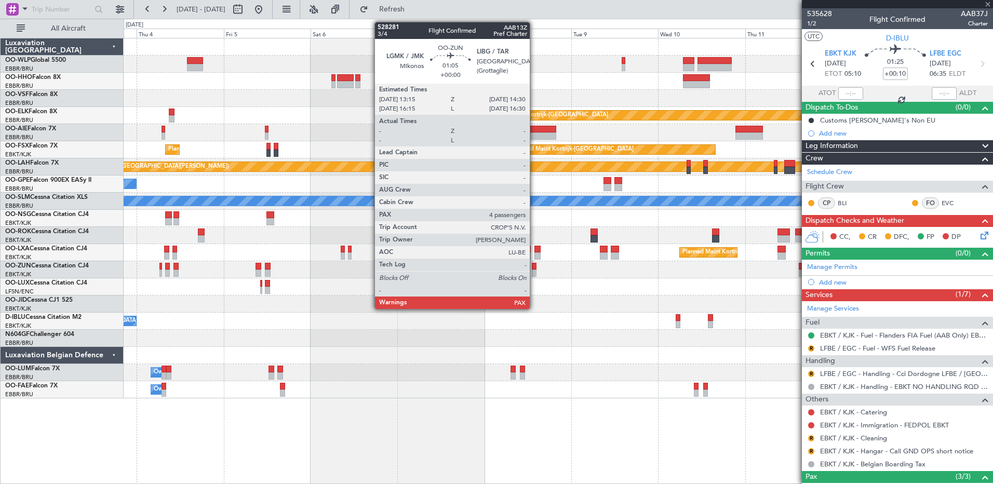
type input "4"
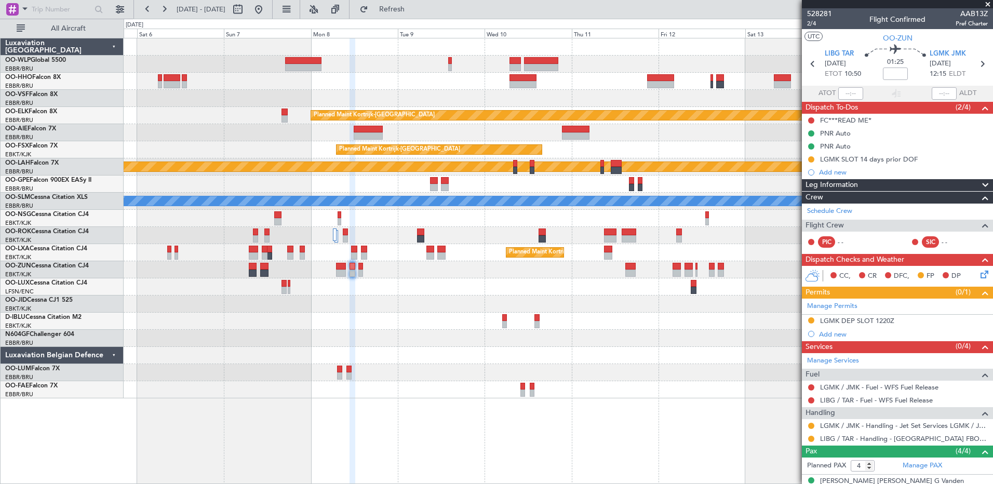
click at [482, 283] on div at bounding box center [558, 286] width 869 height 17
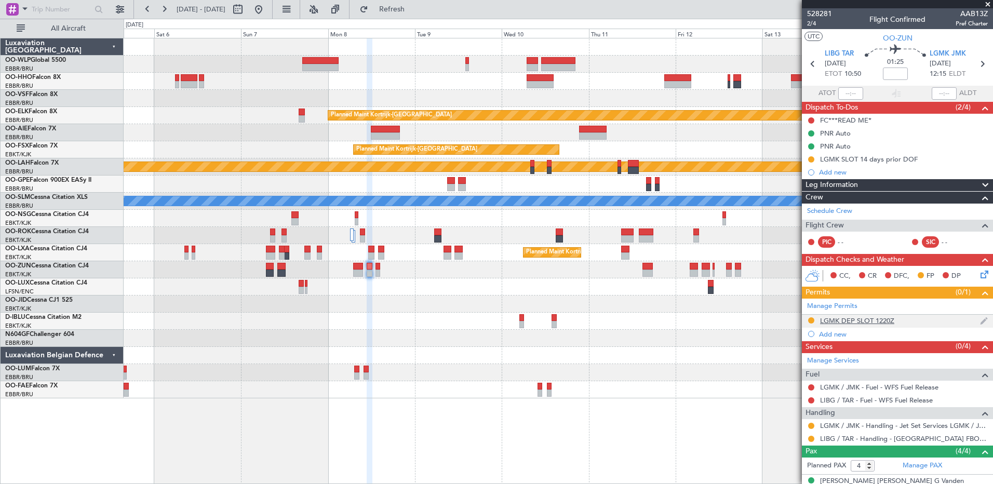
click at [850, 320] on div "LGMK DEP SLOT 1220Z" at bounding box center [857, 320] width 74 height 9
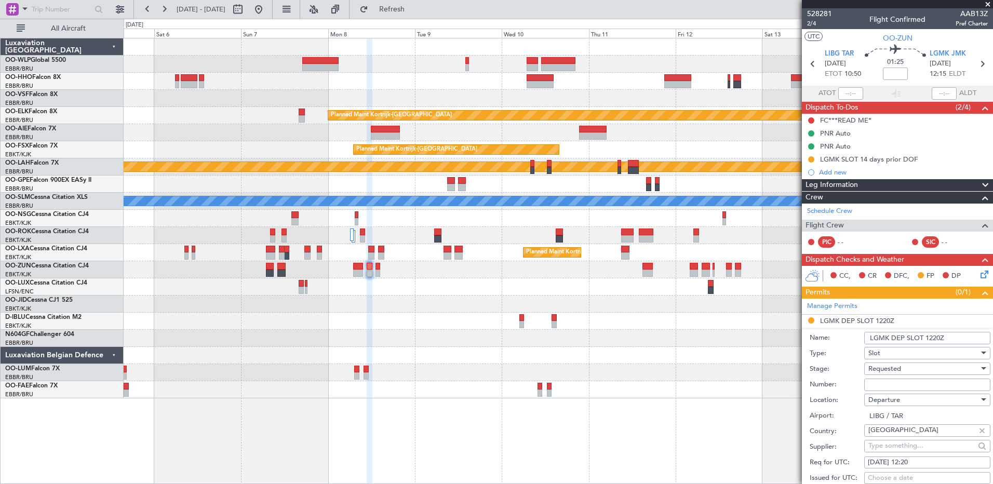
paste input "LGMKAJST002300"
type input "LGMKAJST002300"
click at [932, 368] on div "Requested" at bounding box center [923, 369] width 111 height 16
click at [910, 450] on span "Received OK" at bounding box center [923, 452] width 109 height 16
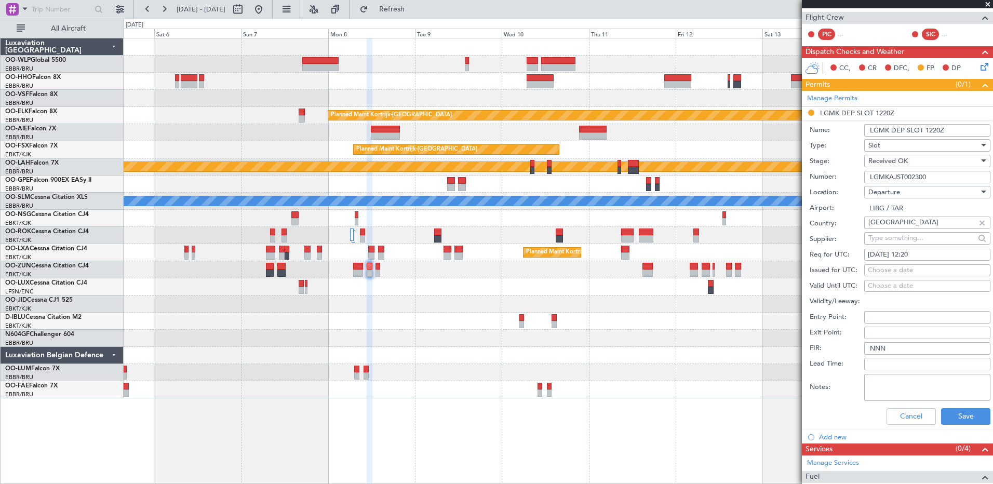
scroll to position [156, 0]
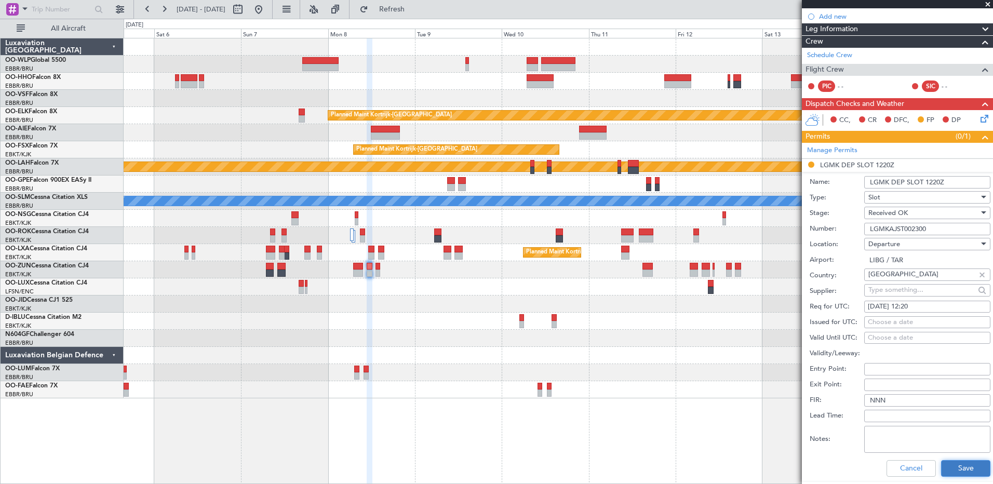
click at [958, 470] on button "Save" at bounding box center [965, 468] width 49 height 17
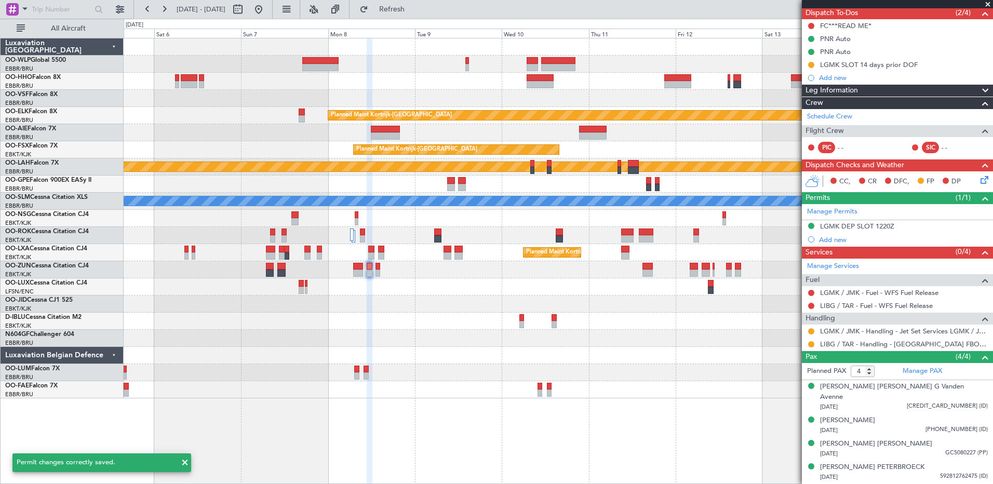
scroll to position [84, 0]
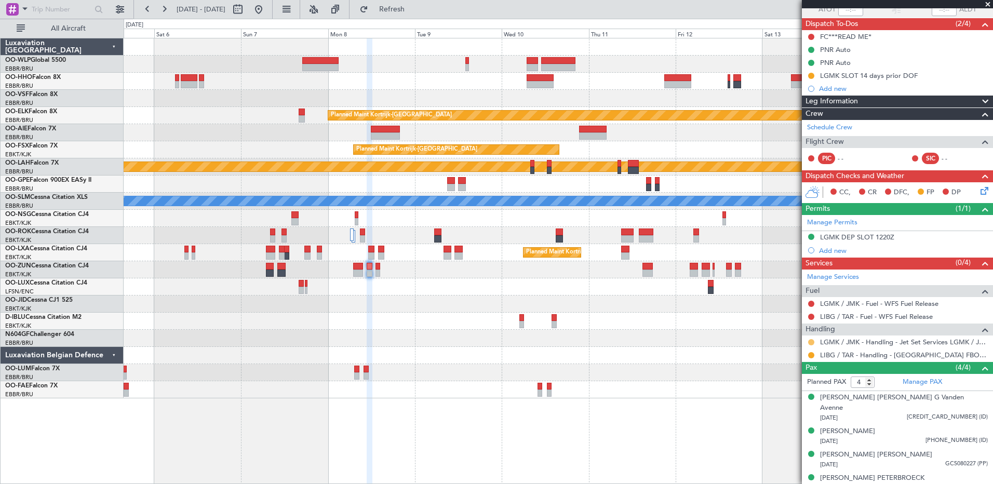
click at [811, 343] on button at bounding box center [811, 342] width 6 height 6
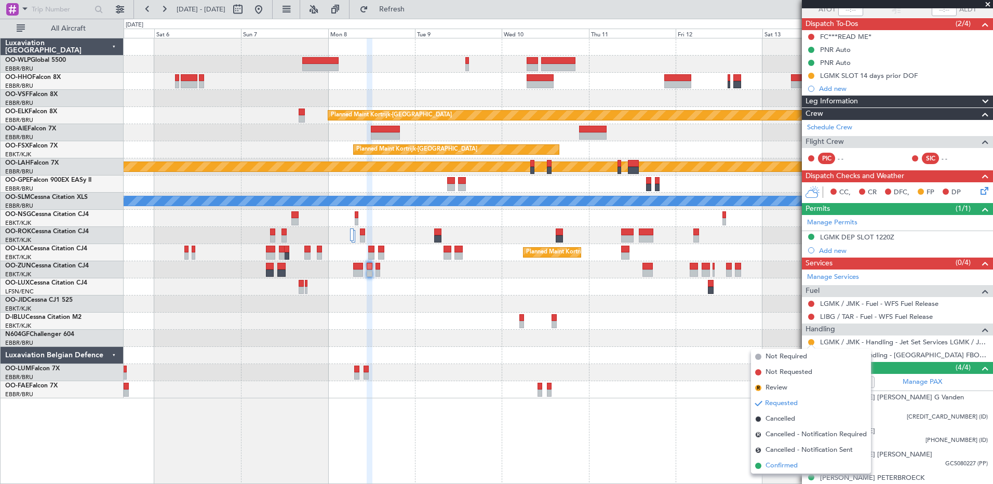
click at [789, 467] on span "Confirmed" at bounding box center [782, 466] width 32 height 10
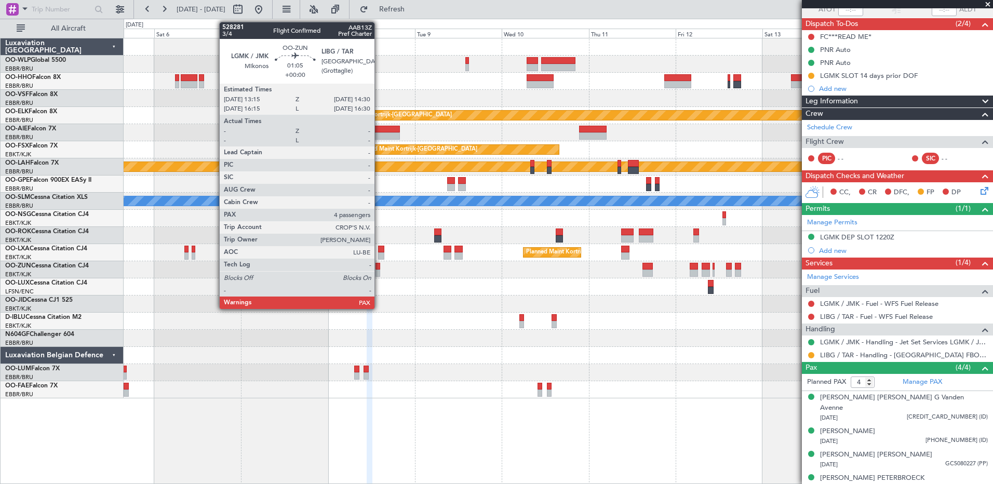
click at [379, 272] on div at bounding box center [378, 273] width 5 height 7
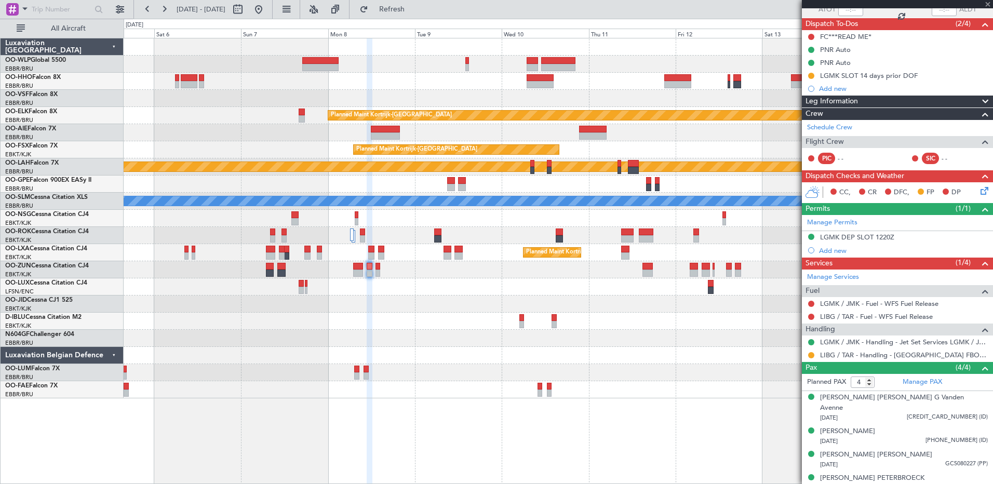
scroll to position [0, 0]
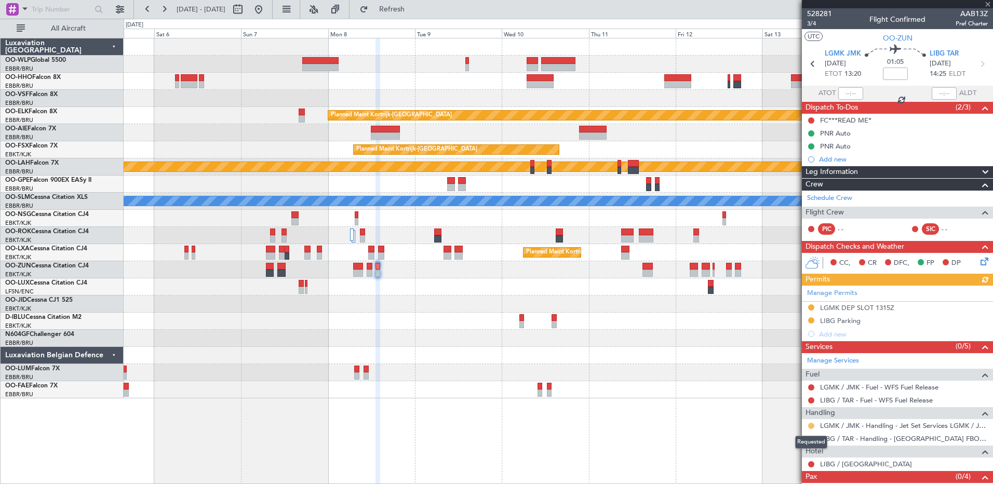
click at [812, 427] on button at bounding box center [811, 426] width 6 height 6
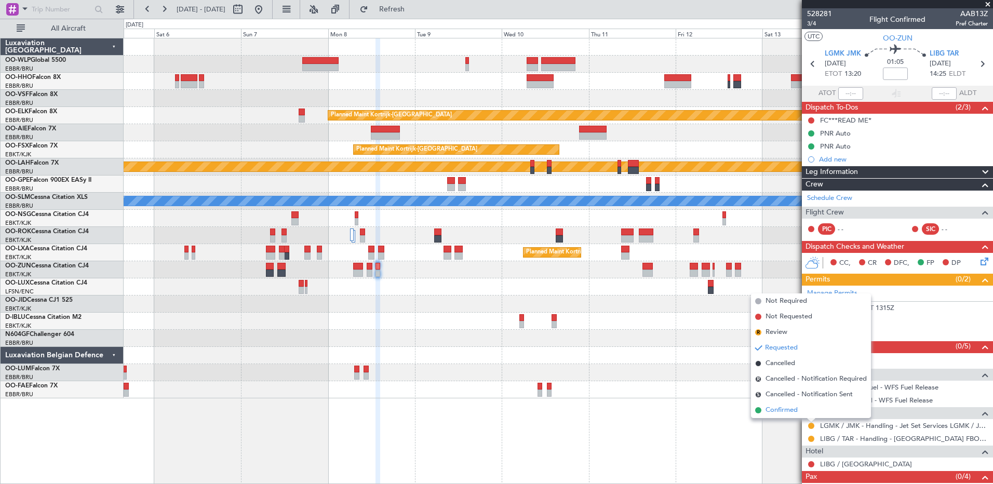
click at [777, 412] on span "Confirmed" at bounding box center [782, 410] width 32 height 10
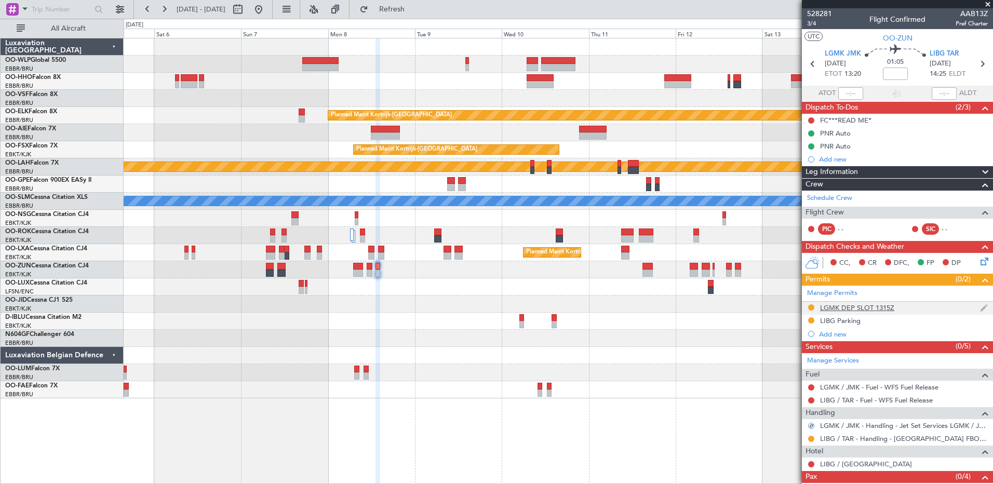
click at [860, 307] on div "LGMK DEP SLOT 1315Z" at bounding box center [857, 307] width 74 height 9
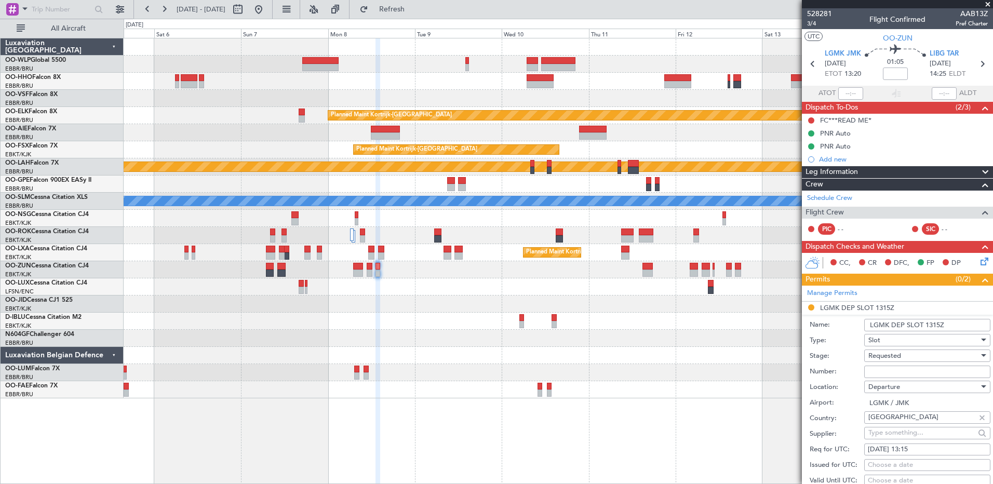
click at [906, 356] on div "Requested" at bounding box center [923, 356] width 111 height 16
click at [903, 435] on span "Received OK" at bounding box center [923, 439] width 109 height 16
click at [890, 368] on input "Number:" at bounding box center [927, 372] width 126 height 12
paste input "LGMKDJST002300"
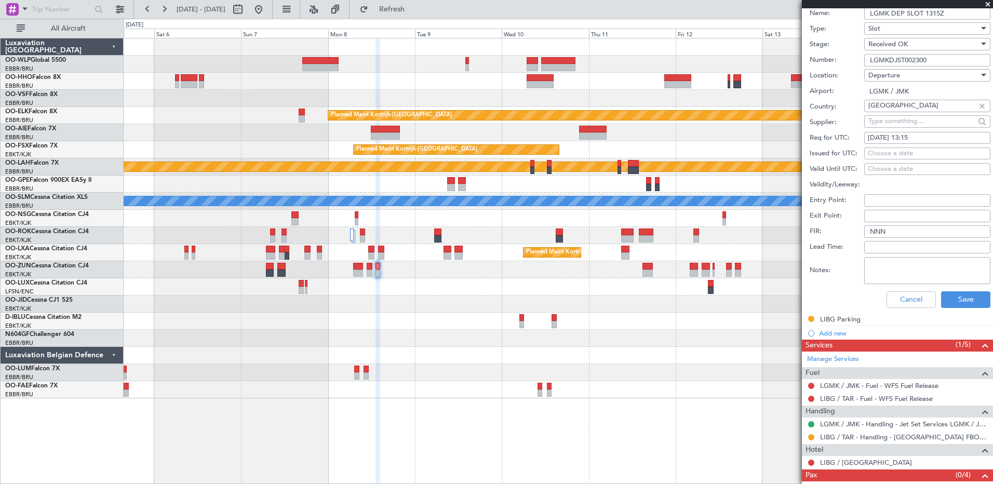
scroll to position [339, 0]
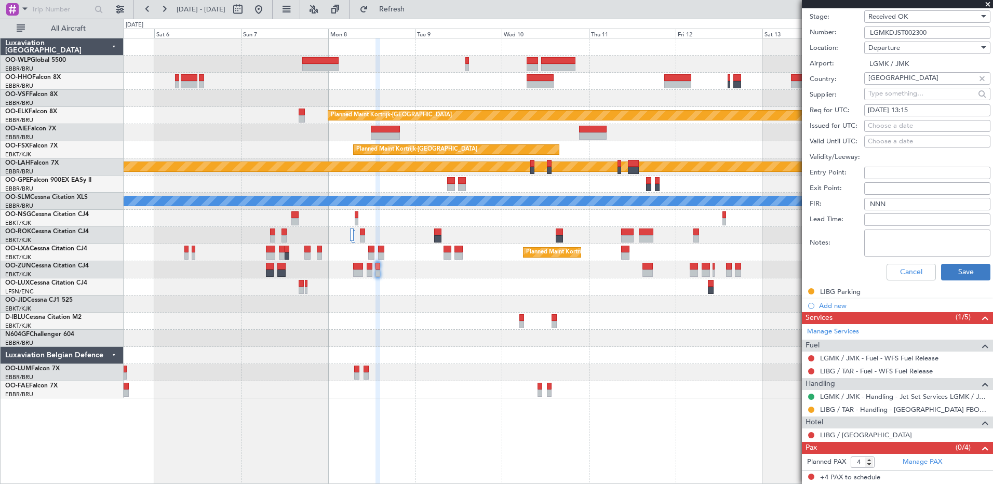
type input "LGMKDJST002300"
click at [953, 269] on button "Save" at bounding box center [965, 272] width 49 height 17
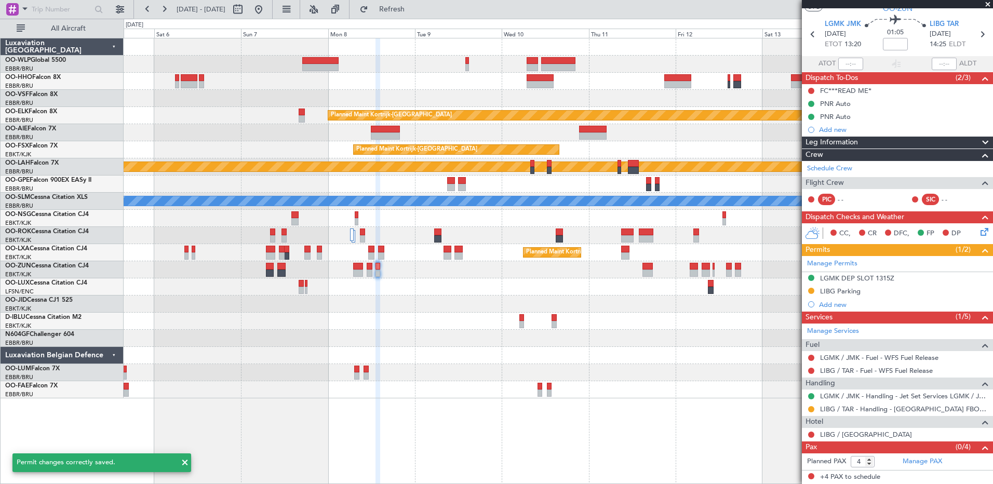
scroll to position [29, 0]
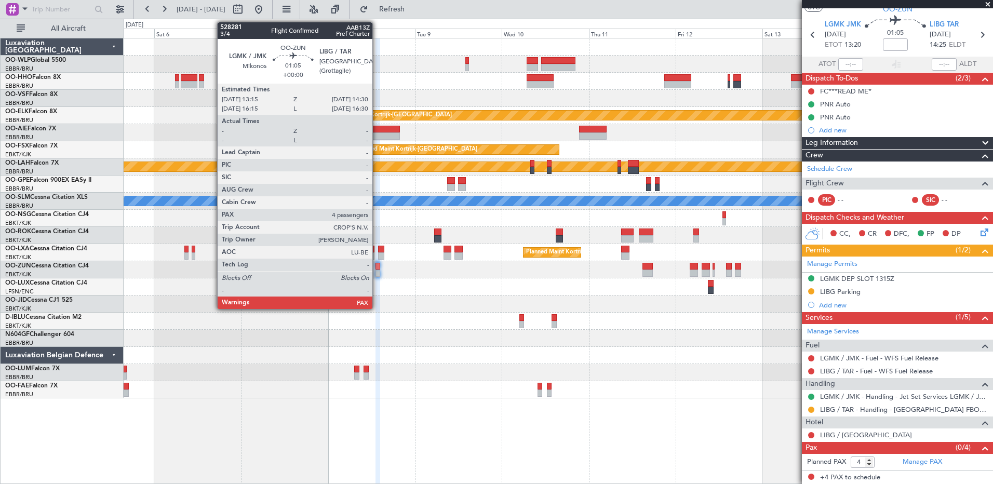
click at [377, 271] on div at bounding box center [378, 273] width 5 height 7
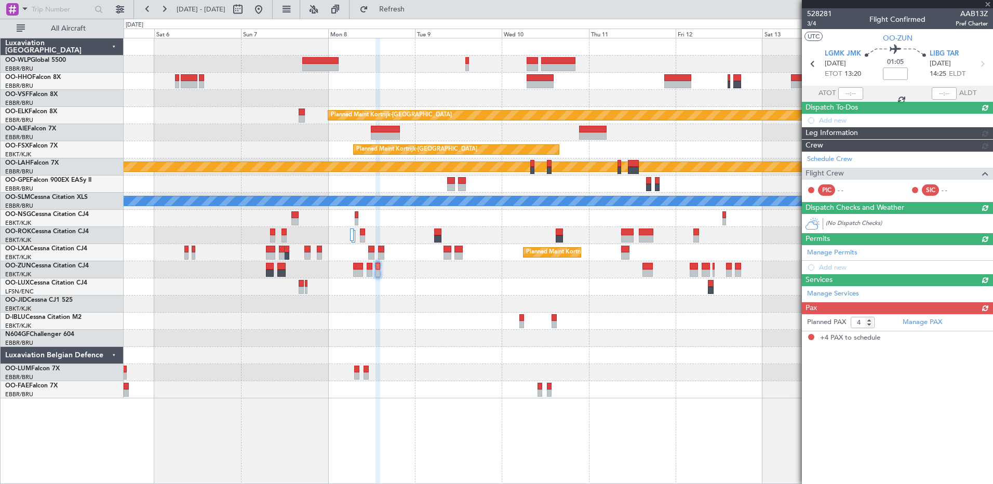
scroll to position [0, 0]
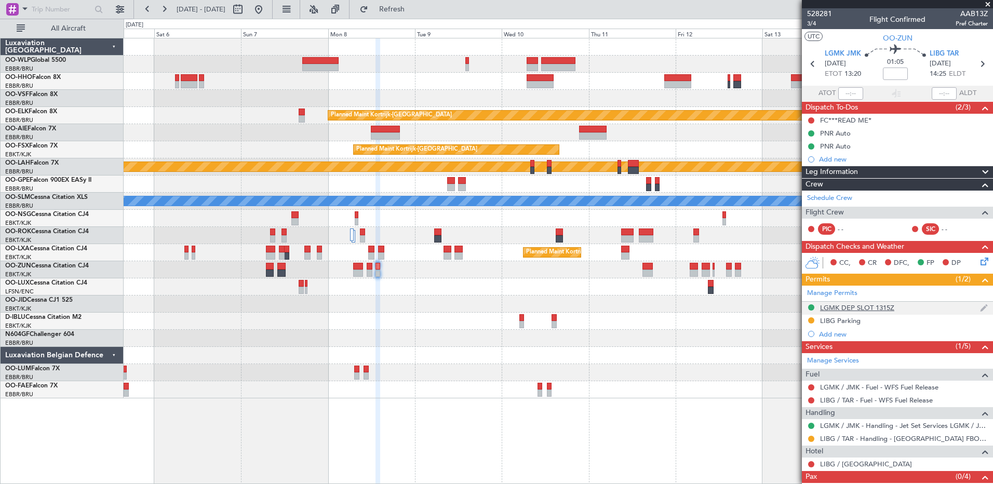
click at [859, 310] on div "LGMK DEP SLOT 1315Z" at bounding box center [857, 307] width 74 height 9
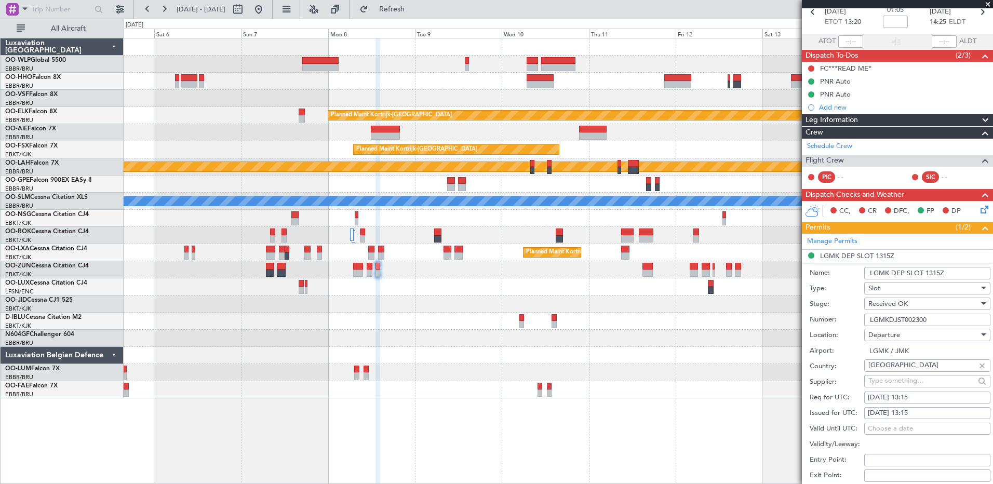
scroll to position [156, 0]
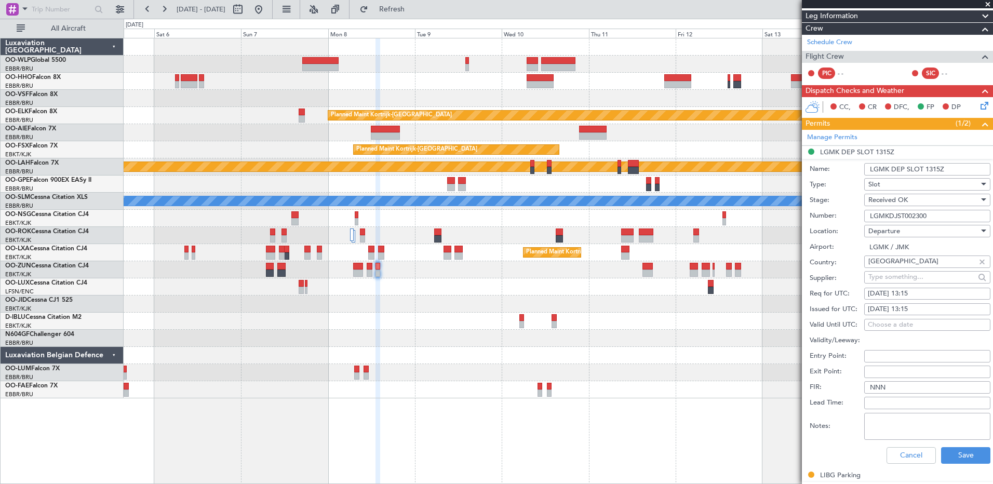
click at [927, 291] on div "08/09/2025 13:15" at bounding box center [927, 294] width 119 height 10
select select "9"
select select "2025"
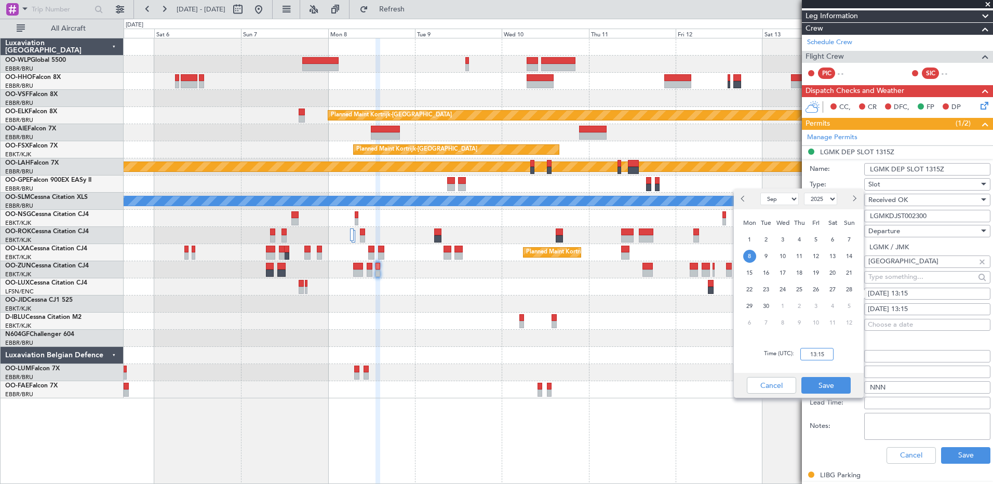
click at [813, 356] on input "13:15" at bounding box center [816, 354] width 33 height 12
type input "13:00"
click at [836, 387] on button "Save" at bounding box center [825, 385] width 49 height 17
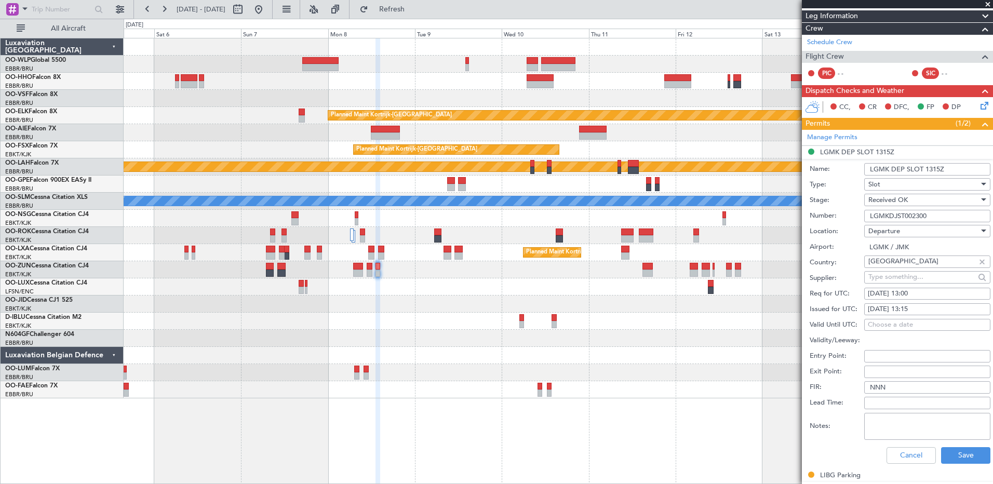
click at [931, 310] on div "08/09/2025 13:15" at bounding box center [927, 309] width 119 height 10
select select "9"
select select "2025"
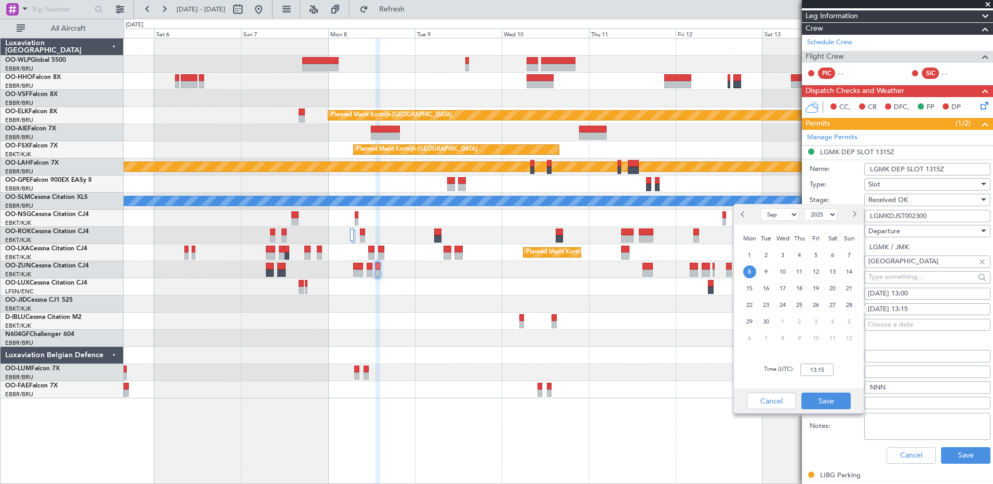
click at [923, 291] on div "08/09/2025 13:00" at bounding box center [927, 294] width 119 height 10
select select "9"
select select "2025"
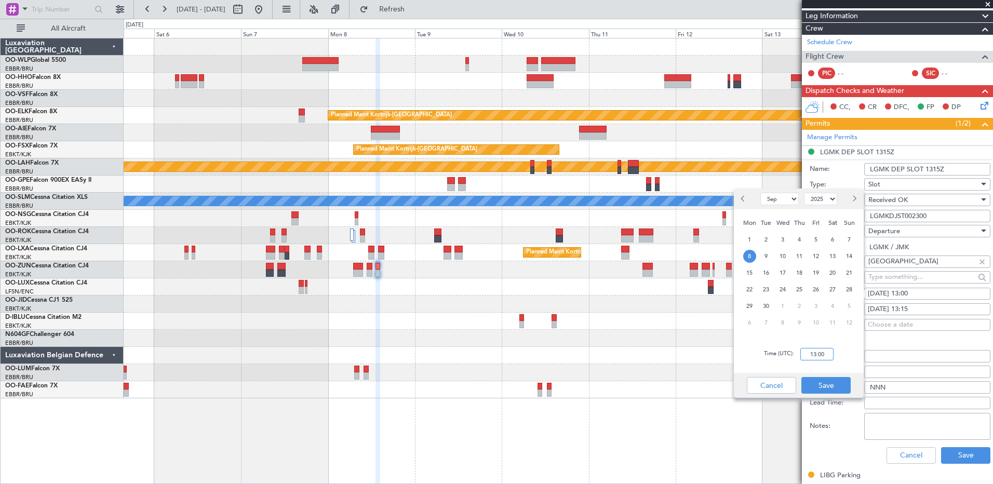
click at [817, 357] on input "13:00" at bounding box center [816, 354] width 33 height 12
type input "13:15"
click at [825, 384] on button "Save" at bounding box center [825, 385] width 49 height 17
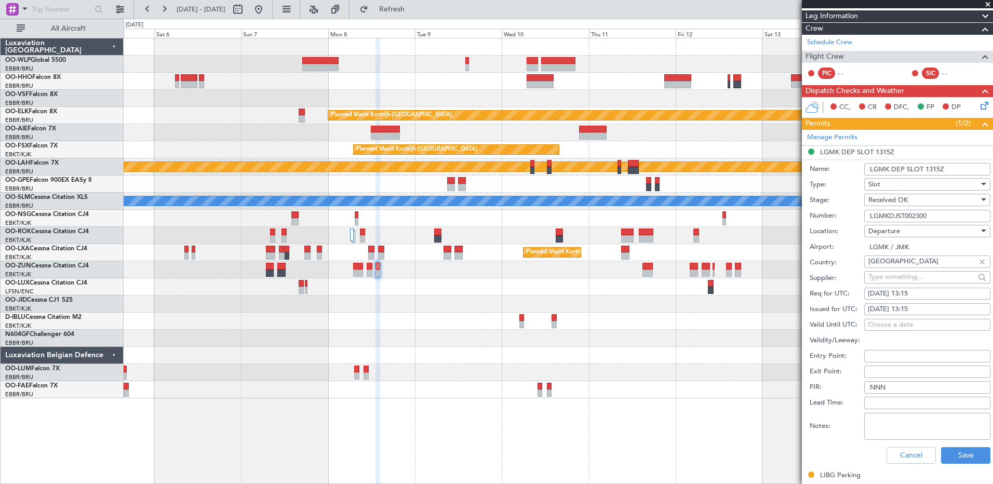
click at [933, 306] on div "08/09/2025 13:15" at bounding box center [927, 309] width 119 height 10
select select "9"
select select "2025"
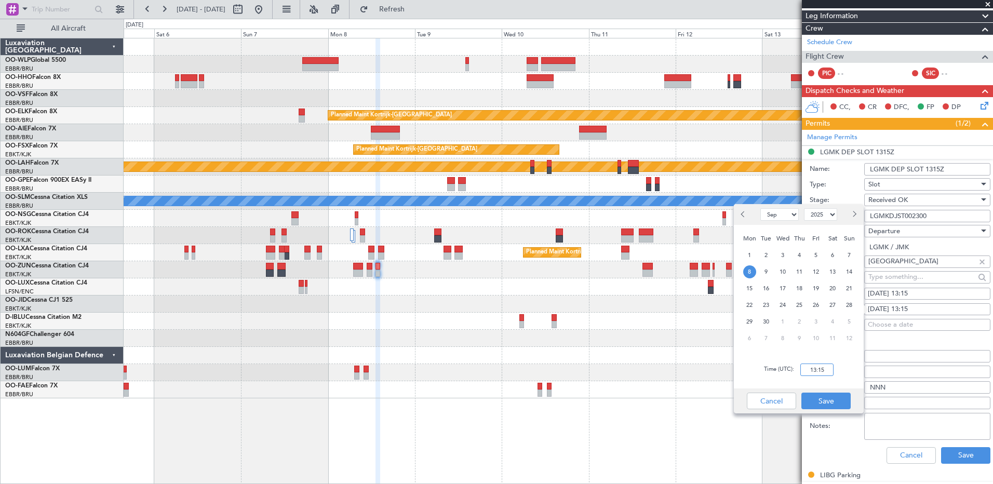
click at [827, 371] on input "13:15" at bounding box center [816, 370] width 33 height 12
type input "13:00"
click at [828, 401] on button "Save" at bounding box center [825, 401] width 49 height 17
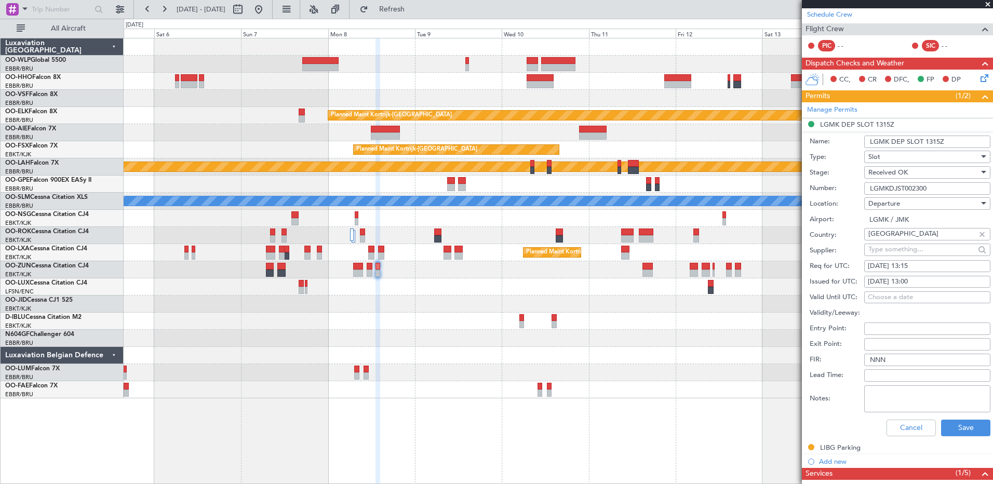
scroll to position [235, 0]
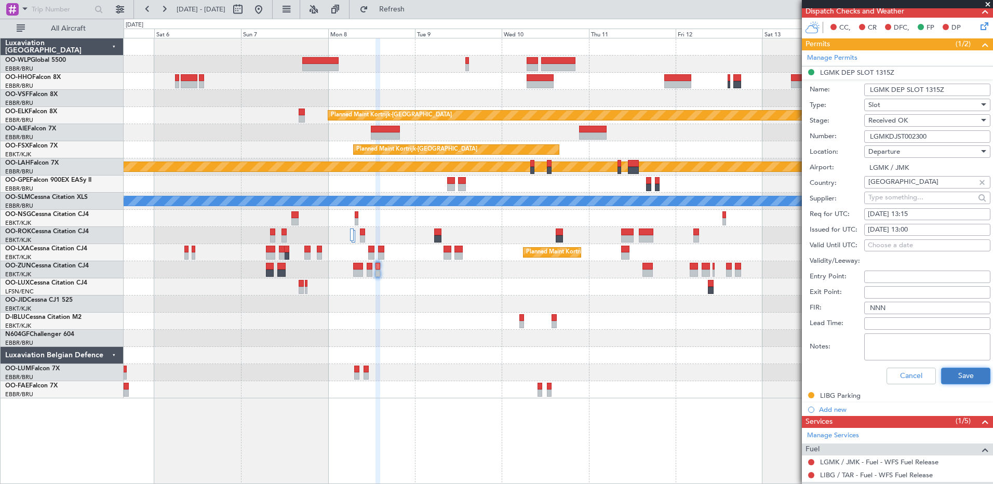
click at [952, 379] on button "Save" at bounding box center [965, 376] width 49 height 17
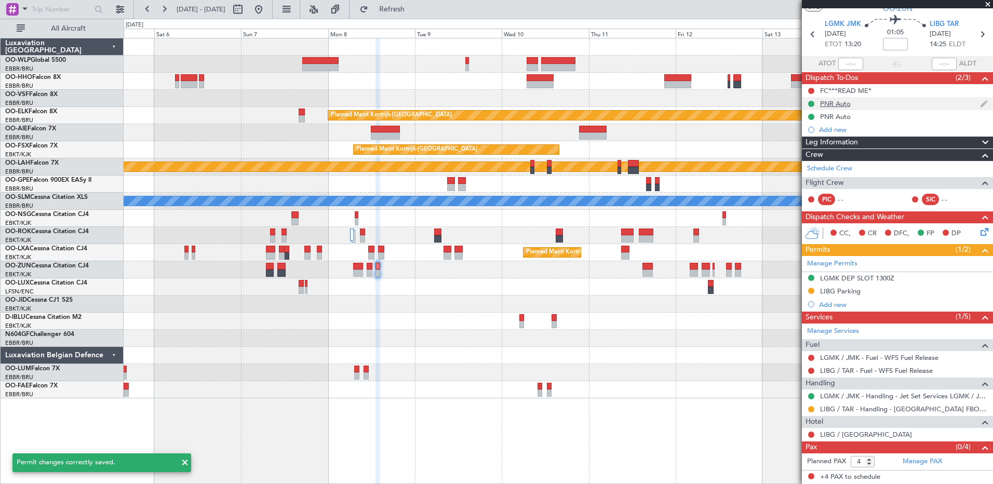
scroll to position [29, 0]
click at [852, 90] on div "FC***READ ME*" at bounding box center [845, 91] width 51 height 9
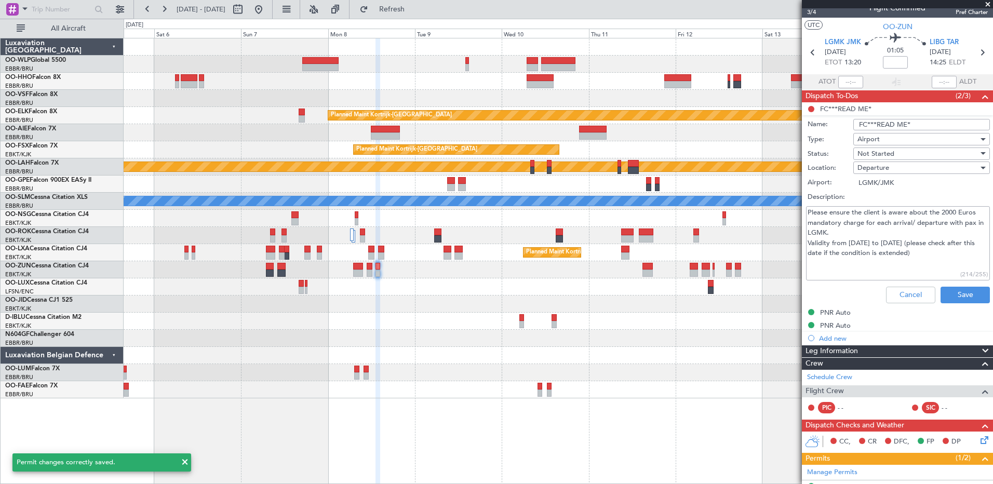
scroll to position [0, 0]
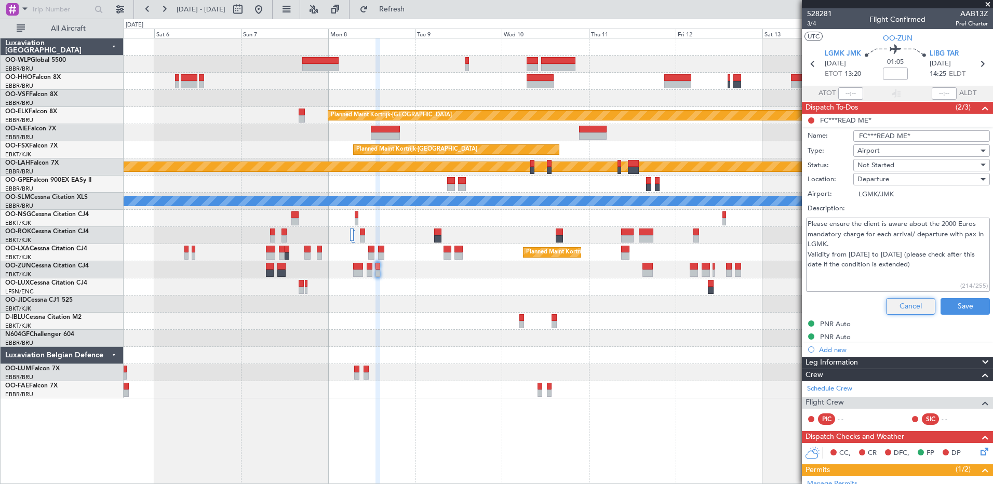
click at [900, 306] on button "Cancel" at bounding box center [910, 306] width 49 height 17
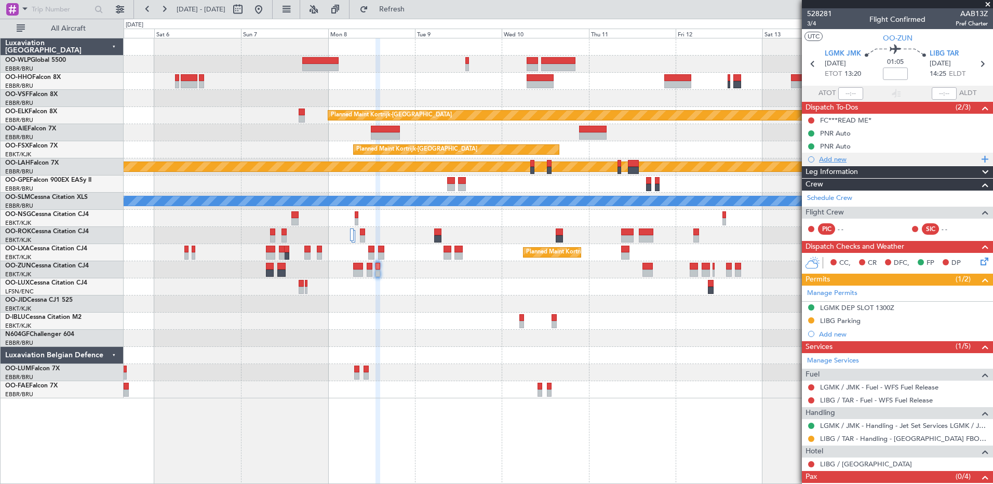
click at [837, 160] on div "Add new" at bounding box center [898, 159] width 159 height 9
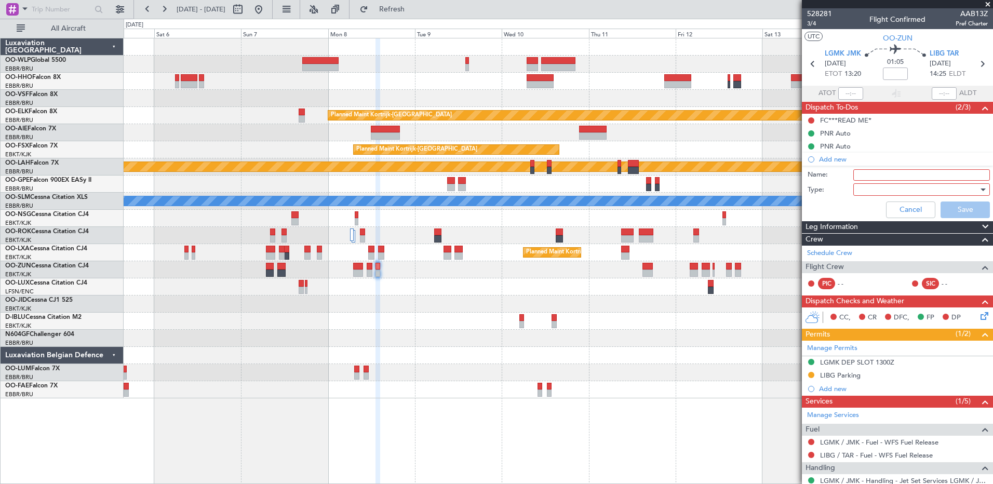
click at [893, 173] on input "Name:" at bounding box center [921, 174] width 137 height 11
type input "slot tolerance +/-15min"
click at [885, 187] on div at bounding box center [918, 190] width 121 height 16
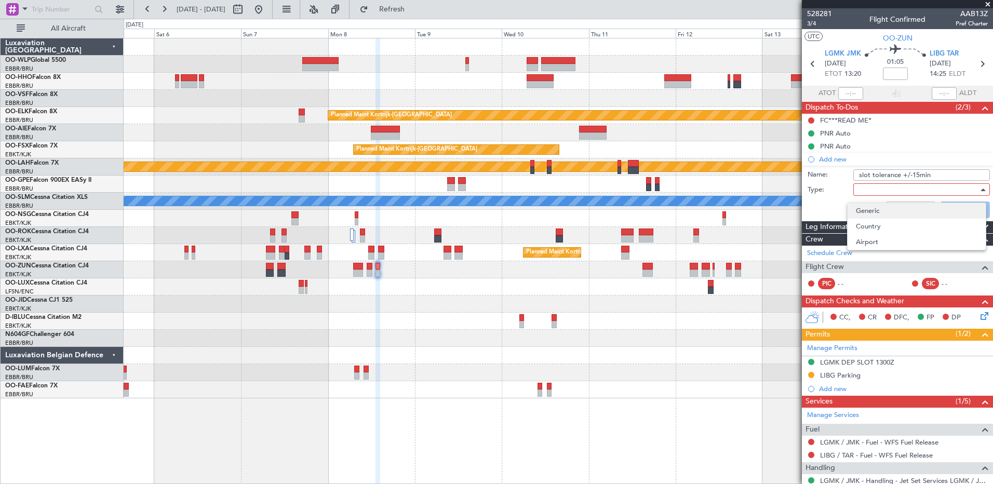
click at [882, 212] on span "Generic" at bounding box center [917, 211] width 122 height 16
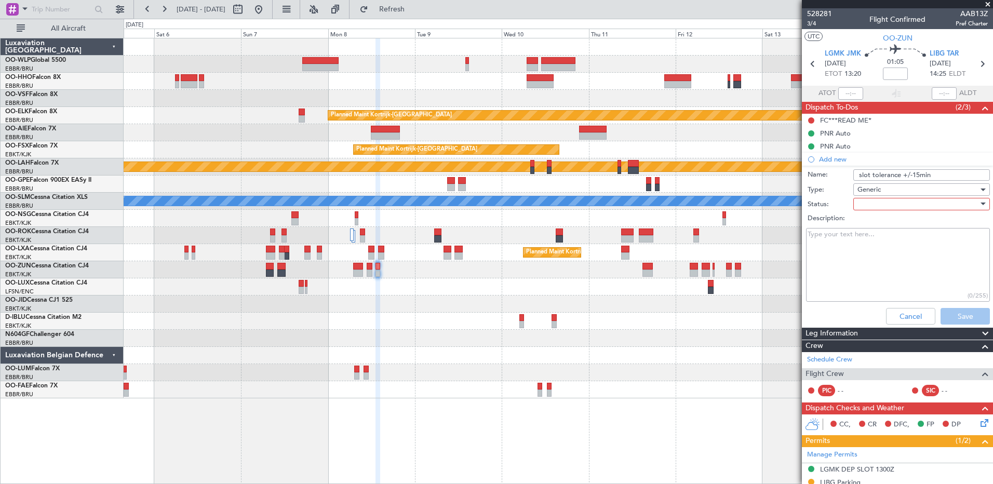
click at [881, 205] on div at bounding box center [918, 204] width 121 height 16
click at [880, 223] on span "Not Started" at bounding box center [917, 225] width 122 height 16
click at [955, 321] on button "Save" at bounding box center [965, 316] width 49 height 17
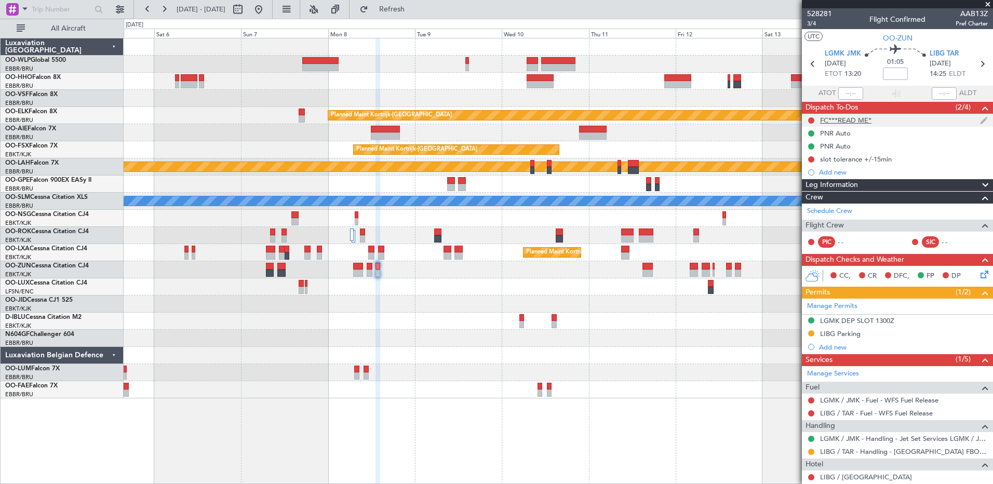
click at [849, 117] on div "FC***READ ME*" at bounding box center [845, 120] width 51 height 9
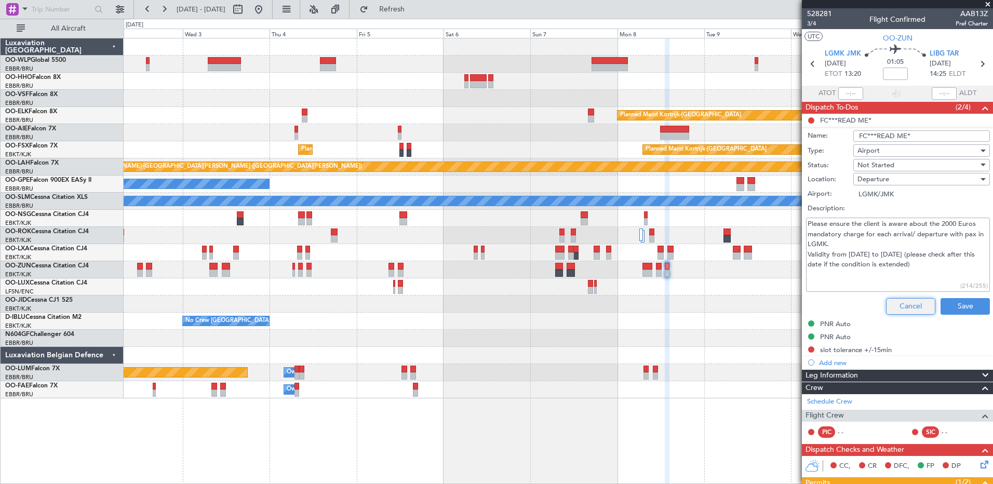
click at [912, 309] on button "Cancel" at bounding box center [910, 306] width 49 height 17
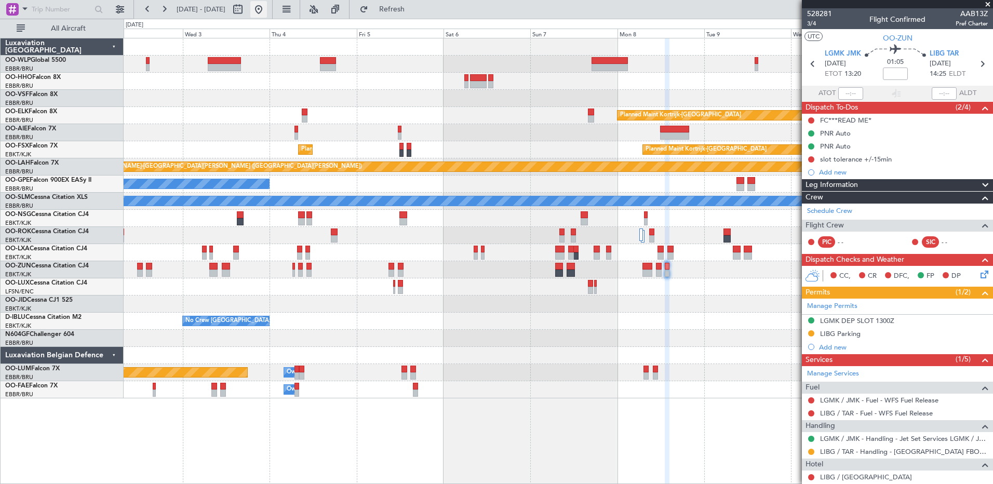
click at [267, 12] on button at bounding box center [258, 9] width 17 height 17
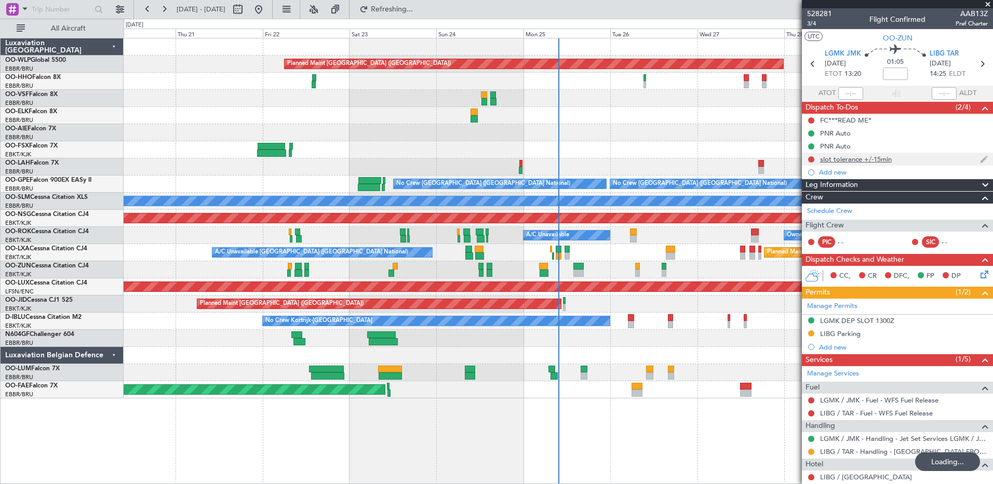
click at [877, 157] on div "slot tolerance +/-15min" at bounding box center [856, 159] width 72 height 9
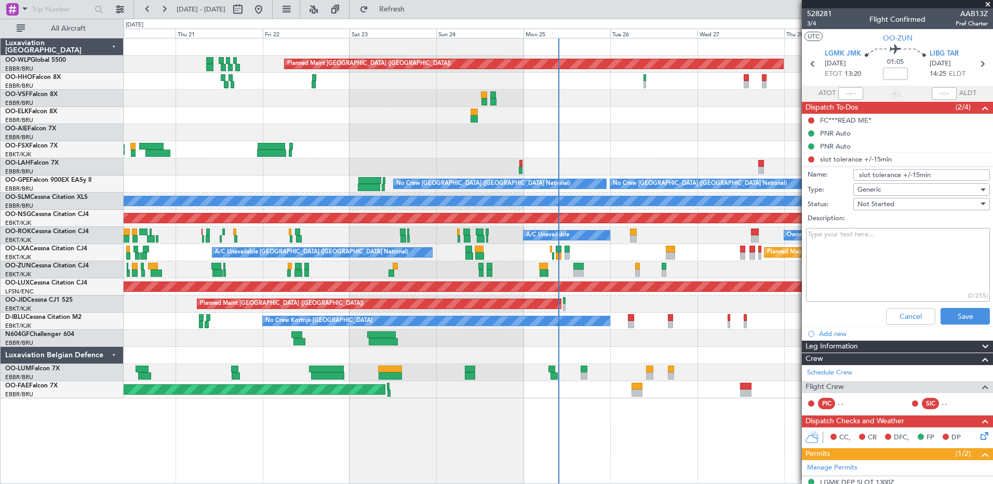
click at [933, 172] on input "slot tolerance +/-15min" at bounding box center [921, 174] width 137 height 11
type input "slot tolerance +/-15min sales informed"
click at [968, 309] on button "Save" at bounding box center [965, 316] width 49 height 17
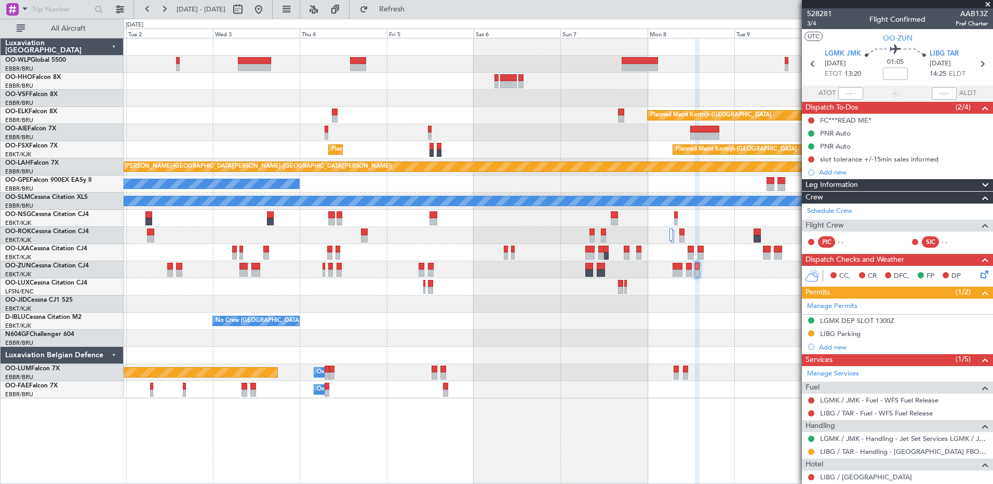
click at [127, 299] on div "Planned Maint Kortrijk-[GEOGRAPHIC_DATA]" at bounding box center [558, 304] width 869 height 17
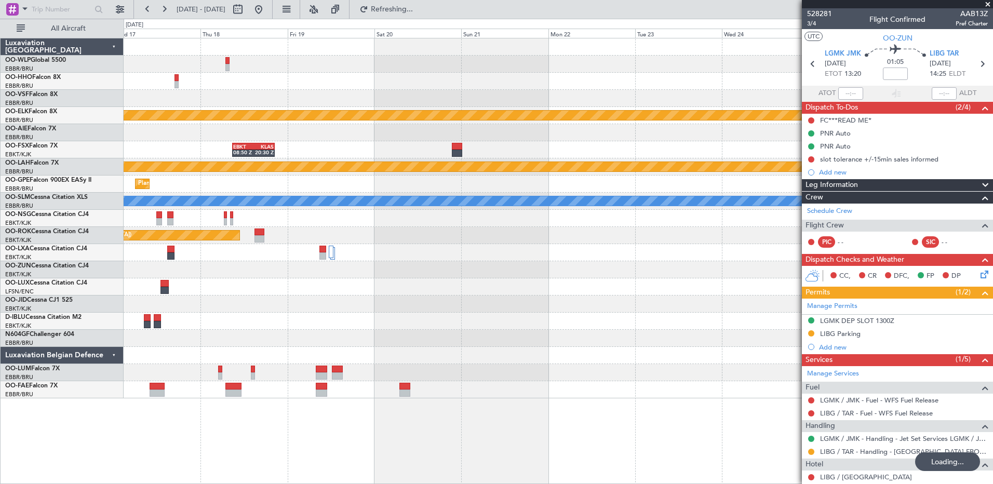
click at [163, 182] on div "Planned Maint Kortrijk-[GEOGRAPHIC_DATA] EBKT 08:50 Z KLAS 20:30 Z Planned [GEO…" at bounding box center [558, 218] width 869 height 360
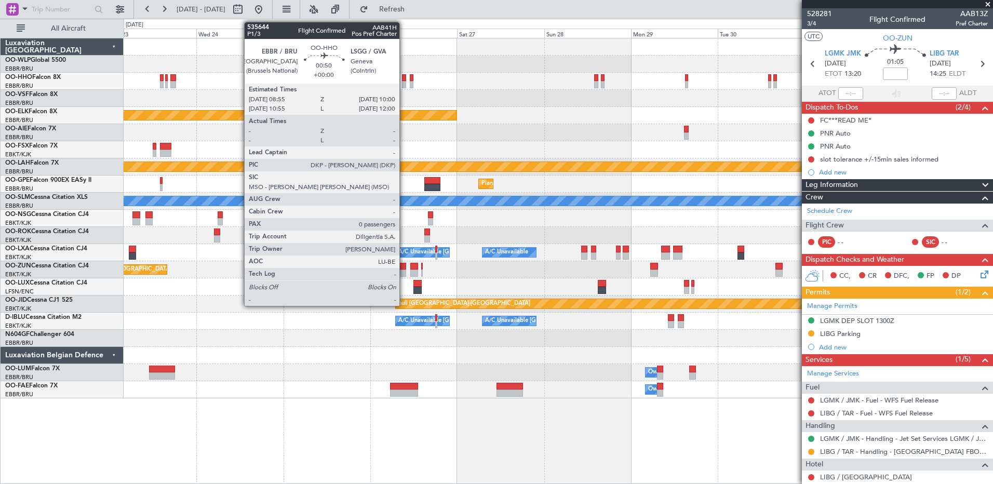
click at [404, 85] on div at bounding box center [404, 84] width 4 height 7
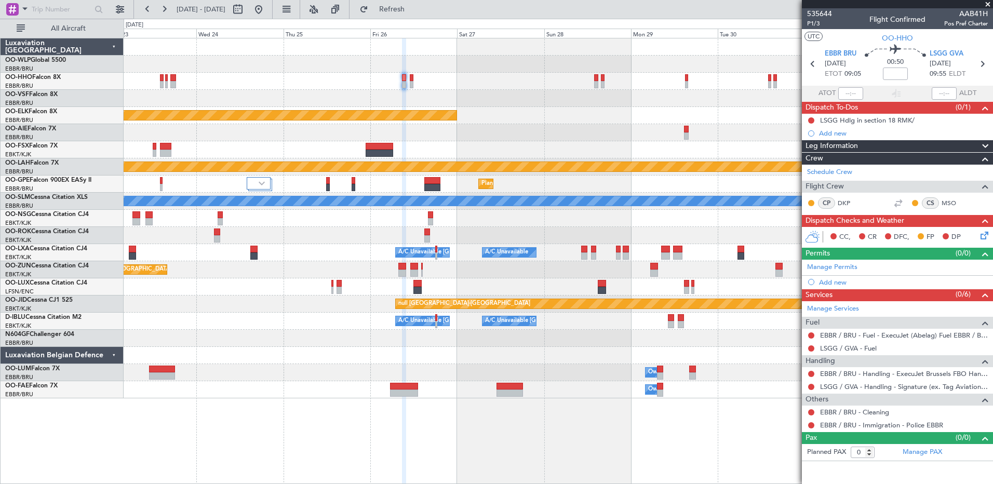
click at [985, 233] on icon at bounding box center [983, 234] width 8 height 8
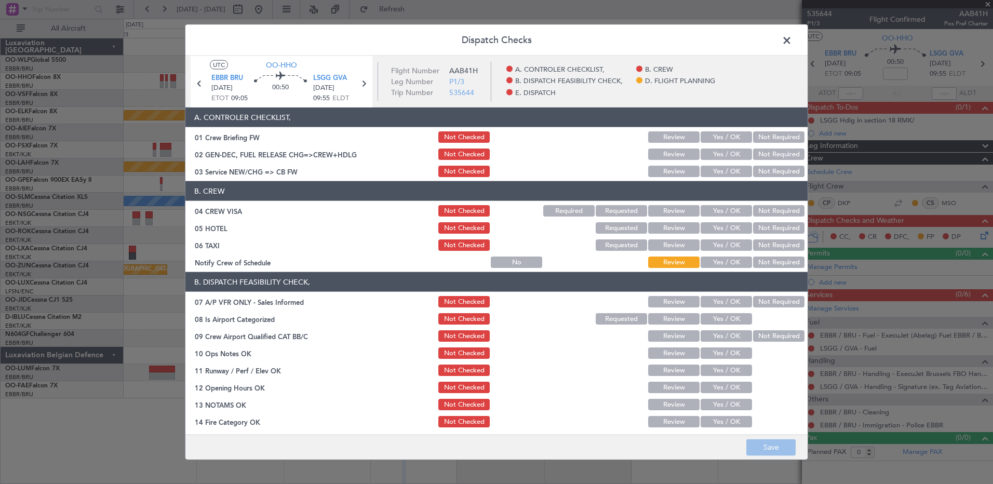
click at [721, 263] on button "Yes / OK" at bounding box center [726, 262] width 51 height 11
drag, startPoint x: 767, startPoint y: 245, endPoint x: 768, endPoint y: 229, distance: 16.1
click at [767, 244] on button "Not Required" at bounding box center [778, 244] width 51 height 11
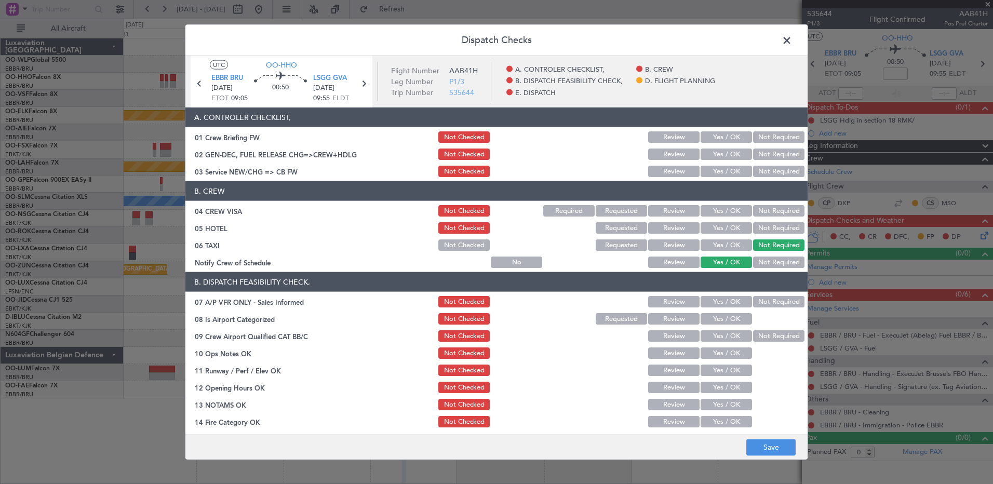
click at [768, 224] on button "Not Required" at bounding box center [778, 227] width 51 height 11
click at [766, 209] on button "Not Required" at bounding box center [778, 210] width 51 height 11
click at [728, 170] on button "Yes / OK" at bounding box center [726, 171] width 51 height 11
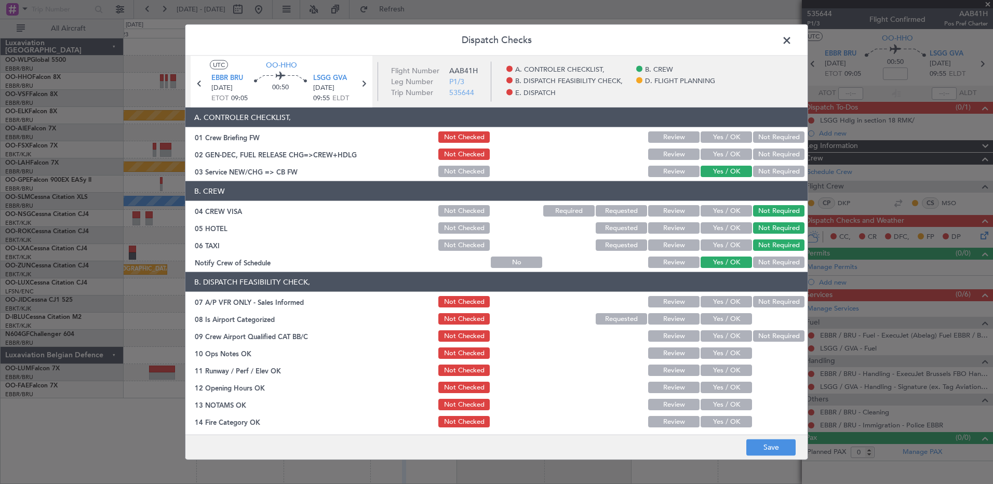
click at [765, 299] on button "Not Required" at bounding box center [778, 301] width 51 height 11
click at [724, 319] on button "Yes / OK" at bounding box center [726, 318] width 51 height 11
click at [756, 333] on button "Not Required" at bounding box center [778, 335] width 51 height 11
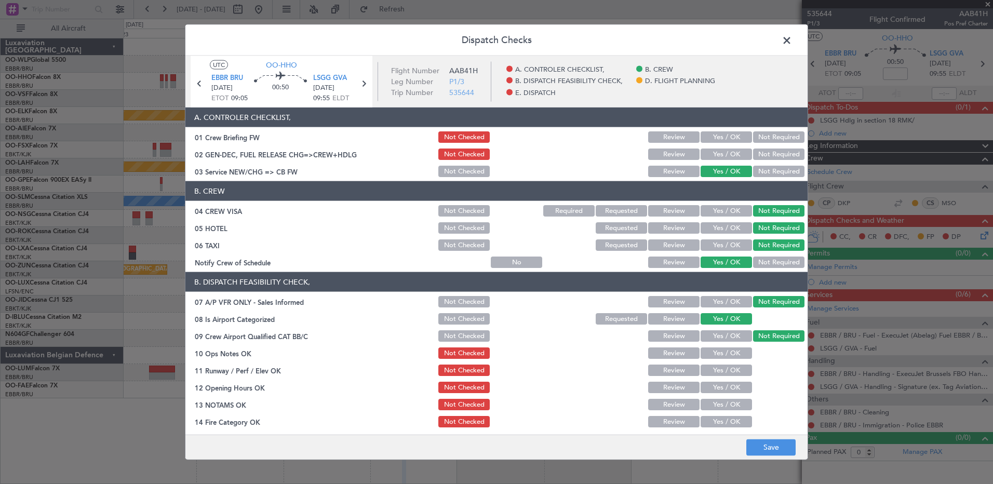
drag, startPoint x: 722, startPoint y: 353, endPoint x: 722, endPoint y: 366, distance: 13.0
click at [722, 354] on button "Yes / OK" at bounding box center [726, 352] width 51 height 11
drag, startPoint x: 722, startPoint y: 372, endPoint x: 725, endPoint y: 379, distance: 6.8
click at [723, 373] on button "Yes / OK" at bounding box center [726, 370] width 51 height 11
click at [727, 387] on button "Yes / OK" at bounding box center [726, 387] width 51 height 11
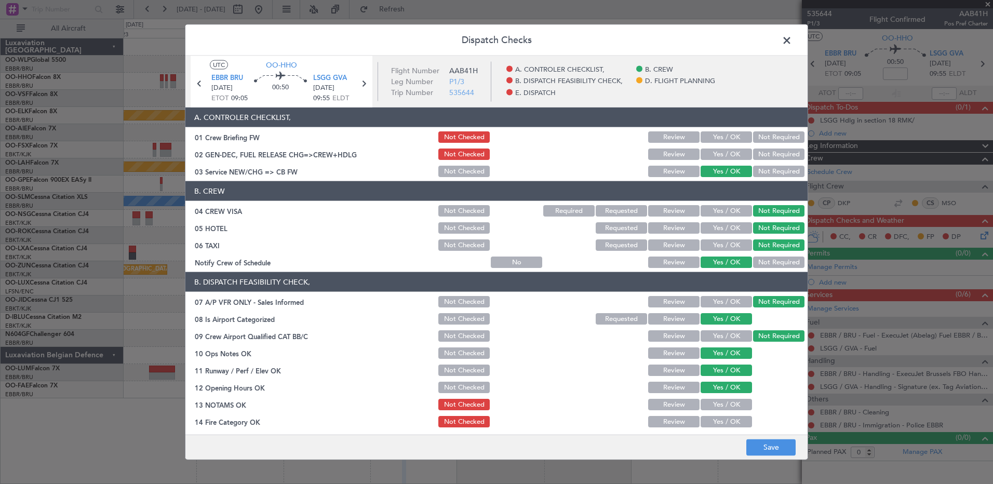
drag, startPoint x: 729, startPoint y: 408, endPoint x: 731, endPoint y: 413, distance: 5.6
click at [729, 410] on button "Yes / OK" at bounding box center [726, 404] width 51 height 11
click at [733, 423] on button "Yes / OK" at bounding box center [726, 421] width 51 height 11
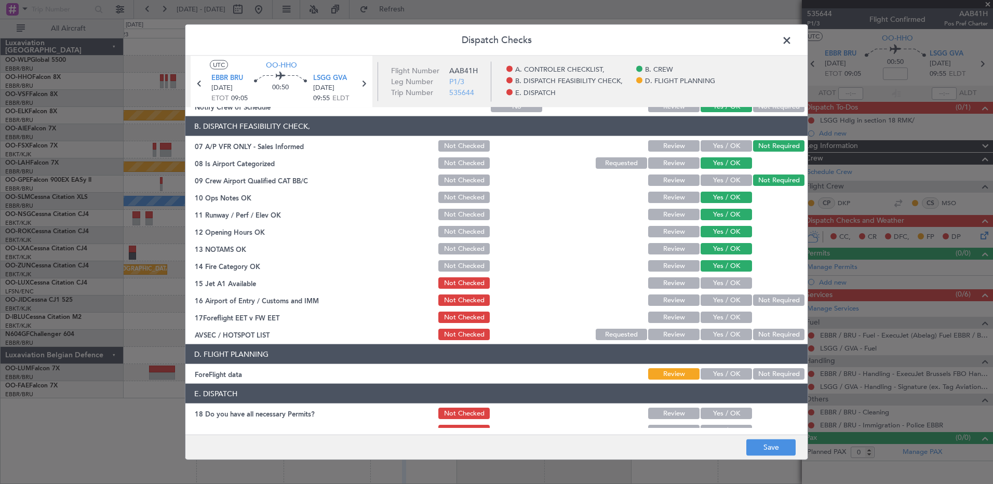
click at [731, 282] on button "Yes / OK" at bounding box center [726, 282] width 51 height 11
drag, startPoint x: 755, startPoint y: 302, endPoint x: 751, endPoint y: 306, distance: 5.9
click at [754, 303] on button "Not Required" at bounding box center [778, 299] width 51 height 11
click at [736, 319] on button "Yes / OK" at bounding box center [726, 317] width 51 height 11
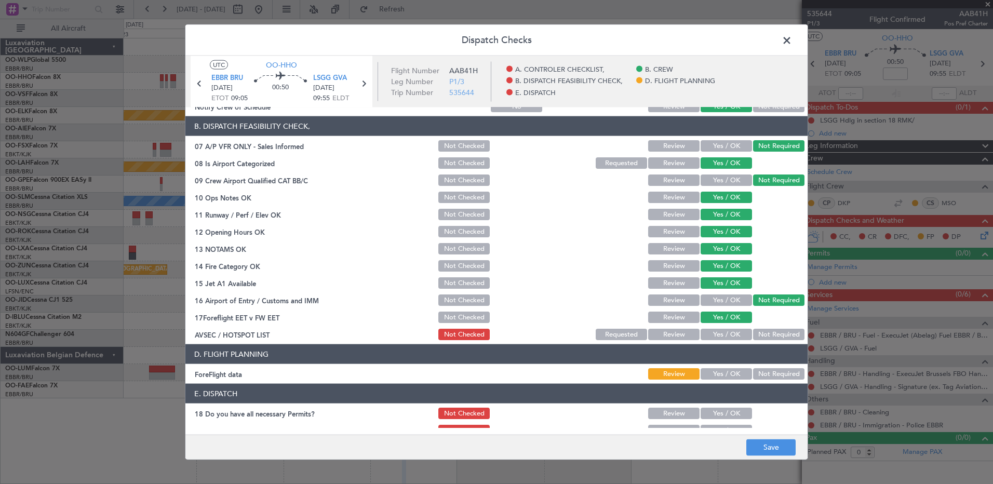
click at [729, 301] on button "Yes / OK" at bounding box center [726, 299] width 51 height 11
click at [758, 337] on button "Not Required" at bounding box center [778, 334] width 51 height 11
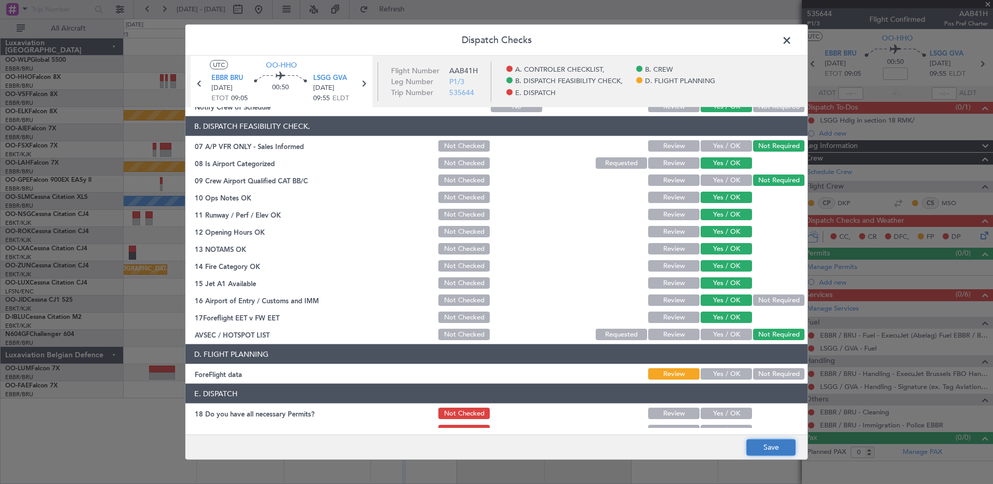
click at [776, 443] on button "Save" at bounding box center [770, 447] width 49 height 17
click at [792, 39] on span at bounding box center [792, 43] width 0 height 21
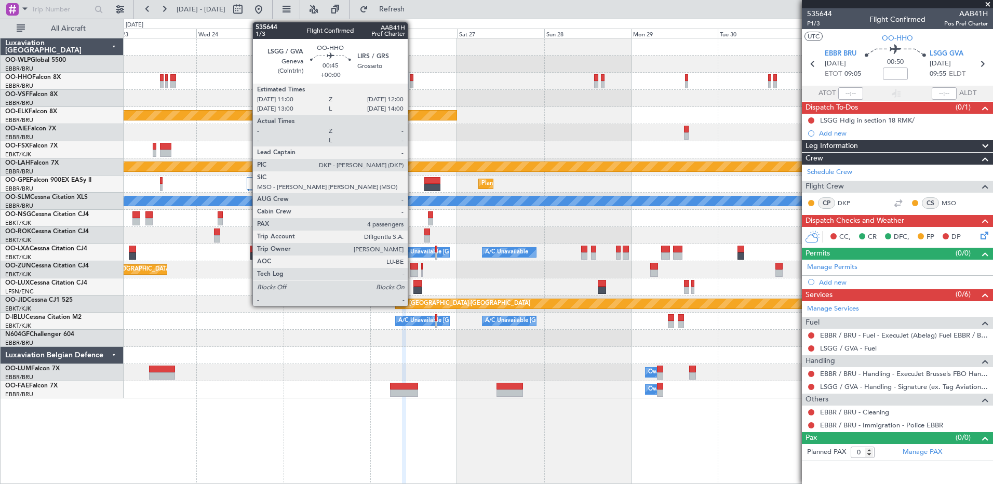
click at [412, 82] on div at bounding box center [412, 84] width 4 height 7
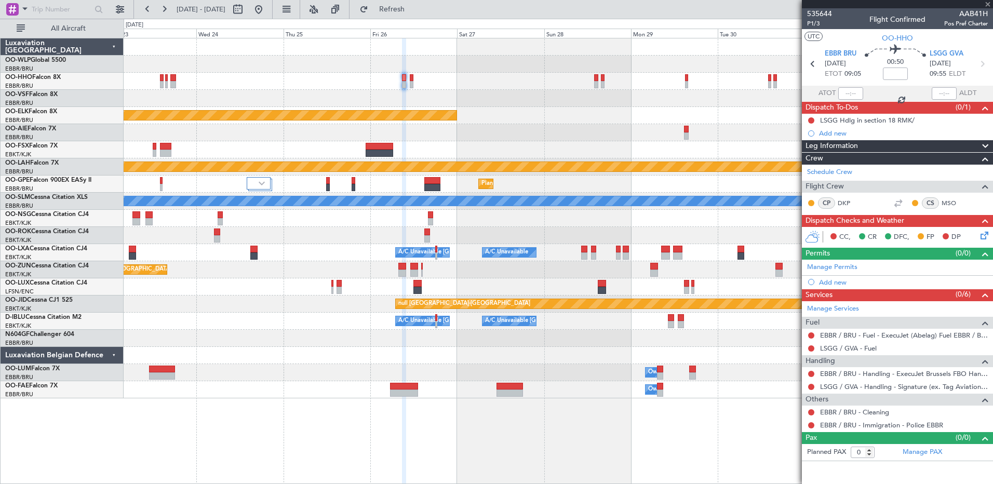
type input "4"
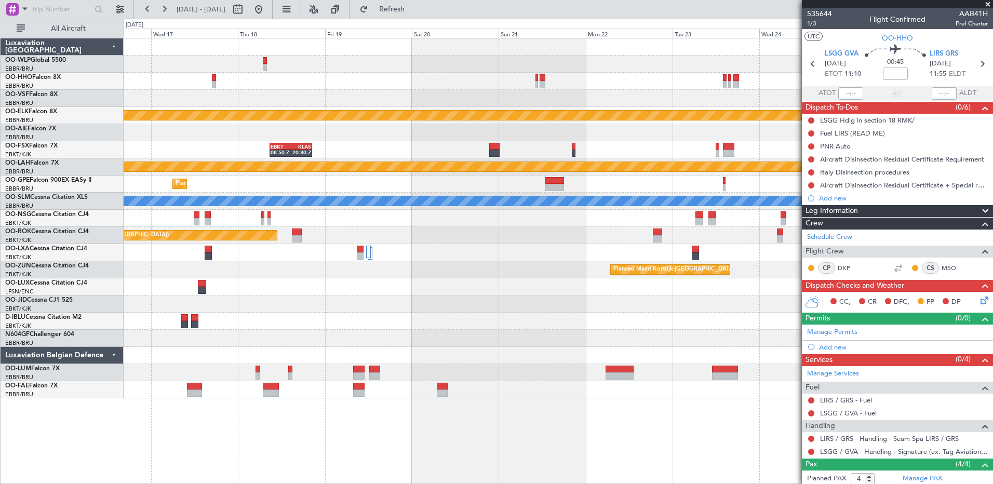
click at [825, 440] on fb-app "23 Sep 2025 - 03 Oct 2025 Refresh Quick Links All Aircraft Planned Maint Kortri…" at bounding box center [496, 246] width 993 height 476
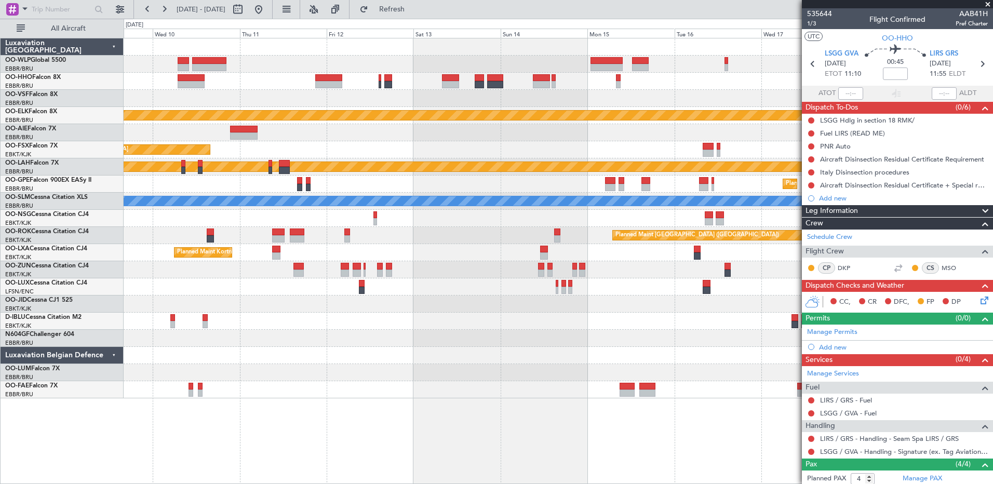
click at [914, 408] on fb-app "16 Sep 2025 - 26 Sep 2025 Refresh Quick Links All Aircraft Planned Maint Kortri…" at bounding box center [496, 246] width 993 height 476
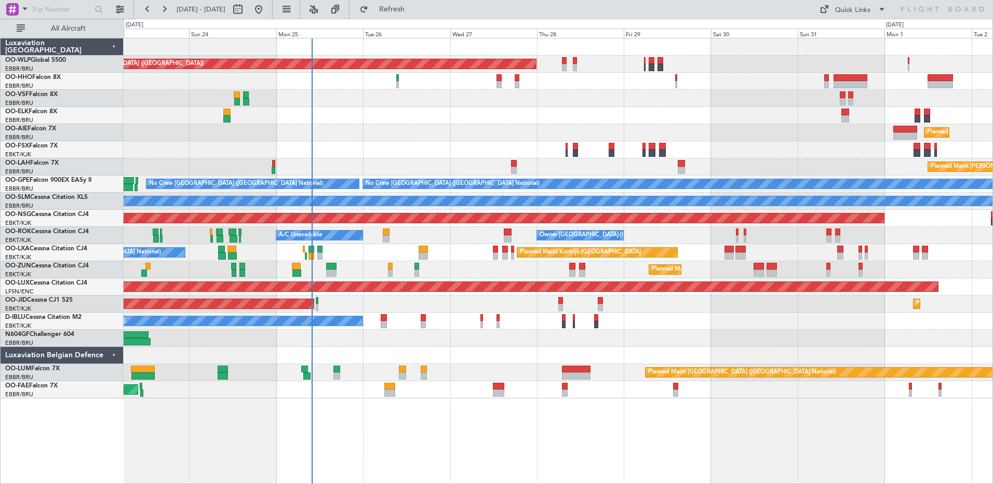
click at [343, 305] on div "Planned Maint Paris (Le Bourget) Planned Maint Kortrijk-Wevelgem" at bounding box center [558, 304] width 869 height 17
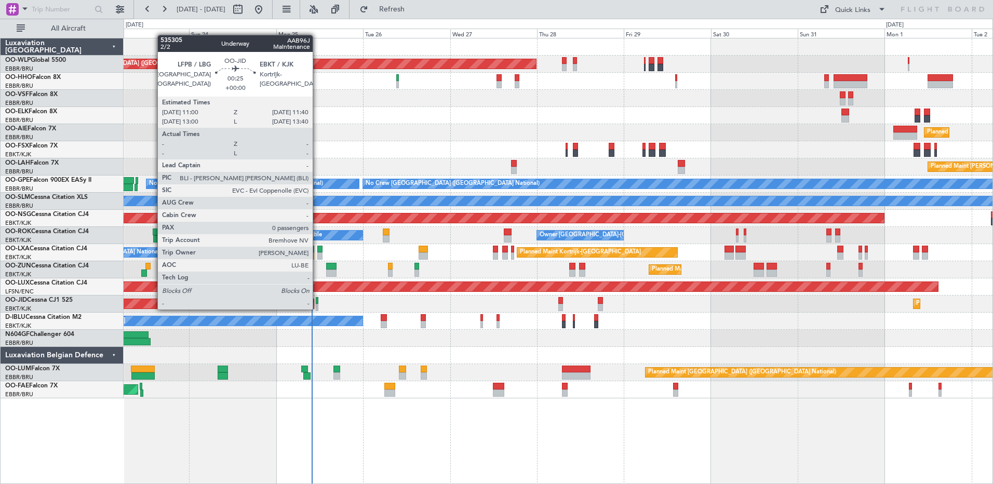
click at [317, 309] on div at bounding box center [317, 307] width 3 height 7
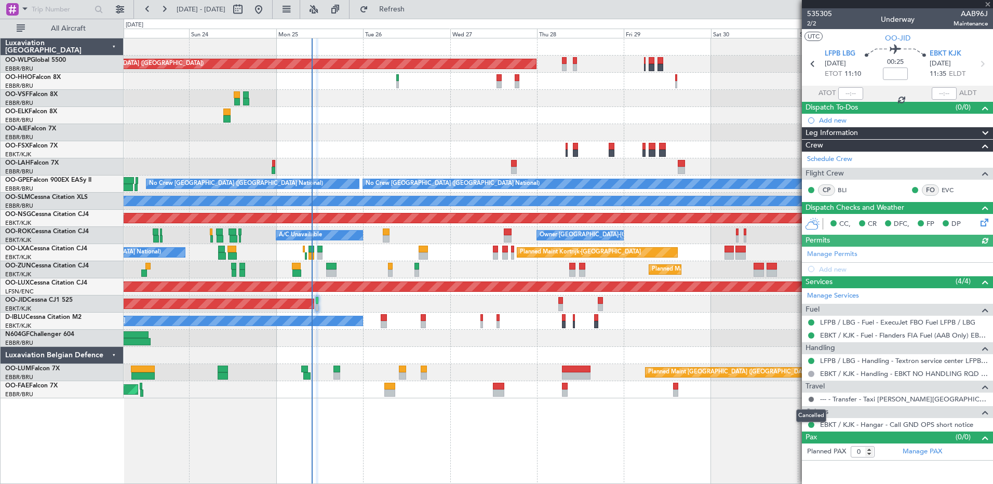
click at [813, 398] on button at bounding box center [811, 399] width 6 height 6
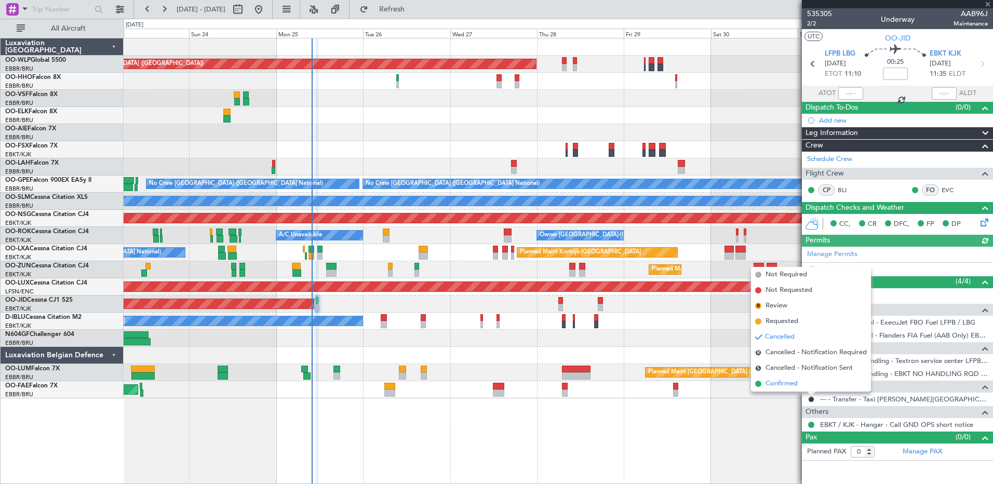
click at [787, 382] on span "Confirmed" at bounding box center [782, 384] width 32 height 10
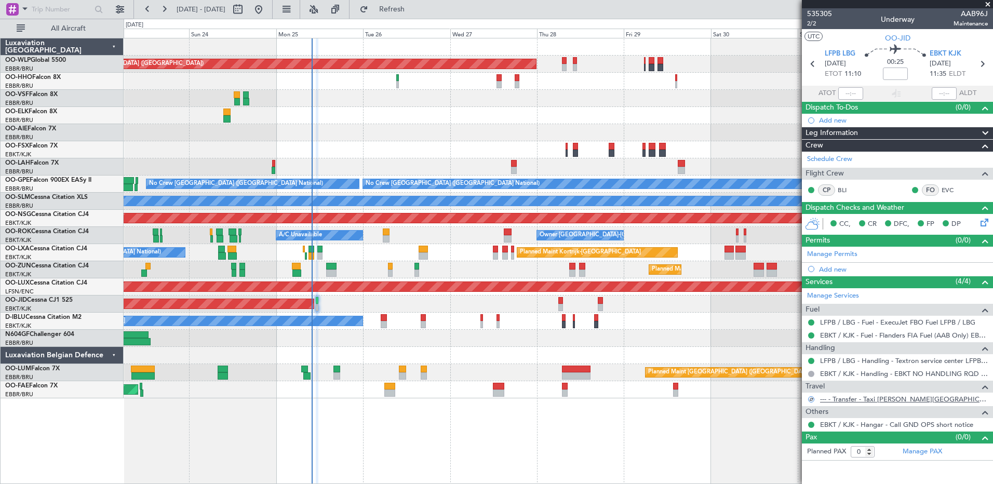
click at [867, 397] on link "--- - Transfer - Taxi [PERSON_NAME][GEOGRAPHIC_DATA]" at bounding box center [904, 399] width 168 height 9
click at [842, 191] on link "BLI" at bounding box center [849, 189] width 23 height 9
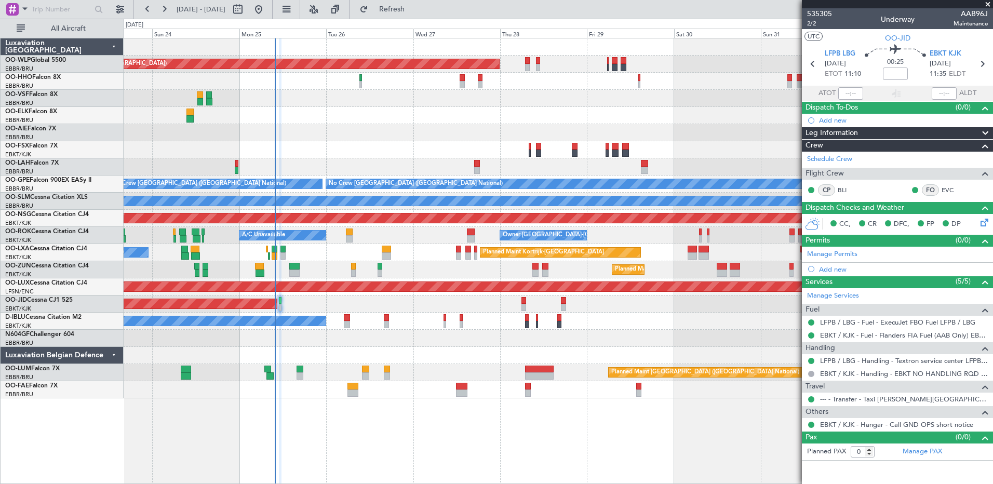
click at [467, 359] on div at bounding box center [558, 355] width 869 height 17
click at [813, 24] on span "2/2" at bounding box center [819, 23] width 25 height 9
click at [414, 13] on span "Refresh" at bounding box center [392, 9] width 44 height 7
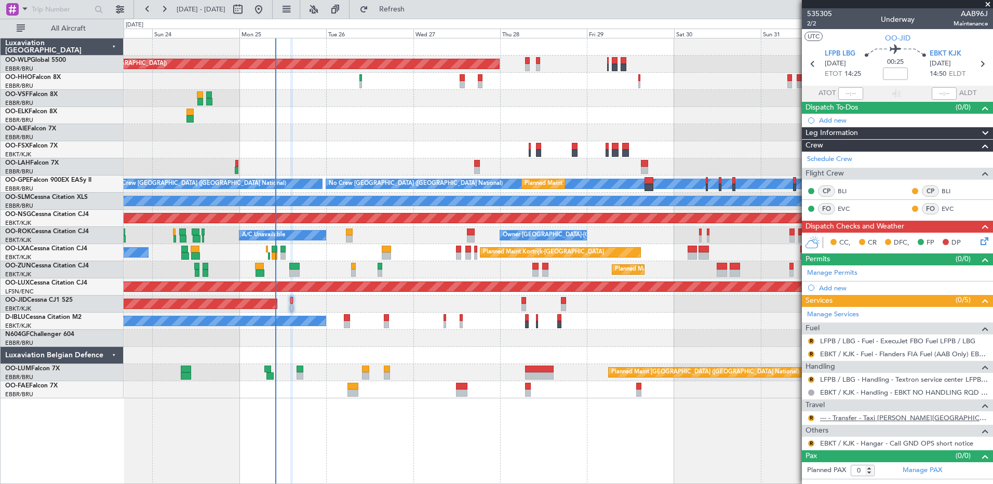
click at [865, 419] on link "--- - Transfer - Taxi [PERSON_NAME][GEOGRAPHIC_DATA]" at bounding box center [904, 417] width 168 height 9
click at [410, 4] on button "Refresh" at bounding box center [386, 9] width 62 height 17
click at [812, 418] on button "R" at bounding box center [811, 418] width 6 height 6
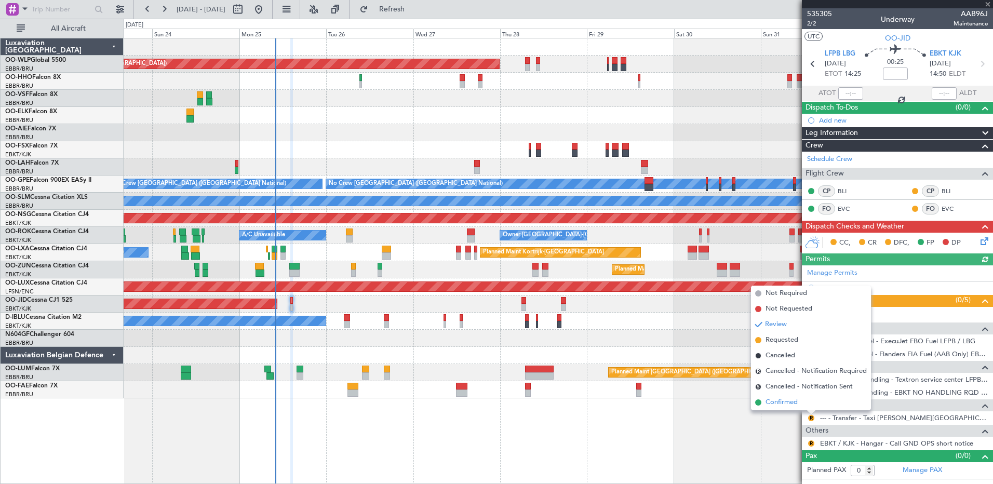
click at [788, 404] on span "Confirmed" at bounding box center [782, 402] width 32 height 10
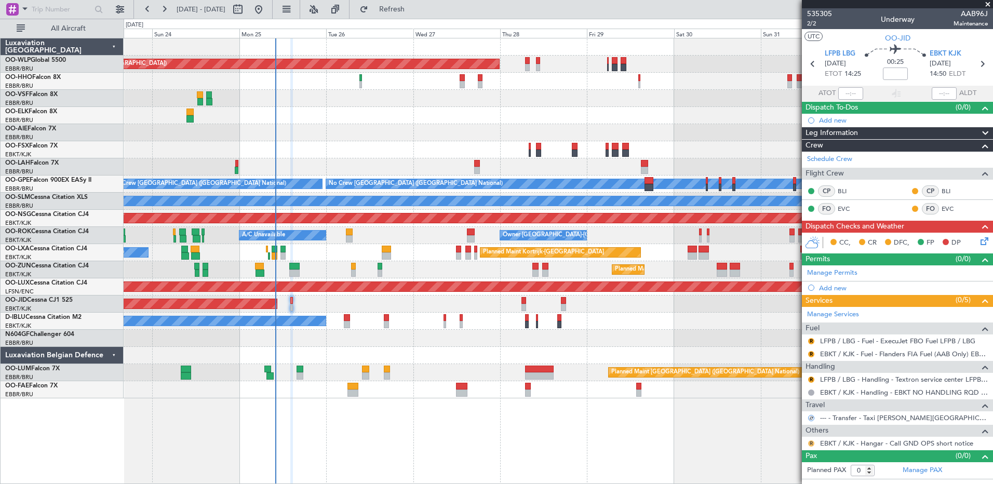
click at [811, 443] on button "R" at bounding box center [811, 443] width 6 height 6
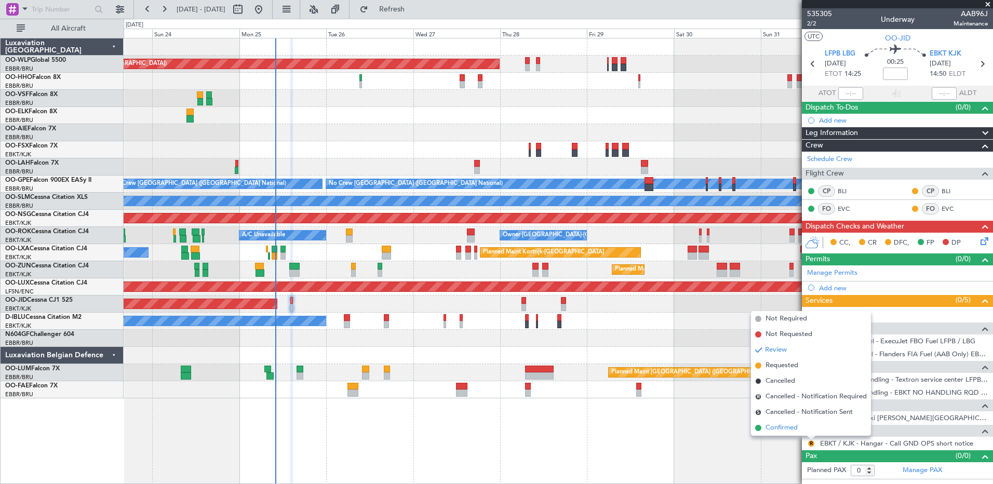
click at [793, 426] on span "Confirmed" at bounding box center [782, 428] width 32 height 10
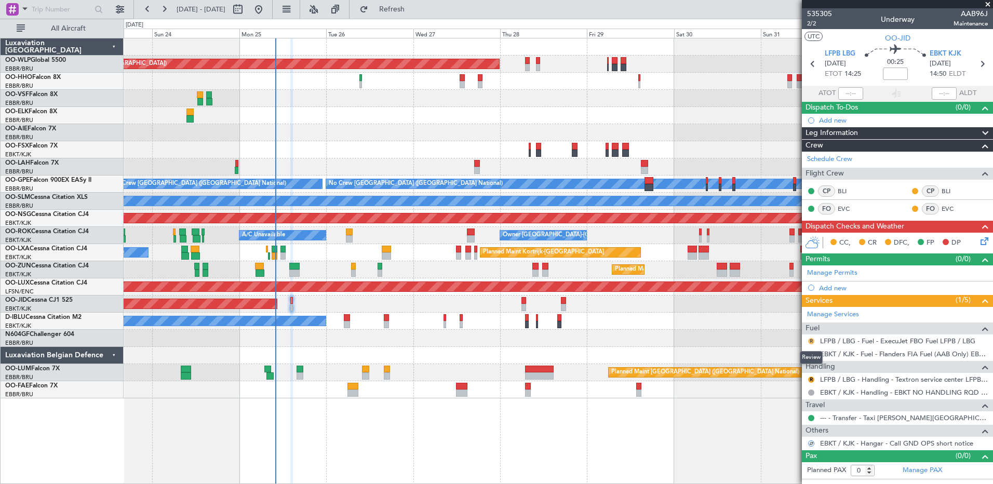
click at [811, 341] on button "R" at bounding box center [811, 341] width 6 height 6
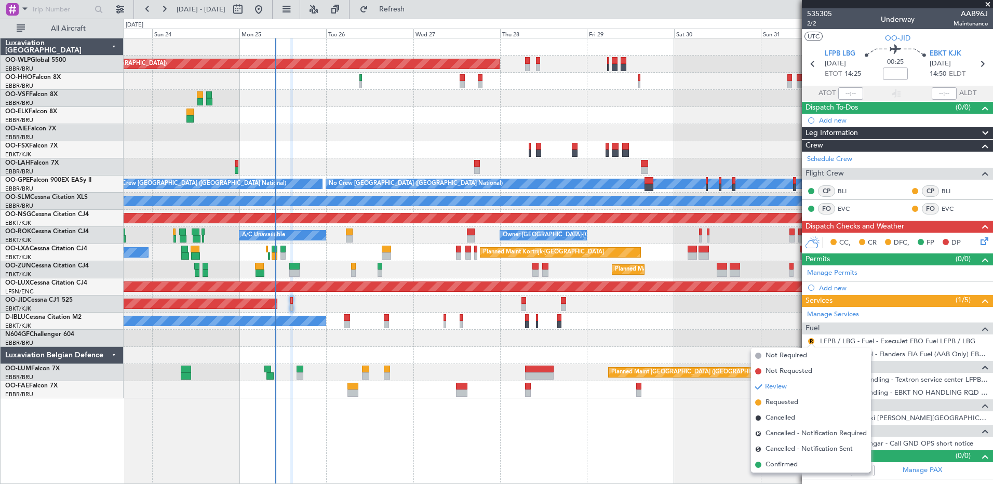
drag, startPoint x: 791, startPoint y: 466, endPoint x: 793, endPoint y: 451, distance: 14.7
click at [791, 465] on span "Confirmed" at bounding box center [782, 465] width 32 height 10
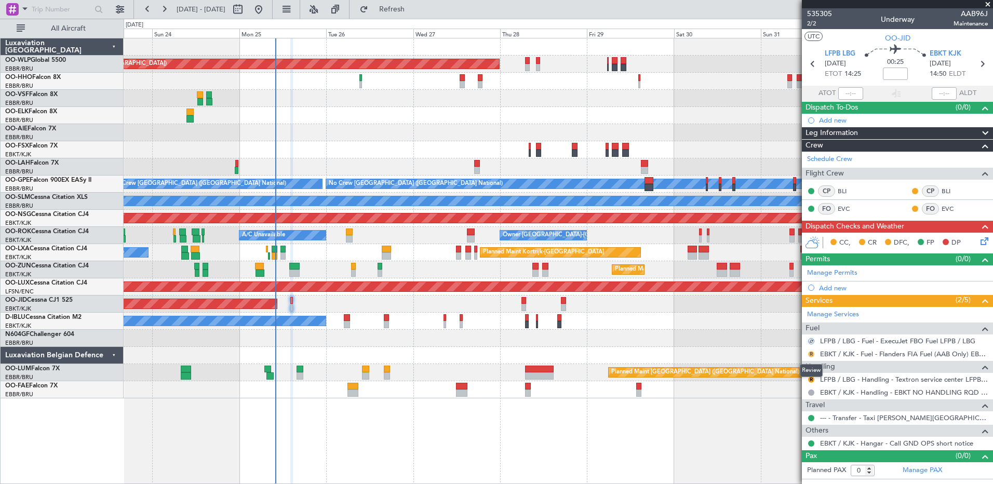
click at [810, 355] on button "R" at bounding box center [811, 354] width 6 height 6
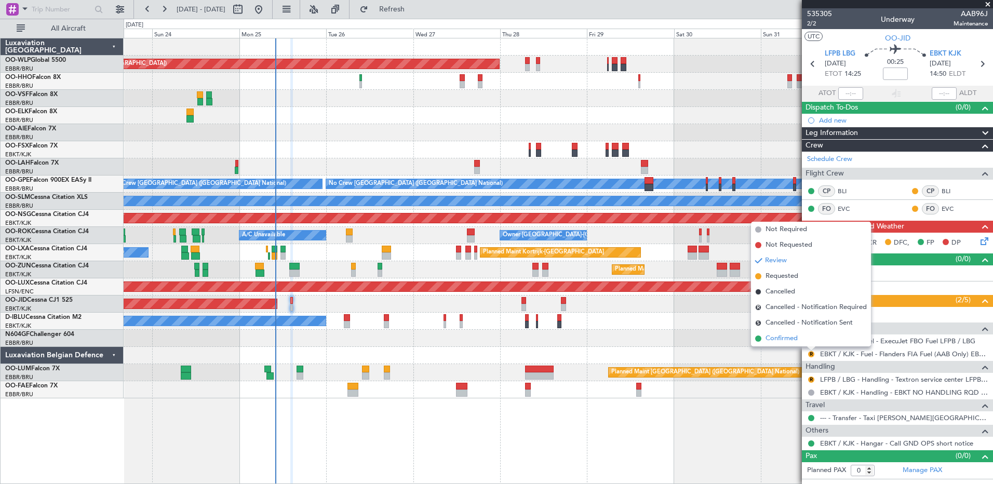
click at [784, 339] on span "Confirmed" at bounding box center [782, 338] width 32 height 10
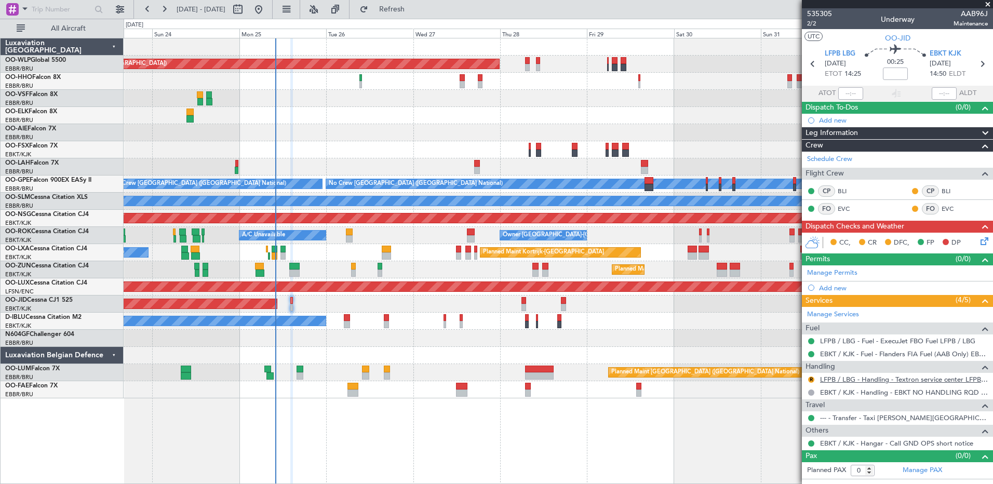
click at [888, 377] on link "LFPB / LBG - Handling - Textron service center LFPB / LBG" at bounding box center [904, 379] width 168 height 9
click at [417, 3] on button "Refresh" at bounding box center [386, 9] width 62 height 17
click at [812, 379] on button at bounding box center [811, 380] width 6 height 6
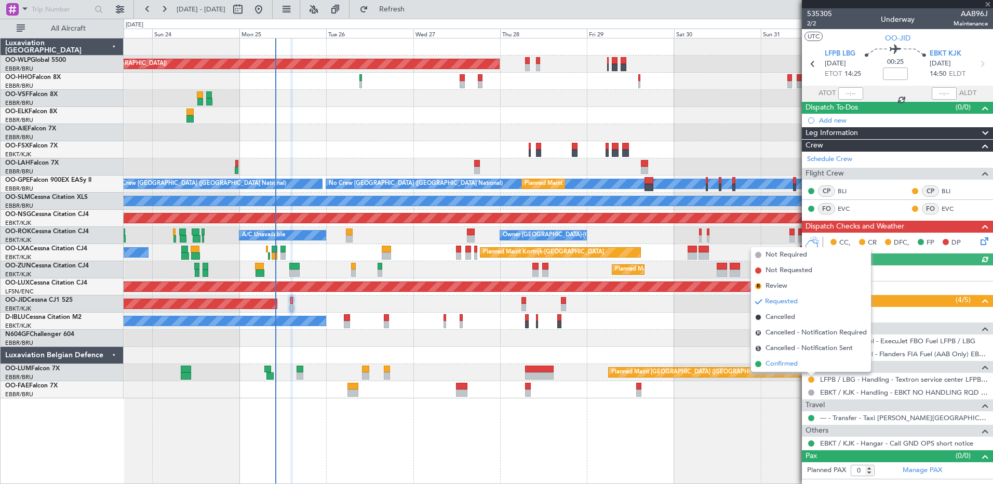
click at [788, 366] on span "Confirmed" at bounding box center [782, 364] width 32 height 10
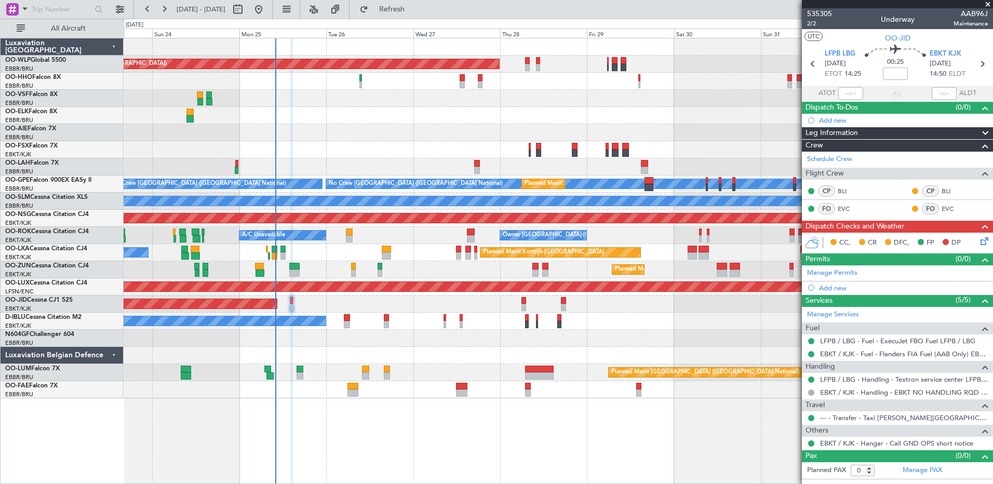
click at [986, 239] on icon at bounding box center [983, 239] width 8 height 8
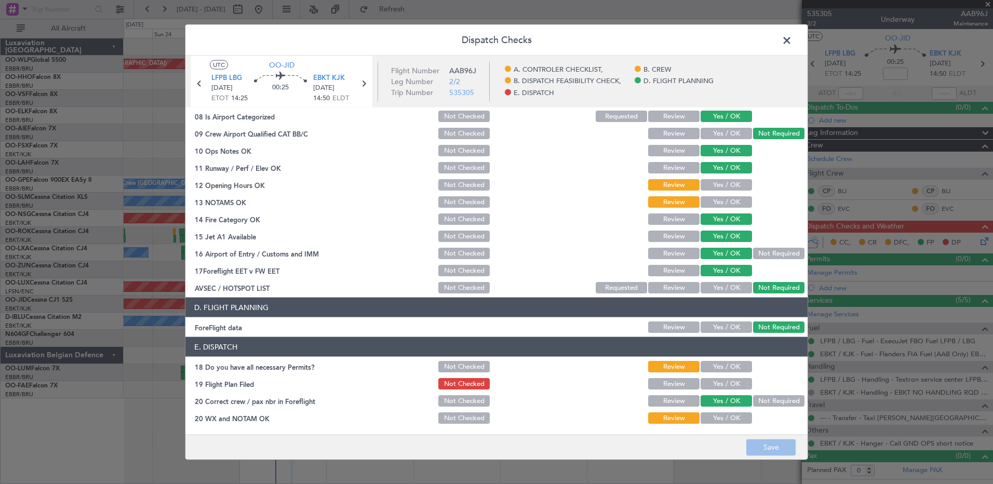
scroll to position [0, 0]
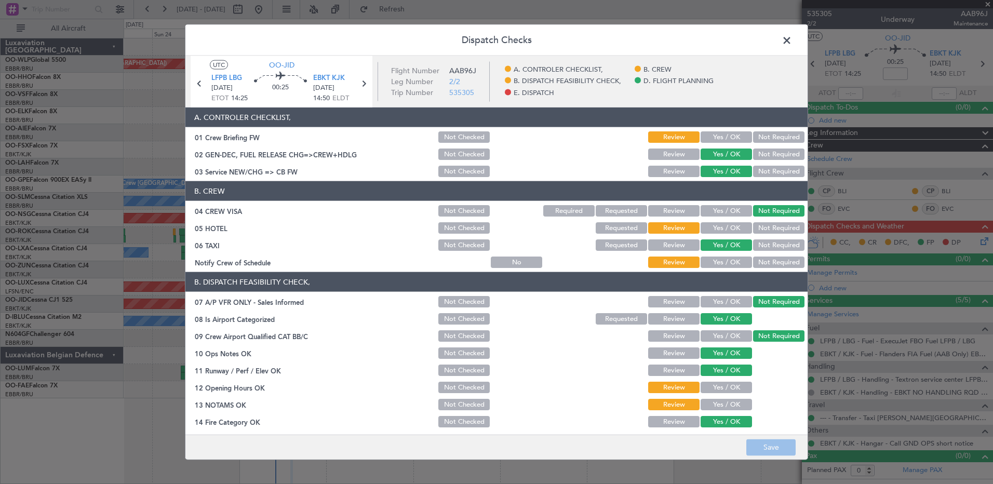
click at [712, 264] on button "Yes / OK" at bounding box center [726, 262] width 51 height 11
click at [768, 227] on button "Not Required" at bounding box center [778, 227] width 51 height 11
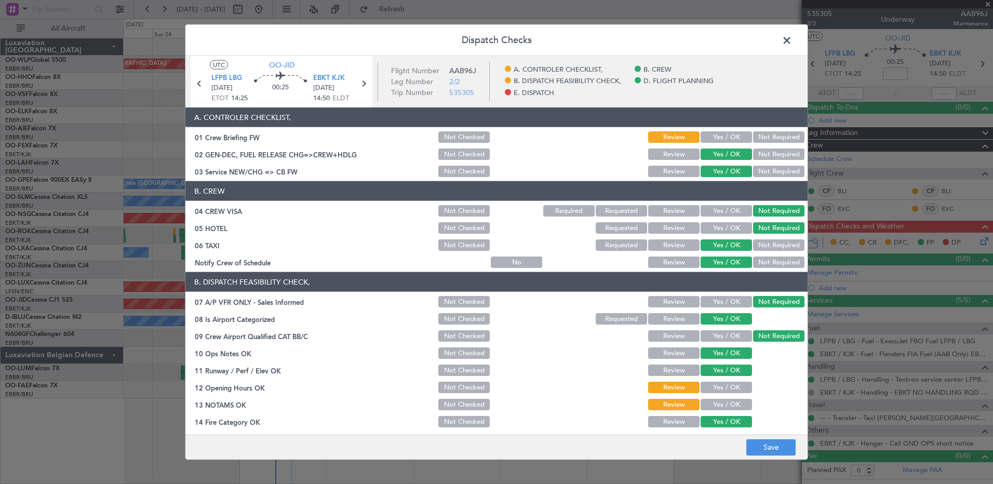
scroll to position [203, 0]
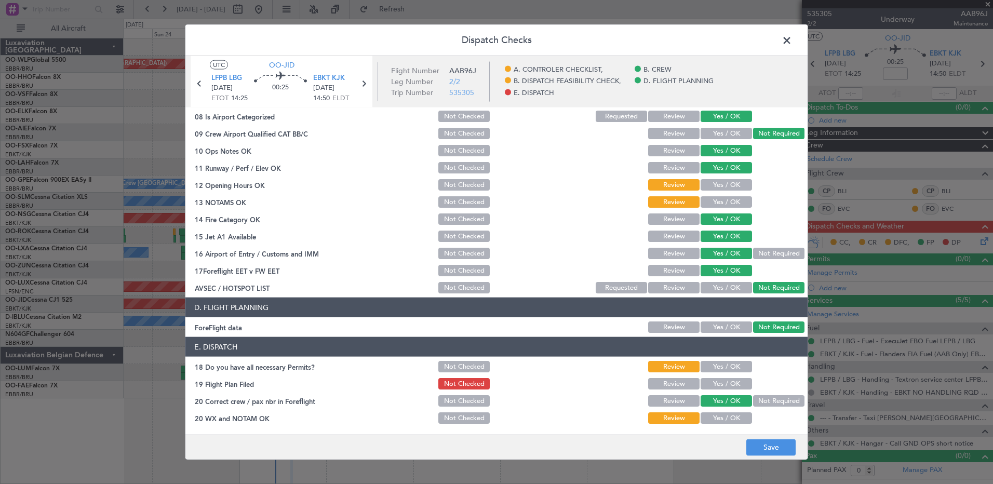
click at [728, 185] on button "Yes / OK" at bounding box center [726, 184] width 51 height 11
click at [727, 200] on button "Yes / OK" at bounding box center [726, 201] width 51 height 11
click at [726, 365] on button "Yes / OK" at bounding box center [726, 366] width 51 height 11
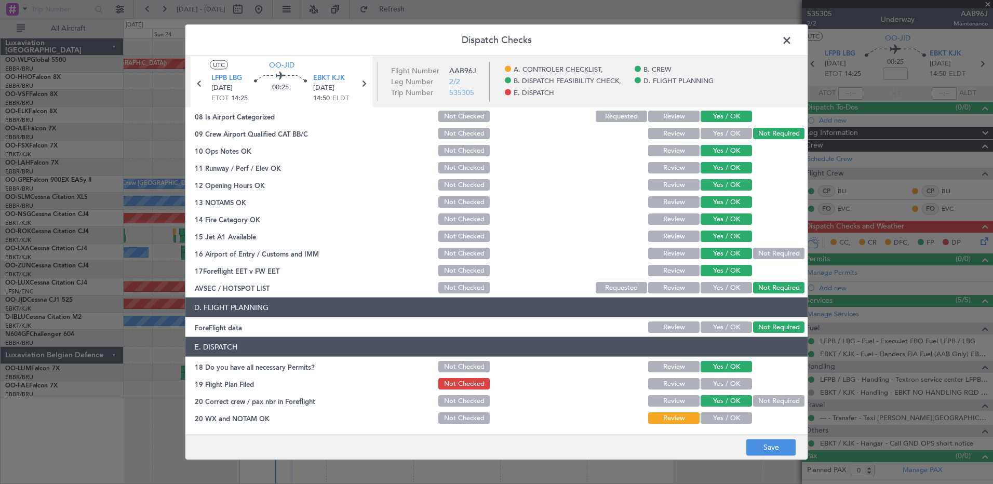
click at [725, 385] on button "Yes / OK" at bounding box center [726, 383] width 51 height 11
click at [724, 418] on button "Yes / OK" at bounding box center [726, 417] width 51 height 11
click at [776, 456] on footer "Save" at bounding box center [496, 446] width 622 height 25
click at [792, 42] on span at bounding box center [792, 43] width 0 height 21
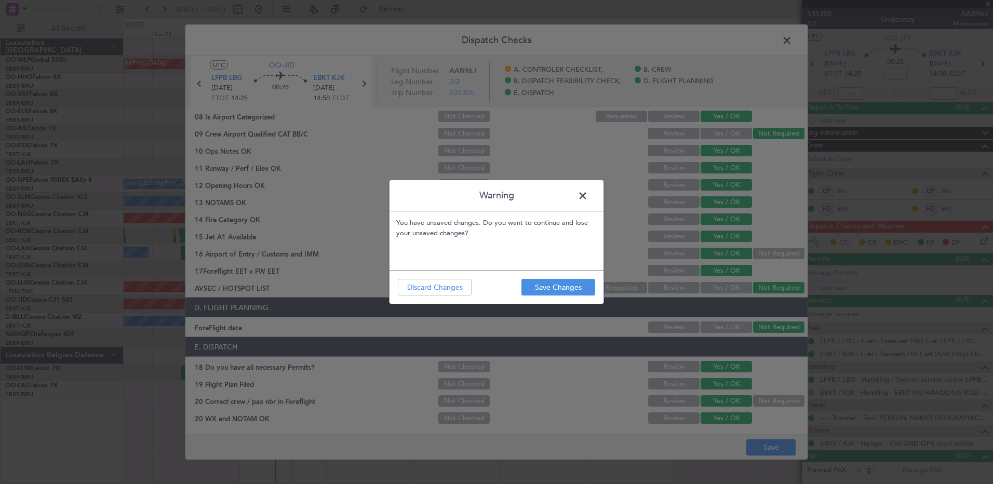
click at [588, 196] on span at bounding box center [588, 198] width 0 height 21
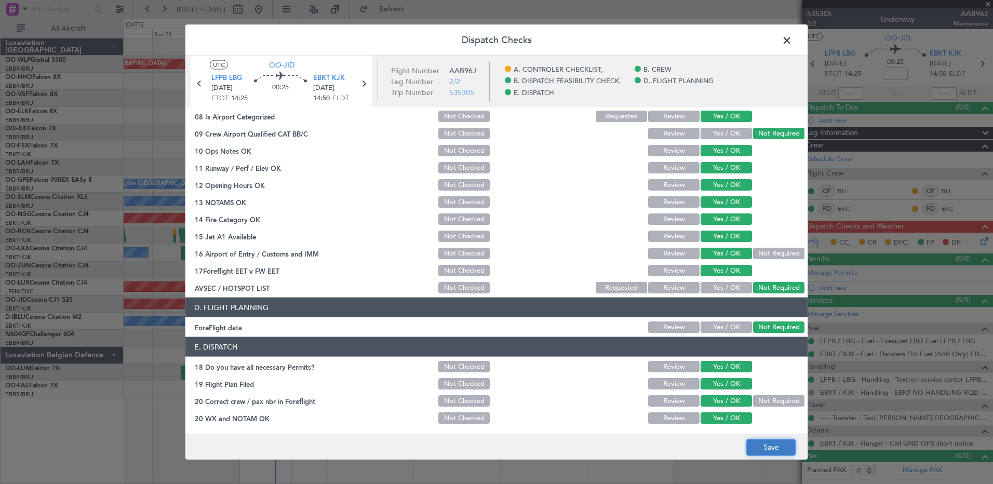
click at [775, 447] on button "Save" at bounding box center [770, 447] width 49 height 17
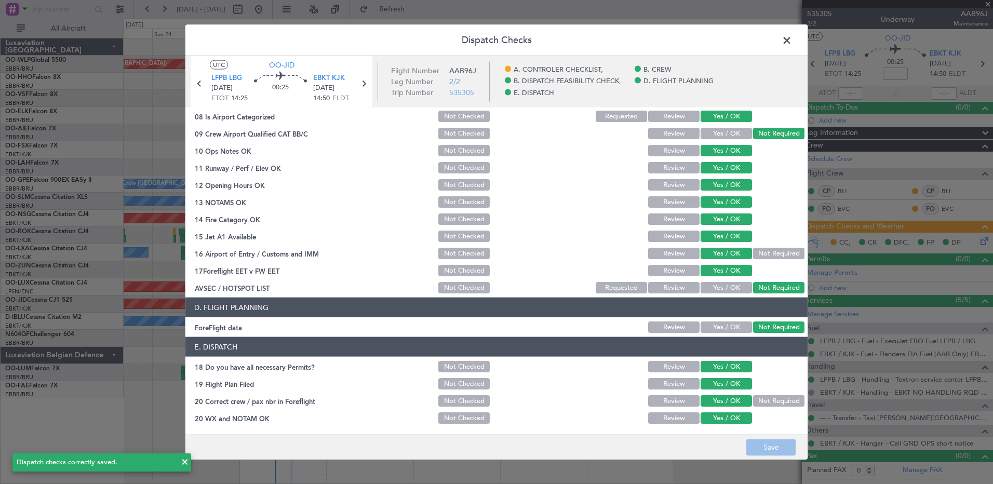
click at [792, 36] on span at bounding box center [792, 43] width 0 height 21
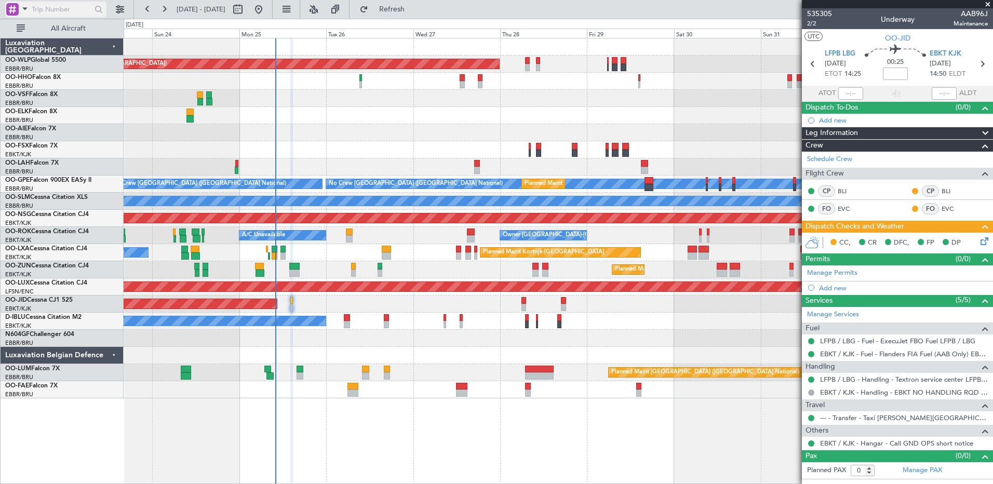
click at [25, 6] on span at bounding box center [25, 8] width 12 height 13
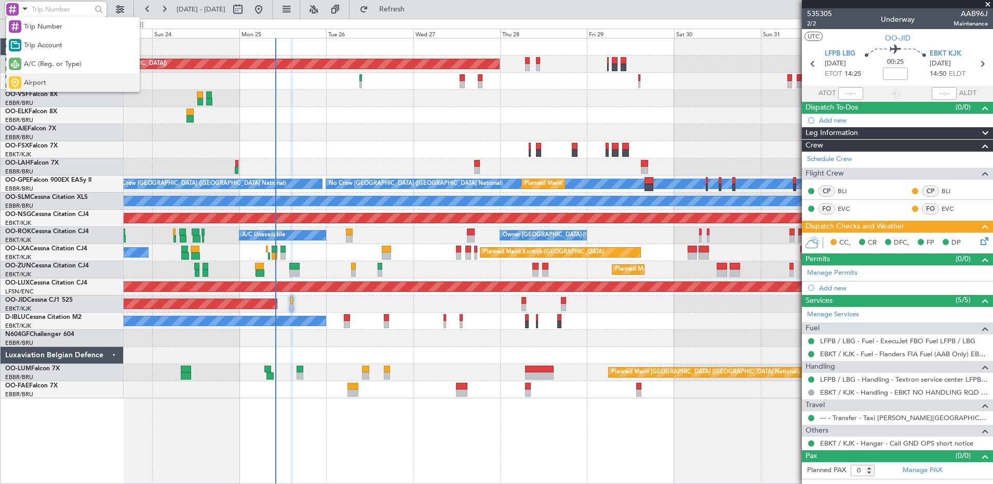
click at [45, 77] on div "Airport" at bounding box center [72, 82] width 133 height 19
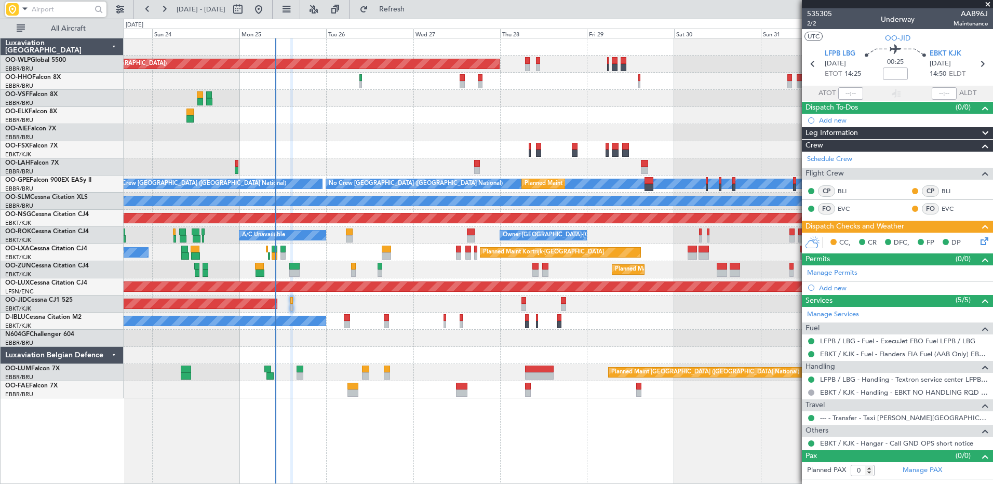
click at [53, 6] on input "text" at bounding box center [62, 10] width 60 height 16
type input "lfpb"
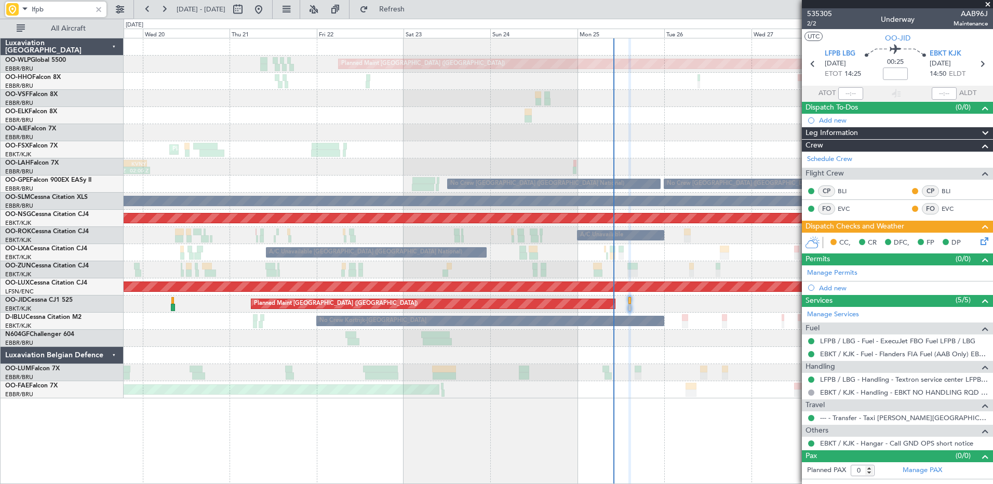
click at [692, 258] on div "Planned Maint Kortrijk-Wevelgem A/C Unavailable Brussels (Brussels National) A/…" at bounding box center [558, 252] width 869 height 17
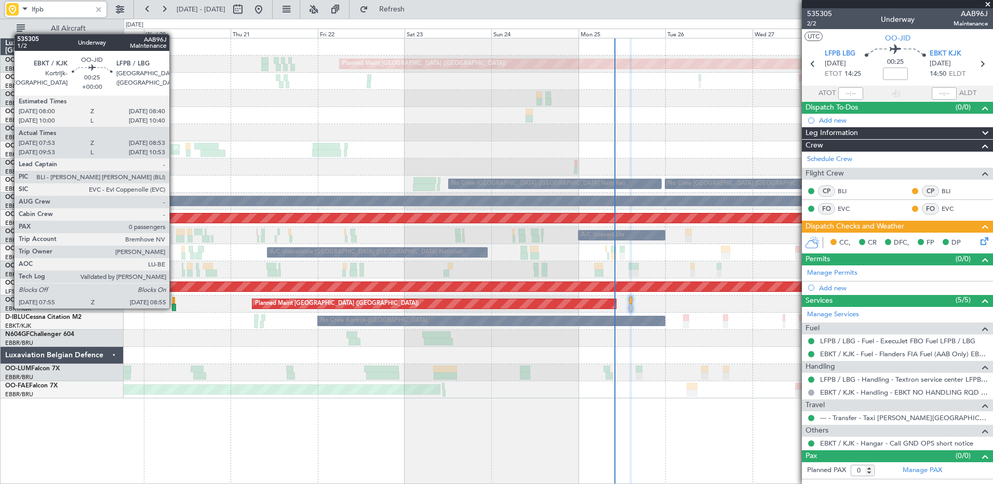
click at [174, 307] on div at bounding box center [174, 307] width 4 height 7
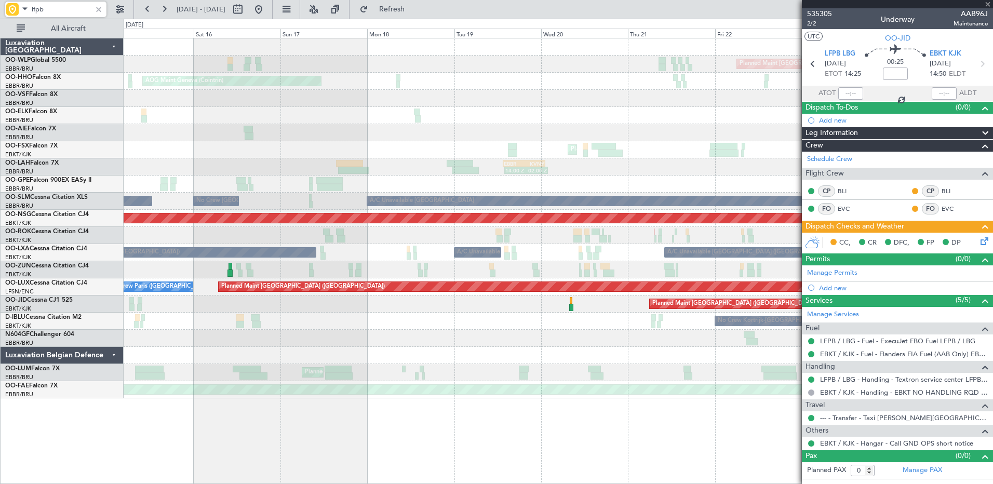
type input "08:03"
type input "08:48"
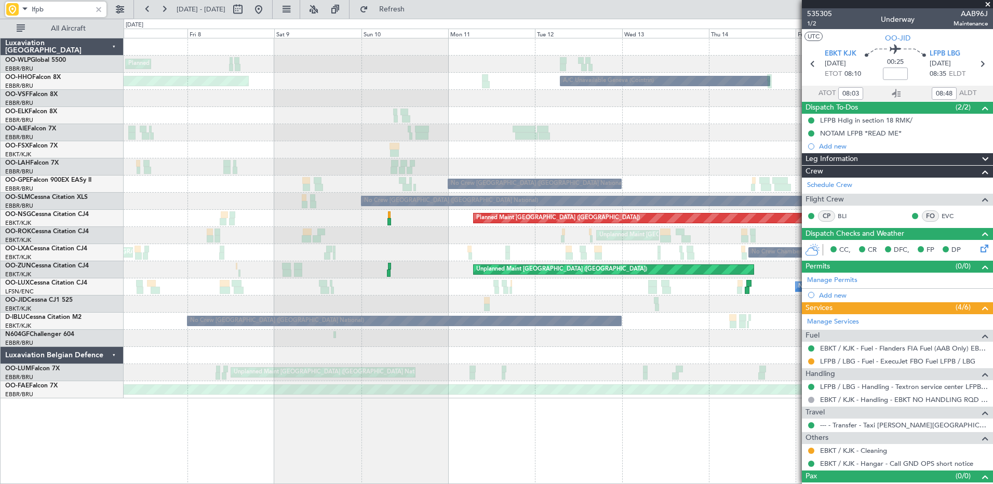
click at [768, 295] on div "Planned Maint Paris (Le Bourget) No Crew Paris (Le Bourget)" at bounding box center [558, 286] width 869 height 17
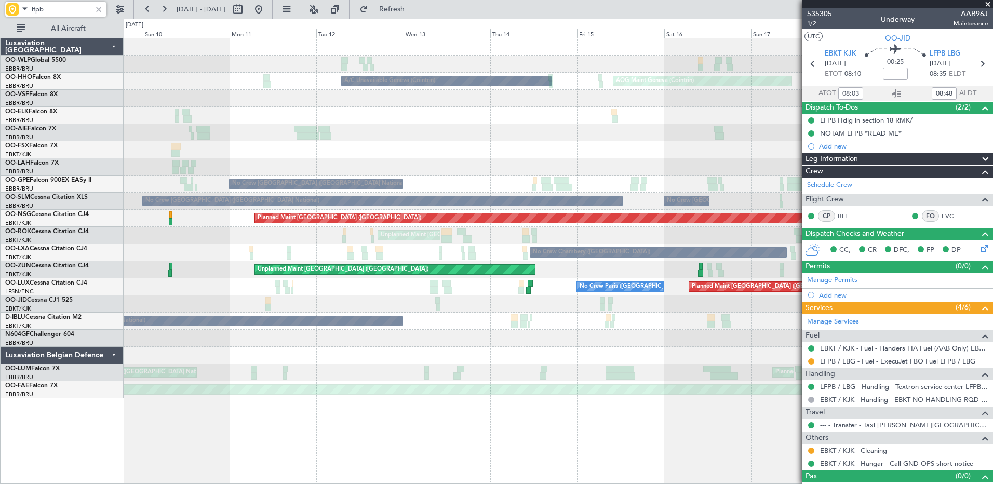
click at [360, 296] on div "Planned Maint Milan (Linate) Planned Maint Berlin (Brandenburg) AOG Maint Genev…" at bounding box center [558, 218] width 869 height 360
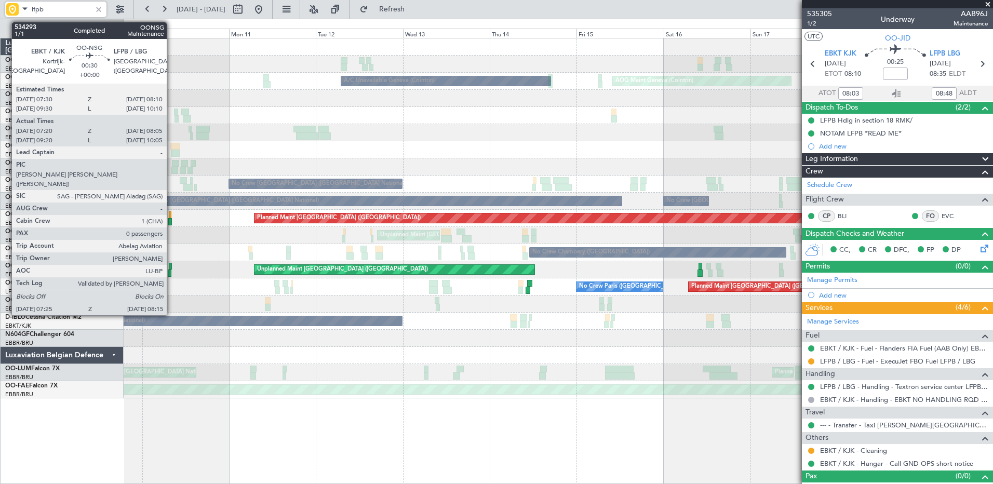
click at [171, 219] on div at bounding box center [169, 221] width 3 height 7
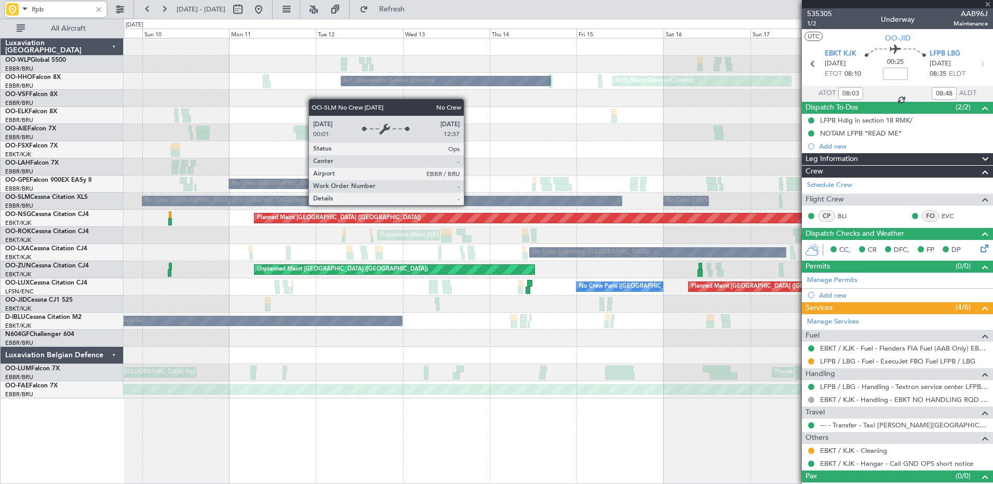
type input "07:25"
type input "08:00"
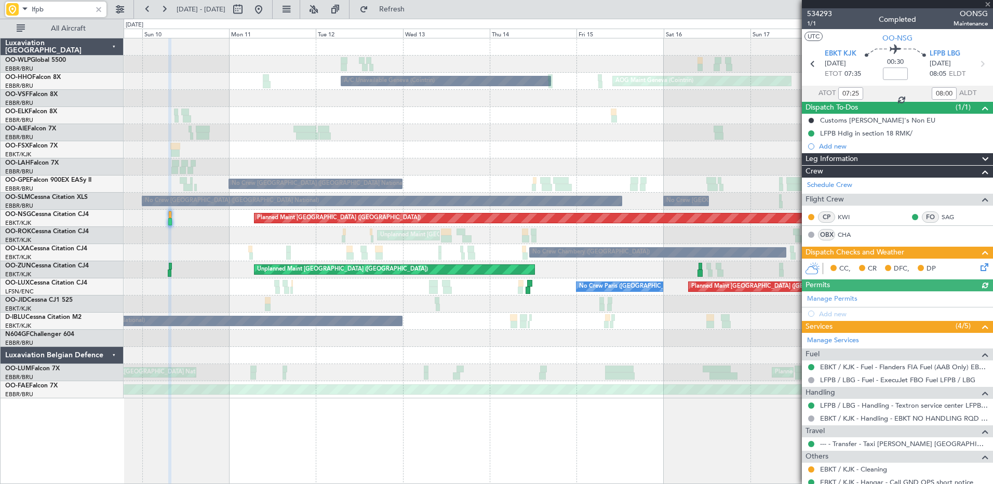
scroll to position [34, 0]
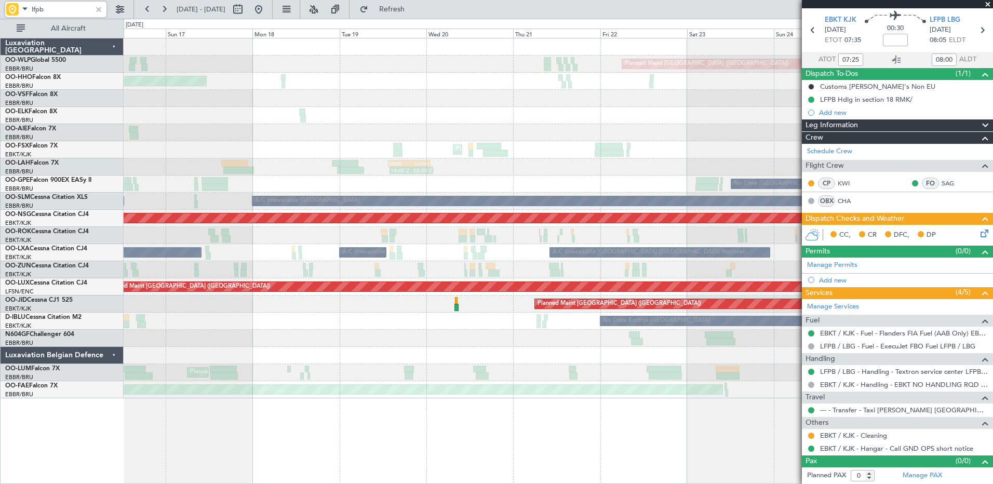
click at [47, 78] on div "Planned Maint Berlin (Brandenburg) AOG Maint Geneva (Cointrin) A/C Unavailable …" at bounding box center [496, 251] width 993 height 465
type input "lfpb"
click at [95, 9] on div at bounding box center [98, 9] width 11 height 11
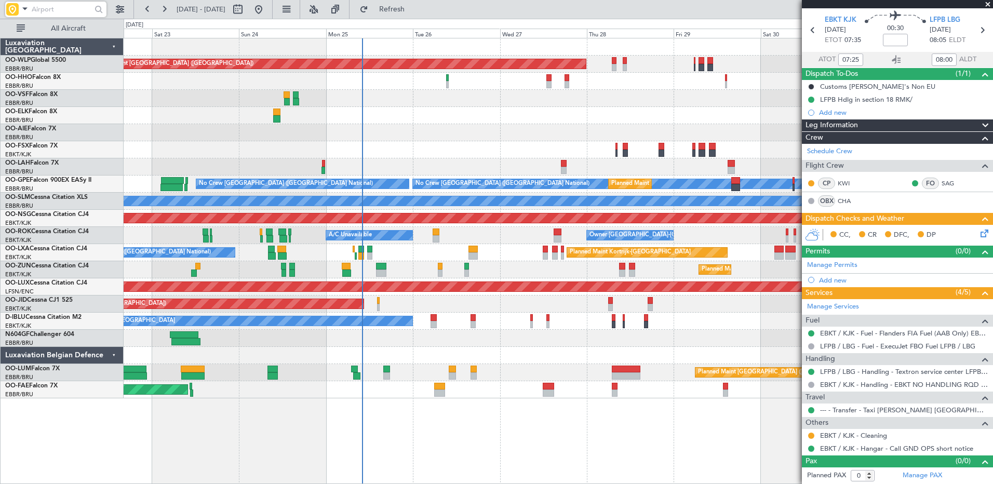
click at [23, 228] on div "Planned Maint Berlin (Brandenburg) Planned Maint Kortrijk-Wevelgem Planned Main…" at bounding box center [496, 251] width 993 height 465
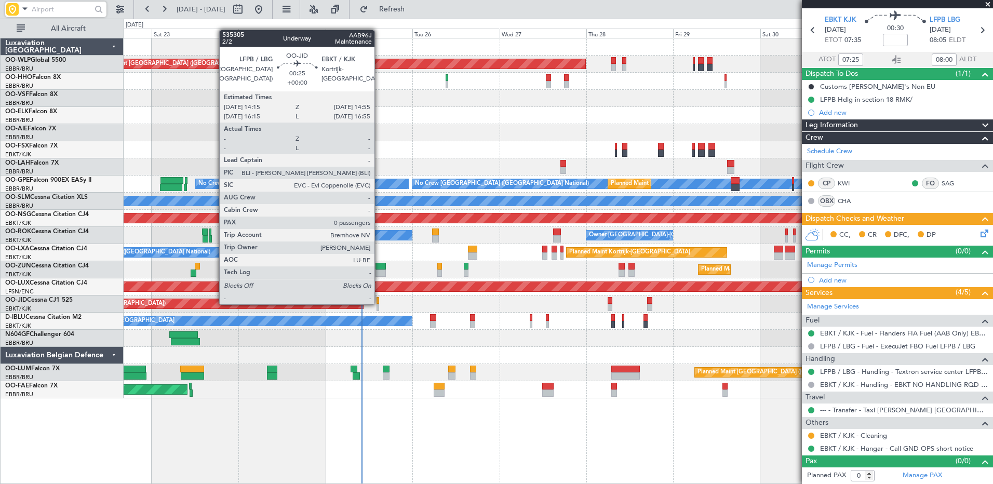
click at [379, 303] on div at bounding box center [378, 300] width 3 height 7
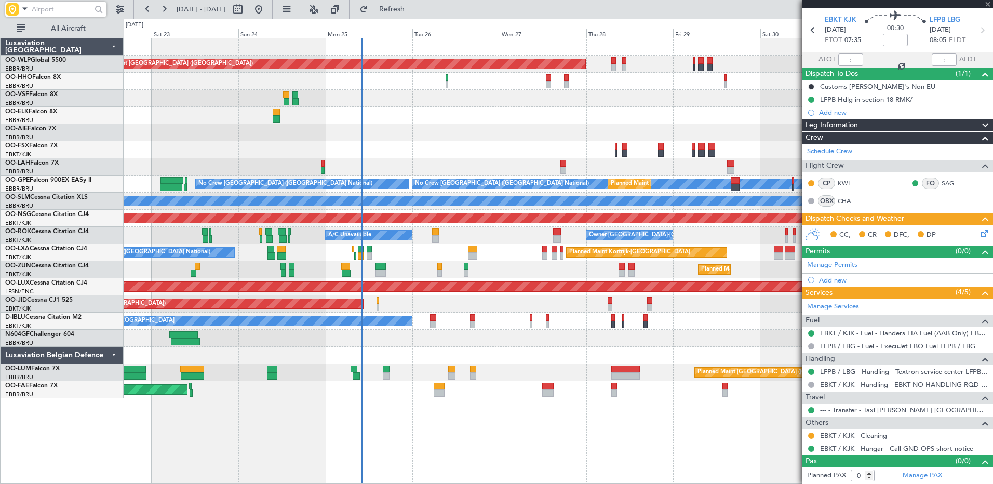
scroll to position [0, 0]
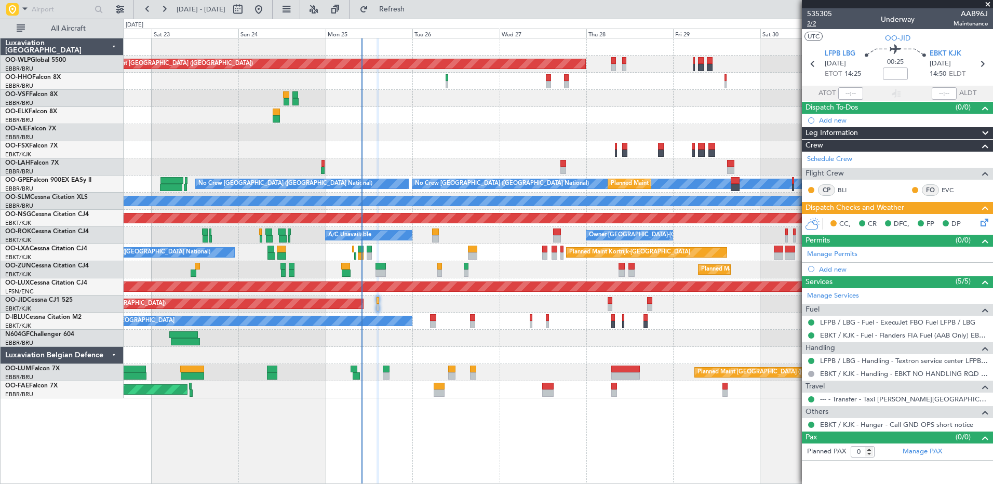
click at [810, 22] on span "2/2" at bounding box center [819, 23] width 25 height 9
click at [48, 12] on input "text" at bounding box center [62, 10] width 60 height 16
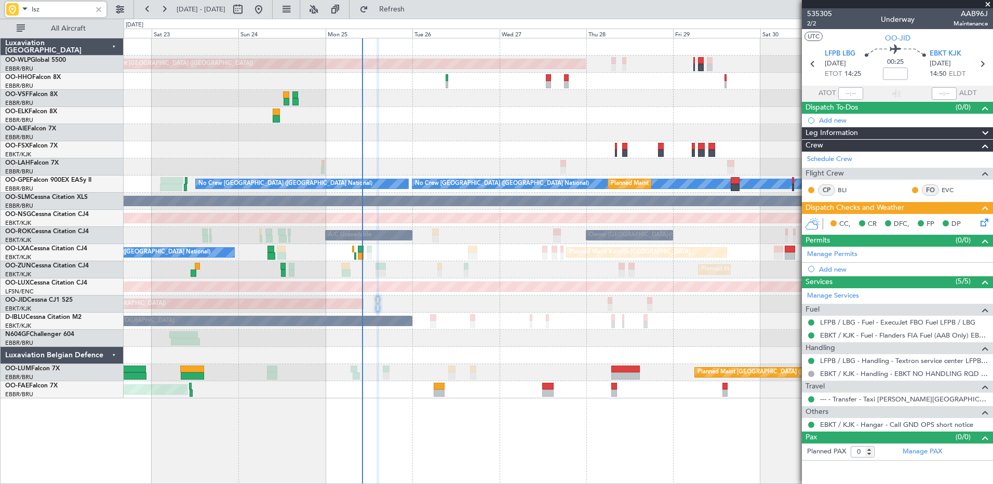
type input "lszh"
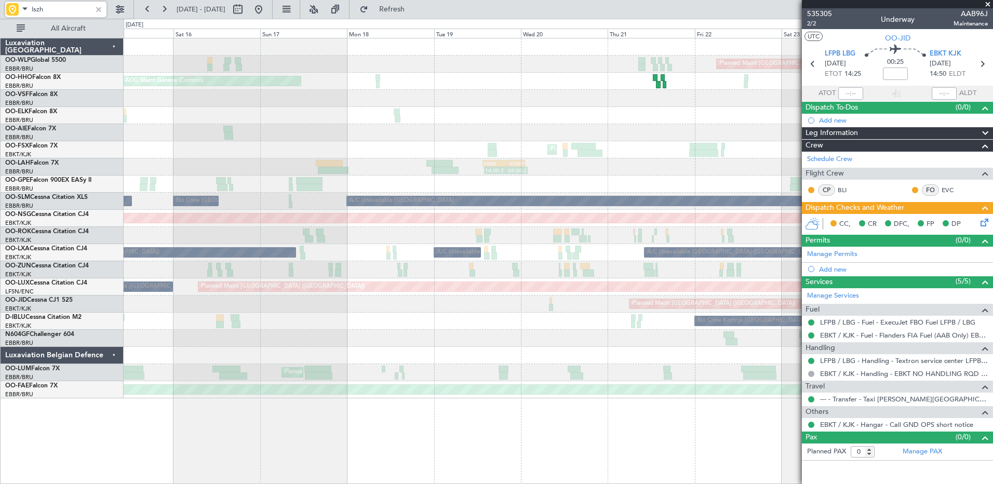
click at [829, 179] on fb-app "lszh [DATE] - [DATE] Refresh Quick Links All Aircraft Planned Maint [GEOGRAPHIC…" at bounding box center [496, 246] width 993 height 476
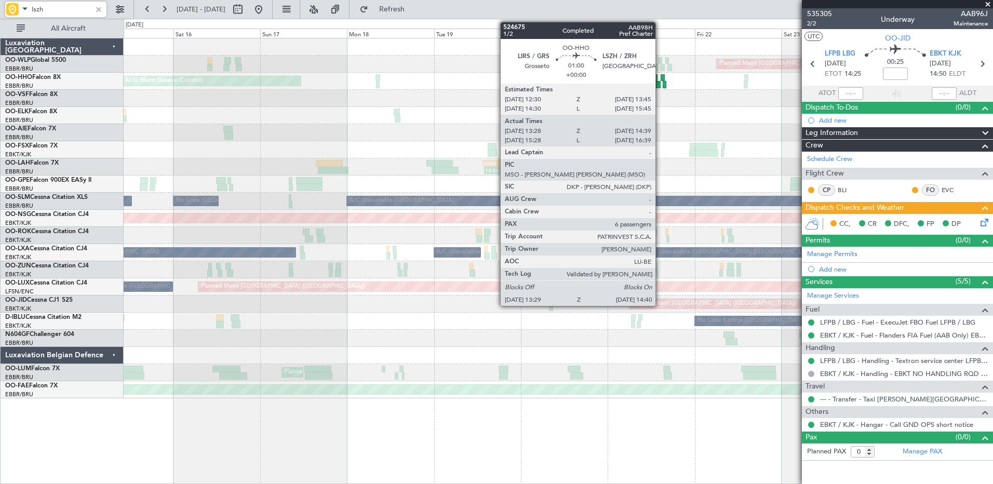
click at [660, 87] on div at bounding box center [658, 84] width 5 height 7
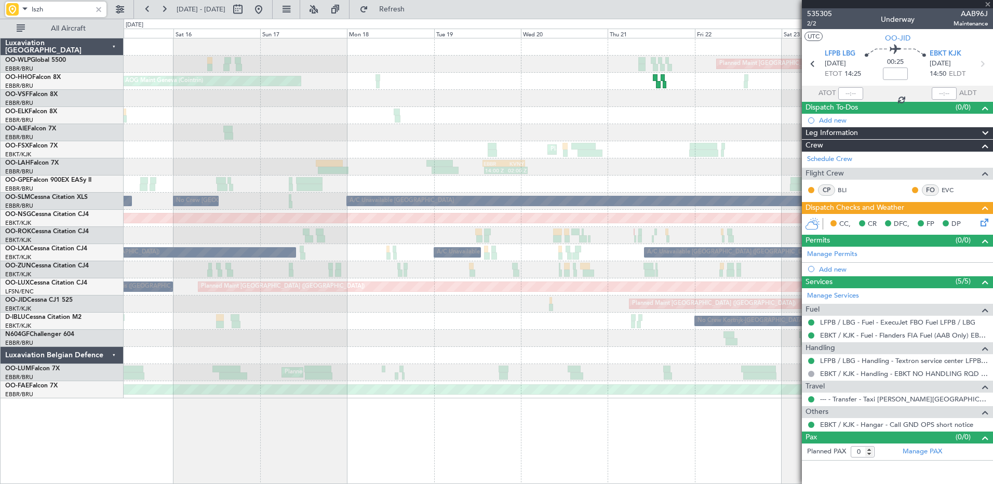
type input "13:38"
type input "14:34"
type input "6"
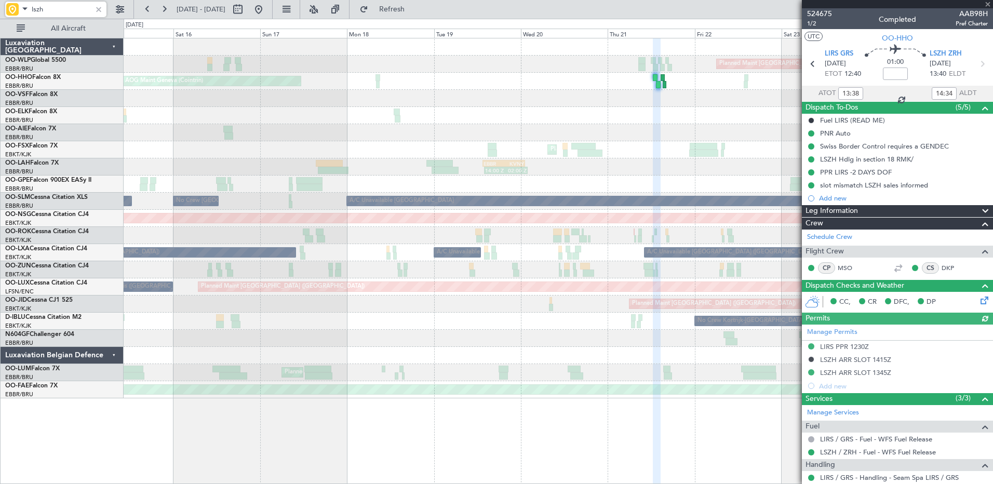
scroll to position [182, 0]
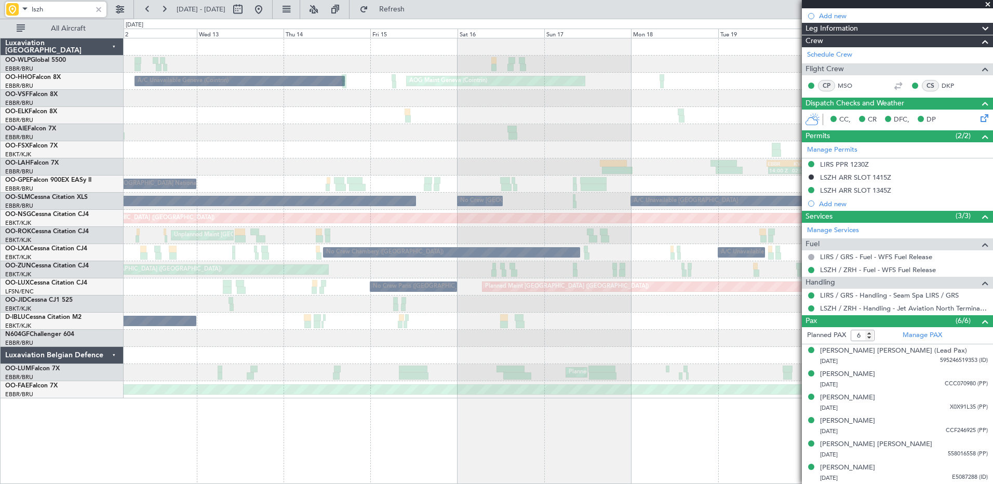
click at [662, 144] on div "Planned Maint Kortrijk-[GEOGRAPHIC_DATA]" at bounding box center [558, 149] width 869 height 17
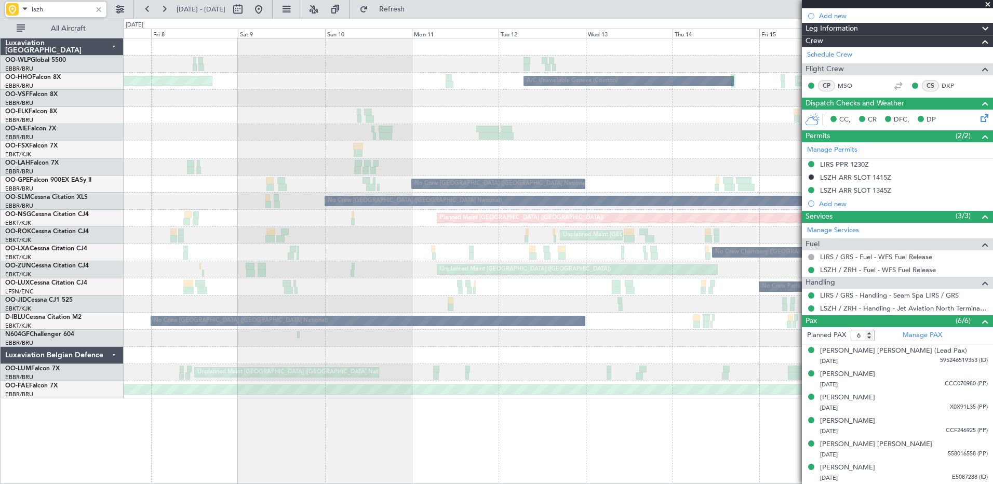
click at [659, 160] on div "EBBR 13:30 Z KVNY 01:15 Z 14:00 Z 02:00 Z" at bounding box center [558, 166] width 869 height 17
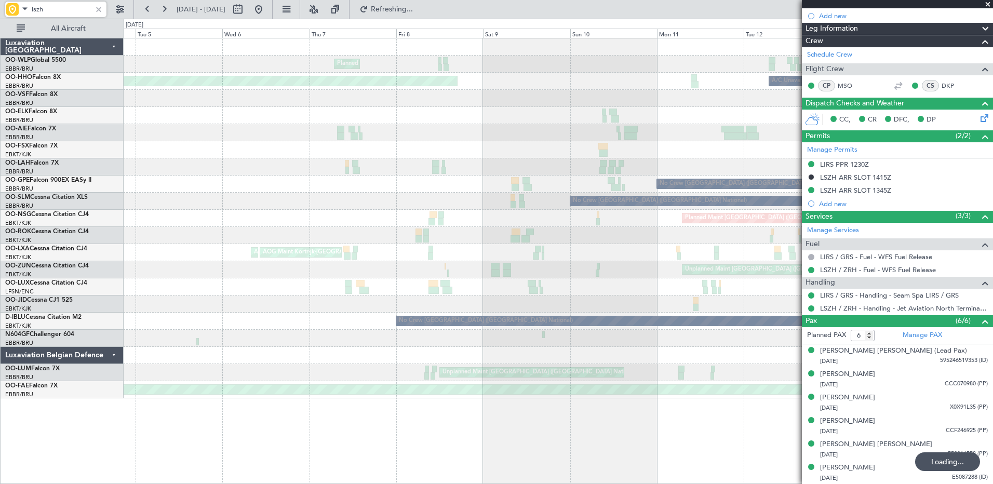
click at [645, 275] on div "Unplanned Maint [GEOGRAPHIC_DATA] ([GEOGRAPHIC_DATA])" at bounding box center [558, 269] width 869 height 17
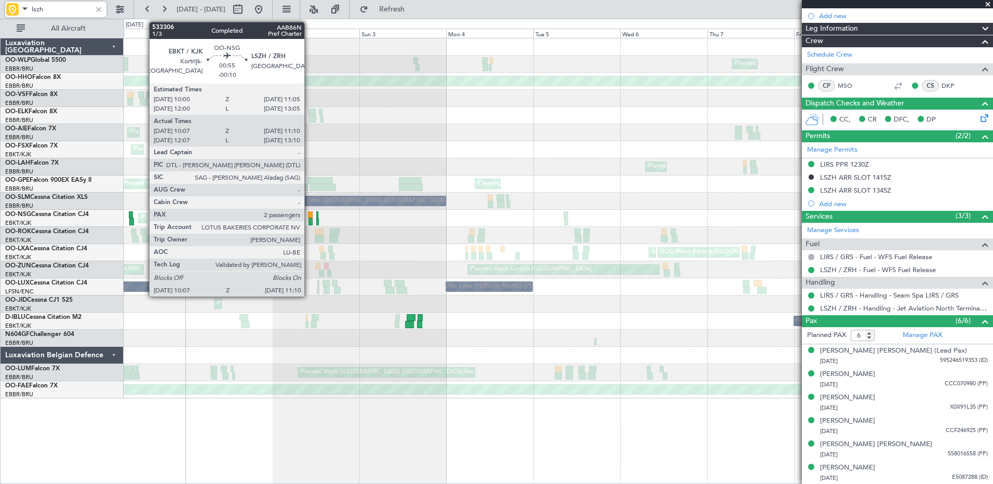
click at [308, 220] on div "Planned Maint Kortrijk-[GEOGRAPHIC_DATA] Planned Maint [GEOGRAPHIC_DATA]-[GEOGR…" at bounding box center [558, 218] width 869 height 17
click at [310, 219] on div at bounding box center [311, 221] width 4 height 7
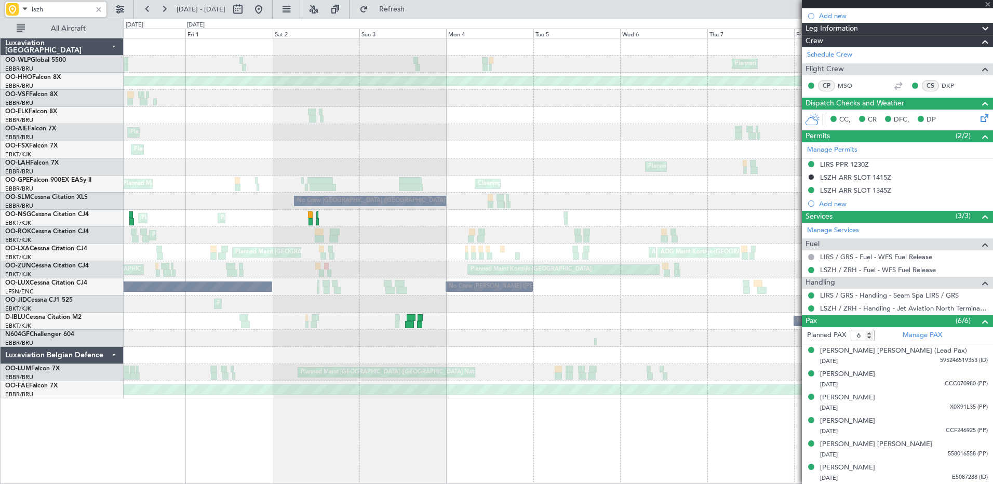
type input "-00:10"
type input "10:12"
type input "11:05"
type input "2"
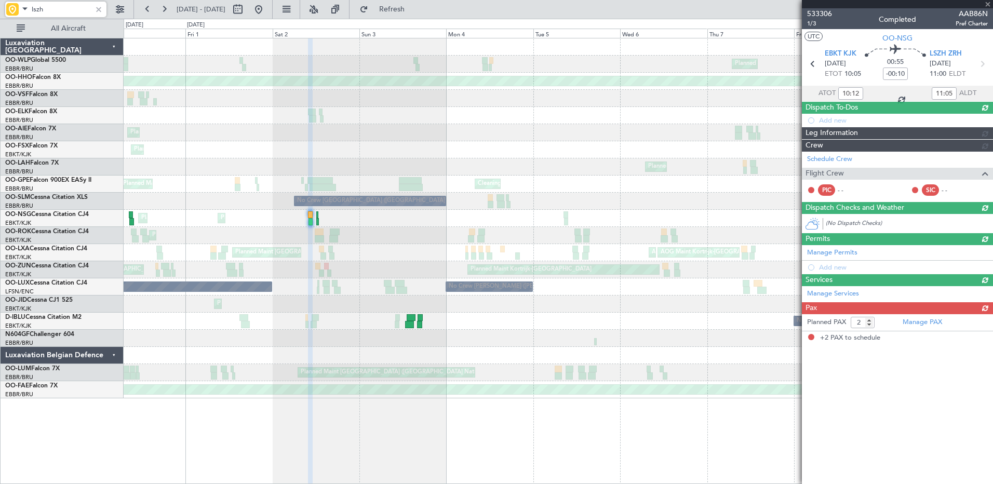
scroll to position [0, 0]
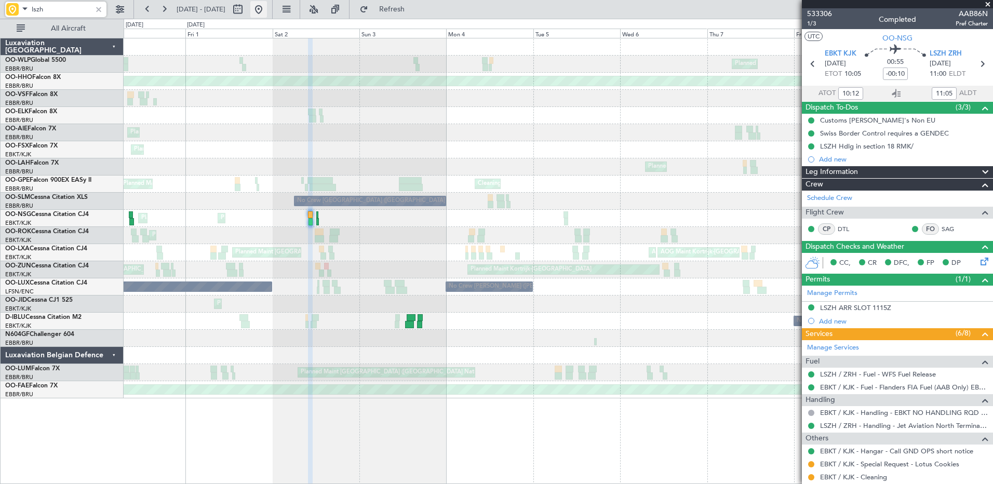
type input "lszh"
click at [267, 17] on button at bounding box center [258, 9] width 17 height 17
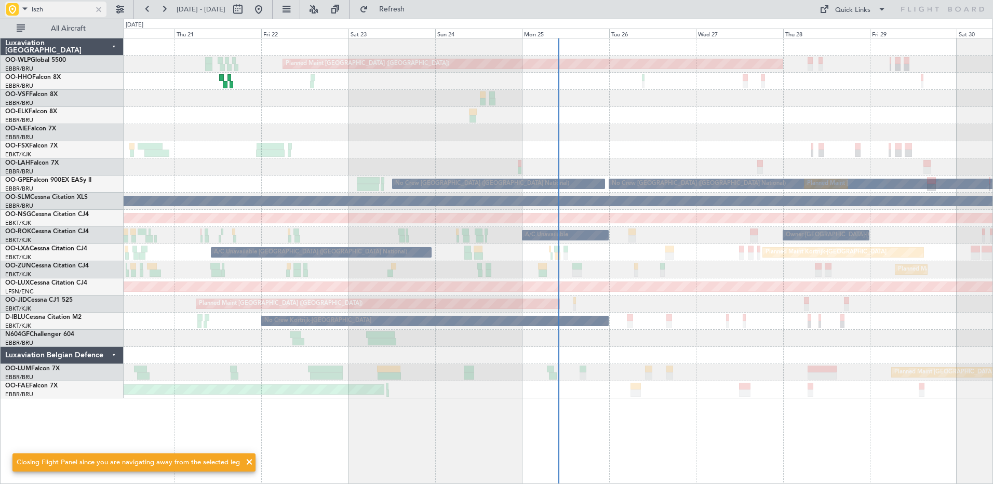
click at [96, 9] on div at bounding box center [98, 9] width 11 height 11
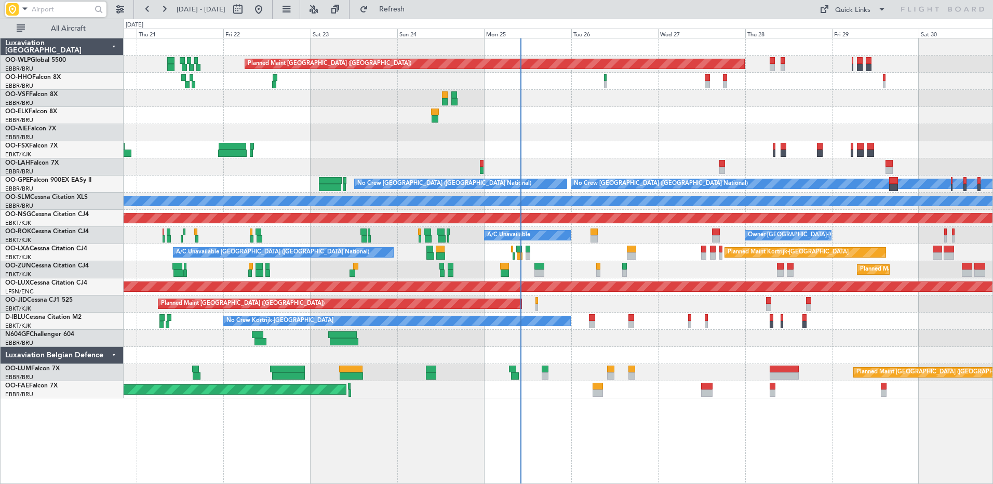
click at [714, 264] on div "Planned Maint Kortrijk-[GEOGRAPHIC_DATA]" at bounding box center [558, 269] width 869 height 17
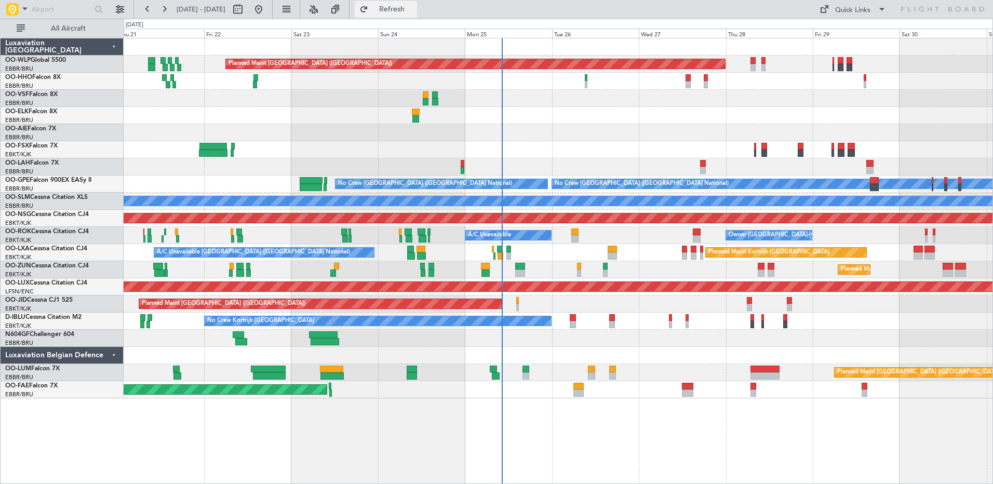
click at [417, 14] on button "Refresh" at bounding box center [386, 9] width 62 height 17
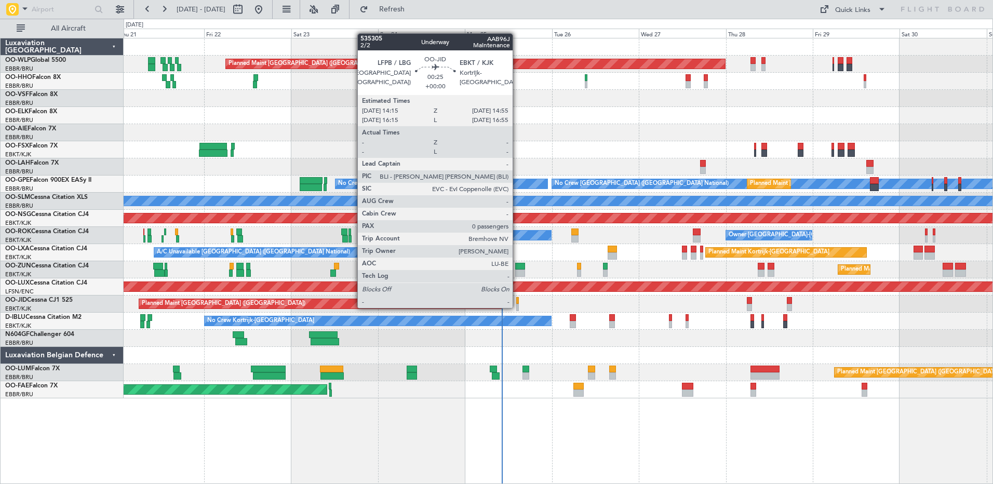
click at [517, 307] on div at bounding box center [517, 307] width 3 height 7
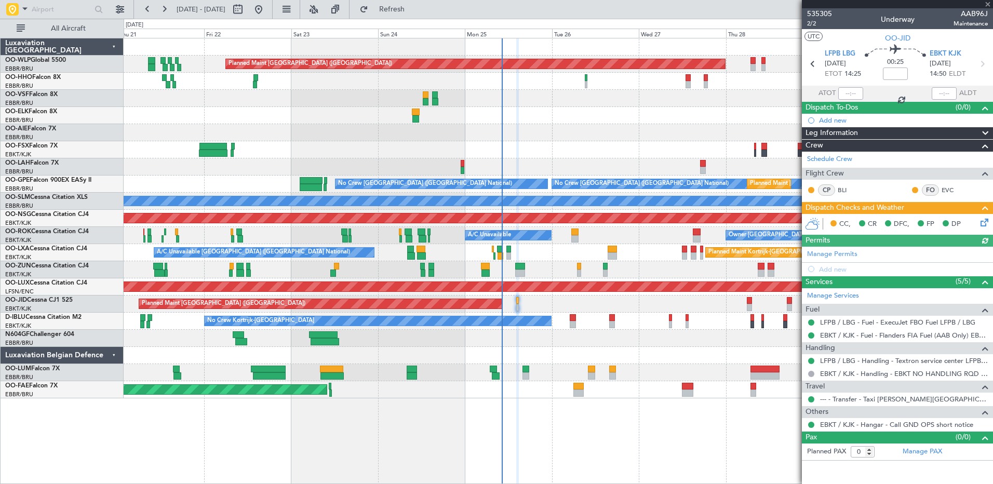
click at [987, 223] on icon at bounding box center [983, 221] width 8 height 8
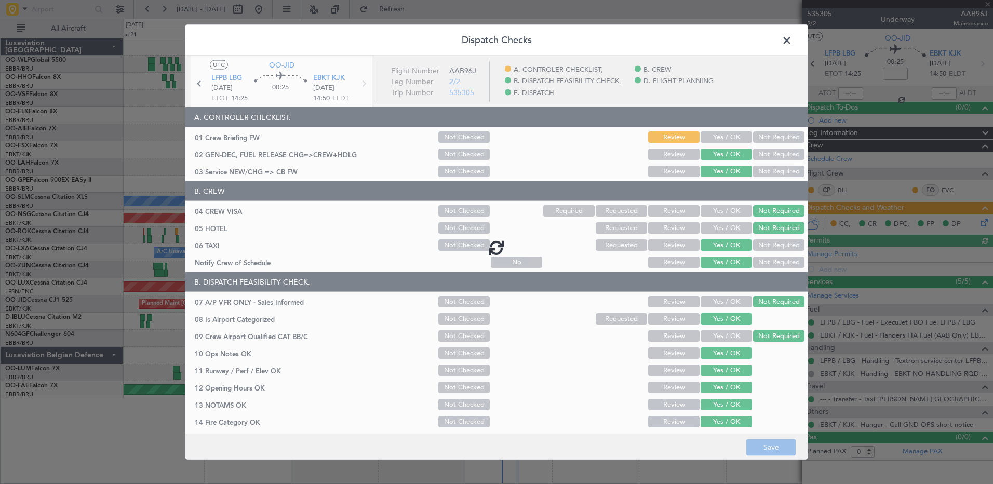
click at [721, 137] on div at bounding box center [496, 247] width 622 height 383
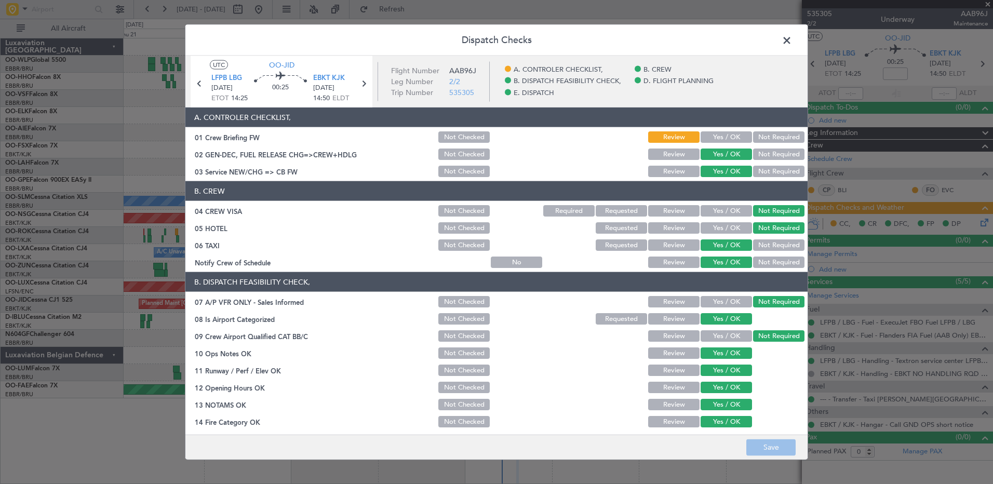
click at [721, 134] on button "Yes / OK" at bounding box center [726, 136] width 51 height 11
click at [786, 451] on button "Save" at bounding box center [770, 447] width 49 height 17
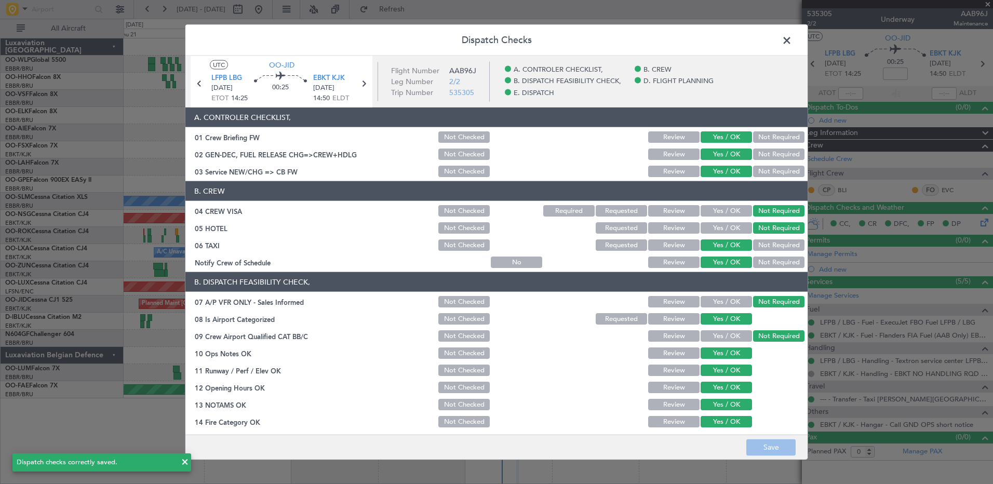
click at [792, 37] on span at bounding box center [792, 43] width 0 height 21
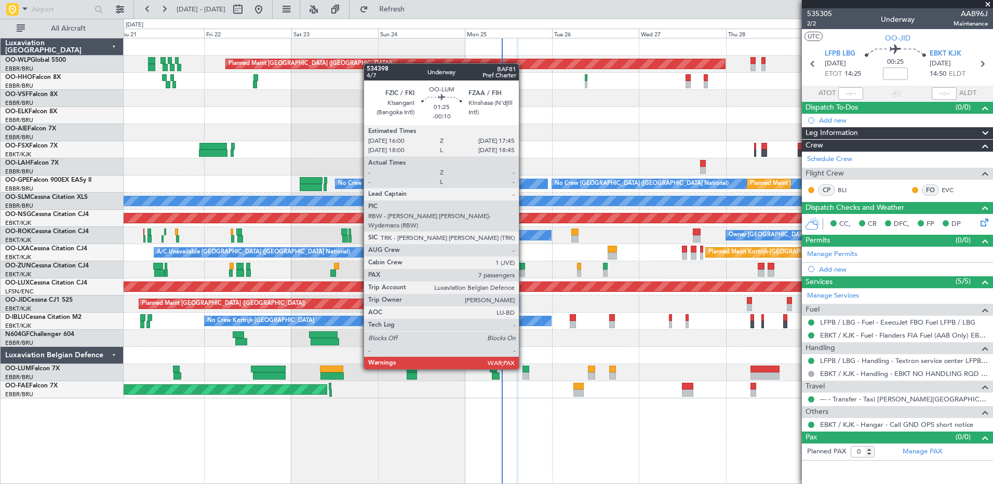
click at [524, 368] on div at bounding box center [526, 369] width 7 height 7
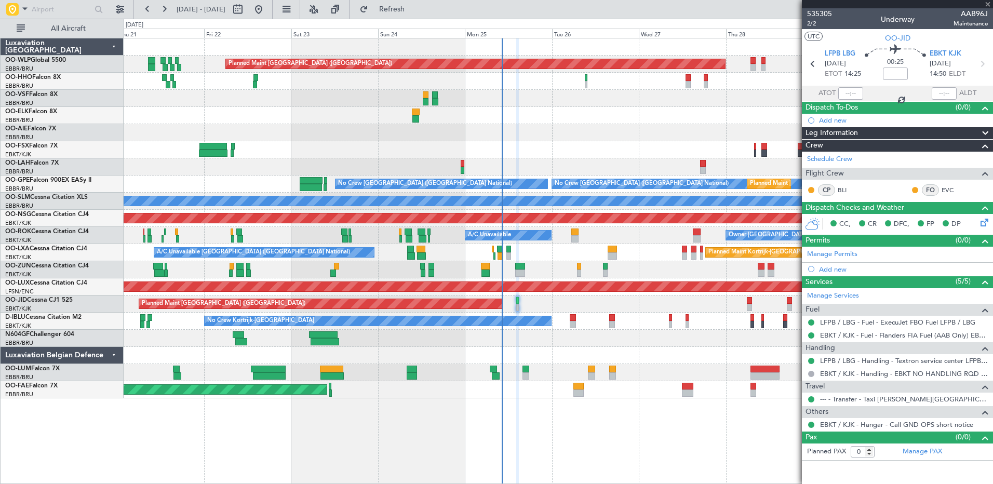
type input "-00:10"
type input "7"
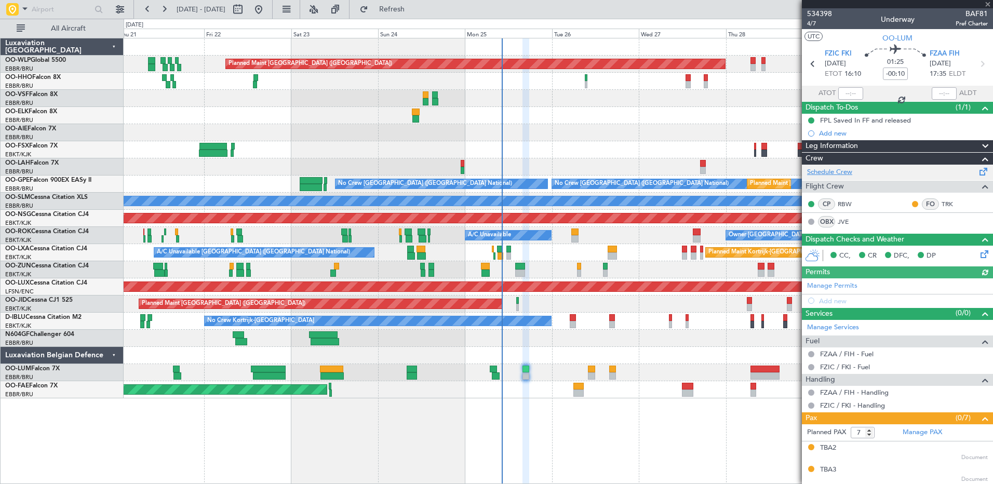
click at [839, 171] on link "Schedule Crew" at bounding box center [829, 172] width 45 height 10
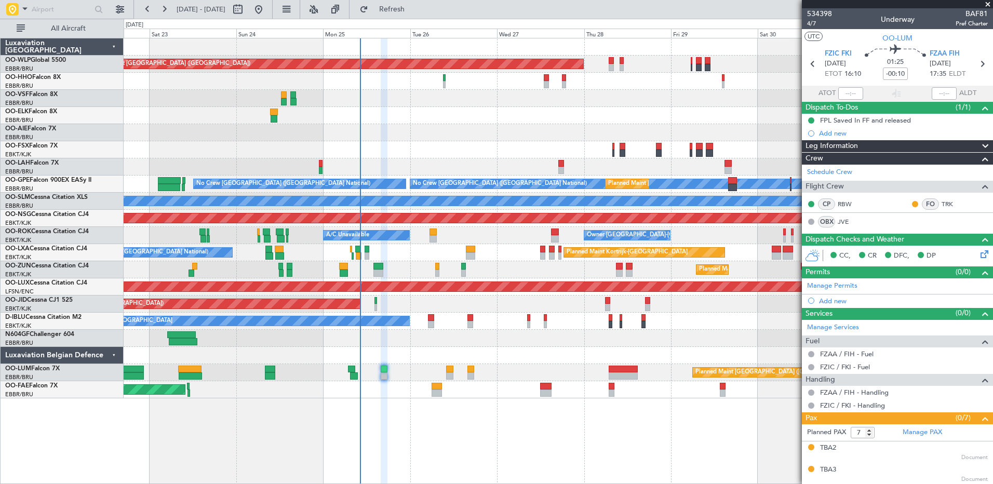
click at [489, 386] on div "Planned Maint [GEOGRAPHIC_DATA] ([GEOGRAPHIC_DATA]) Planned Maint [GEOGRAPHIC_D…" at bounding box center [558, 218] width 869 height 360
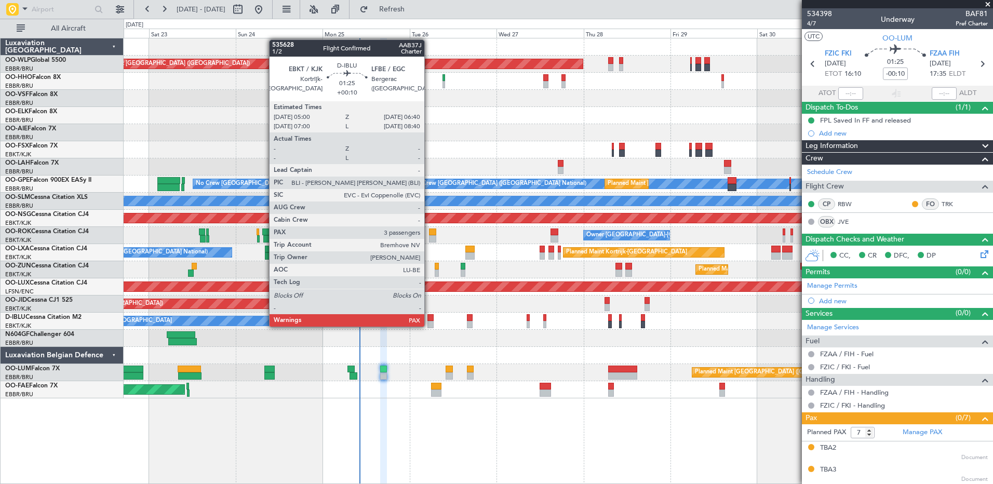
click at [429, 326] on div at bounding box center [430, 324] width 6 height 7
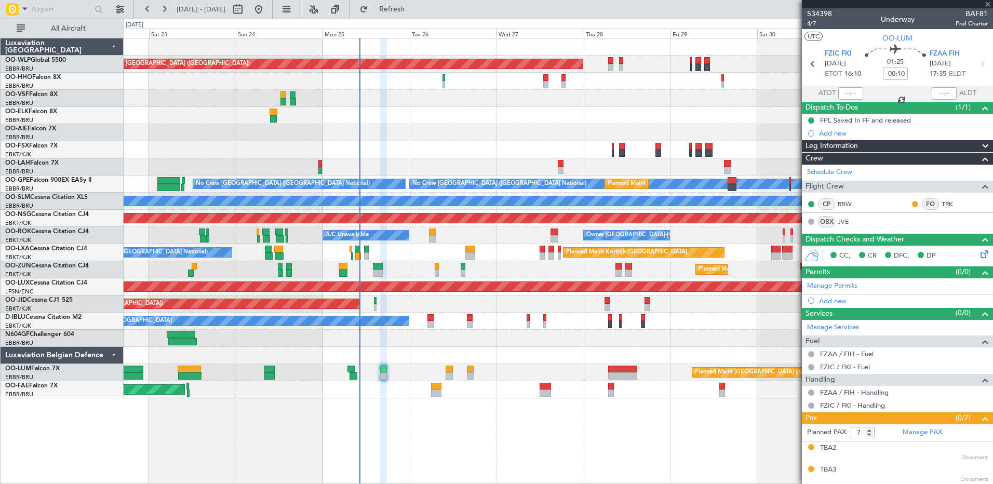
type input "+00:10"
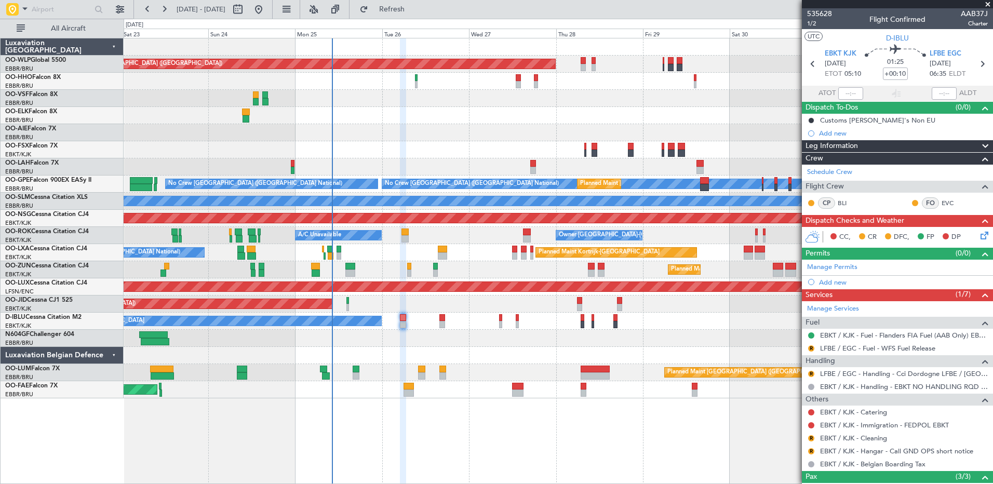
click at [473, 273] on div "Planned Maint Kortrijk-[GEOGRAPHIC_DATA]" at bounding box center [558, 269] width 869 height 17
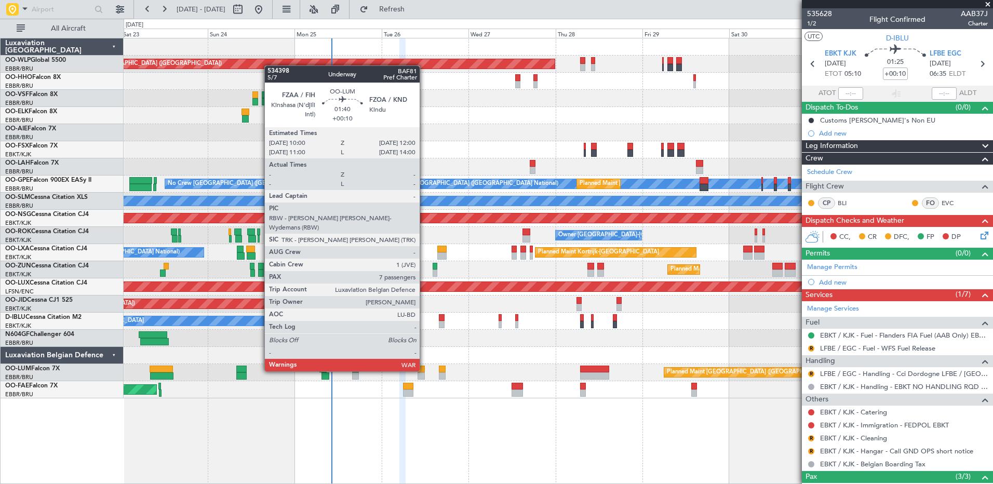
click at [424, 370] on div at bounding box center [421, 369] width 7 height 7
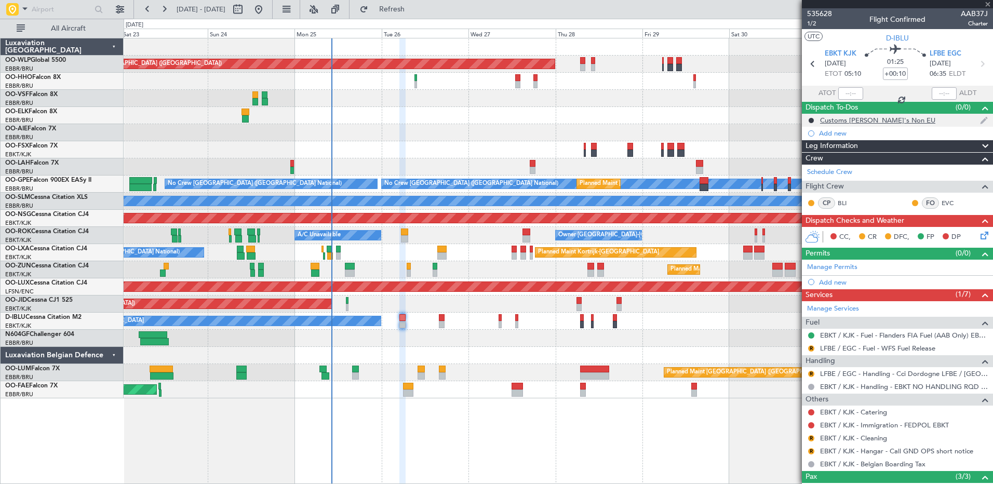
type input "7"
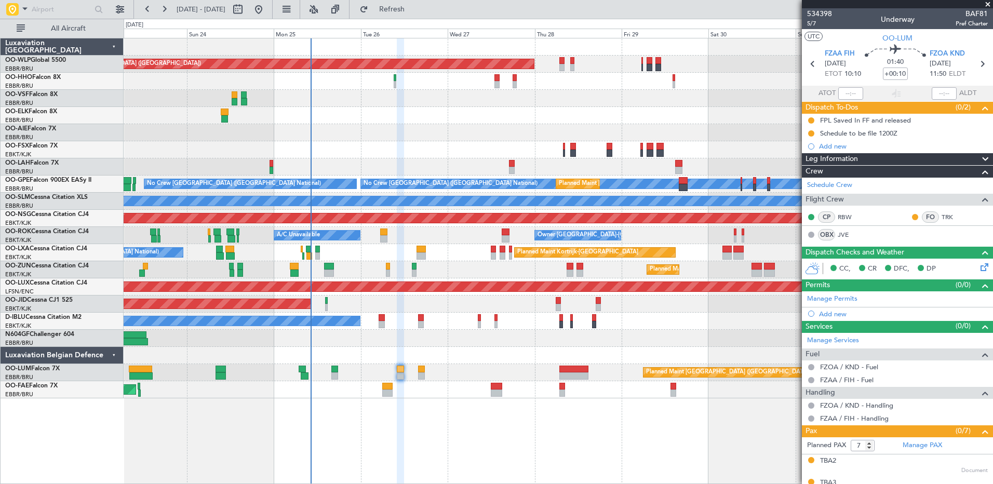
click at [342, 406] on div "Planned Maint [GEOGRAPHIC_DATA] ([GEOGRAPHIC_DATA]) Planned Maint [GEOGRAPHIC_D…" at bounding box center [558, 261] width 869 height 446
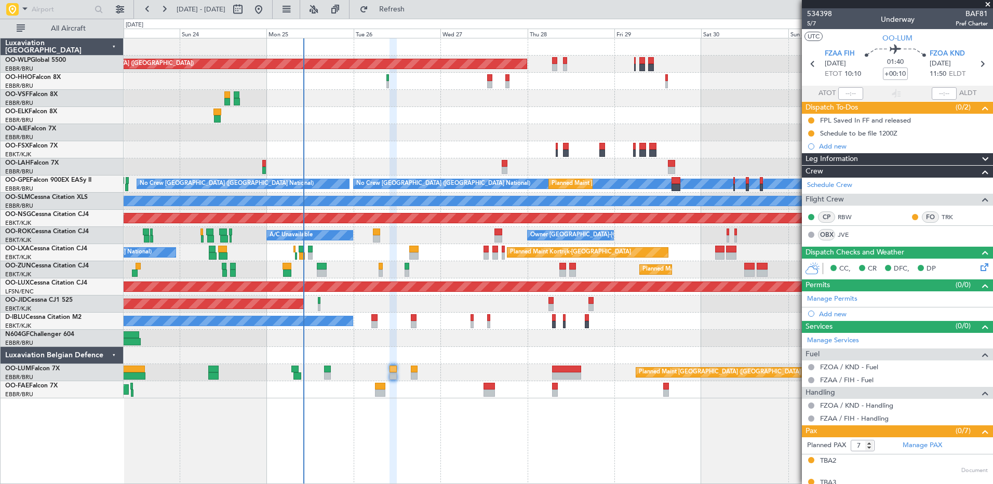
click at [314, 384] on div "Planned Maint [GEOGRAPHIC_DATA] ([GEOGRAPHIC_DATA]) Planned Maint [GEOGRAPHIC_D…" at bounding box center [558, 218] width 869 height 360
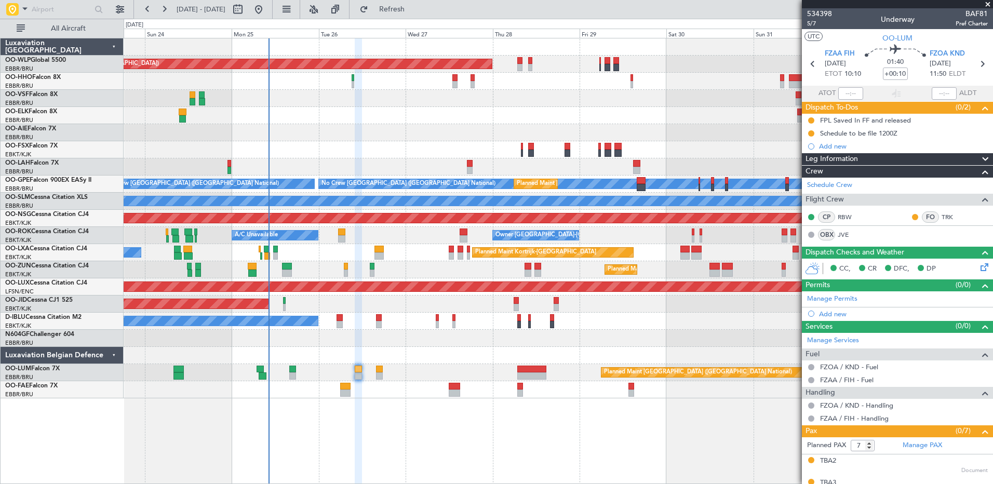
click at [290, 391] on div "Owner Melsbroek Air Base Planned Maint [GEOGRAPHIC_DATA]-[GEOGRAPHIC_DATA]" at bounding box center [558, 389] width 869 height 17
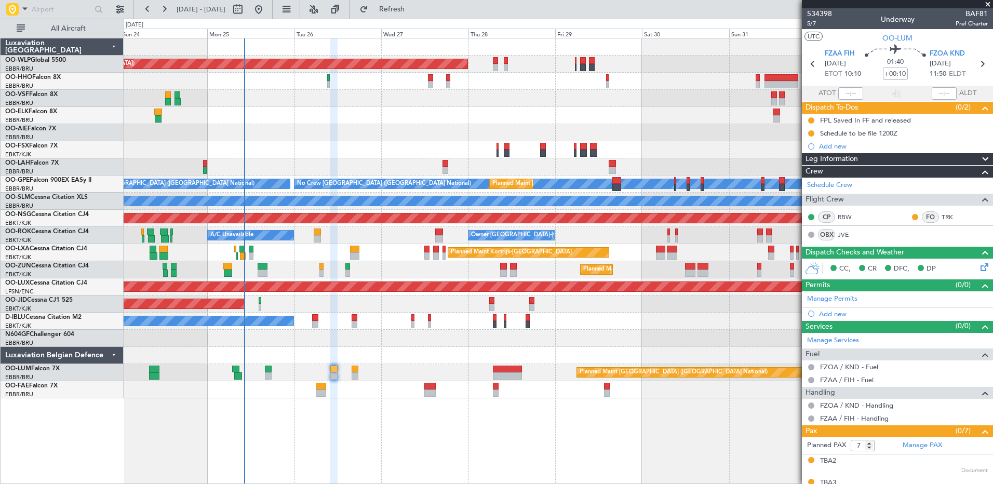
click at [304, 377] on div "Planned Maint [GEOGRAPHIC_DATA] ([GEOGRAPHIC_DATA] National) Owner [GEOGRAPHIC_…" at bounding box center [558, 372] width 869 height 17
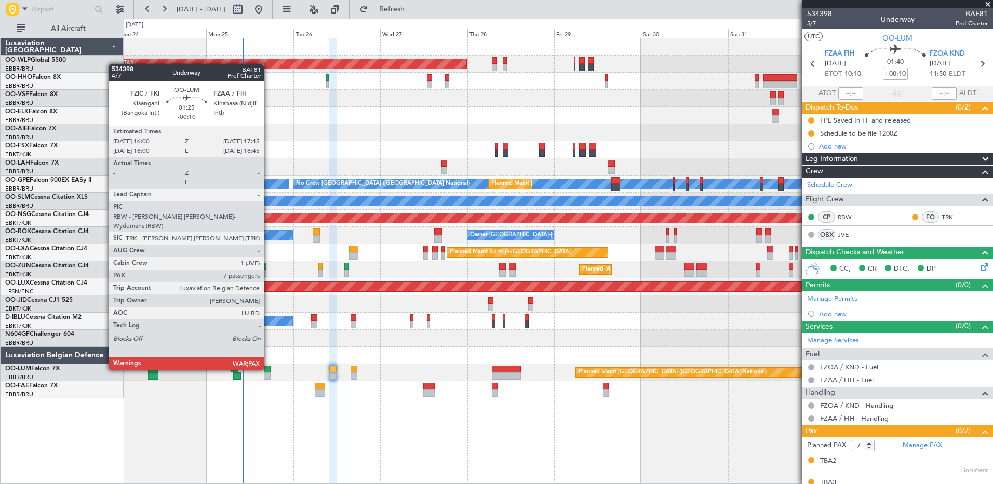
click at [269, 369] on div at bounding box center [267, 369] width 7 height 7
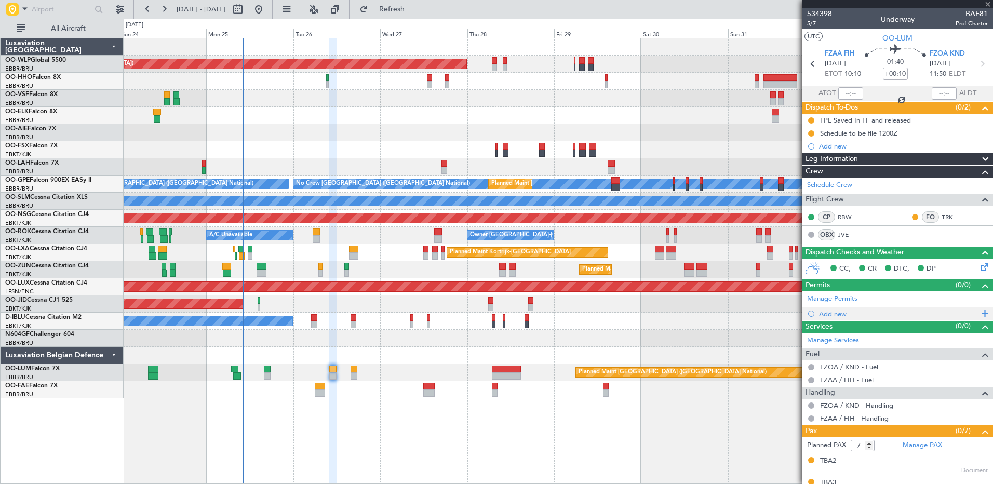
type input "-00:10"
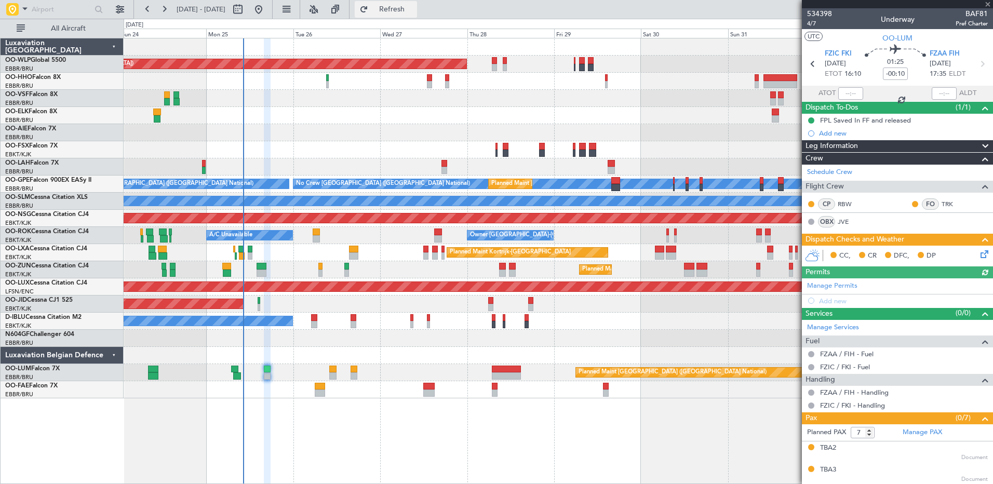
click at [414, 10] on span "Refresh" at bounding box center [392, 9] width 44 height 7
click at [870, 428] on input "8" at bounding box center [863, 432] width 24 height 11
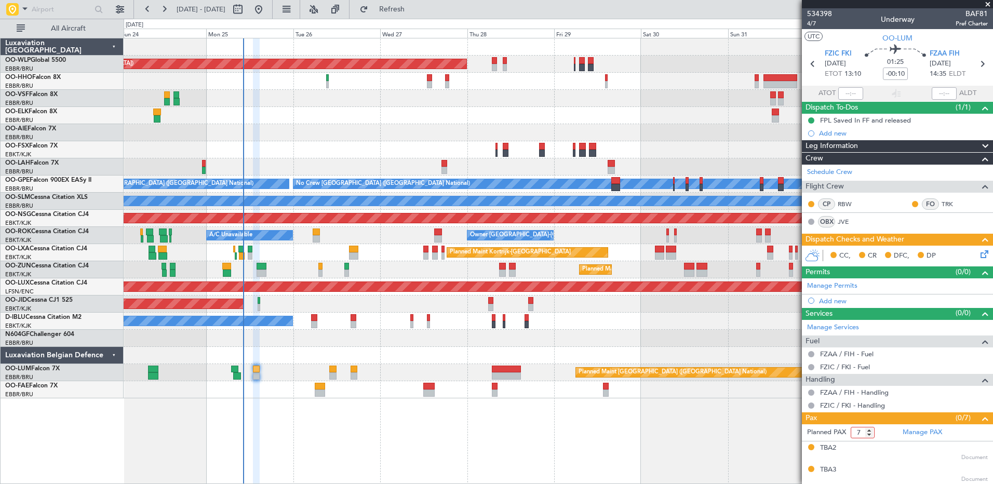
click at [870, 434] on input "7" at bounding box center [863, 432] width 24 height 11
type input "6"
click at [870, 434] on input "6" at bounding box center [863, 432] width 24 height 11
click at [660, 401] on div "Planned Maint [GEOGRAPHIC_DATA] ([GEOGRAPHIC_DATA]) Planned Maint [GEOGRAPHIC_D…" at bounding box center [558, 261] width 869 height 446
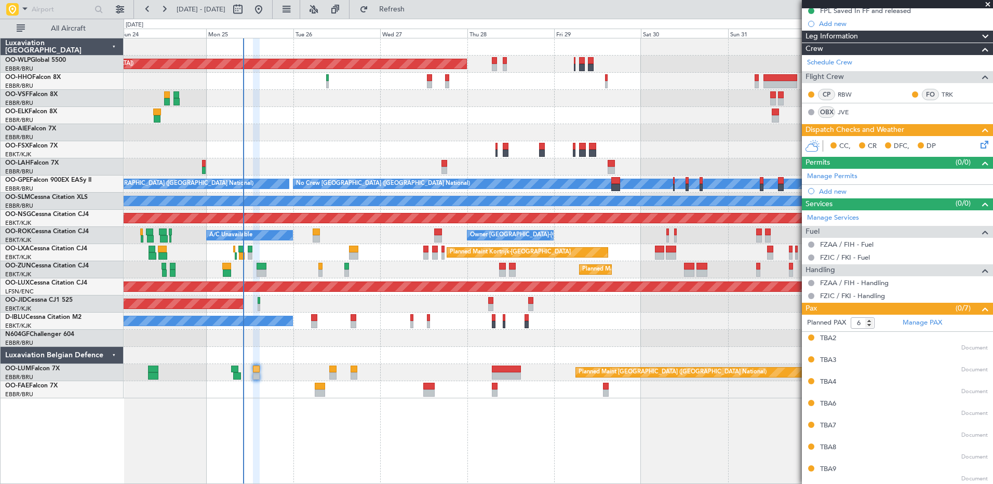
click at [888, 322] on form "Planned PAX 6" at bounding box center [850, 323] width 96 height 17
click at [923, 319] on link "Manage PAX" at bounding box center [922, 323] width 39 height 10
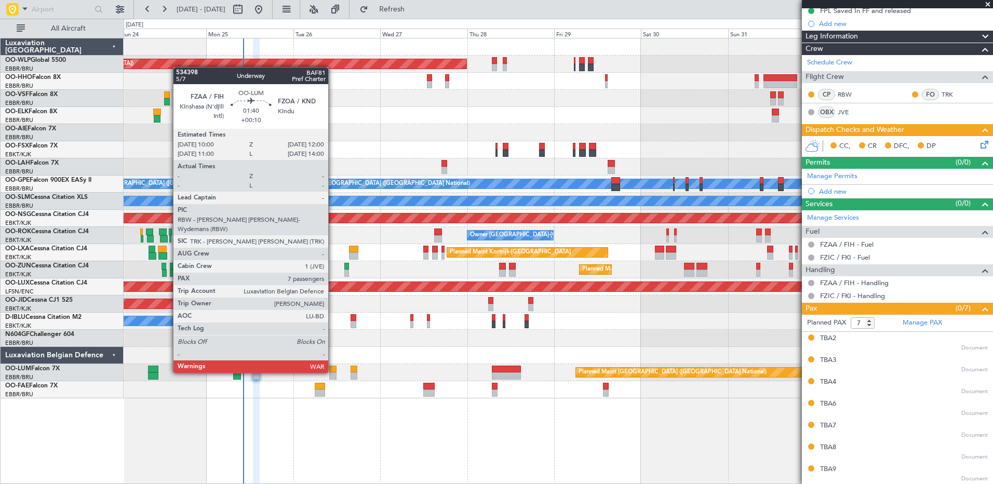
click at [333, 372] on div at bounding box center [332, 369] width 7 height 7
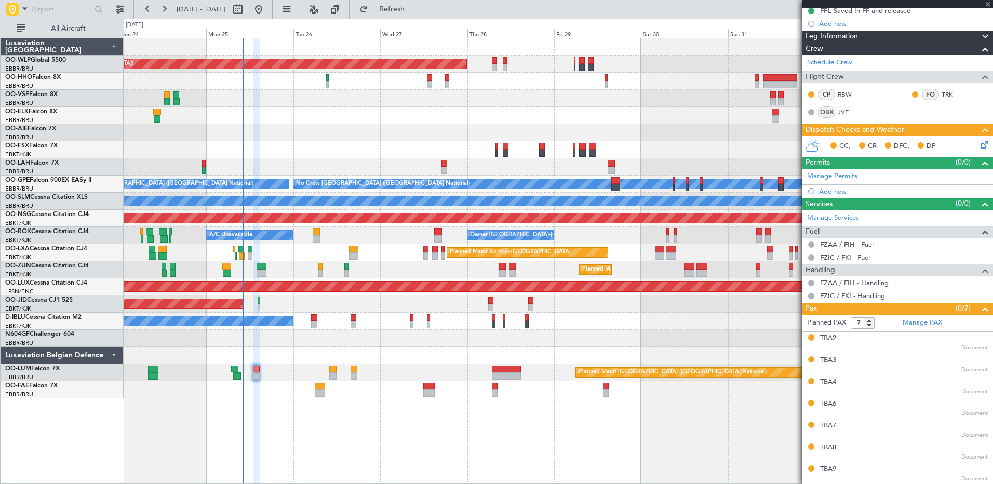
scroll to position [0, 0]
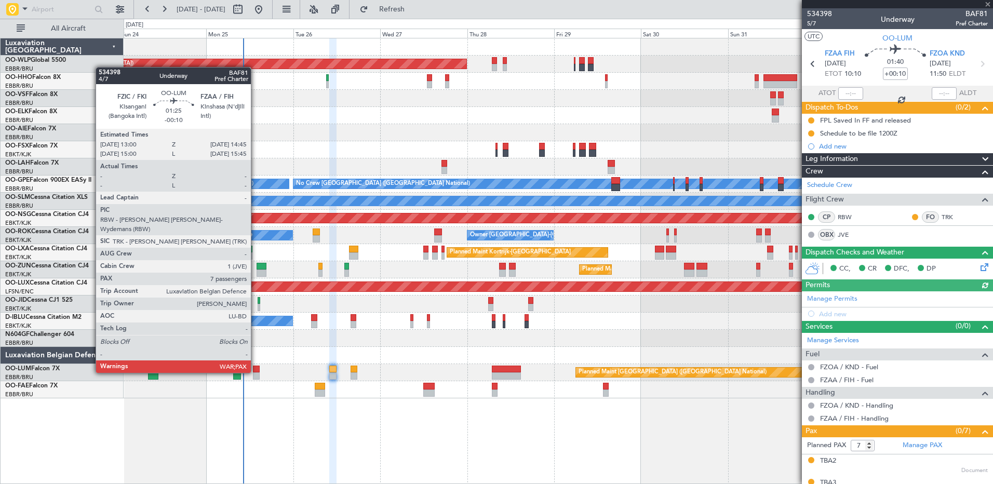
click at [256, 372] on div at bounding box center [256, 369] width 7 height 7
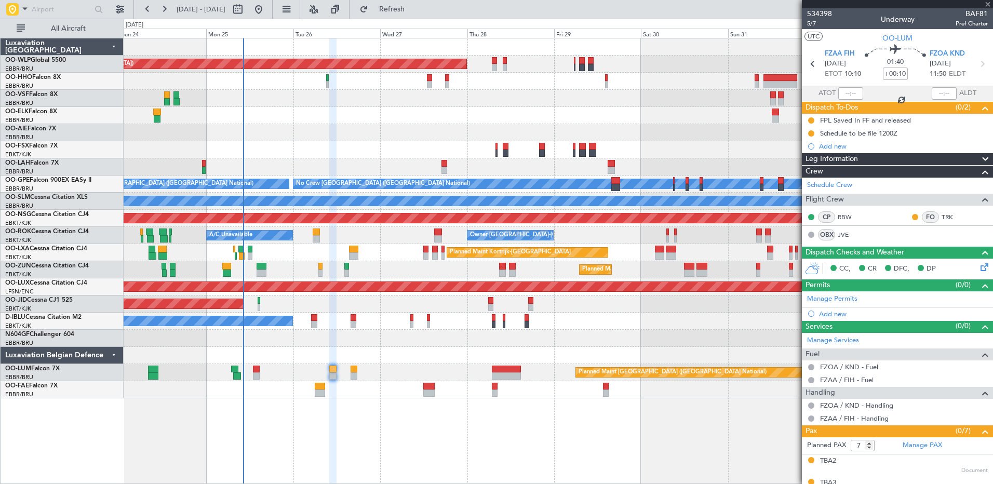
type input "-00:10"
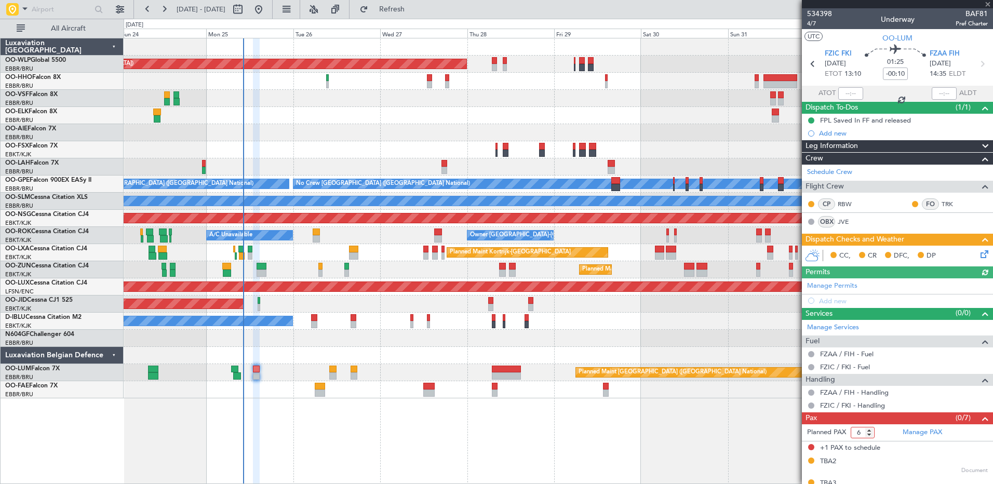
type input "6"
click at [869, 434] on input "6" at bounding box center [863, 432] width 24 height 11
click at [883, 426] on form "Planned PAX 6" at bounding box center [850, 432] width 96 height 17
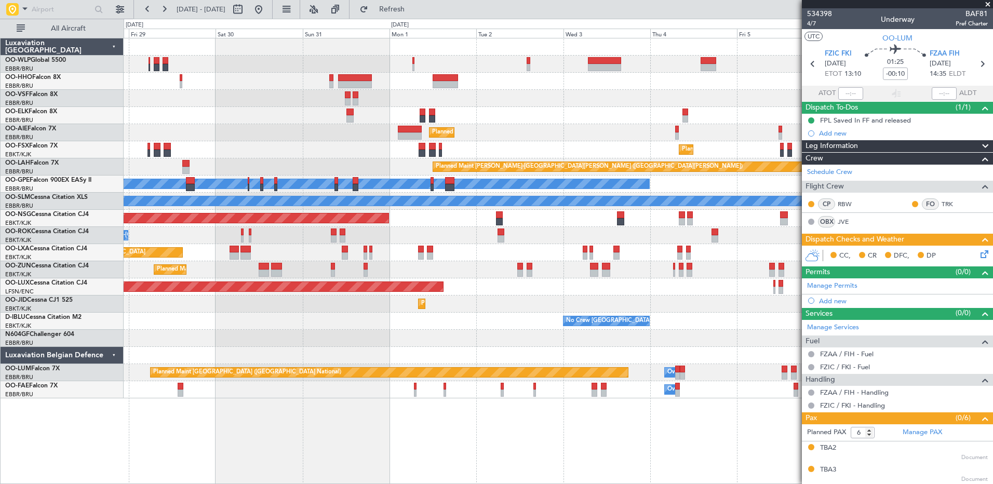
click at [120, 119] on div "Planned Maint [GEOGRAPHIC_DATA] ([GEOGRAPHIC_DATA]) Planned Maint [GEOGRAPHIC_D…" at bounding box center [496, 251] width 993 height 465
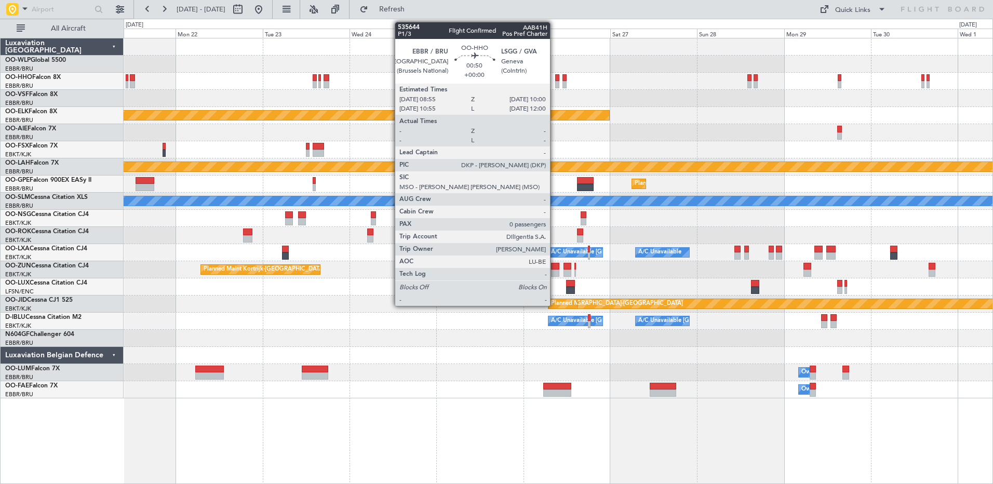
click at [555, 84] on div at bounding box center [557, 84] width 4 height 7
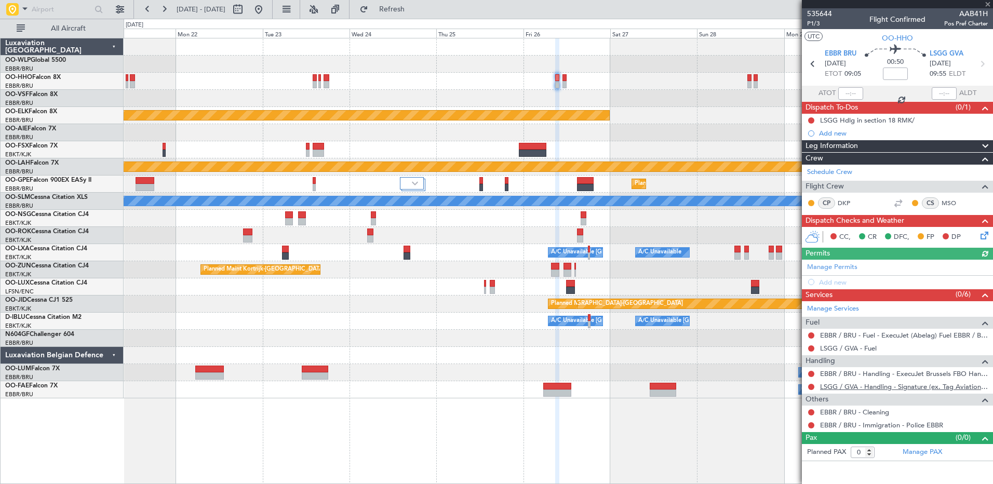
click at [847, 384] on link "LSGG / GVA - Handling - Signature (ex. Tag Aviation) LSGG / GVA" at bounding box center [904, 386] width 168 height 9
click at [839, 383] on link "LSGG / GVA - Handling - Signature (ex. Tag Aviation) LSGG / GVA" at bounding box center [904, 386] width 168 height 9
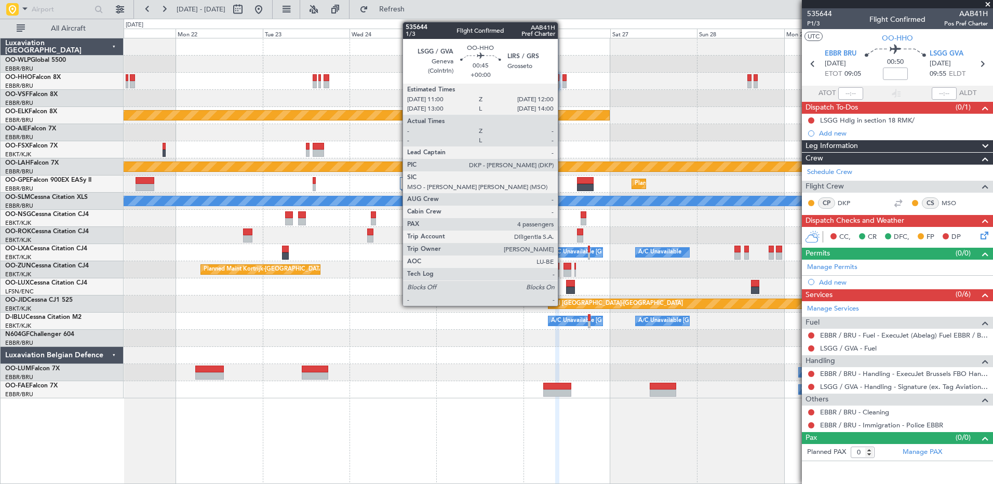
click at [562, 85] on div at bounding box center [564, 84] width 4 height 7
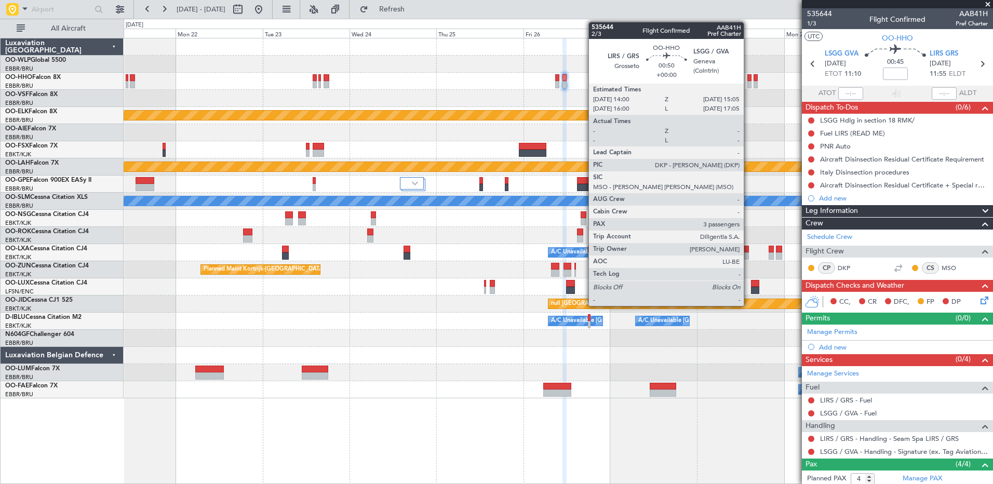
click at [748, 85] on div at bounding box center [749, 84] width 4 height 7
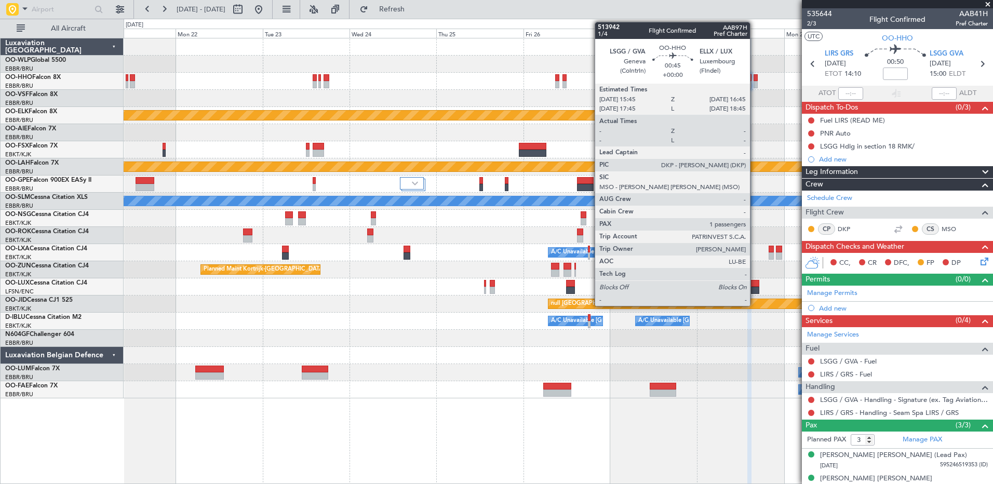
click at [755, 83] on div at bounding box center [756, 84] width 4 height 7
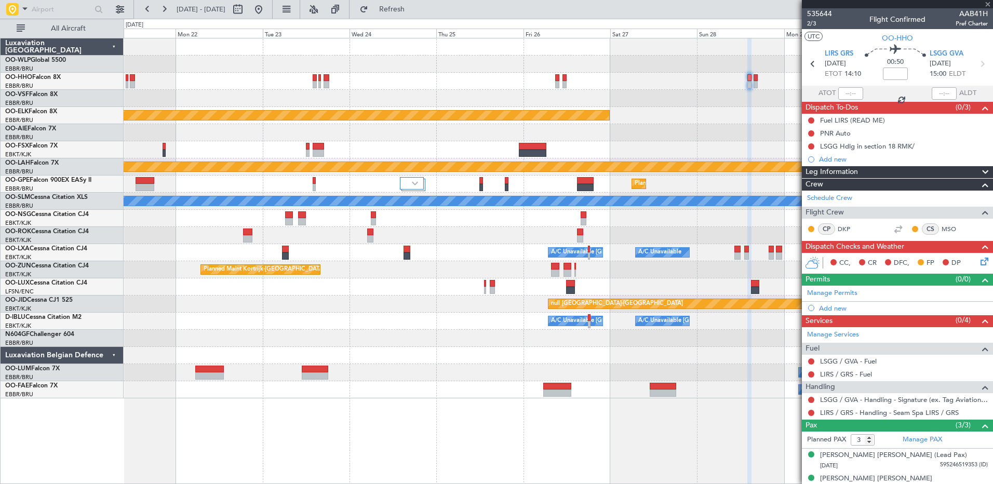
type input "1"
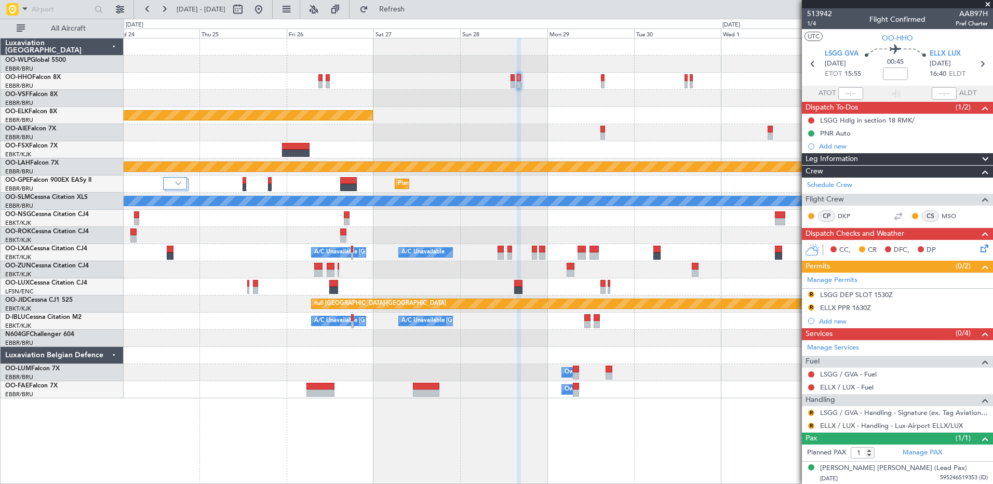
click at [444, 106] on div "Planned Maint Kortrijk-[GEOGRAPHIC_DATA] Planned [GEOGRAPHIC_DATA][PERSON_NAME]…" at bounding box center [558, 218] width 869 height 360
click at [809, 410] on button "R" at bounding box center [811, 413] width 6 height 6
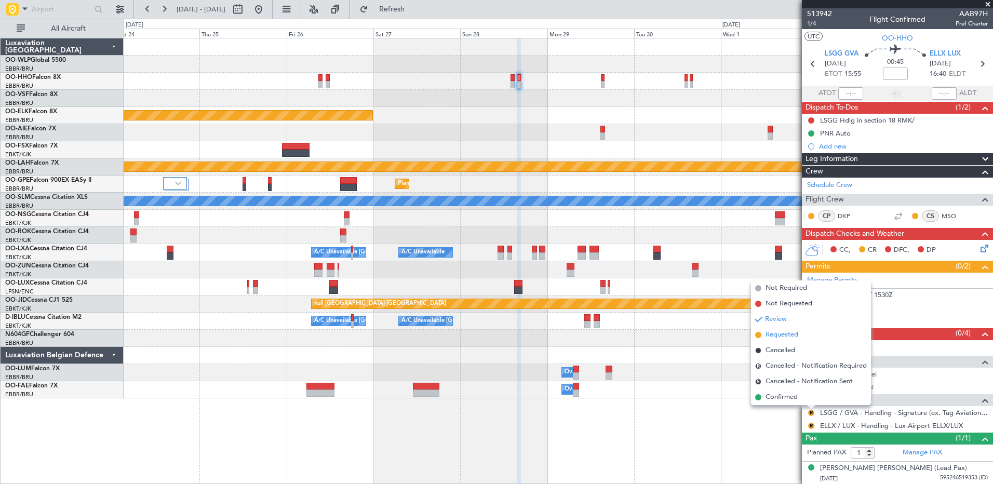
click at [786, 336] on span "Requested" at bounding box center [782, 335] width 33 height 10
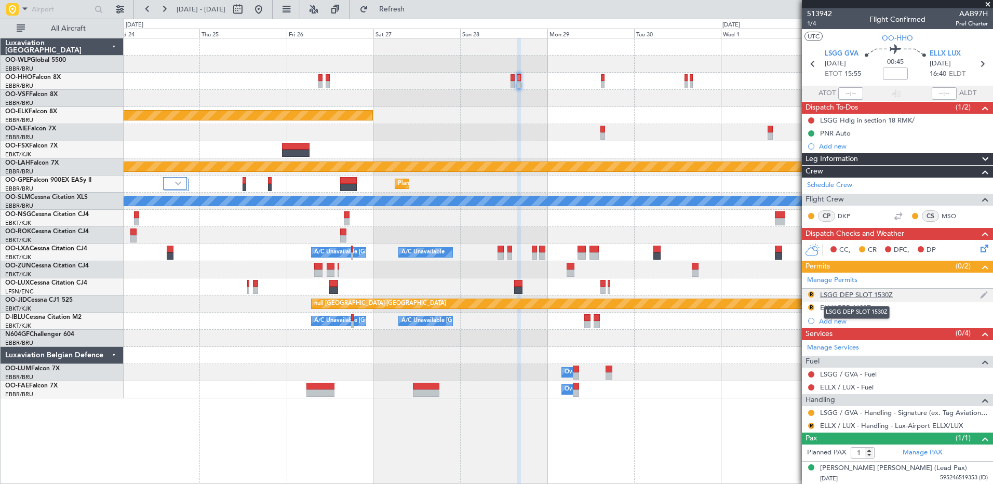
click at [855, 292] on div "LSGG DEP SLOT 1530Z" at bounding box center [856, 294] width 73 height 9
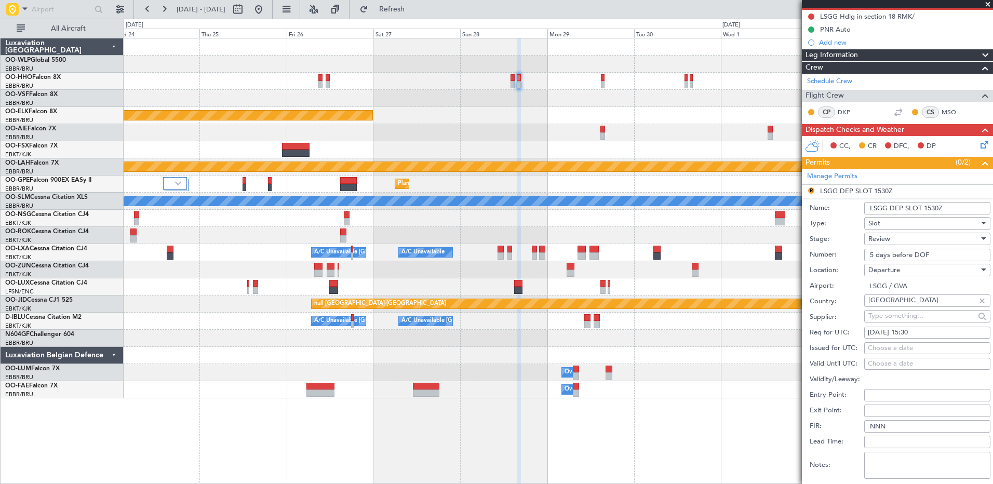
scroll to position [156, 0]
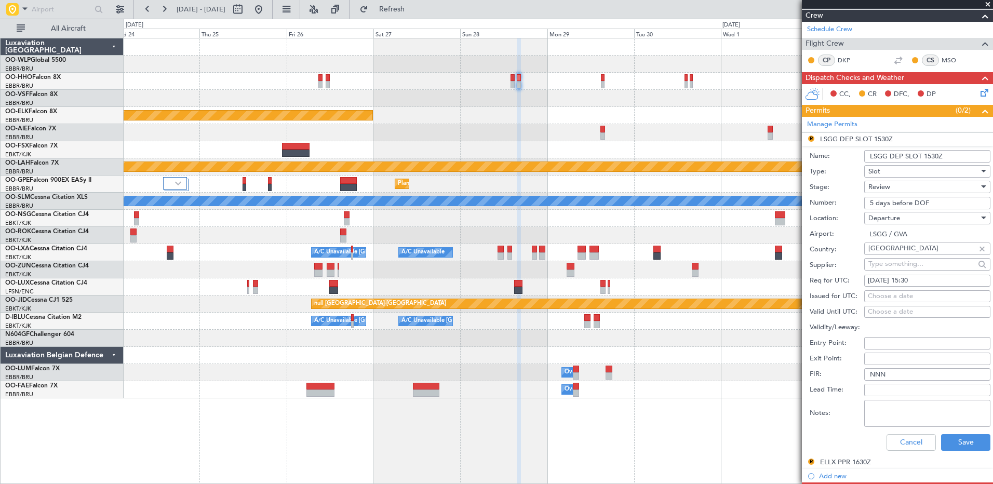
click at [928, 279] on div "[DATE] 15:30" at bounding box center [927, 281] width 119 height 10
select select "9"
select select "2025"
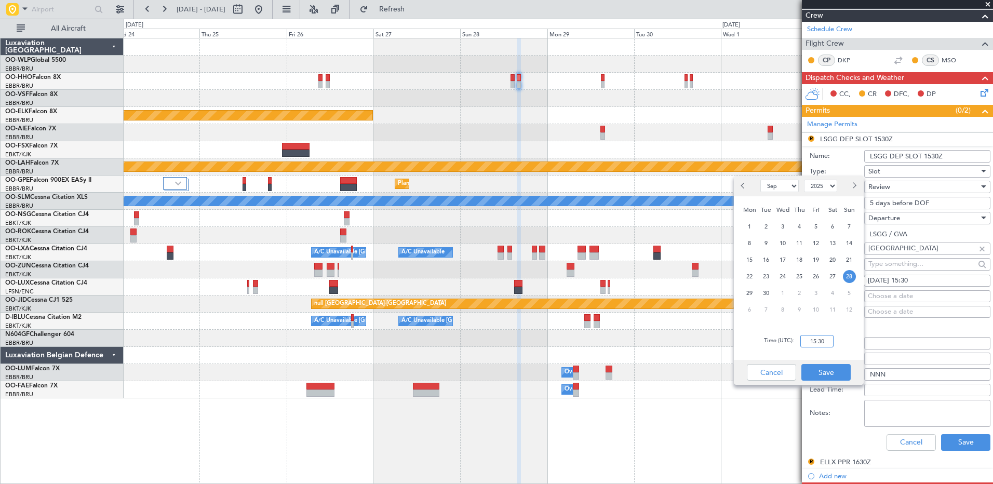
click at [818, 338] on input "15:30" at bounding box center [816, 341] width 33 height 12
type input "15:45"
click at [832, 371] on button "Save" at bounding box center [825, 372] width 49 height 17
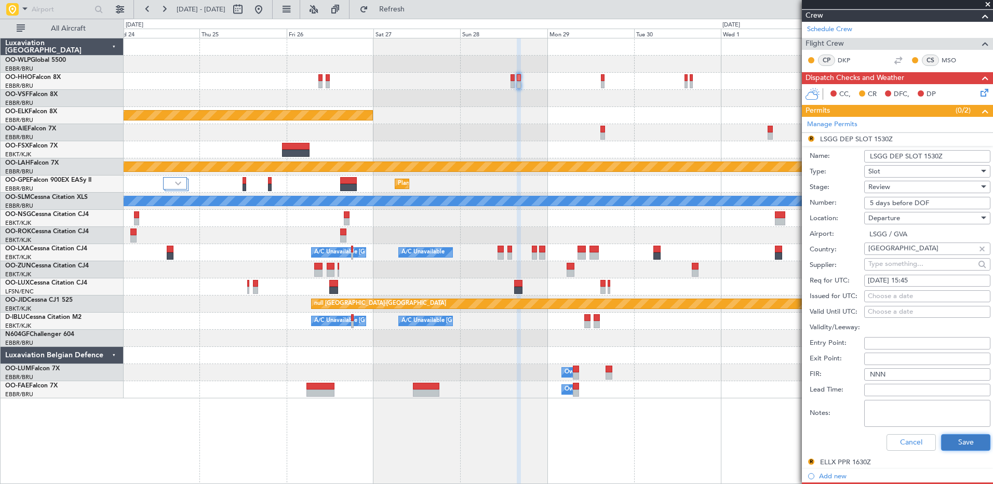
click at [961, 441] on button "Save" at bounding box center [965, 442] width 49 height 17
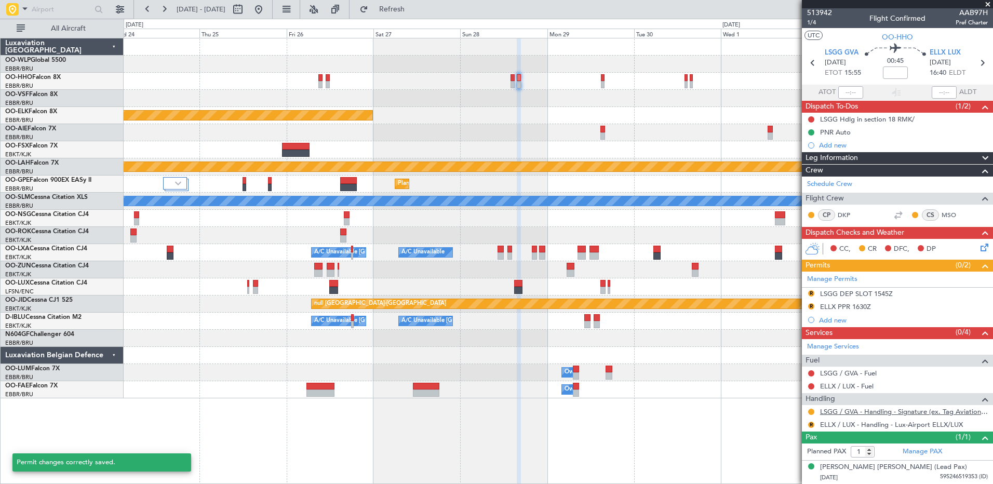
scroll to position [1, 0]
click at [809, 292] on button "R" at bounding box center [811, 294] width 6 height 6
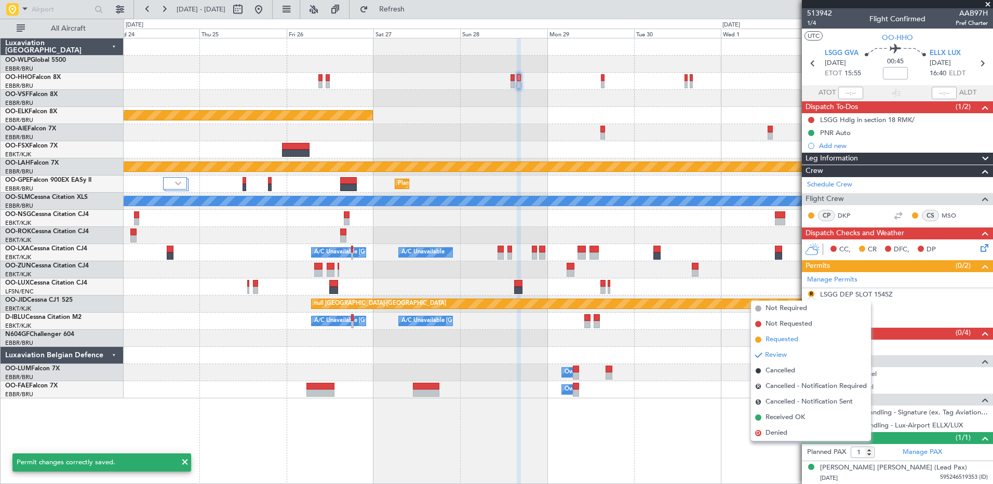
click at [797, 337] on span "Requested" at bounding box center [782, 339] width 33 height 10
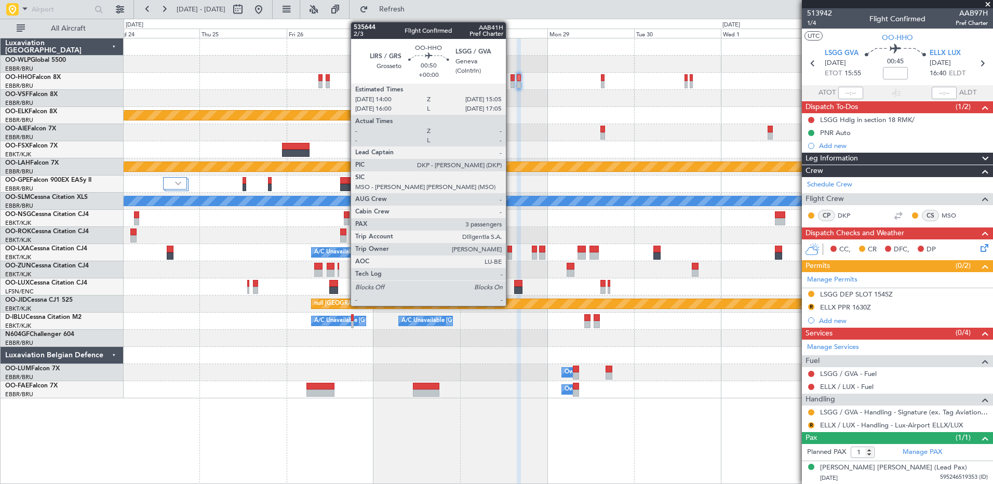
click at [511, 86] on div at bounding box center [513, 84] width 4 height 7
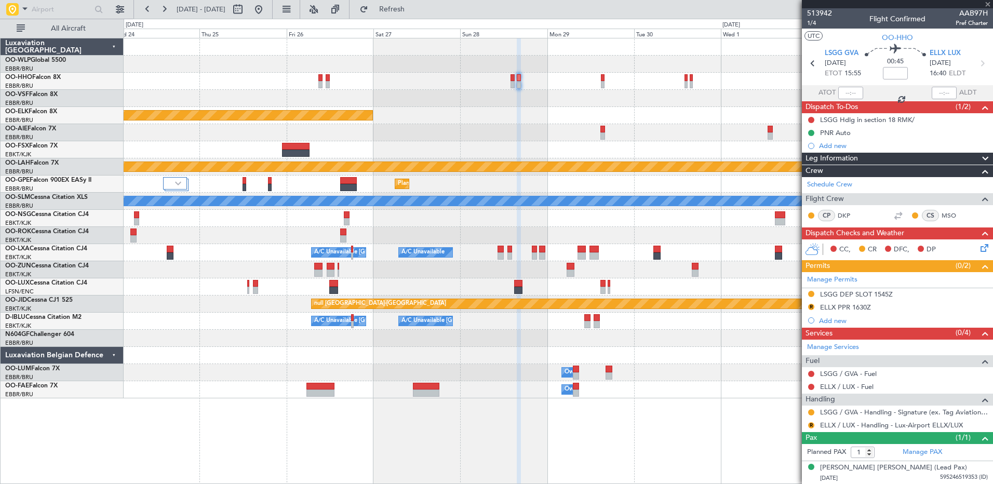
type input "3"
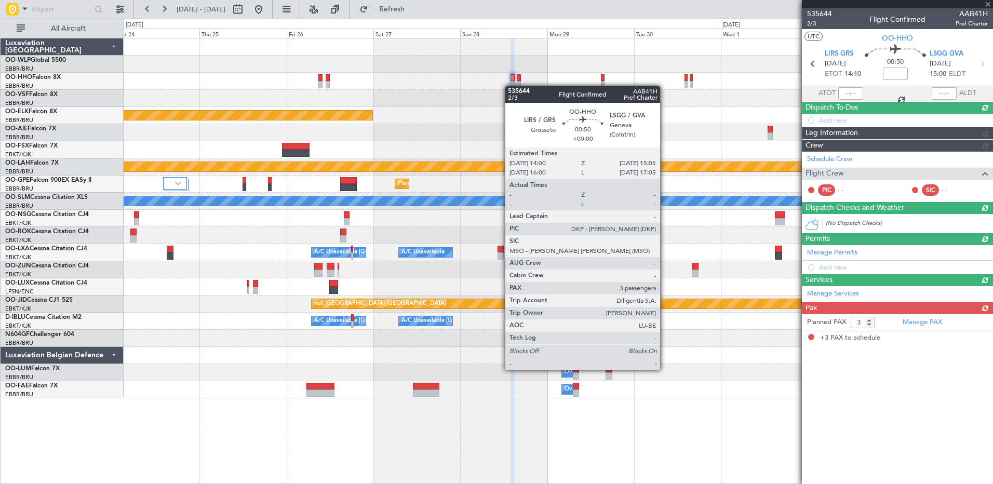
scroll to position [0, 0]
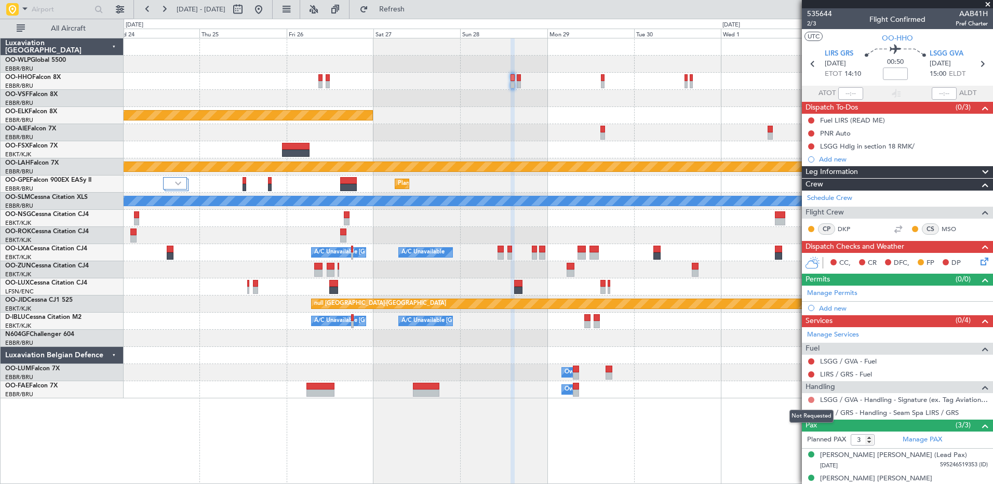
click at [810, 397] on button at bounding box center [811, 400] width 6 height 6
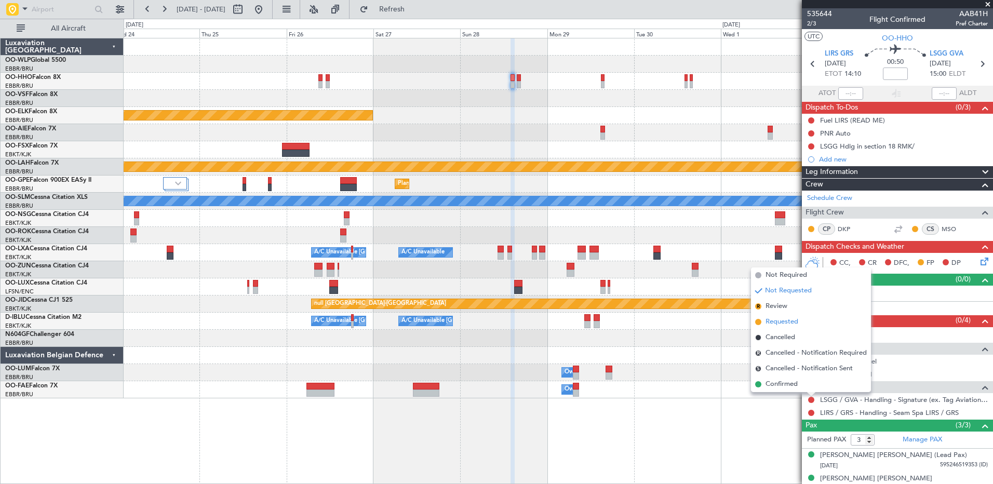
click at [780, 319] on span "Requested" at bounding box center [782, 322] width 33 height 10
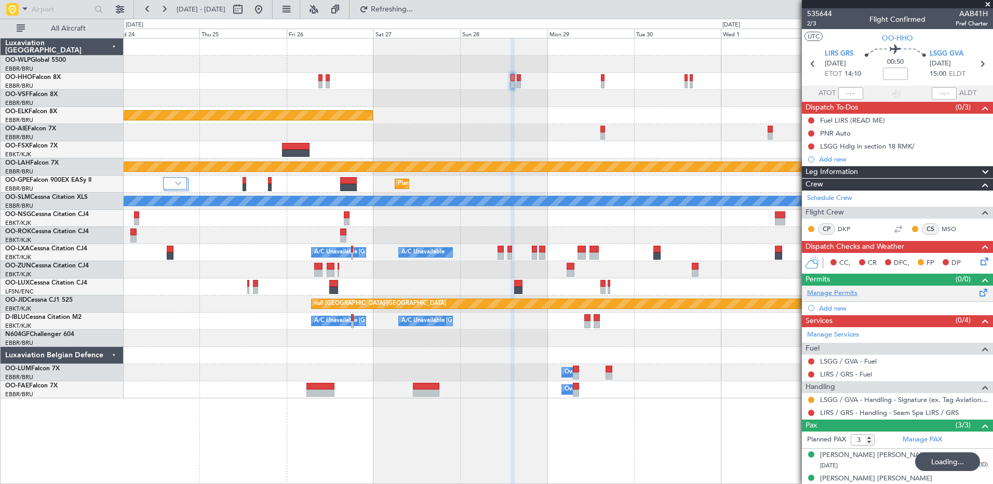
click at [832, 293] on link "Manage Permits" at bounding box center [832, 293] width 50 height 10
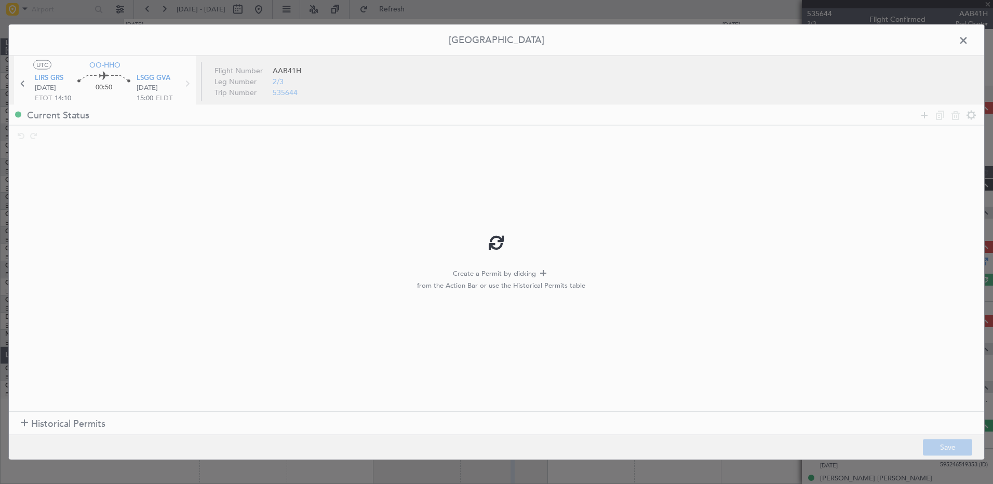
click at [22, 425] on div at bounding box center [496, 242] width 975 height 435
click at [24, 421] on div at bounding box center [24, 423] width 7 height 7
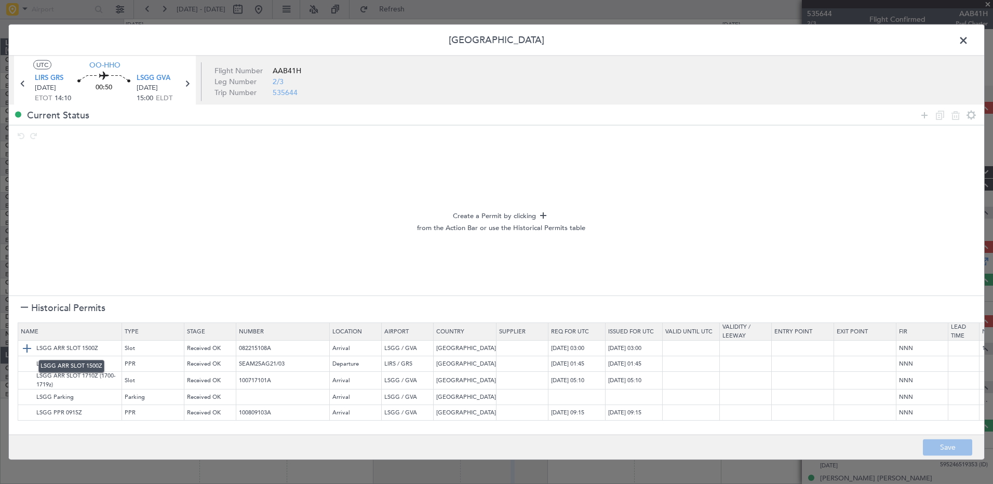
click at [25, 346] on img at bounding box center [27, 348] width 12 height 12
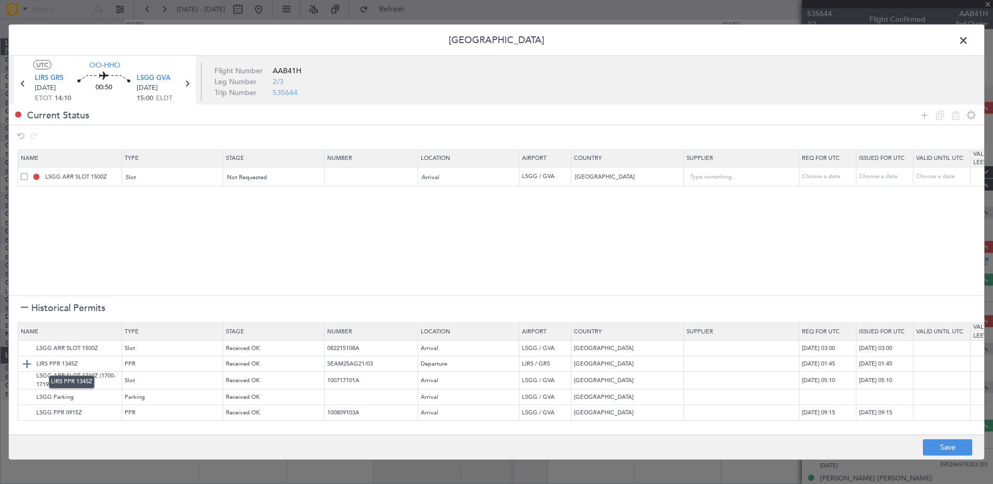
click at [28, 366] on img at bounding box center [27, 363] width 12 height 12
click at [812, 195] on div "Choose a date" at bounding box center [829, 195] width 54 height 9
select select "8"
select select "2025"
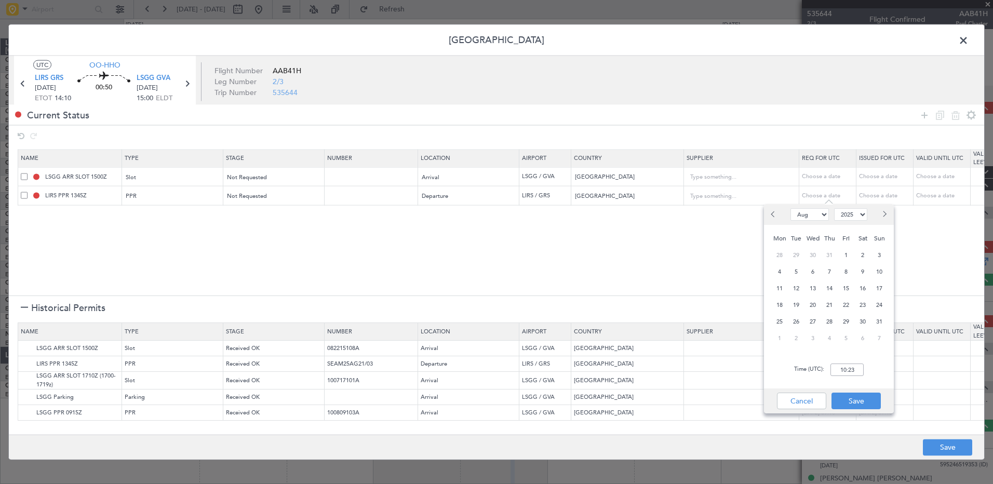
click at [880, 211] on button "Next month" at bounding box center [883, 214] width 11 height 17
select select "9"
click at [881, 302] on span "28" at bounding box center [879, 305] width 13 height 13
click at [838, 373] on input "00:00" at bounding box center [847, 370] width 33 height 12
type input "14:00"
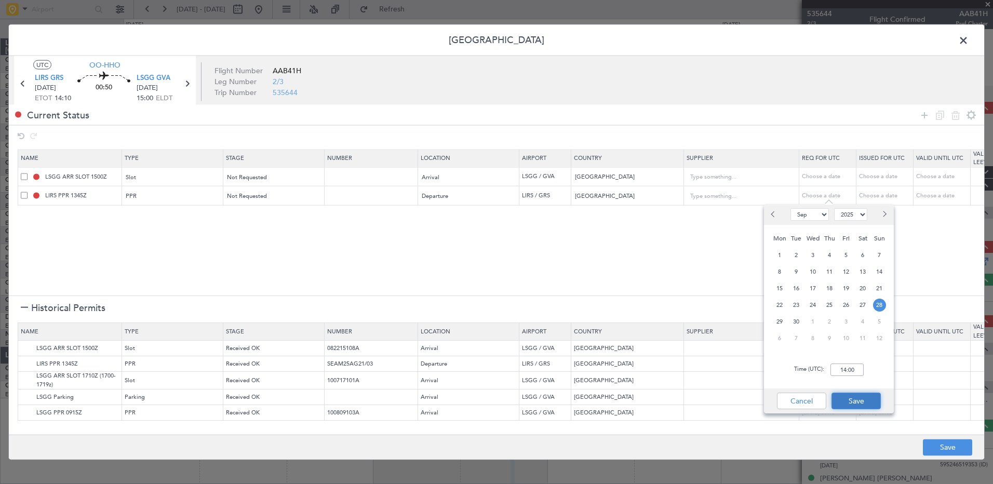
click at [875, 403] on button "Save" at bounding box center [856, 401] width 49 height 17
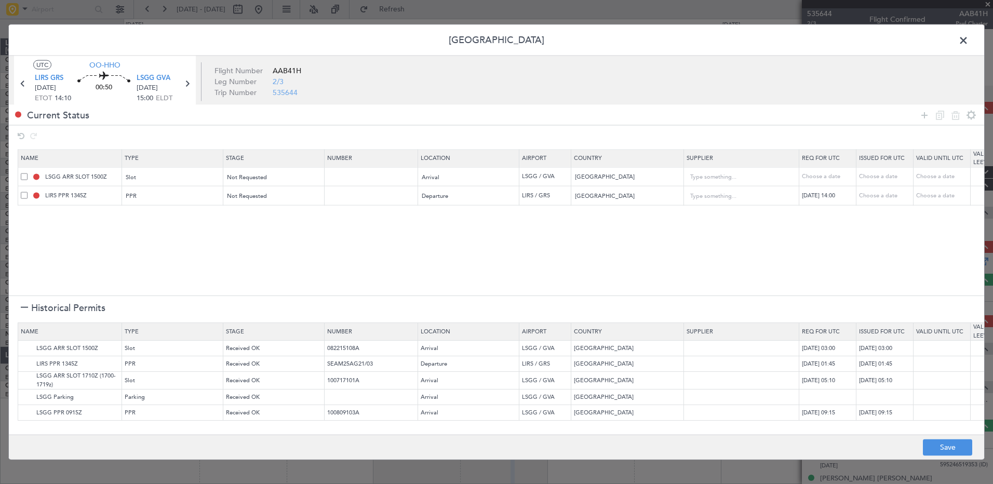
click at [820, 178] on div "Choose a date" at bounding box center [829, 176] width 54 height 9
select select "8"
select select "2025"
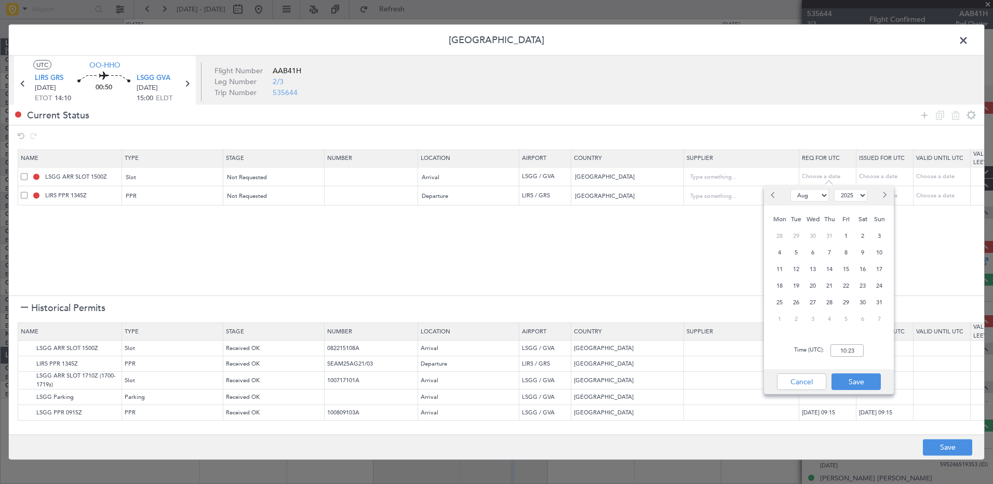
click at [882, 199] on button "Next month" at bounding box center [883, 195] width 11 height 17
select select "9"
click at [879, 287] on span "28" at bounding box center [879, 285] width 13 height 13
click at [844, 352] on input "00:00" at bounding box center [847, 350] width 33 height 12
type input "15:05"
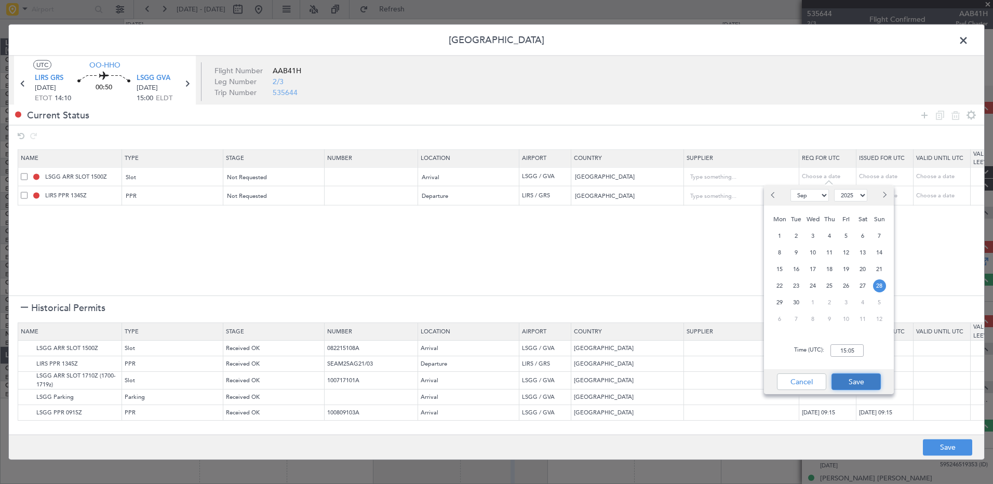
click at [858, 383] on button "Save" at bounding box center [856, 381] width 49 height 17
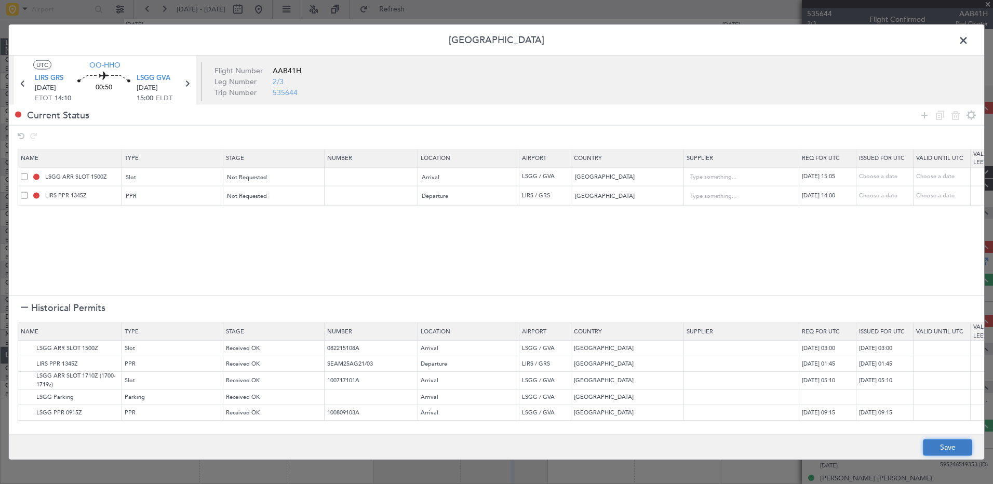
click at [944, 445] on button "Save" at bounding box center [947, 447] width 49 height 17
type input "LSGG ARR SLOT 1505Z"
type input "NNN"
type input "LIRS PPR 1400Z"
type input "NNN"
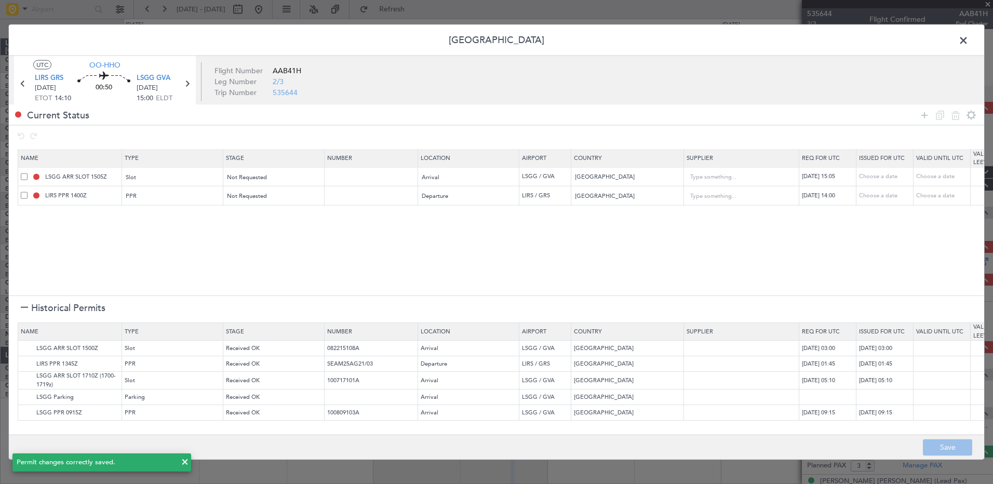
click at [969, 42] on span at bounding box center [969, 43] width 0 height 21
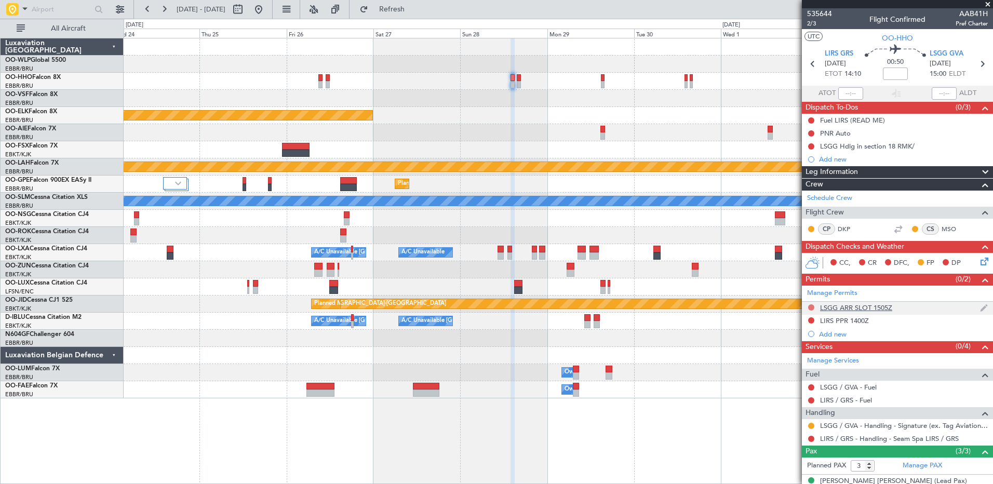
click at [811, 306] on button at bounding box center [811, 307] width 6 height 6
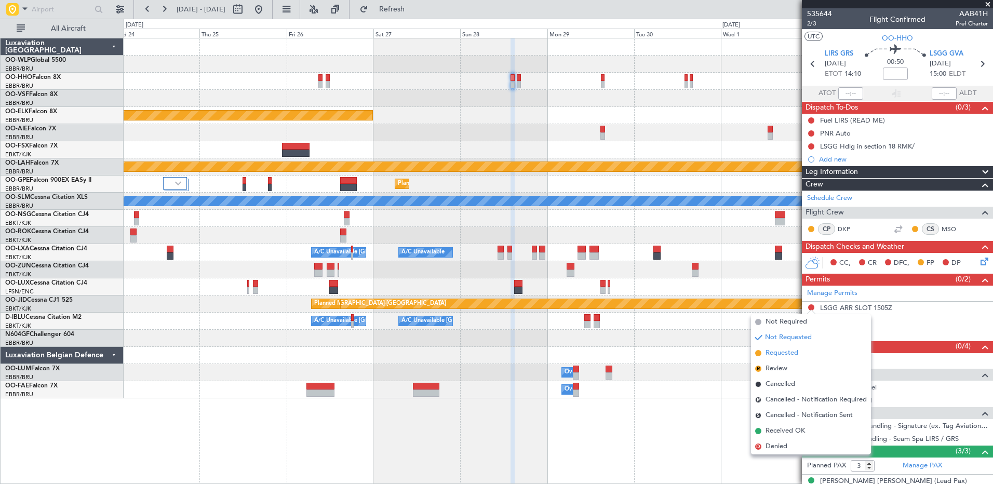
click at [792, 347] on li "Requested" at bounding box center [811, 353] width 120 height 16
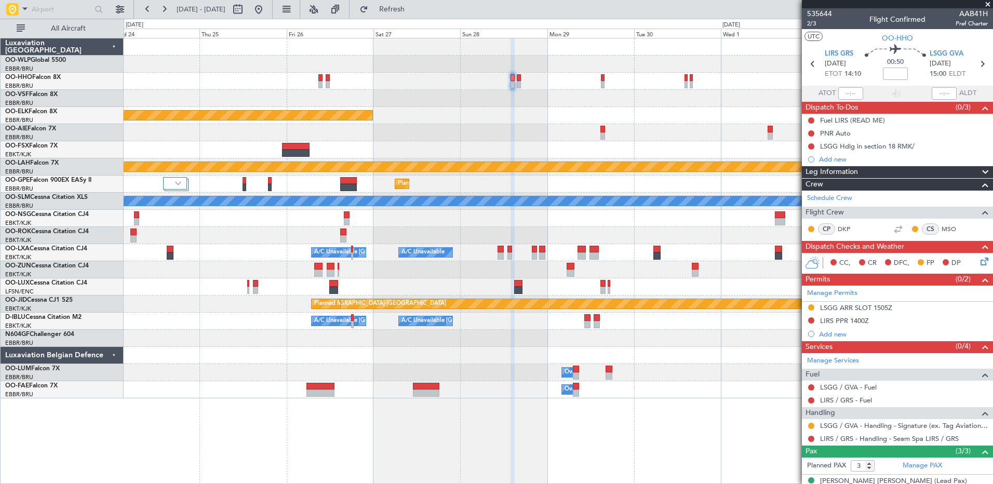
click at [979, 261] on icon at bounding box center [983, 260] width 8 height 8
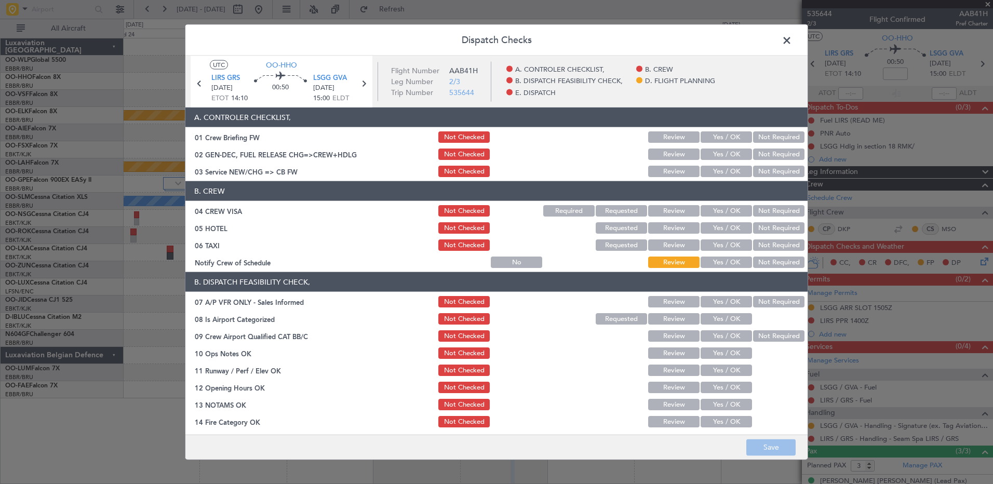
drag, startPoint x: 730, startPoint y: 260, endPoint x: 740, endPoint y: 255, distance: 11.6
click at [731, 260] on button "Yes / OK" at bounding box center [726, 262] width 51 height 11
click at [757, 244] on button "Not Required" at bounding box center [778, 244] width 51 height 11
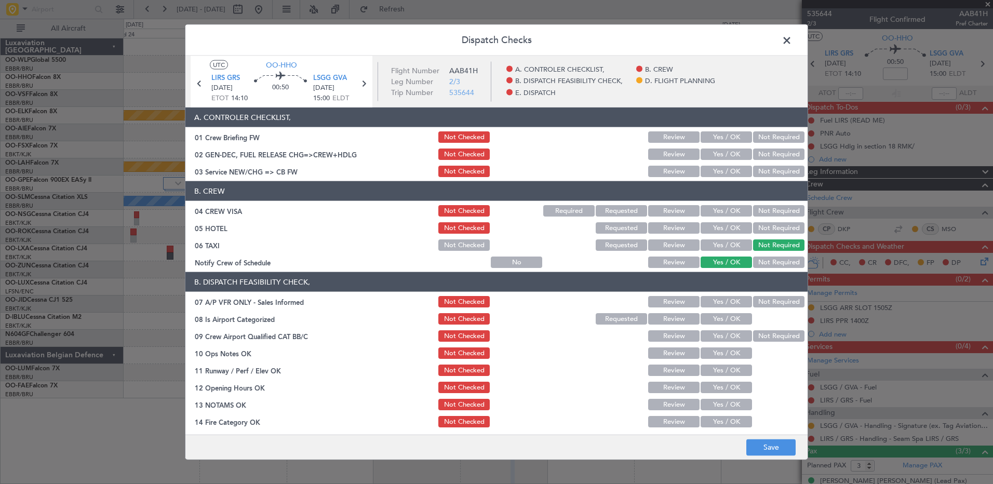
drag, startPoint x: 765, startPoint y: 229, endPoint x: 766, endPoint y: 215, distance: 14.0
click at [766, 227] on button "Not Required" at bounding box center [778, 227] width 51 height 11
drag, startPoint x: 766, startPoint y: 212, endPoint x: 759, endPoint y: 198, distance: 15.6
click at [766, 210] on button "Not Required" at bounding box center [778, 210] width 51 height 11
click at [711, 167] on button "Yes / OK" at bounding box center [726, 171] width 51 height 11
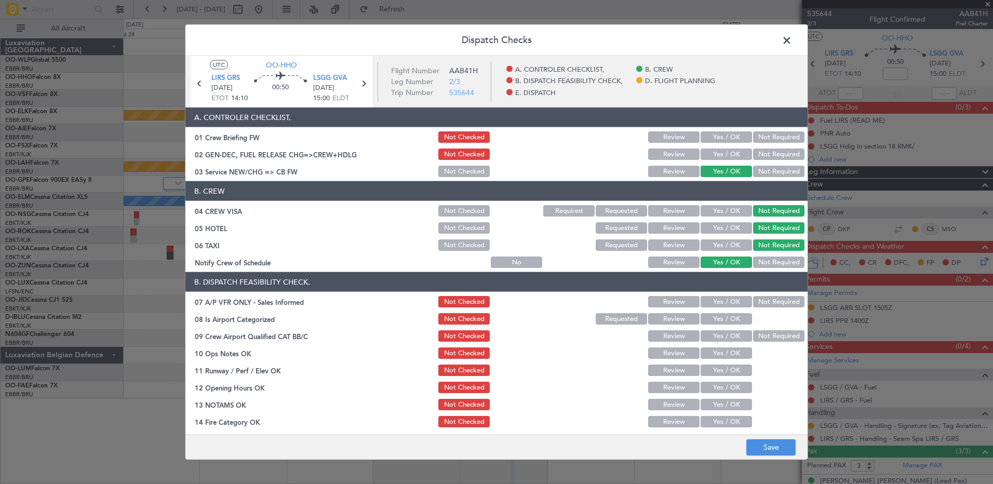
click at [761, 301] on button "Not Required" at bounding box center [778, 301] width 51 height 11
click at [733, 322] on button "Yes / OK" at bounding box center [726, 318] width 51 height 11
click at [768, 343] on section "B. DISPATCH FEASIBILITY CHECK, 07 A/P VFR ONLY - Sales Informed Not Checked Rev…" at bounding box center [496, 384] width 622 height 225
click at [757, 336] on button "Not Required" at bounding box center [778, 335] width 51 height 11
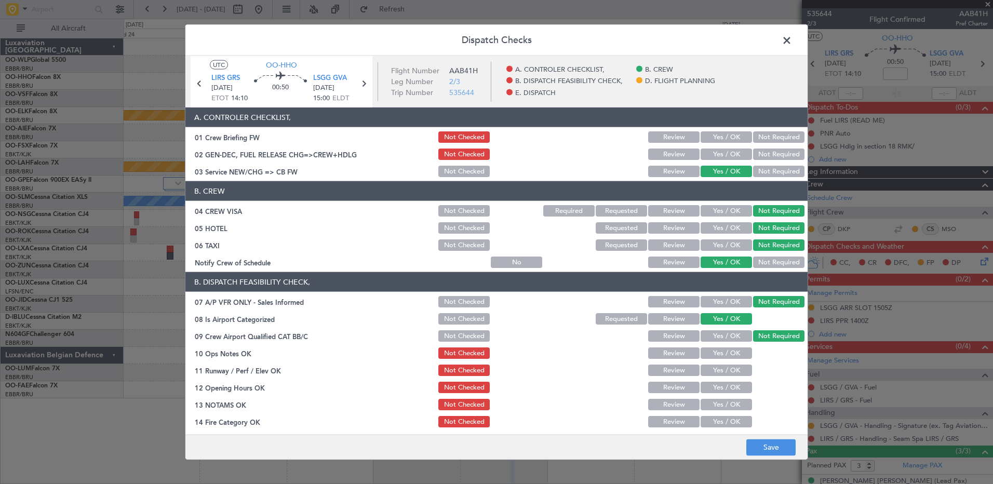
drag, startPoint x: 740, startPoint y: 352, endPoint x: 727, endPoint y: 370, distance: 22.0
click at [740, 353] on button "Yes / OK" at bounding box center [726, 352] width 51 height 11
drag, startPoint x: 727, startPoint y: 371, endPoint x: 726, endPoint y: 382, distance: 11.5
click at [727, 374] on button "Yes / OK" at bounding box center [726, 370] width 51 height 11
click at [726, 392] on button "Yes / OK" at bounding box center [726, 387] width 51 height 11
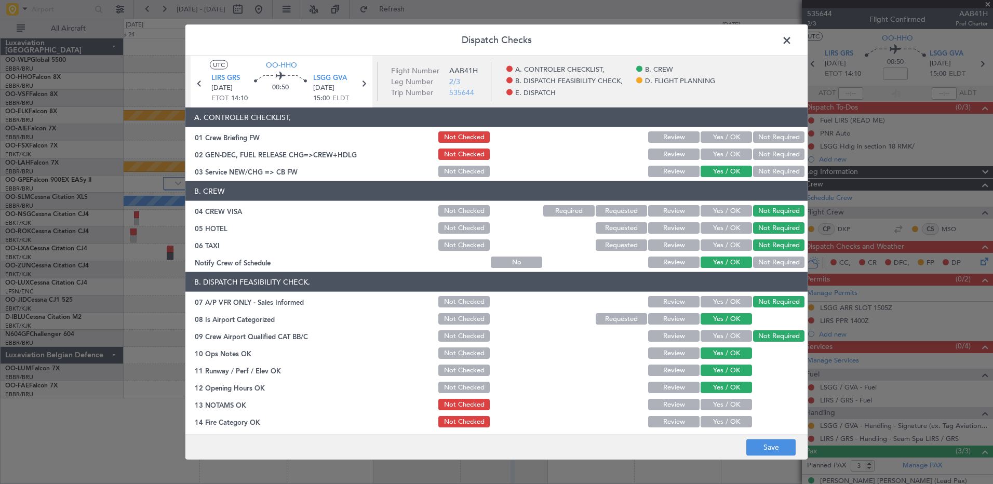
drag, startPoint x: 726, startPoint y: 408, endPoint x: 725, endPoint y: 421, distance: 12.5
click at [725, 410] on div "Yes / OK" at bounding box center [725, 404] width 52 height 15
click at [725, 423] on button "Yes / OK" at bounding box center [726, 421] width 51 height 11
click at [725, 400] on button "Yes / OK" at bounding box center [726, 404] width 51 height 11
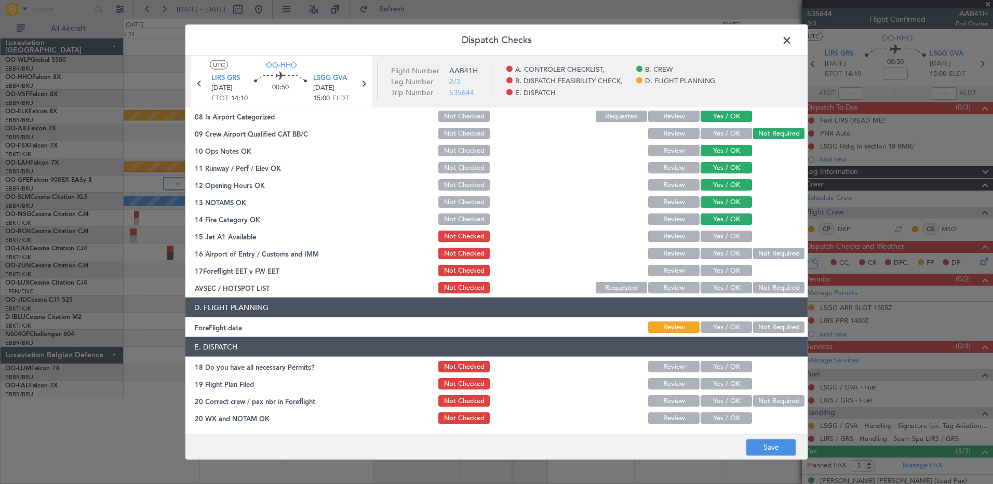
click at [723, 235] on button "Yes / OK" at bounding box center [726, 236] width 51 height 11
click at [731, 255] on button "Yes / OK" at bounding box center [726, 253] width 51 height 11
click at [680, 270] on button "Review" at bounding box center [673, 270] width 51 height 11
click at [722, 288] on button "Yes / OK" at bounding box center [726, 287] width 51 height 11
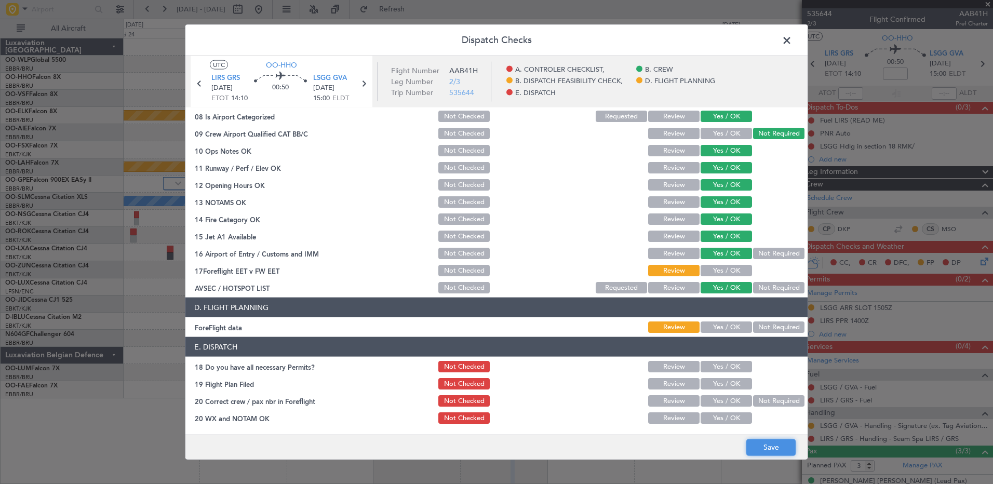
click at [771, 449] on button "Save" at bounding box center [770, 447] width 49 height 17
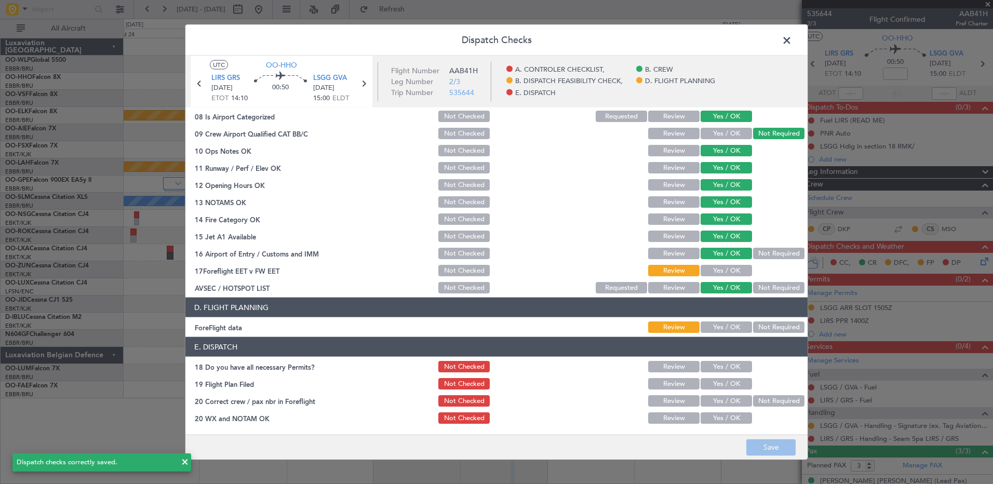
click at [779, 288] on button "Not Required" at bounding box center [778, 287] width 51 height 11
click at [768, 450] on button "Save" at bounding box center [770, 447] width 49 height 17
click at [792, 41] on span at bounding box center [792, 43] width 0 height 21
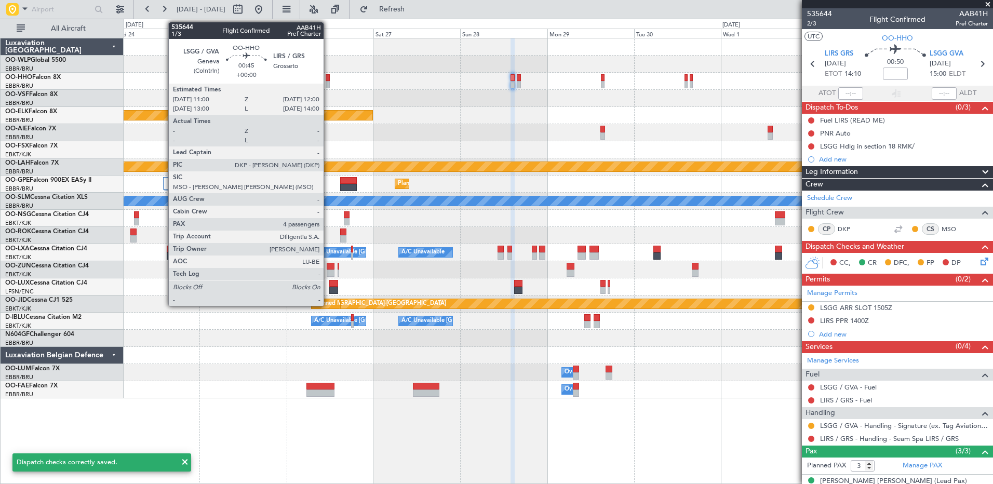
click at [328, 82] on div at bounding box center [328, 84] width 4 height 7
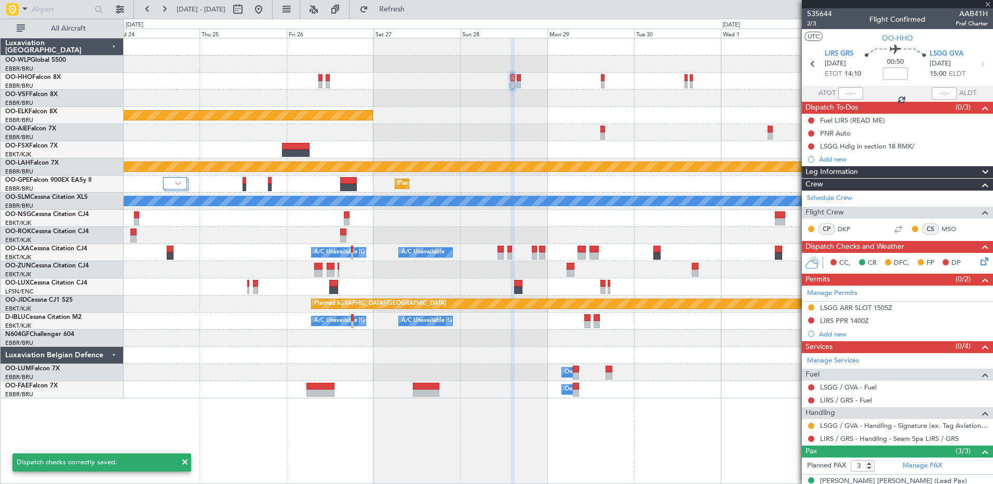
type input "4"
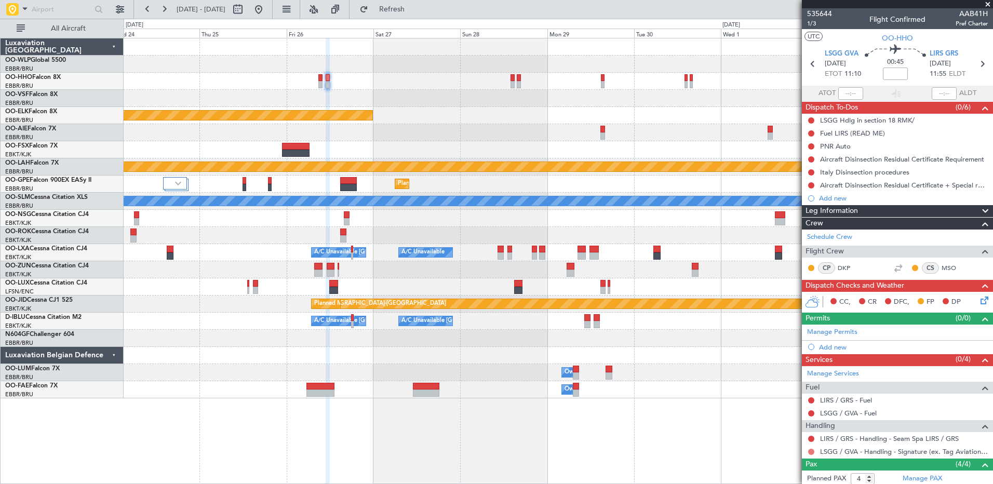
click at [811, 452] on button at bounding box center [811, 452] width 6 height 6
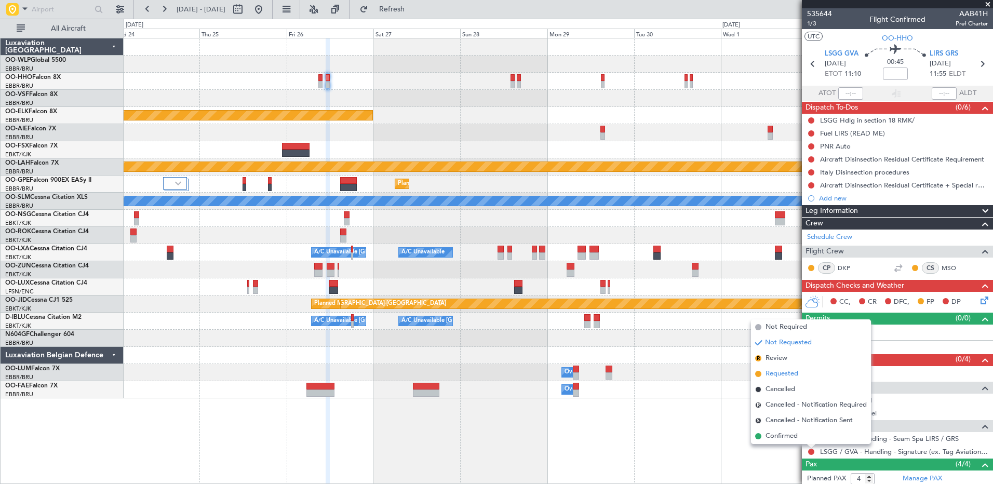
click at [776, 373] on span "Requested" at bounding box center [782, 374] width 33 height 10
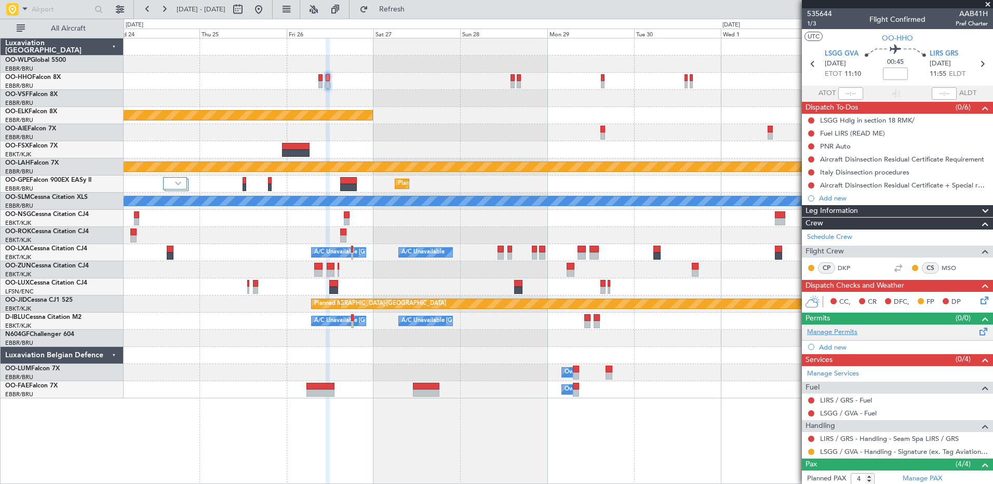
click at [844, 333] on link "Manage Permits" at bounding box center [832, 332] width 50 height 10
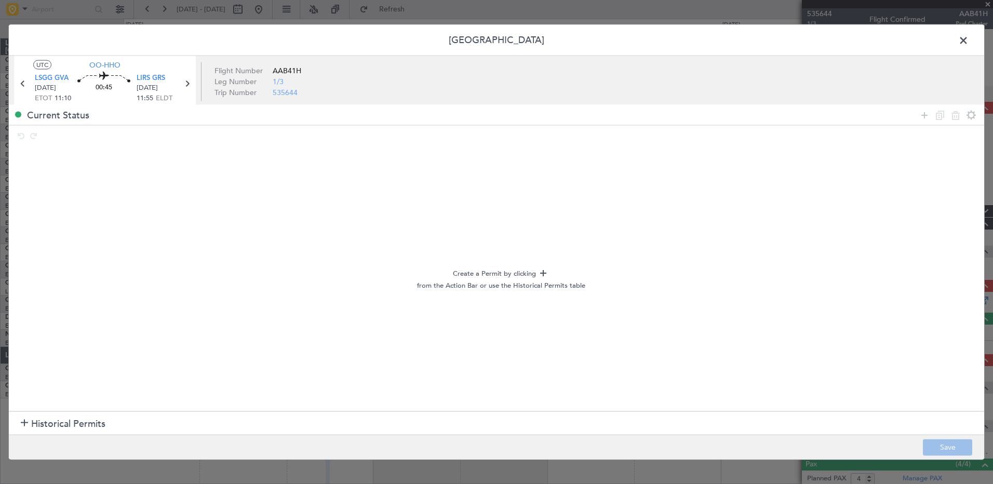
click at [39, 422] on span "Historical Permits" at bounding box center [68, 424] width 74 height 14
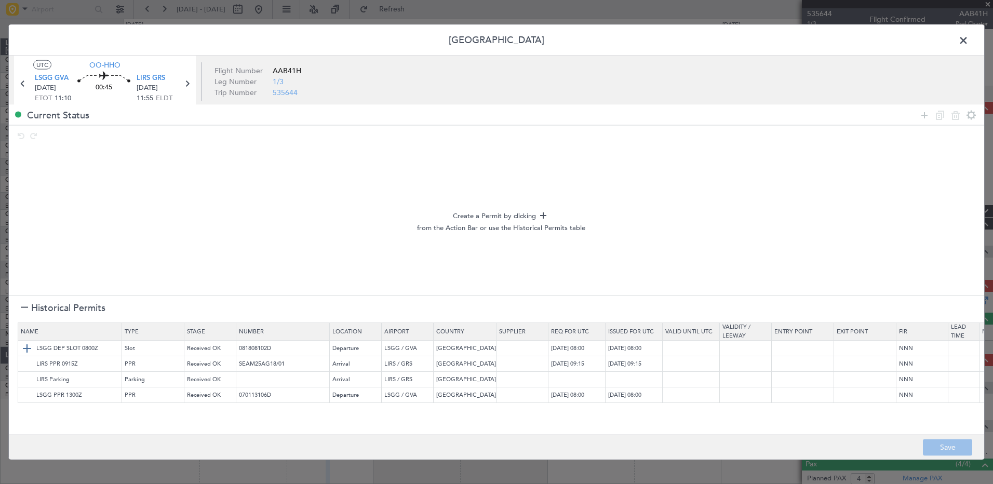
click at [24, 347] on img at bounding box center [27, 348] width 12 height 12
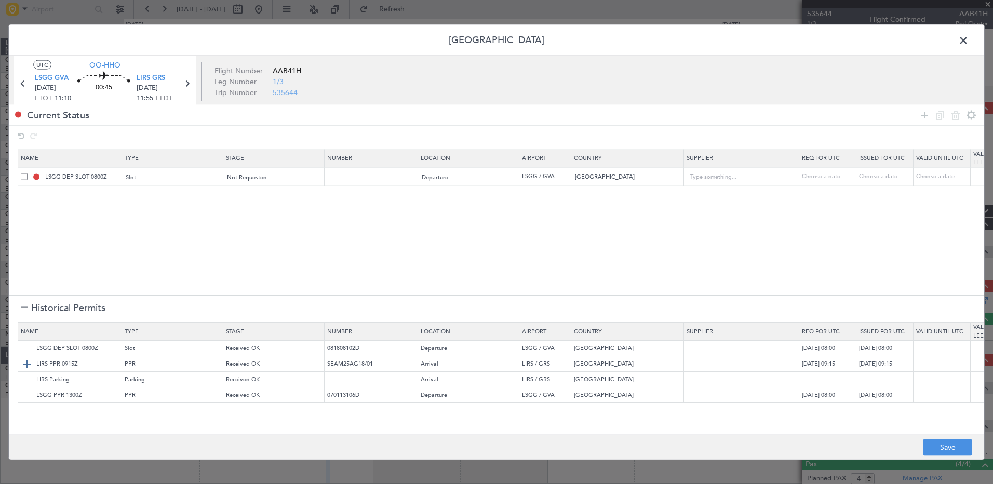
click at [23, 366] on img at bounding box center [27, 363] width 12 height 12
click at [837, 176] on div "Choose a date" at bounding box center [829, 176] width 54 height 9
select select "8"
select select "2025"
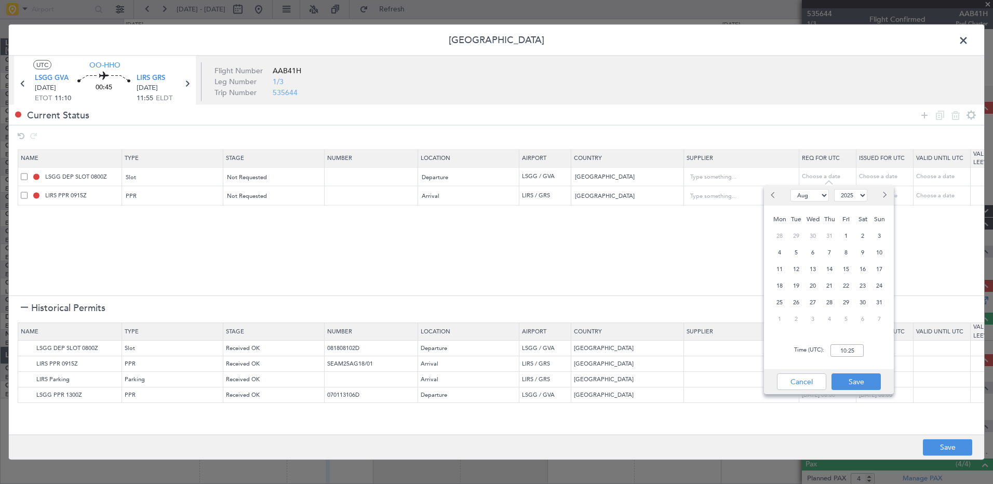
click at [775, 196] on span "Previous month" at bounding box center [774, 195] width 6 height 6
select select "7"
click at [862, 287] on span "26" at bounding box center [862, 285] width 13 height 13
click at [841, 350] on input "00:00" at bounding box center [847, 350] width 33 height 12
type input "11:00"
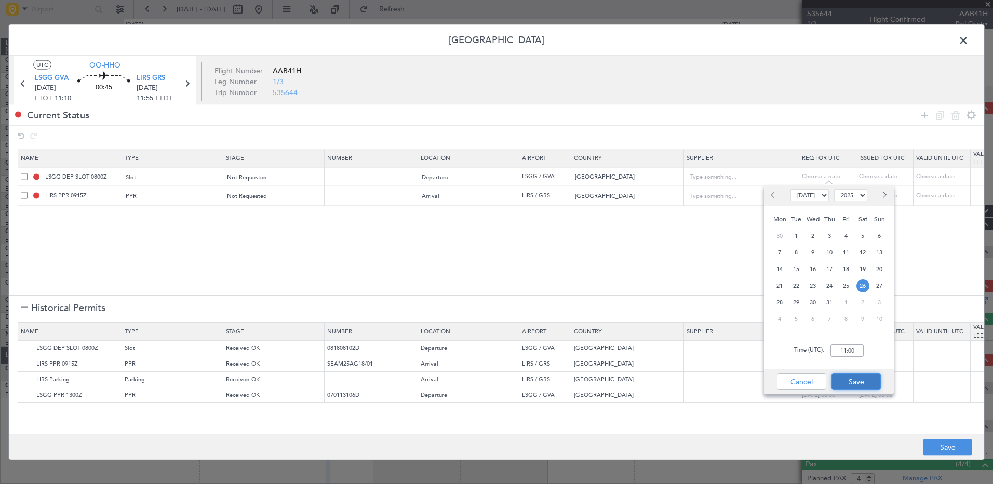
click at [853, 377] on button "Save" at bounding box center [856, 381] width 49 height 17
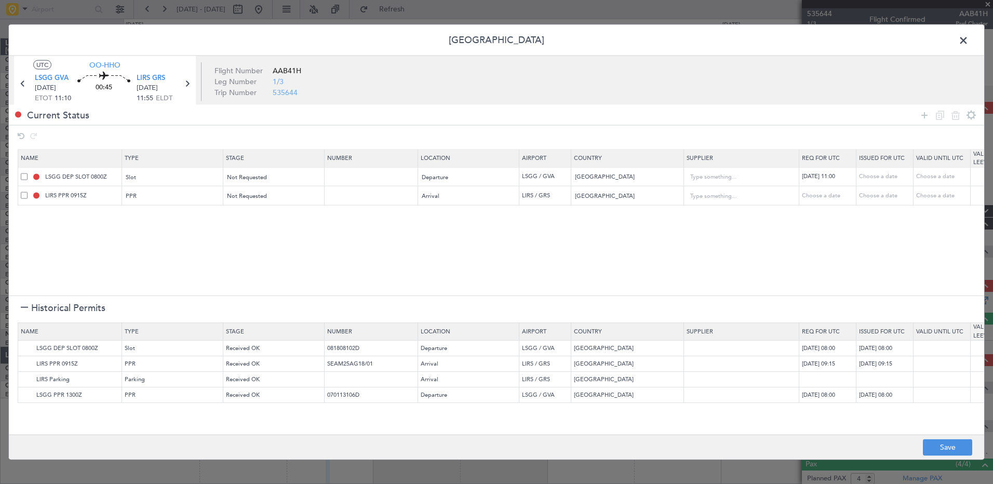
click at [823, 197] on div "Choose a date" at bounding box center [829, 195] width 54 height 9
select select "8"
select select "2025"
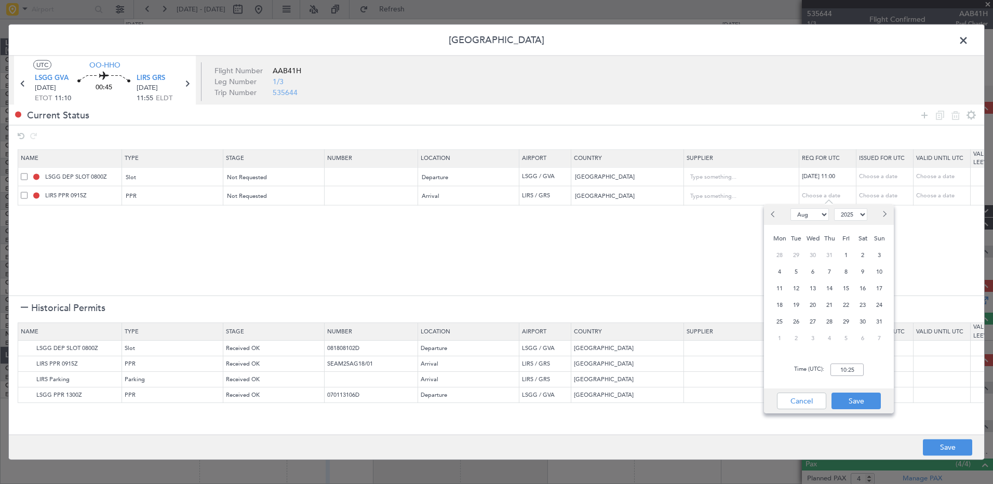
click at [889, 215] on button "Next month" at bounding box center [883, 214] width 11 height 17
select select "9"
click at [844, 304] on span "26" at bounding box center [846, 305] width 13 height 13
click at [841, 371] on input "00:00" at bounding box center [847, 370] width 33 height 12
type input "12:00"
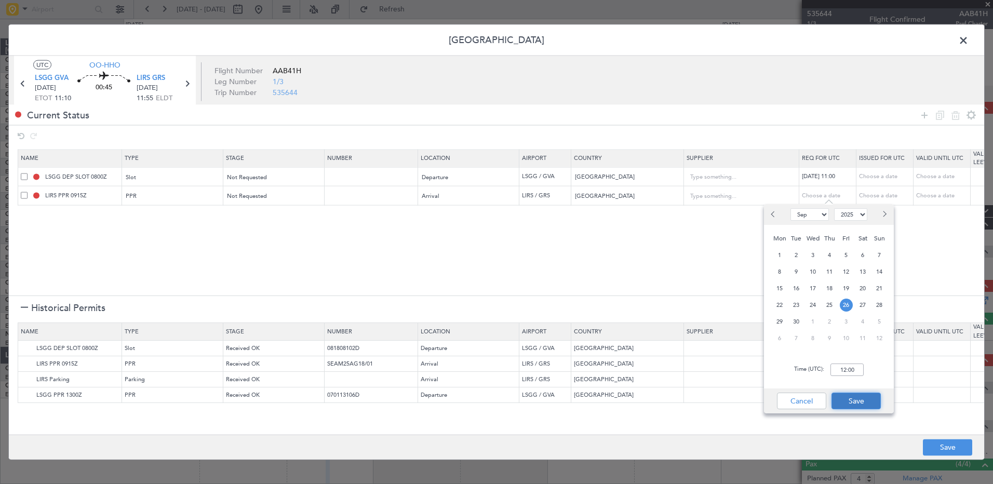
click at [859, 408] on button "Save" at bounding box center [856, 401] width 49 height 17
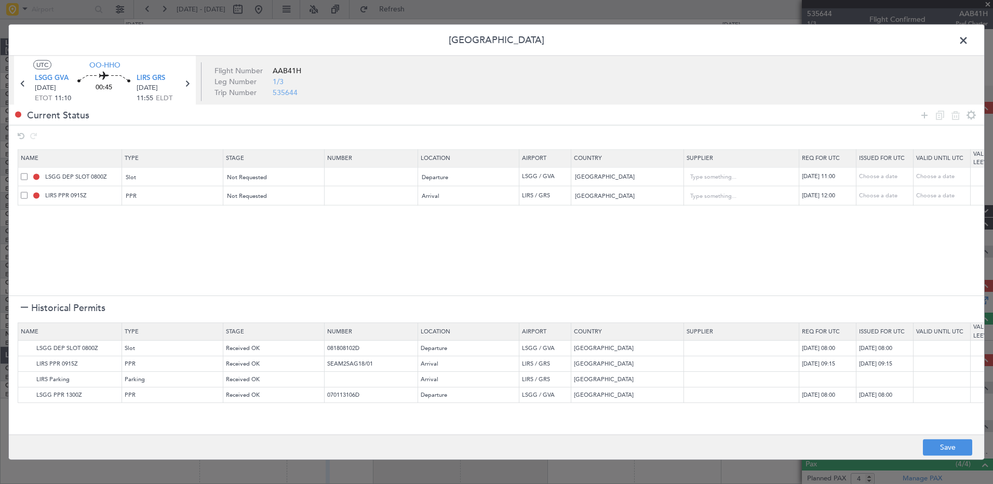
click at [825, 175] on div "26/07/2025 11:00" at bounding box center [829, 176] width 54 height 9
select select "7"
select select "2025"
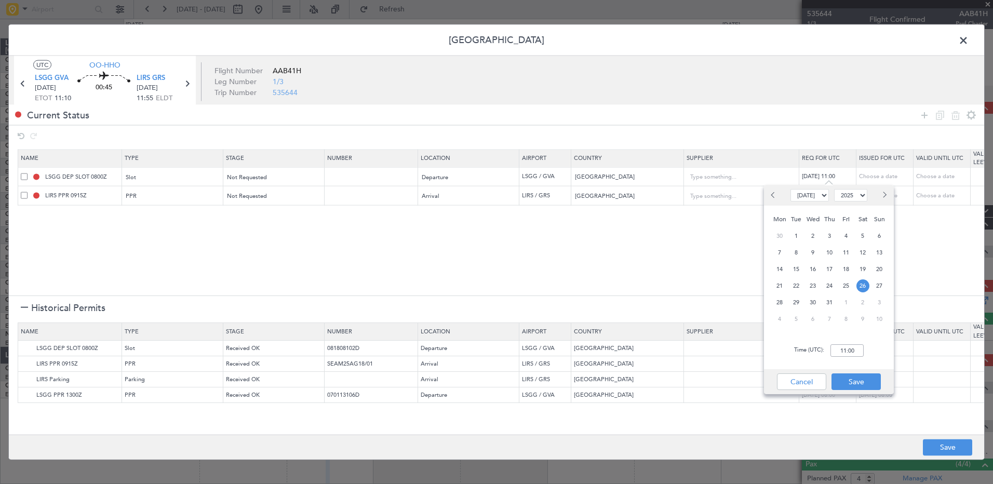
click at [885, 200] on button "Next month" at bounding box center [883, 195] width 11 height 17
select select "9"
click at [850, 285] on span "26" at bounding box center [846, 285] width 13 height 13
click at [845, 351] on input "00:00" at bounding box center [847, 350] width 33 height 12
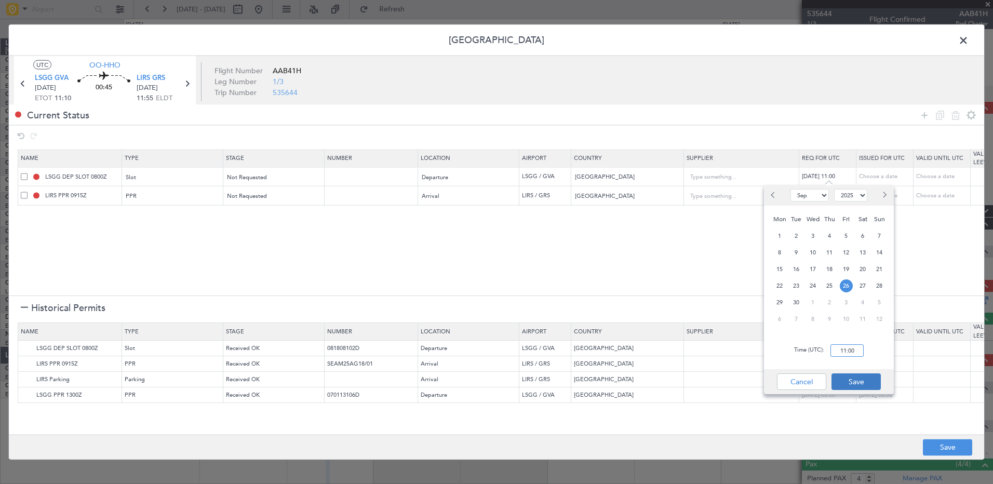
type input "11:00"
click at [854, 381] on button "Save" at bounding box center [856, 381] width 49 height 17
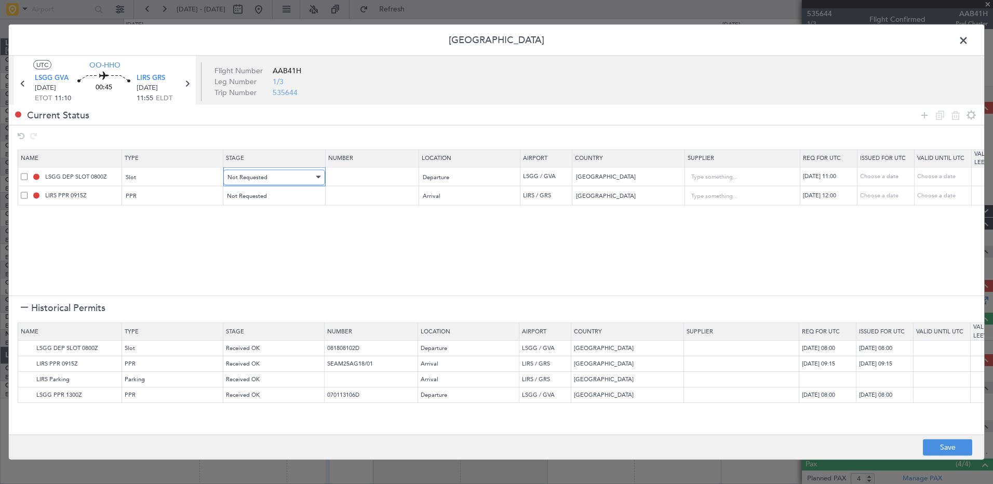
click at [269, 170] on div "Not Requested" at bounding box center [270, 177] width 86 height 16
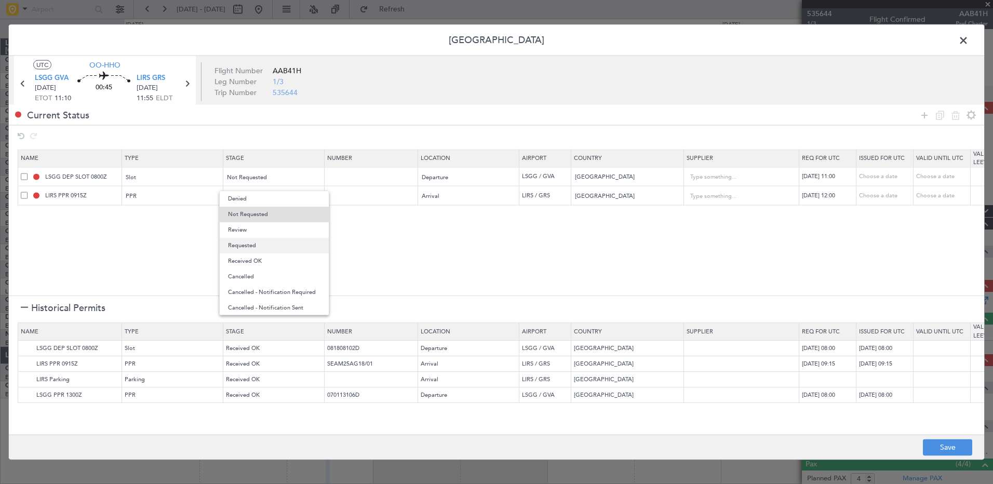
click at [277, 244] on span "Requested" at bounding box center [274, 246] width 92 height 16
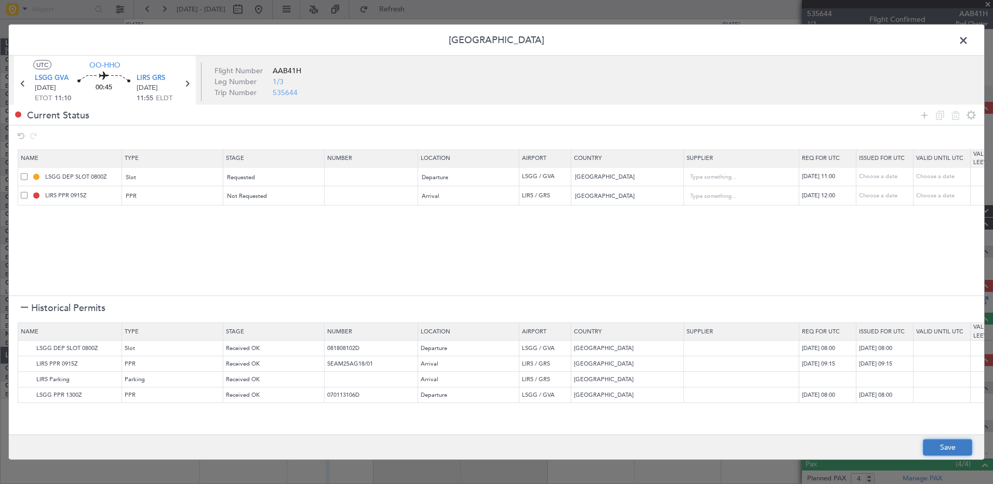
click at [941, 450] on button "Save" at bounding box center [947, 447] width 49 height 17
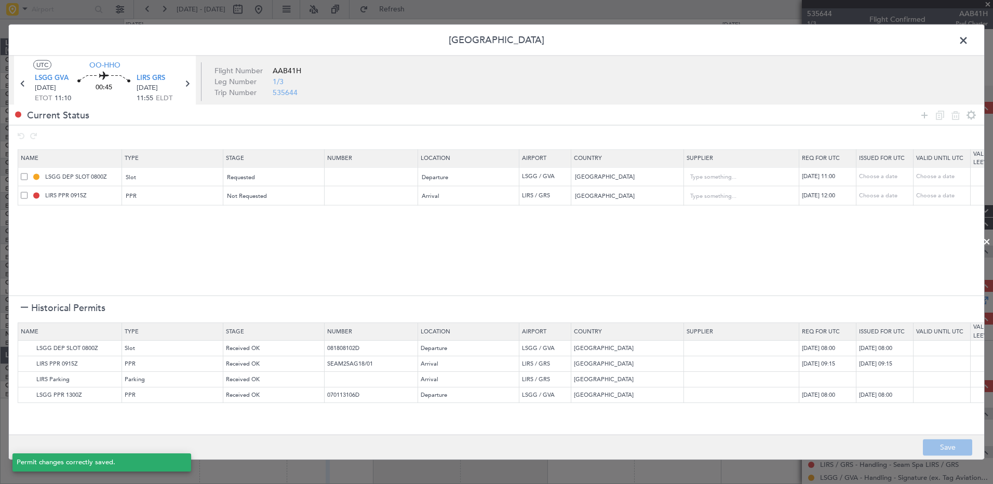
type input "LSGG DEP SLOT 1100Z"
type input "NNN"
type input "LIRS PPR 1200Z"
type input "NNN"
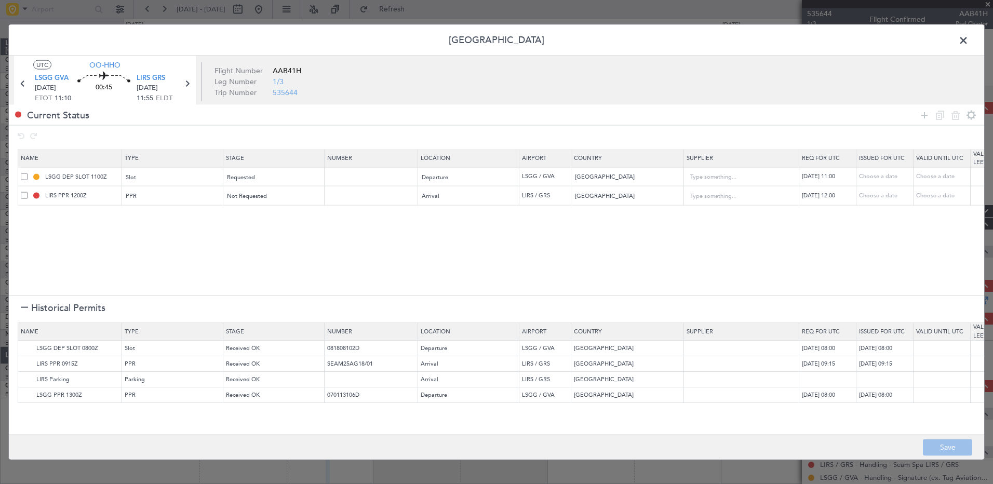
click at [969, 36] on span at bounding box center [969, 43] width 0 height 21
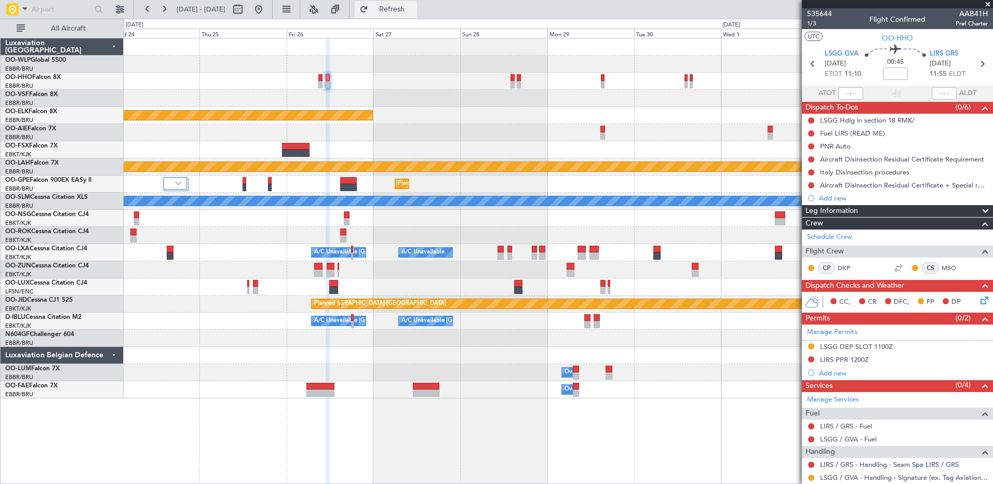
click at [414, 12] on span "Refresh" at bounding box center [392, 9] width 44 height 7
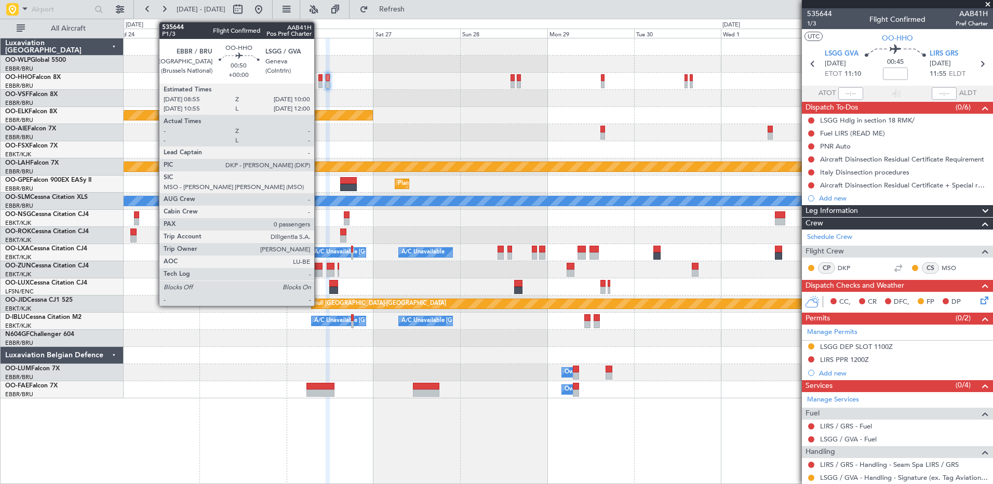
click at [319, 81] on div at bounding box center [320, 77] width 4 height 7
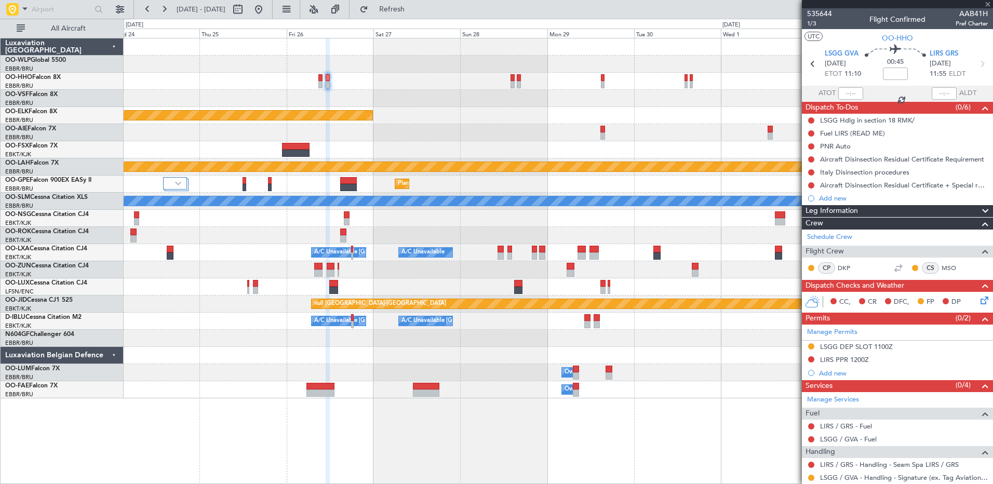
type input "0"
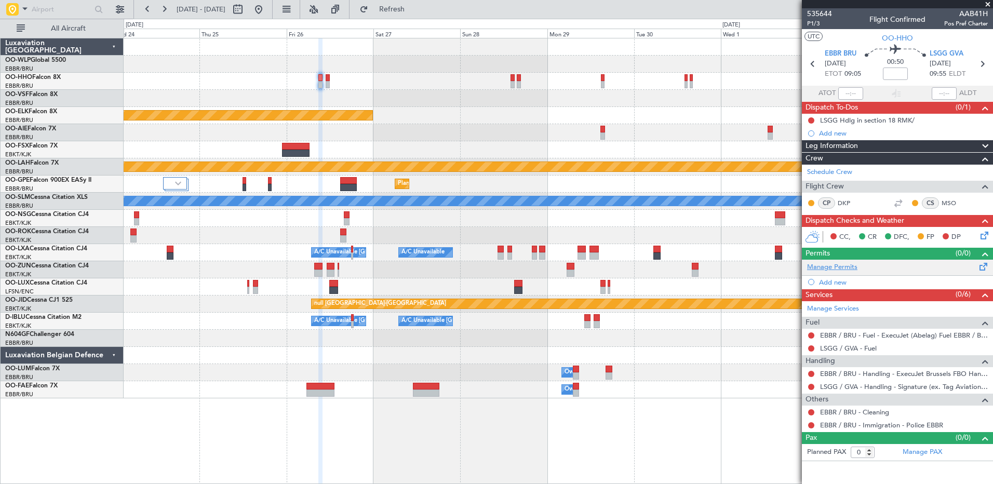
click at [831, 268] on link "Manage Permits" at bounding box center [832, 267] width 50 height 10
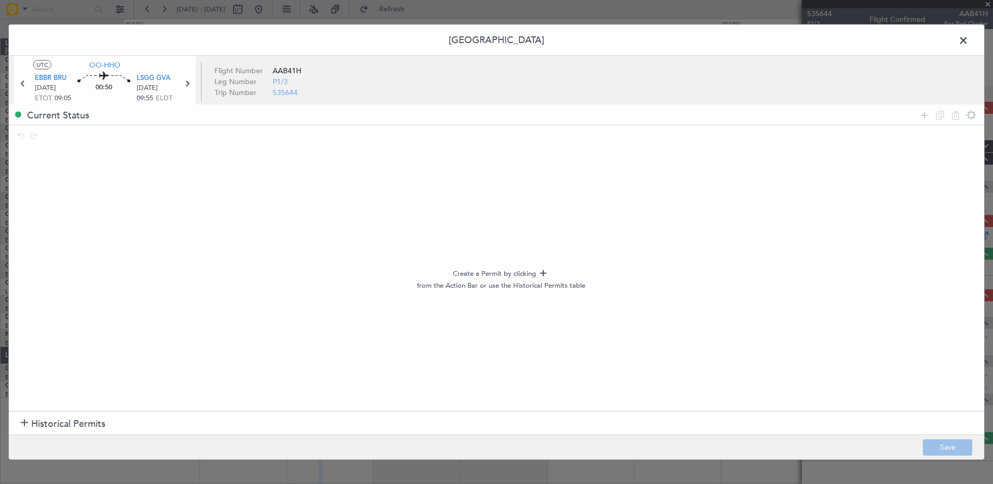
click at [65, 417] on span "Historical Permits" at bounding box center [68, 424] width 74 height 14
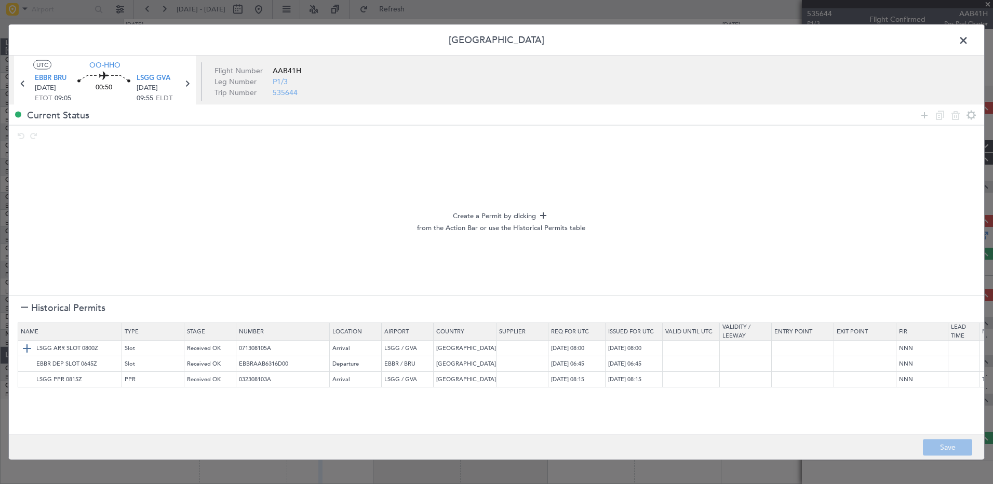
click at [23, 347] on img at bounding box center [27, 348] width 12 height 12
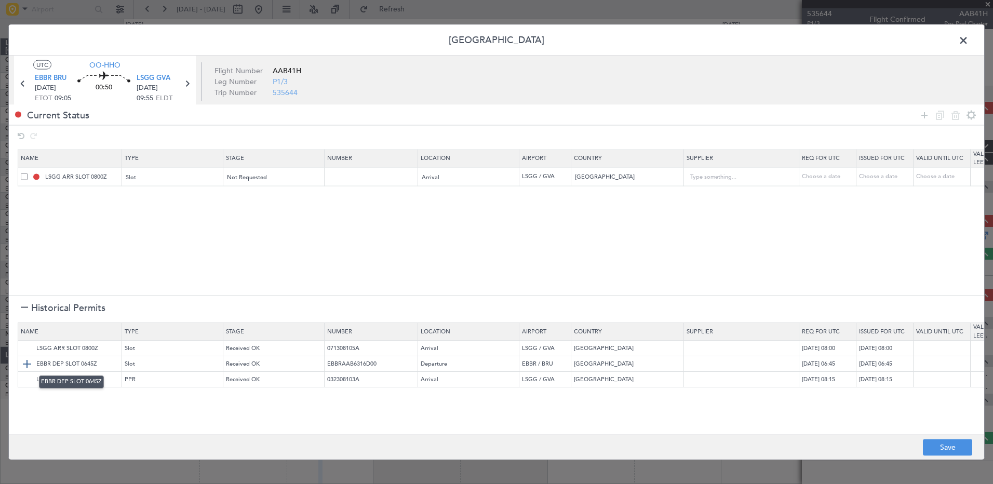
click at [29, 361] on img at bounding box center [27, 363] width 12 height 12
click at [828, 200] on td "Choose a date" at bounding box center [827, 195] width 57 height 19
click at [829, 198] on div "Choose a date" at bounding box center [829, 195] width 54 height 9
select select "8"
select select "2025"
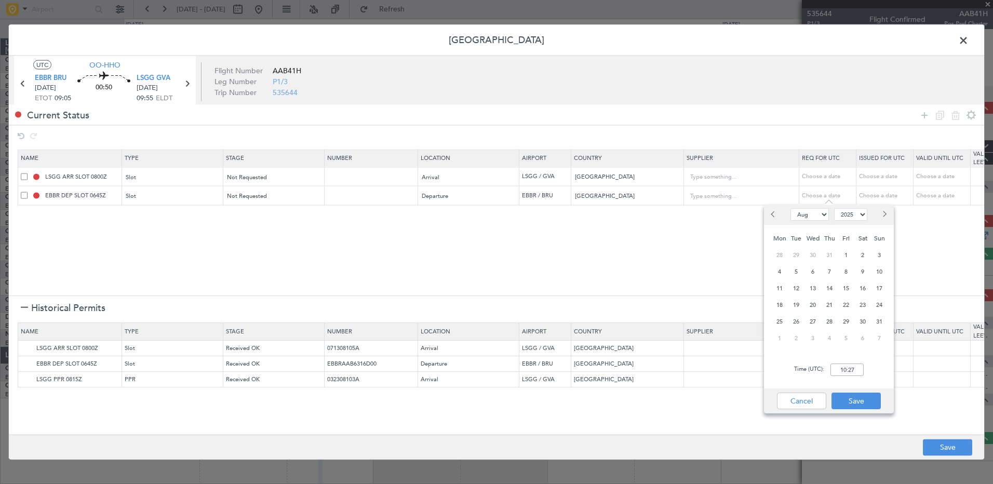
click at [770, 212] on button "Previous month" at bounding box center [773, 214] width 11 height 17
click at [887, 215] on span "Next month" at bounding box center [884, 214] width 6 height 6
select select "9"
click at [847, 302] on span "26" at bounding box center [846, 305] width 13 height 13
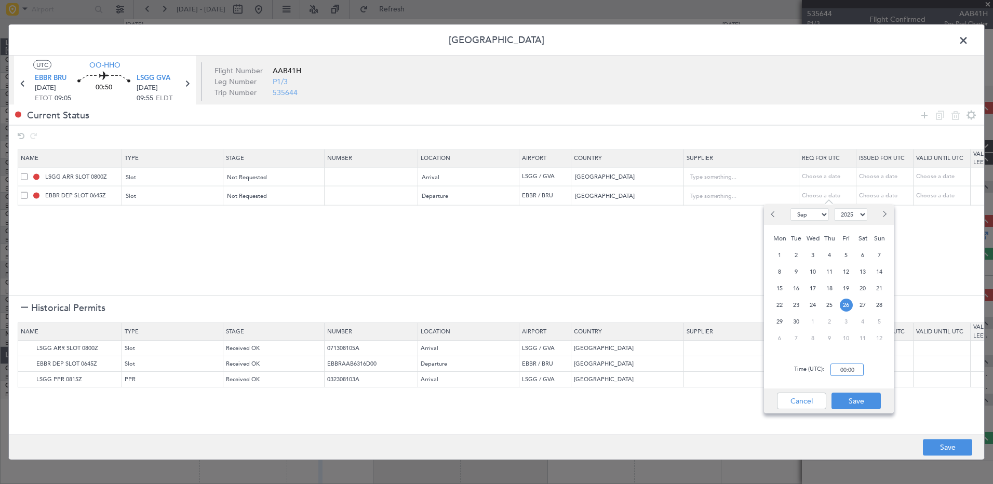
click at [846, 368] on input "00:00" at bounding box center [847, 370] width 33 height 12
type input "09:00"
click at [850, 401] on button "Save" at bounding box center [856, 401] width 49 height 17
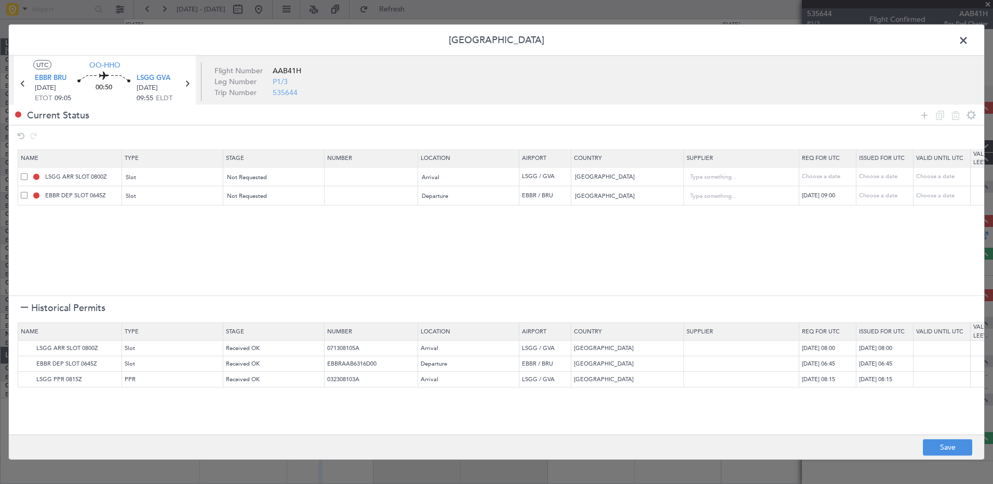
click at [827, 178] on div "Choose a date" at bounding box center [829, 176] width 54 height 9
select select "8"
select select "2025"
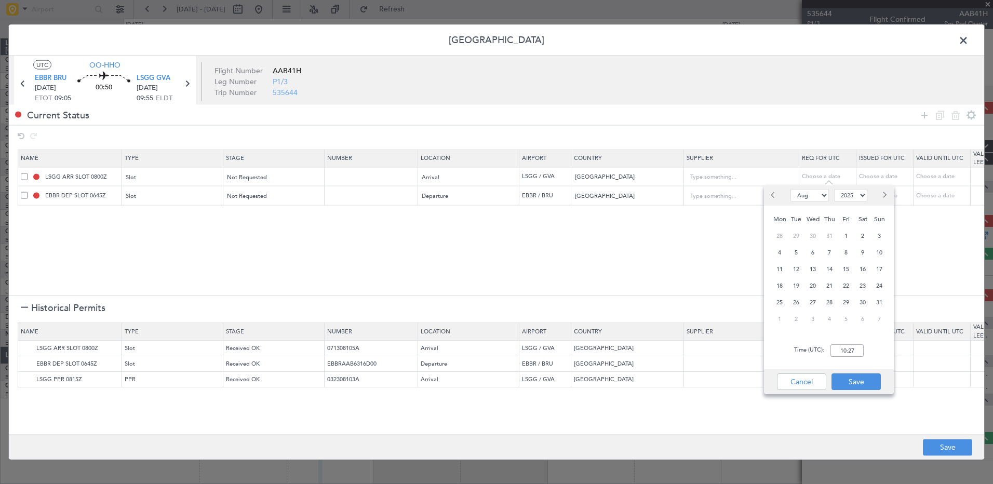
click at [885, 195] on span "Next month" at bounding box center [884, 195] width 6 height 6
select select "9"
click at [847, 288] on span "26" at bounding box center [846, 285] width 13 height 13
click at [842, 353] on input "00:00" at bounding box center [847, 350] width 33 height 12
type input "10:00"
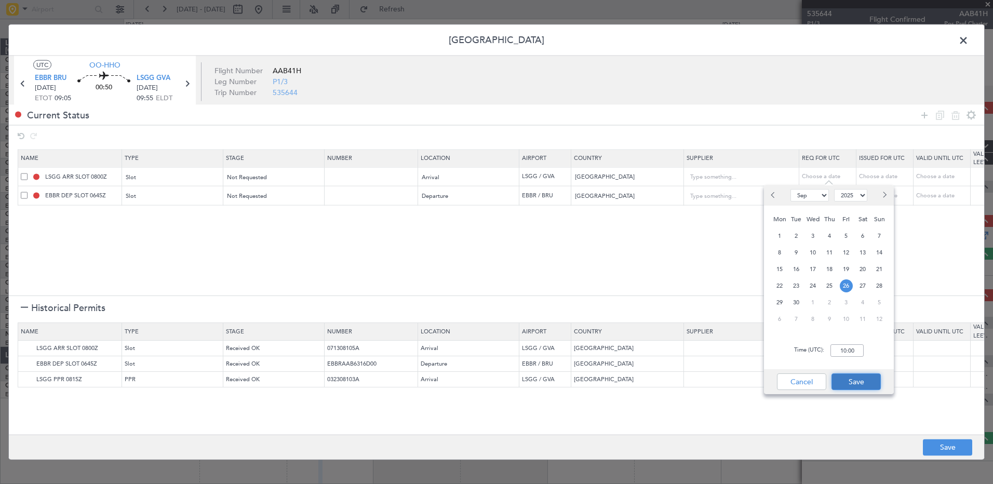
click at [861, 380] on button "Save" at bounding box center [856, 381] width 49 height 17
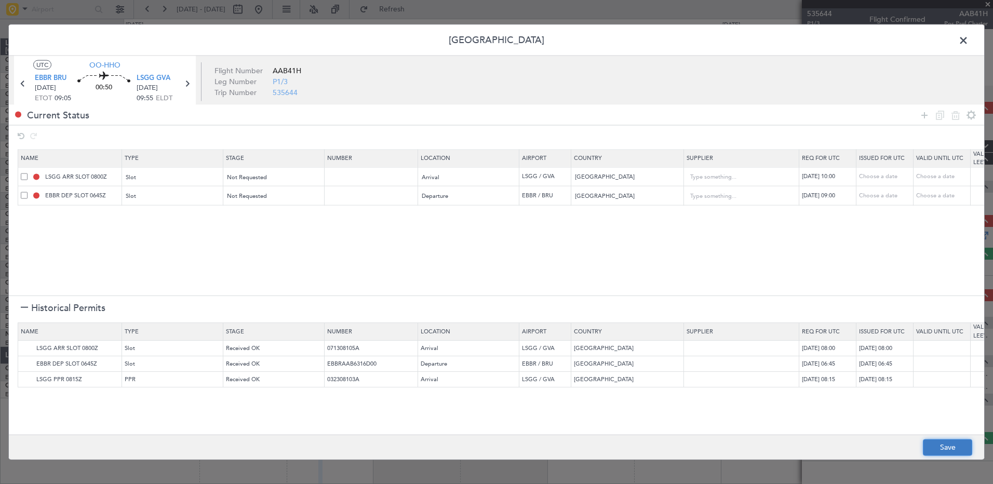
click at [943, 448] on button "Save" at bounding box center [947, 447] width 49 height 17
type input "LSGG ARR SLOT 1000Z"
type input "NNN"
type input "EBBR DEP SLOT 0900Z"
type input "NNN"
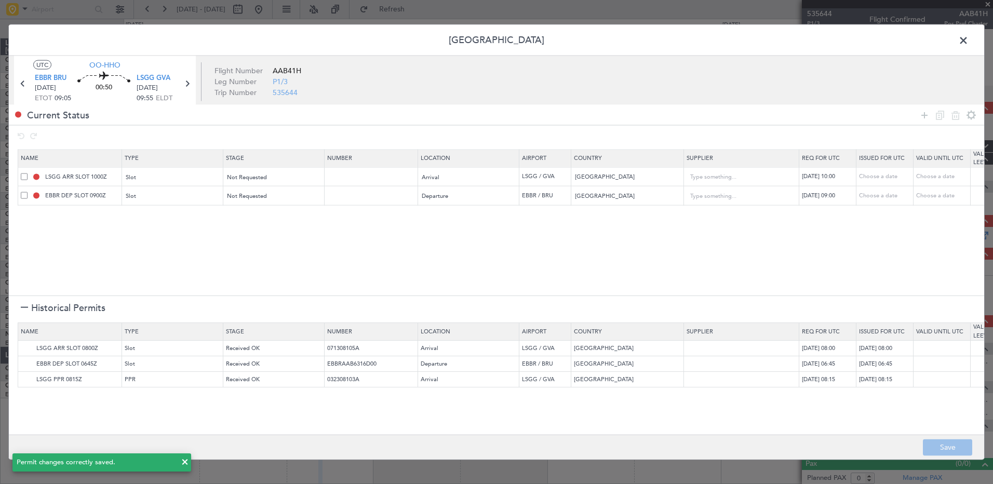
click at [969, 41] on span at bounding box center [969, 43] width 0 height 21
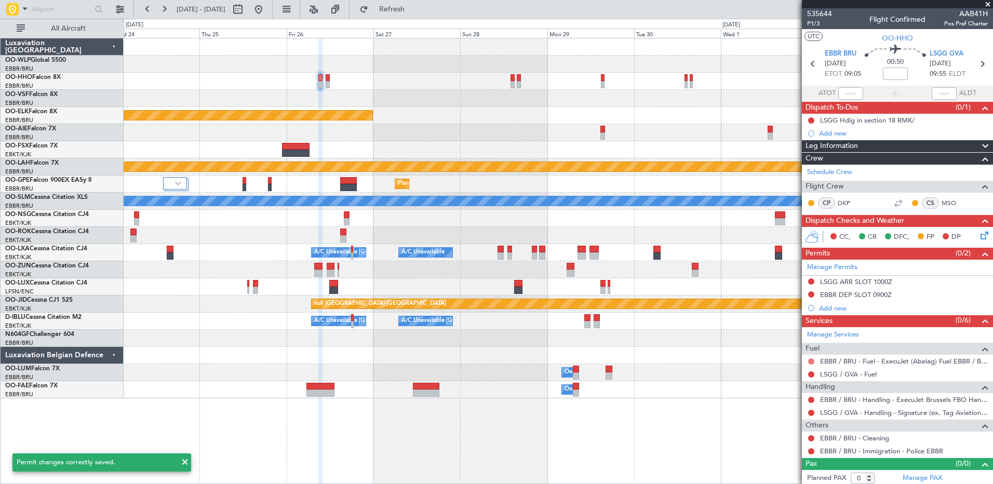
click at [810, 360] on button at bounding box center [811, 361] width 6 height 6
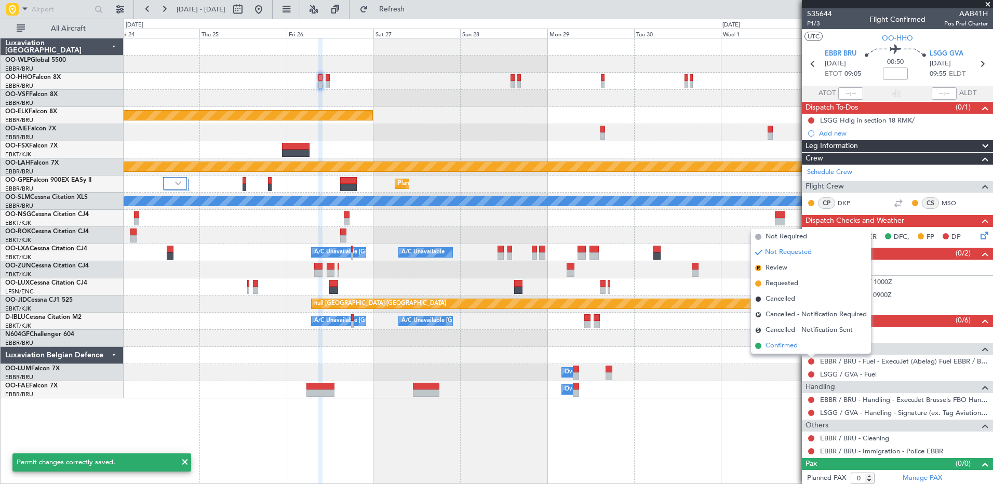
click at [781, 344] on span "Confirmed" at bounding box center [782, 346] width 32 height 10
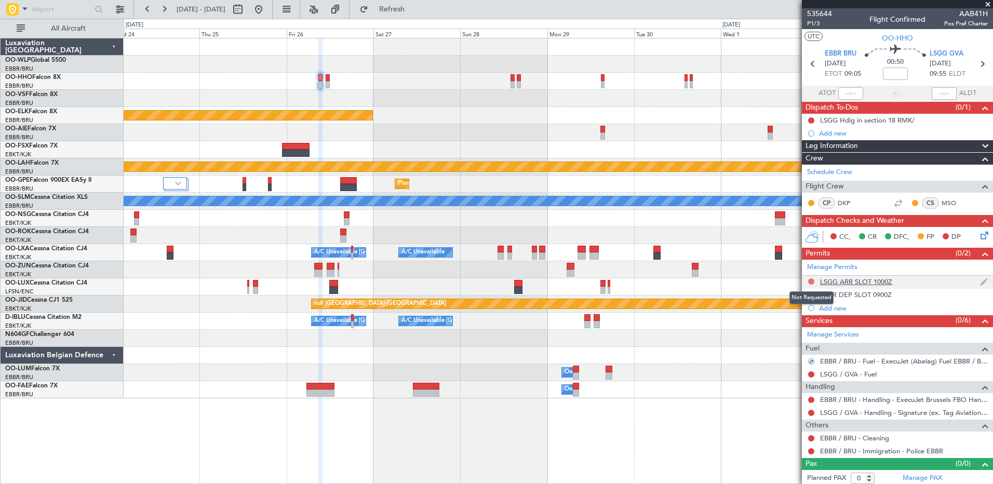
click at [812, 279] on button at bounding box center [811, 281] width 6 height 6
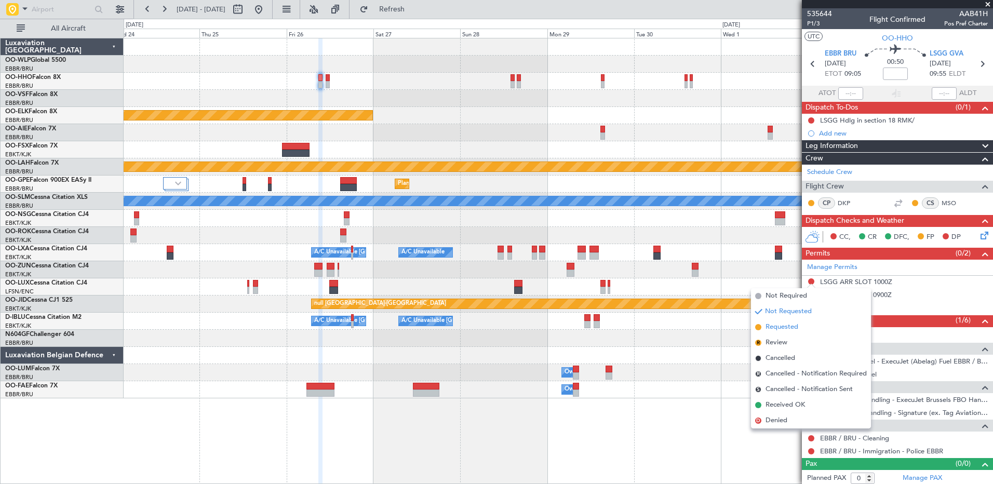
click at [787, 327] on span "Requested" at bounding box center [782, 327] width 33 height 10
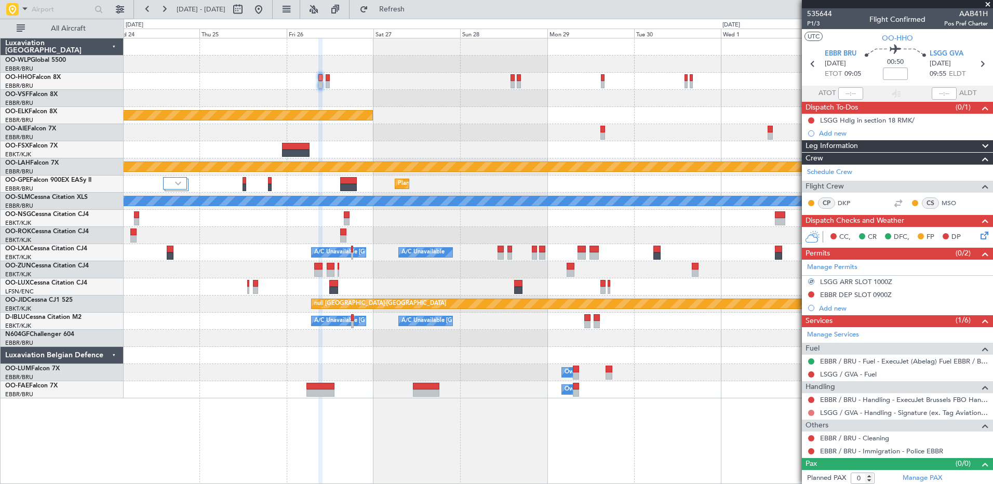
click at [812, 411] on button at bounding box center [811, 413] width 6 height 6
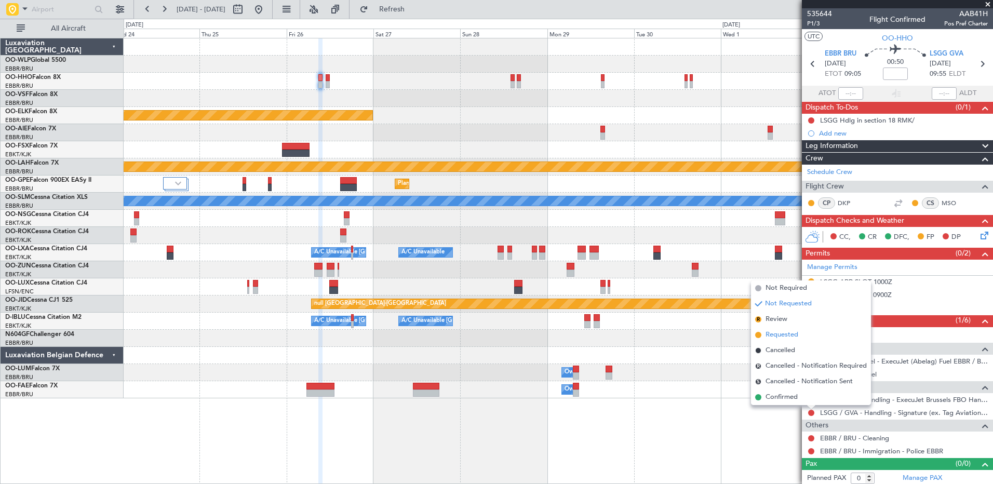
click at [771, 336] on span "Requested" at bounding box center [782, 335] width 33 height 10
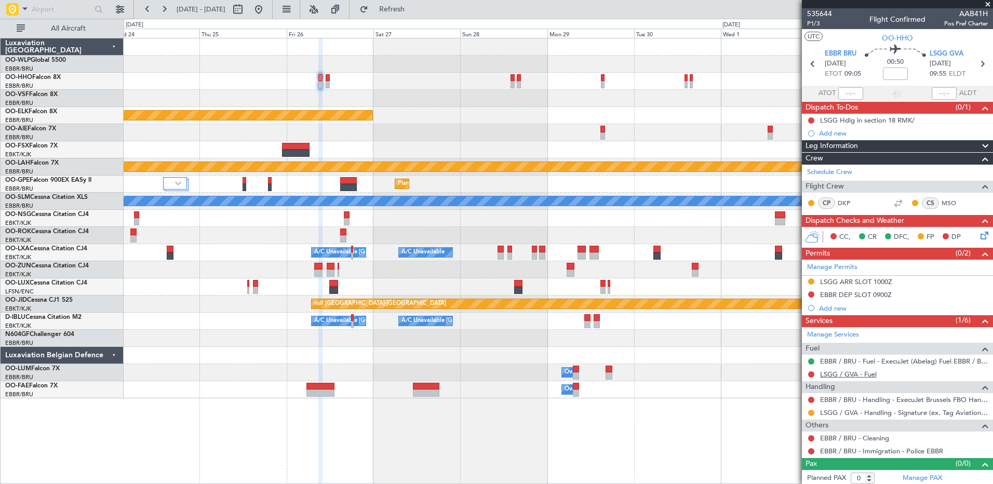
click at [869, 372] on link "LSGG / GVA - Fuel" at bounding box center [848, 374] width 57 height 9
click at [412, 10] on span "Refresh" at bounding box center [392, 9] width 44 height 7
click at [976, 62] on icon at bounding box center [982, 64] width 14 height 14
type input "4"
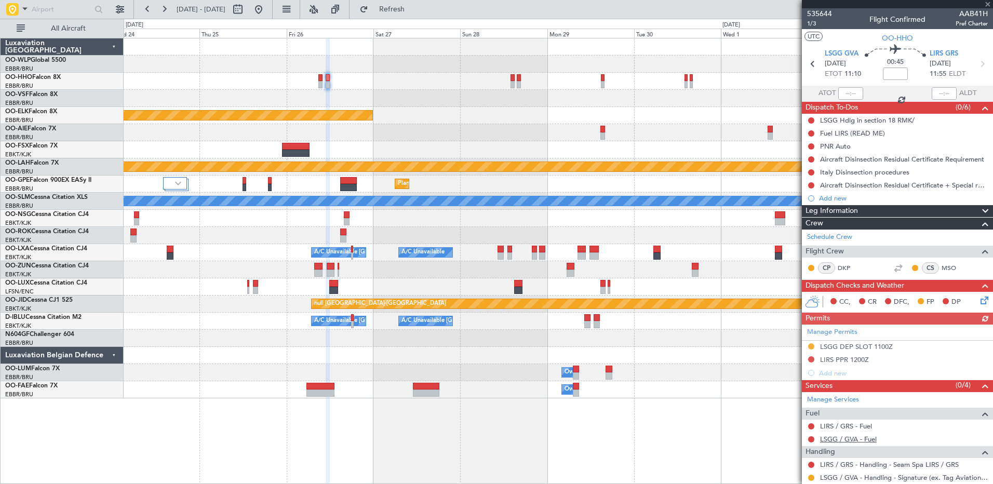
click at [850, 436] on link "LSGG / GVA - Fuel" at bounding box center [848, 439] width 57 height 9
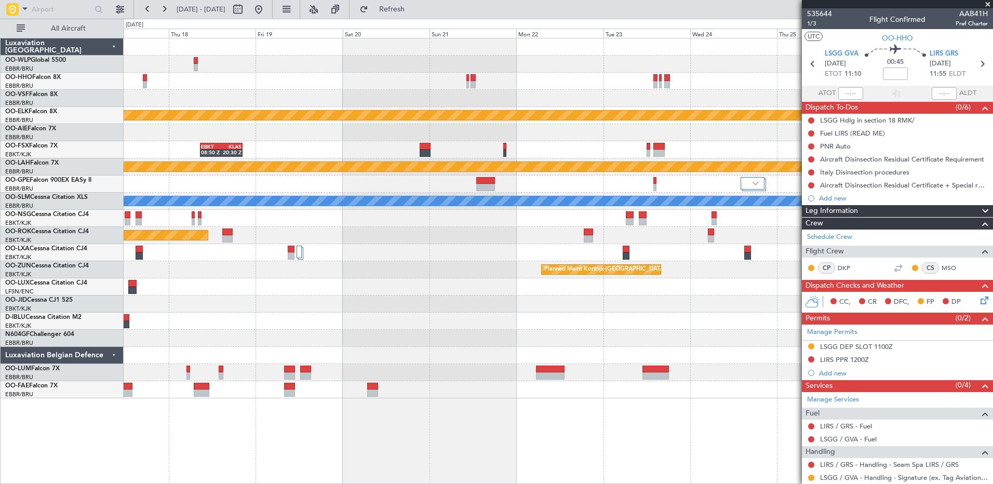
click at [752, 342] on div "Planned Maint Kortrijk-Wevelgem EBKT 08:50 Z KLAS 20:30 Z Planned Maint Alton-s…" at bounding box center [558, 218] width 869 height 360
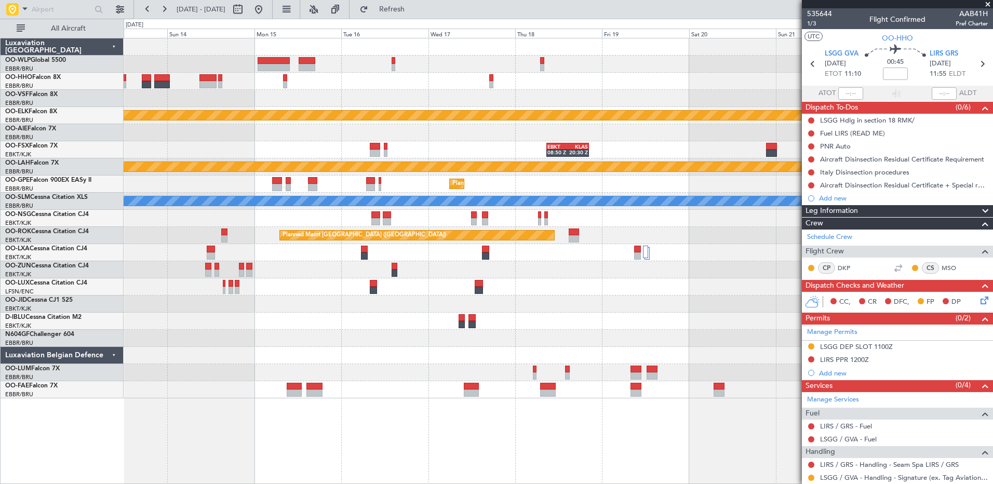
click at [650, 358] on div "Planned Maint Kortrijk-Wevelgem EBKT 08:50 Z KLAS 20:30 Z Planned Maint Alton-s…" at bounding box center [558, 218] width 869 height 360
click at [422, 18] on fb-refresh-button "Refresh" at bounding box center [386, 9] width 73 height 19
click at [414, 12] on span "Refresh" at bounding box center [392, 9] width 44 height 7
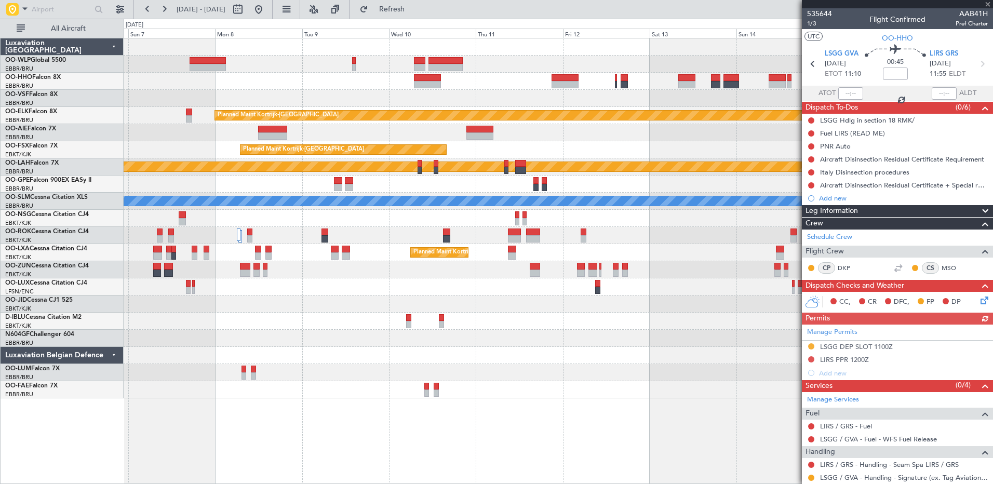
click at [778, 320] on div at bounding box center [558, 321] width 869 height 17
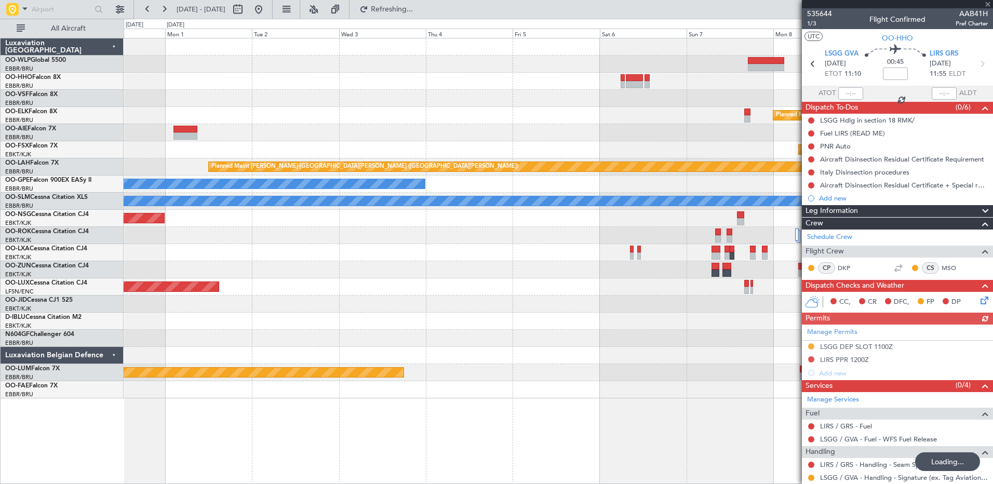
click at [797, 383] on div "Planned Maint Kortrijk-Wevelgem Planned Maint Kortrijk-Wevelgem Planned Maint A…" at bounding box center [558, 218] width 869 height 360
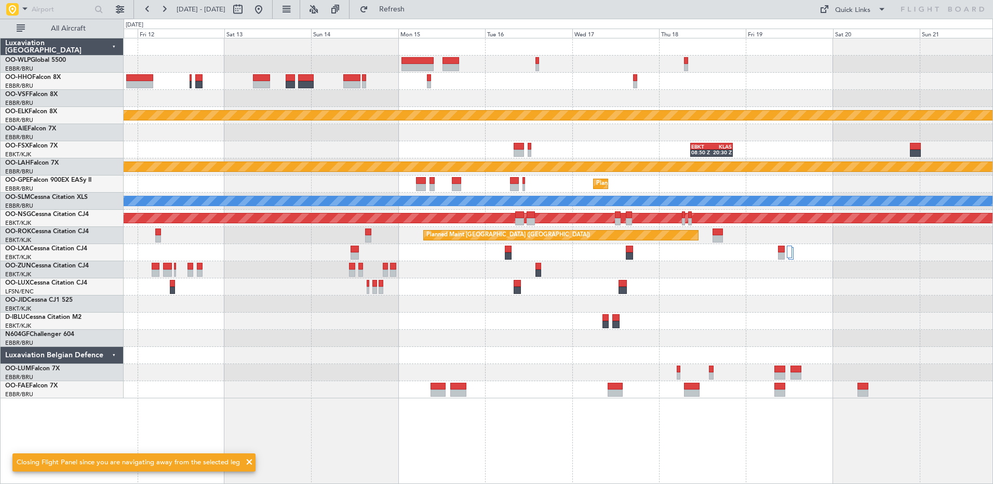
click at [323, 302] on div "Planned Maint Kortrijk-Wevelgem EBKT 08:50 Z KLAS 20:30 Z Planned Maint Kortrij…" at bounding box center [558, 218] width 869 height 360
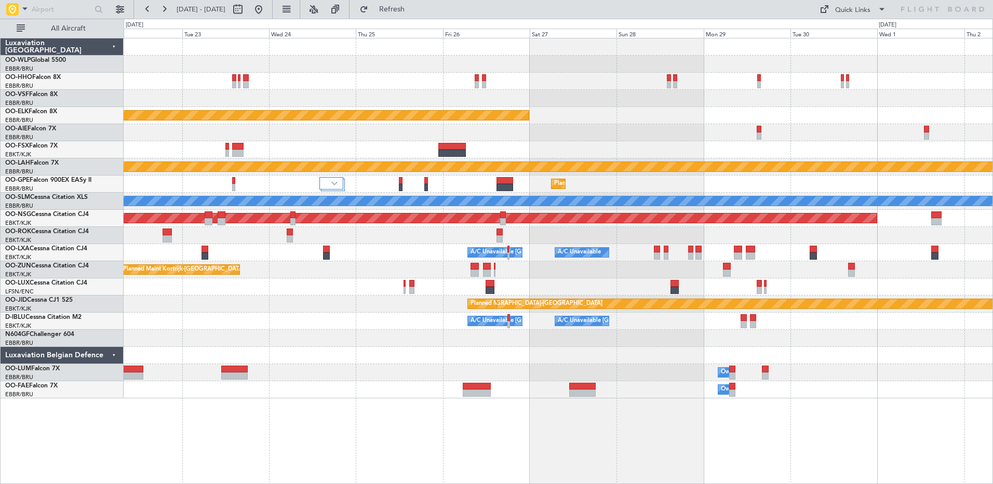
click at [340, 339] on div at bounding box center [558, 338] width 869 height 17
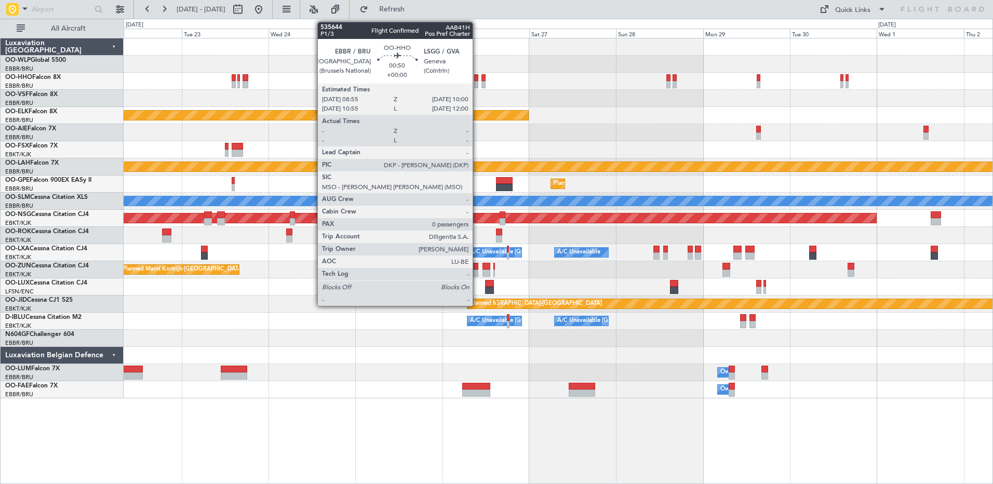
click at [477, 79] on div at bounding box center [476, 77] width 4 height 7
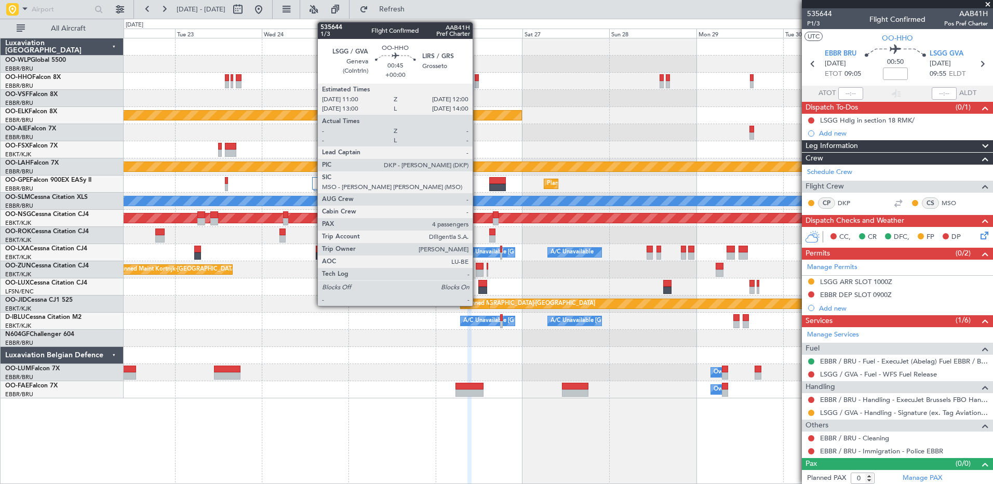
click at [477, 84] on div at bounding box center [477, 84] width 4 height 7
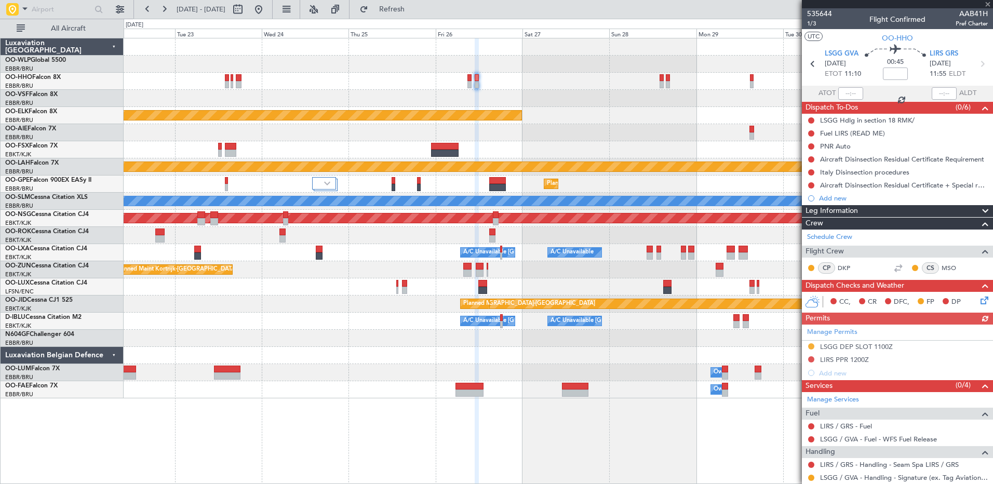
click at [979, 296] on icon at bounding box center [983, 298] width 8 height 8
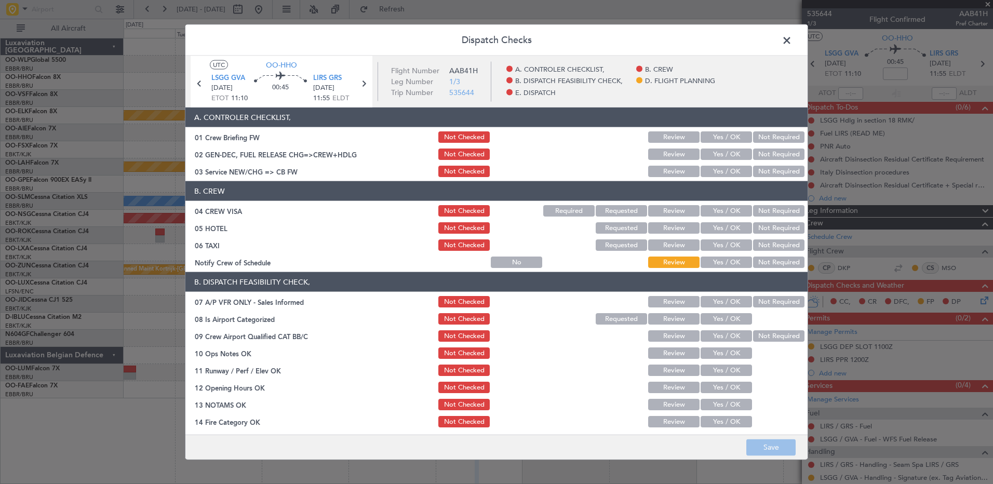
click at [716, 261] on button "Yes / OK" at bounding box center [726, 262] width 51 height 11
click at [787, 244] on button "Not Required" at bounding box center [778, 244] width 51 height 11
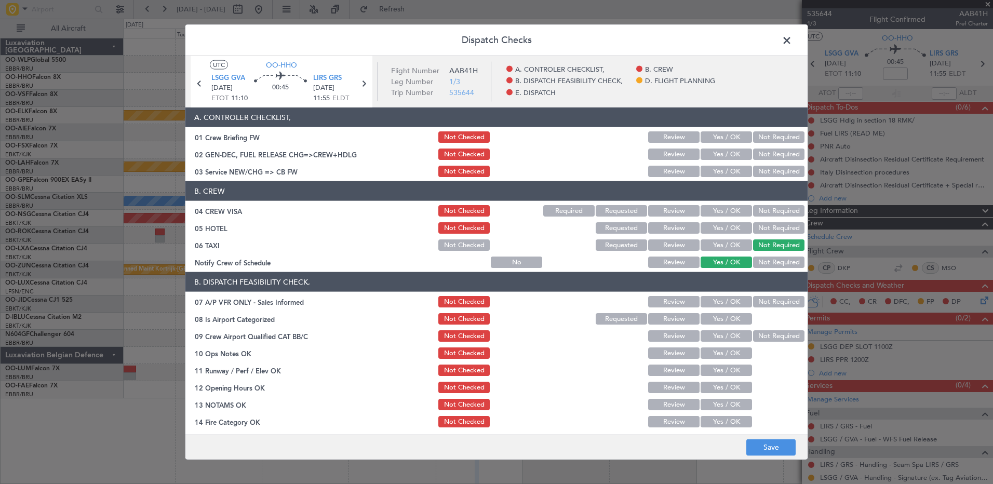
drag, startPoint x: 779, startPoint y: 233, endPoint x: 773, endPoint y: 218, distance: 16.1
click at [779, 232] on button "Not Required" at bounding box center [778, 227] width 51 height 11
click at [773, 213] on button "Not Required" at bounding box center [778, 210] width 51 height 11
click at [729, 173] on button "Yes / OK" at bounding box center [726, 171] width 51 height 11
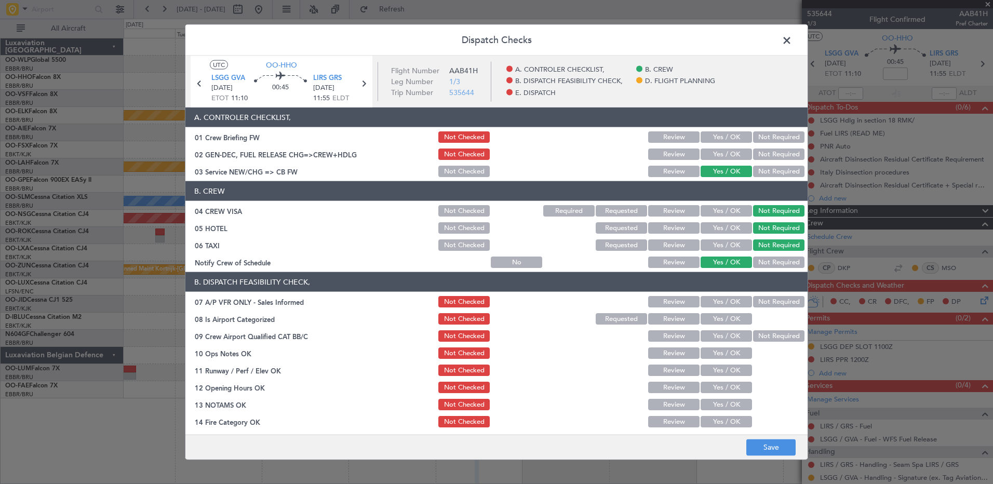
click at [778, 297] on div "Not Required" at bounding box center [778, 301] width 52 height 15
click at [755, 304] on button "Not Required" at bounding box center [778, 301] width 51 height 11
click at [738, 320] on button "Yes / OK" at bounding box center [726, 318] width 51 height 11
drag, startPoint x: 755, startPoint y: 333, endPoint x: 744, endPoint y: 347, distance: 17.8
click at [754, 337] on button "Not Required" at bounding box center [778, 335] width 51 height 11
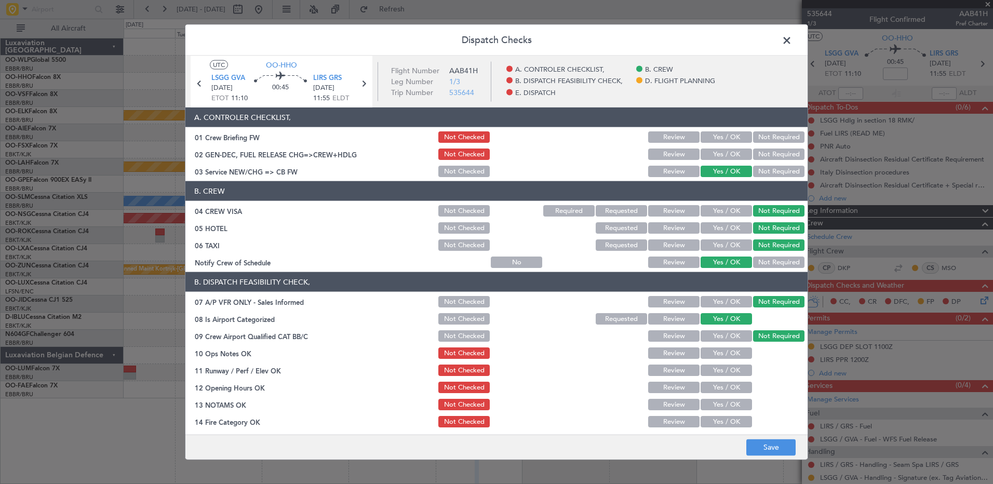
drag, startPoint x: 731, startPoint y: 353, endPoint x: 726, endPoint y: 366, distance: 14.0
click at [731, 353] on button "Yes / OK" at bounding box center [726, 352] width 51 height 11
drag, startPoint x: 726, startPoint y: 367, endPoint x: 721, endPoint y: 384, distance: 17.3
click at [726, 371] on button "Yes / OK" at bounding box center [726, 370] width 51 height 11
click at [721, 392] on button "Yes / OK" at bounding box center [726, 387] width 51 height 11
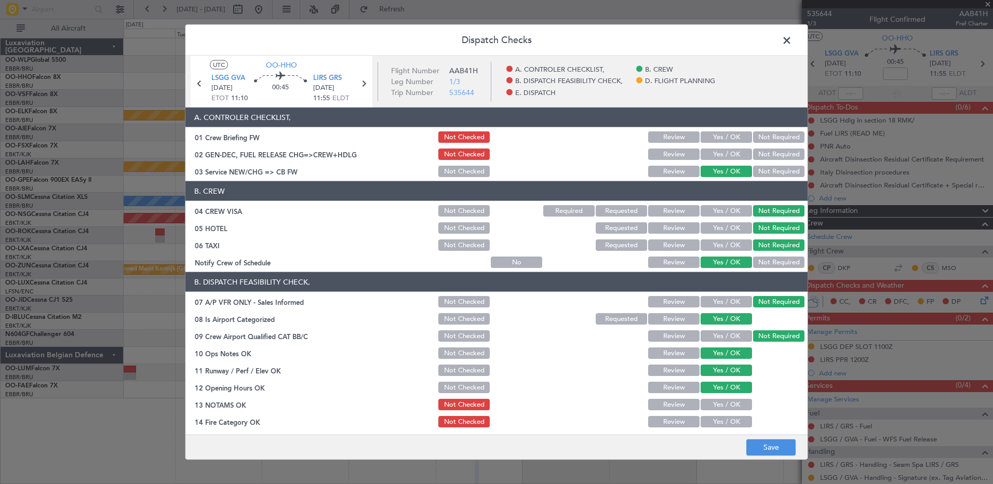
drag, startPoint x: 721, startPoint y: 404, endPoint x: 721, endPoint y: 421, distance: 17.1
click at [721, 406] on button "Yes / OK" at bounding box center [726, 404] width 51 height 11
click at [722, 425] on button "Yes / OK" at bounding box center [726, 421] width 51 height 11
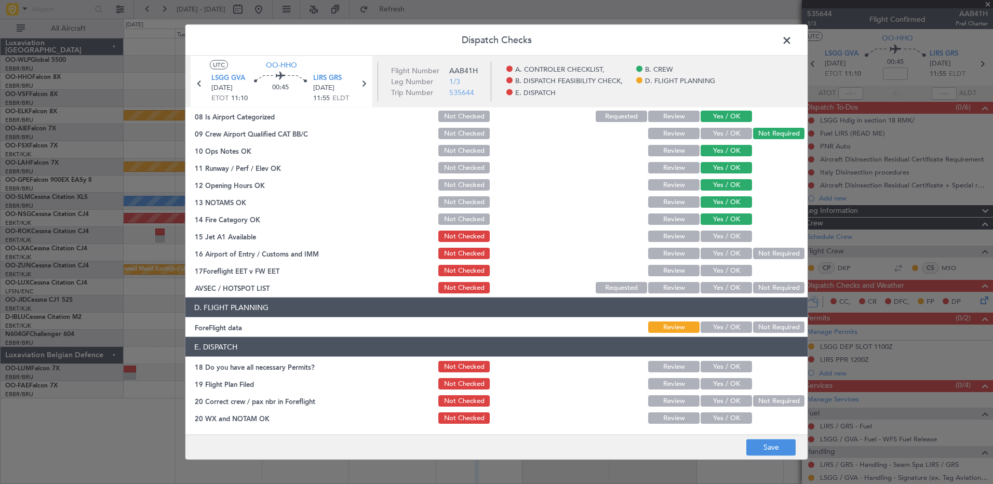
drag, startPoint x: 725, startPoint y: 236, endPoint x: 731, endPoint y: 245, distance: 10.8
click at [726, 236] on button "Yes / OK" at bounding box center [726, 236] width 51 height 11
drag, startPoint x: 734, startPoint y: 255, endPoint x: 733, endPoint y: 261, distance: 6.3
click at [734, 256] on button "Yes / OK" at bounding box center [726, 253] width 51 height 11
click at [671, 272] on button "Review" at bounding box center [673, 270] width 51 height 11
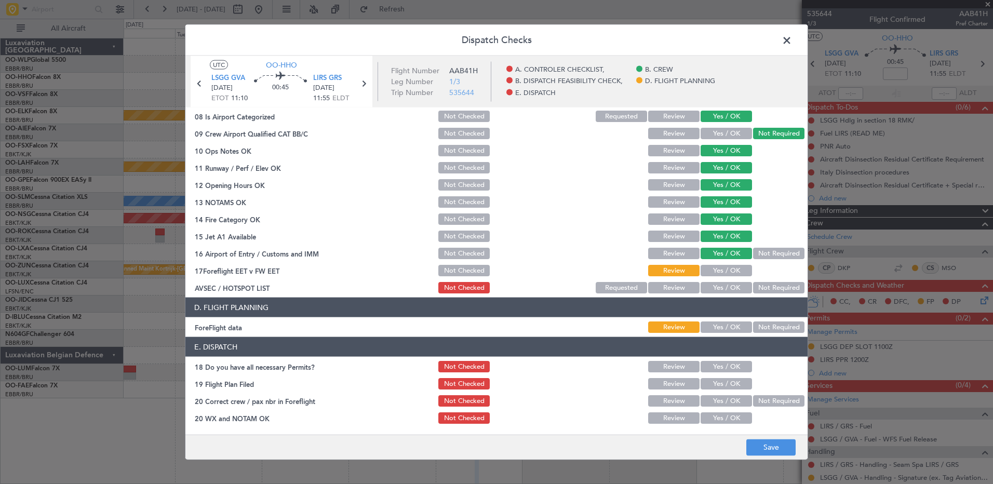
drag, startPoint x: 757, startPoint y: 280, endPoint x: 762, endPoint y: 288, distance: 9.4
click at [757, 280] on section "B. DISPATCH FEASIBILITY CHECK, 07 A/P VFR ONLY - Sales Informed Not Checked Rev…" at bounding box center [496, 182] width 622 height 225
click at [762, 288] on button "Not Required" at bounding box center [778, 287] width 51 height 11
click at [773, 441] on button "Save" at bounding box center [770, 447] width 49 height 17
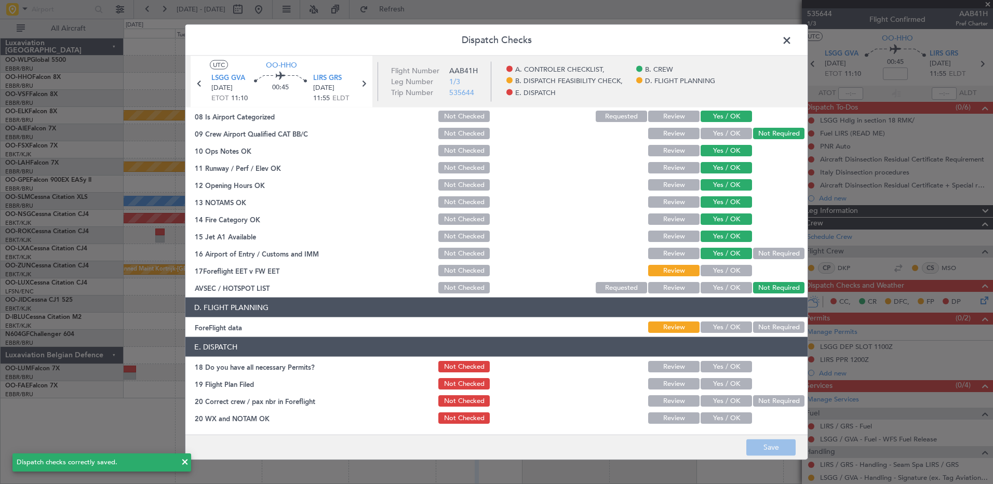
click at [792, 38] on span at bounding box center [792, 43] width 0 height 21
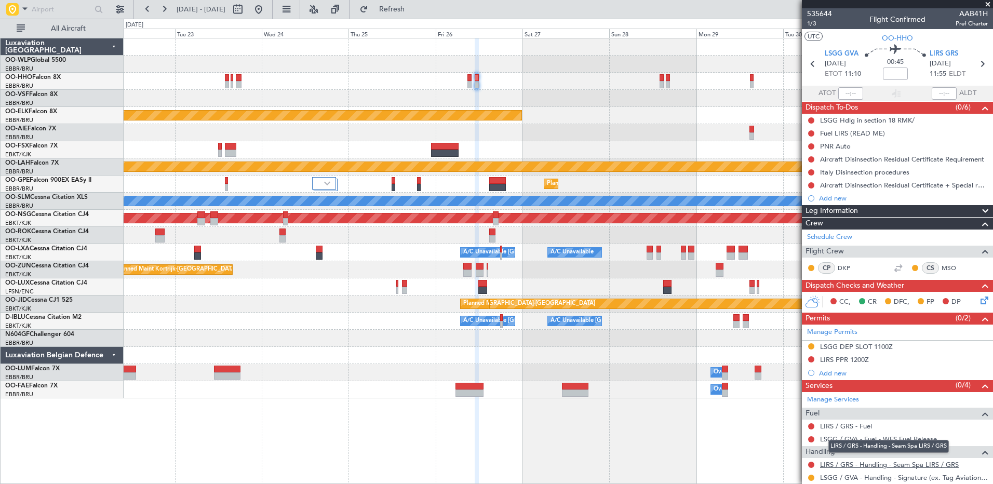
click at [834, 463] on link "LIRS / GRS - Handling - Seam Spa LIRS / GRS" at bounding box center [889, 464] width 139 height 9
click at [414, 7] on span "Refresh" at bounding box center [392, 9] width 44 height 7
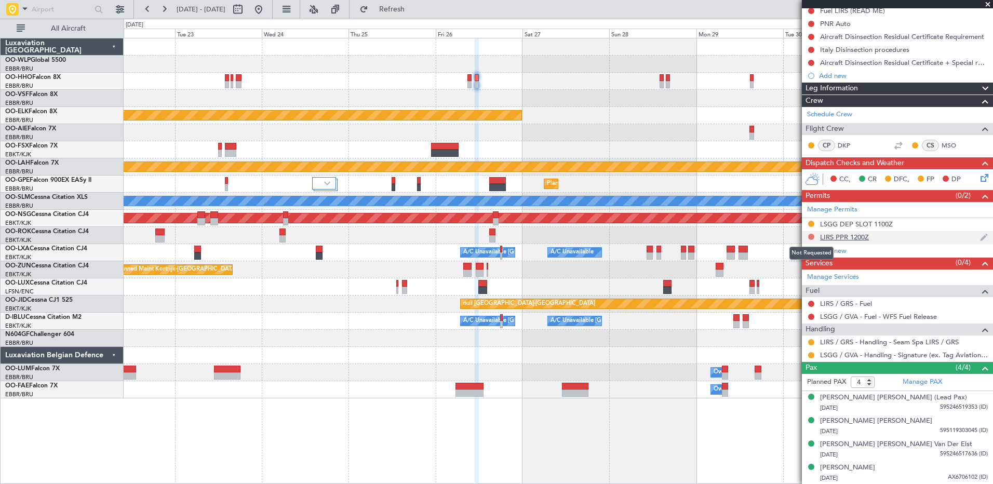
click at [812, 238] on button at bounding box center [811, 237] width 6 height 6
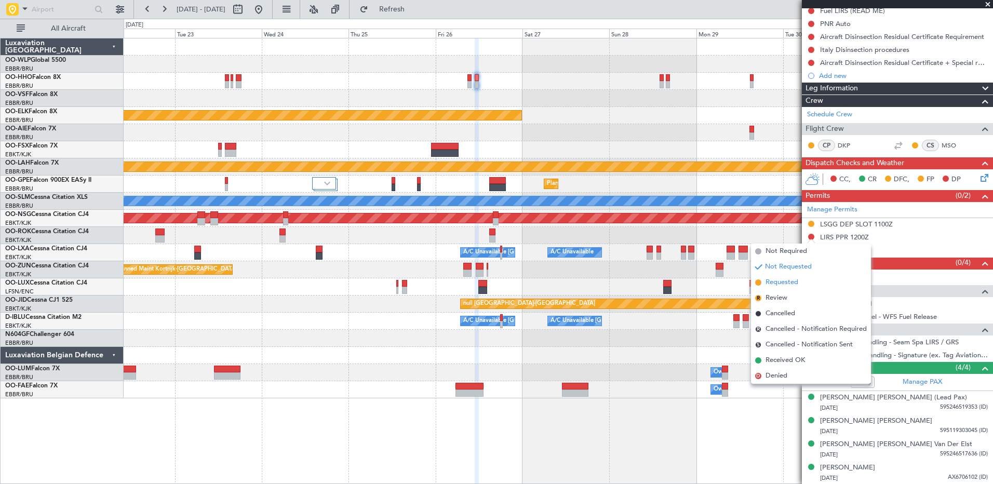
click at [802, 280] on li "Requested" at bounding box center [811, 283] width 120 height 16
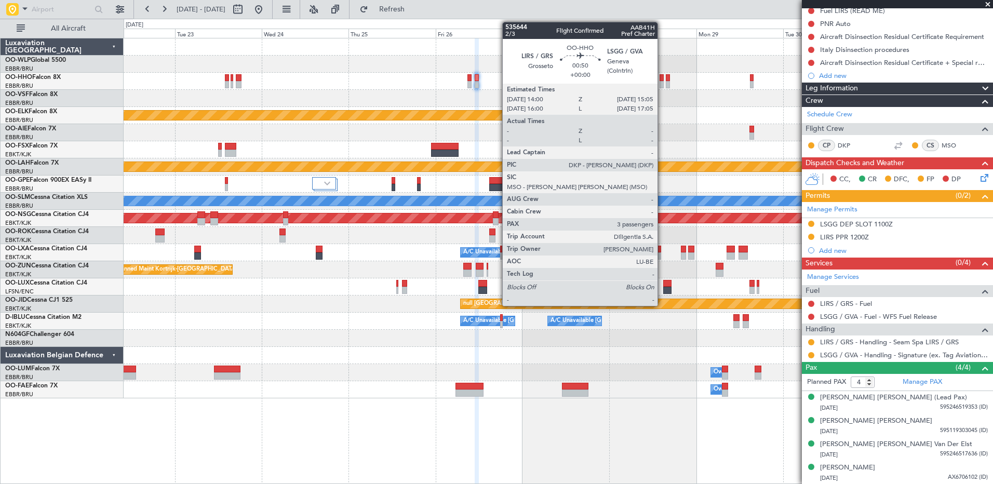
click at [662, 81] on div at bounding box center [662, 84] width 4 height 7
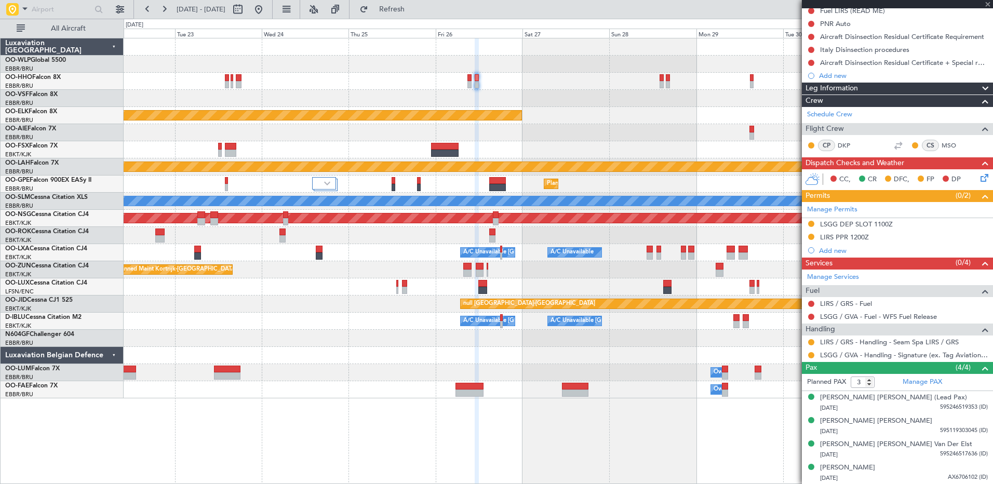
scroll to position [0, 0]
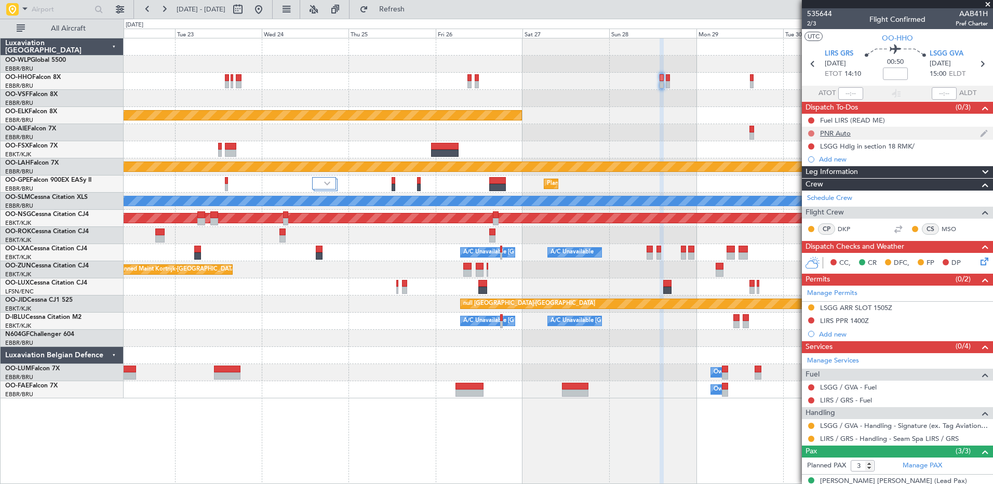
click at [811, 131] on button at bounding box center [811, 133] width 6 height 6
click at [811, 180] on span "Completed" at bounding box center [816, 179] width 34 height 10
click at [807, 319] on div at bounding box center [811, 320] width 8 height 8
click at [808, 318] on button at bounding box center [811, 320] width 6 height 6
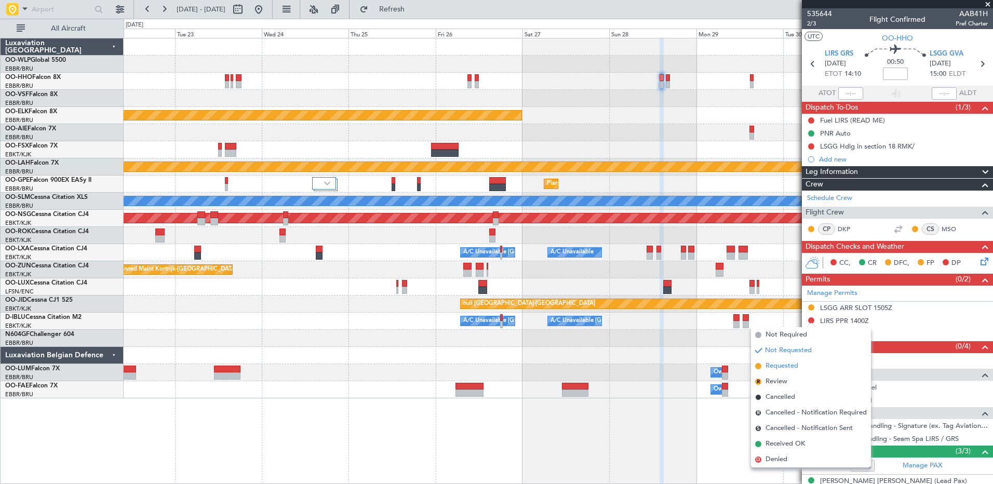
click at [782, 367] on span "Requested" at bounding box center [782, 366] width 33 height 10
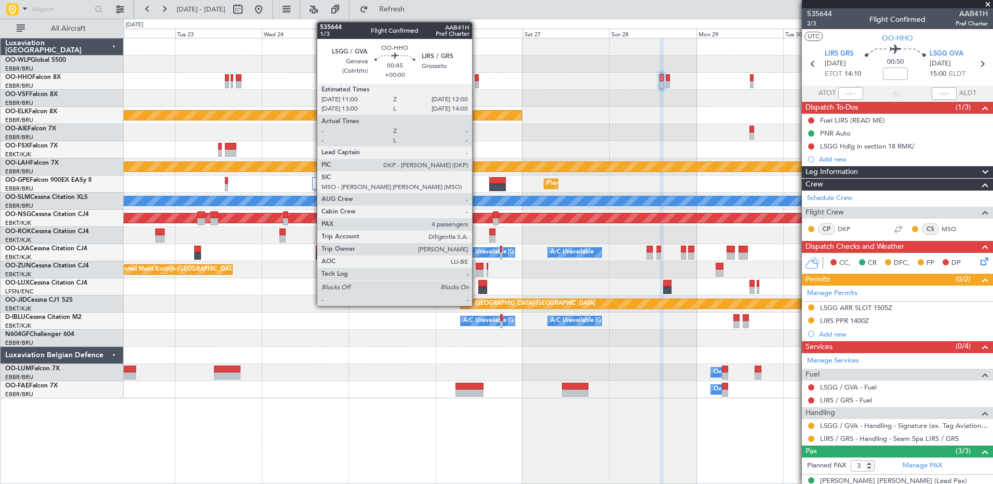
click at [477, 83] on div at bounding box center [477, 84] width 4 height 7
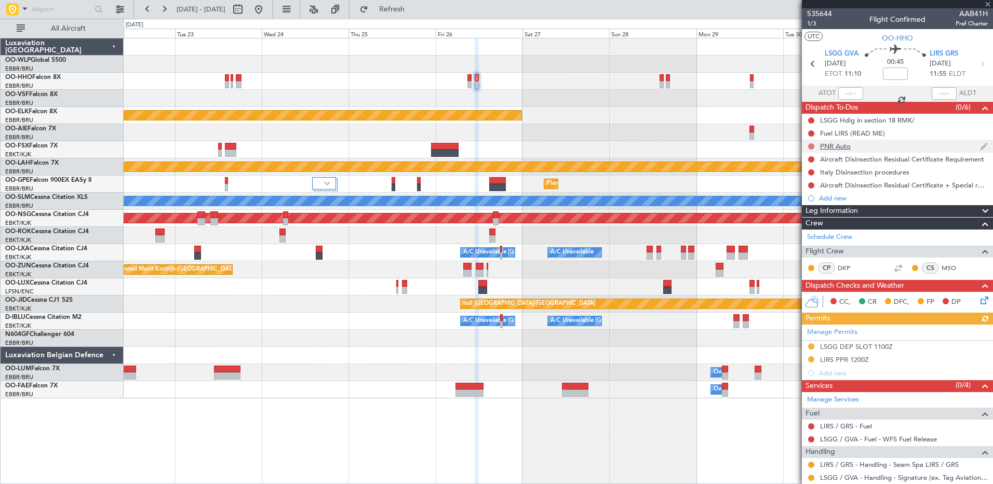
click at [810, 149] on mat-tooltip-component "Not Started" at bounding box center [811, 163] width 50 height 28
click at [810, 147] on button at bounding box center [811, 146] width 6 height 6
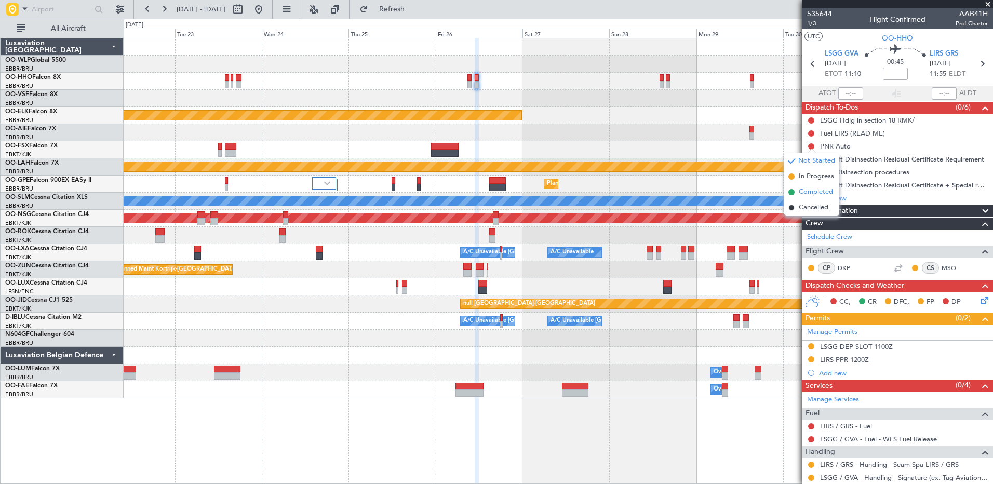
click at [814, 192] on span "Completed" at bounding box center [816, 192] width 34 height 10
click at [813, 161] on button at bounding box center [811, 159] width 6 height 6
click at [820, 221] on span "Cancelled" at bounding box center [814, 221] width 30 height 10
click at [812, 172] on button at bounding box center [811, 172] width 6 height 6
click at [810, 234] on span "Cancelled" at bounding box center [814, 234] width 30 height 10
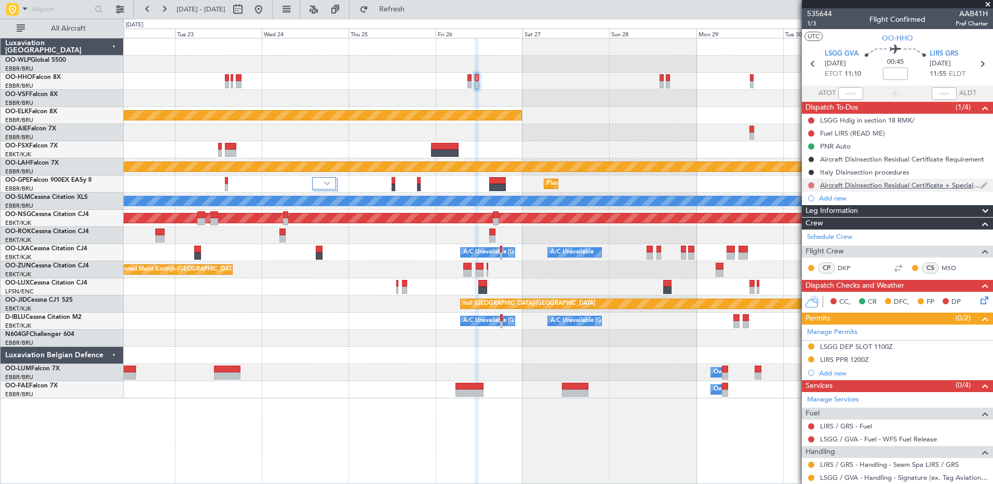
click at [813, 185] on button at bounding box center [811, 185] width 6 height 6
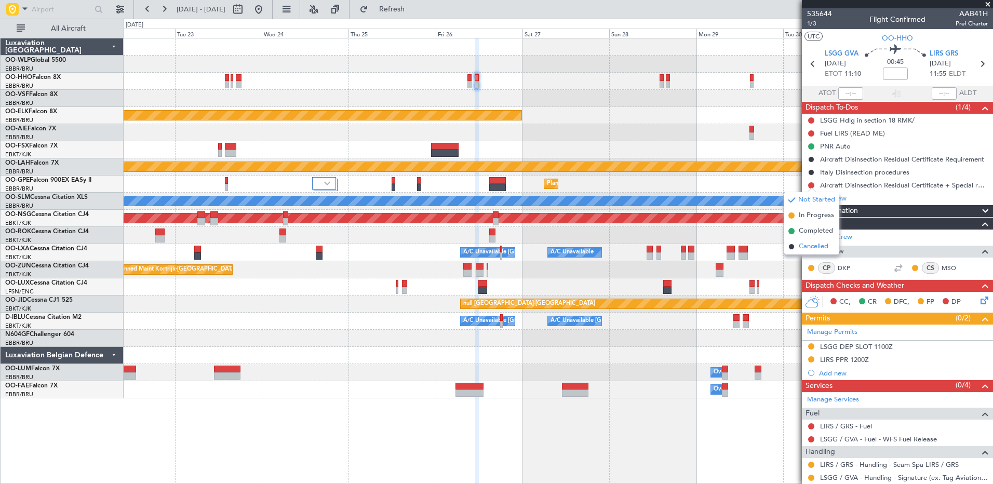
click at [811, 247] on span "Cancelled" at bounding box center [814, 247] width 30 height 10
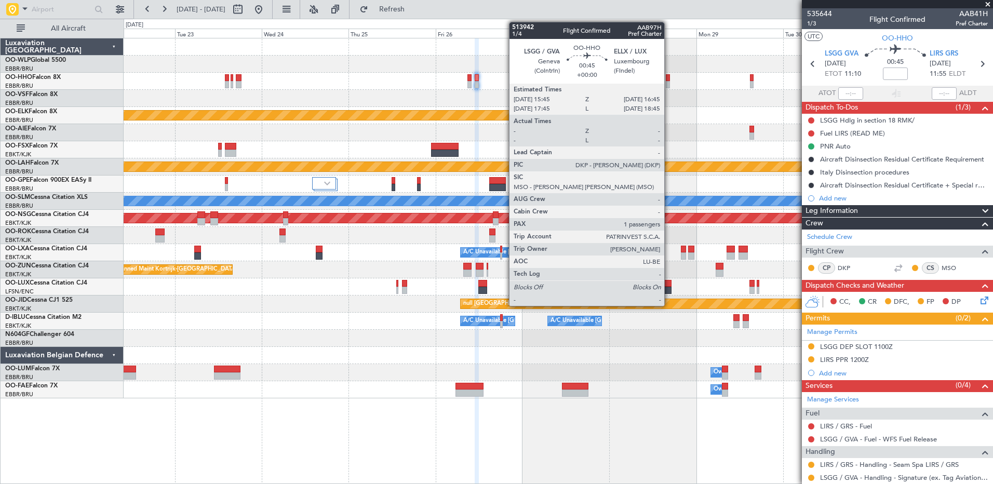
click at [669, 78] on div at bounding box center [668, 77] width 4 height 7
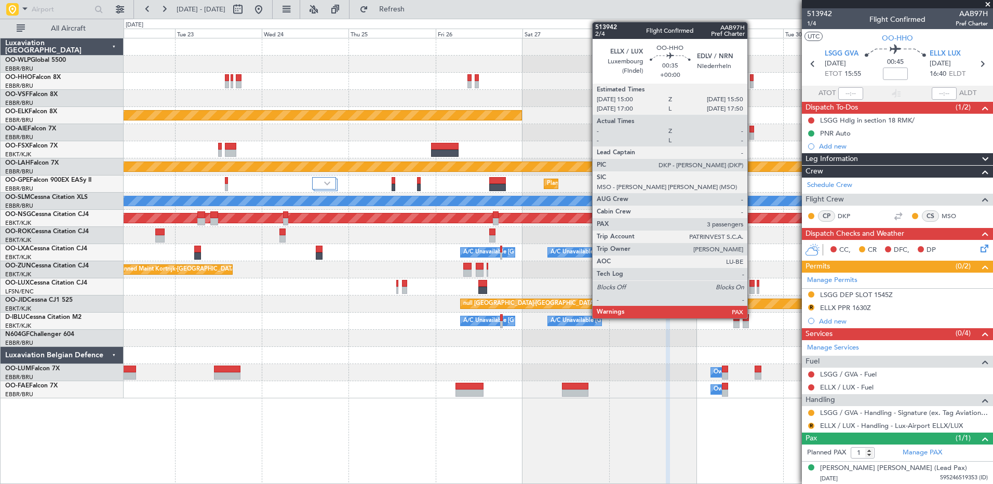
click at [752, 84] on div at bounding box center [751, 84] width 3 height 7
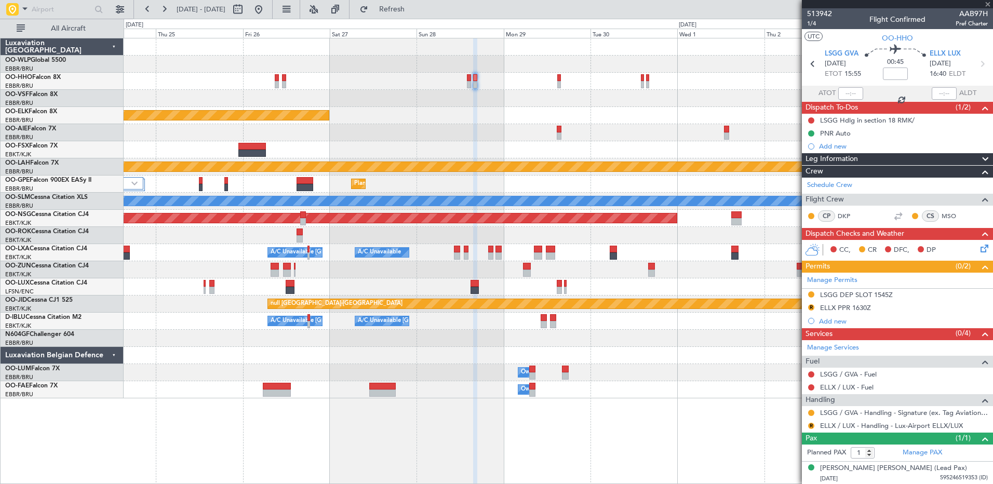
click at [568, 115] on div "Planned Maint Kortrijk-[GEOGRAPHIC_DATA]" at bounding box center [558, 115] width 869 height 17
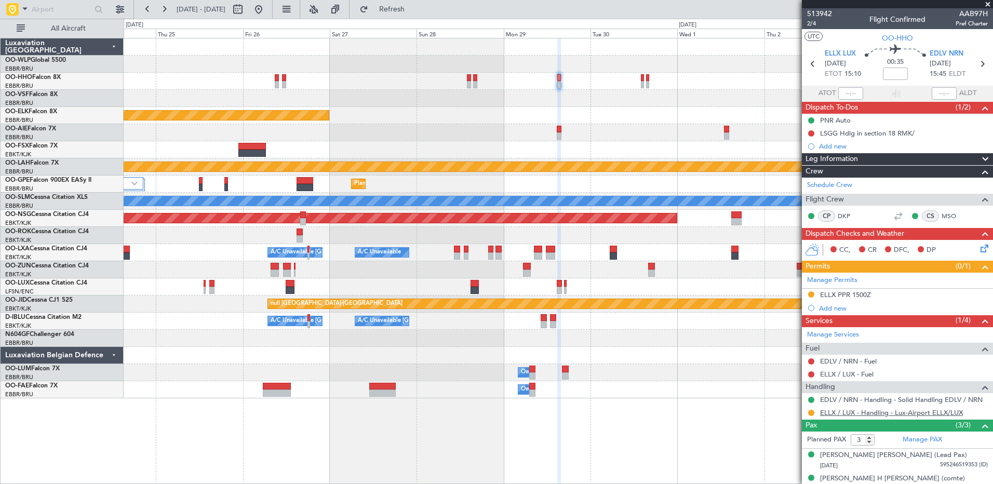
click at [869, 410] on link "ELLX / LUX - Handling - Lux-Airport ELLX/LUX" at bounding box center [891, 412] width 143 height 9
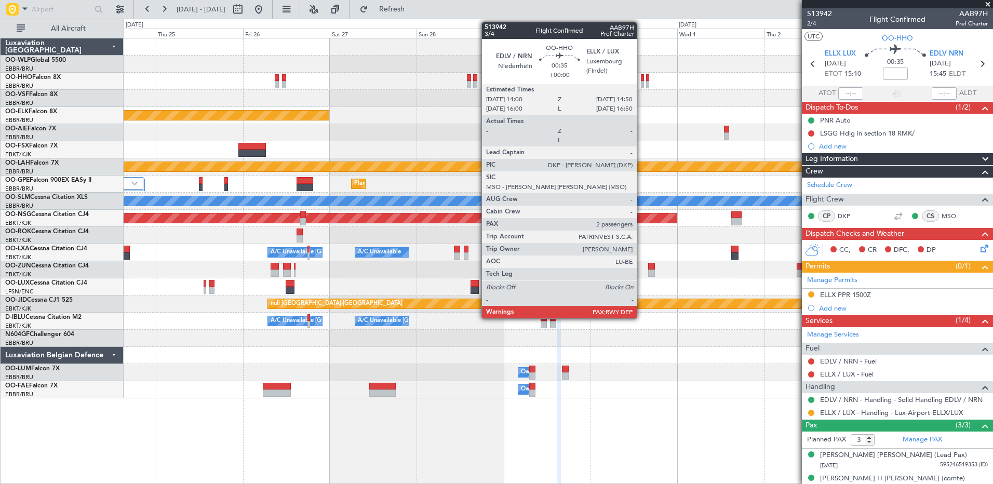
click at [641, 78] on div at bounding box center [642, 77] width 3 height 7
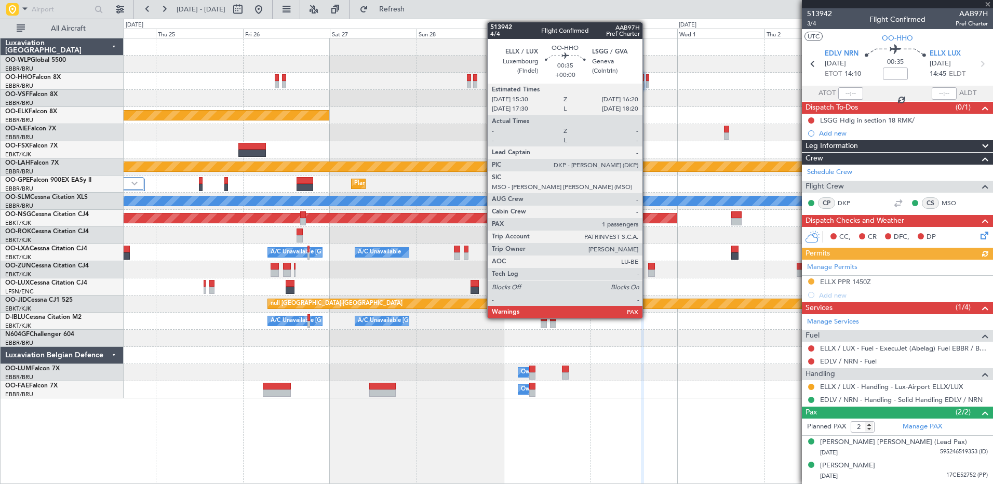
click at [647, 80] on div at bounding box center [647, 77] width 3 height 7
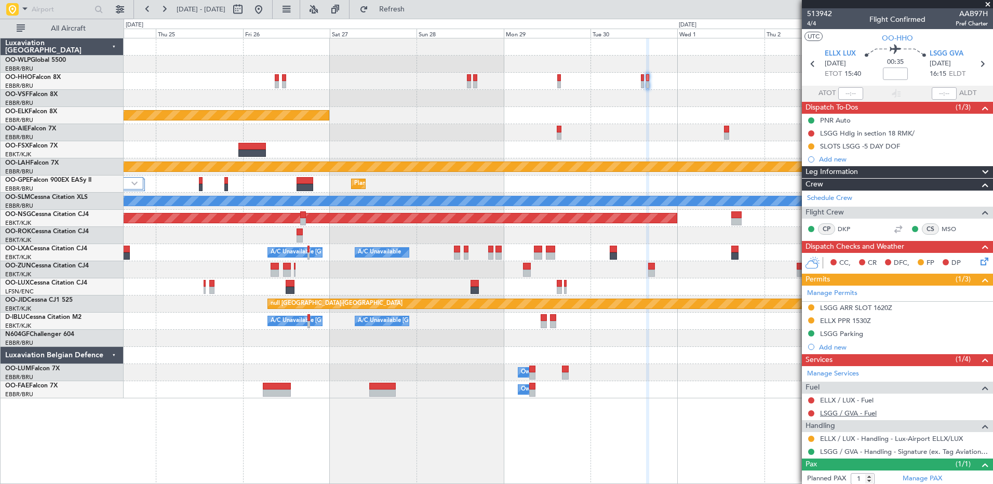
click at [856, 413] on link "LSGG / GVA - Fuel" at bounding box center [848, 413] width 57 height 9
click at [853, 400] on link "ELLX / LUX - Fuel" at bounding box center [846, 400] width 53 height 9
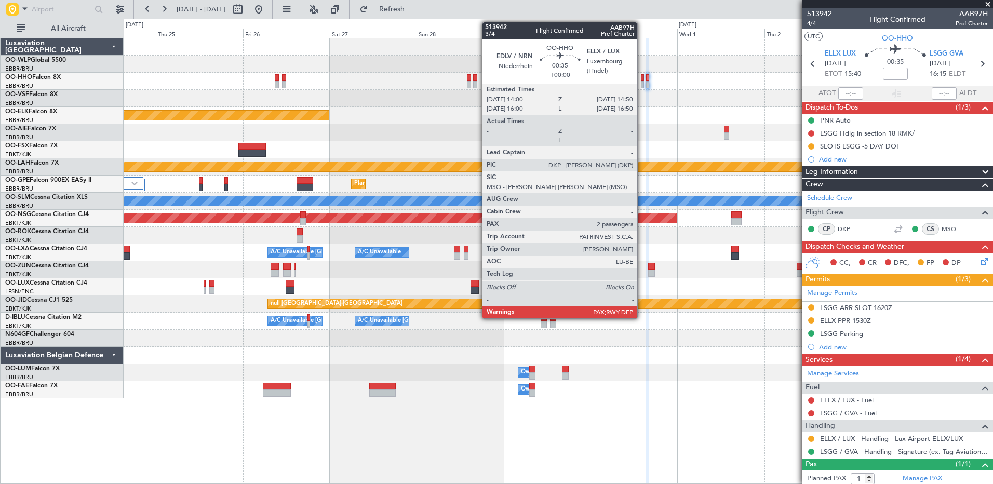
click at [642, 81] on div at bounding box center [642, 77] width 3 height 7
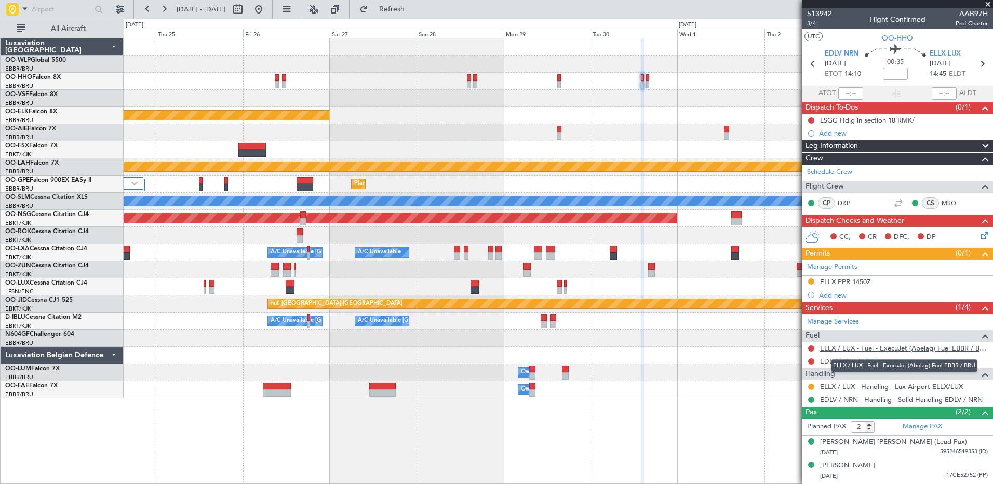
click at [877, 347] on link "ELLX / LUX - Fuel - ExecuJet (Abelag) Fuel EBBR / BRU" at bounding box center [904, 348] width 168 height 9
click at [417, 15] on button "Refresh" at bounding box center [386, 9] width 62 height 17
click at [840, 364] on link "EDLV / NRN - Fuel" at bounding box center [848, 361] width 57 height 9
click at [414, 13] on span "Refresh" at bounding box center [392, 9] width 44 height 7
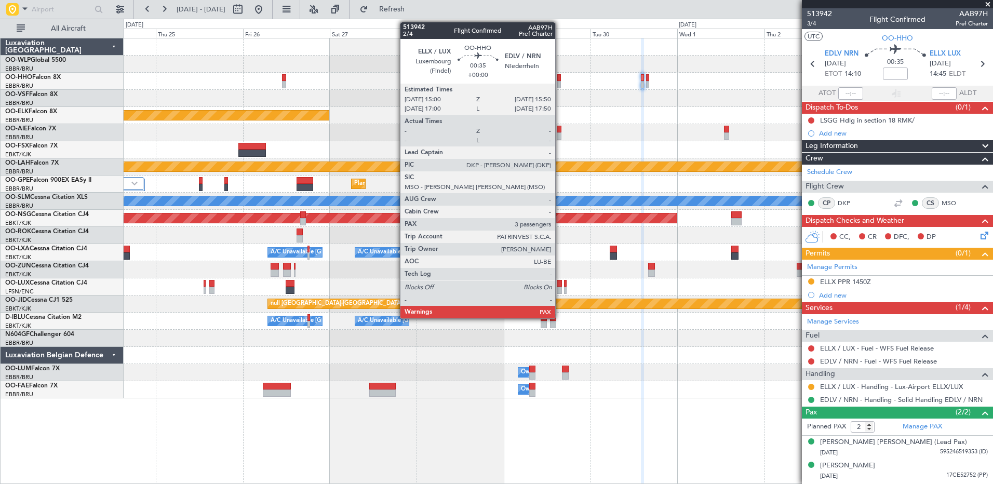
click at [560, 83] on div at bounding box center [558, 84] width 3 height 7
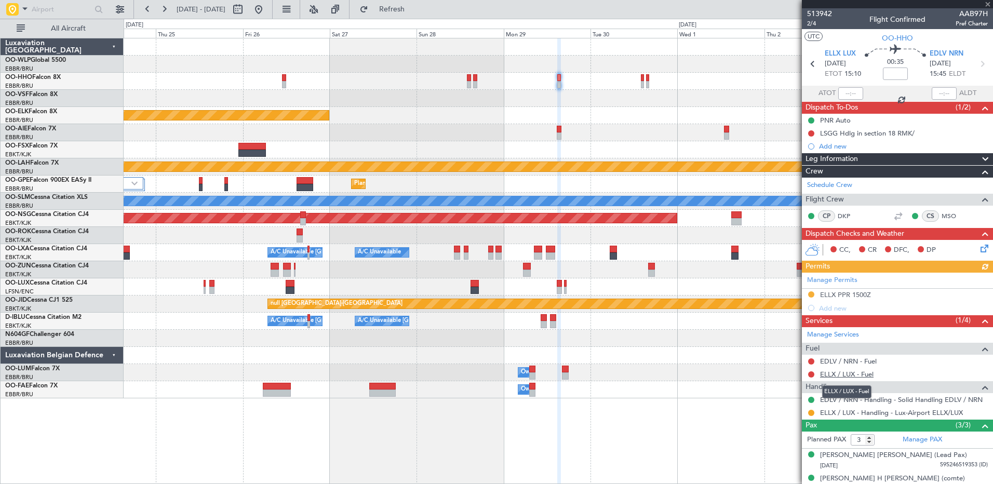
click at [861, 372] on link "ELLX / LUX - Fuel" at bounding box center [846, 374] width 53 height 9
click at [414, 10] on span "Refresh" at bounding box center [392, 9] width 44 height 7
click at [849, 358] on link "EDLV / NRN - Fuel" at bounding box center [848, 361] width 57 height 9
click at [409, 5] on button "Refresh" at bounding box center [386, 9] width 62 height 17
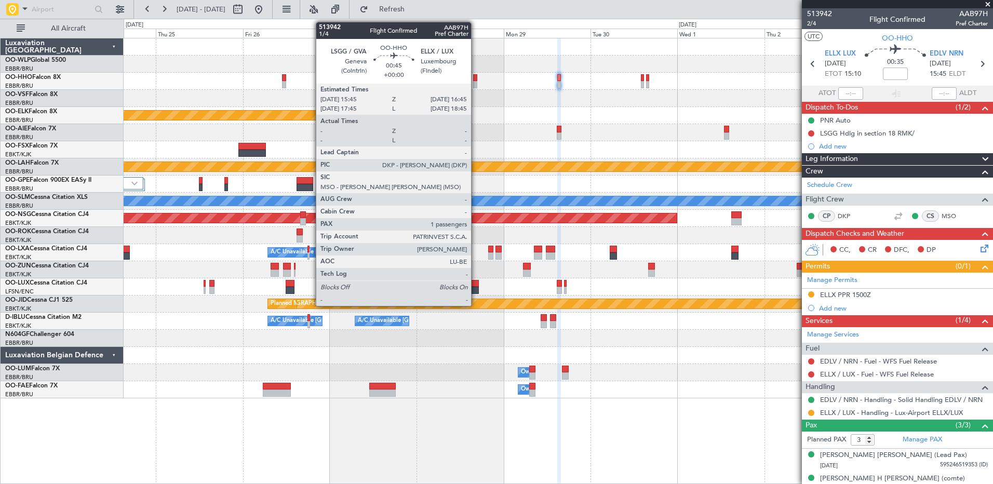
click at [476, 83] on div at bounding box center [475, 84] width 4 height 7
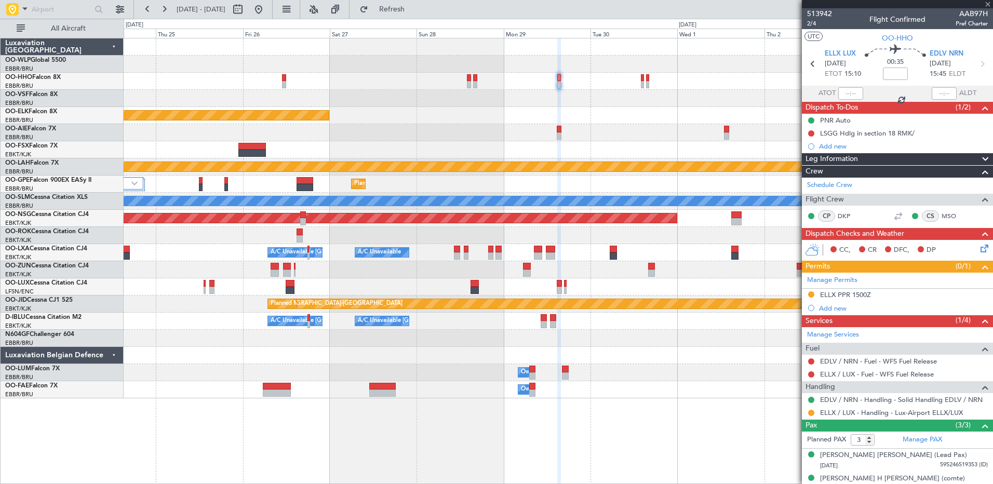
type input "1"
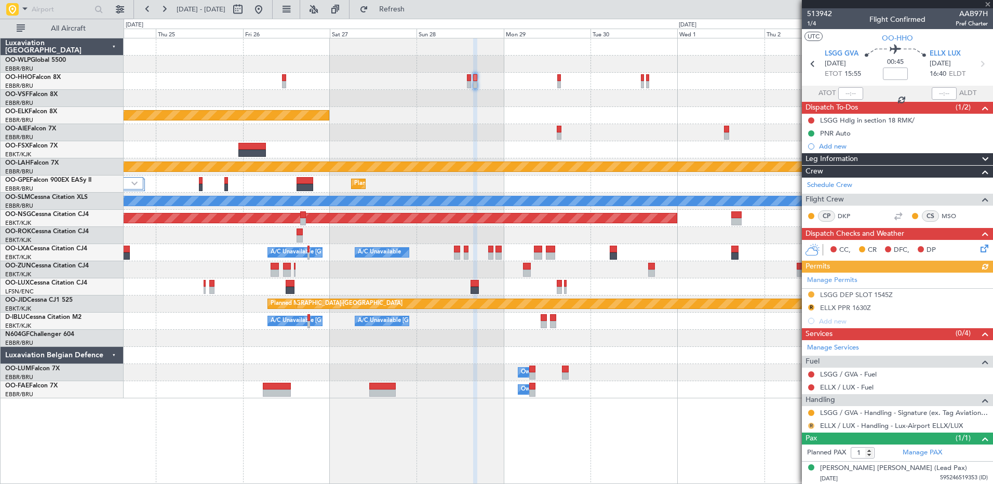
click at [811, 424] on button "R" at bounding box center [811, 426] width 6 height 6
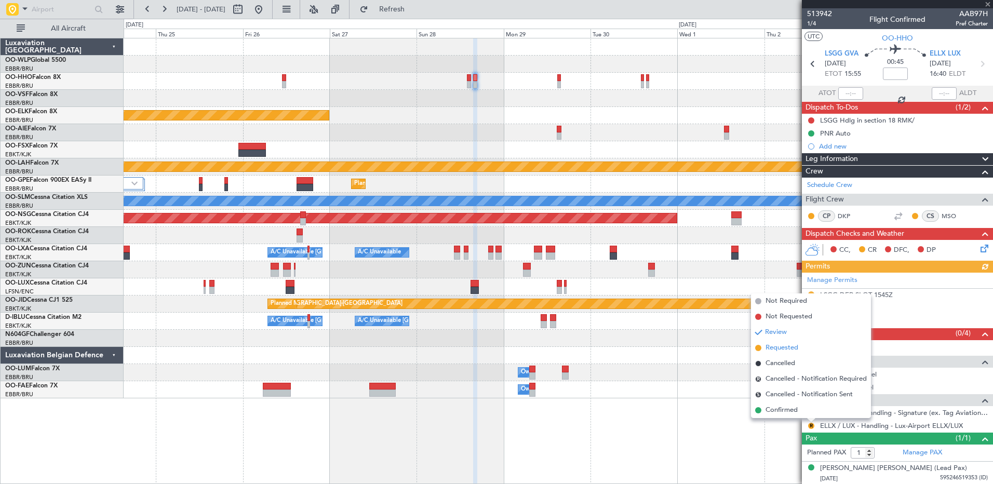
click at [783, 347] on span "Requested" at bounding box center [782, 348] width 33 height 10
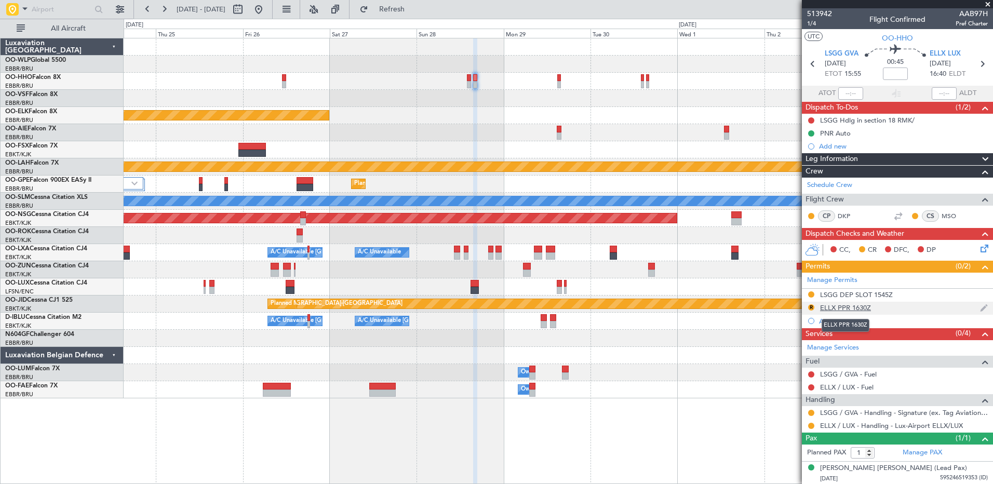
click at [853, 306] on div "ELLX PPR 1630Z" at bounding box center [845, 307] width 51 height 9
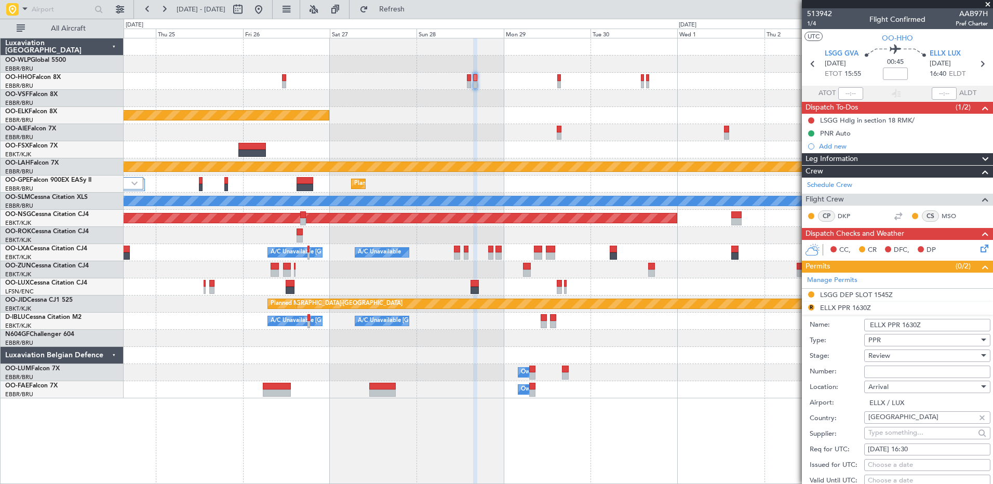
click at [919, 449] on div "28/09/2025 16:30" at bounding box center [927, 450] width 119 height 10
select select "9"
select select "2025"
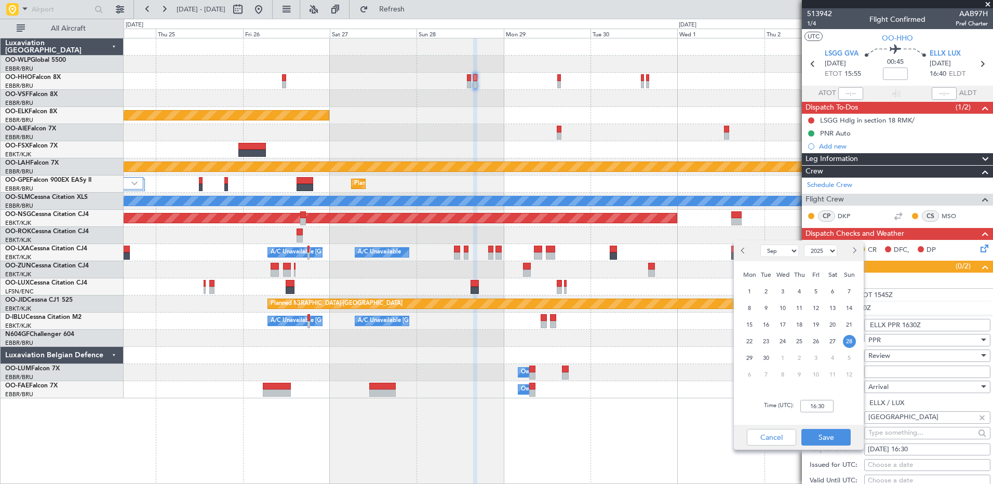
scroll to position [208, 0]
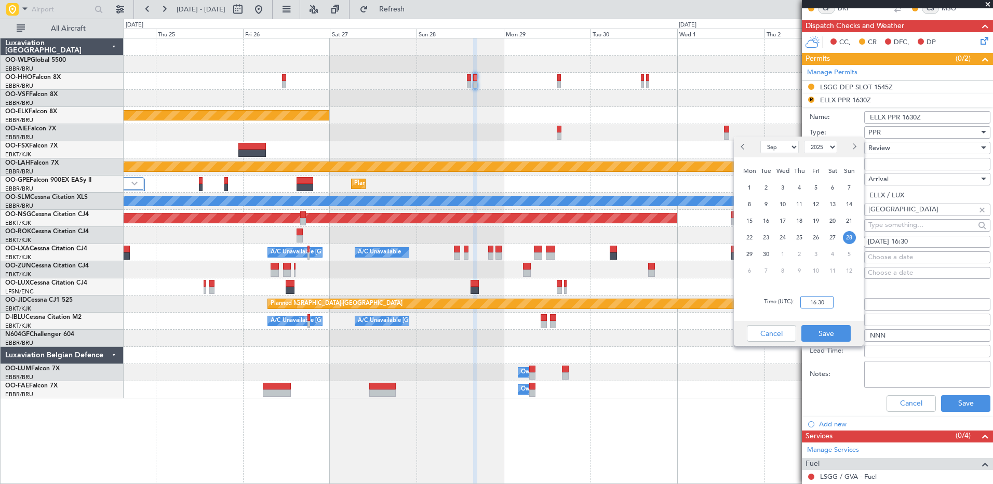
click at [815, 302] on input "16:30" at bounding box center [816, 302] width 33 height 12
type input "16:45"
click at [822, 330] on button "Save" at bounding box center [825, 333] width 49 height 17
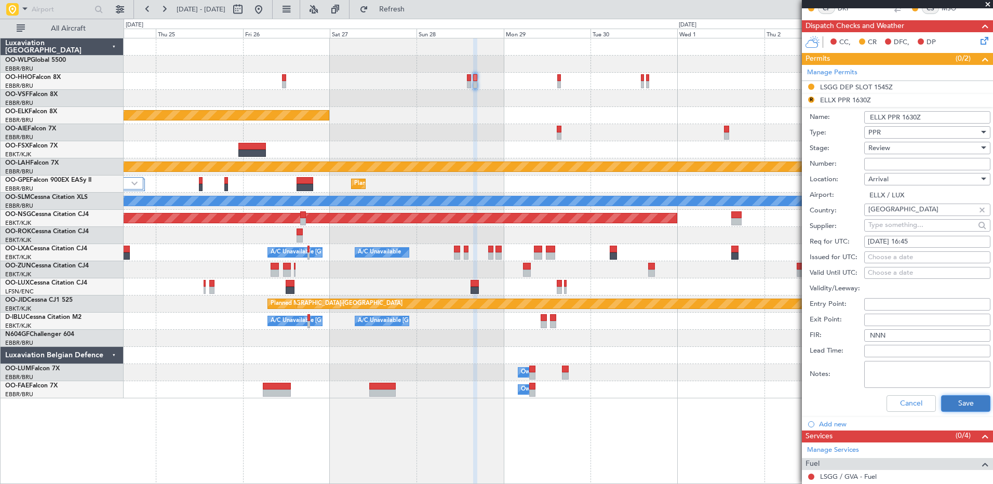
click at [959, 406] on button "Save" at bounding box center [965, 403] width 49 height 17
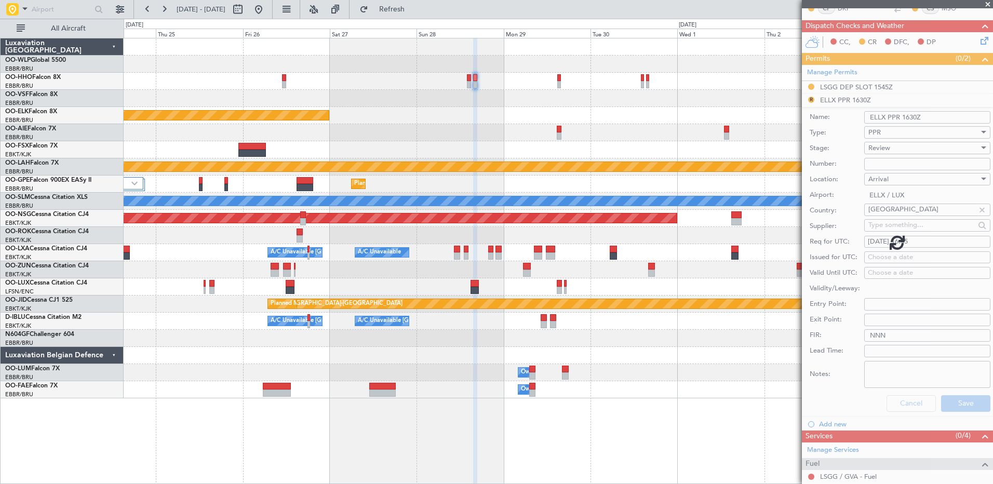
scroll to position [1, 0]
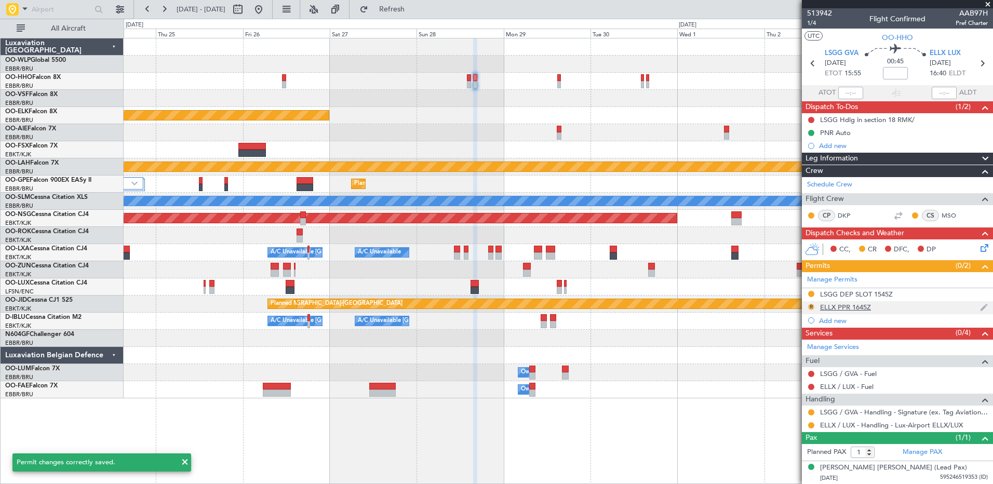
click at [811, 307] on button "R" at bounding box center [811, 307] width 6 height 6
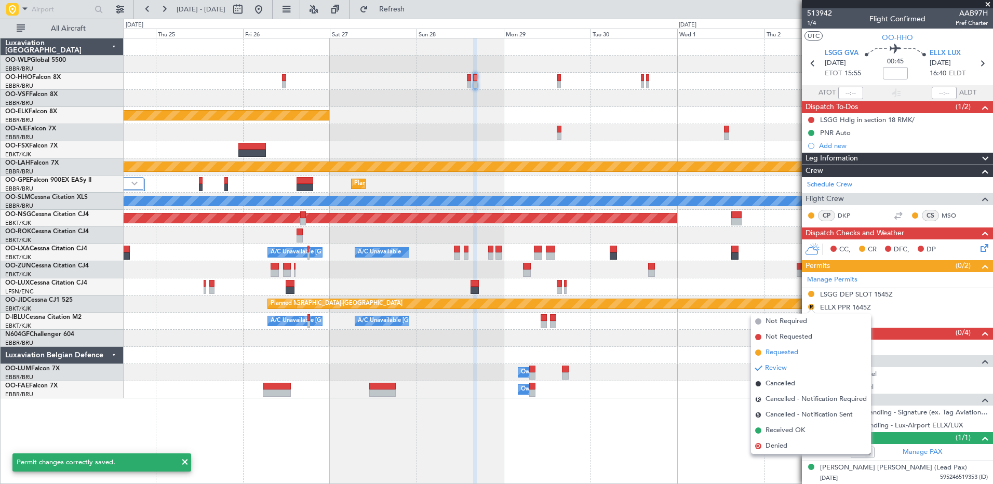
click at [782, 352] on span "Requested" at bounding box center [782, 352] width 33 height 10
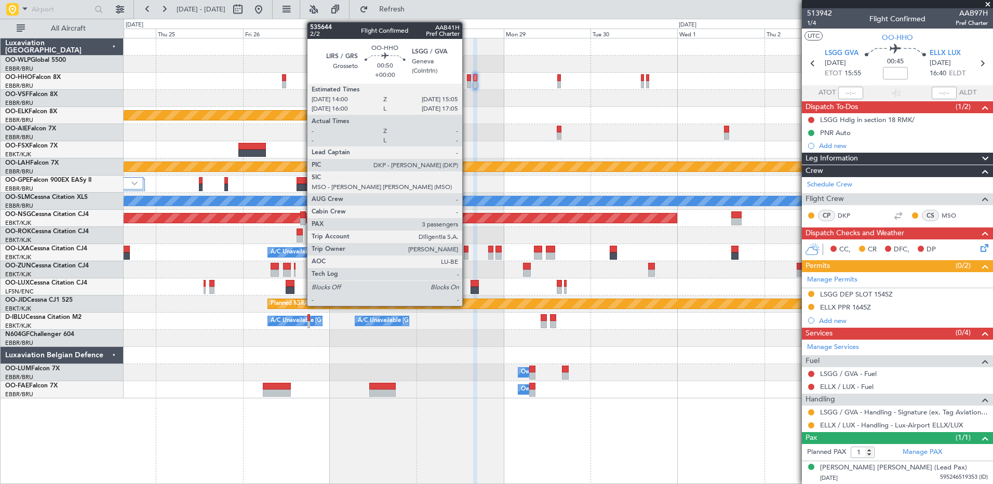
click at [467, 82] on div at bounding box center [469, 84] width 4 height 7
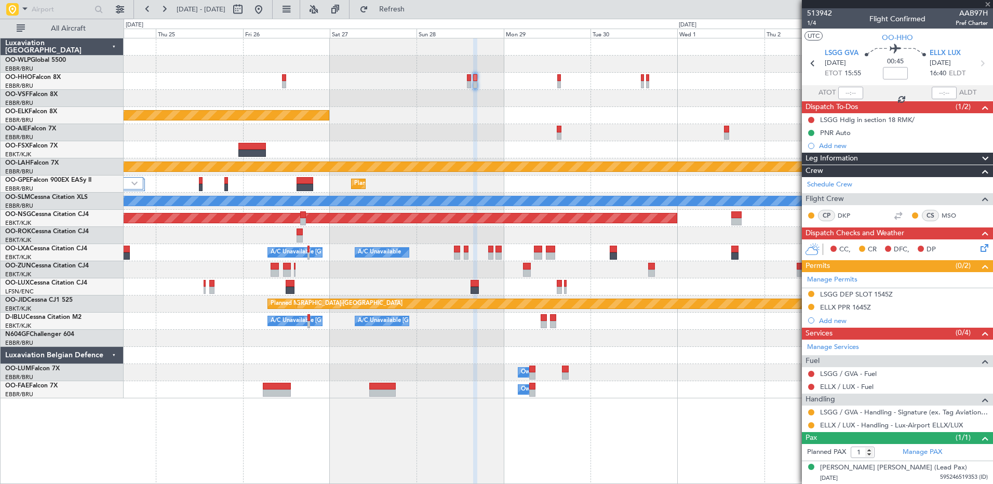
type input "3"
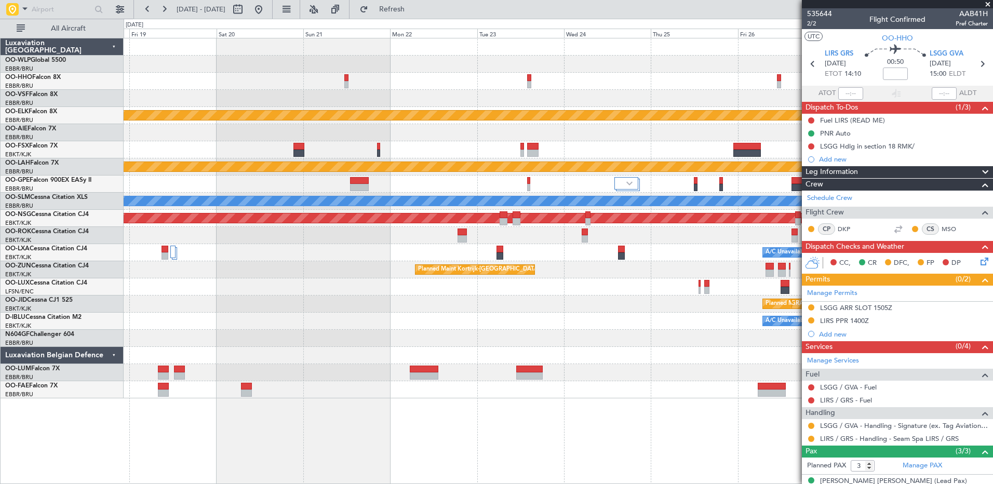
click at [851, 133] on fb-app "24 Sep 2025 - 04 Oct 2025 Refresh Quick Links All Aircraft Planned Maint Kortri…" at bounding box center [496, 246] width 993 height 476
click at [267, 8] on button at bounding box center [258, 9] width 17 height 17
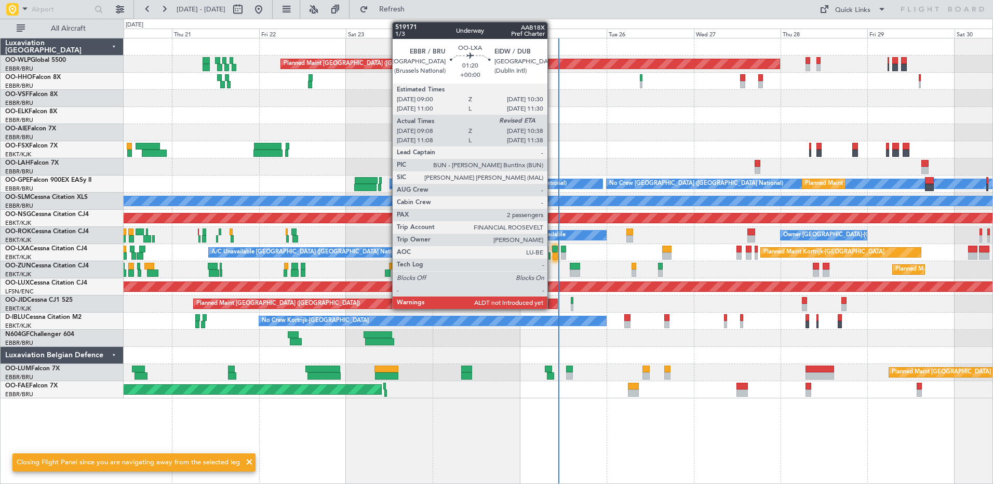
click at [553, 253] on div at bounding box center [556, 255] width 6 height 7
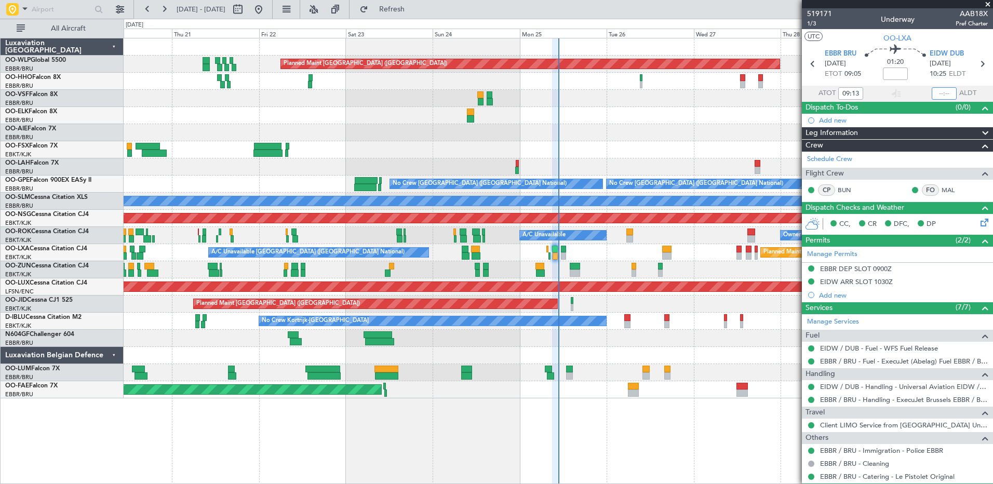
click at [933, 92] on input "text" at bounding box center [944, 93] width 25 height 12
type input "10:38"
click at [267, 8] on button at bounding box center [258, 9] width 17 height 17
click at [196, 107] on div "Planned Maint Berlin (Brandenburg) Planned Maint London (Farnborough) Planned M…" at bounding box center [558, 218] width 869 height 360
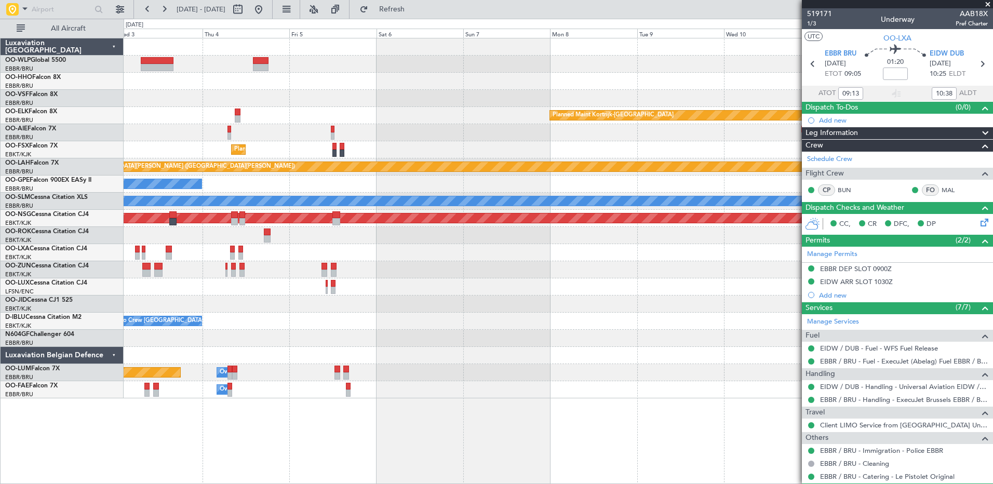
click at [33, 42] on div "Planned Maint Kortrijk-Wevelgem Planned Maint London (Farnborough) Planned Main…" at bounding box center [496, 251] width 993 height 465
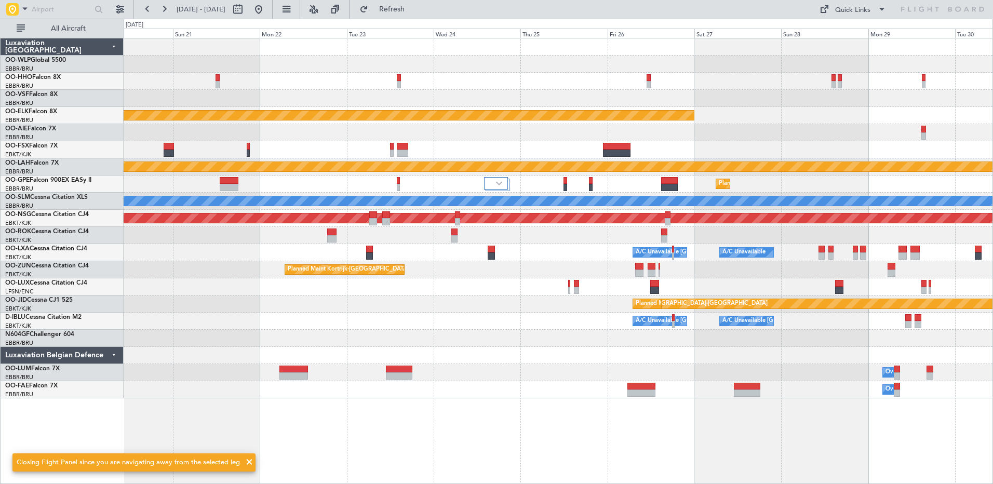
click at [738, 73] on div "Planned Maint Kortrijk-Wevelgem EBKT 08:50 Z KLAS 20:30 Z Planned Maint Alton-s…" at bounding box center [558, 218] width 869 height 360
click at [414, 6] on span "Refresh" at bounding box center [392, 9] width 44 height 7
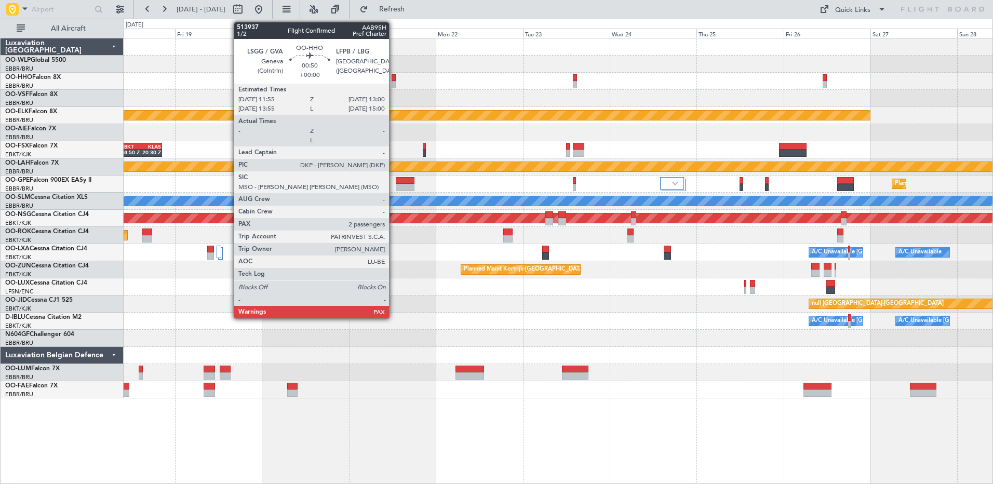
click at [394, 75] on div at bounding box center [394, 77] width 4 height 7
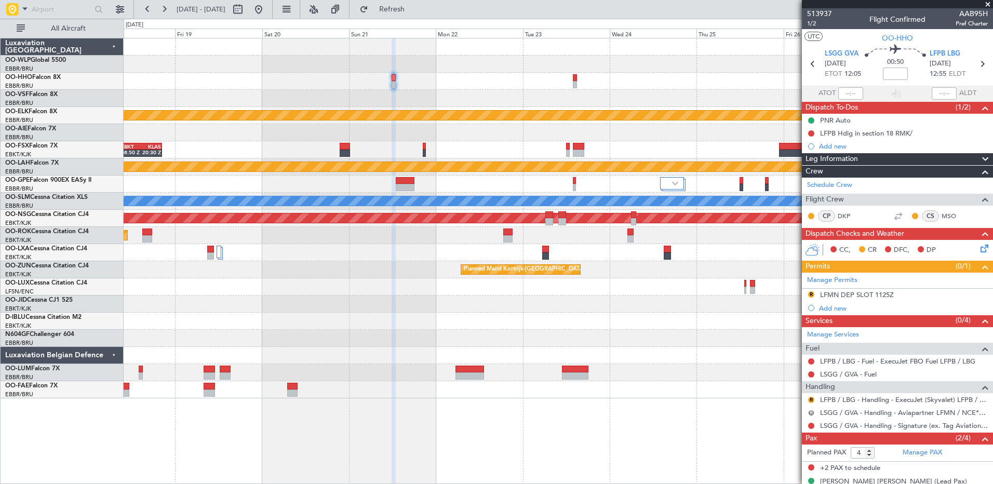
click at [808, 413] on button "R" at bounding box center [811, 413] width 6 height 6
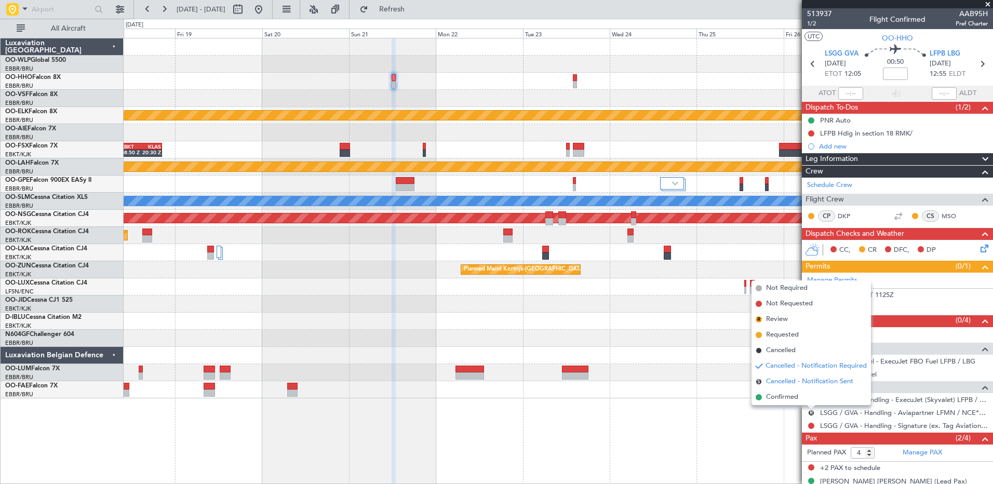
click at [779, 380] on span "Cancelled - Notification Sent" at bounding box center [809, 382] width 87 height 10
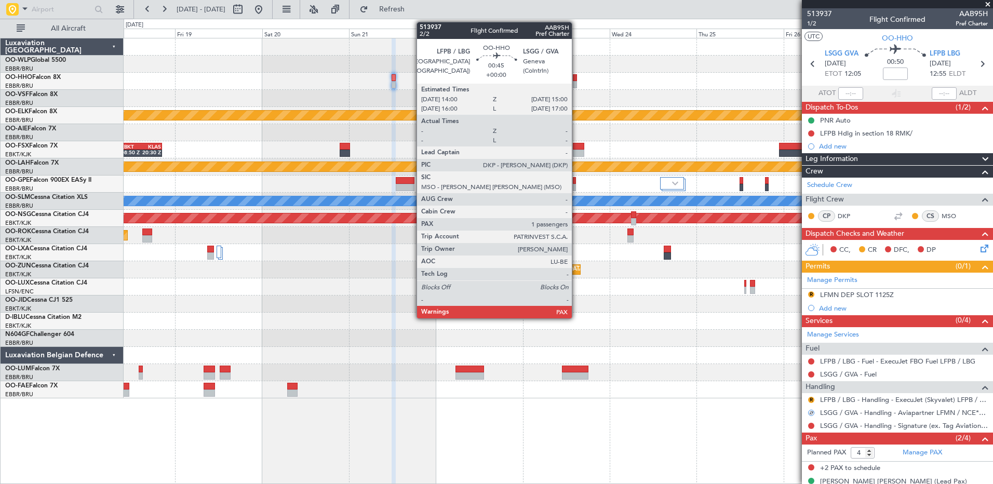
click at [577, 81] on div at bounding box center [575, 84] width 4 height 7
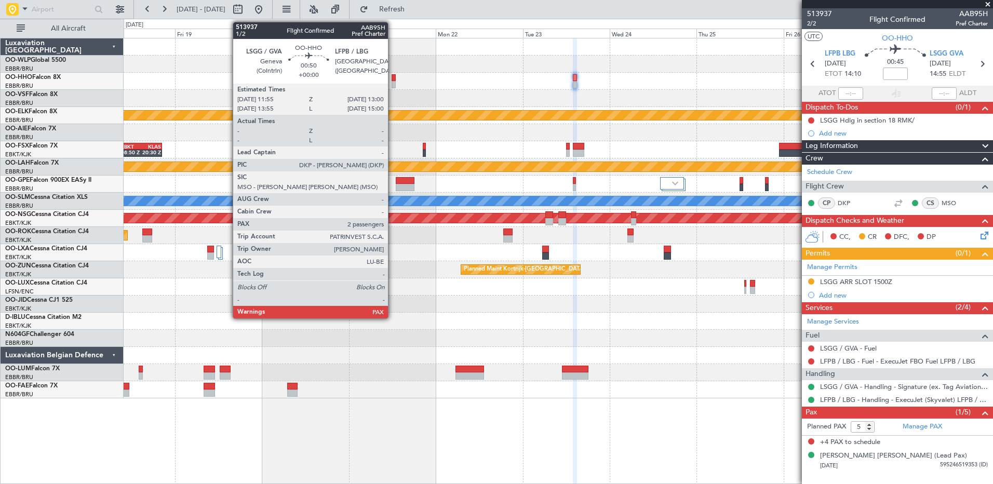
click at [393, 80] on div at bounding box center [394, 77] width 4 height 7
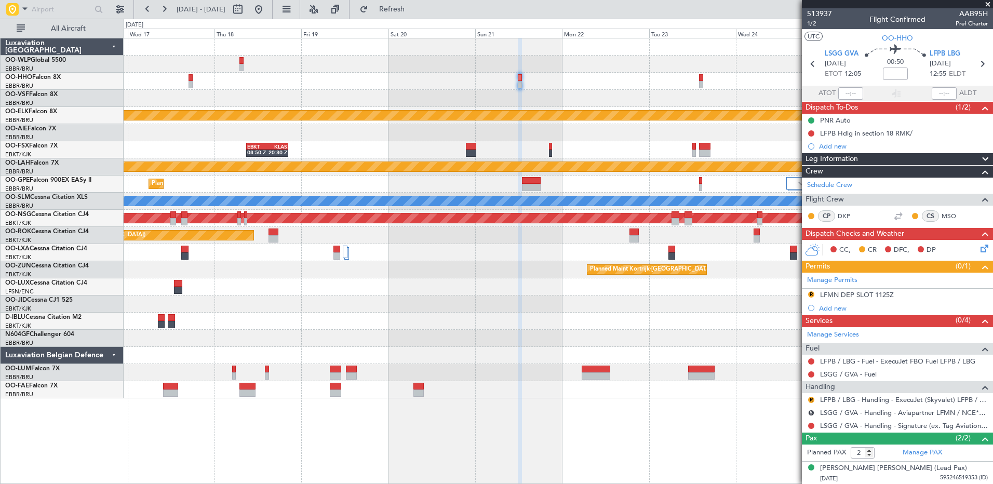
click at [472, 91] on div at bounding box center [558, 98] width 869 height 17
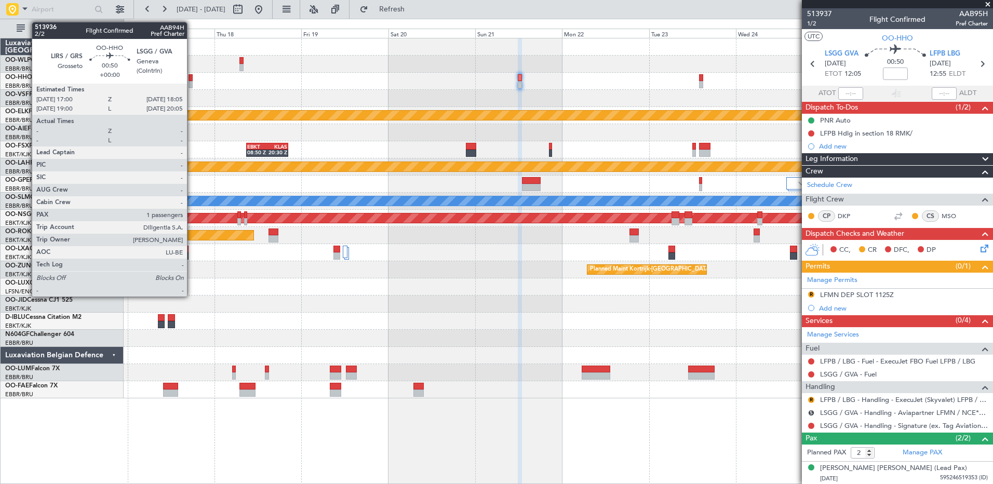
click at [192, 84] on div at bounding box center [191, 84] width 4 height 7
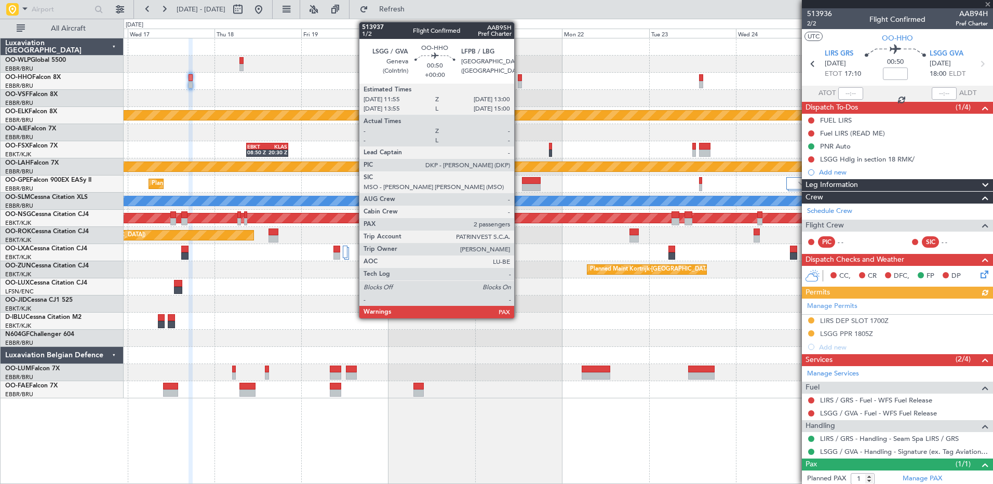
click at [519, 82] on div at bounding box center [520, 84] width 4 height 7
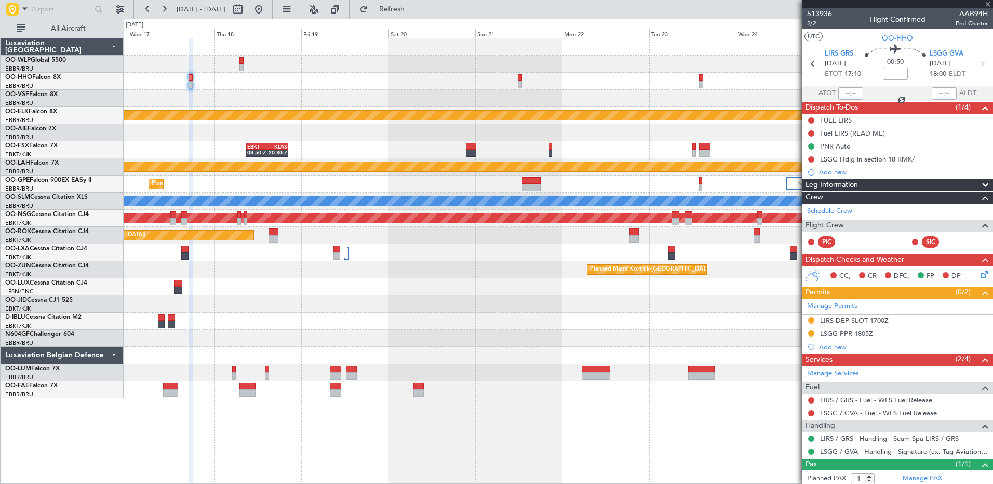
type input "2"
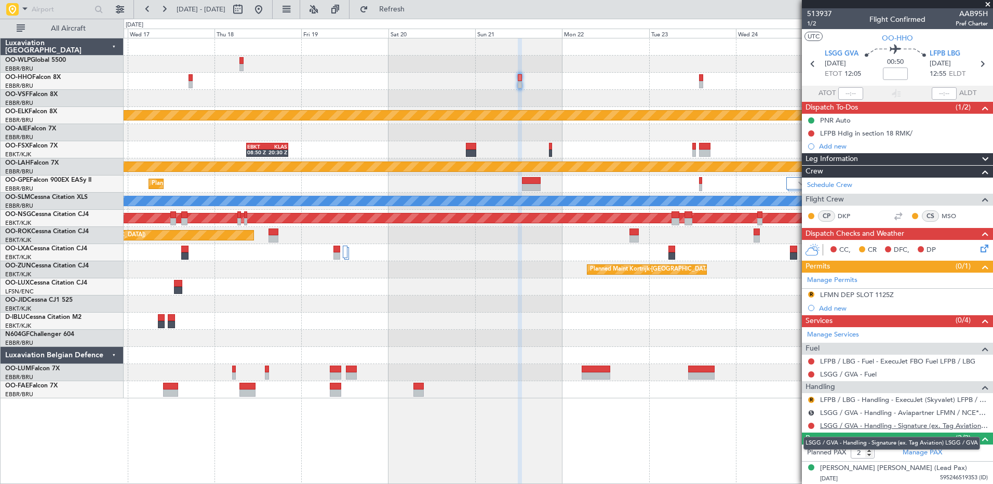
click at [886, 425] on link "LSGG / GVA - Handling - Signature (ex. Tag Aviation) LSGG / GVA" at bounding box center [904, 425] width 168 height 9
click at [414, 11] on span "Refresh" at bounding box center [392, 9] width 44 height 7
click at [816, 289] on div "R LFMN DEP SLOT 1125Z" at bounding box center [897, 295] width 191 height 13
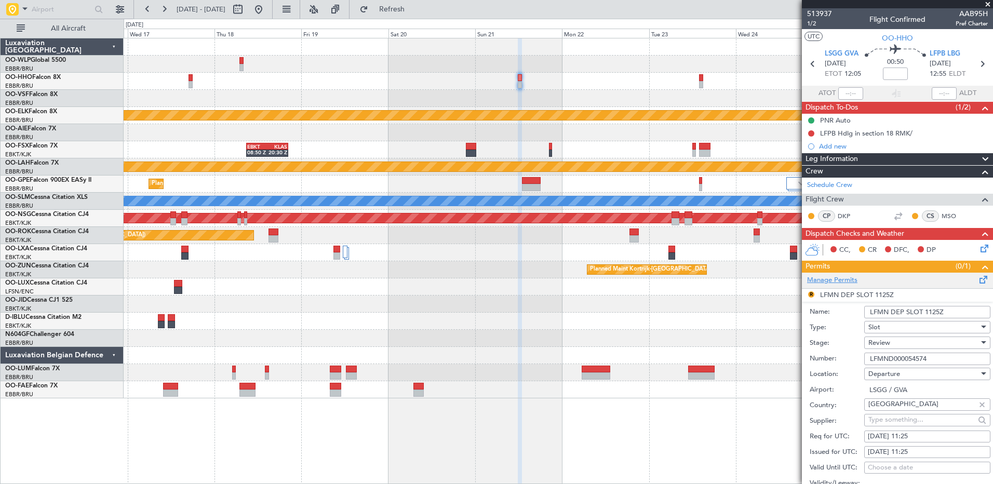
click at [825, 276] on link "Manage Permits" at bounding box center [832, 280] width 50 height 10
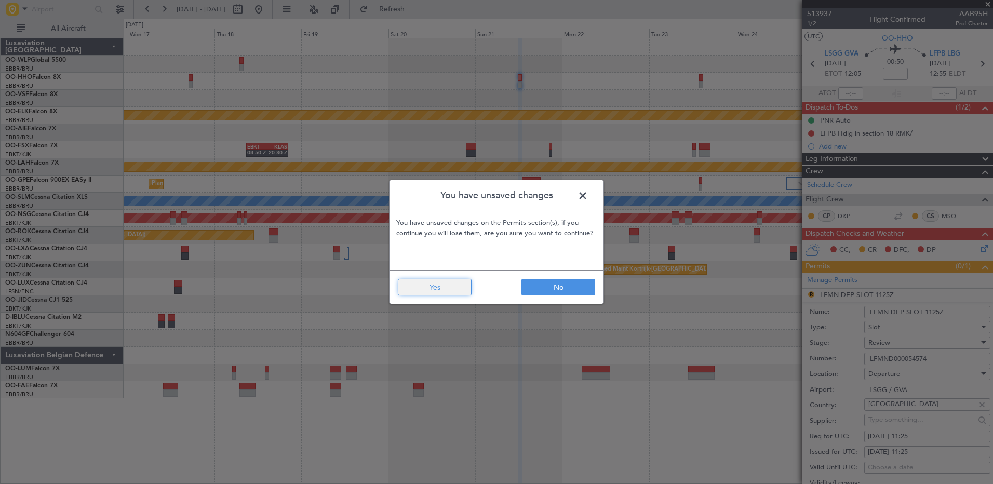
click at [446, 285] on button "Yes" at bounding box center [435, 287] width 74 height 17
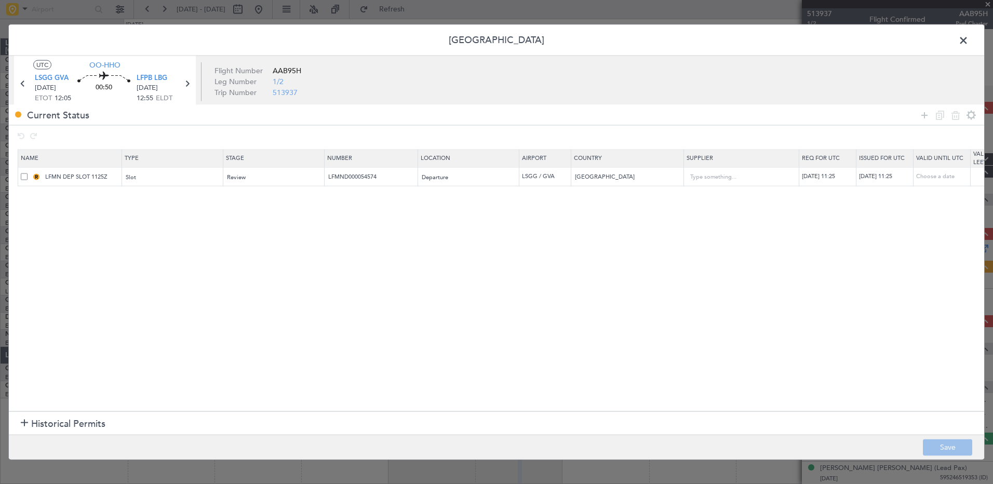
click at [22, 179] on span at bounding box center [24, 176] width 7 height 7
click at [28, 173] on input "checkbox" at bounding box center [28, 173] width 0 height 0
click at [952, 117] on icon at bounding box center [955, 115] width 12 height 12
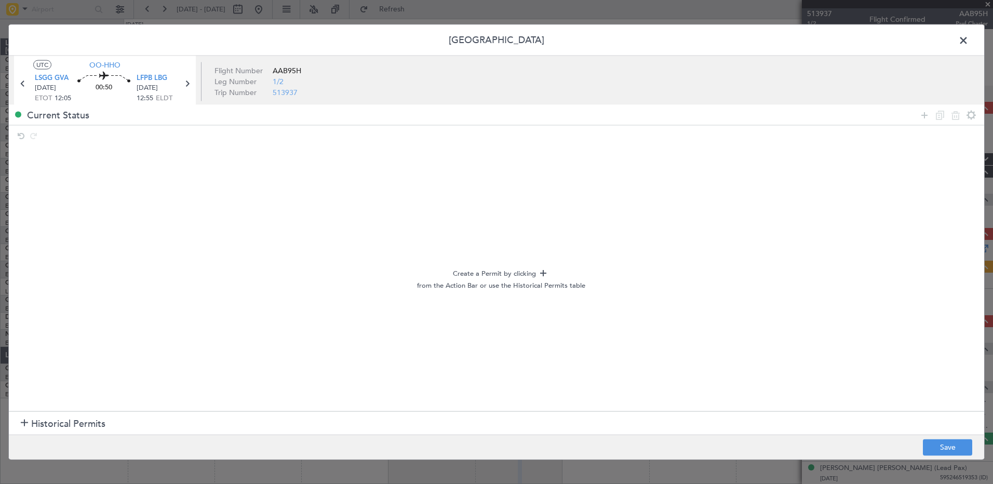
click at [25, 418] on h1 "Historical Permits" at bounding box center [63, 424] width 85 height 14
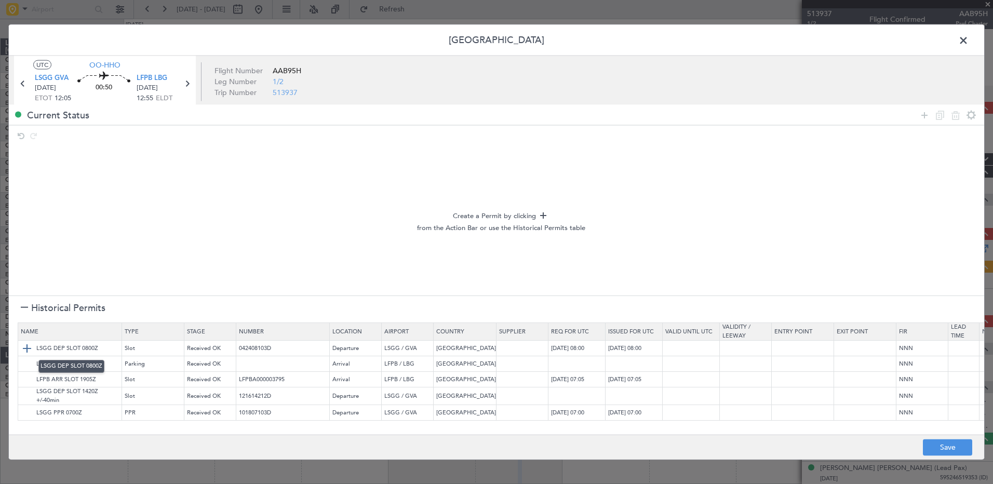
click at [31, 344] on img at bounding box center [27, 348] width 12 height 12
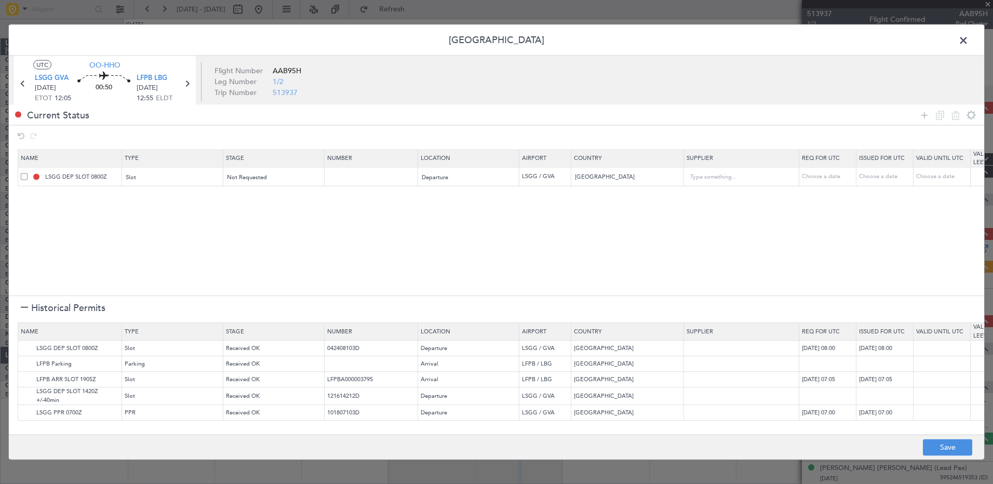
click at [814, 178] on div "Choose a date" at bounding box center [829, 176] width 54 height 9
select select "8"
select select "2025"
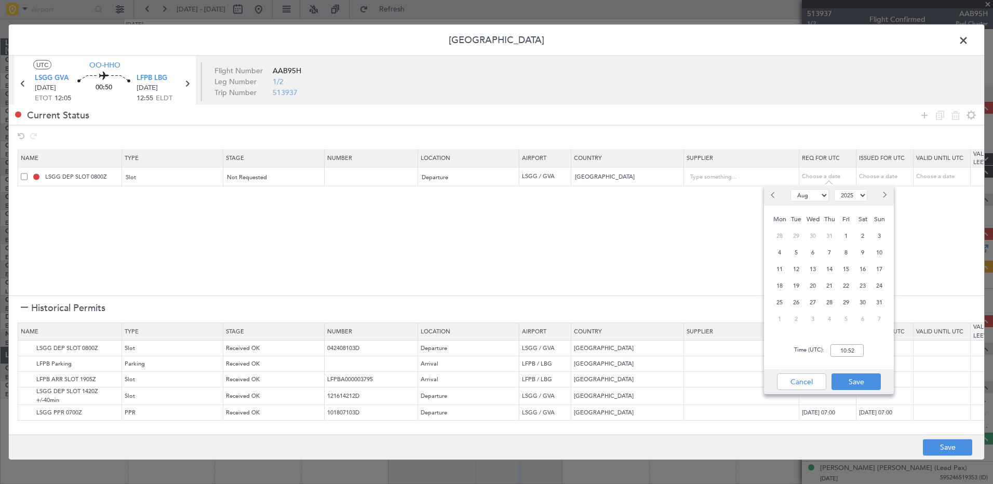
click at [886, 197] on button "Next month" at bounding box center [883, 195] width 11 height 17
select select "9"
click at [878, 271] on span "21" at bounding box center [879, 269] width 13 height 13
click at [840, 347] on input "00:00" at bounding box center [847, 350] width 33 height 12
type input "4"
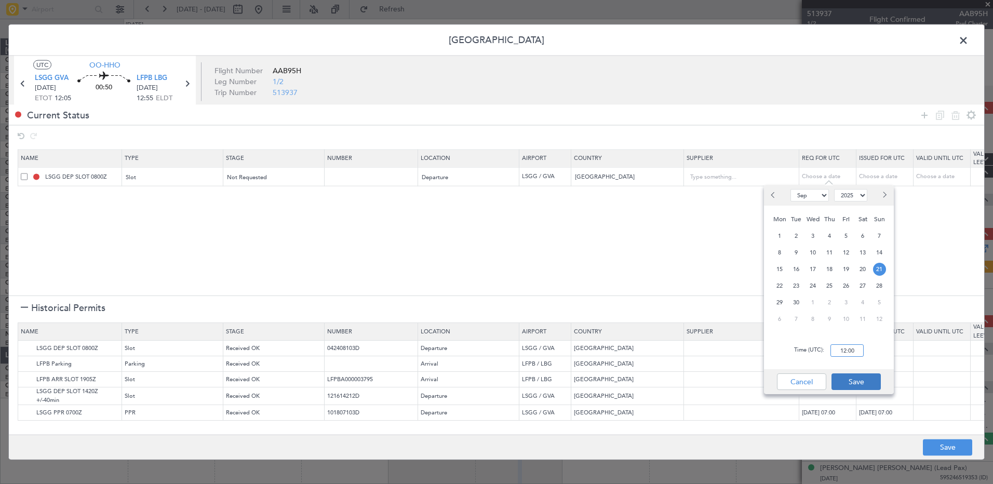
type input "12:00"
click at [864, 382] on button "Save" at bounding box center [856, 381] width 49 height 17
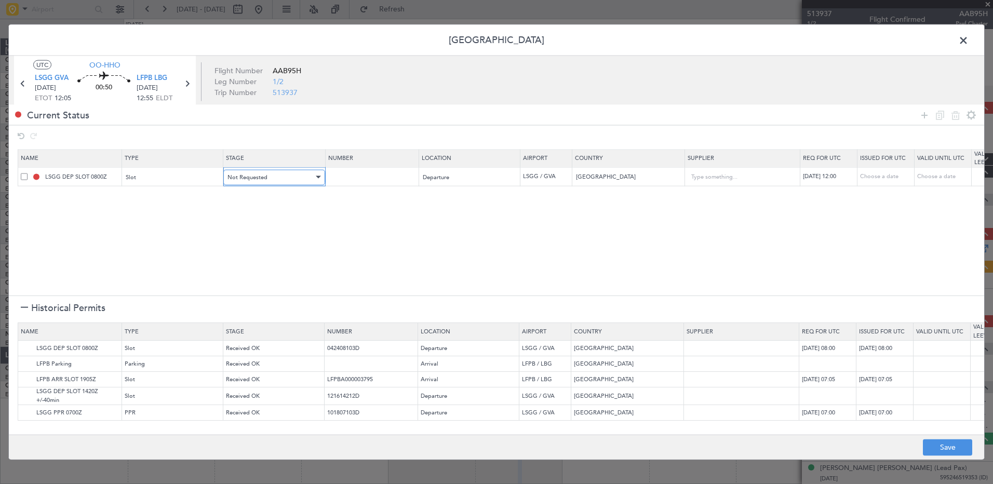
click at [314, 179] on div at bounding box center [317, 177] width 7 height 8
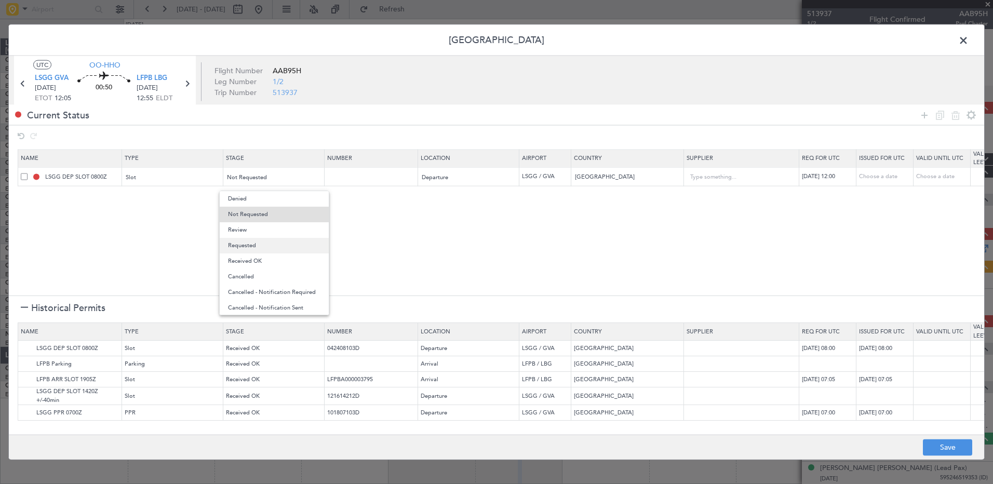
click at [275, 247] on span "Requested" at bounding box center [274, 246] width 92 height 16
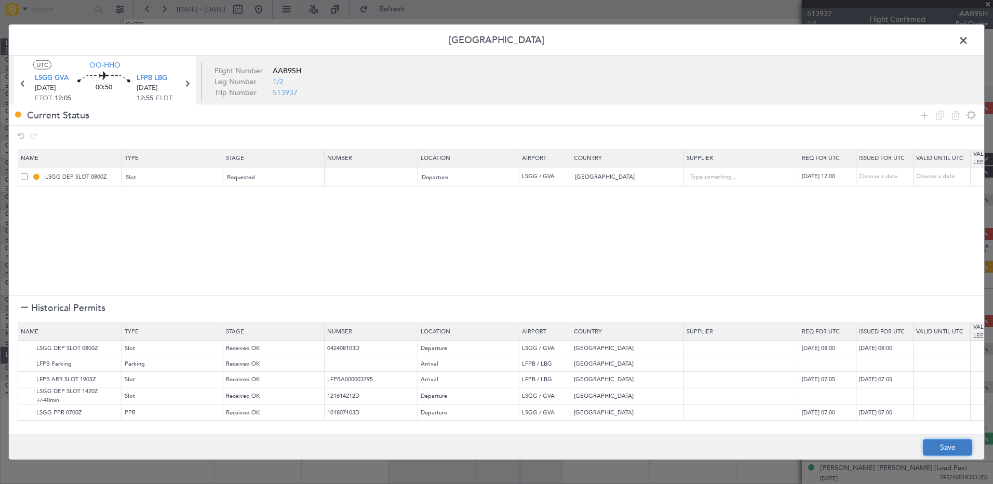
click at [955, 455] on button "Save" at bounding box center [947, 447] width 49 height 17
type input "LSGG DEP SLOT 1200Z"
type input "NNN"
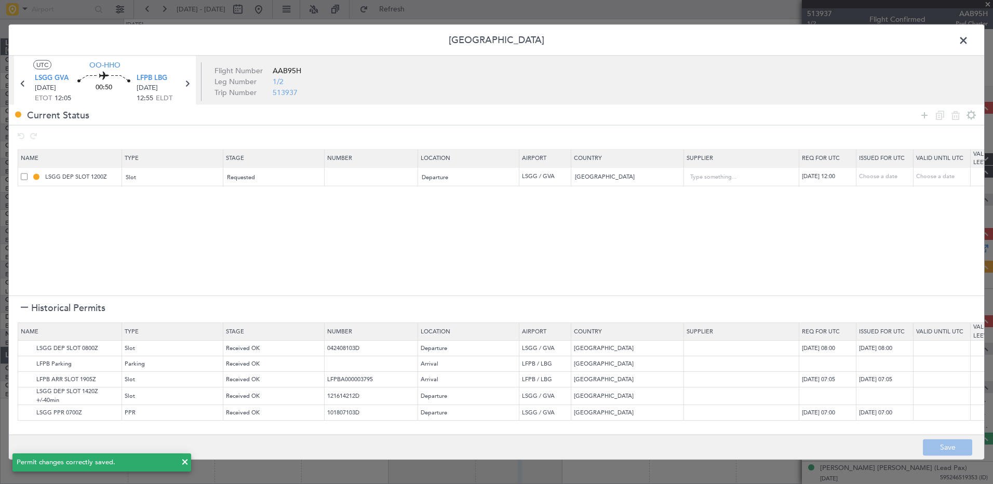
click at [969, 40] on span at bounding box center [969, 43] width 0 height 21
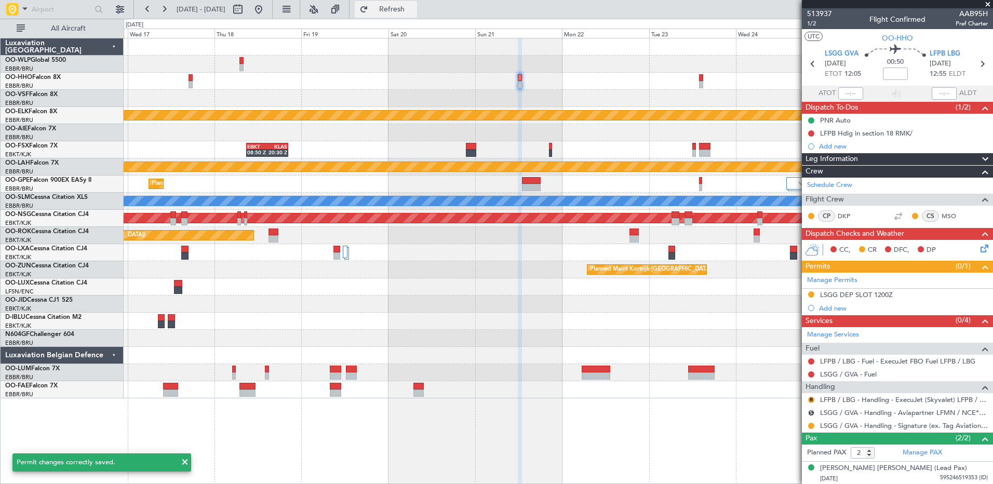
click at [417, 10] on button "Refresh" at bounding box center [386, 9] width 62 height 17
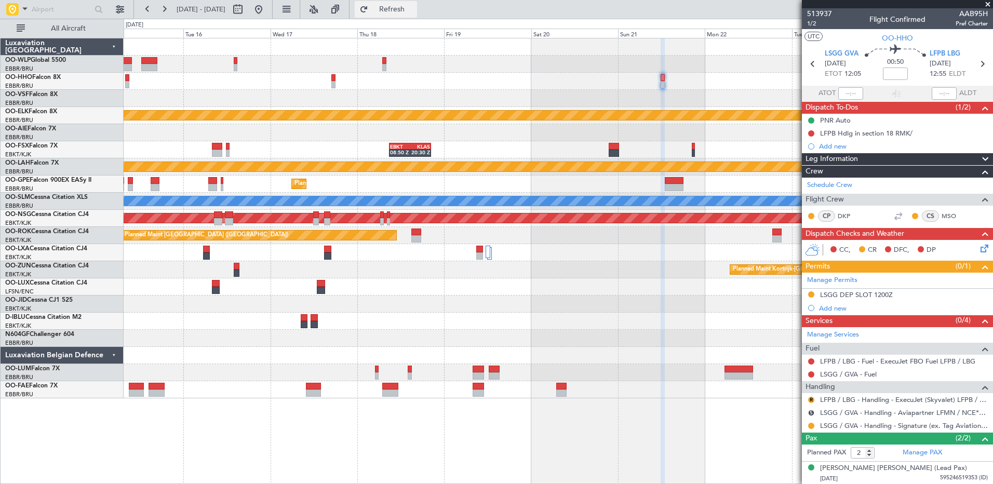
click at [414, 8] on span "Refresh" at bounding box center [392, 9] width 44 height 7
click at [816, 20] on span "1/2" at bounding box center [819, 23] width 25 height 9
click at [407, 6] on span "Refresh" at bounding box center [392, 9] width 44 height 7
click at [414, 11] on span "Refresh" at bounding box center [392, 9] width 44 height 7
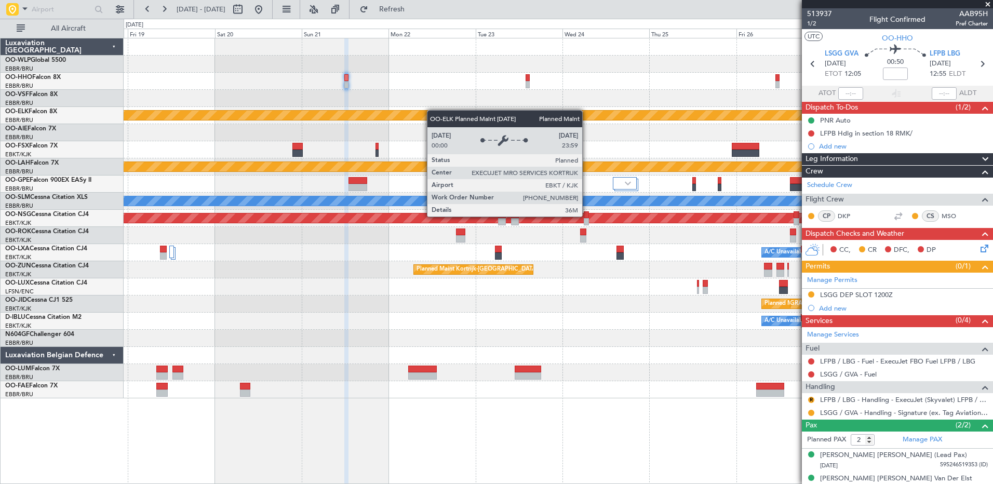
click at [406, 114] on div "Planned Maint Kortrijk-[GEOGRAPHIC_DATA] EBKT 08:50 Z KLAS 20:30 Z Planned [GEO…" at bounding box center [558, 218] width 869 height 360
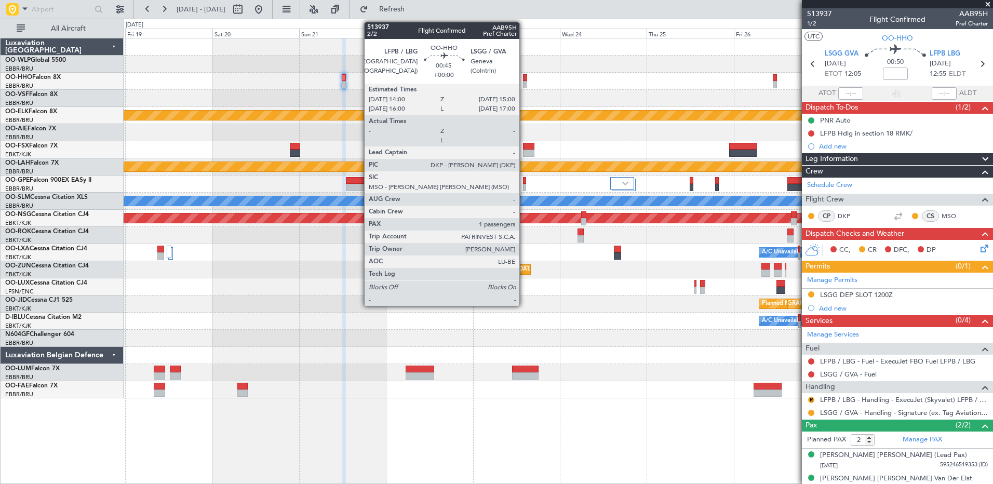
click at [524, 85] on div at bounding box center [525, 84] width 4 height 7
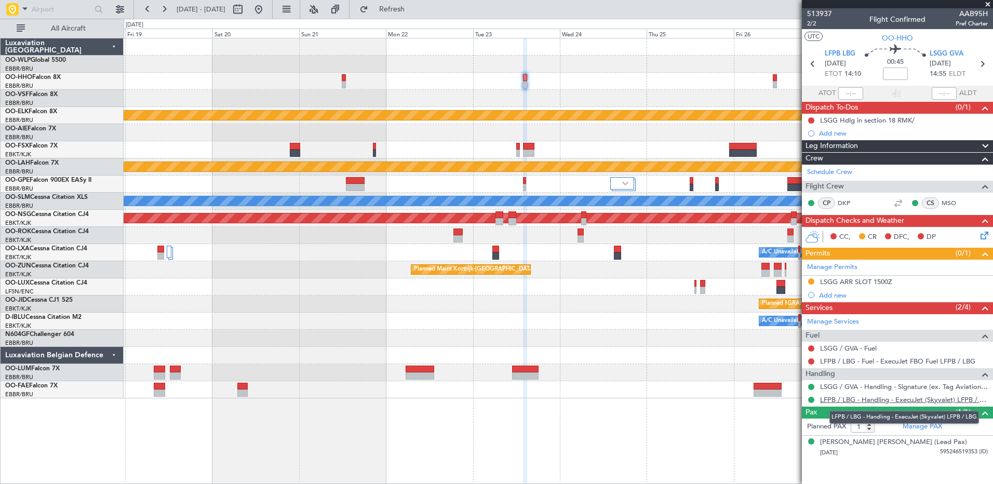
click at [902, 400] on link "LFPB / LBG - Handling - ExecuJet (Skyvalet) LFPB / LBG" at bounding box center [904, 399] width 168 height 9
click at [517, 81] on div at bounding box center [558, 81] width 869 height 17
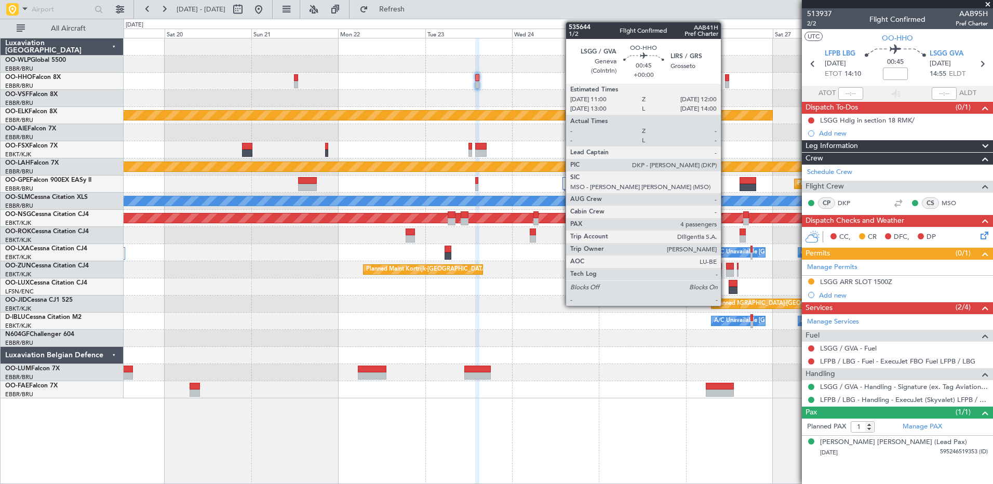
click at [726, 76] on div at bounding box center [727, 77] width 4 height 7
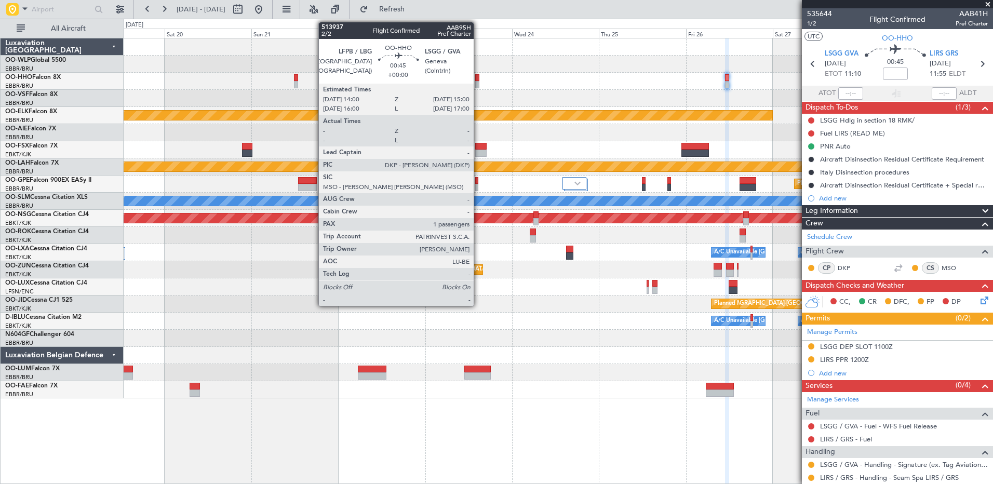
click at [478, 81] on div at bounding box center [477, 84] width 4 height 7
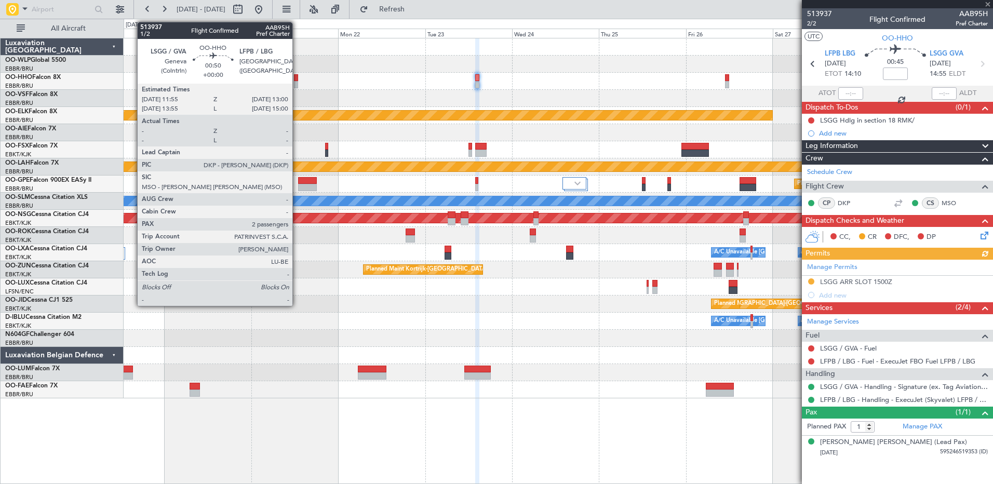
click at [297, 84] on div at bounding box center [296, 84] width 4 height 7
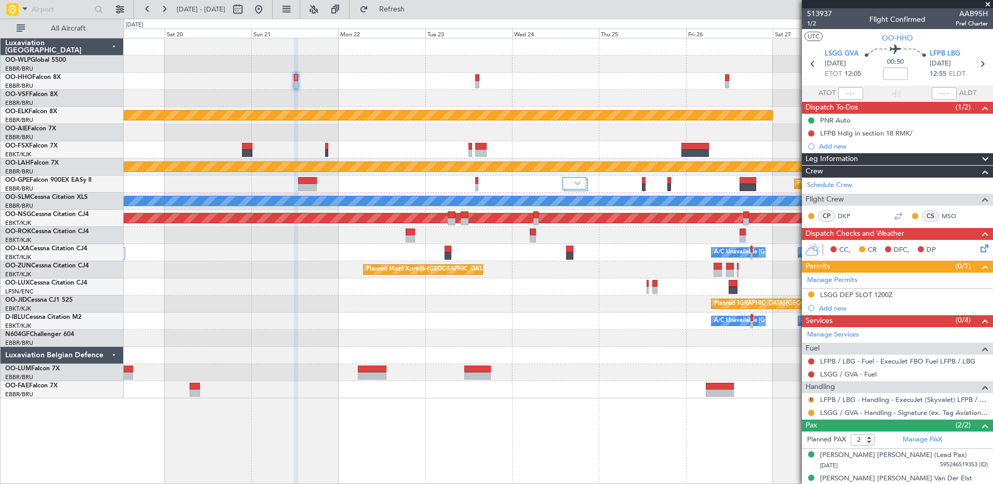
click at [812, 400] on button "R" at bounding box center [811, 400] width 6 height 6
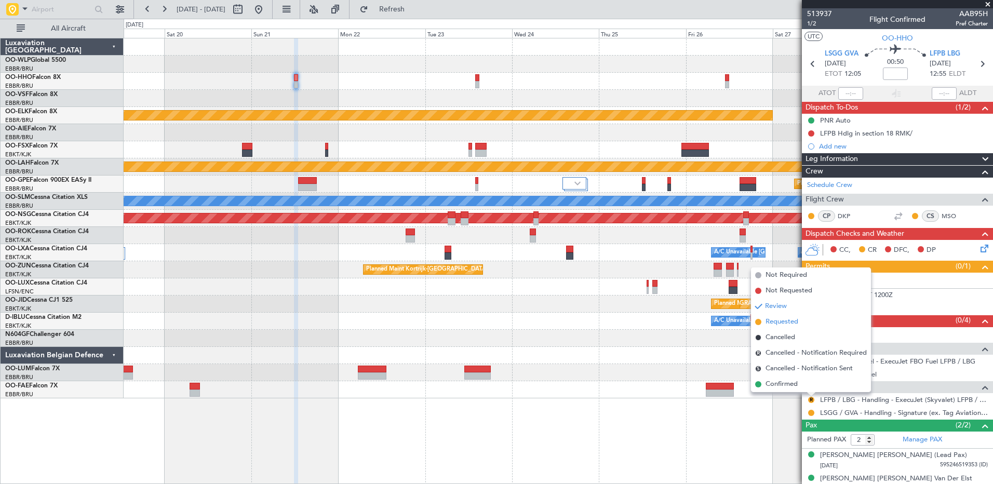
click at [787, 325] on span "Requested" at bounding box center [782, 322] width 33 height 10
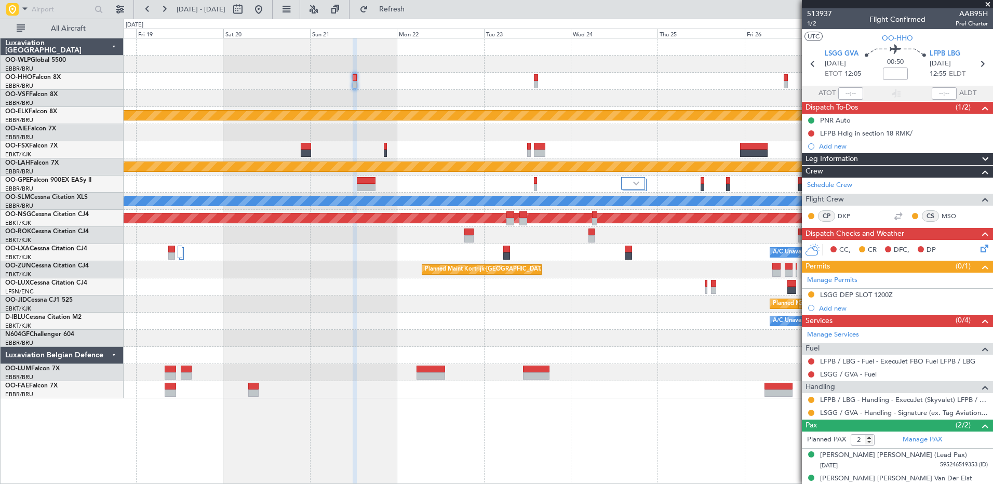
click at [432, 93] on div at bounding box center [558, 98] width 869 height 17
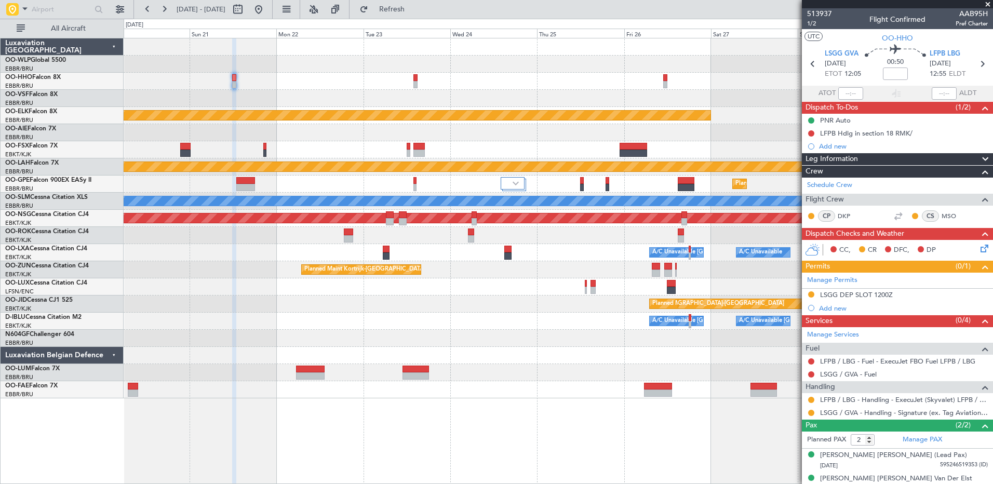
click at [434, 98] on div "Planned Maint Kortrijk-[GEOGRAPHIC_DATA] EBKT 08:50 Z KLAS 20:30 Z Planned [GEO…" at bounding box center [558, 218] width 869 height 360
click at [667, 84] on div at bounding box center [558, 81] width 869 height 17
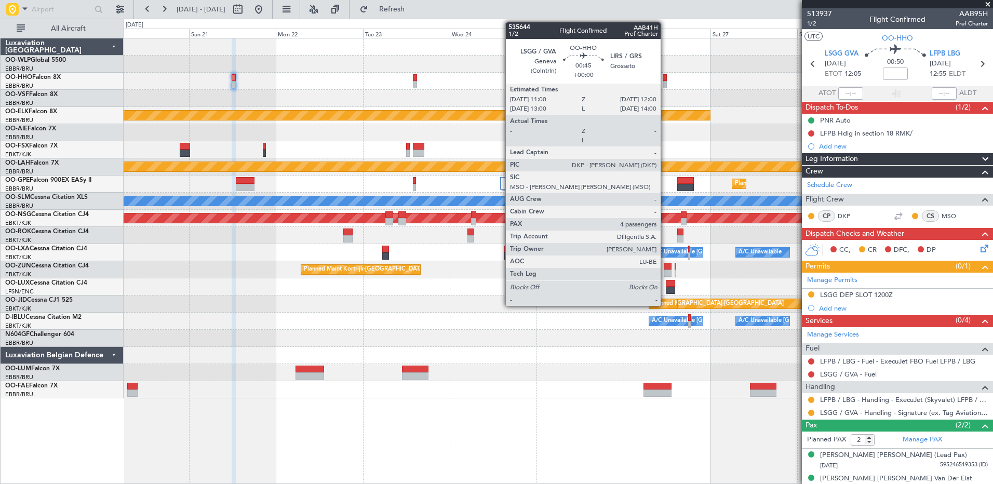
click at [665, 84] on div at bounding box center [665, 84] width 4 height 7
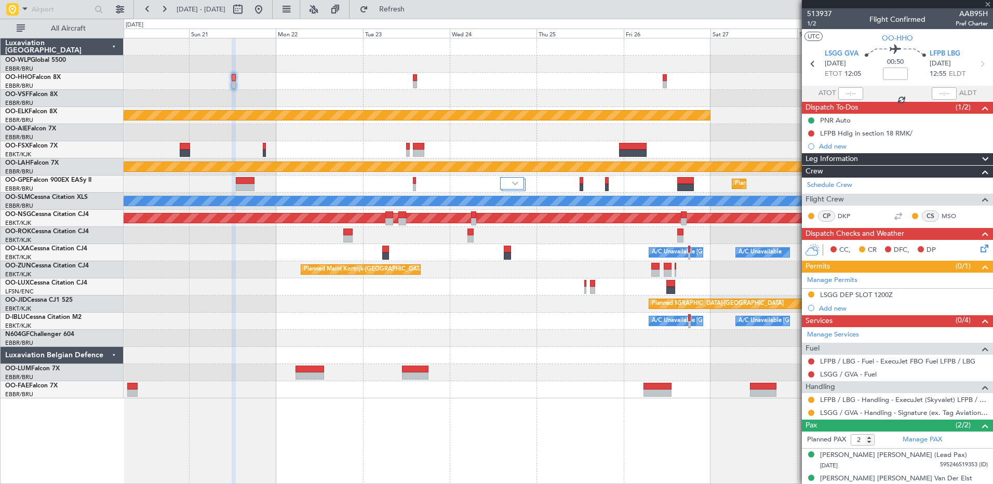
type input "4"
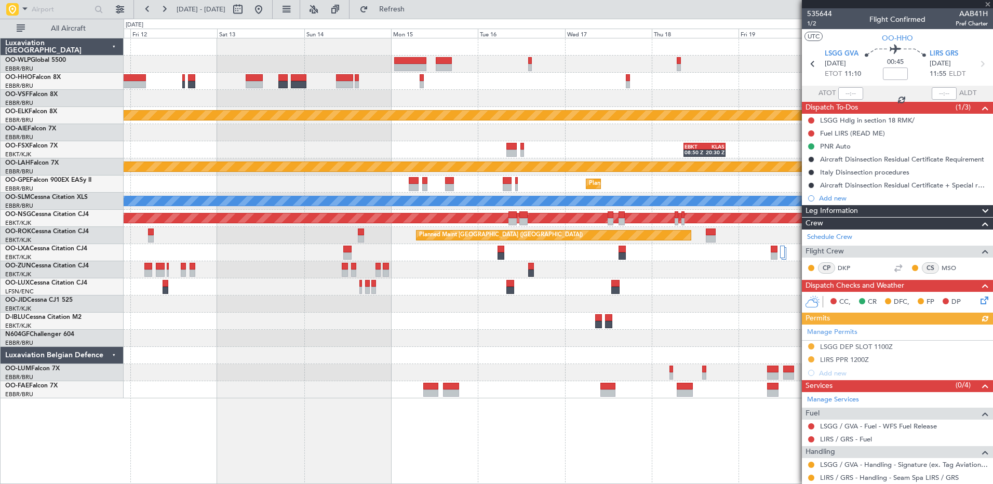
click at [993, 399] on html "[DATE] - [DATE] Refresh Quick Links All Aircraft Planned Maint [GEOGRAPHIC_DATA…" at bounding box center [496, 242] width 993 height 484
click at [267, 5] on button at bounding box center [258, 9] width 17 height 17
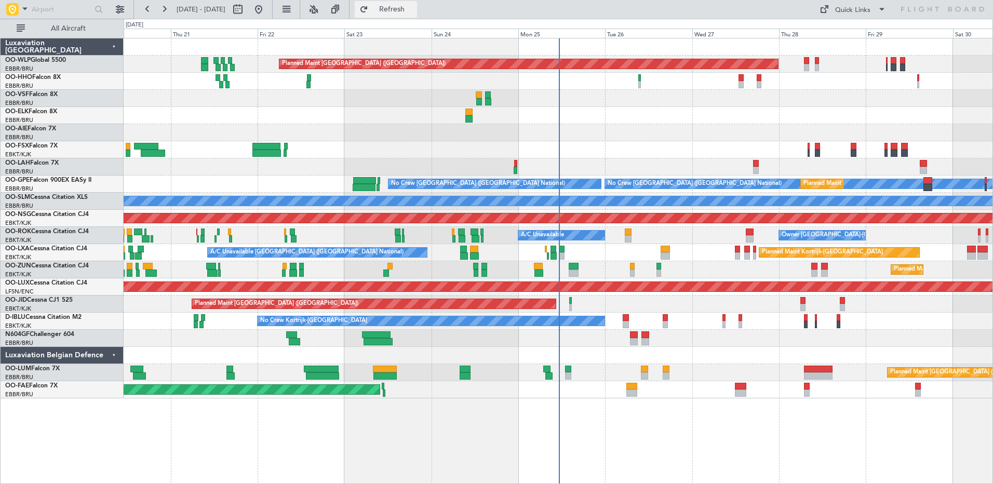
click at [414, 12] on span "Refresh" at bounding box center [392, 9] width 44 height 7
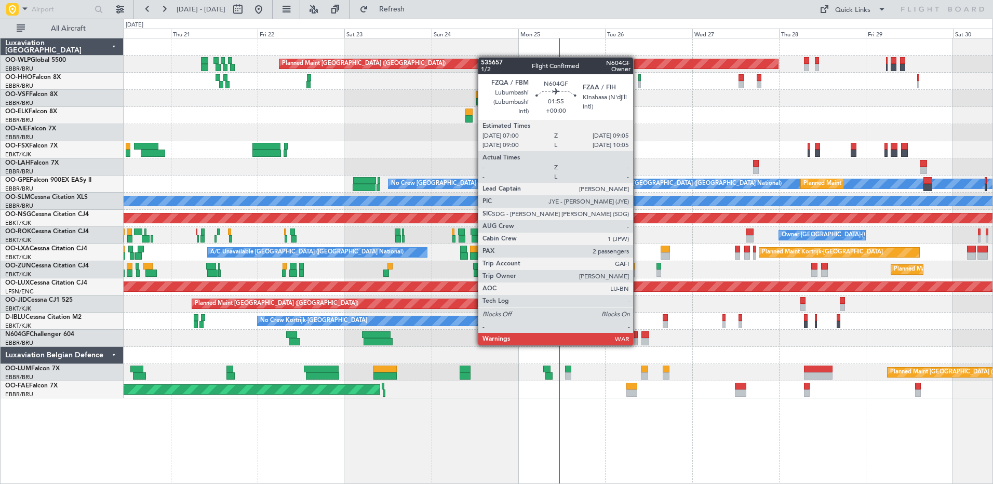
click at [638, 344] on div at bounding box center [634, 341] width 8 height 7
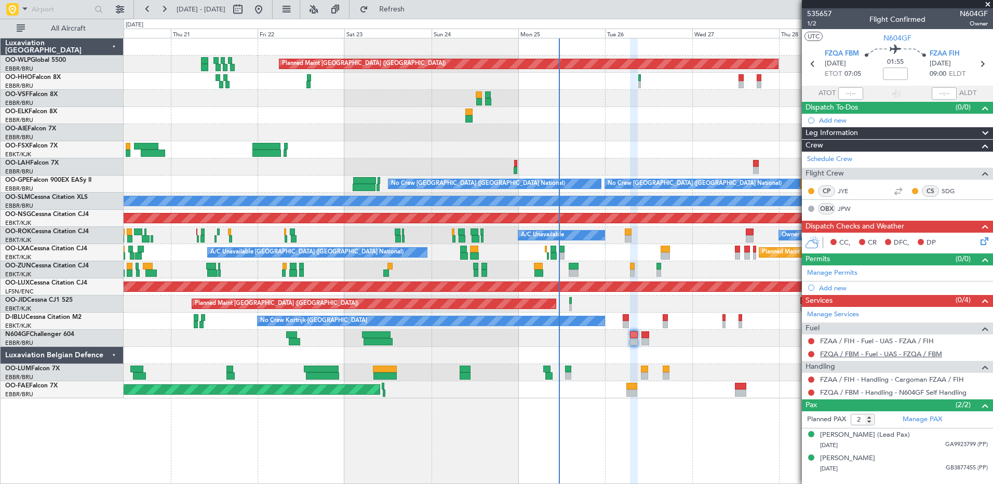
click at [870, 351] on link "FZQA / FBM - Fuel - UAS - FZQA / FBM" at bounding box center [881, 354] width 122 height 9
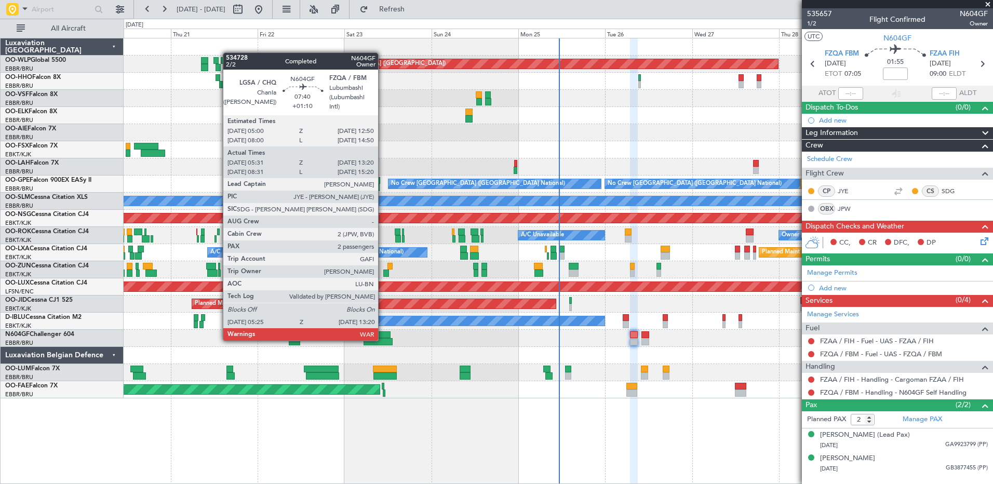
click at [383, 340] on div at bounding box center [378, 341] width 29 height 7
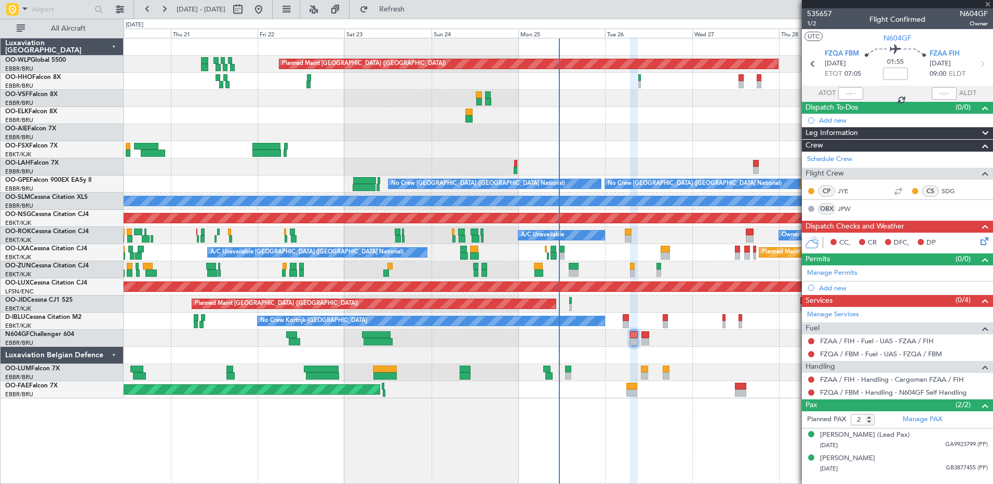
type input "+01:10"
type input "05:36"
type input "13:15"
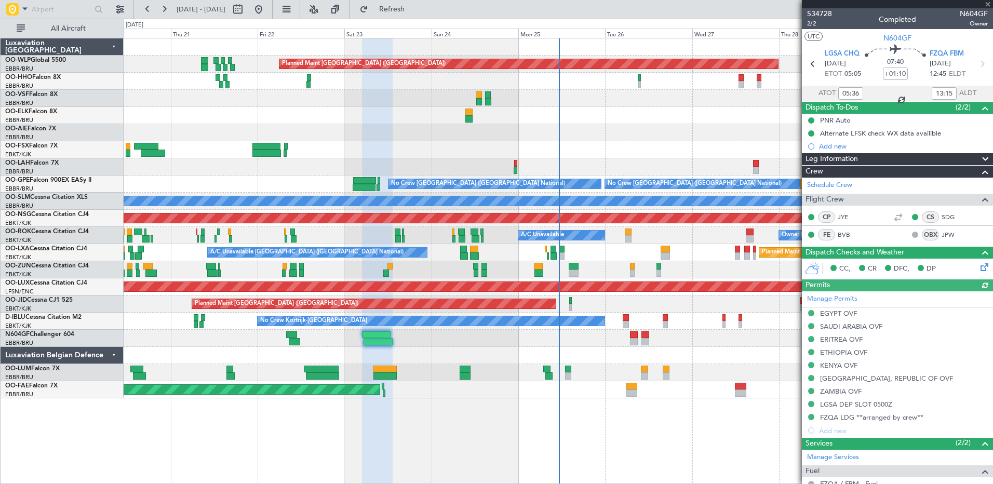
scroll to position [133, 0]
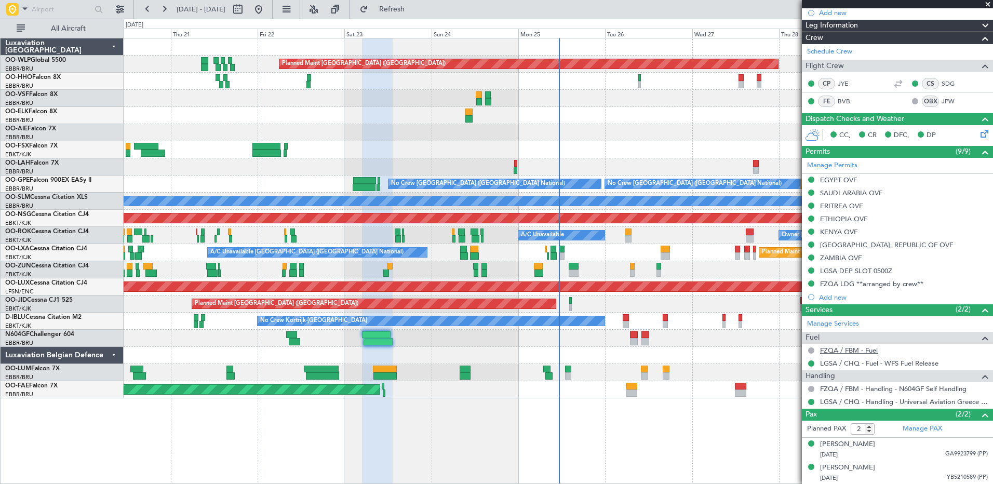
click at [859, 352] on link "FZQA / FBM - Fuel" at bounding box center [849, 350] width 58 height 9
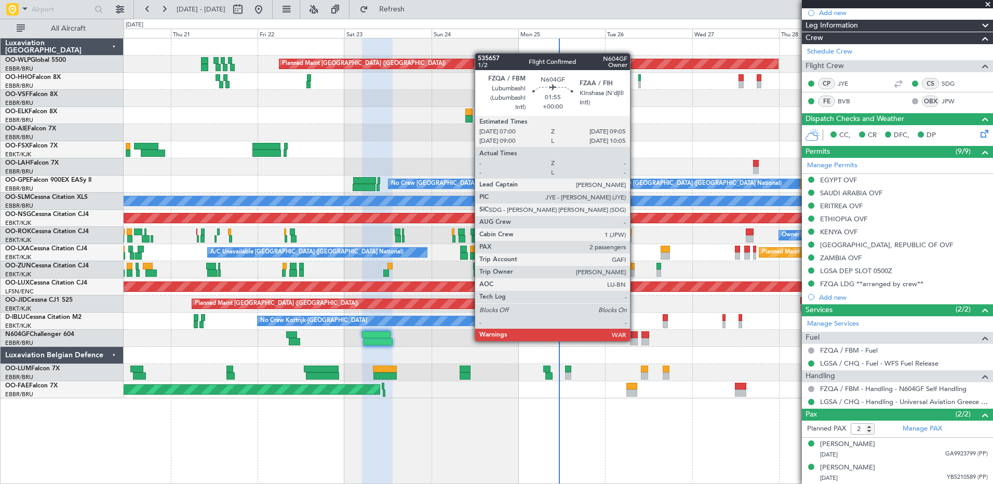
click at [635, 340] on div at bounding box center [634, 341] width 8 height 7
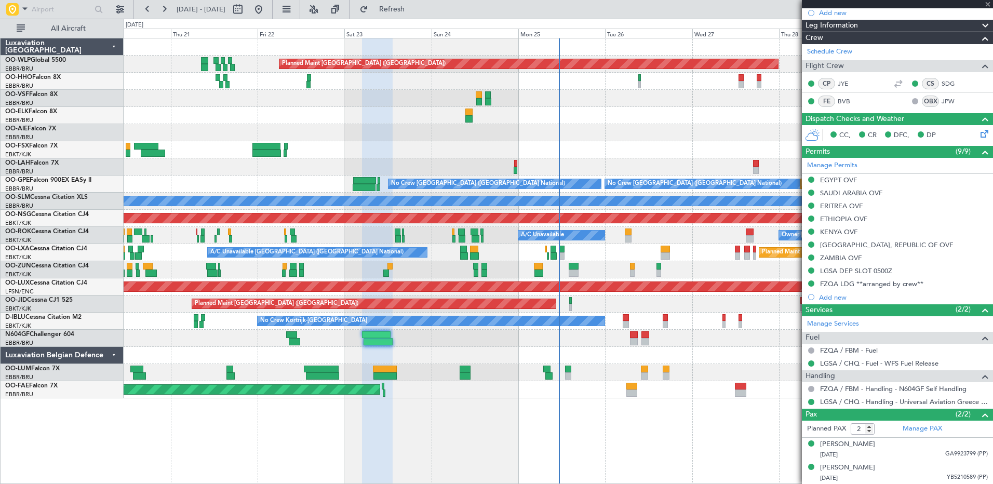
scroll to position [0, 0]
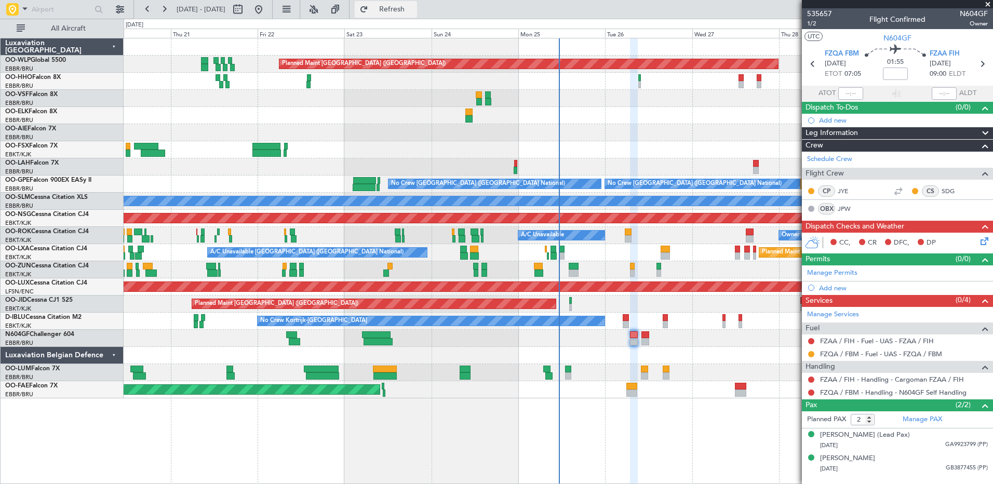
click at [417, 17] on button "Refresh" at bounding box center [386, 9] width 62 height 17
click at [894, 342] on link "FZAA / FIH - Fuel - UAS - FZAA / FIH" at bounding box center [877, 341] width 114 height 9
click at [980, 238] on icon at bounding box center [983, 239] width 8 height 8
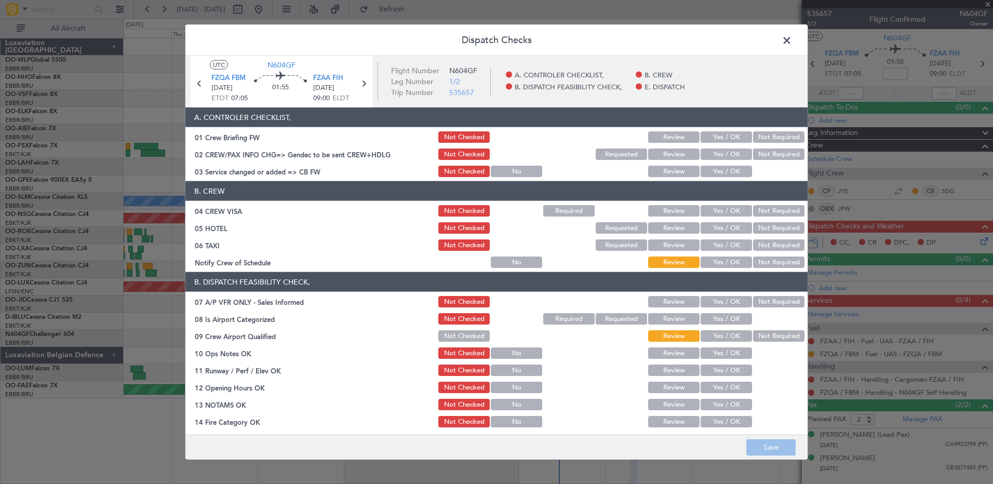
drag, startPoint x: 772, startPoint y: 138, endPoint x: 770, endPoint y: 147, distance: 9.7
click at [772, 138] on button "Not Required" at bounding box center [778, 136] width 51 height 11
click at [769, 149] on button "Not Required" at bounding box center [778, 154] width 51 height 11
click at [776, 207] on button "Not Required" at bounding box center [778, 210] width 51 height 11
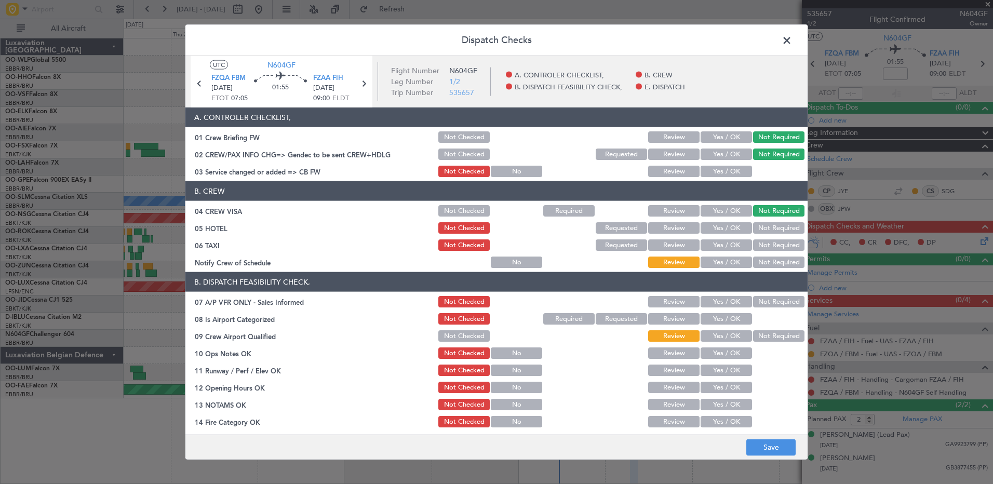
click at [779, 223] on button "Not Required" at bounding box center [778, 227] width 51 height 11
drag, startPoint x: 778, startPoint y: 237, endPoint x: 777, endPoint y: 244, distance: 6.3
click at [778, 240] on div "Not Required" at bounding box center [778, 245] width 52 height 15
click at [777, 246] on button "Not Required" at bounding box center [778, 244] width 51 height 11
click at [778, 261] on button "Not Required" at bounding box center [778, 262] width 51 height 11
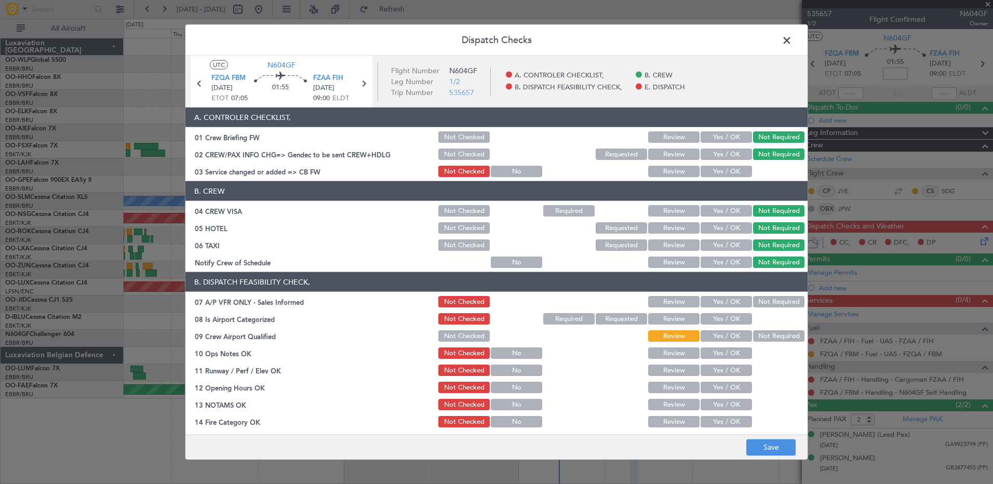
click at [772, 301] on button "Not Required" at bounding box center [778, 301] width 51 height 11
click at [770, 340] on button "Not Required" at bounding box center [778, 335] width 51 height 11
click at [717, 316] on button "Yes / OK" at bounding box center [726, 318] width 51 height 11
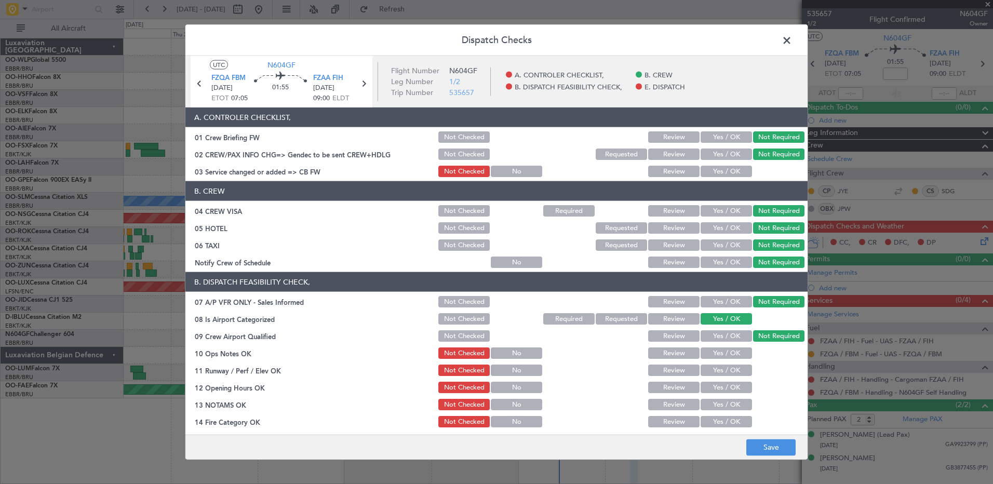
click at [722, 171] on button "Yes / OK" at bounding box center [726, 171] width 51 height 11
click at [722, 356] on button "Yes / OK" at bounding box center [726, 352] width 51 height 11
click at [723, 371] on button "Yes / OK" at bounding box center [726, 370] width 51 height 11
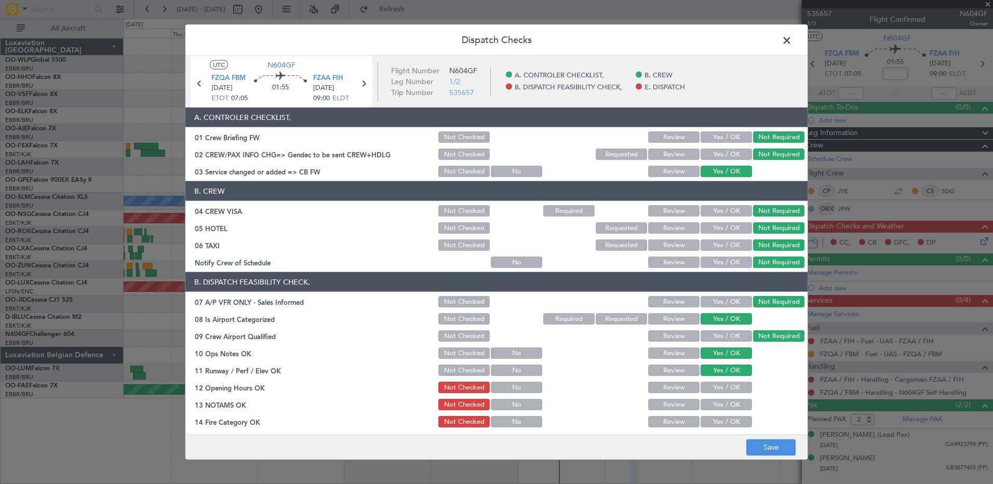
click at [724, 386] on button "Yes / OK" at bounding box center [726, 387] width 51 height 11
drag, startPoint x: 724, startPoint y: 399, endPoint x: 724, endPoint y: 408, distance: 8.8
click at [724, 400] on button "Yes / OK" at bounding box center [726, 404] width 51 height 11
click at [723, 419] on button "Yes / OK" at bounding box center [726, 421] width 51 height 11
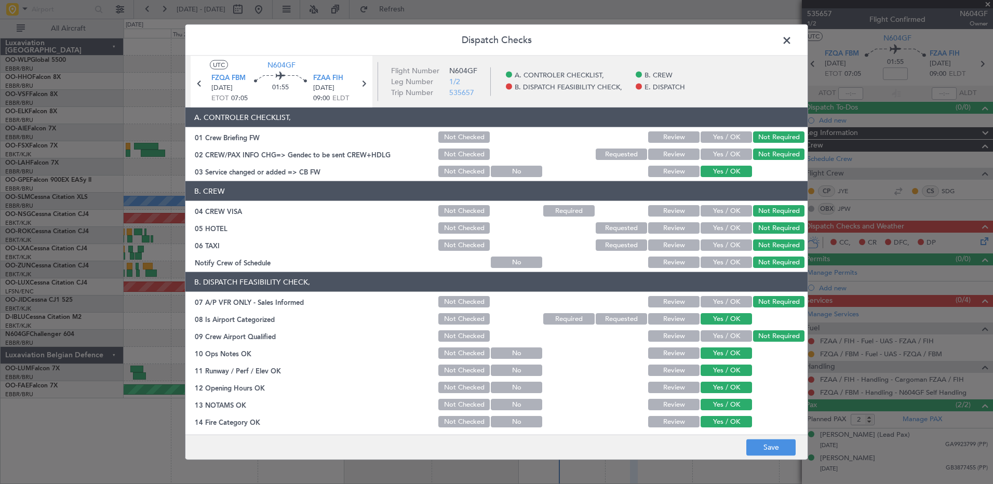
scroll to position [146, 0]
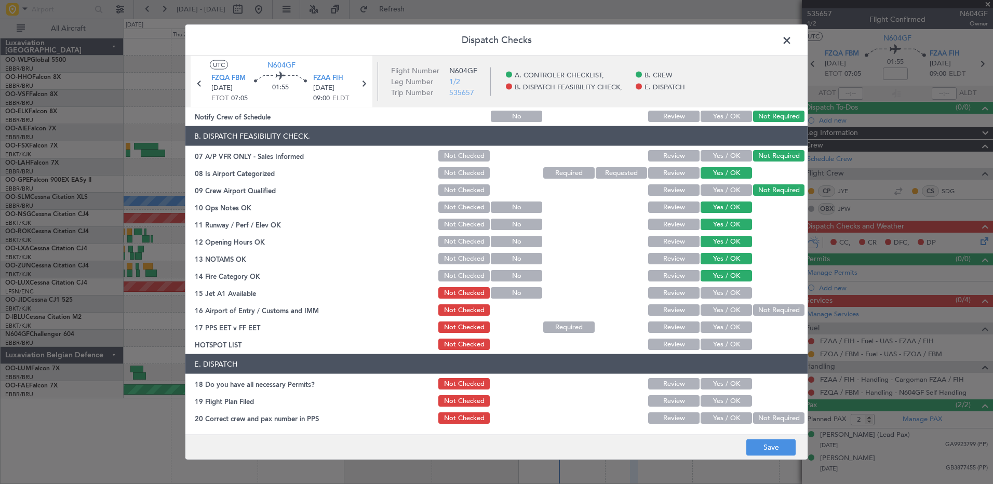
click at [720, 287] on button "Yes / OK" at bounding box center [726, 292] width 51 height 11
drag, startPoint x: 719, startPoint y: 307, endPoint x: 721, endPoint y: 322, distance: 14.7
click at [720, 308] on button "Yes / OK" at bounding box center [726, 309] width 51 height 11
click at [721, 326] on button "Yes / OK" at bounding box center [726, 327] width 51 height 11
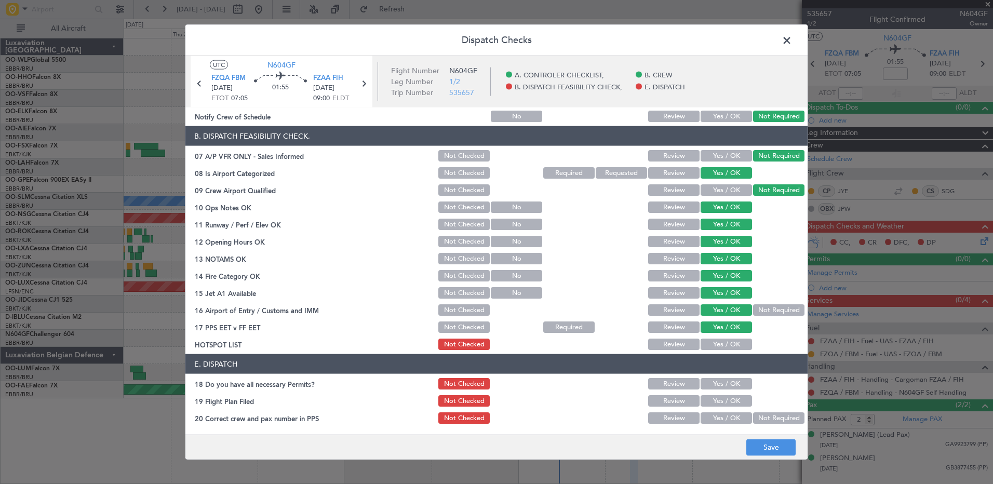
click at [720, 341] on button "Yes / OK" at bounding box center [726, 344] width 51 height 11
drag, startPoint x: 722, startPoint y: 388, endPoint x: 720, endPoint y: 406, distance: 17.8
click at [723, 390] on div "Yes / OK" at bounding box center [725, 384] width 52 height 15
click at [722, 410] on section "E. DISPATCH 18 Do you have all necessary Permits? Not Checked Review Yes / OK 1…" at bounding box center [496, 389] width 622 height 71
drag, startPoint x: 722, startPoint y: 410, endPoint x: 723, endPoint y: 400, distance: 9.4
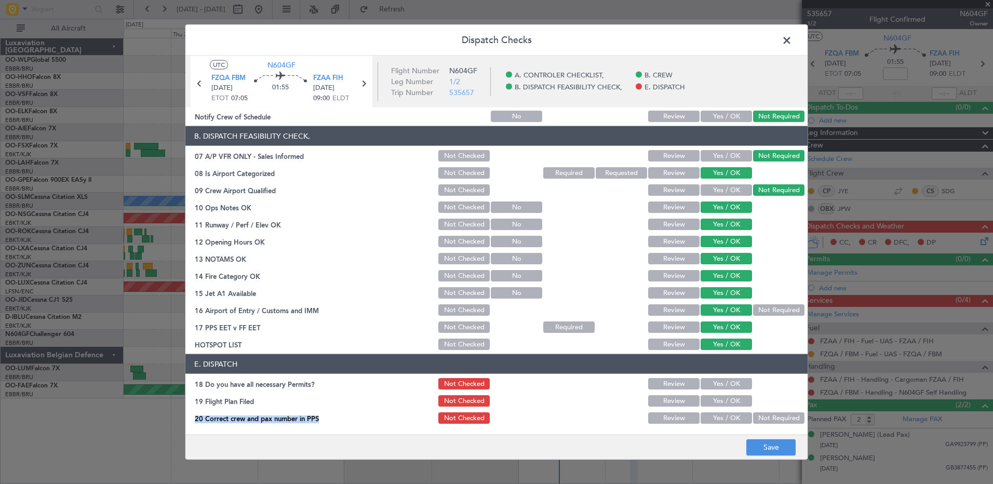
click at [726, 401] on button "Yes / OK" at bounding box center [726, 400] width 51 height 11
click at [718, 387] on button "Yes / OK" at bounding box center [726, 383] width 51 height 11
click at [717, 412] on button "Yes / OK" at bounding box center [726, 417] width 51 height 11
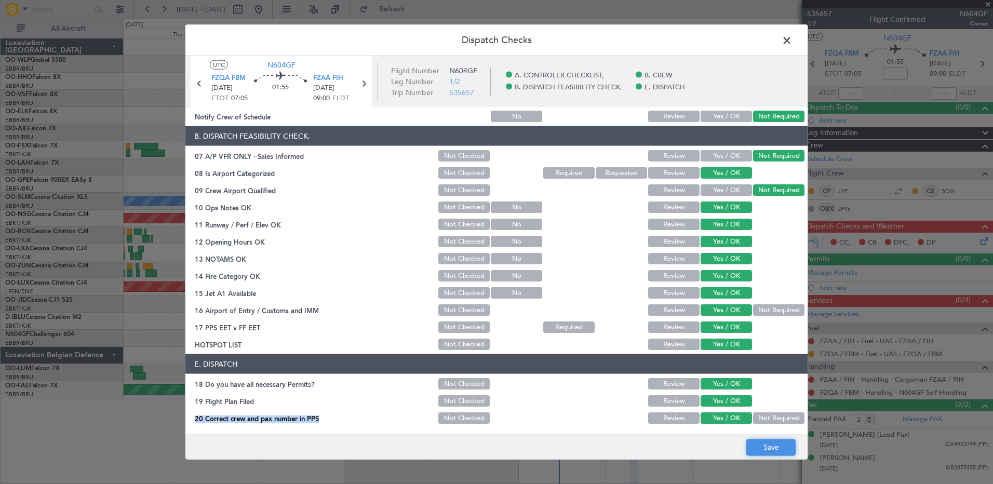
click at [761, 450] on button "Save" at bounding box center [770, 447] width 49 height 17
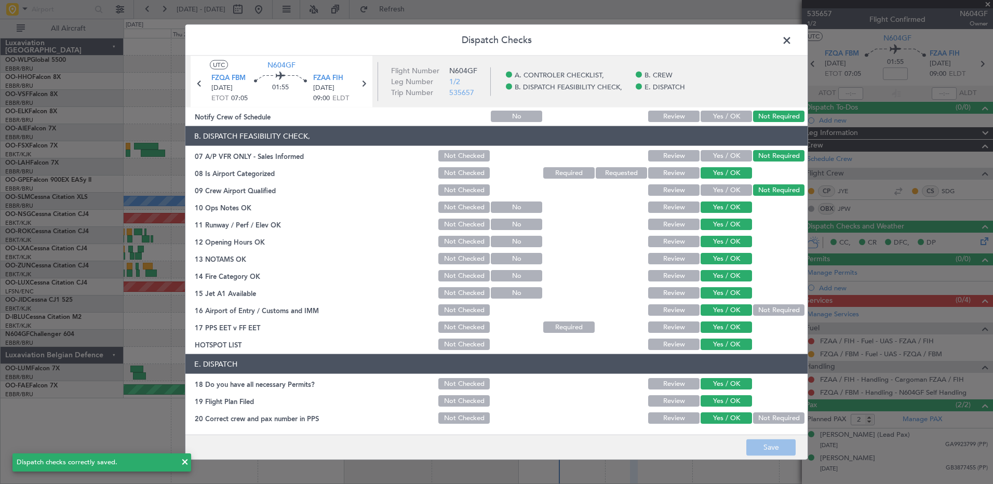
click at [792, 41] on span at bounding box center [792, 43] width 0 height 21
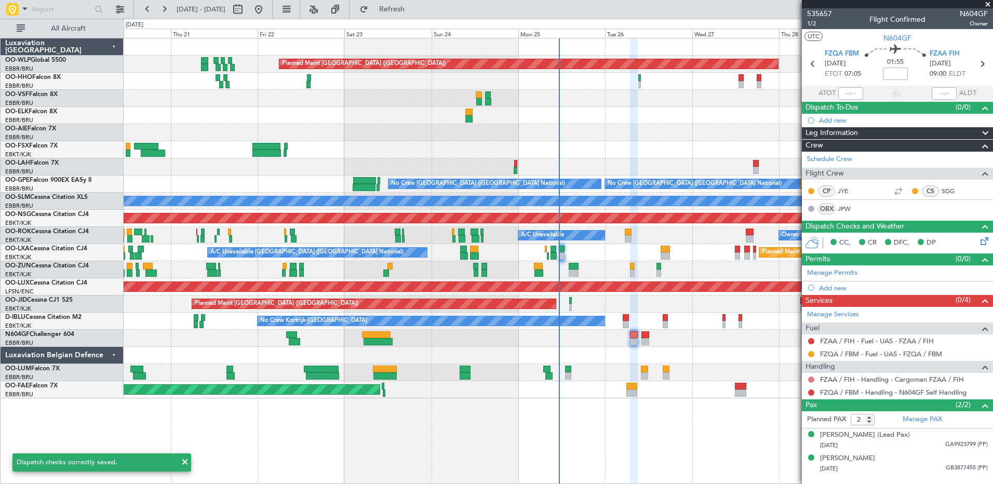
click at [811, 378] on button at bounding box center [811, 380] width 6 height 6
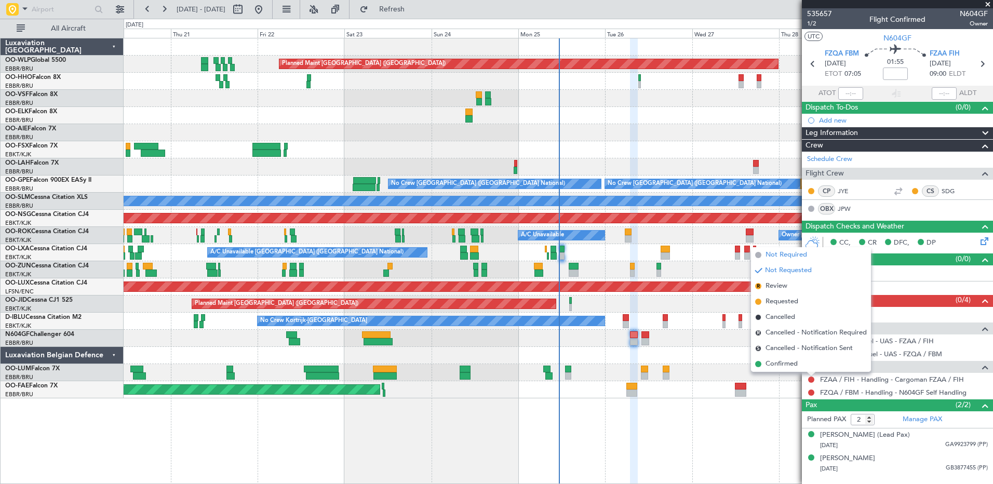
click at [776, 255] on span "Not Required" at bounding box center [787, 255] width 42 height 10
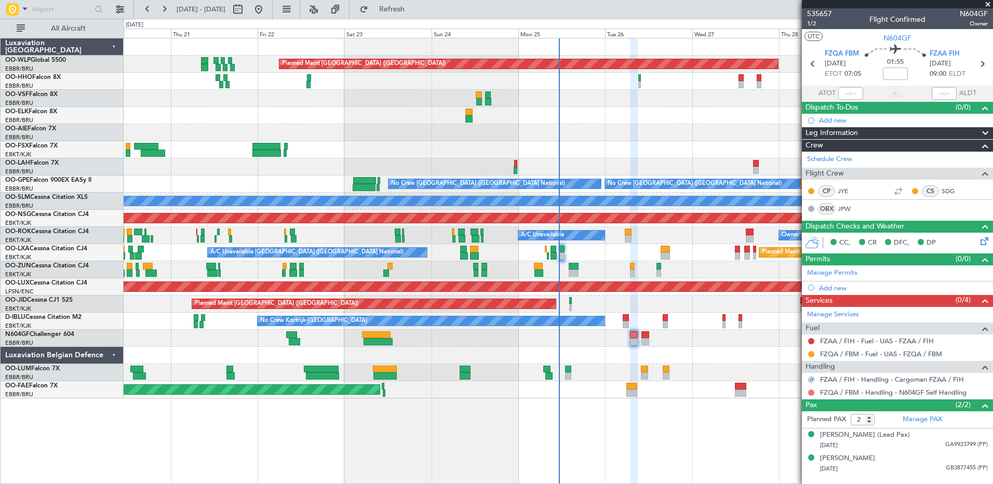
click at [810, 392] on button at bounding box center [811, 393] width 6 height 6
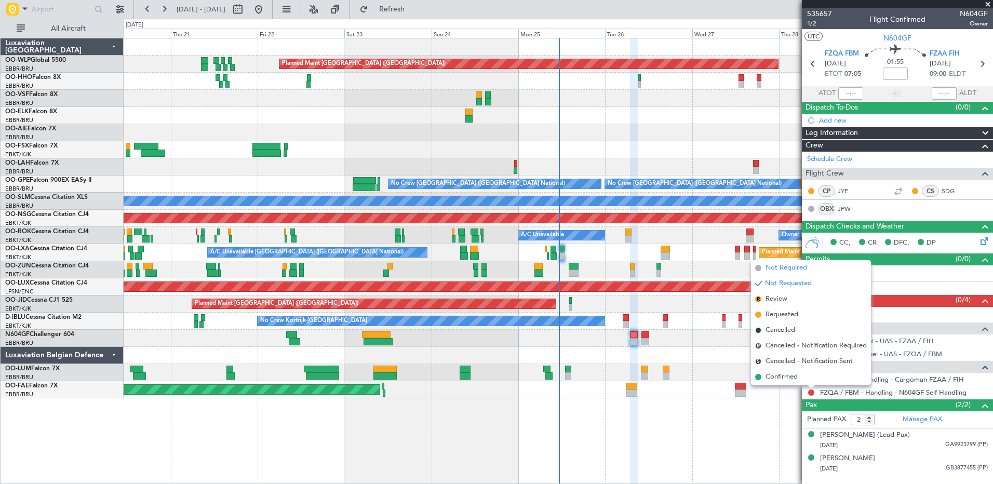
click at [786, 267] on span "Not Required" at bounding box center [787, 268] width 42 height 10
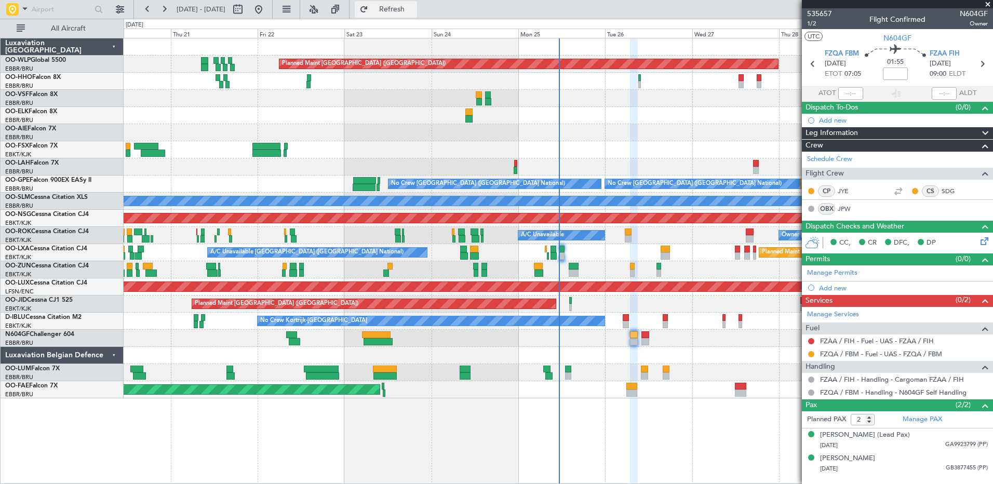
click at [414, 8] on span "Refresh" at bounding box center [392, 9] width 44 height 7
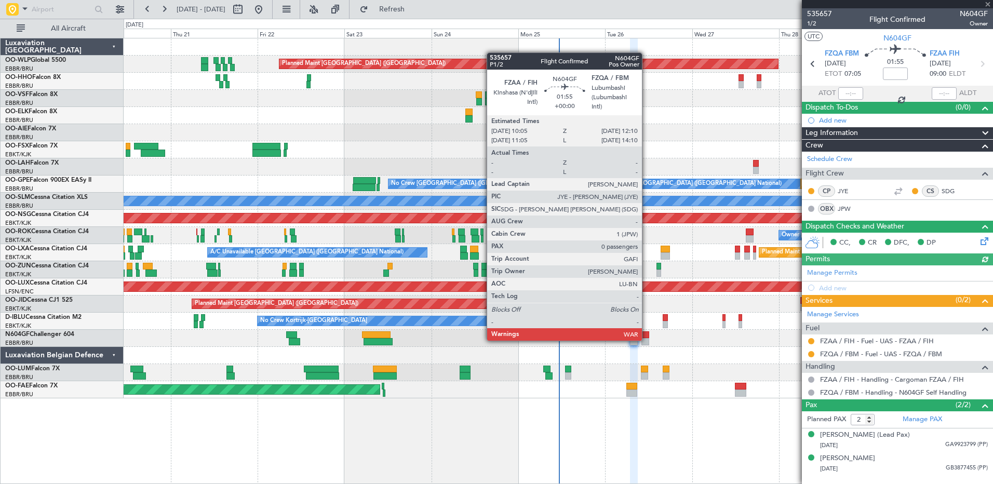
click at [647, 340] on div at bounding box center [645, 341] width 8 height 7
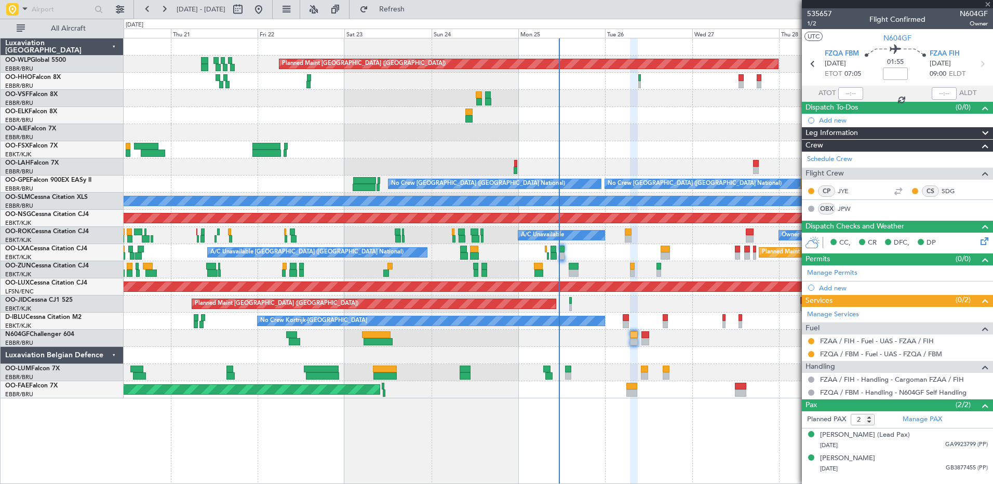
type input "0"
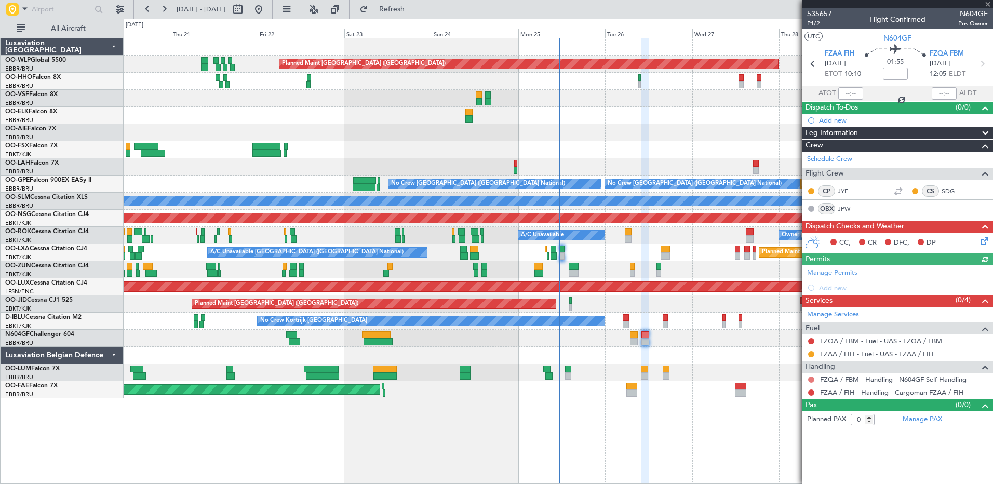
click at [811, 377] on button at bounding box center [811, 380] width 6 height 6
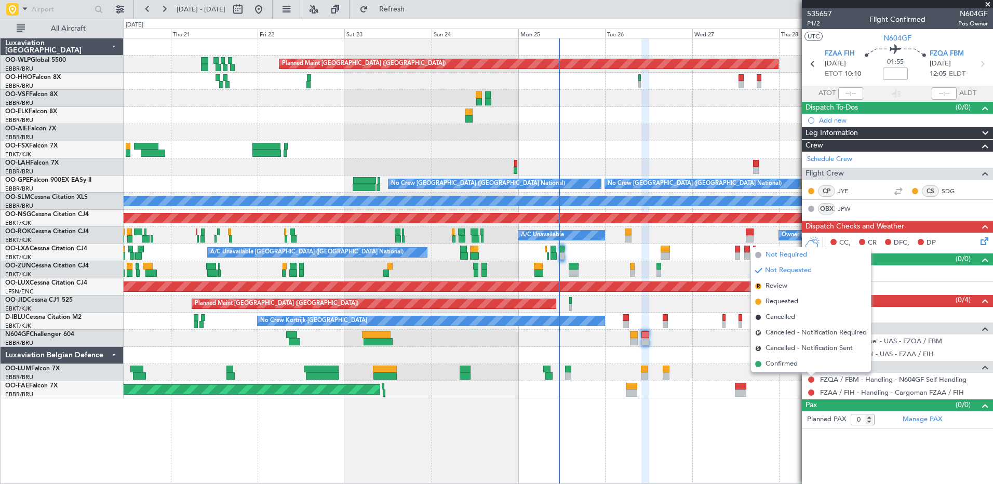
click at [773, 255] on span "Not Required" at bounding box center [787, 255] width 42 height 10
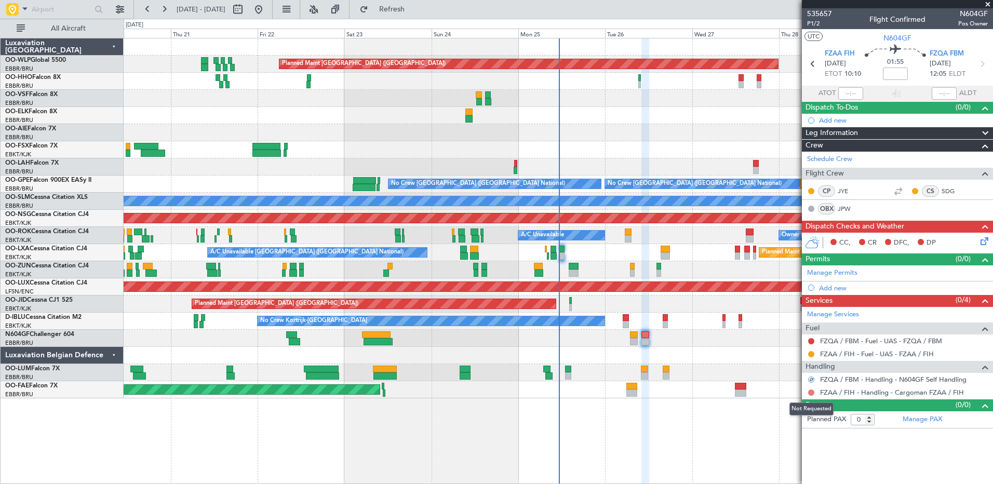
click at [812, 393] on button at bounding box center [811, 393] width 6 height 6
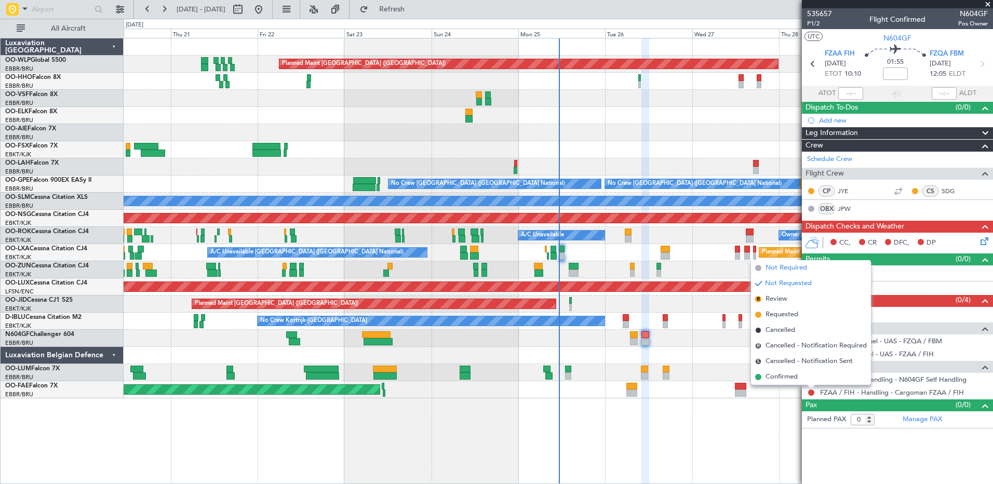
click at [781, 271] on span "Not Required" at bounding box center [787, 268] width 42 height 10
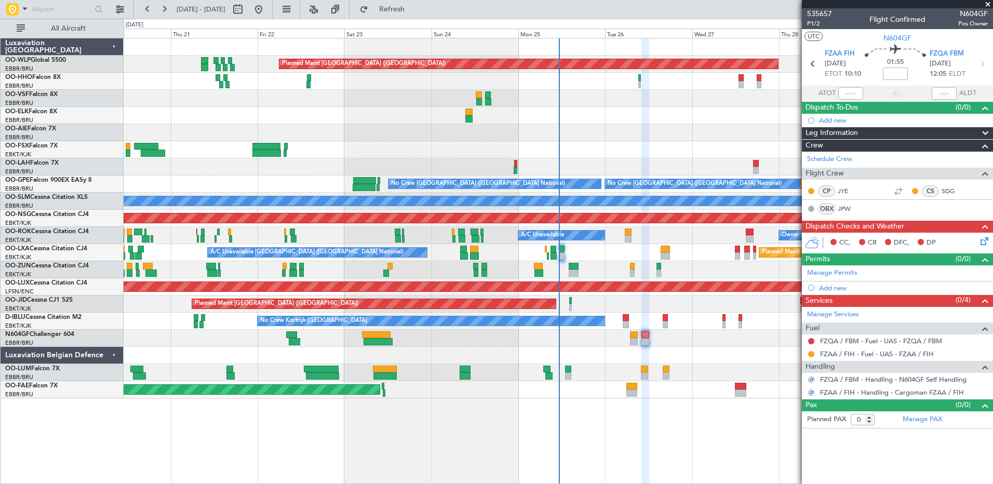
click at [984, 238] on icon at bounding box center [983, 239] width 8 height 8
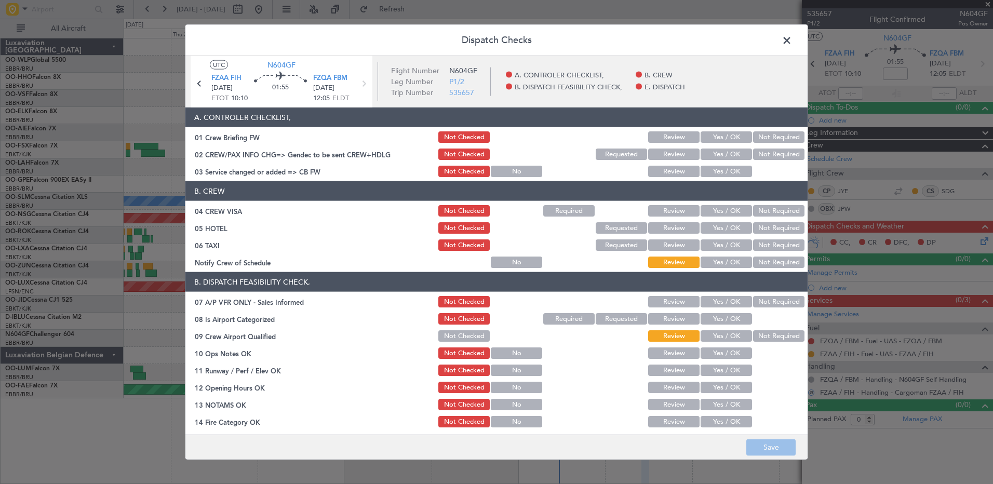
click at [761, 256] on div "Not Required" at bounding box center [778, 262] width 52 height 15
drag, startPoint x: 767, startPoint y: 242, endPoint x: 769, endPoint y: 230, distance: 12.1
click at [768, 239] on button "Not Required" at bounding box center [778, 244] width 51 height 11
click at [770, 223] on button "Not Required" at bounding box center [778, 227] width 51 height 11
drag, startPoint x: 770, startPoint y: 213, endPoint x: 770, endPoint y: 204, distance: 9.4
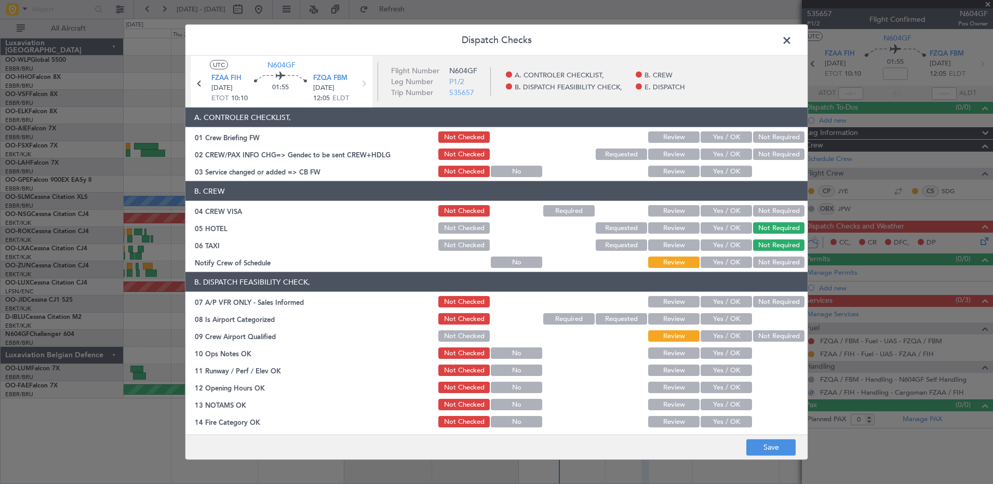
click at [770, 211] on button "Not Required" at bounding box center [778, 210] width 51 height 11
click at [775, 151] on button "Not Required" at bounding box center [778, 154] width 51 height 11
click at [776, 135] on button "Not Required" at bounding box center [778, 136] width 51 height 11
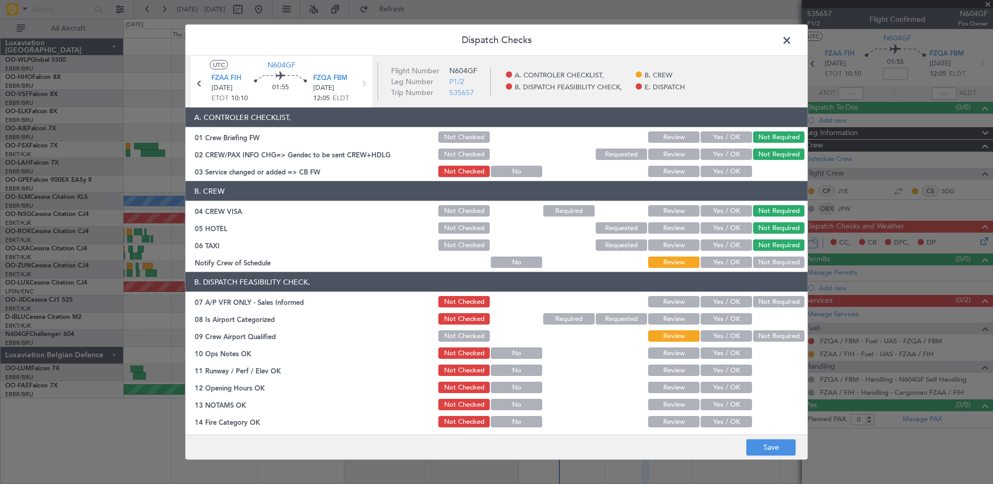
click at [724, 172] on button "Yes / OK" at bounding box center [726, 171] width 51 height 11
click at [767, 262] on button "Not Required" at bounding box center [778, 262] width 51 height 11
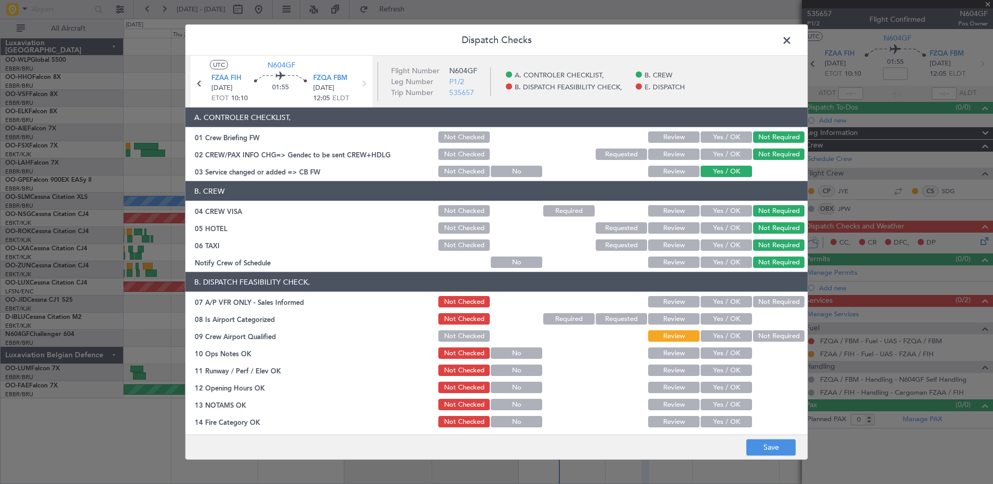
click at [769, 300] on button "Not Required" at bounding box center [778, 301] width 51 height 11
drag, startPoint x: 739, startPoint y: 317, endPoint x: 738, endPoint y: 323, distance: 5.7
click at [738, 319] on button "Yes / OK" at bounding box center [726, 318] width 51 height 11
click at [757, 338] on button "Not Required" at bounding box center [778, 335] width 51 height 11
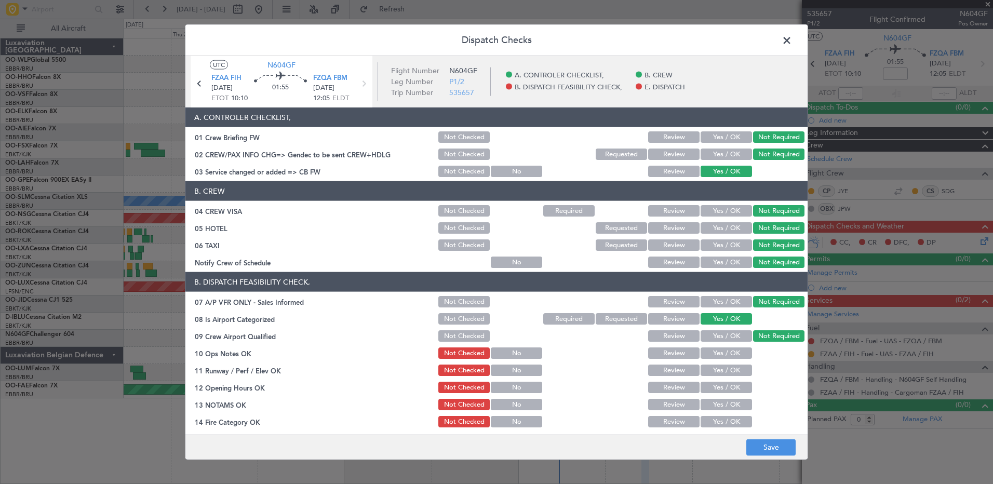
drag, startPoint x: 738, startPoint y: 351, endPoint x: 733, endPoint y: 370, distance: 19.9
click at [737, 355] on button "Yes / OK" at bounding box center [726, 352] width 51 height 11
drag, startPoint x: 732, startPoint y: 371, endPoint x: 729, endPoint y: 380, distance: 9.4
click at [731, 372] on button "Yes / OK" at bounding box center [726, 370] width 51 height 11
click at [729, 386] on button "Yes / OK" at bounding box center [726, 387] width 51 height 11
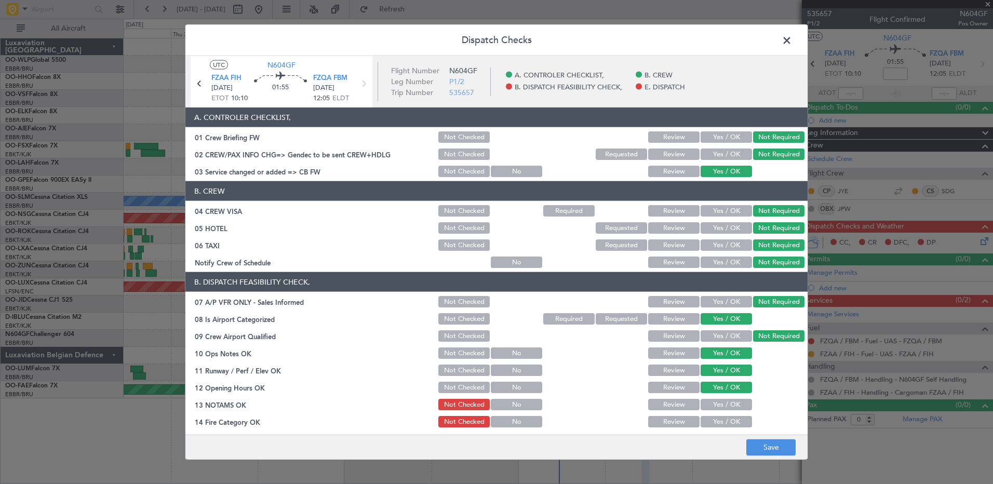
click at [726, 405] on button "Yes / OK" at bounding box center [726, 404] width 51 height 11
click at [724, 419] on button "Yes / OK" at bounding box center [726, 421] width 51 height 11
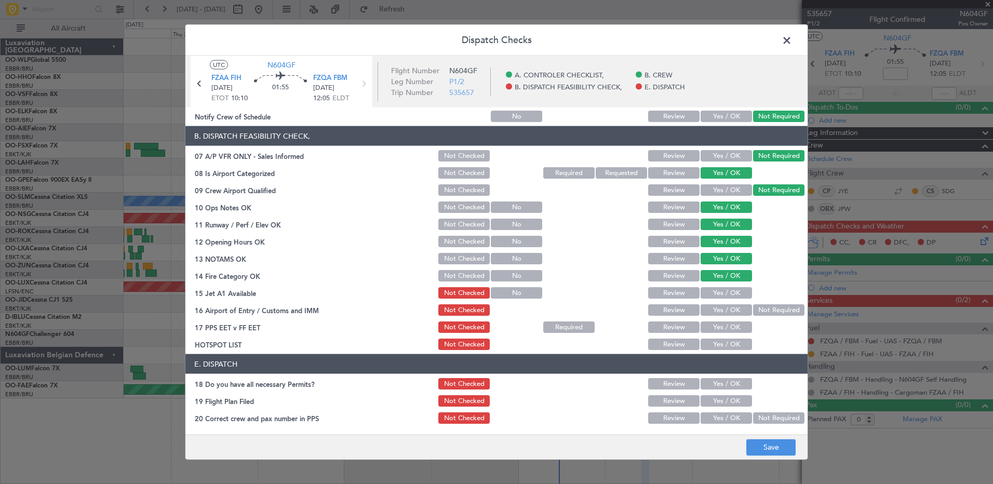
click at [724, 290] on button "Yes / OK" at bounding box center [726, 292] width 51 height 11
drag, startPoint x: 727, startPoint y: 306, endPoint x: 724, endPoint y: 320, distance: 14.3
click at [727, 306] on button "Yes / OK" at bounding box center [726, 309] width 51 height 11
click at [724, 322] on button "Yes / OK" at bounding box center [726, 327] width 51 height 11
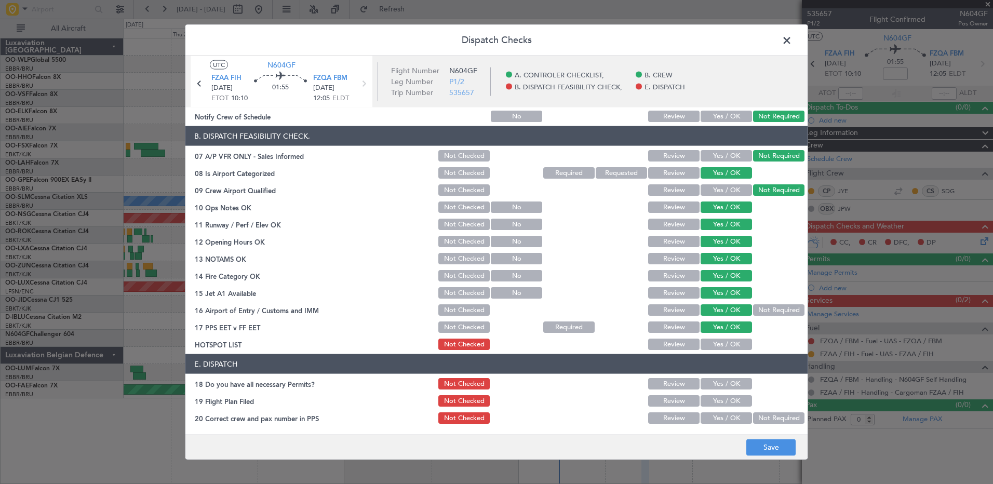
drag, startPoint x: 722, startPoint y: 338, endPoint x: 722, endPoint y: 349, distance: 10.9
click at [722, 339] on button "Yes / OK" at bounding box center [726, 344] width 51 height 11
click at [725, 379] on button "Yes / OK" at bounding box center [726, 383] width 51 height 11
click at [726, 397] on button "Yes / OK" at bounding box center [726, 400] width 51 height 11
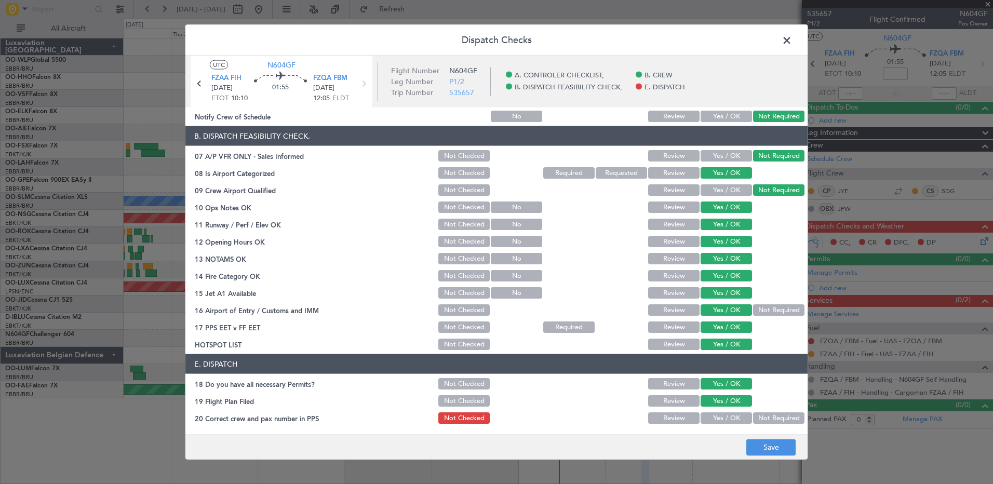
click at [725, 420] on button "Yes / OK" at bounding box center [726, 417] width 51 height 11
click at [768, 453] on button "Save" at bounding box center [770, 447] width 49 height 17
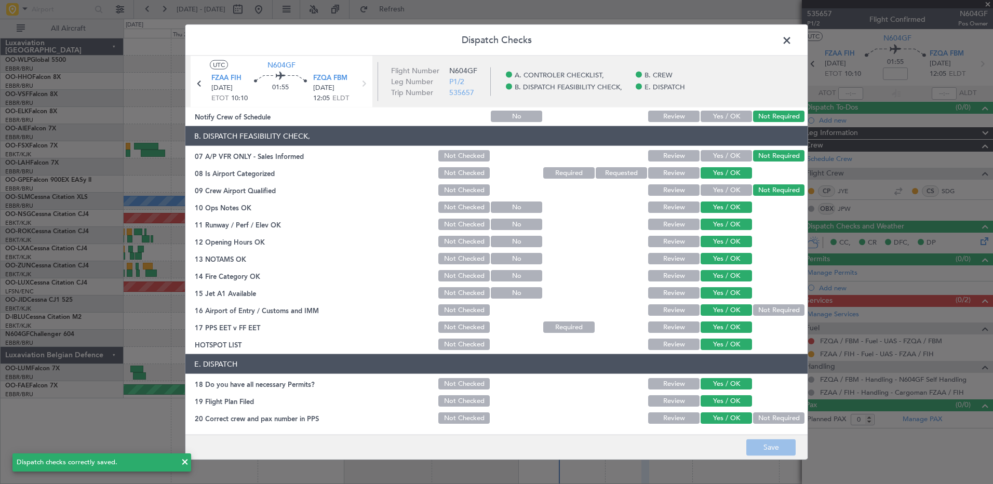
click at [792, 39] on span at bounding box center [792, 43] width 0 height 21
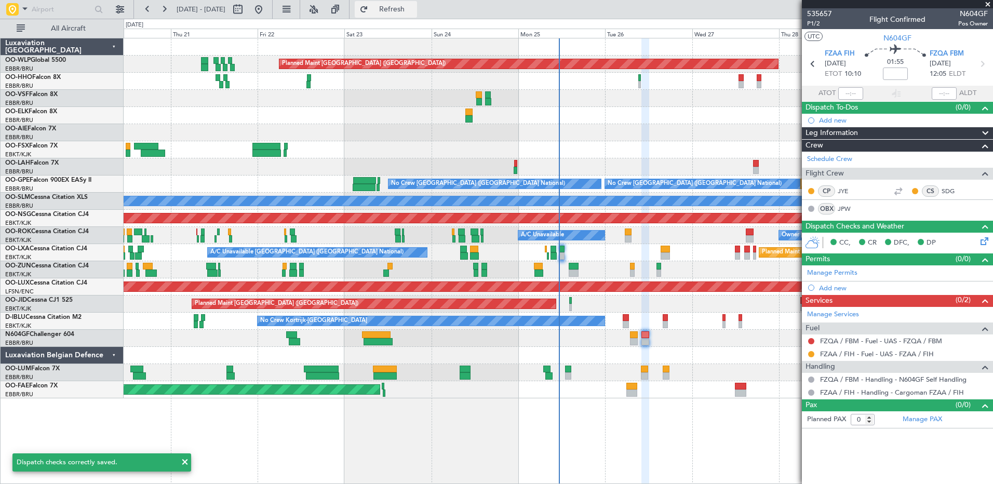
click at [414, 11] on span "Refresh" at bounding box center [392, 9] width 44 height 7
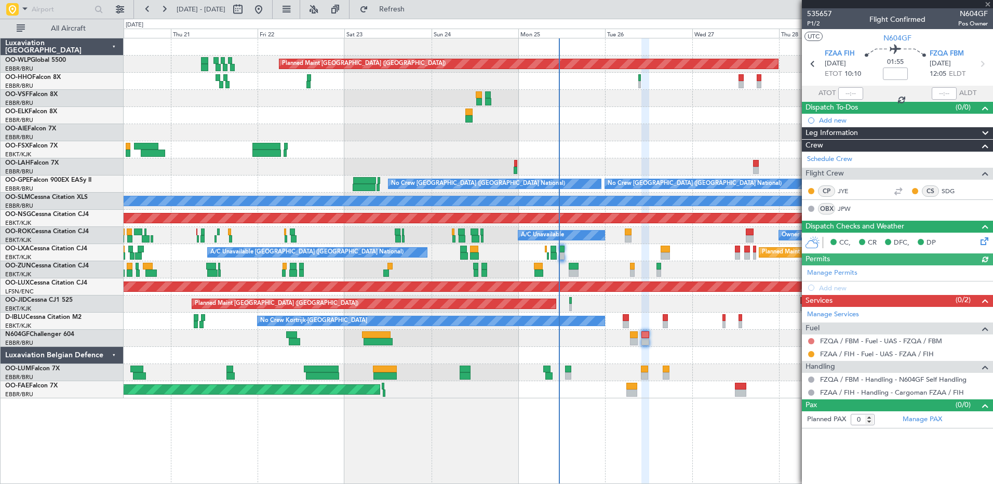
click at [812, 342] on button at bounding box center [811, 341] width 6 height 6
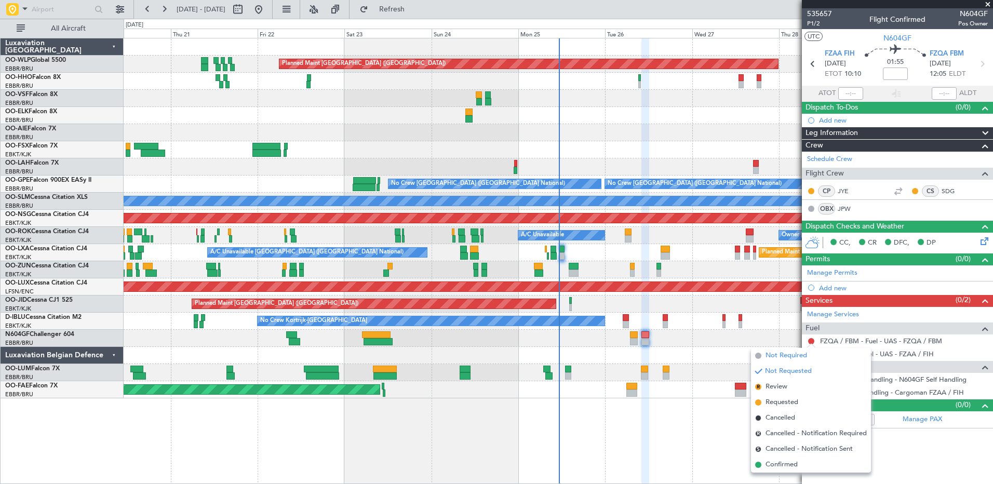
click at [787, 357] on span "Not Required" at bounding box center [787, 356] width 42 height 10
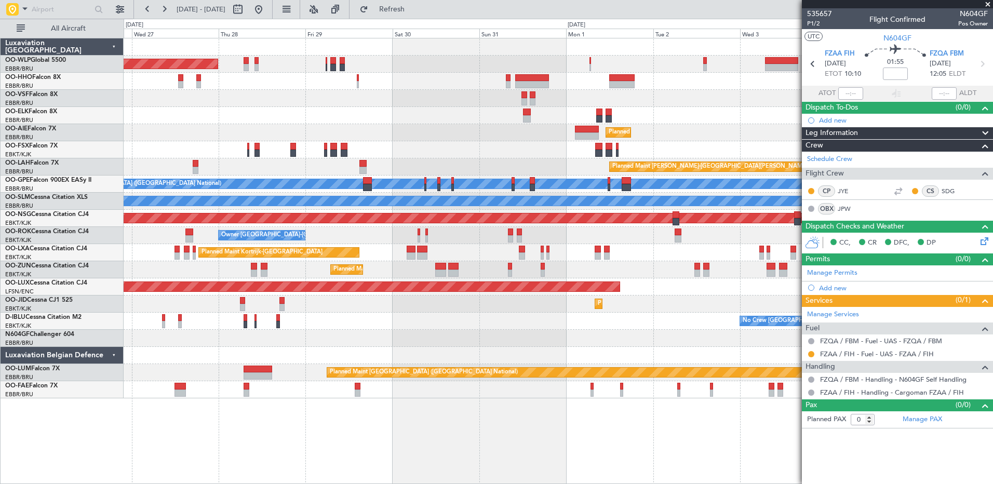
click at [105, 143] on div "Planned Maint Berlin (Brandenburg) Planned Maint Kortrijk-Wevelgem Planned Main…" at bounding box center [496, 251] width 993 height 465
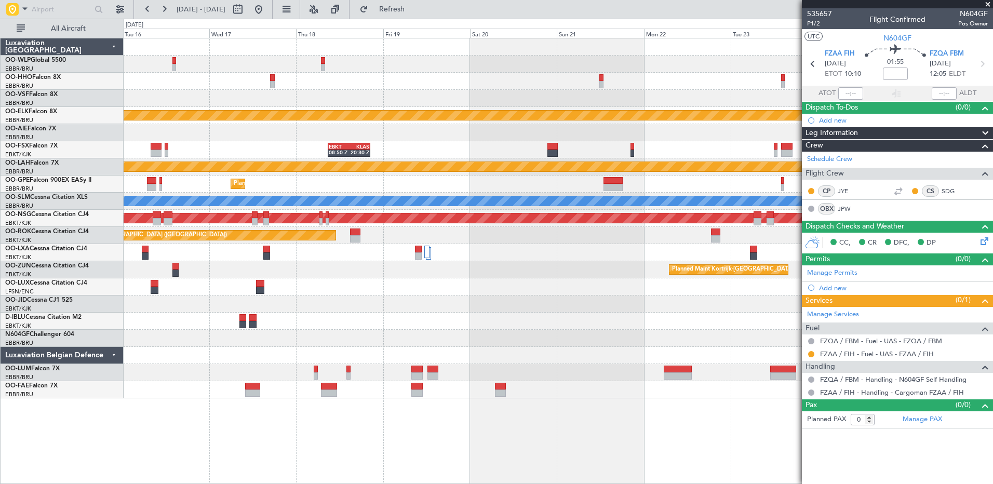
click at [522, 96] on div "Planned Maint Kortrijk-Wevelgem EBKT 08:50 Z KLAS 20:30 Z Planned Maint Alton-s…" at bounding box center [558, 218] width 869 height 360
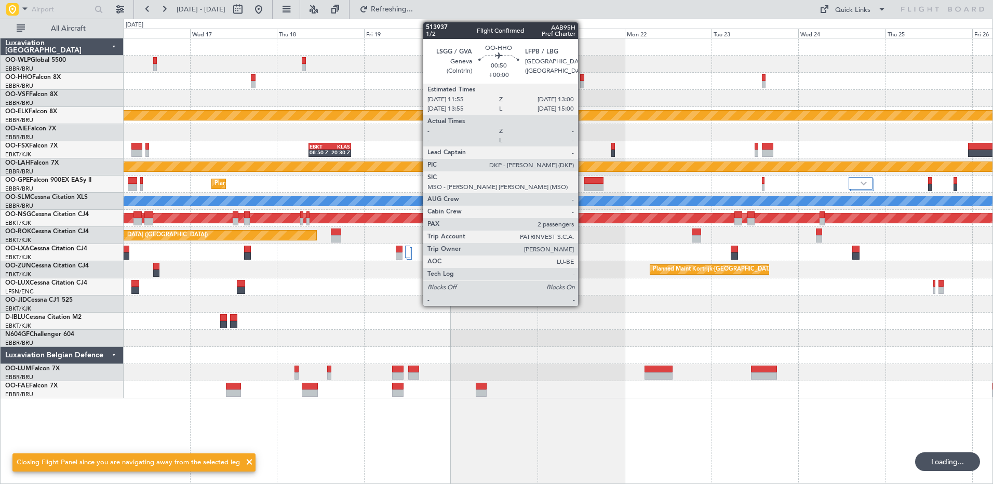
click at [583, 84] on div at bounding box center [582, 84] width 4 height 7
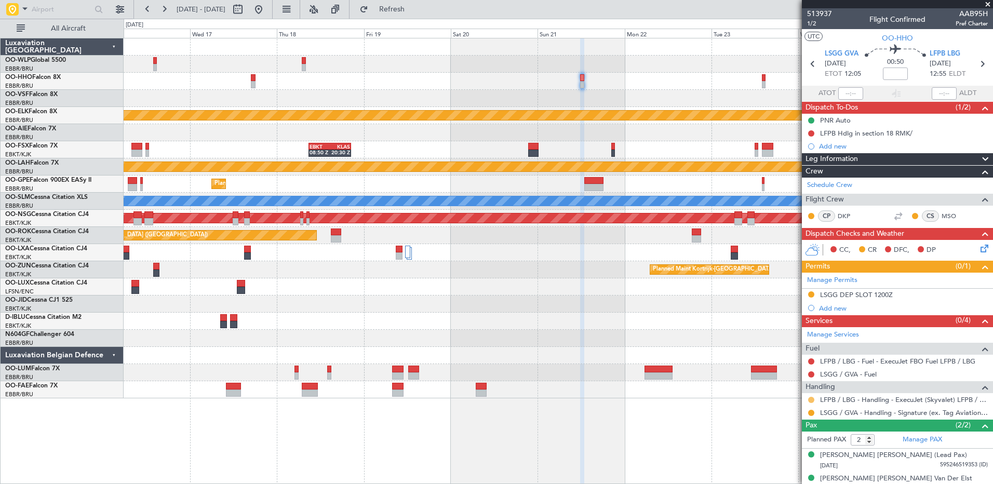
click at [812, 401] on button at bounding box center [811, 400] width 6 height 6
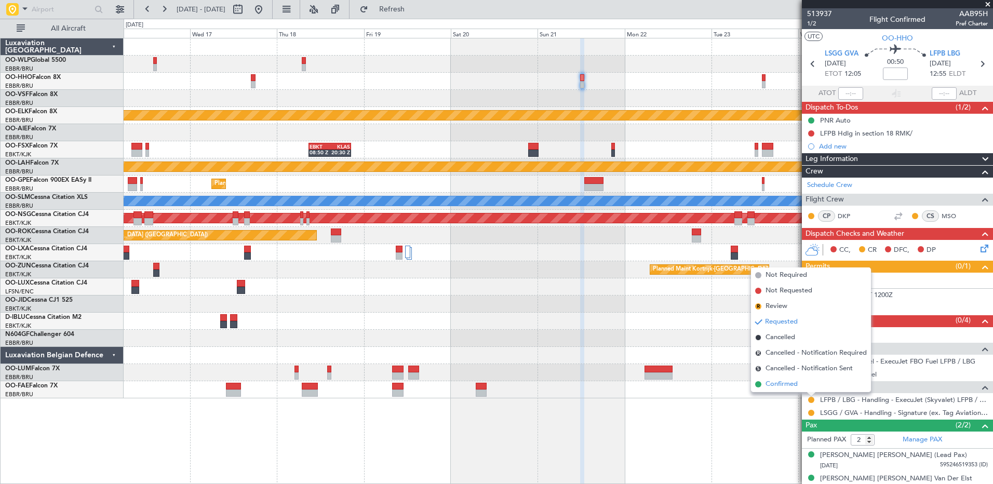
click at [779, 381] on span "Confirmed" at bounding box center [782, 384] width 32 height 10
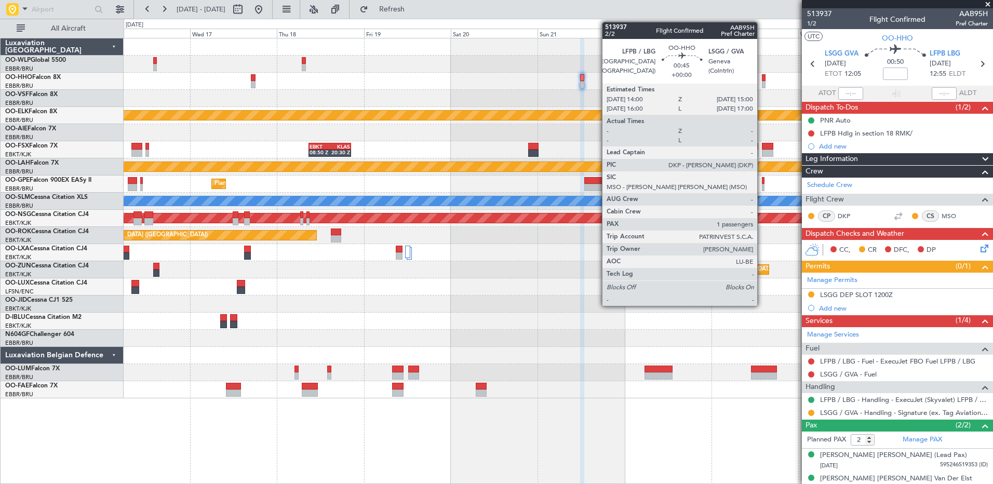
click at [762, 76] on div at bounding box center [764, 77] width 4 height 7
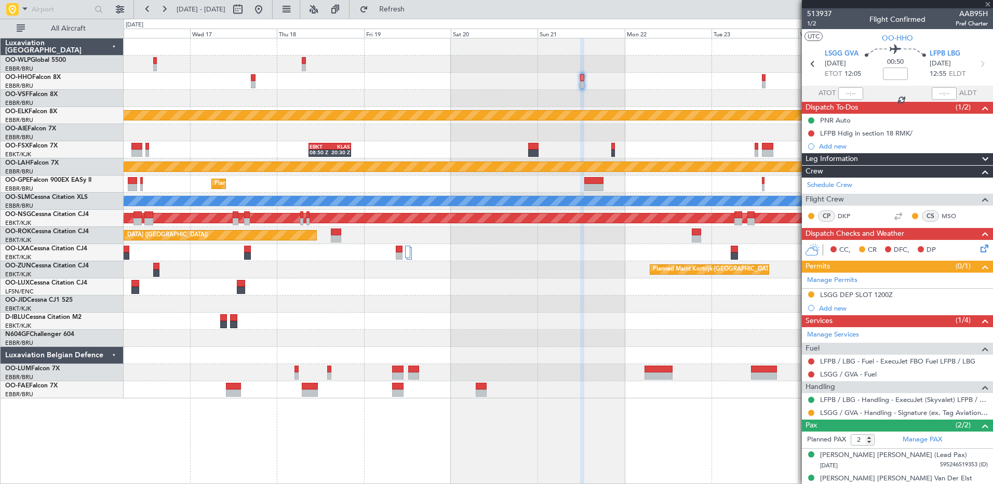
type input "1"
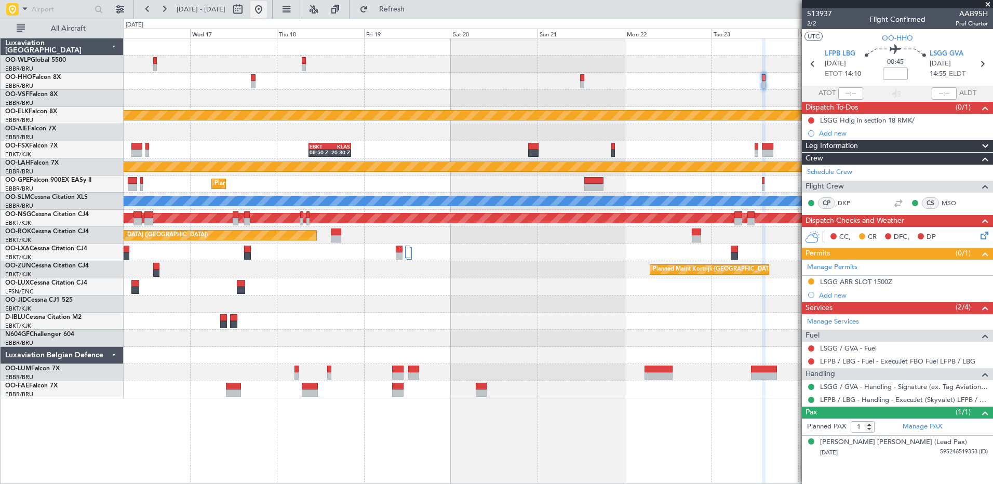
click at [267, 6] on button at bounding box center [258, 9] width 17 height 17
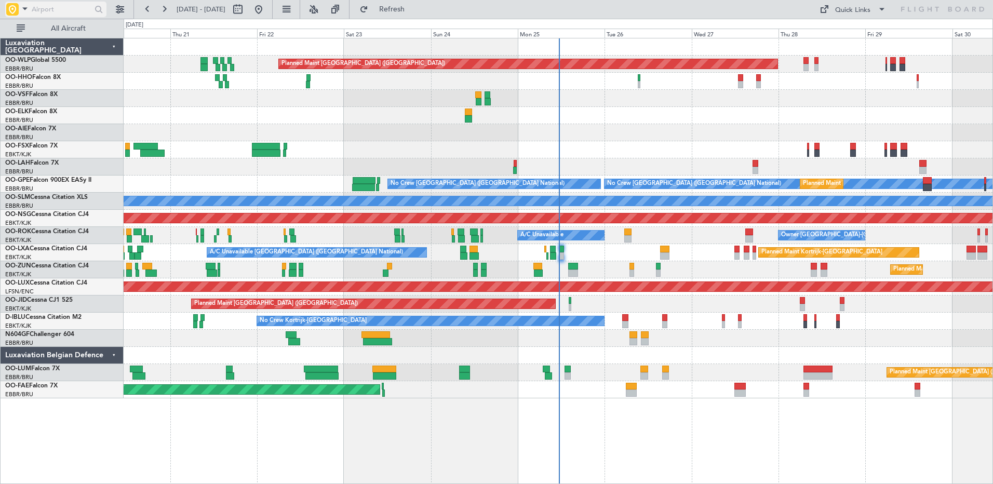
click at [49, 9] on input "text" at bounding box center [62, 10] width 60 height 16
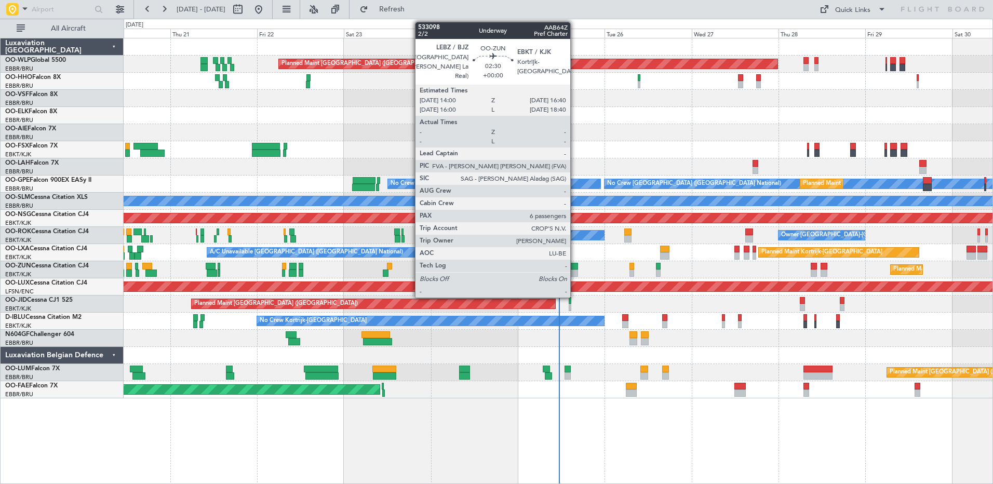
click at [575, 269] on div at bounding box center [573, 266] width 10 height 7
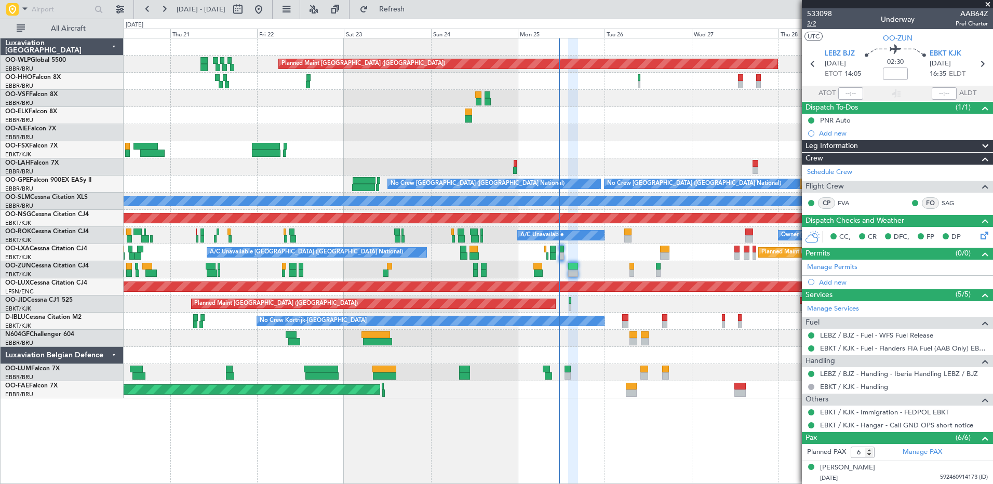
click at [810, 23] on span "2/2" at bounding box center [819, 23] width 25 height 9
click at [414, 9] on span "Refresh" at bounding box center [392, 9] width 44 height 7
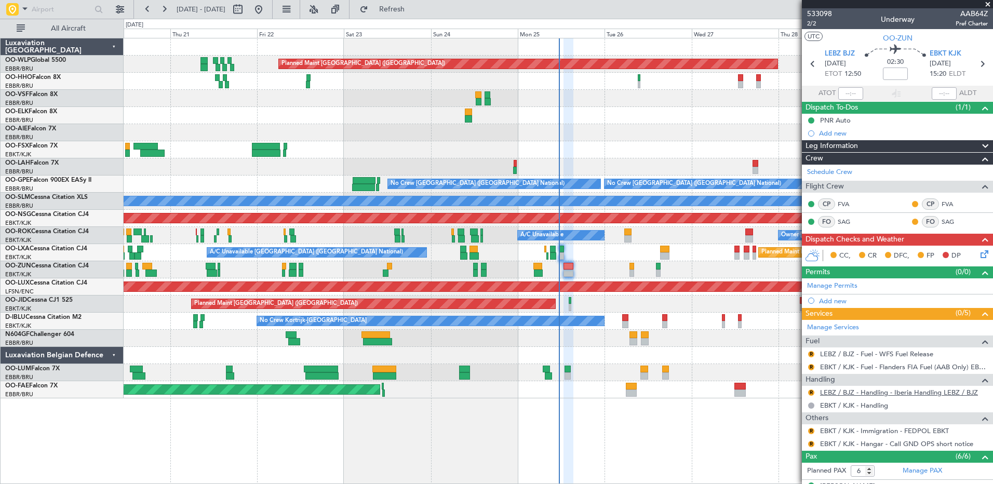
click at [895, 392] on link "LEBZ / BJZ - Handling - Iberia Handling LEBZ / BJZ" at bounding box center [899, 392] width 158 height 9
click at [417, 14] on button "Refresh" at bounding box center [386, 9] width 62 height 17
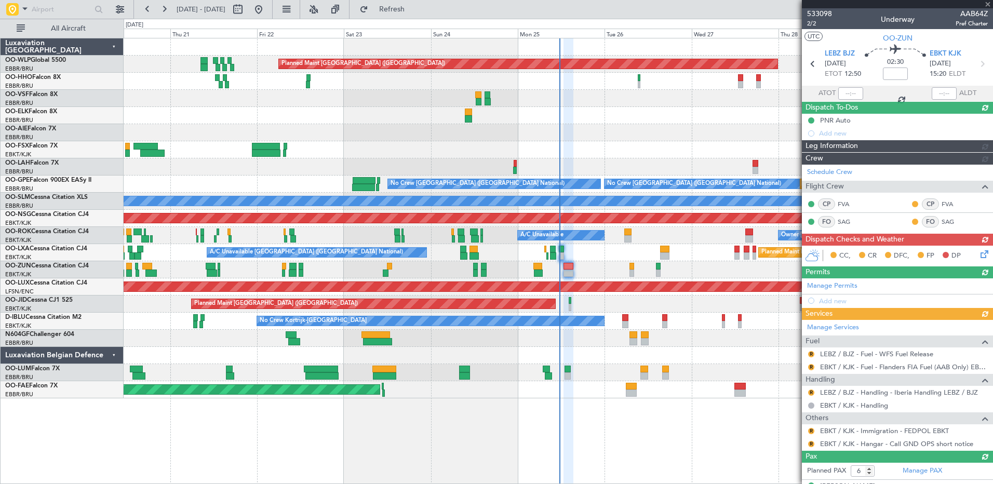
click at [810, 392] on button "R" at bounding box center [811, 393] width 6 height 6
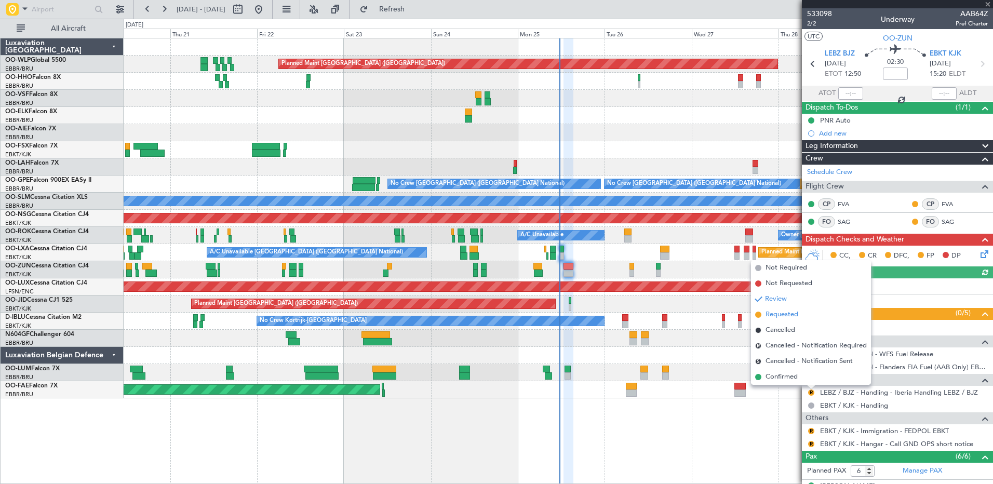
click at [768, 316] on span "Requested" at bounding box center [782, 315] width 33 height 10
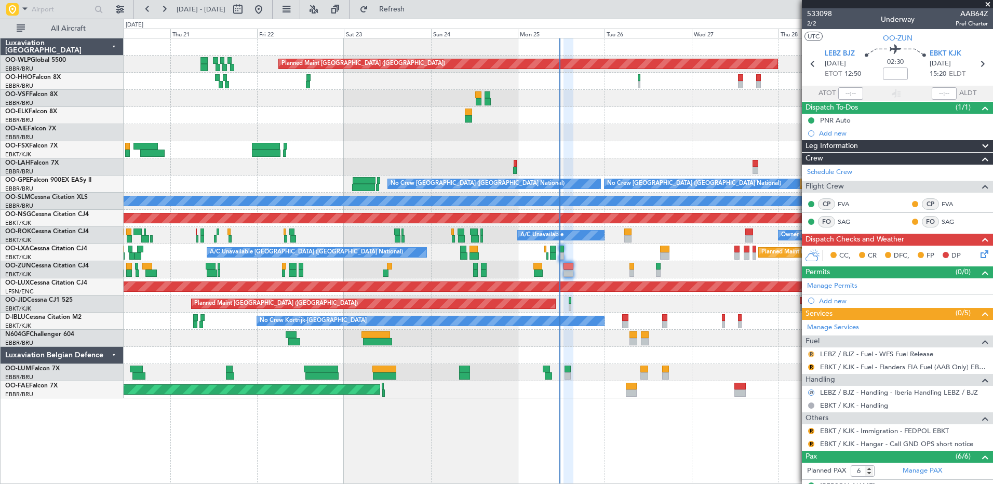
click at [809, 354] on button "R" at bounding box center [811, 354] width 6 height 6
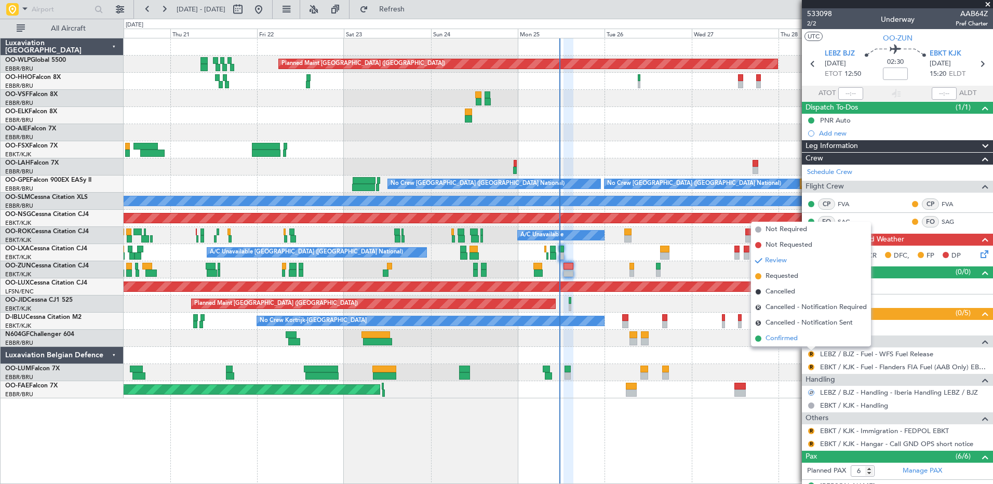
click at [780, 339] on span "Confirmed" at bounding box center [782, 338] width 32 height 10
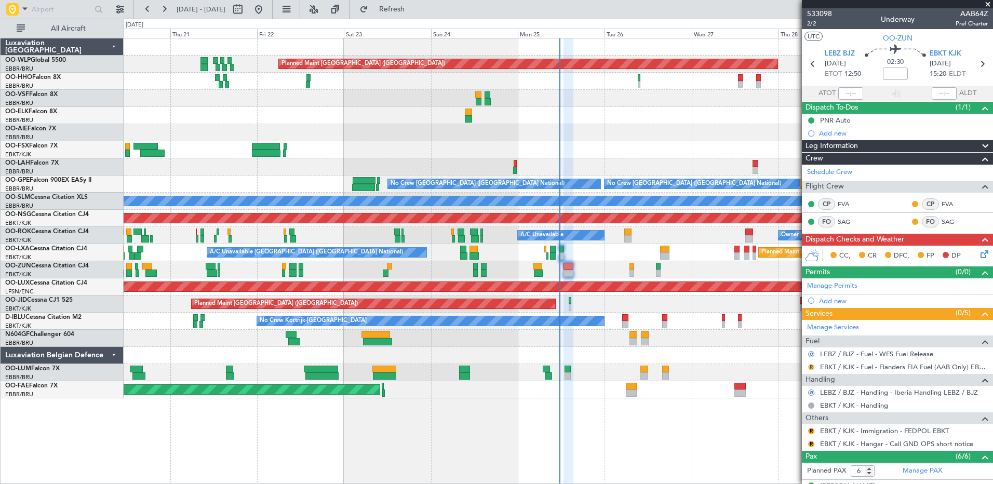
click at [811, 367] on button "R" at bounding box center [811, 367] width 6 height 6
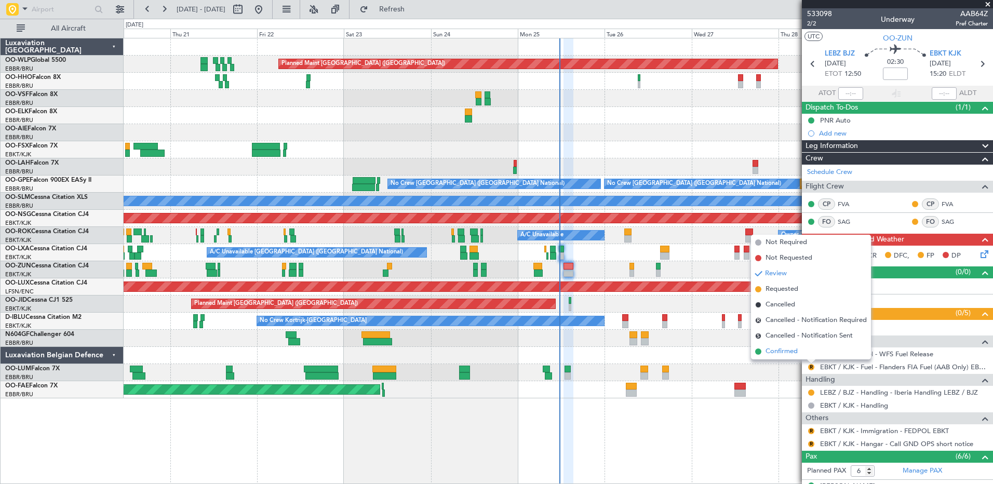
click at [785, 352] on span "Confirmed" at bounding box center [782, 351] width 32 height 10
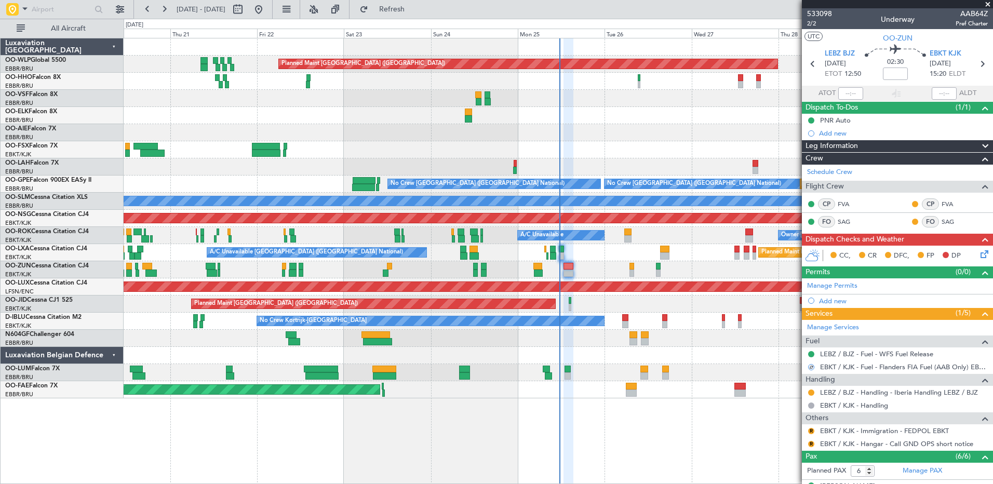
click at [979, 252] on icon at bounding box center [983, 252] width 8 height 8
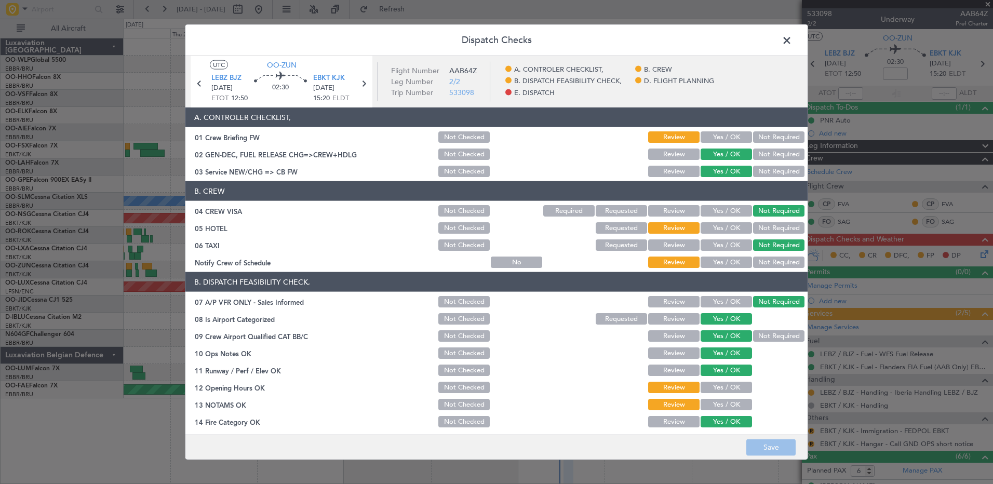
drag, startPoint x: 710, startPoint y: 379, endPoint x: 713, endPoint y: 392, distance: 12.7
click at [711, 379] on section "B. DISPATCH FEASIBILITY CHECK, 07 A/P VFR ONLY - Sales Informed Not Checked Rev…" at bounding box center [496, 384] width 622 height 225
drag, startPoint x: 714, startPoint y: 389, endPoint x: 716, endPoint y: 401, distance: 12.6
click at [715, 389] on button "Yes / OK" at bounding box center [726, 387] width 51 height 11
click at [717, 403] on button "Yes / OK" at bounding box center [726, 404] width 51 height 11
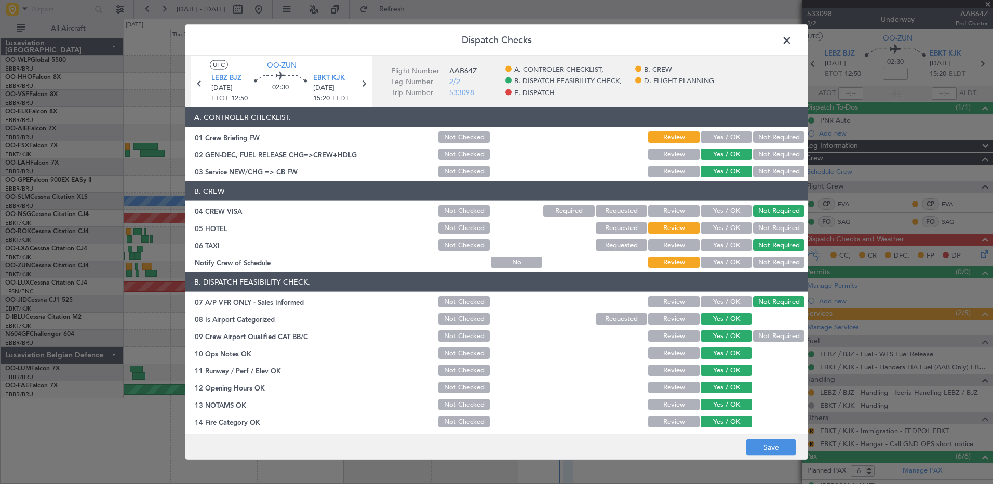
click at [726, 263] on button "Yes / OK" at bounding box center [726, 262] width 51 height 11
click at [777, 221] on div "Not Required" at bounding box center [778, 228] width 52 height 15
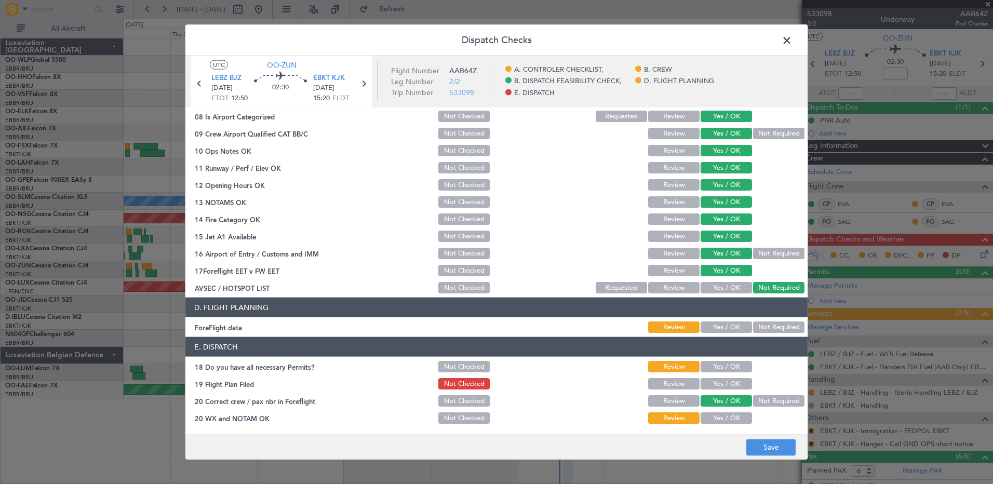
scroll to position [0, 0]
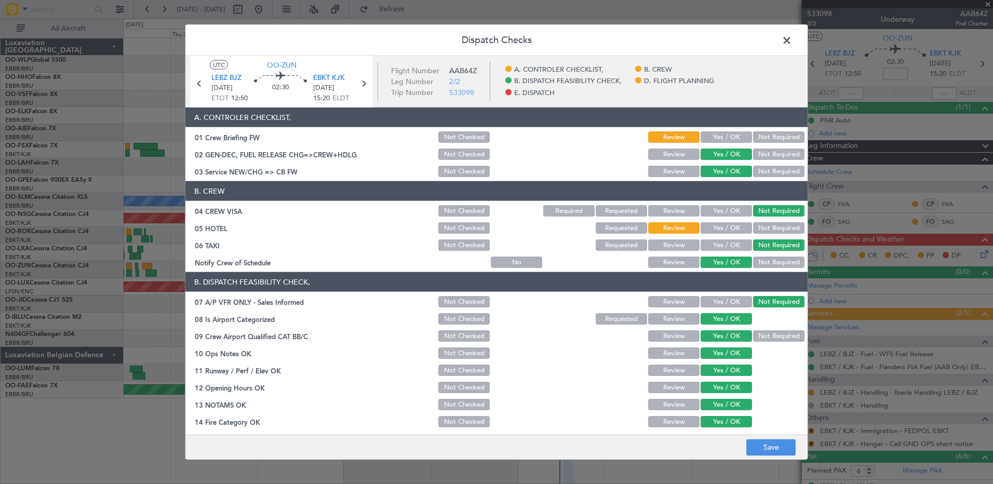
click at [759, 135] on button "Not Required" at bounding box center [778, 136] width 51 height 11
click at [733, 229] on button "Yes / OK" at bounding box center [726, 227] width 51 height 11
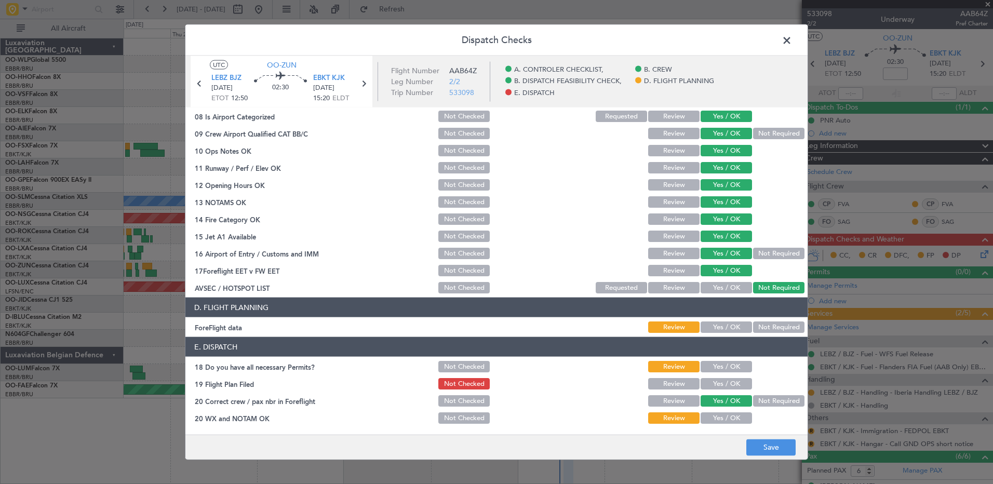
click at [764, 335] on article "A. CONTROLER CHECKLIST, 01 Crew Briefing FW Not Checked Review Yes / OK Not Req…" at bounding box center [496, 268] width 622 height 320
click at [766, 328] on button "Not Required" at bounding box center [778, 327] width 51 height 11
click at [728, 370] on button "Yes / OK" at bounding box center [726, 366] width 51 height 11
click at [728, 388] on button "Yes / OK" at bounding box center [726, 383] width 51 height 11
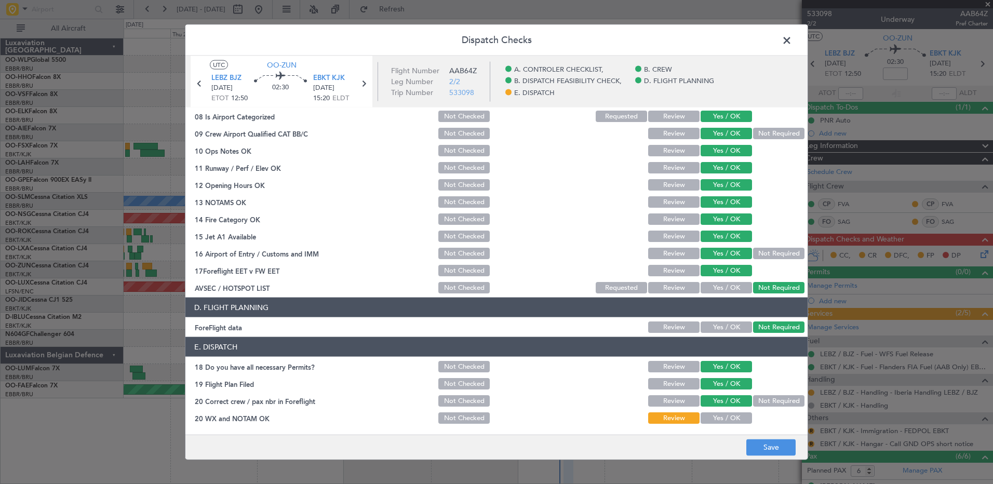
click at [726, 412] on button "Yes / OK" at bounding box center [726, 417] width 51 height 11
click at [765, 454] on button "Save" at bounding box center [770, 447] width 49 height 17
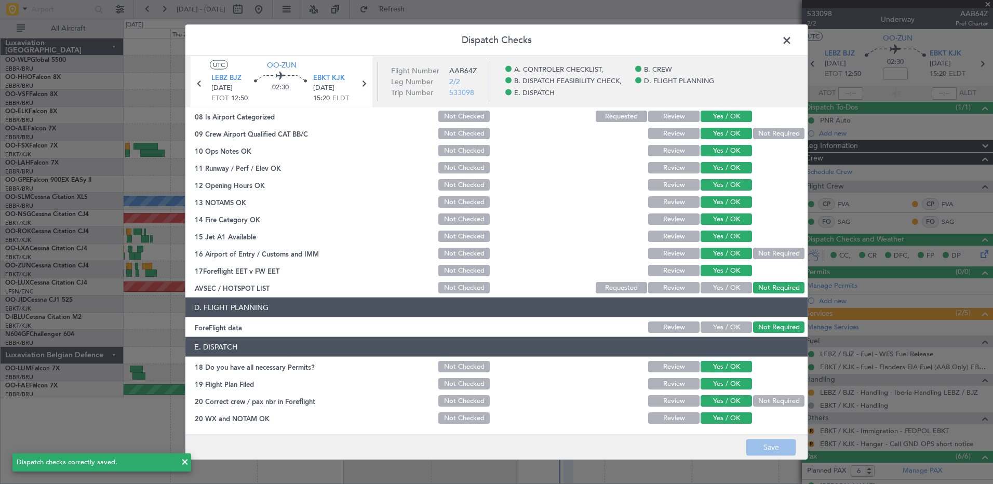
click at [792, 42] on span at bounding box center [792, 43] width 0 height 21
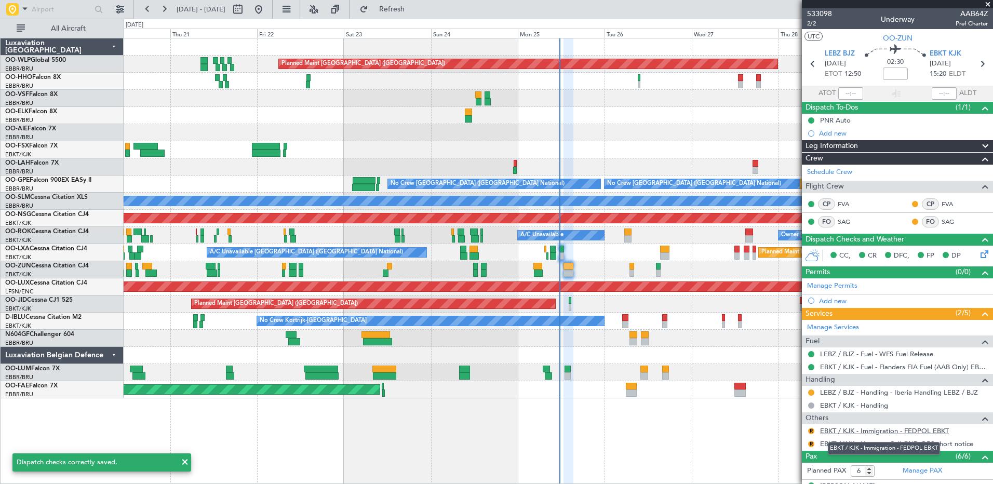
click at [877, 431] on link "EBKT / KJK - Immigration - FEDPOL EBKT" at bounding box center [884, 430] width 129 height 9
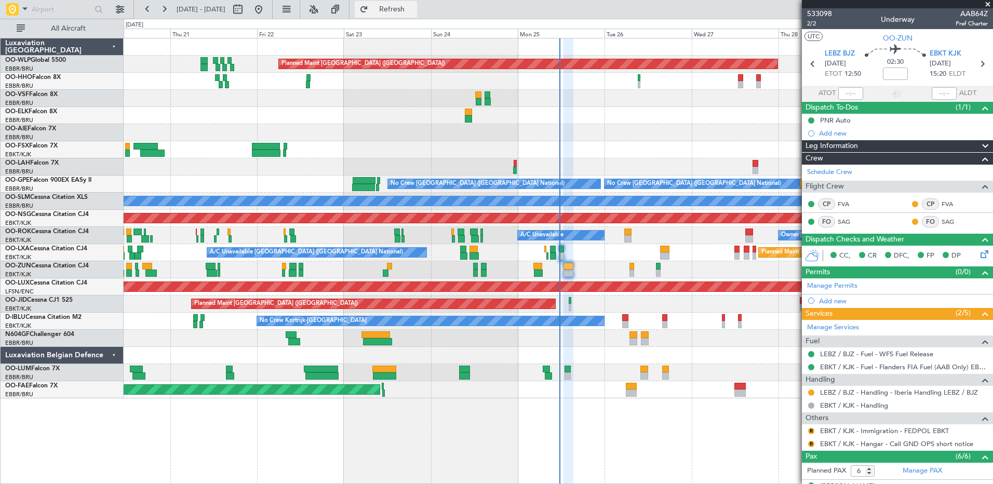
click at [414, 7] on span "Refresh" at bounding box center [392, 9] width 44 height 7
click at [812, 432] on button at bounding box center [811, 431] width 6 height 6
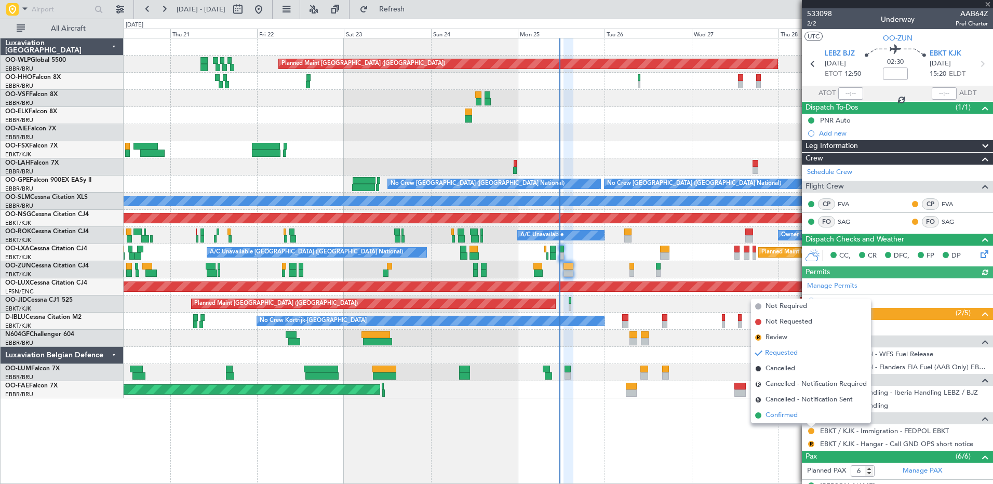
click at [790, 419] on span "Confirmed" at bounding box center [782, 415] width 32 height 10
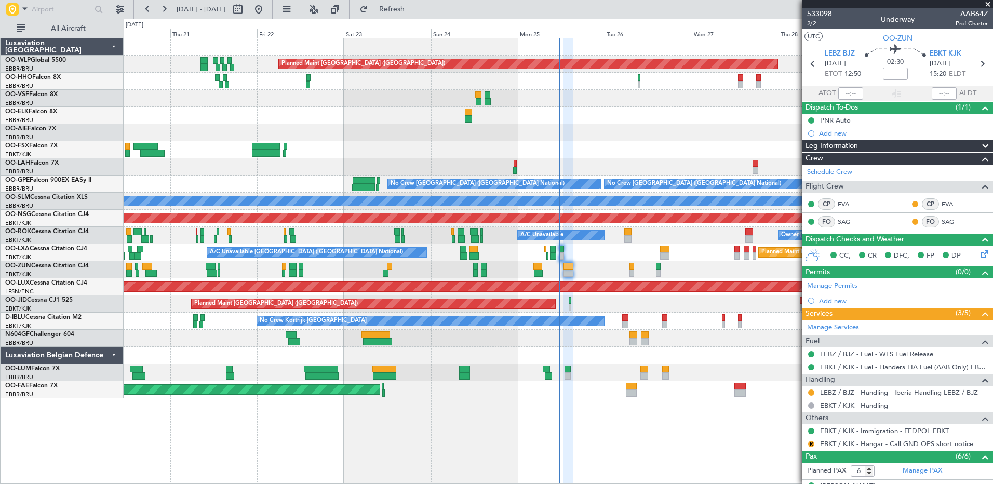
scroll to position [52, 0]
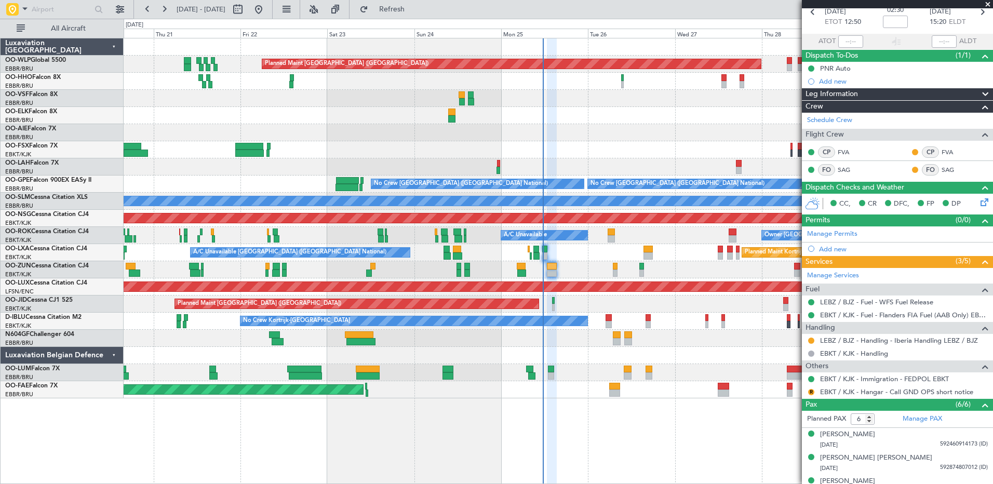
click at [581, 272] on div "Planned Maint Kortrijk-[GEOGRAPHIC_DATA]" at bounding box center [558, 269] width 869 height 17
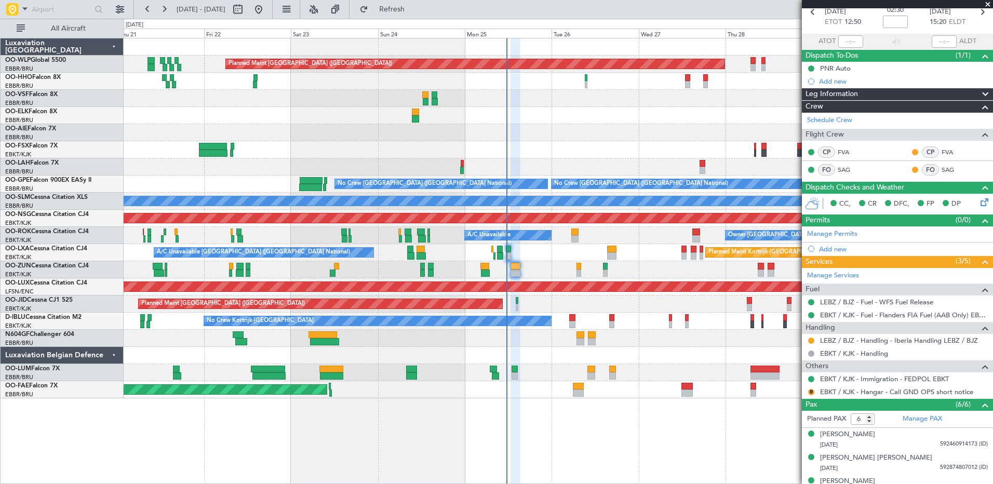
click at [544, 273] on div "Planned Maint Kortrijk-[GEOGRAPHIC_DATA]" at bounding box center [558, 269] width 869 height 17
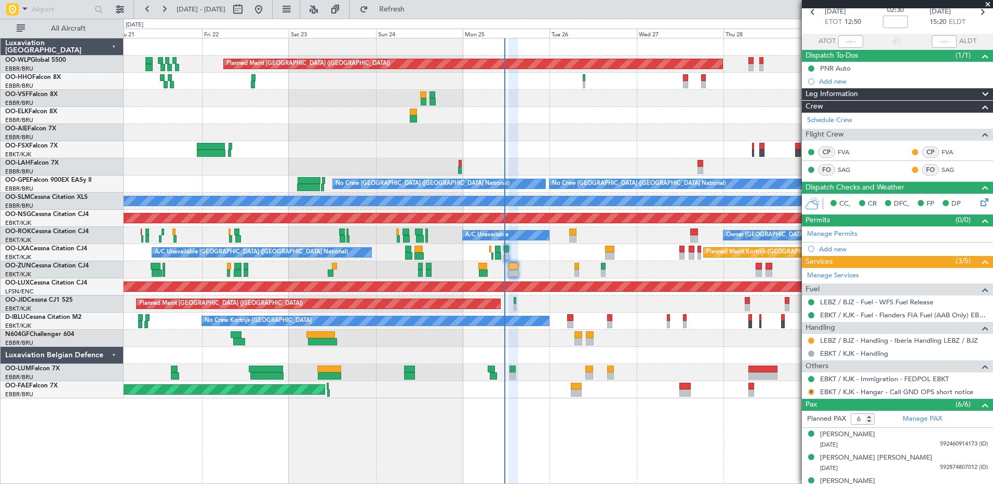
click at [809, 392] on button "R" at bounding box center [811, 392] width 6 height 6
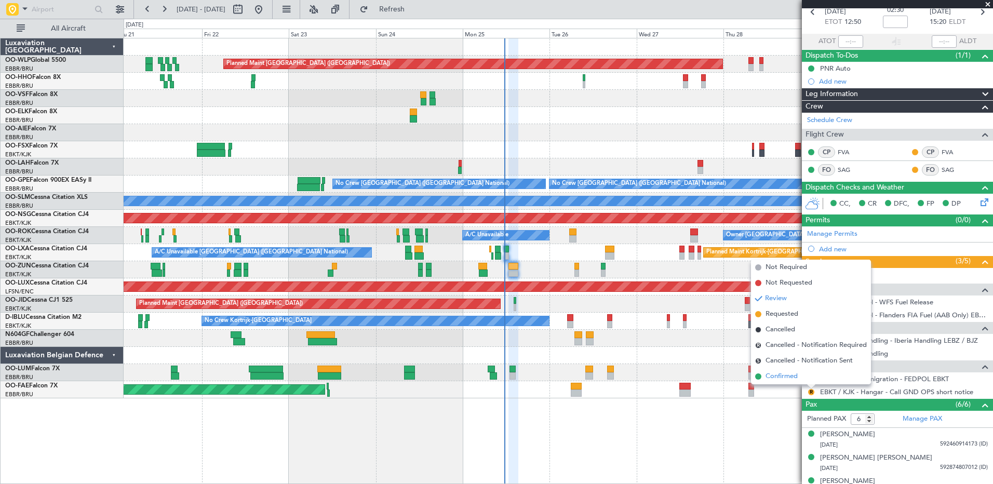
click at [789, 380] on span "Confirmed" at bounding box center [782, 376] width 32 height 10
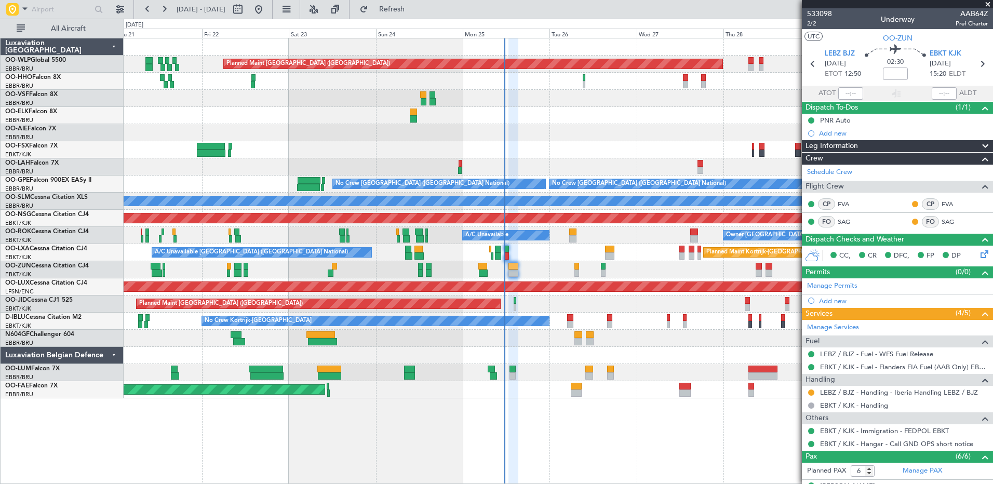
scroll to position [52, 0]
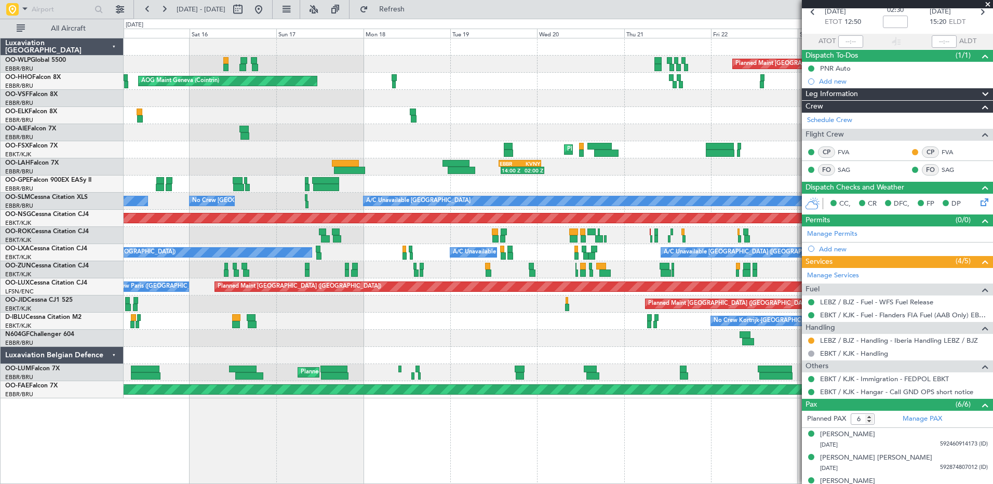
click at [727, 371] on div "Planned Maint [GEOGRAPHIC_DATA] ([GEOGRAPHIC_DATA]) AOG Maint Geneva ([GEOGRAPH…" at bounding box center [558, 218] width 869 height 360
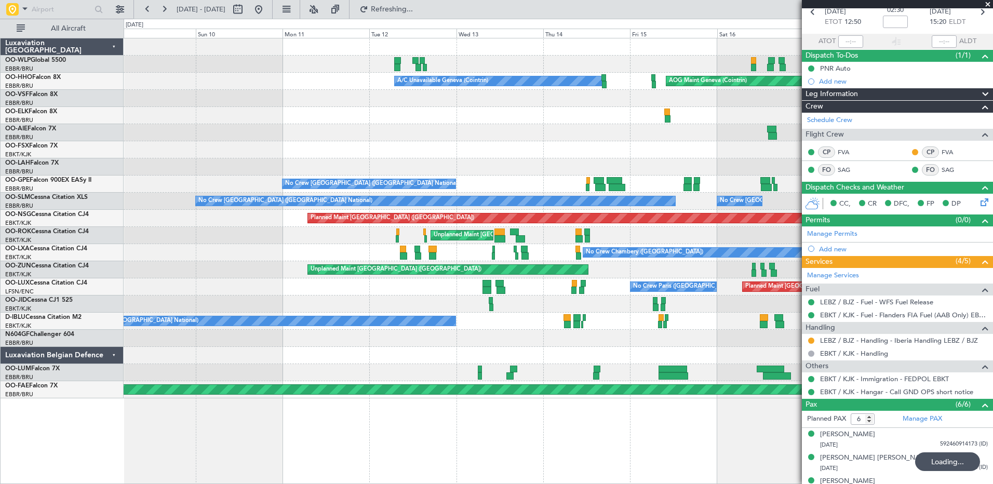
click at [690, 457] on div "AOG Maint Geneva (Cointrin) A/C Unavailable Geneva (Cointrin) Planned Maint Gen…" at bounding box center [558, 261] width 869 height 446
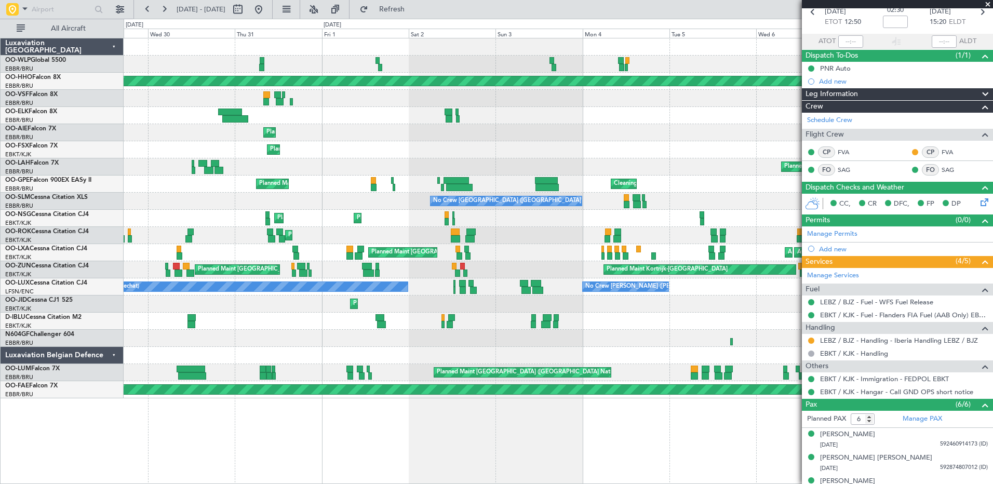
click at [688, 418] on div "Planned Maint Milan (Linate) Planned Maint Geneva ([GEOGRAPHIC_DATA]) Planned M…" at bounding box center [558, 261] width 869 height 446
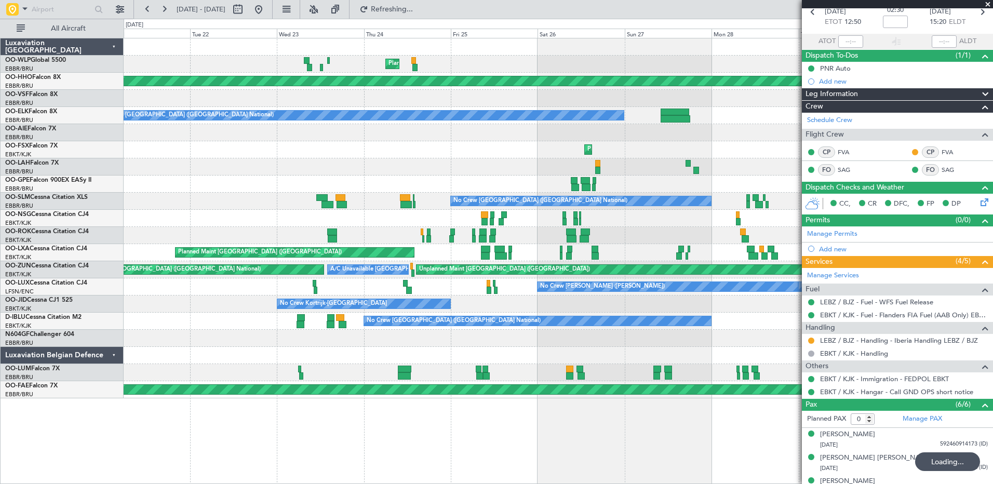
scroll to position [0, 0]
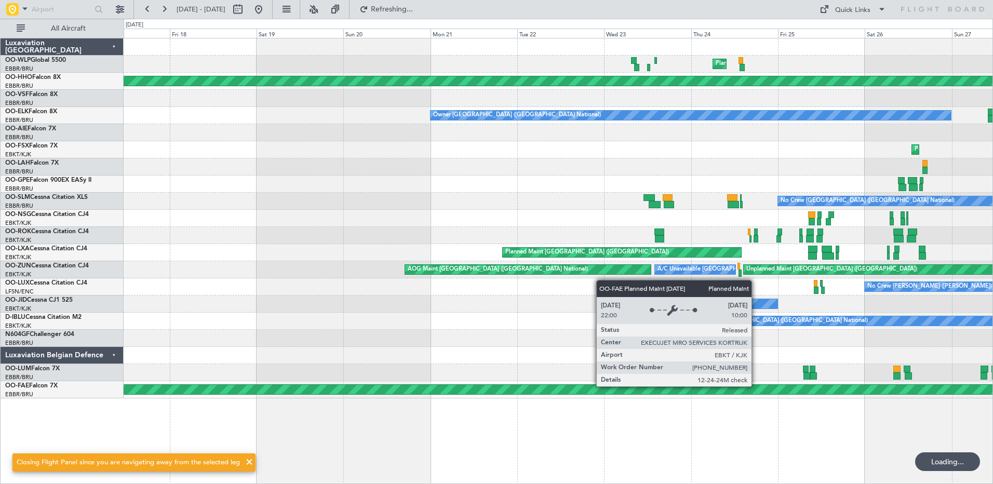
click at [759, 386] on div "Planned Maint Milan (Linate) Planned Maint Geneva ([GEOGRAPHIC_DATA]) Owner [GE…" at bounding box center [558, 218] width 869 height 360
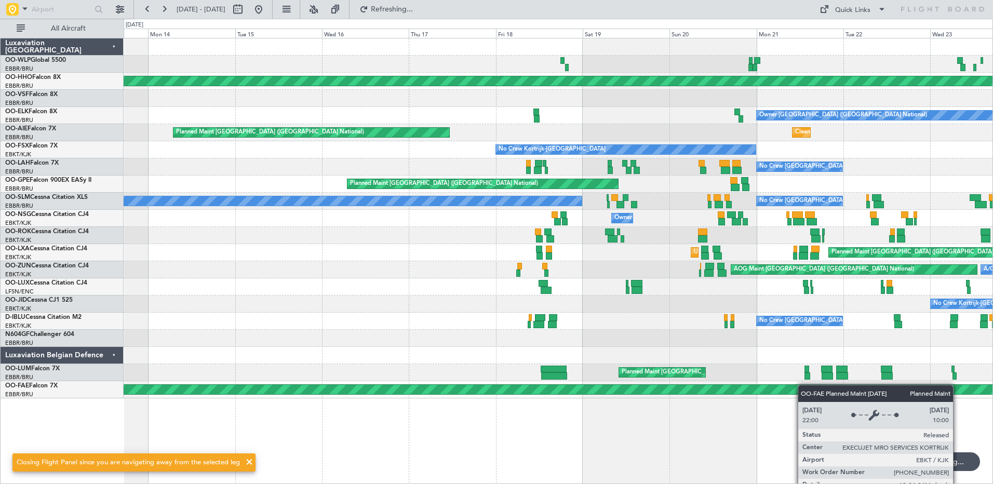
click at [810, 385] on div "Planned Maint Milan (Linate) Planned Maint Geneva ([GEOGRAPHIC_DATA]) Owner [GE…" at bounding box center [558, 218] width 869 height 360
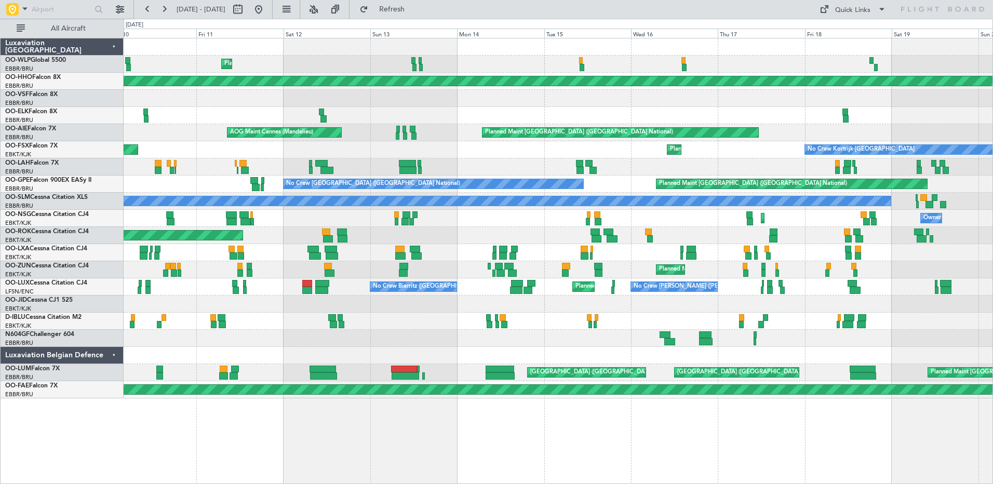
click at [783, 346] on div at bounding box center [558, 338] width 869 height 17
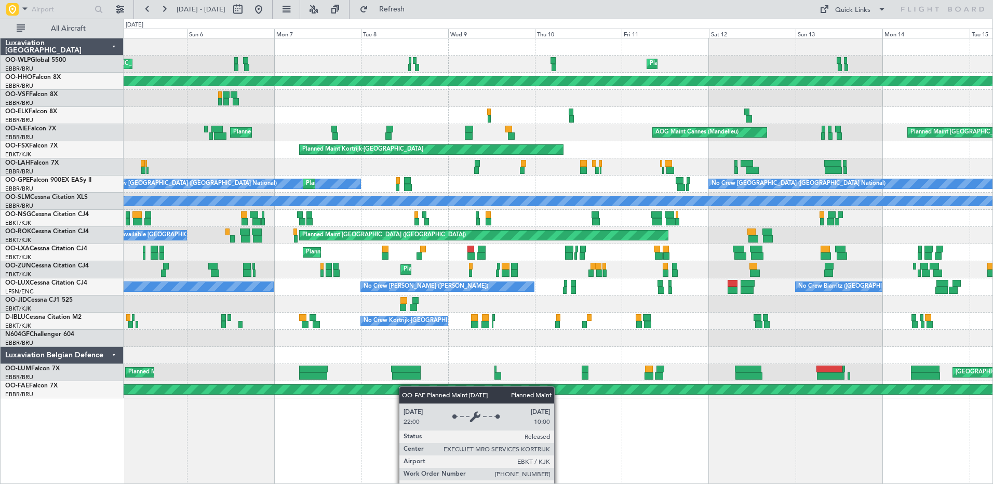
click at [641, 395] on div "Planned Maint Liege Unplanned Maint [GEOGRAPHIC_DATA]-[GEOGRAPHIC_DATA] Planned…" at bounding box center [558, 218] width 869 height 360
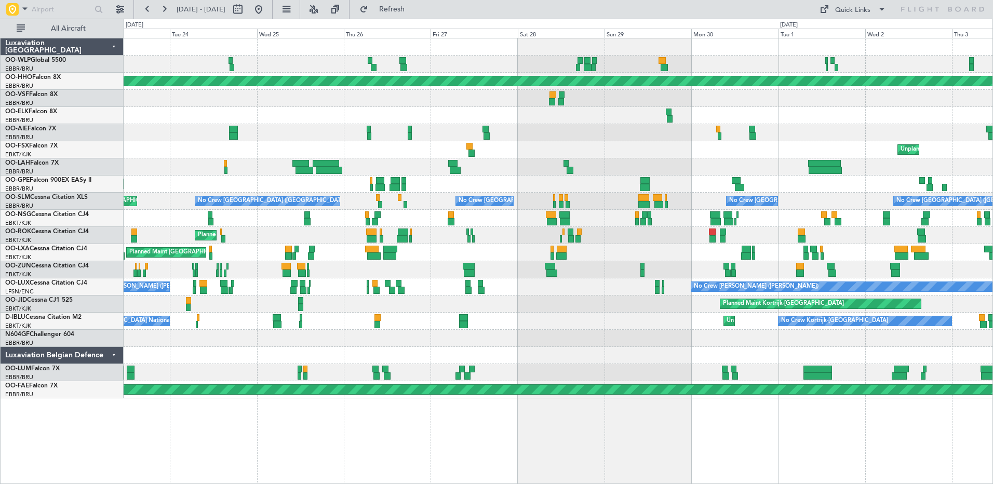
click at [791, 364] on div "Unplanned Maint [GEOGRAPHIC_DATA]-[GEOGRAPHIC_DATA] Planned Maint Geneva ([GEOG…" at bounding box center [558, 218] width 869 height 360
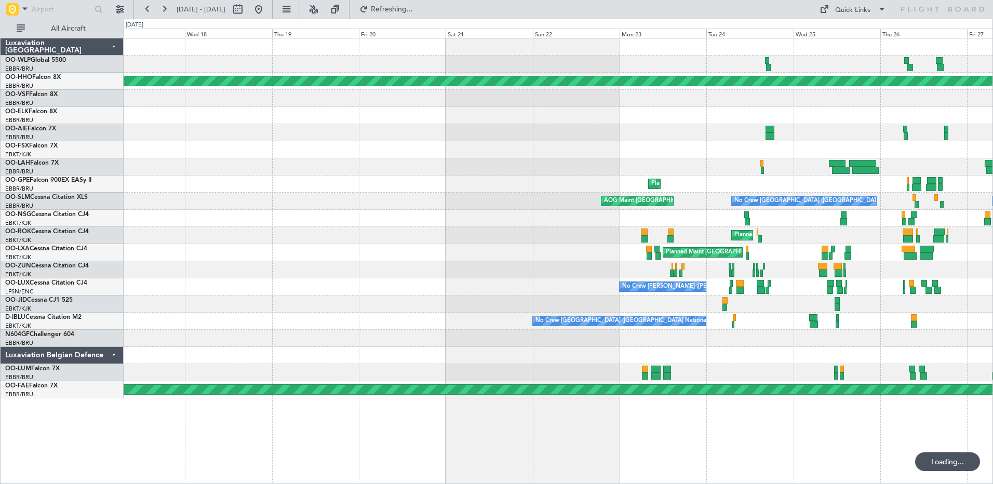
click at [794, 402] on div "Planned Maint Geneva (Cointrin) Planned Maint [GEOGRAPHIC_DATA] ([GEOGRAPHIC_DA…" at bounding box center [558, 261] width 869 height 446
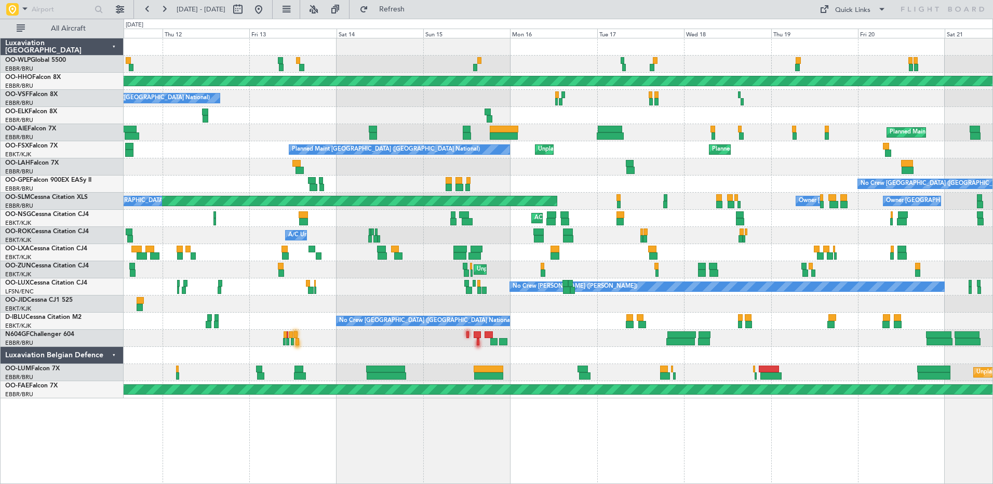
click at [864, 367] on div "Planned Maint Geneva (Cointrin) A/C Unavailable [GEOGRAPHIC_DATA] ([GEOGRAPHIC_…" at bounding box center [558, 218] width 869 height 360
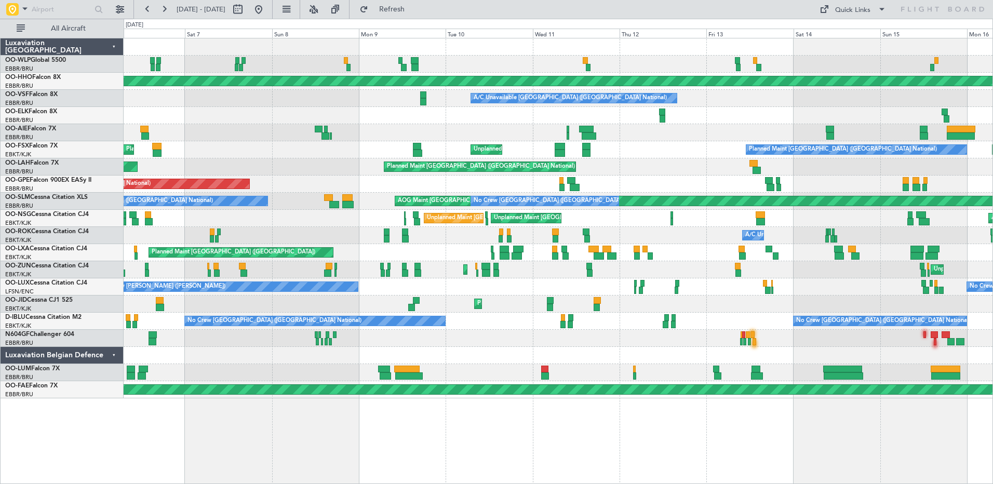
click at [803, 354] on div "Planned Maint Geneva (Cointrin) A/C Unavailable [GEOGRAPHIC_DATA] ([GEOGRAPHIC_…" at bounding box center [558, 218] width 869 height 360
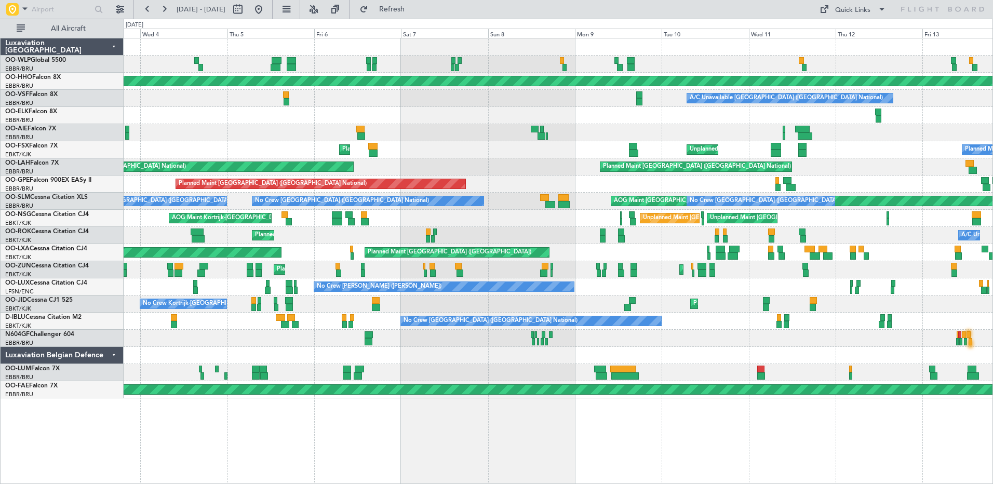
click at [756, 366] on div "Planned Maint Geneva (Cointrin) A/C Unavailable [GEOGRAPHIC_DATA] ([GEOGRAPHIC_…" at bounding box center [558, 218] width 869 height 360
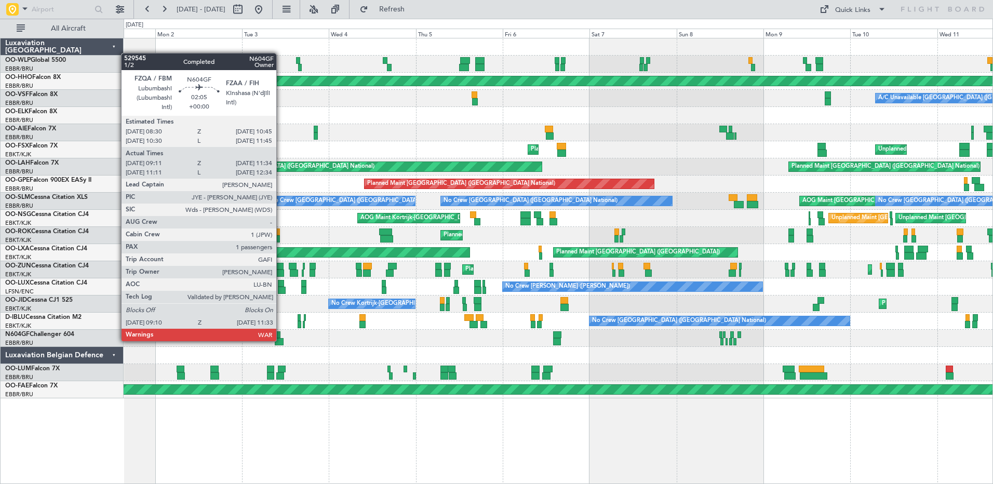
click at [281, 340] on div at bounding box center [279, 341] width 9 height 7
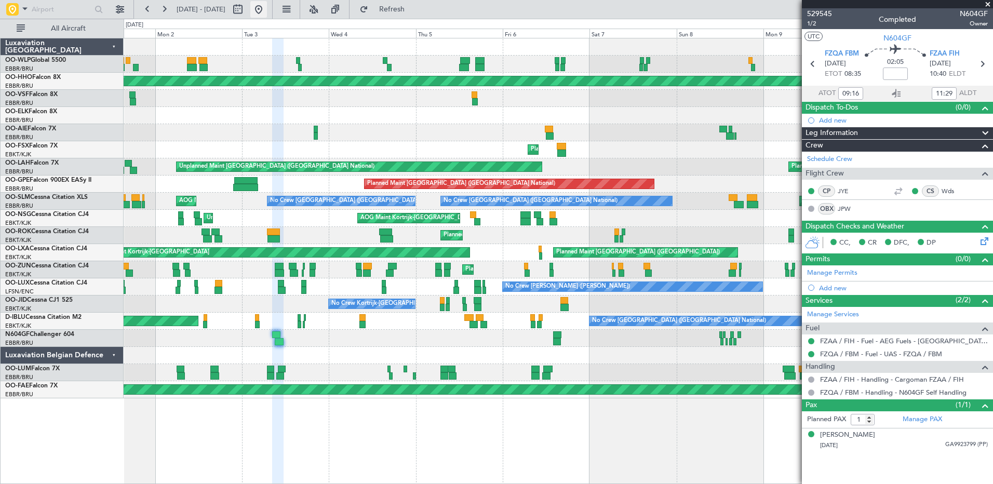
click at [267, 14] on button at bounding box center [258, 9] width 17 height 17
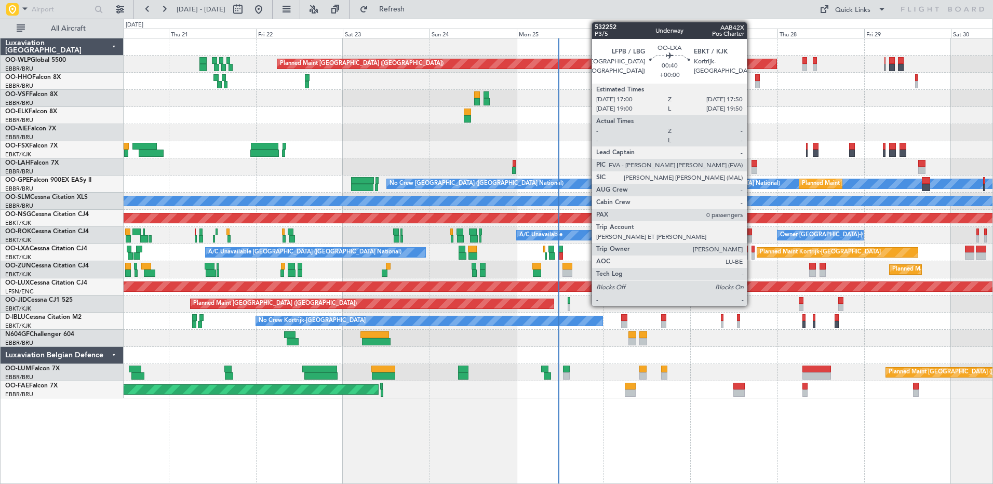
click at [752, 255] on div at bounding box center [753, 255] width 3 height 7
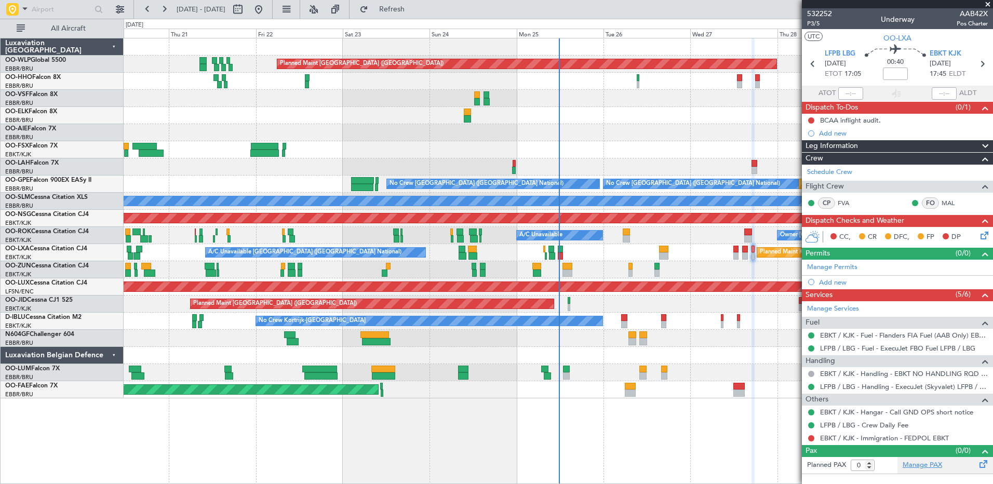
click at [925, 463] on link "Manage PAX" at bounding box center [922, 465] width 39 height 10
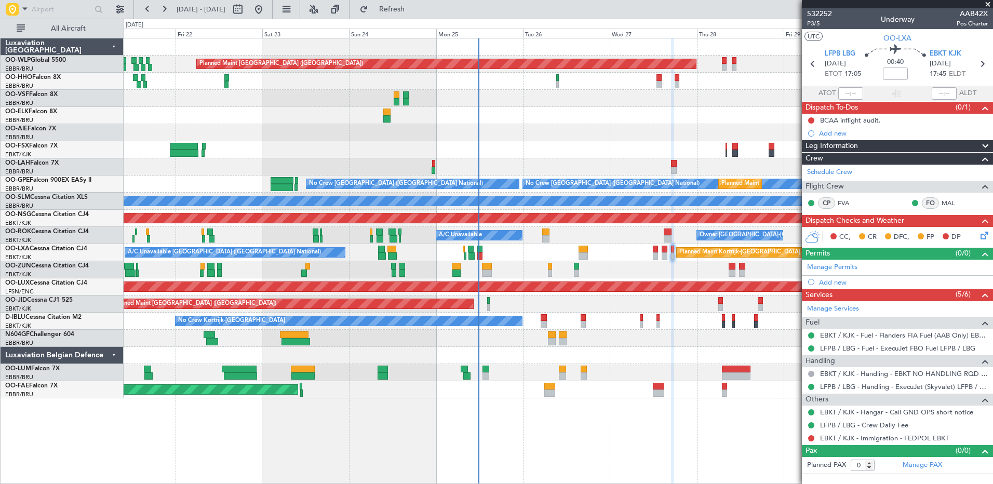
click at [511, 120] on div "Planned Maint Berlin (Brandenburg) Planned Maint London (Farnborough) Planned M…" at bounding box center [558, 218] width 869 height 360
click at [414, 6] on span "Refresh" at bounding box center [392, 9] width 44 height 7
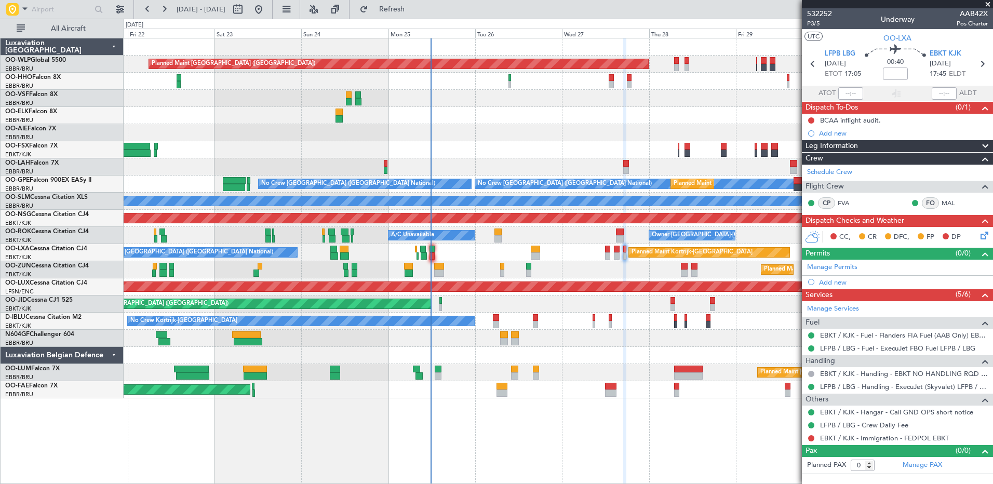
click at [518, 138] on div "Planned Maint [GEOGRAPHIC_DATA] ([GEOGRAPHIC_DATA])" at bounding box center [558, 132] width 869 height 17
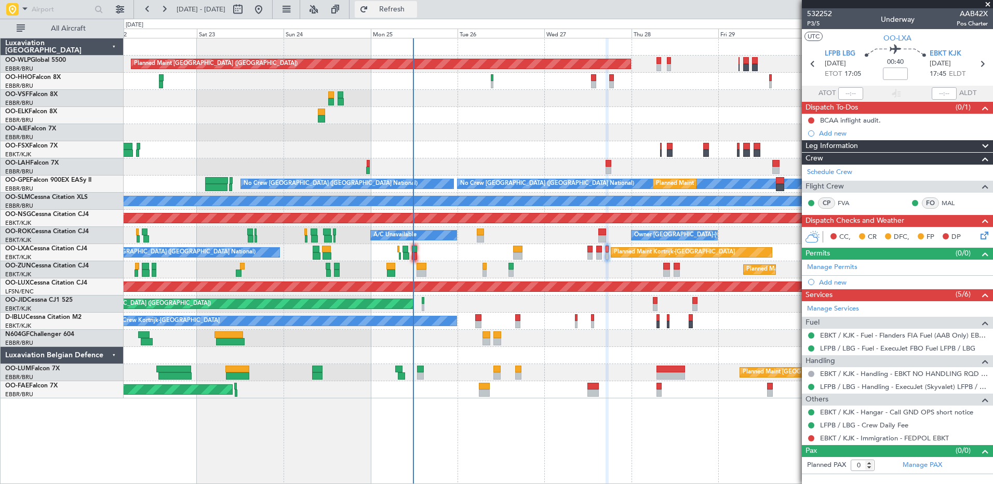
click at [417, 16] on button "Refresh" at bounding box center [386, 9] width 62 height 17
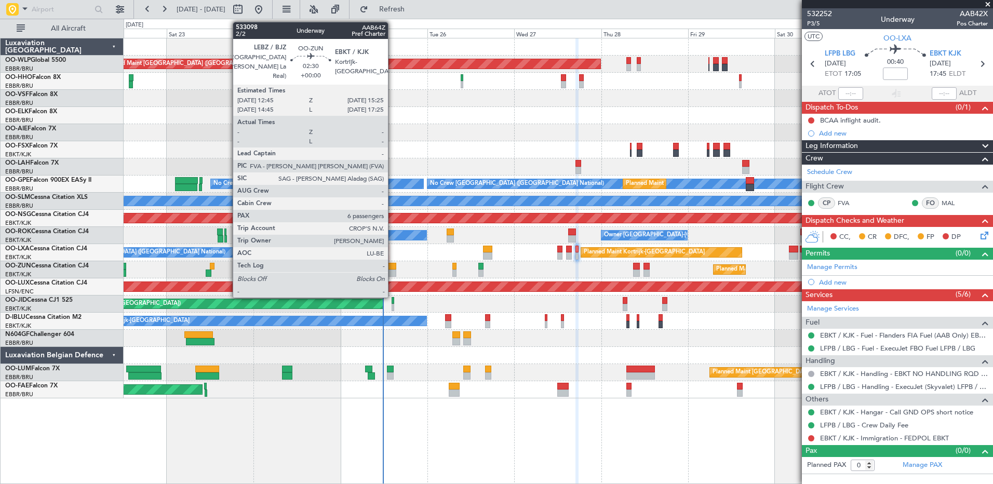
click at [393, 270] on div at bounding box center [391, 273] width 10 height 7
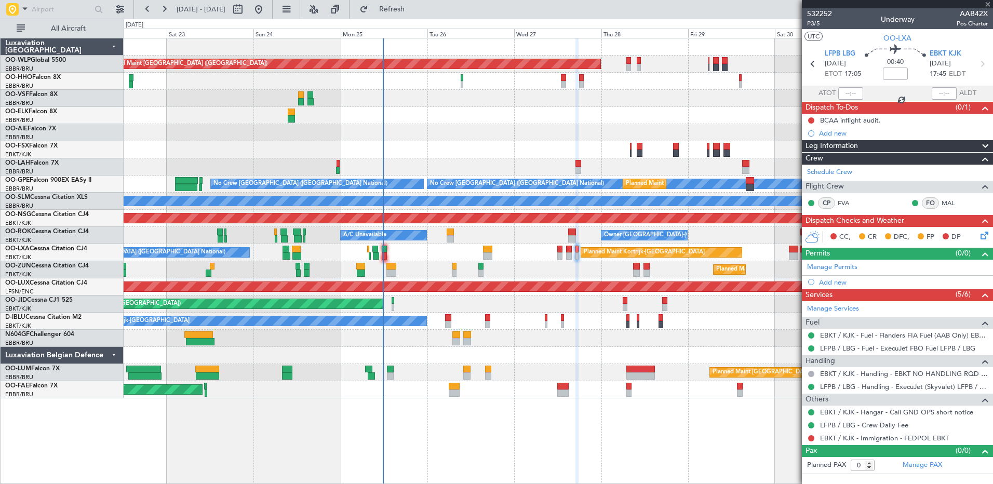
type input "6"
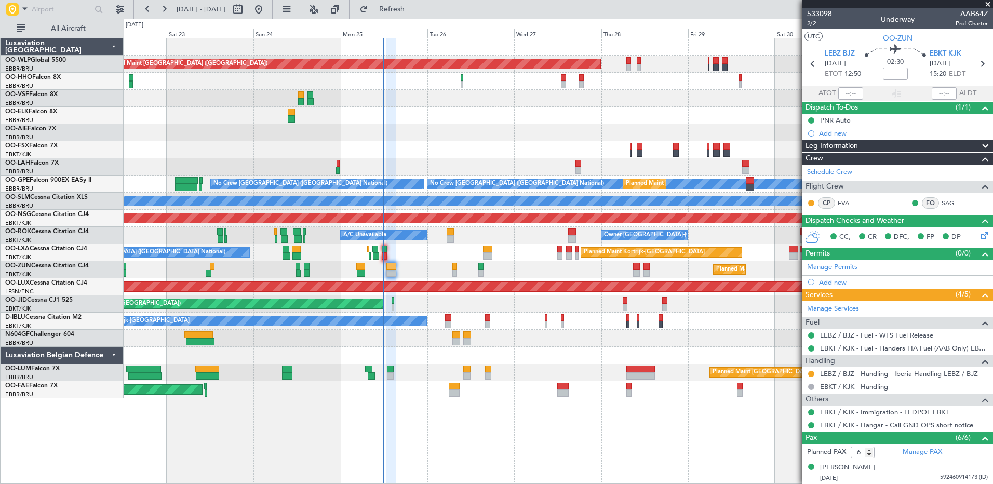
scroll to position [104, 0]
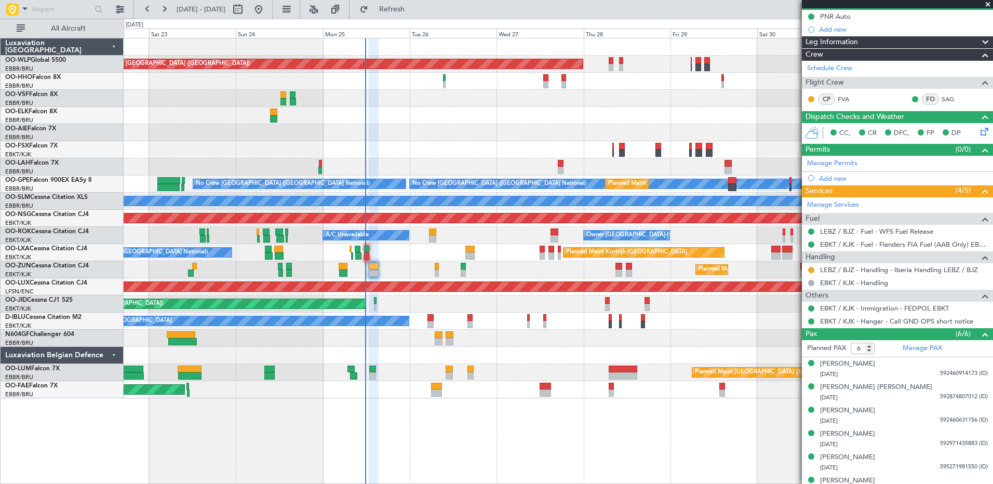
click at [422, 363] on div at bounding box center [558, 355] width 869 height 17
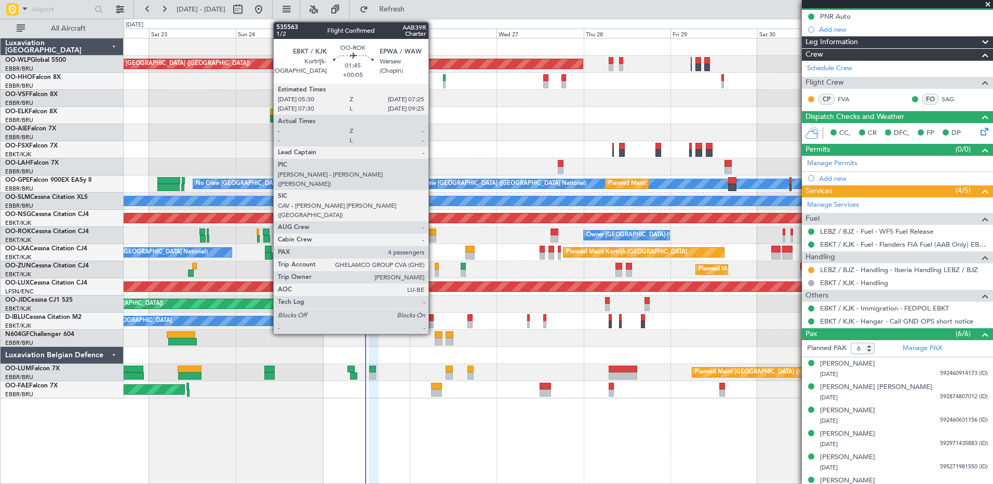
click at [433, 237] on div at bounding box center [432, 238] width 7 height 7
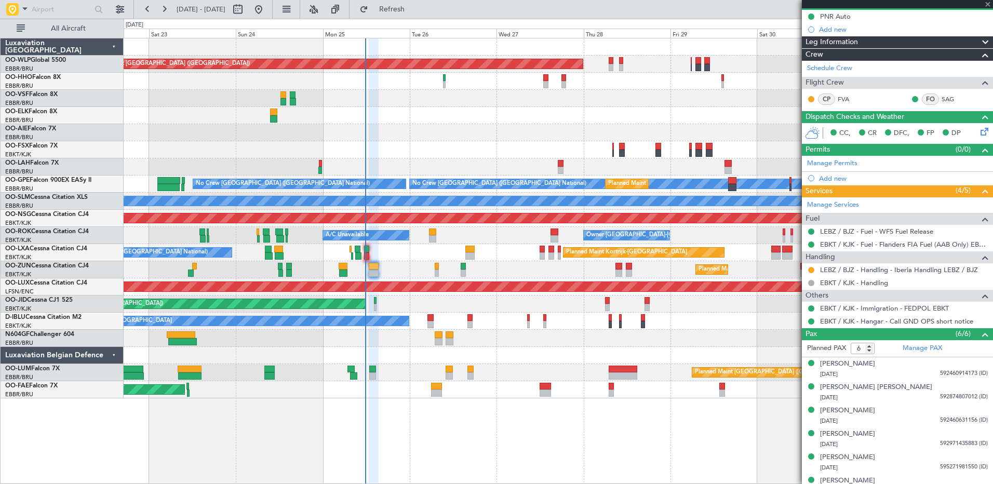
type input "+00:05"
type input "4"
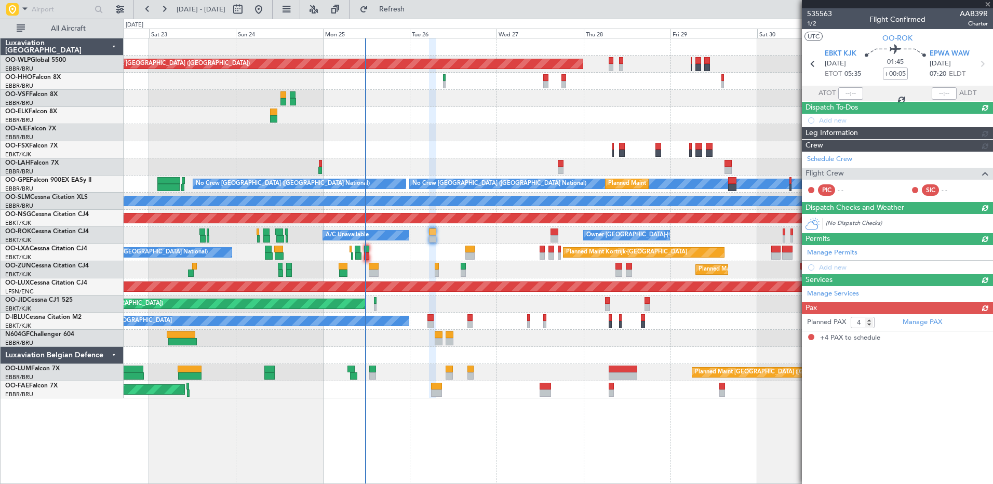
scroll to position [0, 0]
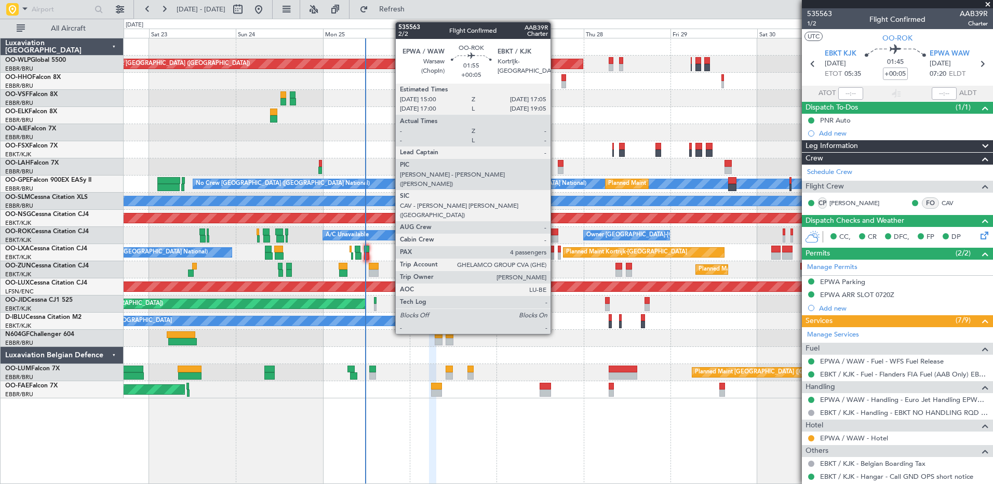
click at [552, 234] on div at bounding box center [555, 232] width 8 height 7
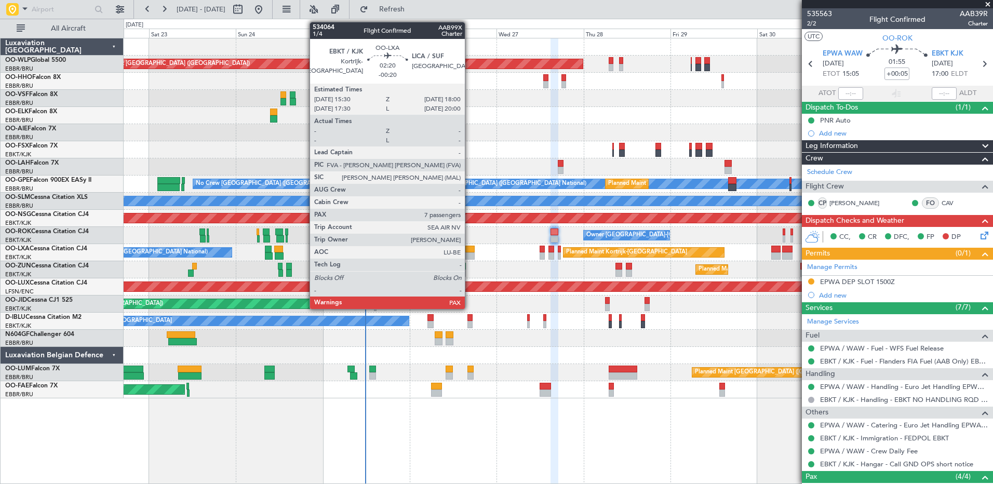
click at [470, 257] on div at bounding box center [469, 255] width 9 height 7
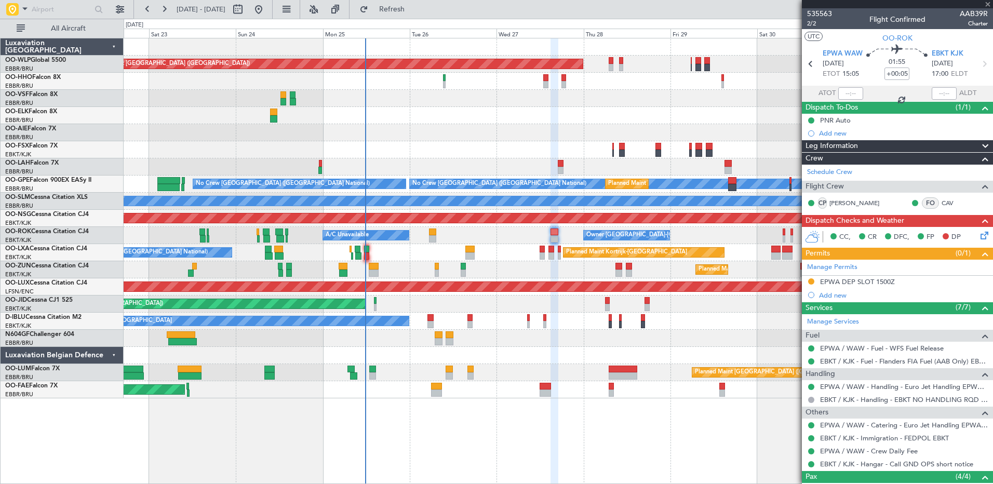
type input "-00:20"
type input "7"
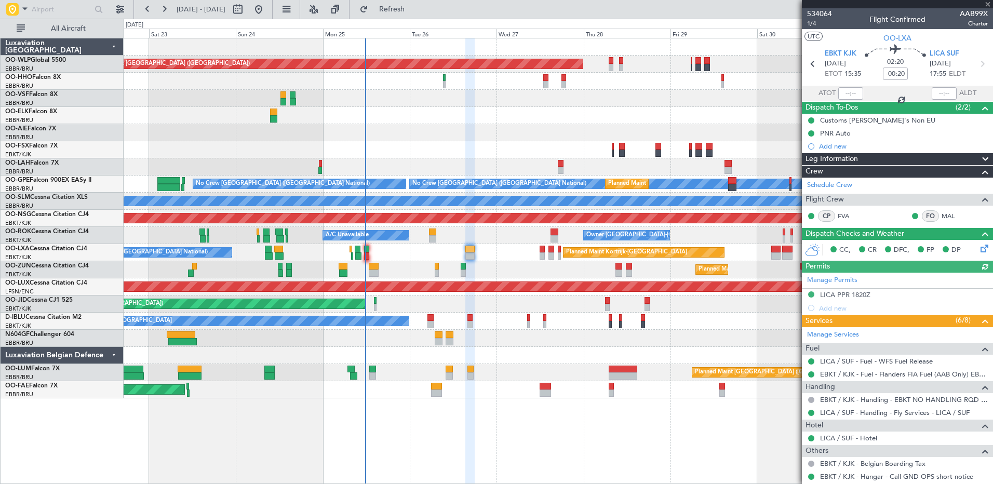
scroll to position [104, 0]
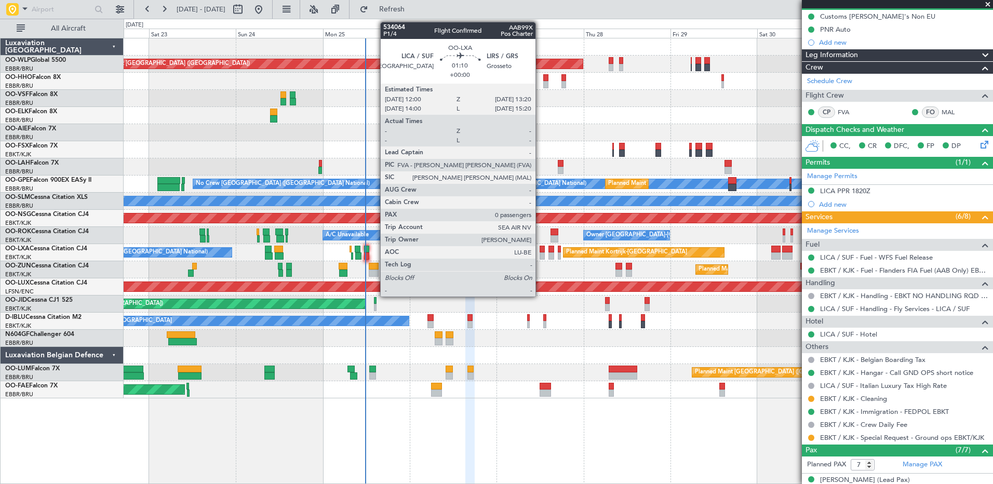
click at [540, 250] on div at bounding box center [542, 249] width 5 height 7
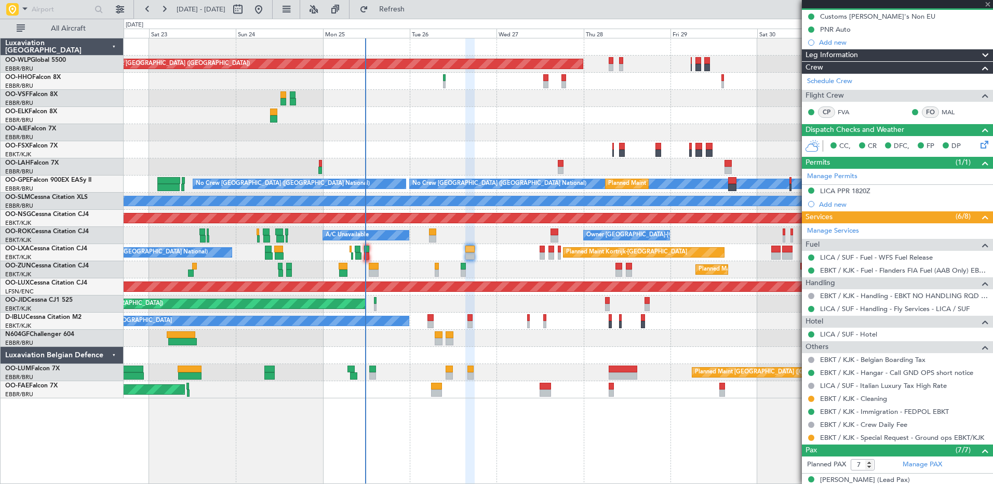
type input "0"
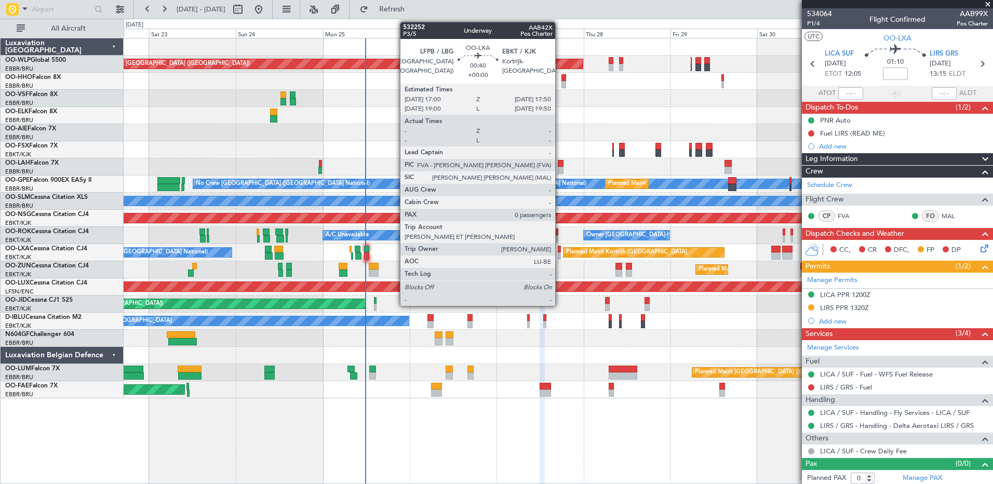
click at [560, 250] on div at bounding box center [559, 249] width 3 height 7
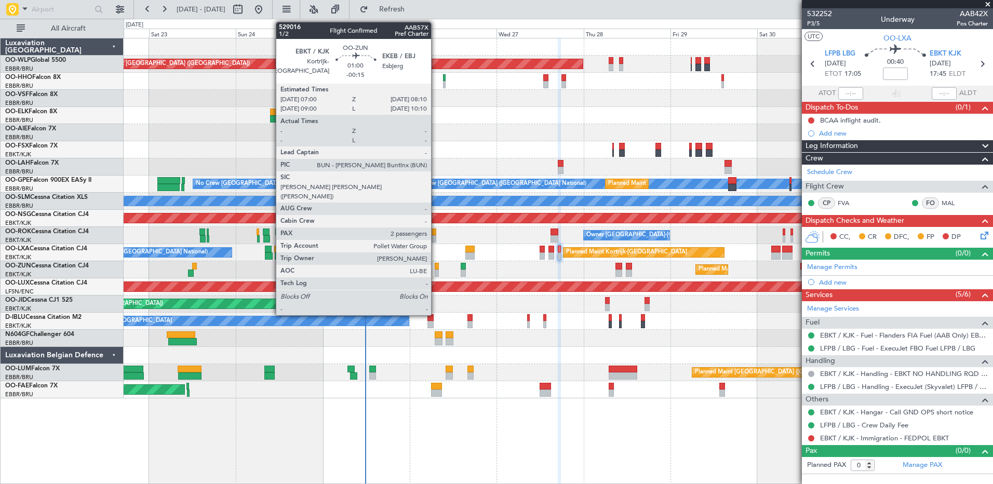
click at [436, 274] on div at bounding box center [437, 273] width 5 height 7
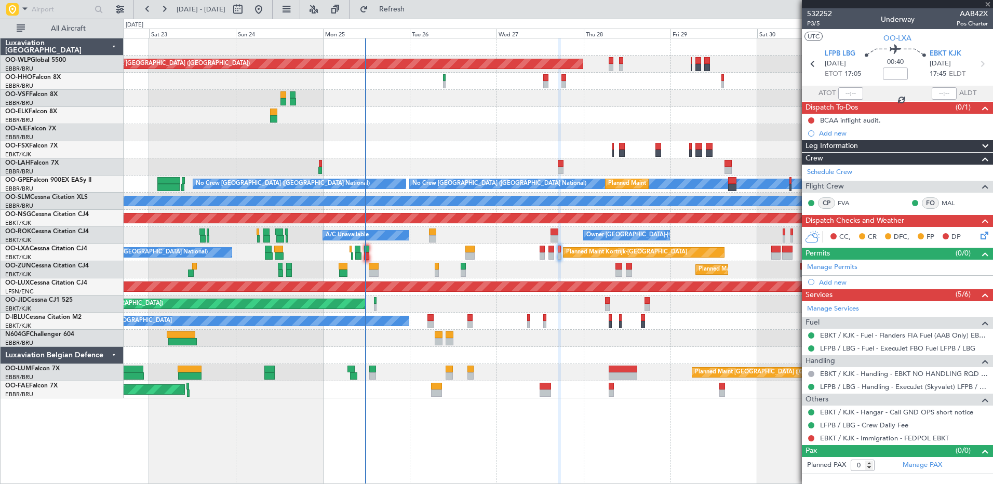
type input "-00:15"
type input "2"
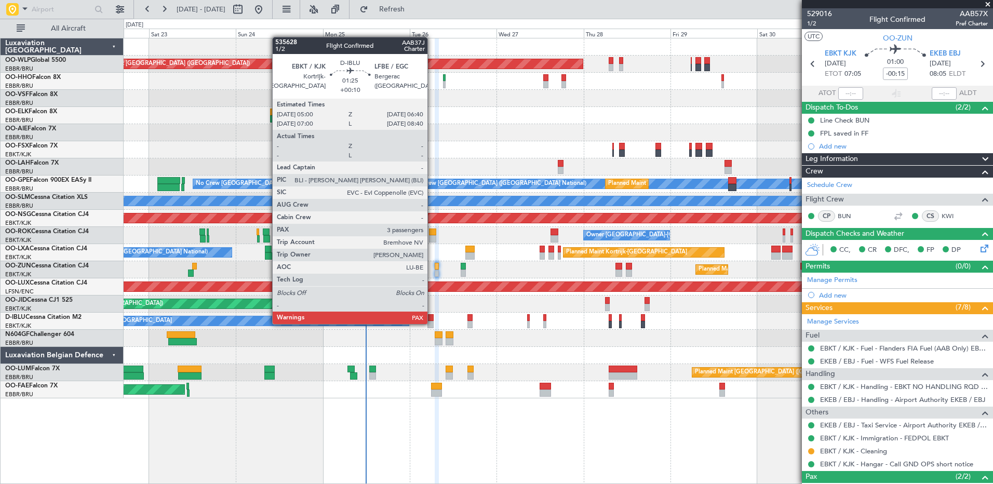
click at [432, 323] on div at bounding box center [430, 324] width 6 height 7
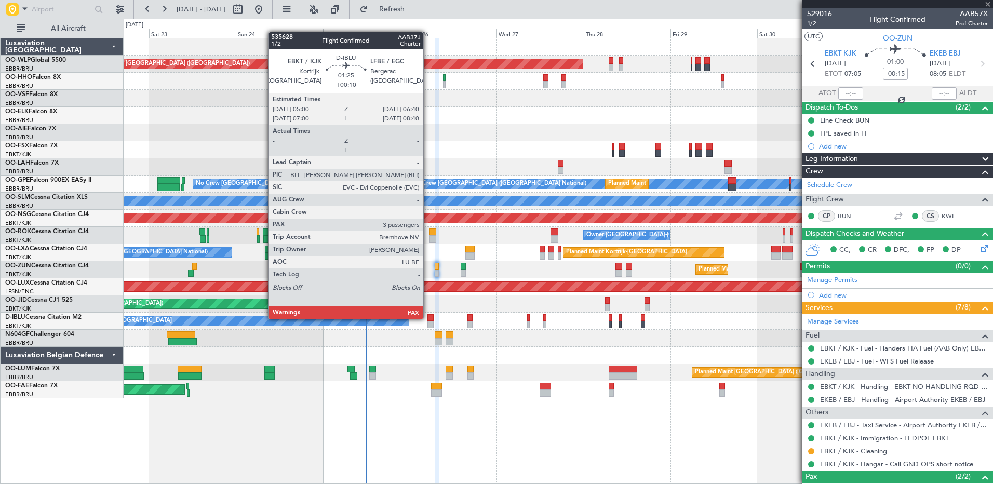
type input "+00:10"
type input "3"
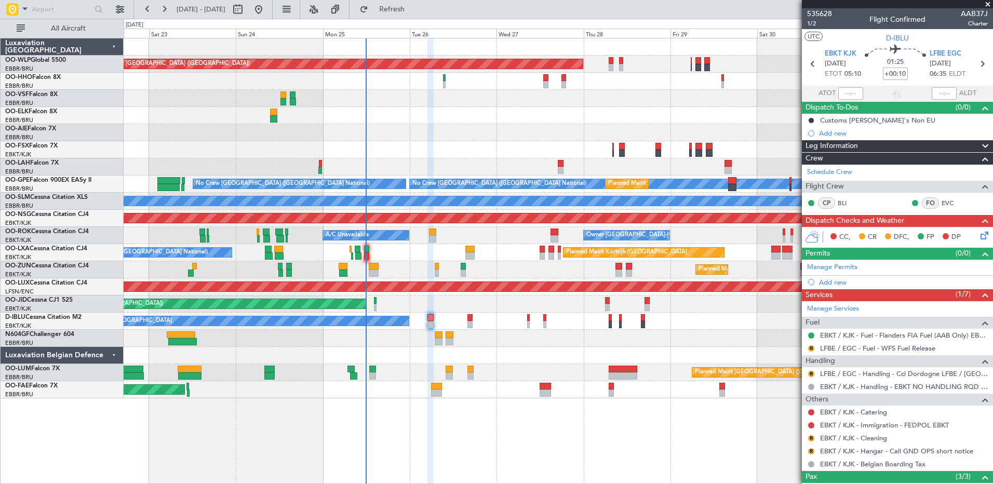
scroll to position [52, 0]
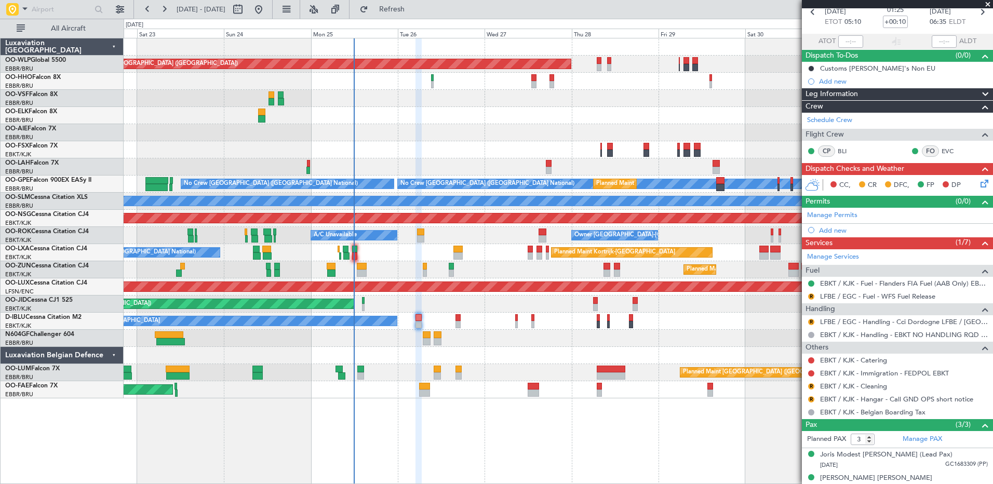
click at [498, 356] on div at bounding box center [558, 355] width 869 height 17
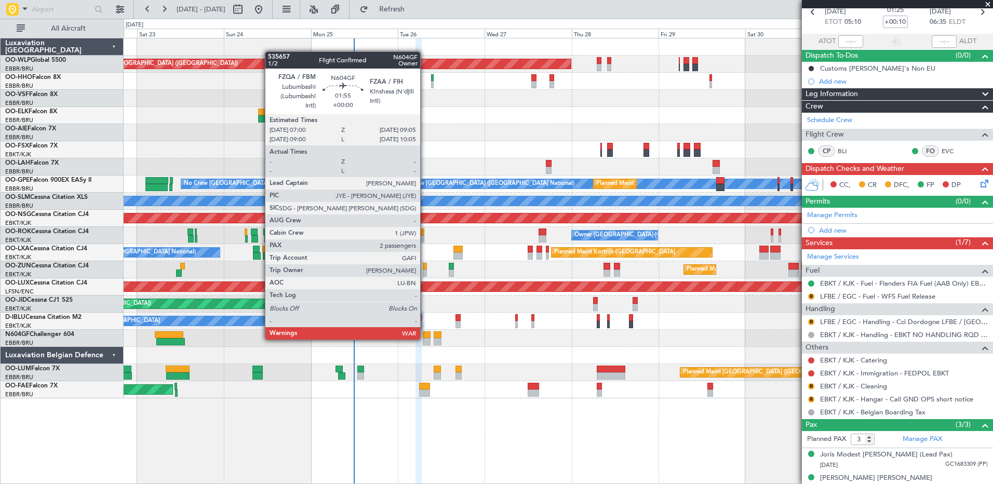
click at [425, 339] on div at bounding box center [427, 341] width 8 height 7
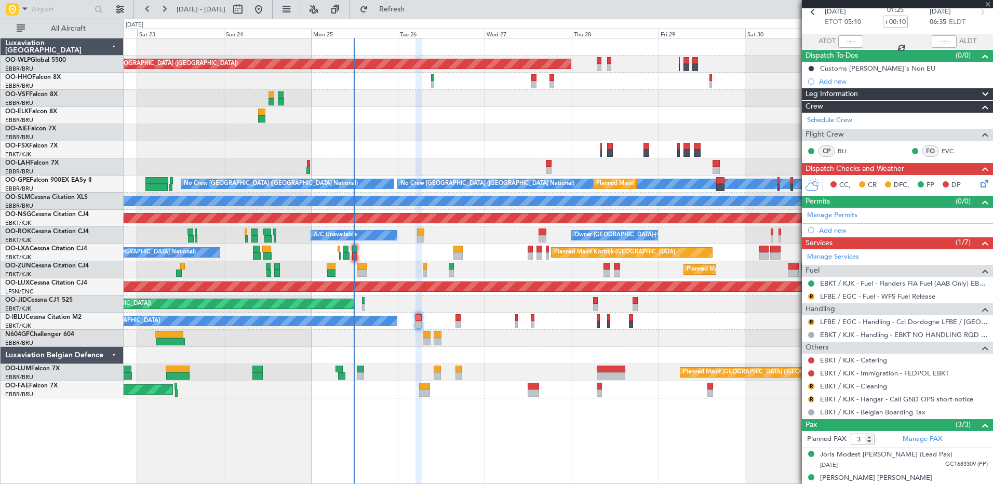
type input "2"
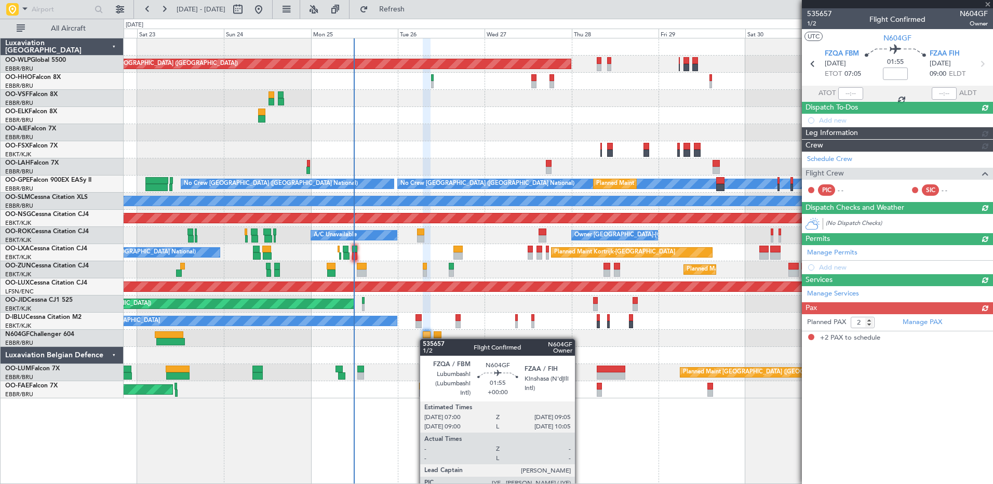
scroll to position [0, 0]
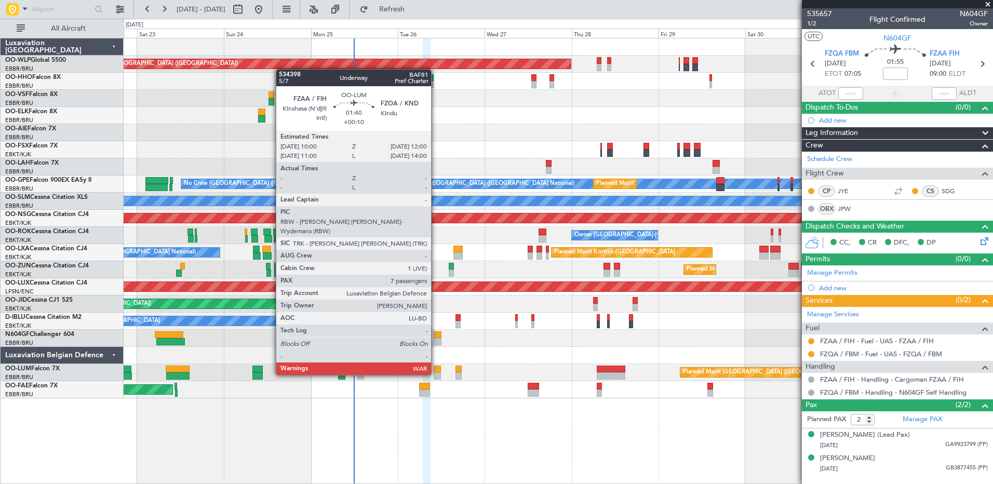
click at [436, 374] on div at bounding box center [437, 375] width 7 height 7
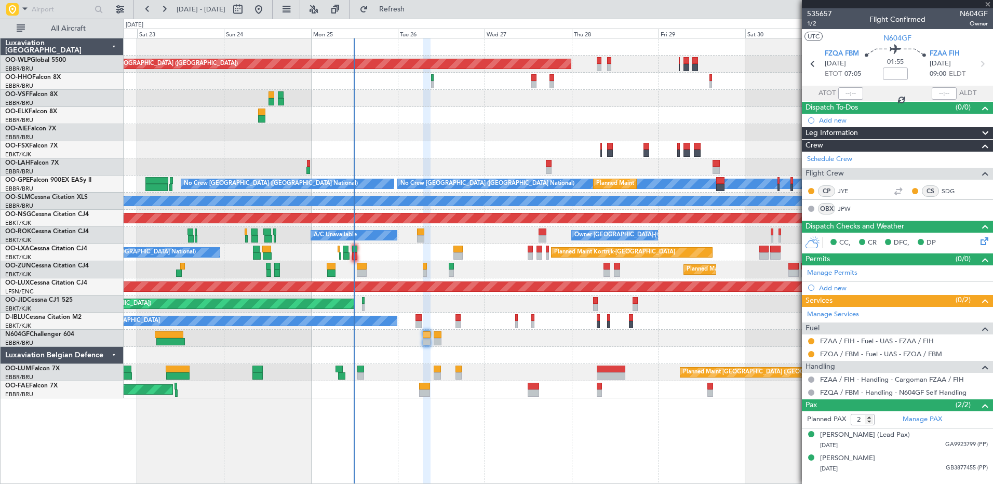
type input "+00:10"
type input "7"
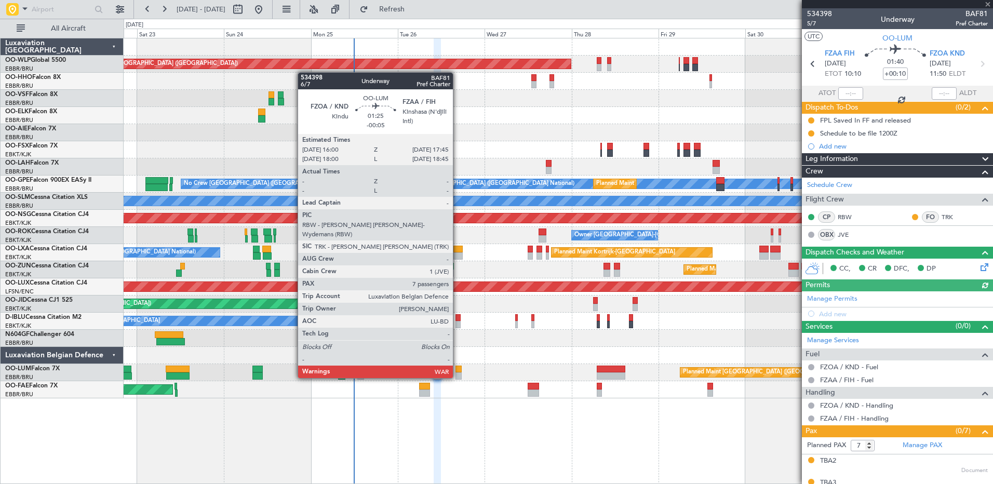
click at [458, 377] on div at bounding box center [459, 375] width 7 height 7
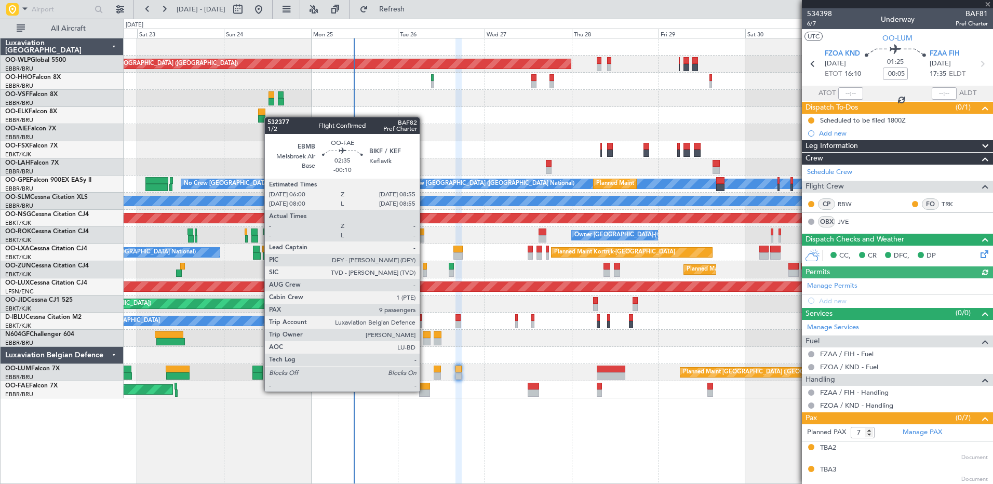
click at [424, 391] on div at bounding box center [424, 393] width 11 height 7
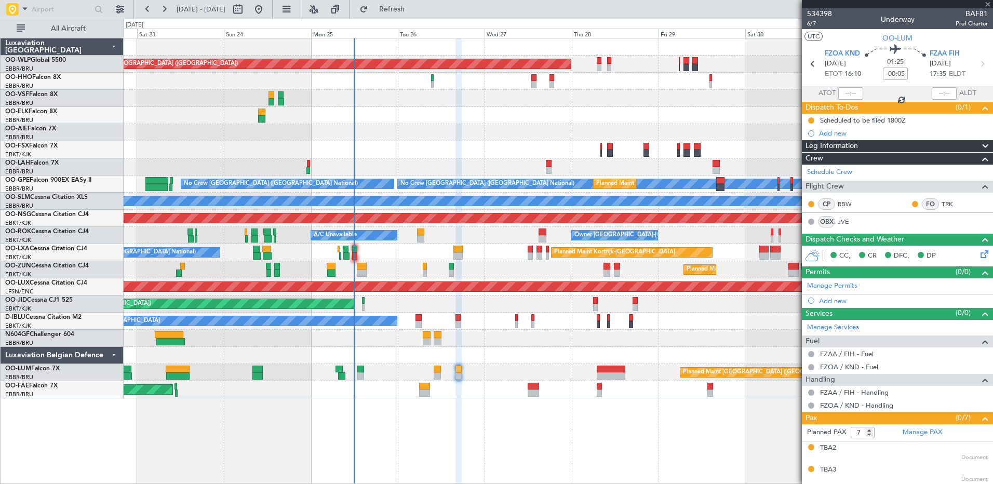
type input "-00:10"
type input "9"
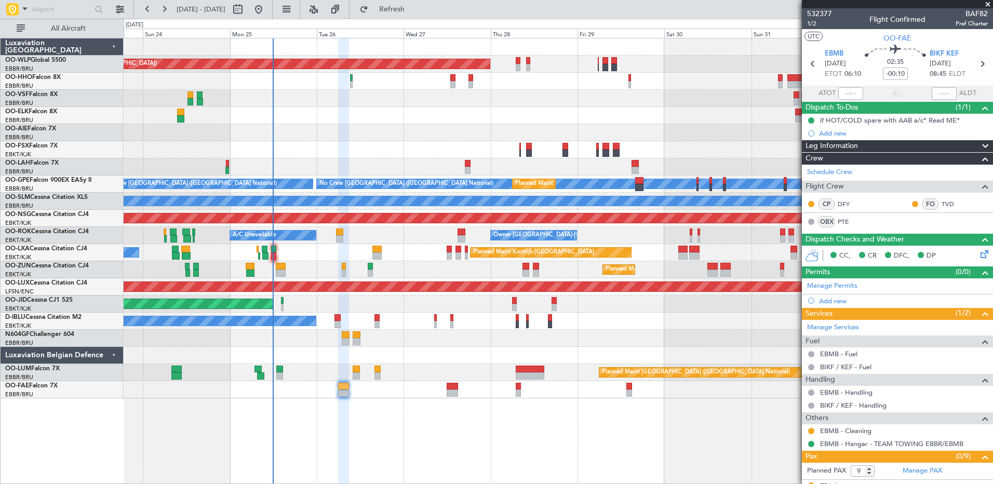
click at [466, 136] on div "Planned Maint [GEOGRAPHIC_DATA] ([GEOGRAPHIC_DATA])" at bounding box center [558, 132] width 869 height 17
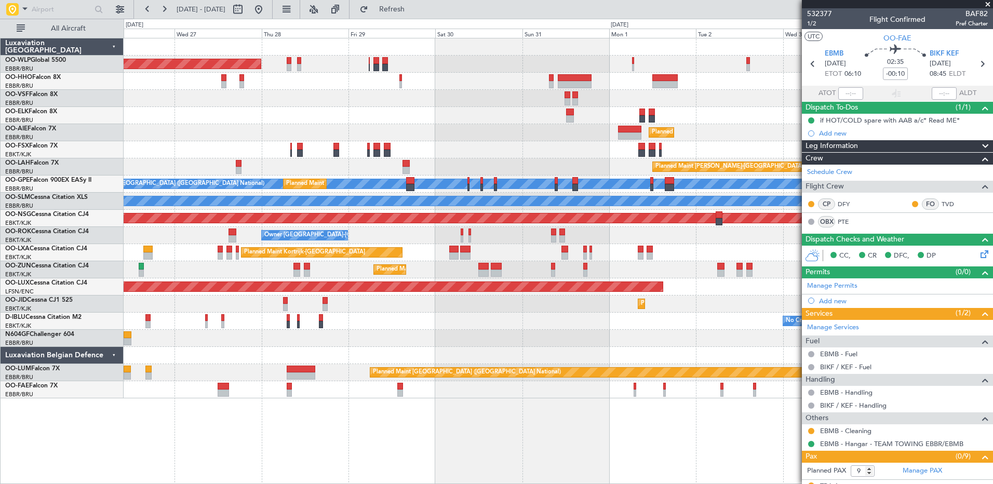
click at [358, 102] on div "Planned Maint Berlin (Brandenburg) Planned Maint London (Farnborough) Planned M…" at bounding box center [558, 218] width 869 height 360
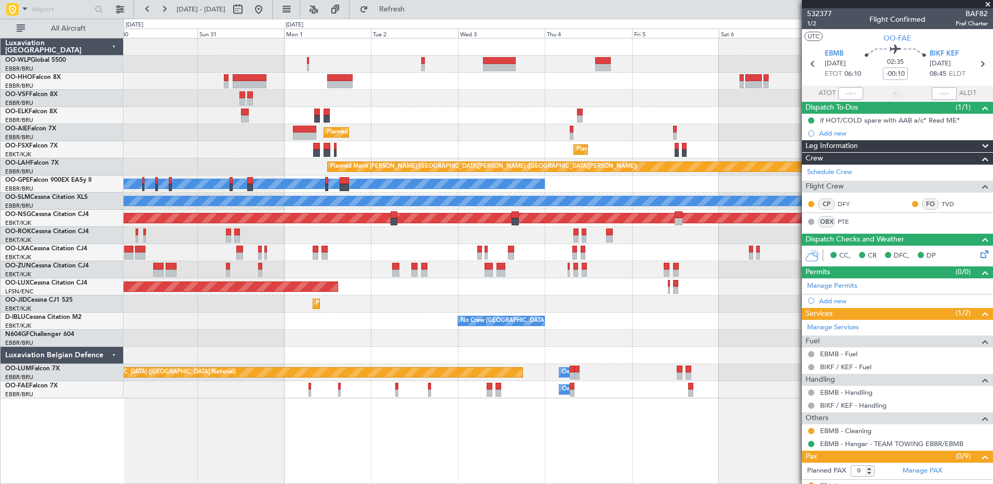
click at [366, 88] on div "Planned Maint Berlin (Brandenburg) Planned Maint Kortrijk-Wevelgem Planned Main…" at bounding box center [558, 218] width 869 height 360
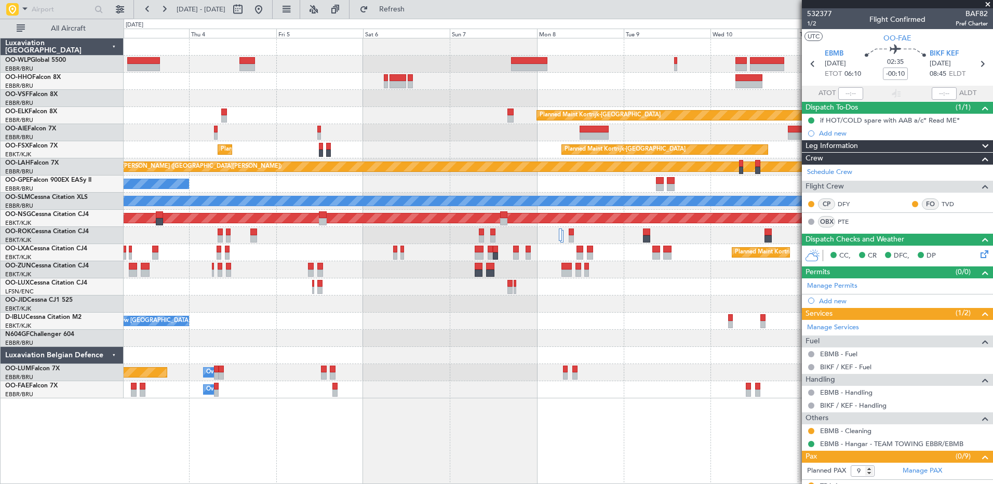
click at [284, 89] on div "Planned Maint Kortrijk-Wevelgem Planned Maint London (Farnborough) Planned Main…" at bounding box center [558, 218] width 869 height 360
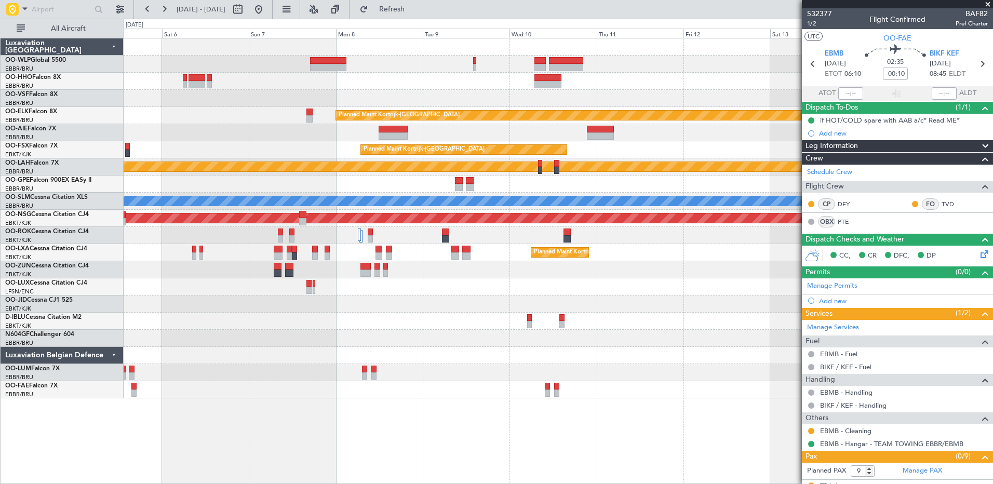
click at [431, 87] on div at bounding box center [558, 81] width 869 height 17
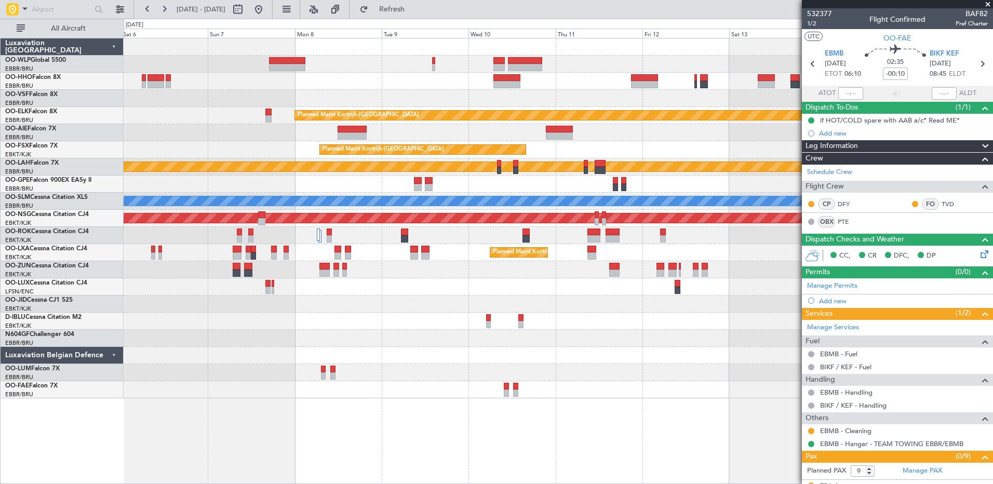
click at [556, 95] on div at bounding box center [558, 98] width 869 height 17
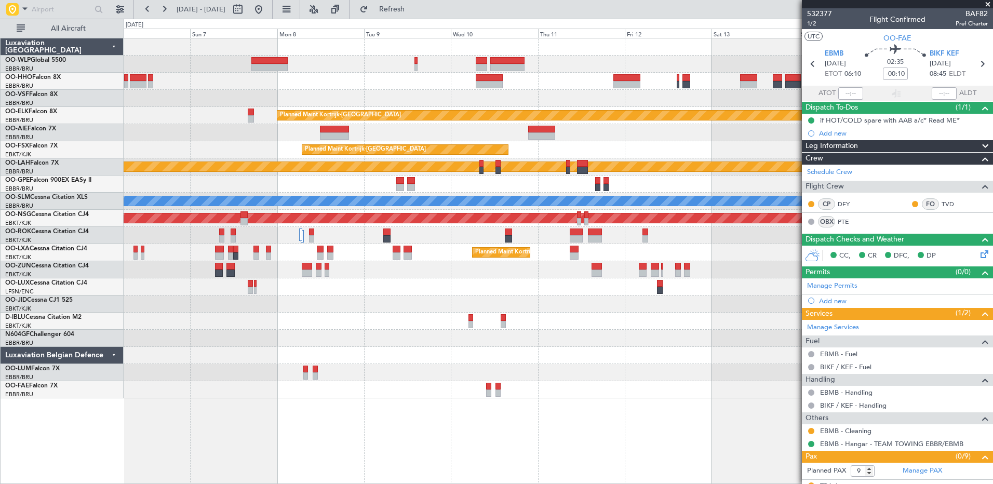
click at [553, 99] on div at bounding box center [558, 98] width 869 height 17
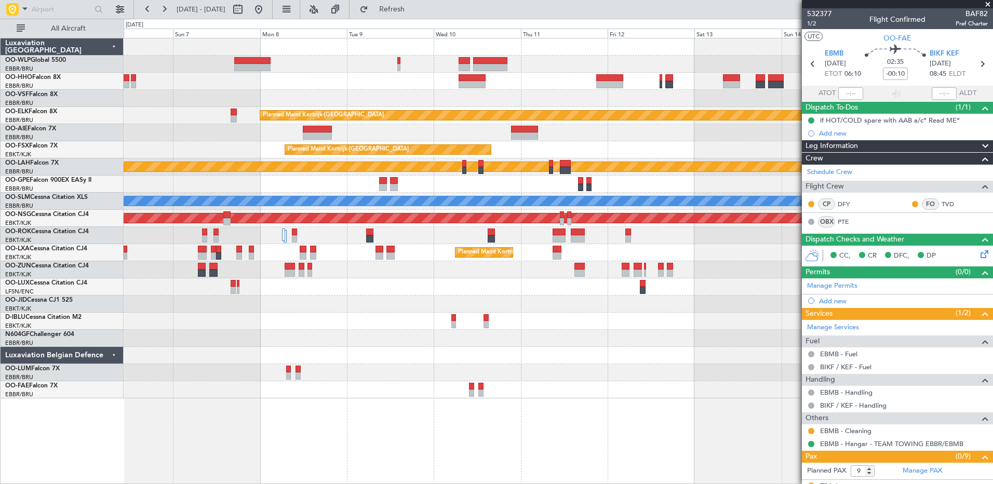
click at [555, 86] on div at bounding box center [558, 81] width 869 height 17
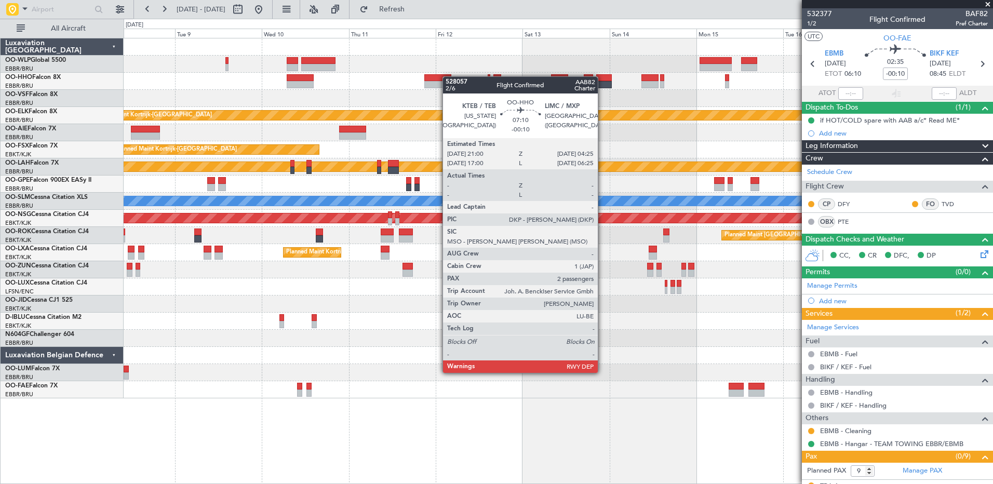
click at [437, 78] on div "Planned Maint Kortrijk-Wevelgem Planned Maint Kortrijk-Wevelgem EBKT 08:50 Z KL…" at bounding box center [558, 218] width 869 height 360
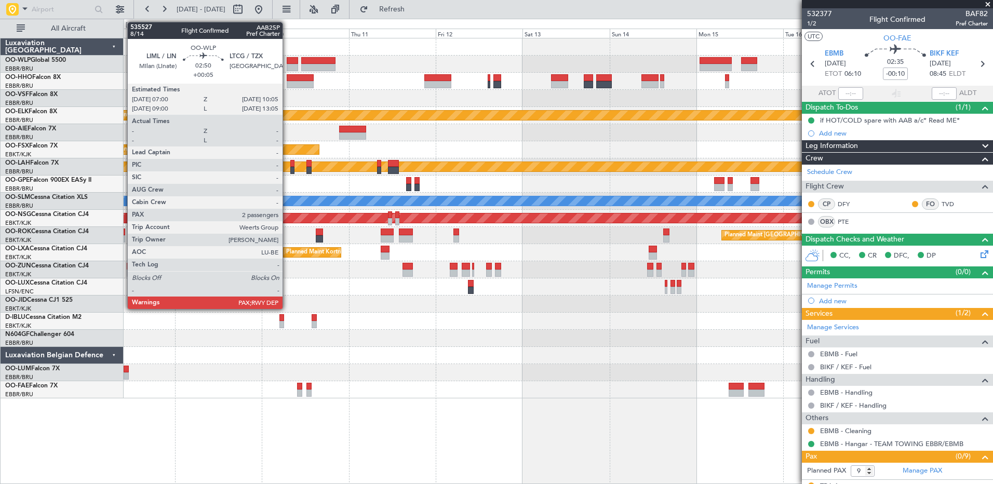
click at [287, 61] on div at bounding box center [292, 60] width 11 height 7
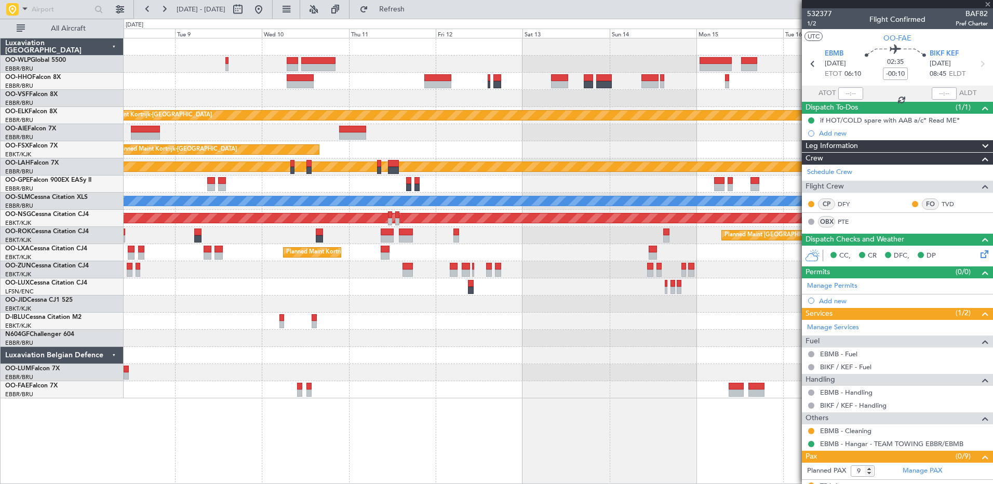
type input "+00:05"
type input "2"
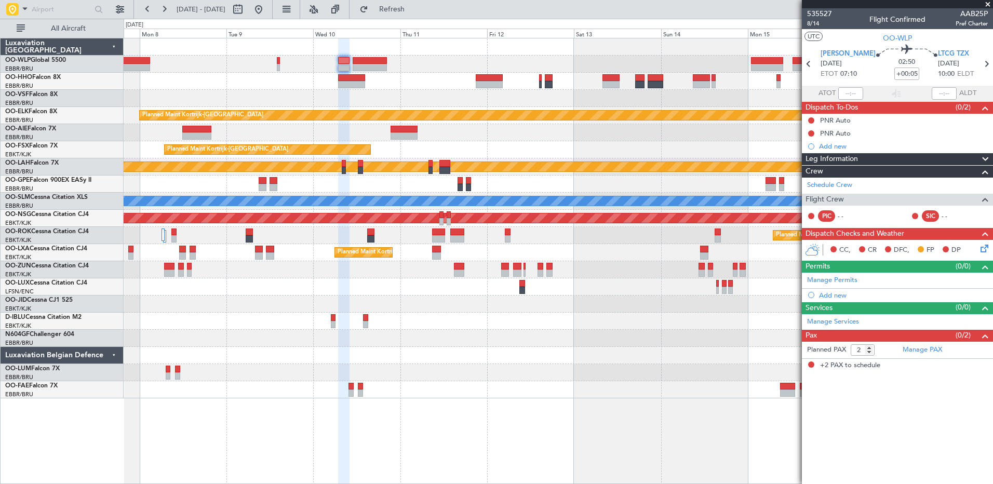
click at [557, 62] on div at bounding box center [558, 64] width 869 height 17
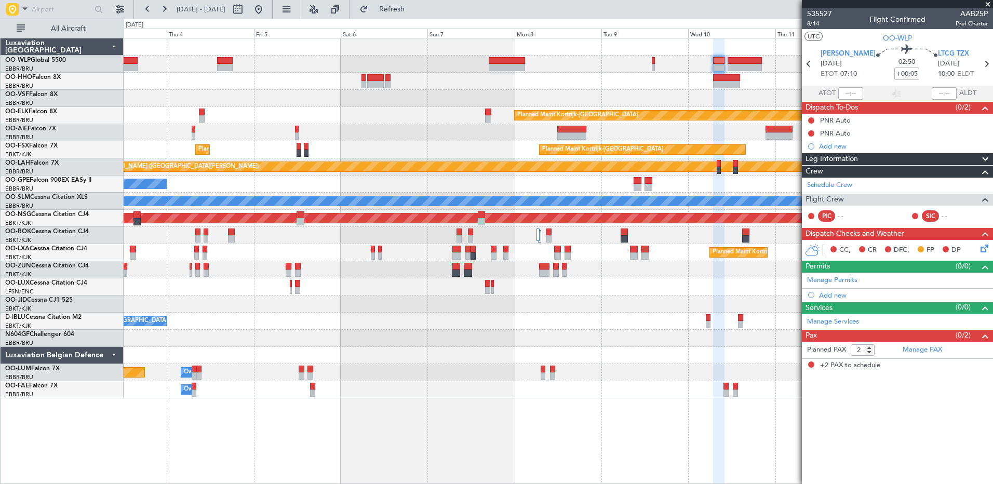
click at [829, 57] on fb-app "07 Sep 2025 - 17 Sep 2025 Refresh Quick Links All Aircraft Planned Maint Kortri…" at bounding box center [496, 246] width 993 height 476
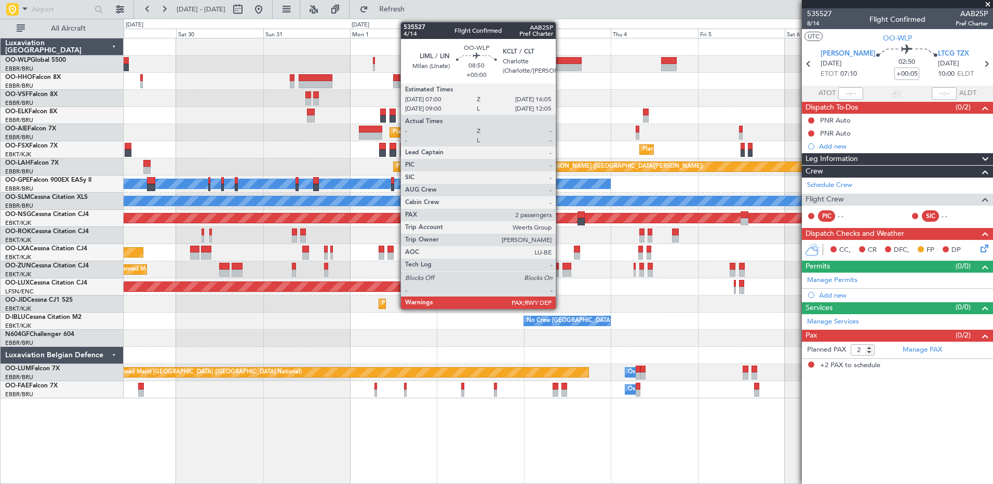
click at [560, 63] on div at bounding box center [565, 60] width 33 height 7
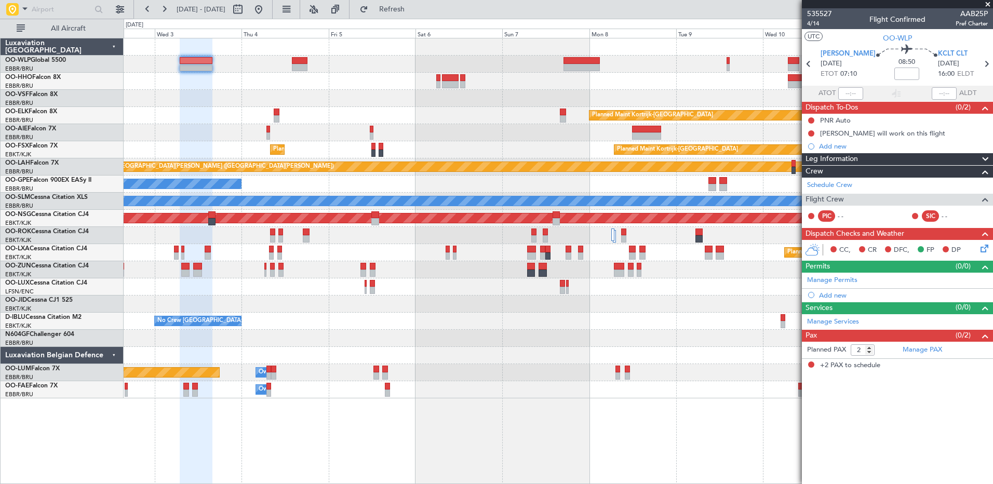
click at [219, 100] on div "Planned Maint Kortrijk-[GEOGRAPHIC_DATA] Planned Maint [GEOGRAPHIC_DATA] ([GEOG…" at bounding box center [558, 218] width 869 height 360
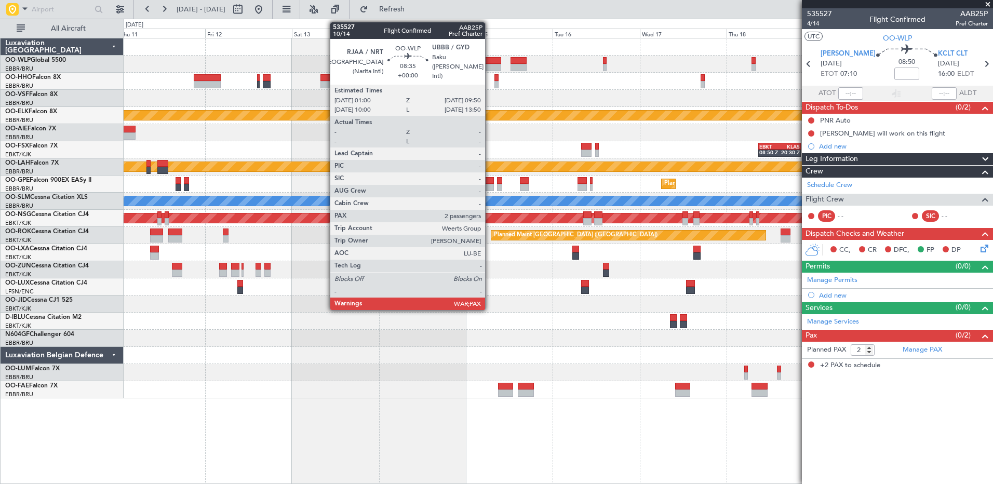
click at [490, 64] on div at bounding box center [485, 67] width 32 height 7
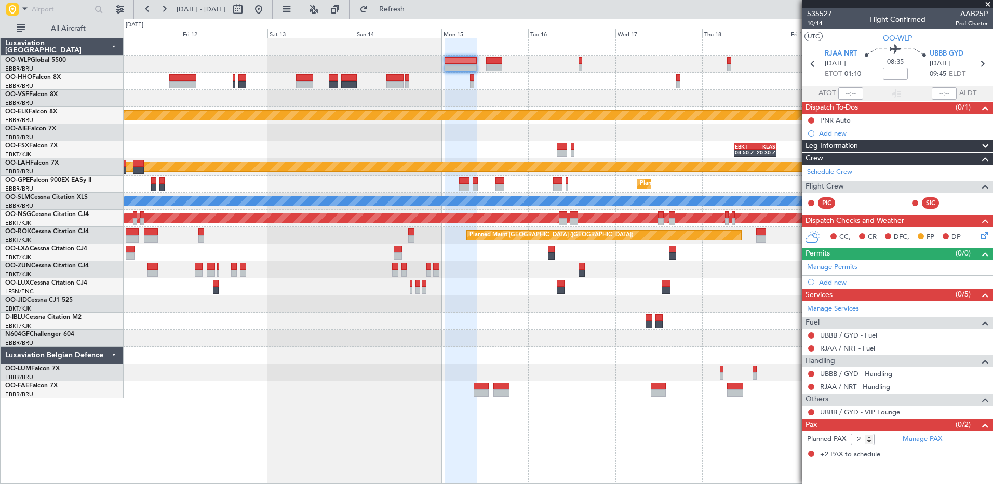
click at [515, 81] on div at bounding box center [558, 81] width 869 height 17
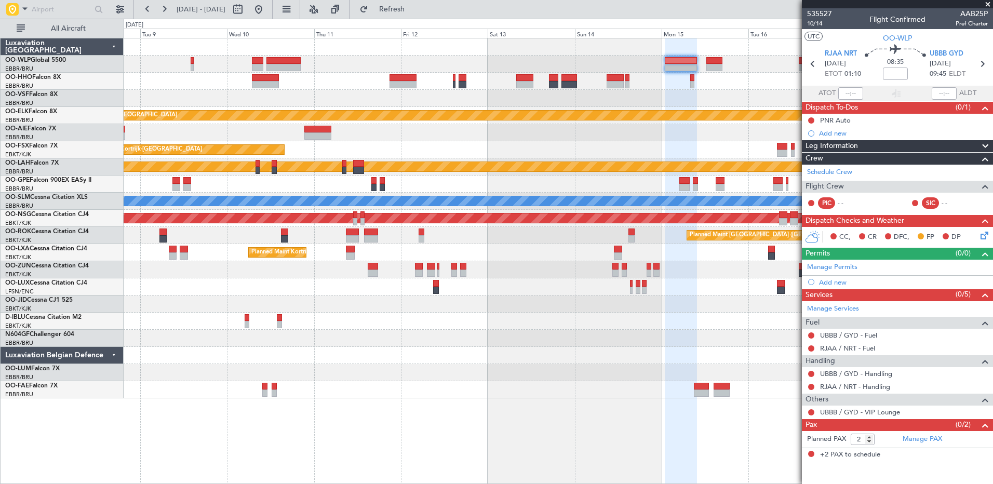
click at [856, 79] on fb-app "[DATE] - [DATE] Refresh Quick Links All Aircraft Planned Maint [GEOGRAPHIC_DATA…" at bounding box center [496, 246] width 993 height 476
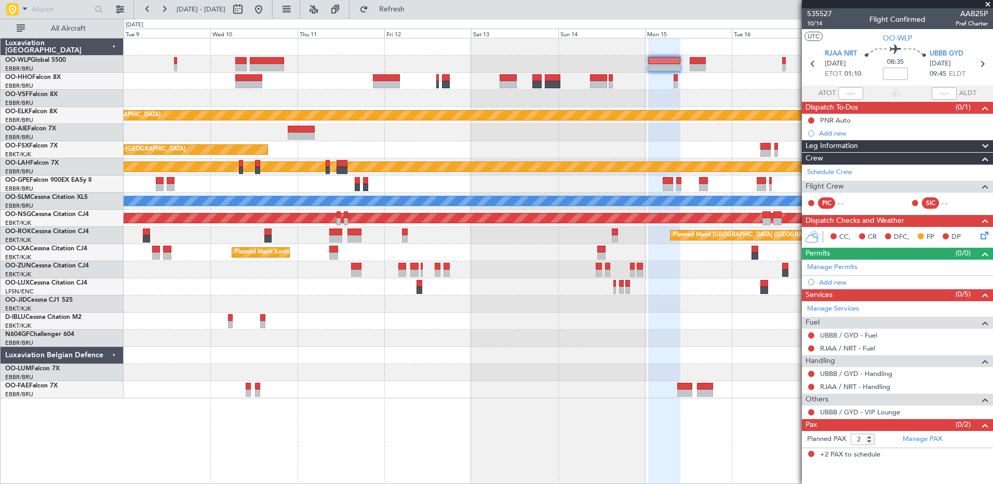
click at [626, 57] on div at bounding box center [558, 64] width 869 height 17
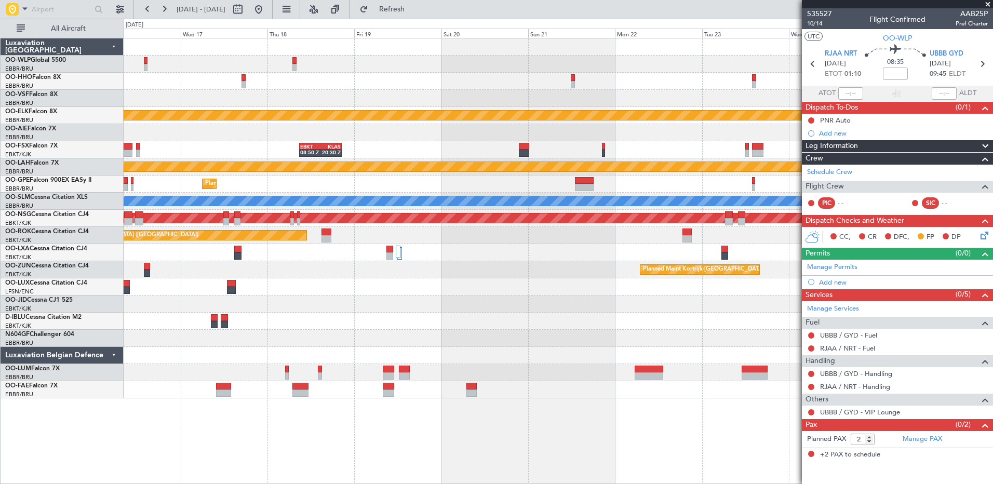
click at [4, 66] on div "Planned Maint Kortrijk-[GEOGRAPHIC_DATA] EBKT 08:50 Z KLAS 20:30 Z Planned [GEO…" at bounding box center [496, 251] width 993 height 465
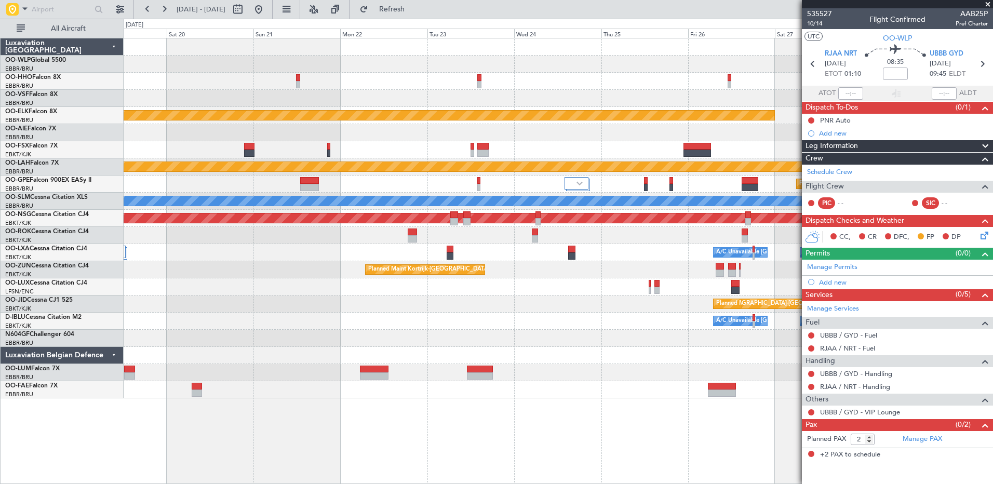
click at [109, 64] on div "Planned Maint Kortrijk-[GEOGRAPHIC_DATA] EBKT 08:50 Z KLAS 20:30 Z Planned [GEO…" at bounding box center [496, 251] width 993 height 465
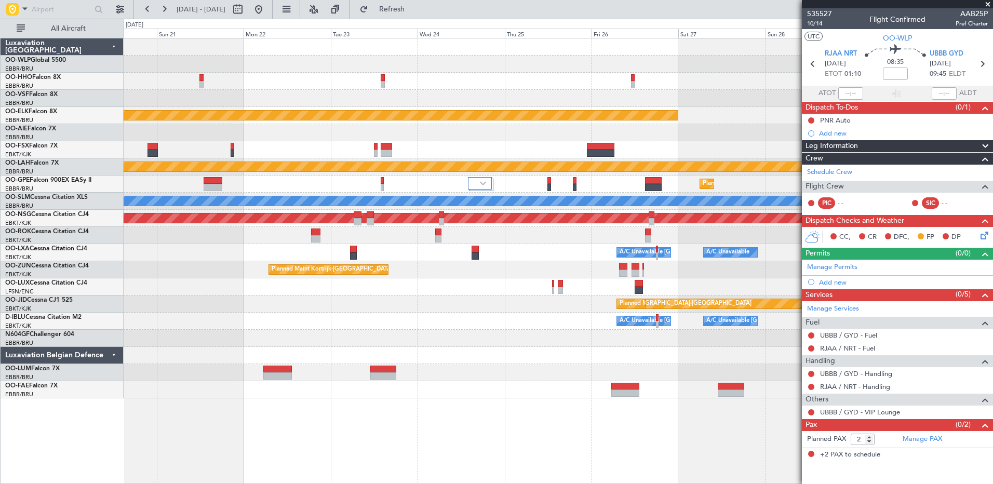
click at [273, 67] on div at bounding box center [558, 64] width 869 height 17
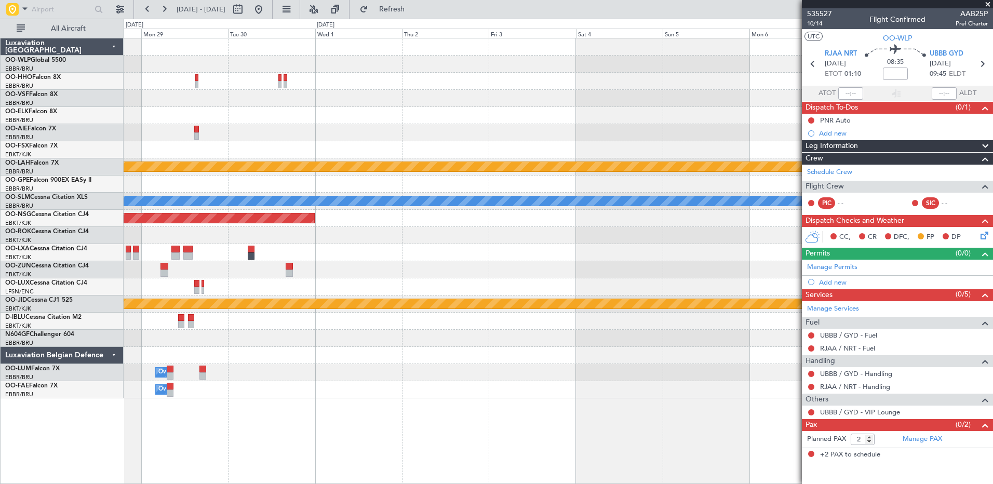
click at [209, 63] on div at bounding box center [558, 64] width 869 height 17
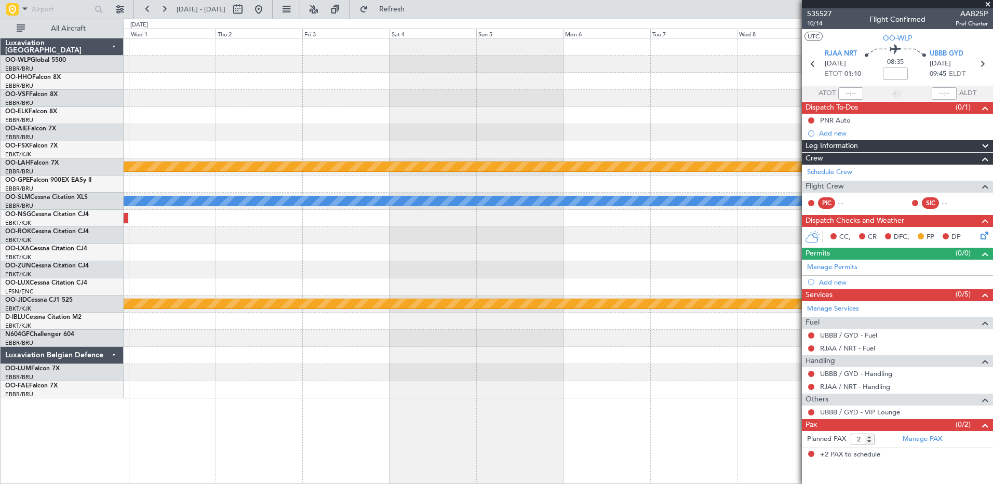
click at [350, 87] on div "Planned Maint [PERSON_NAME]-[GEOGRAPHIC_DATA][PERSON_NAME] ([GEOGRAPHIC_DATA][P…" at bounding box center [558, 218] width 869 height 360
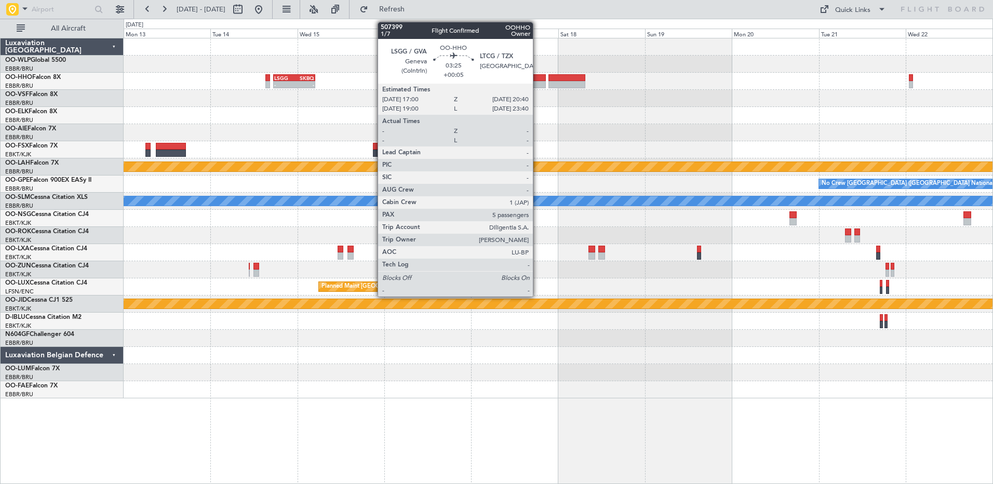
click at [538, 82] on div at bounding box center [539, 84] width 14 height 7
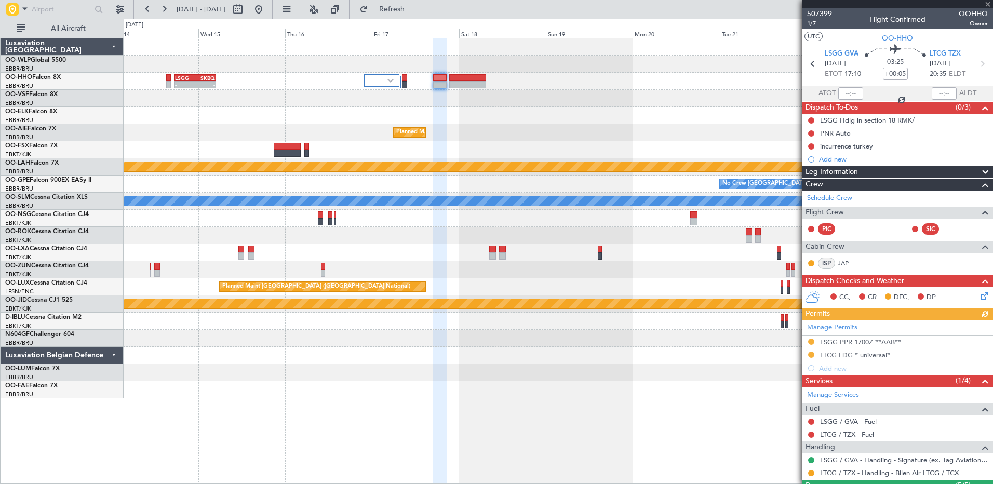
click at [611, 78] on div "- - LSGG 17:30 Z SKBQ 05:00 Z" at bounding box center [558, 81] width 869 height 17
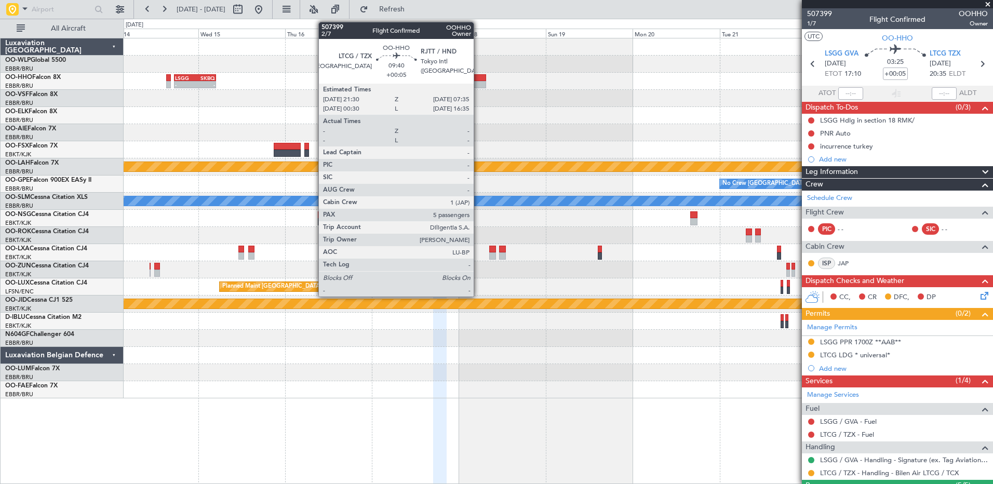
click at [478, 79] on div at bounding box center [467, 77] width 37 height 7
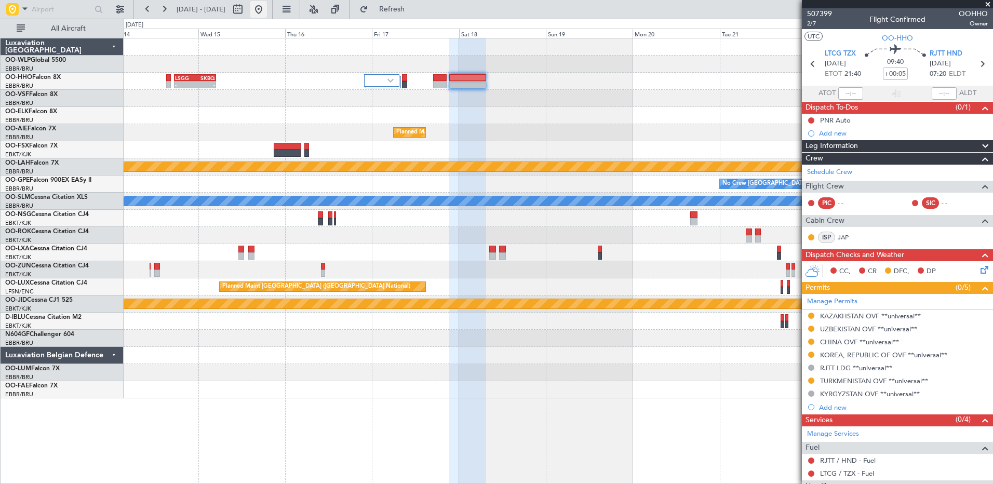
click at [267, 9] on button at bounding box center [258, 9] width 17 height 17
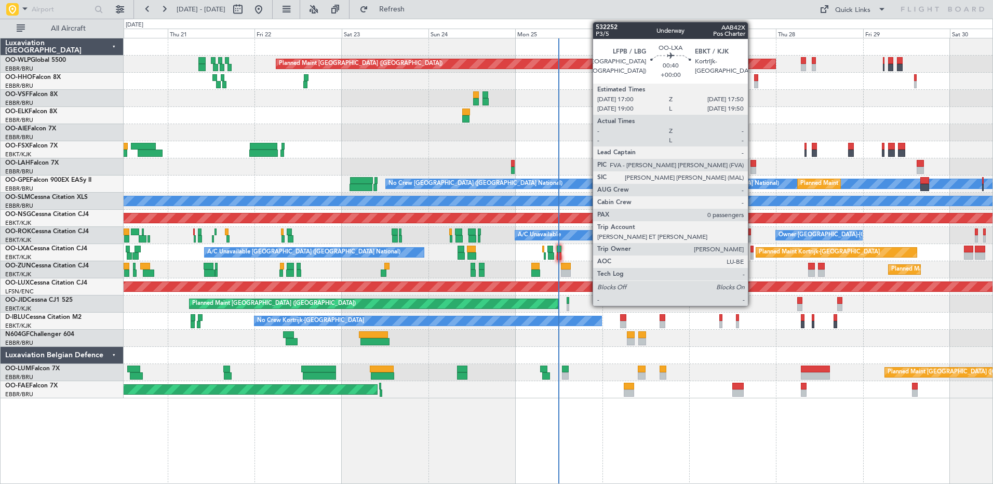
click at [751, 250] on div at bounding box center [752, 249] width 3 height 7
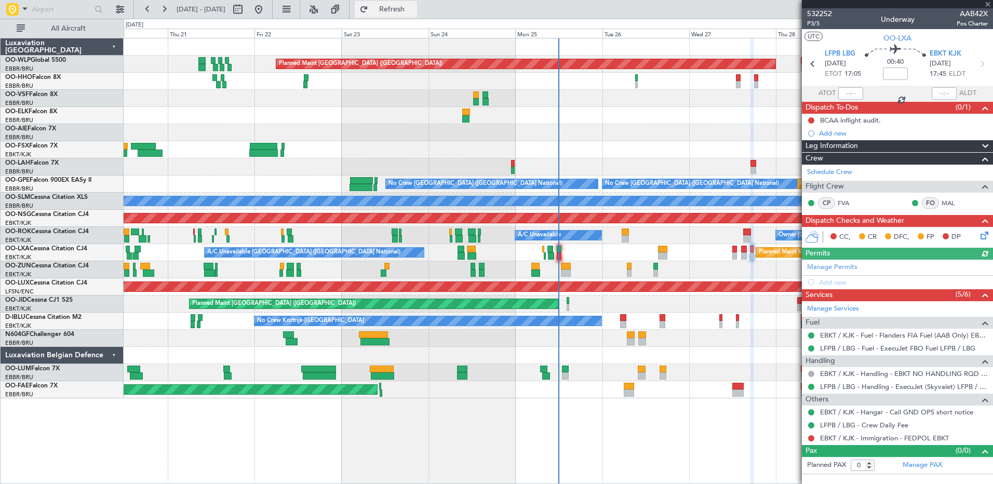
click at [414, 6] on span "Refresh" at bounding box center [392, 9] width 44 height 7
click at [840, 307] on link "Manage Services" at bounding box center [833, 309] width 52 height 10
click at [414, 8] on span "Refresh" at bounding box center [392, 9] width 44 height 7
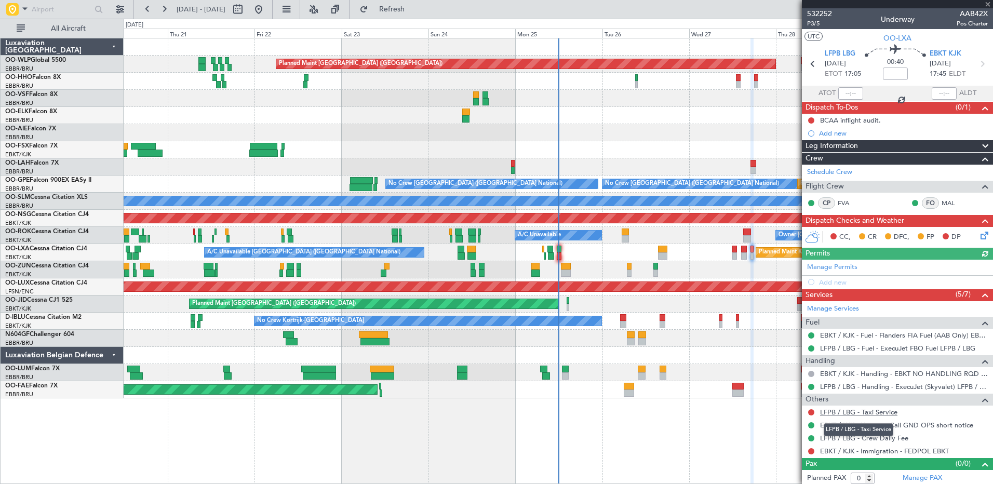
click at [876, 413] on link "LFPB / LBG - Taxi Service" at bounding box center [858, 412] width 77 height 9
click at [414, 10] on span "Refresh" at bounding box center [392, 9] width 44 height 7
